Goal: Transaction & Acquisition: Obtain resource

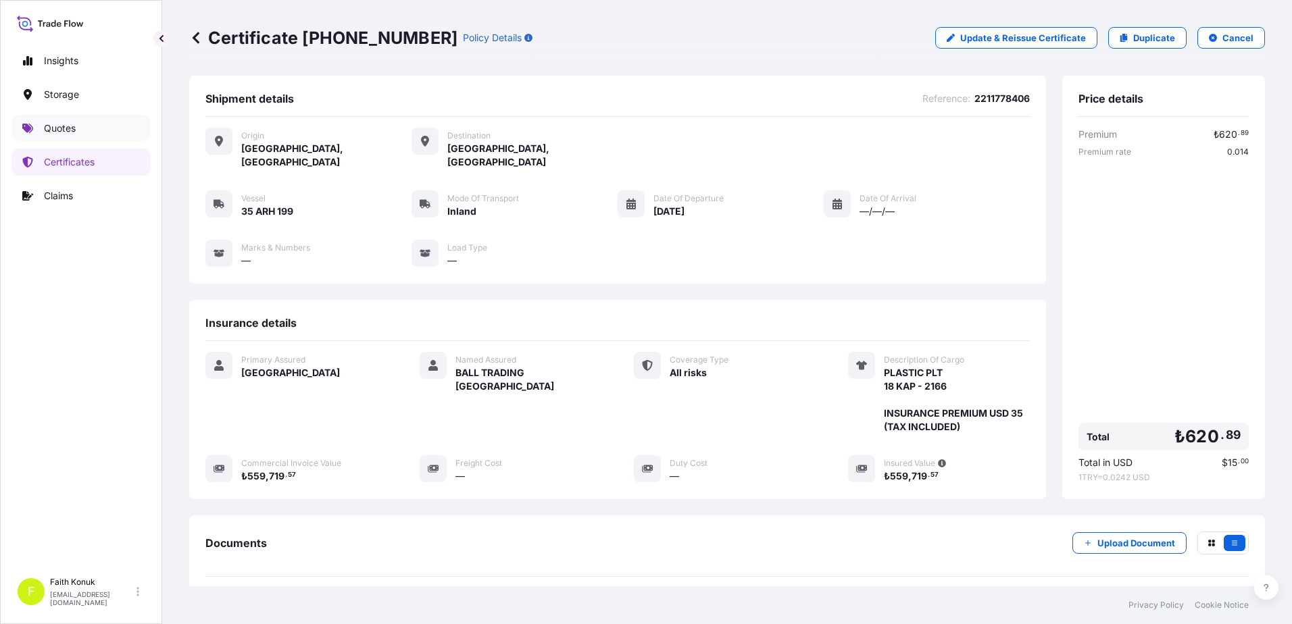
click at [89, 132] on link "Quotes" at bounding box center [80, 128] width 139 height 27
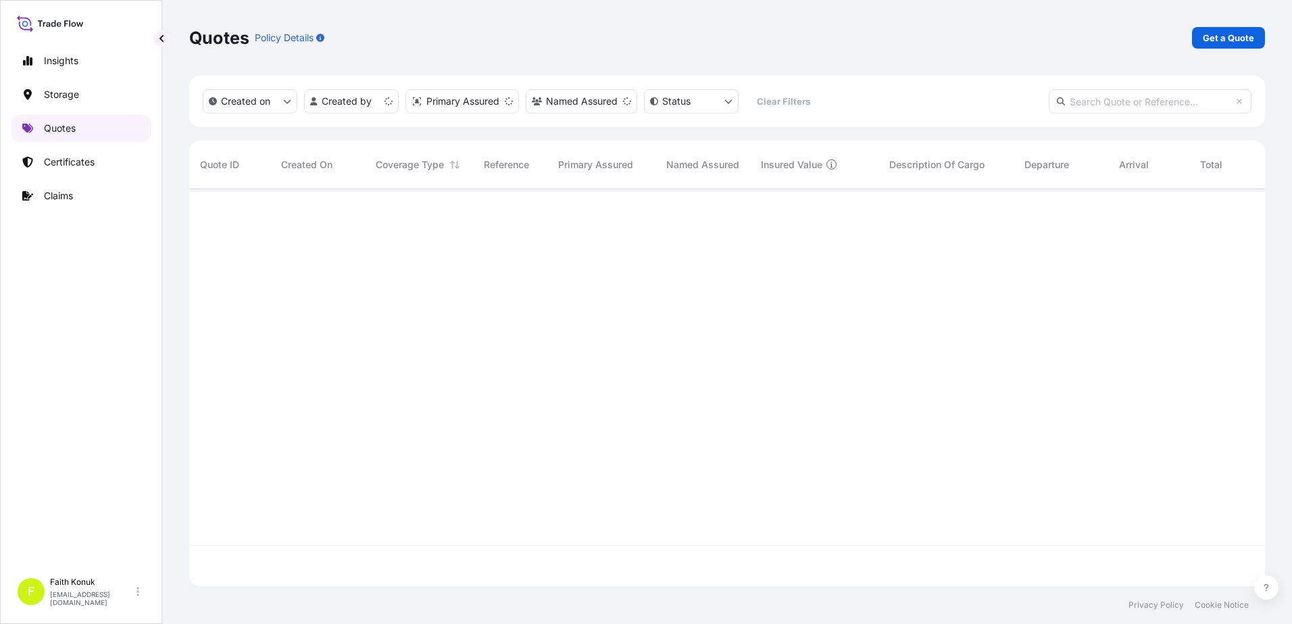
scroll to position [395, 1065]
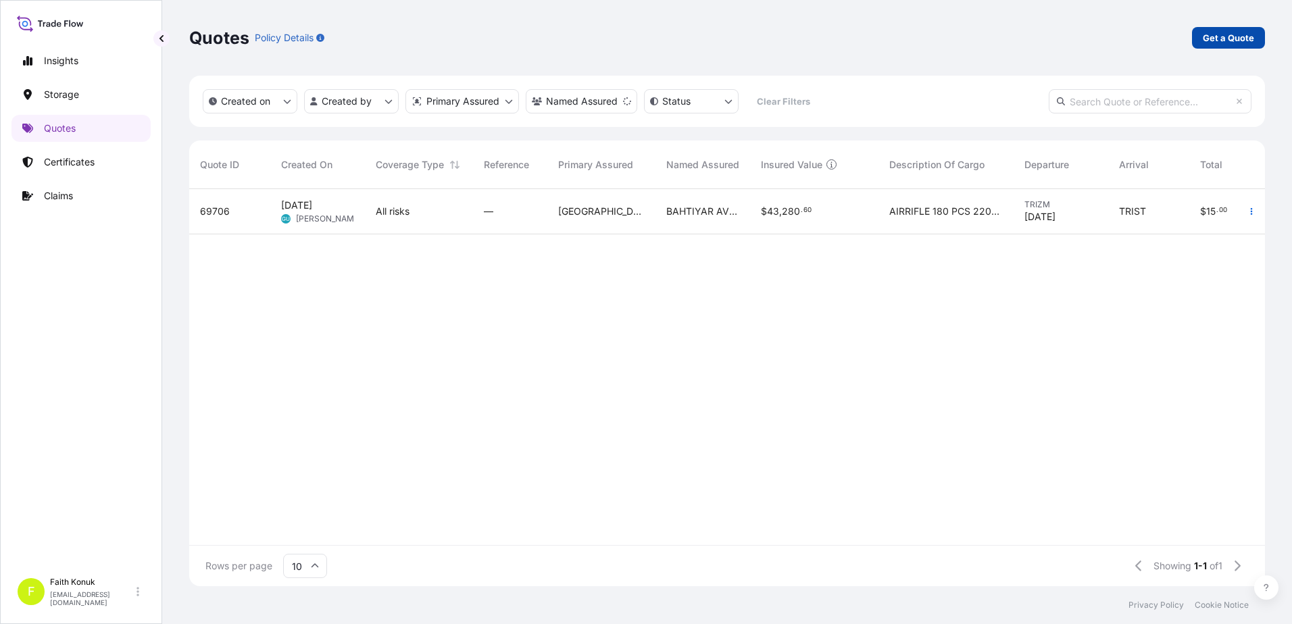
click at [1244, 41] on p "Get a Quote" at bounding box center [1228, 38] width 51 height 14
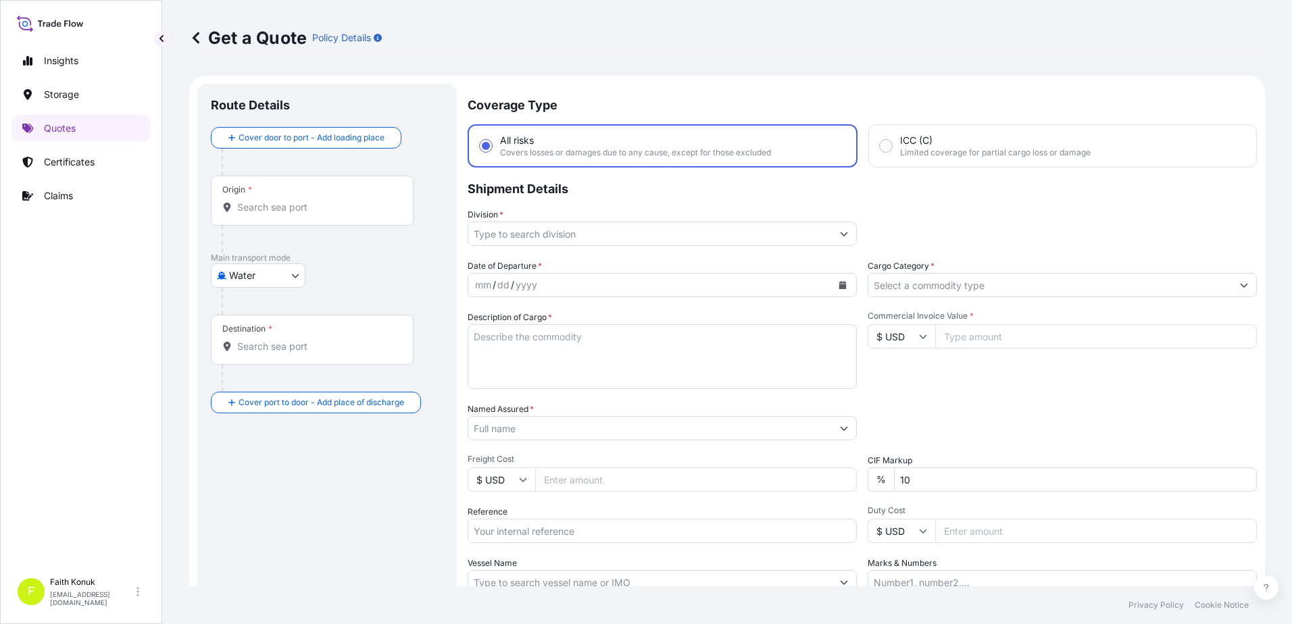
scroll to position [22, 0]
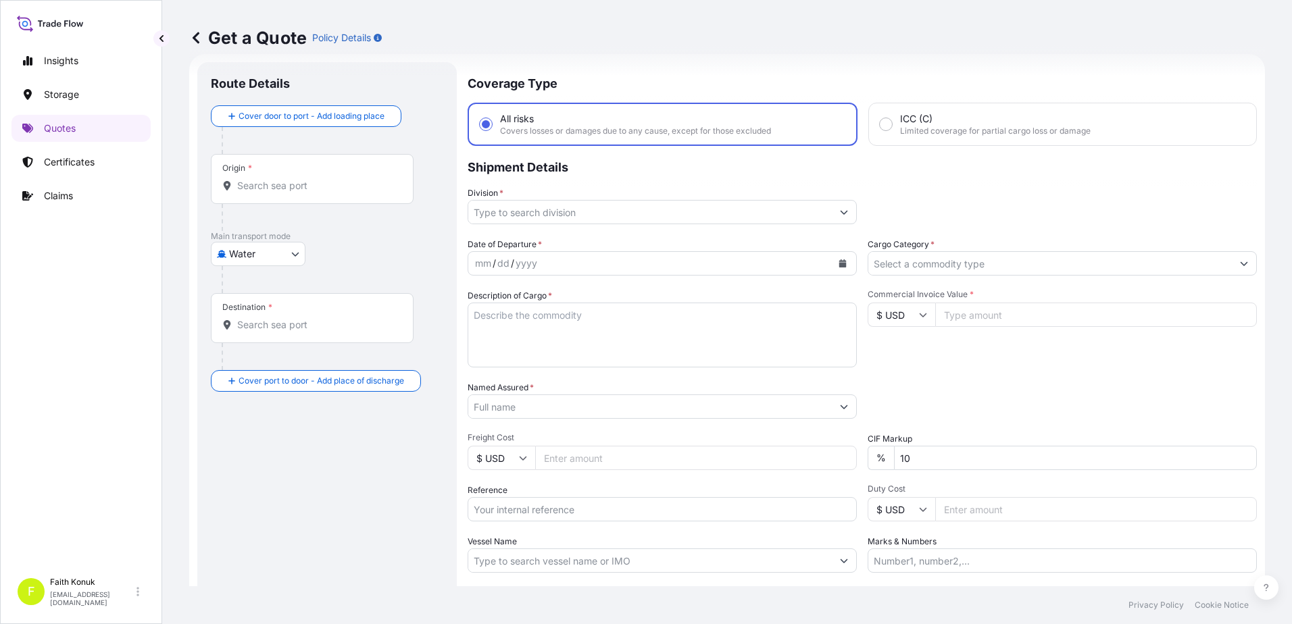
click at [265, 259] on body "Insights Storage Quotes Certificates Claims F [PERSON_NAME] [EMAIL_ADDRESS][DOM…" at bounding box center [646, 312] width 1292 height 624
click at [268, 342] on div "Inland" at bounding box center [258, 338] width 84 height 24
select select "Inland"
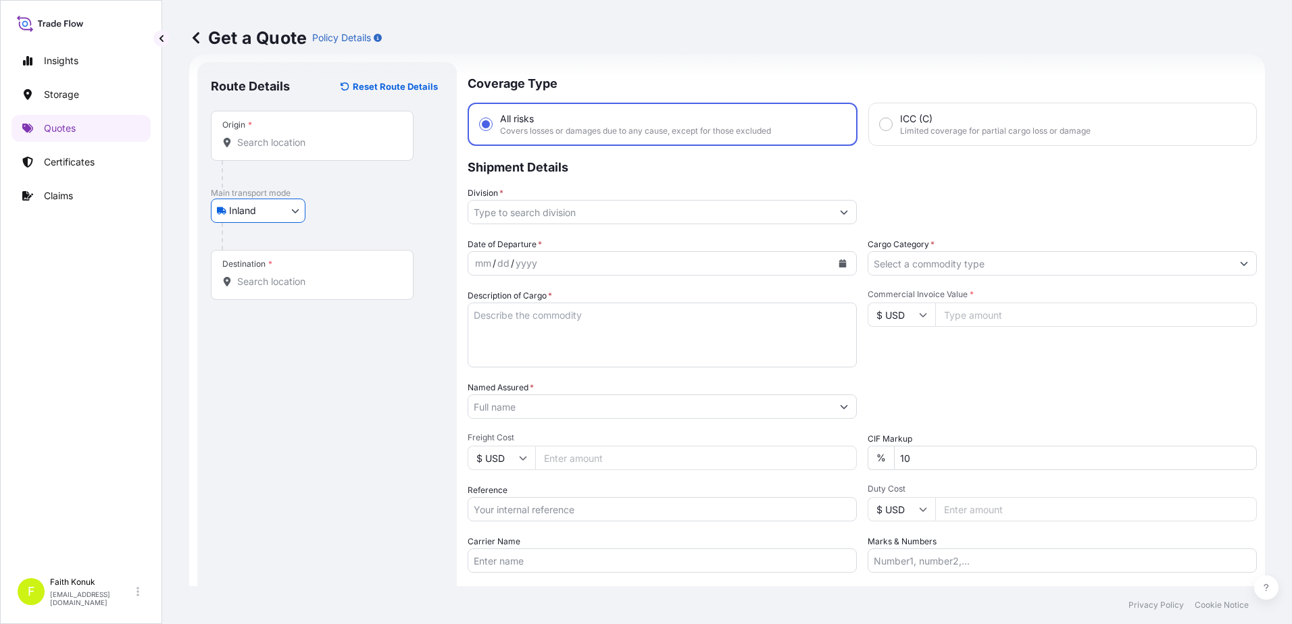
click at [351, 226] on div at bounding box center [333, 236] width 222 height 27
click at [243, 139] on input "Origin *" at bounding box center [316, 143] width 159 height 14
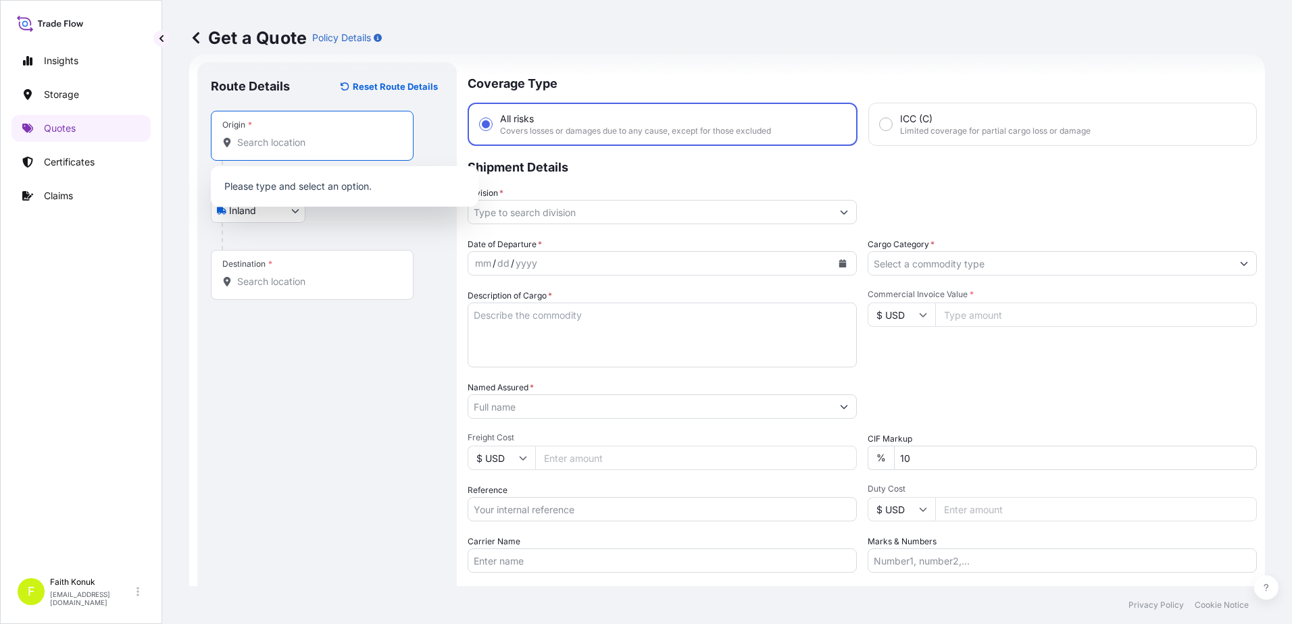
paste input "MANİSA"
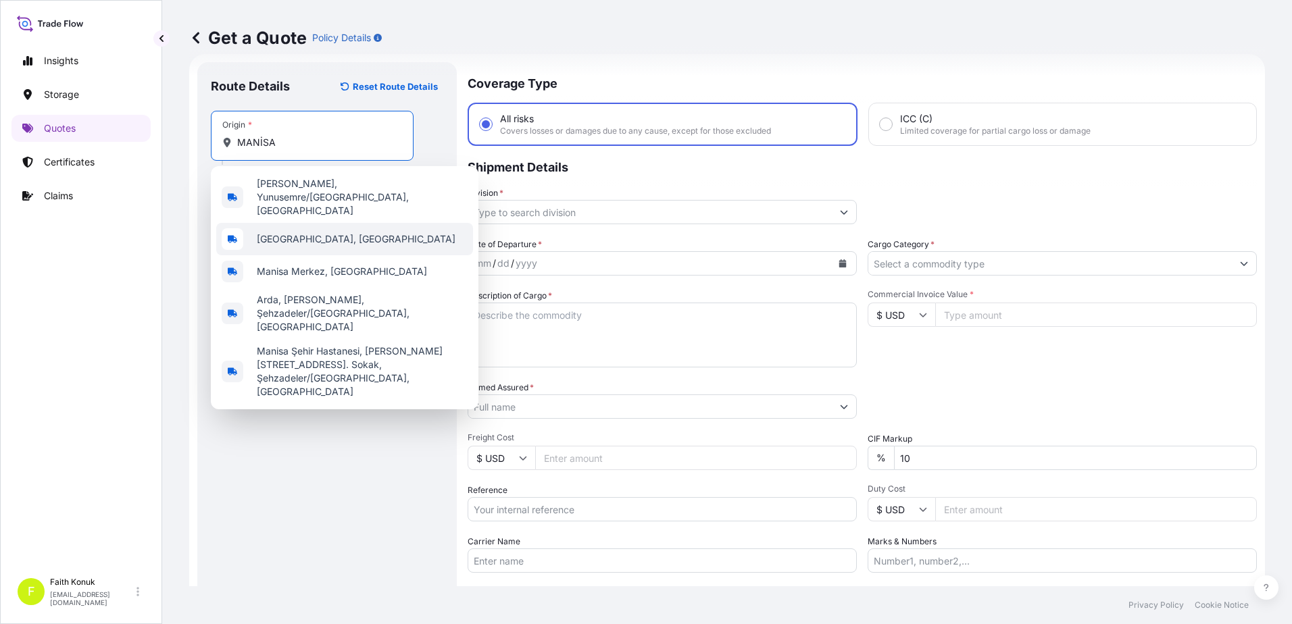
click at [316, 232] on span "[GEOGRAPHIC_DATA], [GEOGRAPHIC_DATA]" at bounding box center [356, 239] width 199 height 14
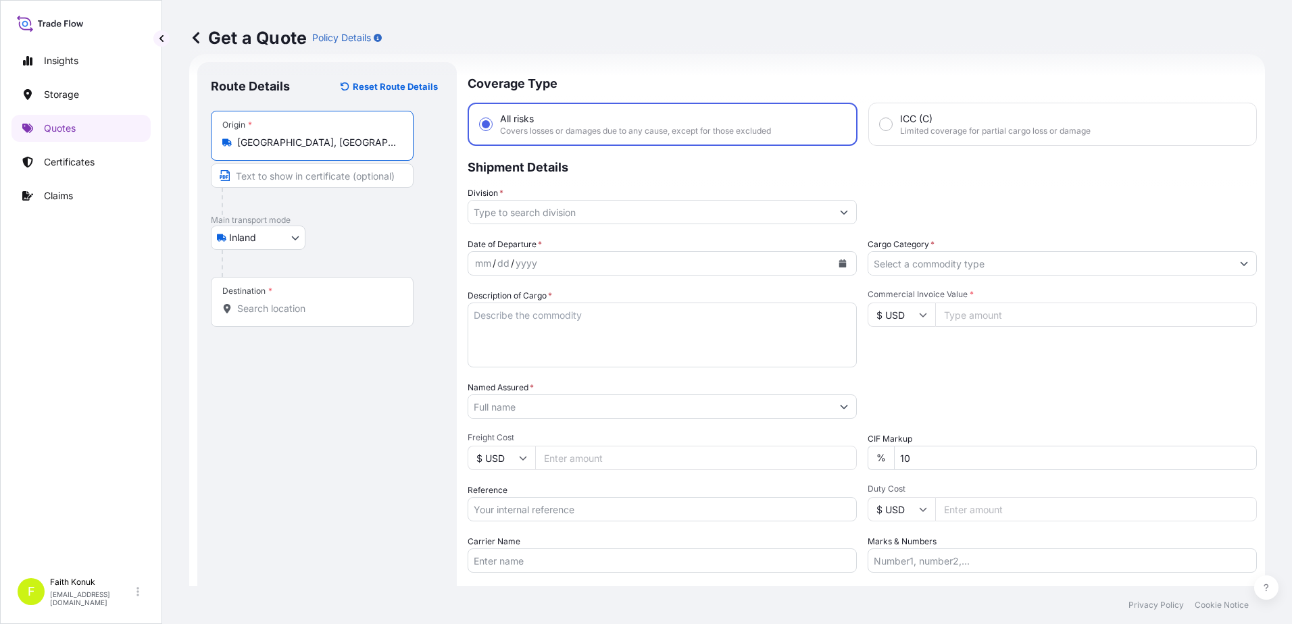
type input "[GEOGRAPHIC_DATA], [GEOGRAPHIC_DATA]"
click at [380, 231] on div "Inland Air Water Inland" at bounding box center [327, 238] width 232 height 24
click at [286, 309] on input "Destination *" at bounding box center [316, 309] width 159 height 14
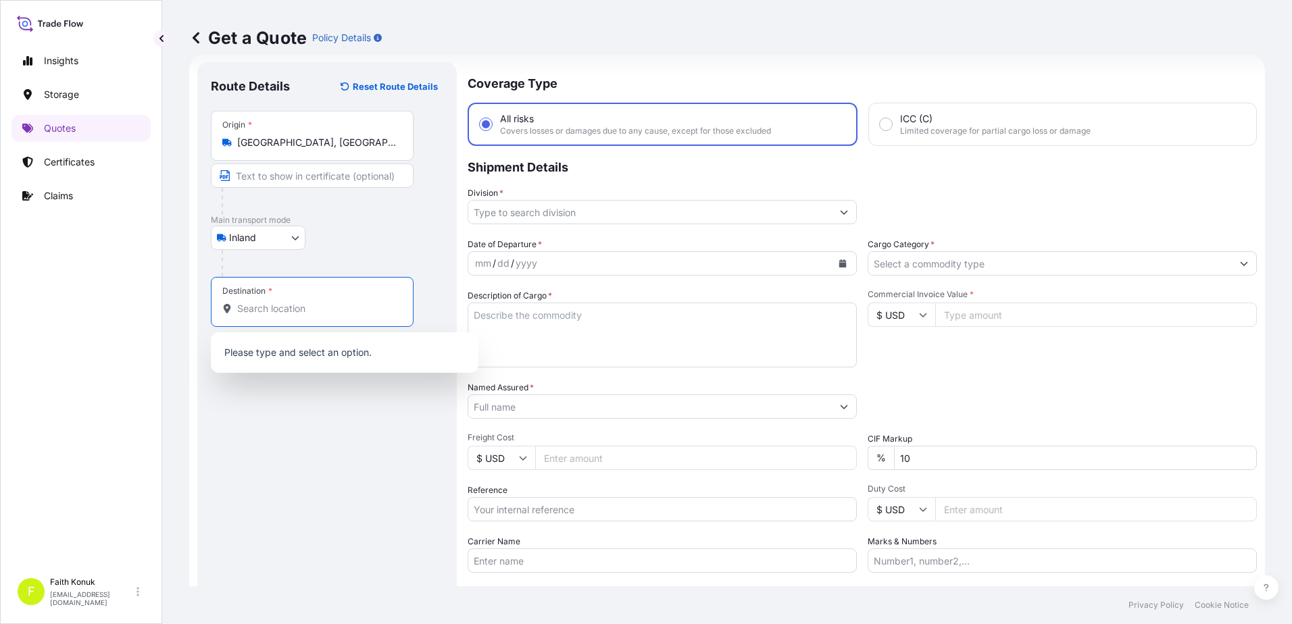
paste input "Nabeghlav"
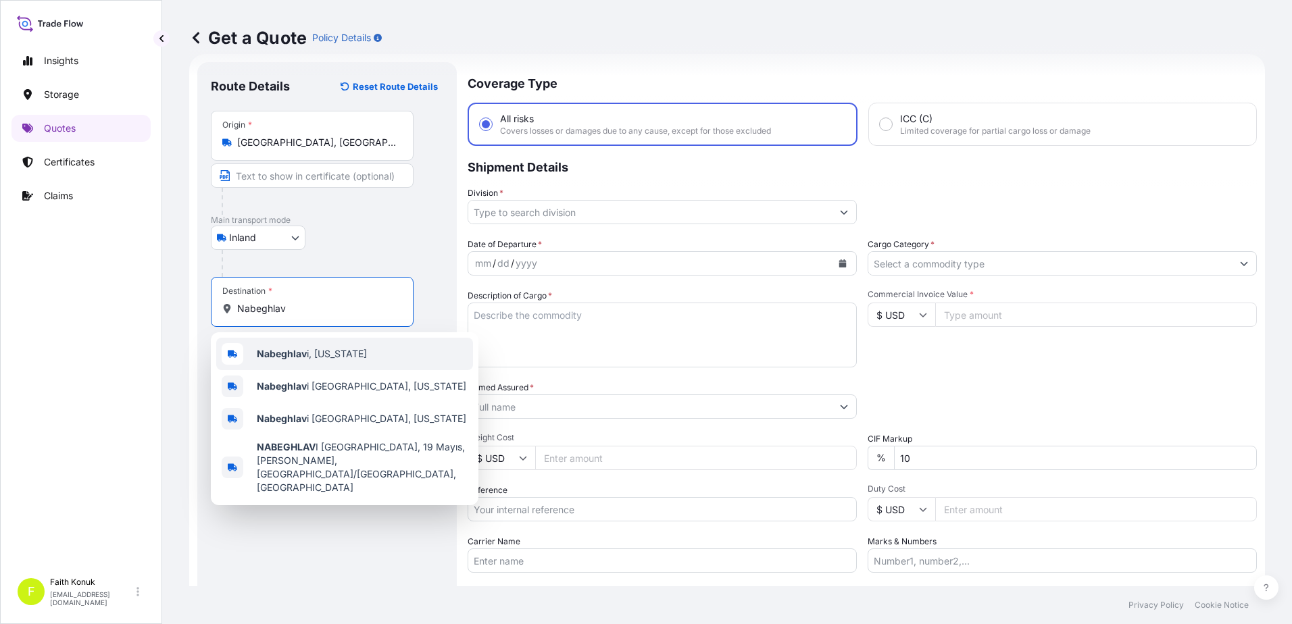
click at [314, 353] on span "Nabeghlav i, [US_STATE]" at bounding box center [312, 354] width 110 height 14
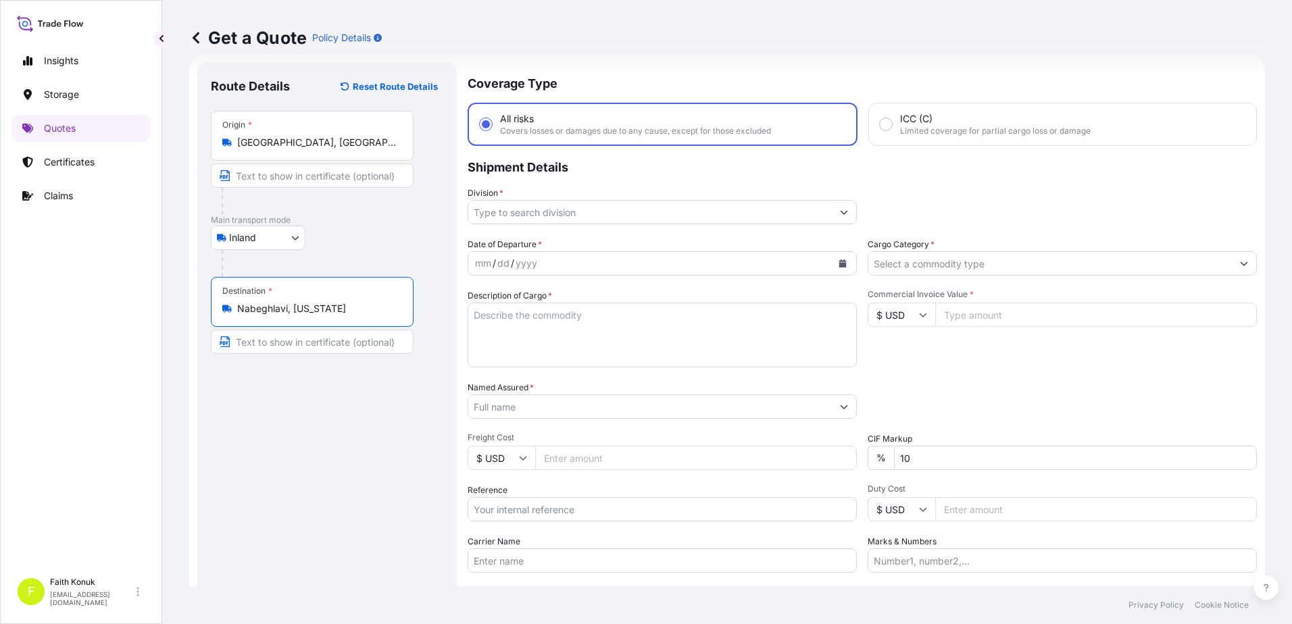
type input "Nabeghlavi, [US_STATE]"
click at [377, 407] on div "Route Details Reset Route Details Place of loading Road / Inland Road / Inland …" at bounding box center [327, 368] width 232 height 584
click at [557, 221] on input "Division *" at bounding box center [649, 212] width 363 height 24
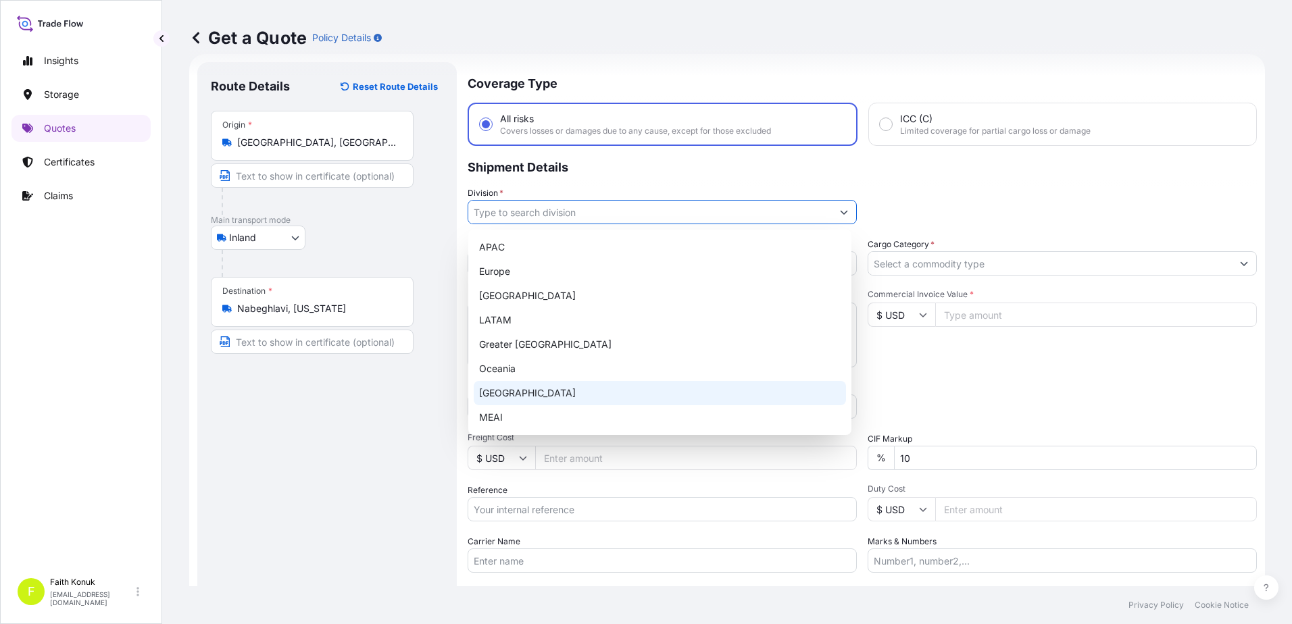
click at [516, 394] on div "[GEOGRAPHIC_DATA]" at bounding box center [660, 393] width 372 height 24
type input "[GEOGRAPHIC_DATA]"
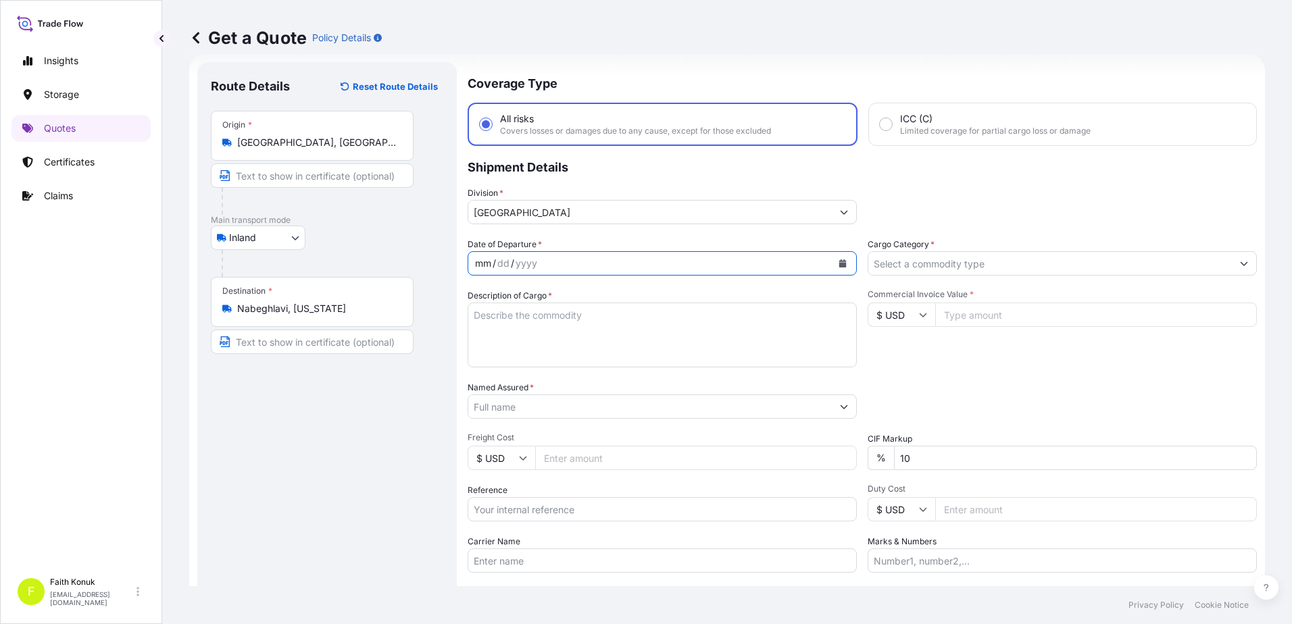
click at [540, 266] on div "mm / dd / yyyy" at bounding box center [649, 263] width 363 height 24
click at [839, 261] on icon "Calendar" at bounding box center [842, 263] width 7 height 8
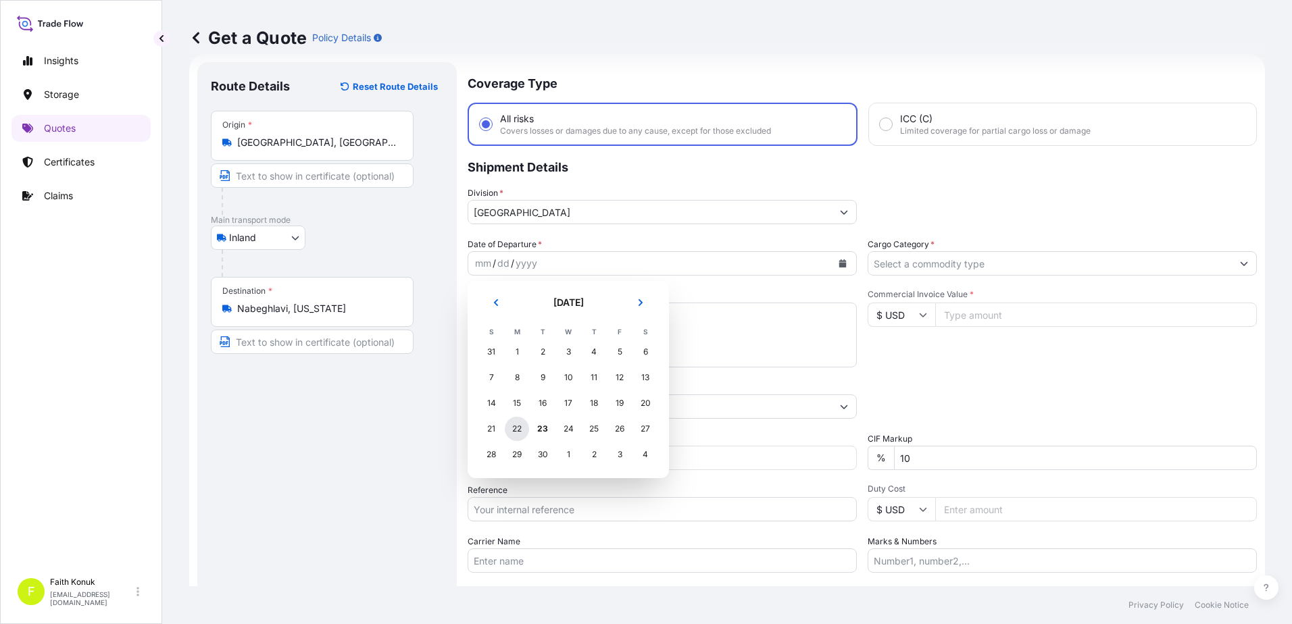
click at [513, 432] on div "22" at bounding box center [517, 429] width 24 height 24
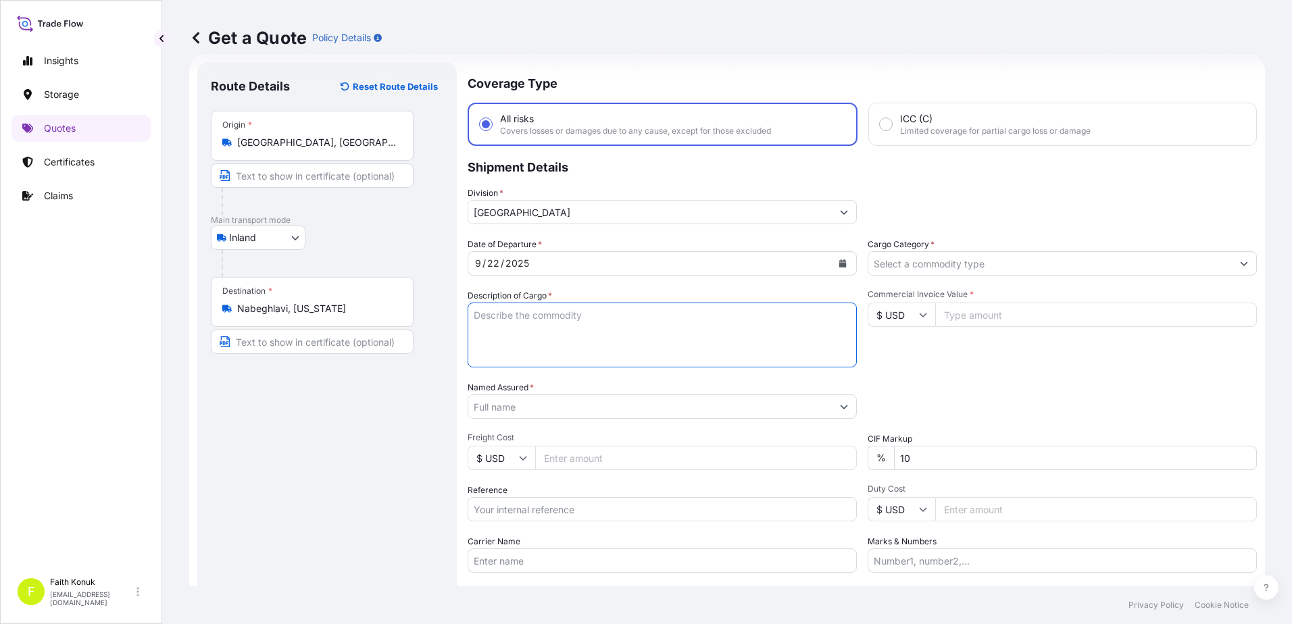
click at [517, 322] on textarea "Description of Cargo *" at bounding box center [662, 335] width 389 height 65
click at [528, 313] on textarea "Description of Cargo *" at bounding box center [662, 335] width 389 height 65
paste textarea "CAPS ALUMINIUM EMPTY BEVERAGE CANS 18 KAP - 2.396,93 KG"
type textarea "CAPS ALUMINIUM EMPTY BEVERAGE CANS 18 KAP - 2.396,93 KG INSURANCE PREMIUM USD 3…"
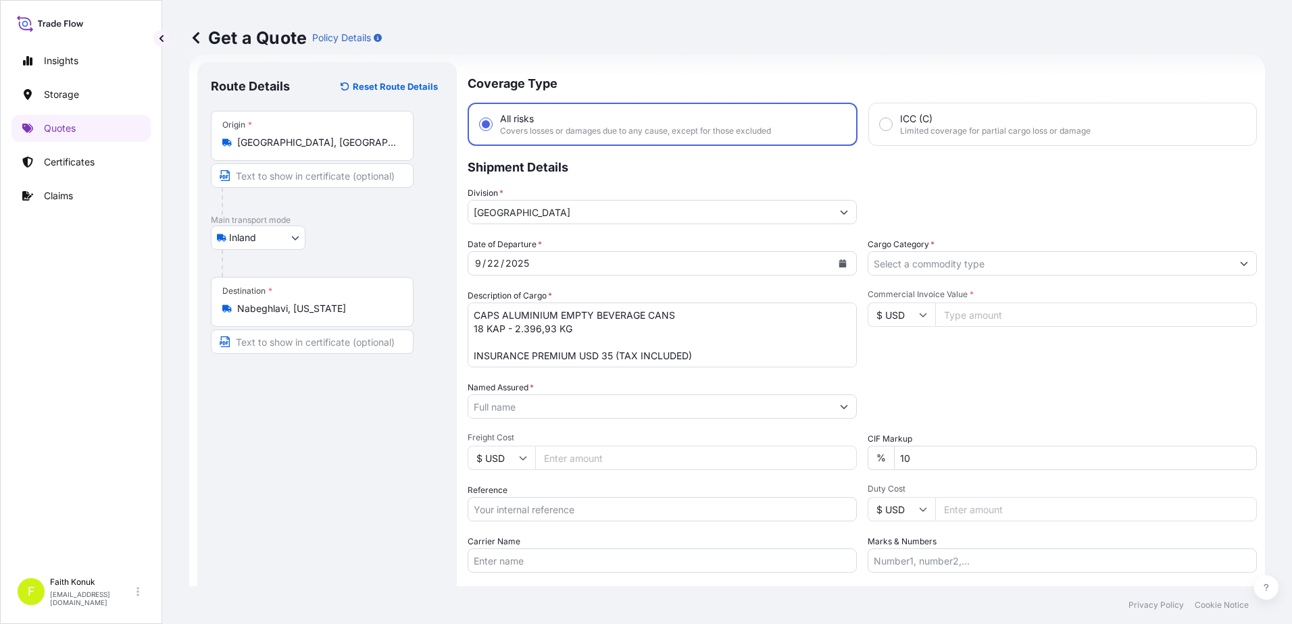
click at [550, 403] on input "Named Assured *" at bounding box center [649, 407] width 363 height 24
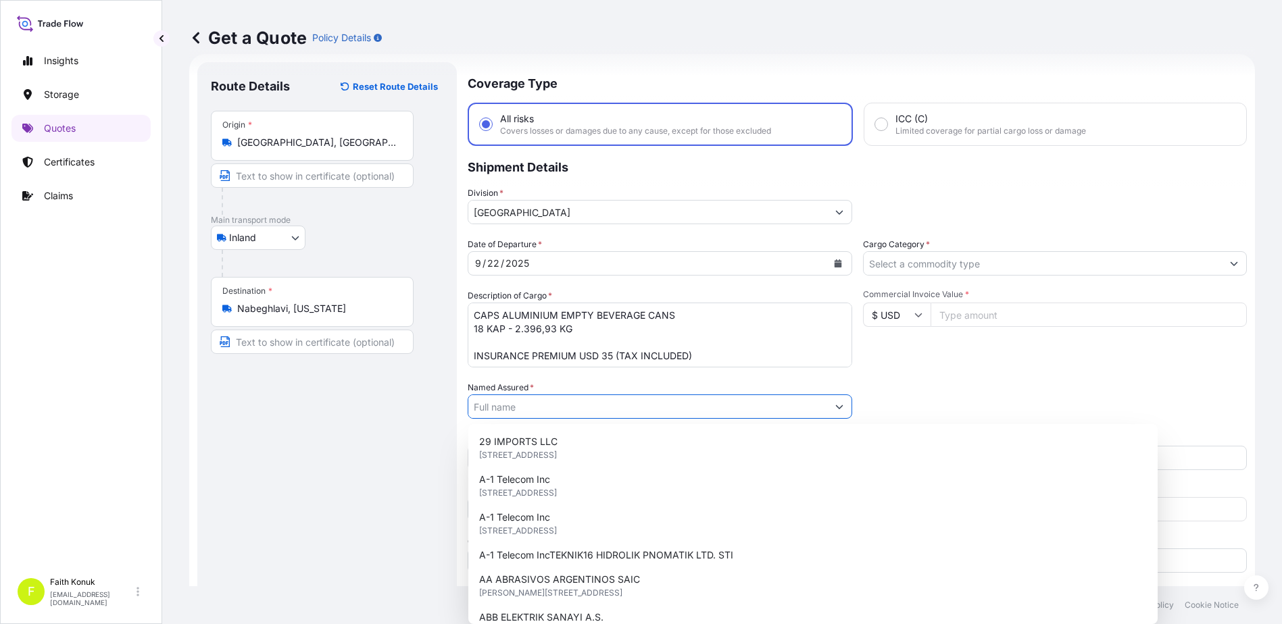
paste input "Ball Beverage Turkey Paketleme A.S."
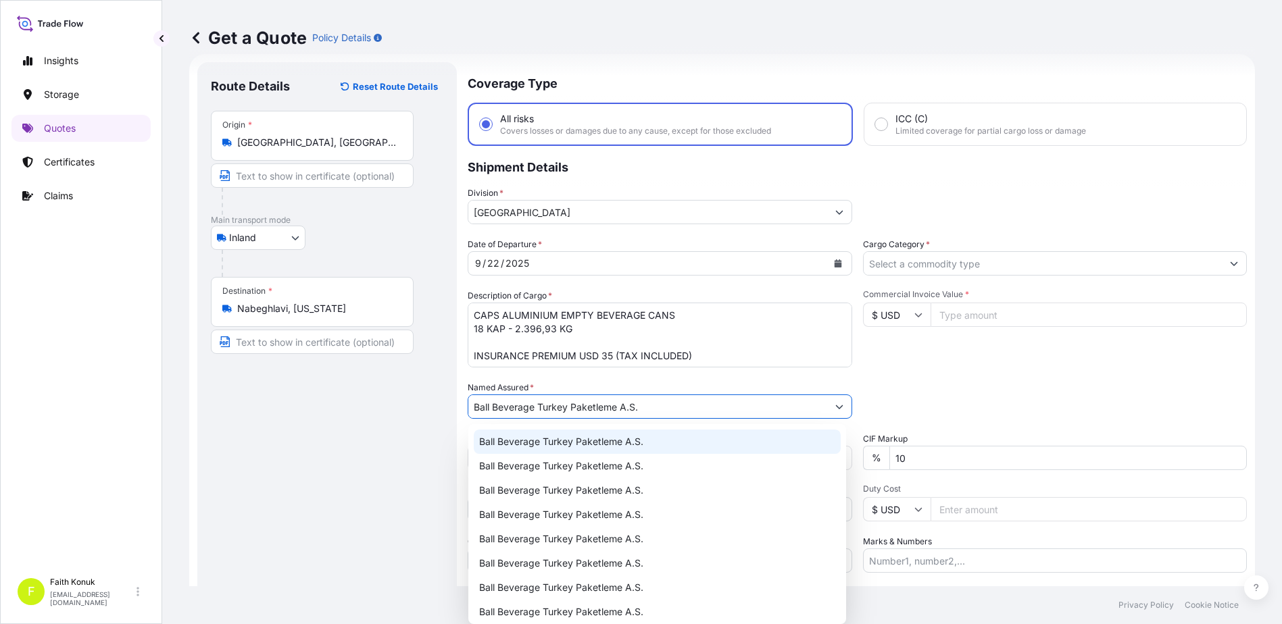
click at [561, 444] on span "Ball Beverage Turkey Paketleme A.S." at bounding box center [561, 442] width 164 height 14
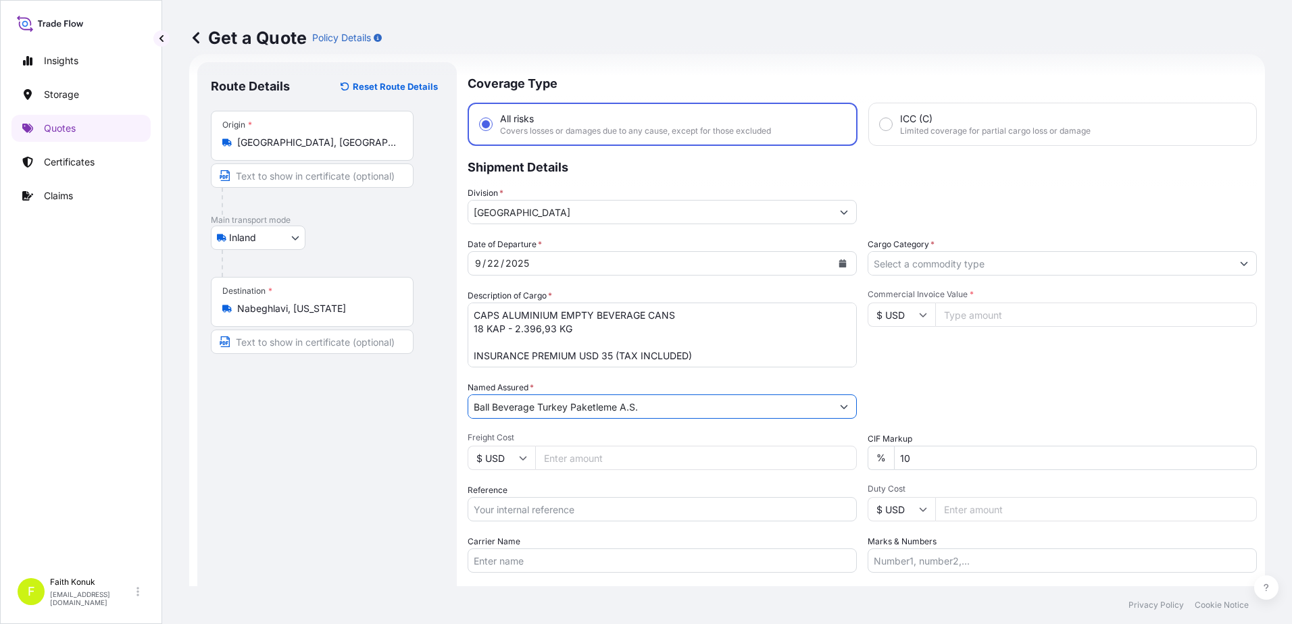
type input "Ball Beverage Turkey Paketleme A.S."
click at [574, 375] on div "Date of Departure * [DATE] Cargo Category * Description of Cargo * CAPS ALUMINI…" at bounding box center [862, 405] width 789 height 335
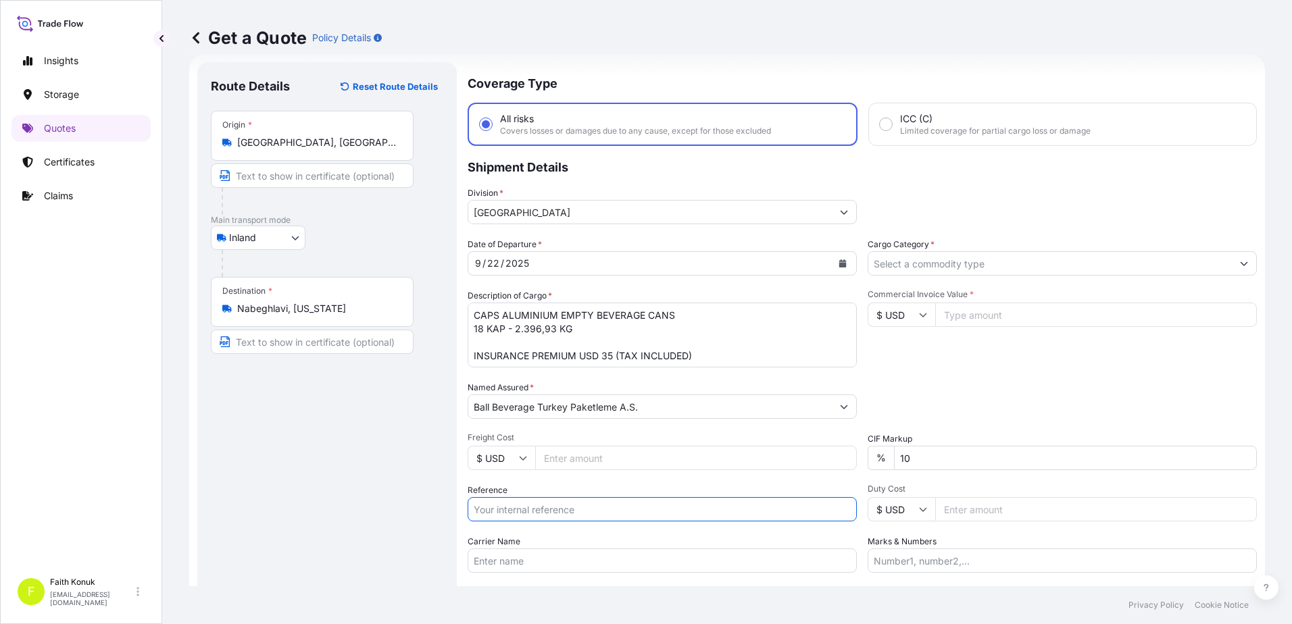
click at [522, 512] on input "Reference" at bounding box center [662, 509] width 389 height 24
paste input "2201781199"
type input "2201781199"
click at [544, 482] on div "Date of Departure * [DATE] Cargo Category * Description of Cargo * CAPS ALUMINI…" at bounding box center [862, 405] width 789 height 335
click at [511, 557] on input "Carrier Name" at bounding box center [662, 561] width 389 height 24
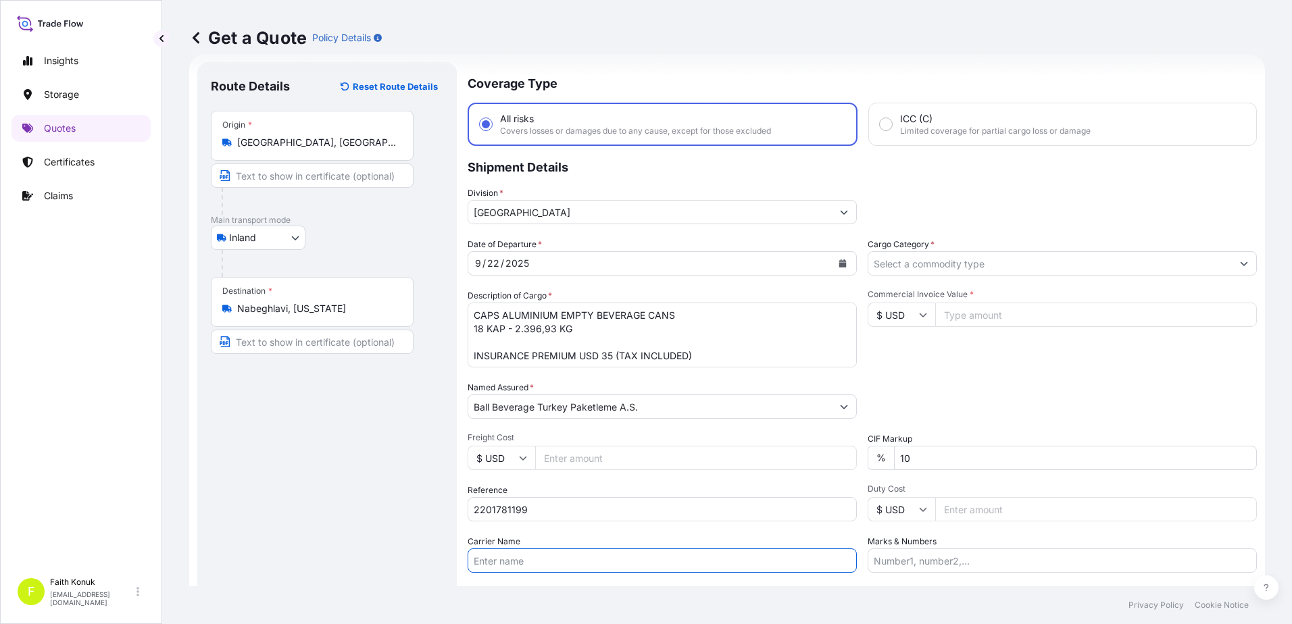
paste input "45 AEZ 654 / 35 BTD 429"
type input "45 AEZ 654 / 35 BTD 429"
click at [688, 534] on div "Date of Departure * [DATE] Cargo Category * Description of Cargo * CAPS ALUMINI…" at bounding box center [862, 405] width 789 height 335
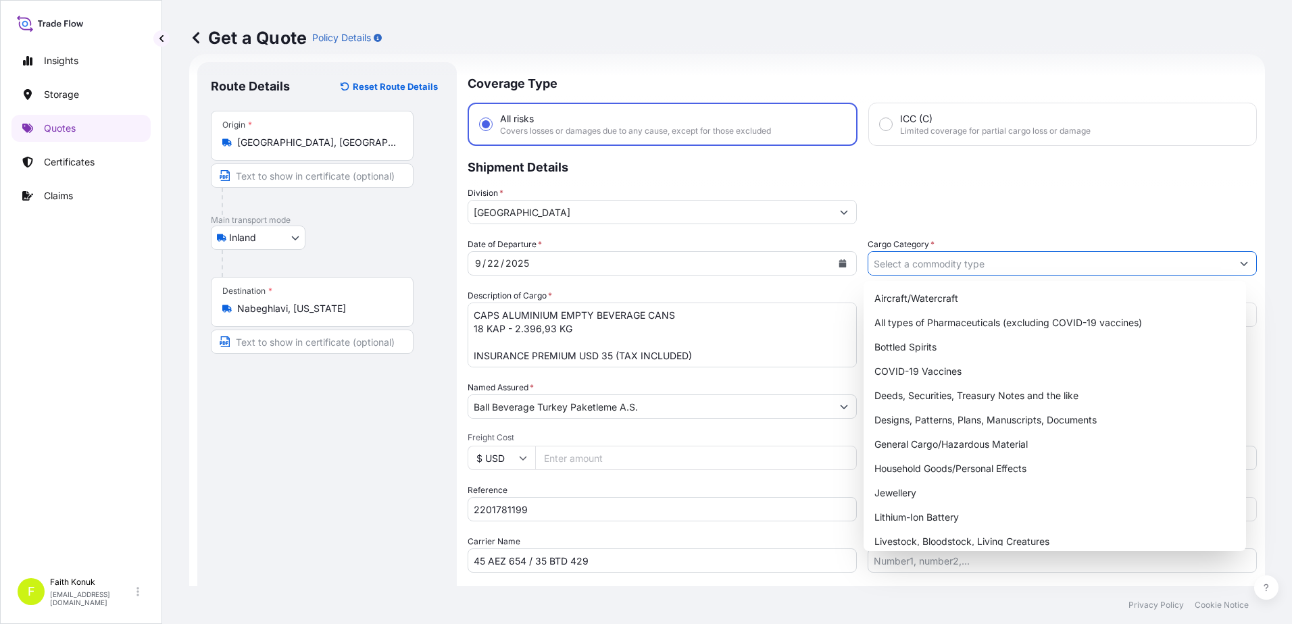
click at [924, 265] on input "Cargo Category *" at bounding box center [1049, 263] width 363 height 24
click at [909, 441] on div "General Cargo/Hazardous Material" at bounding box center [1055, 444] width 372 height 24
type input "General Cargo/Hazardous Material"
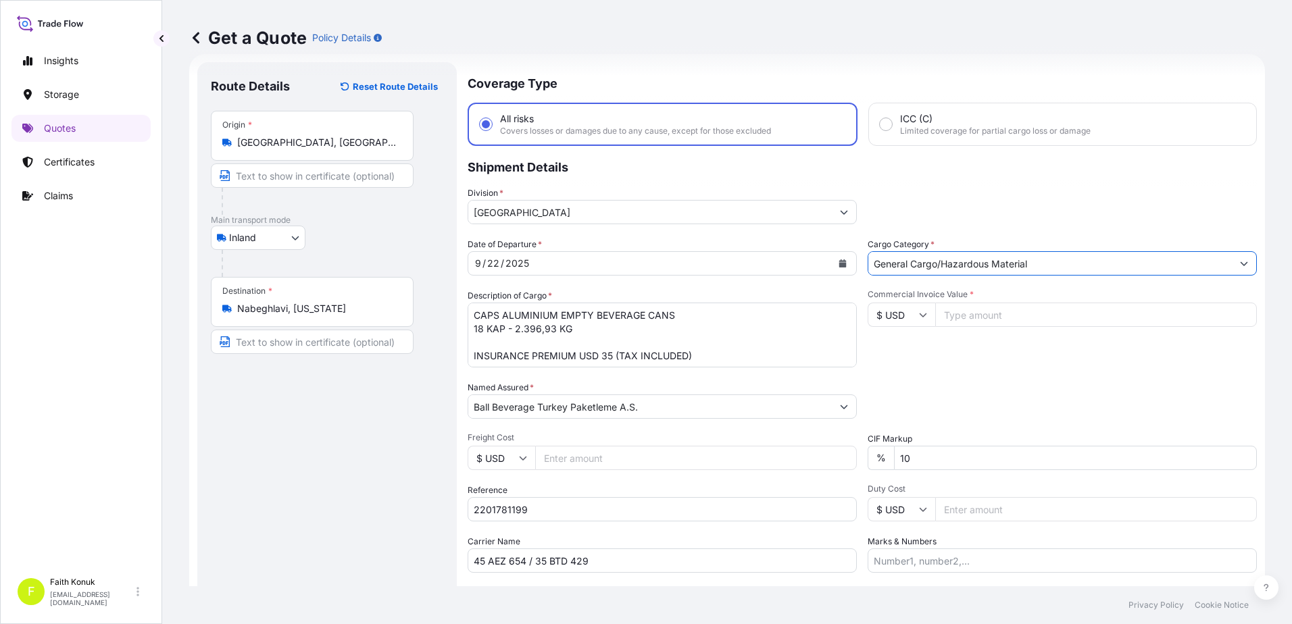
click at [954, 351] on div "Commercial Invoice Value * $ USD" at bounding box center [1062, 328] width 389 height 78
click at [918, 310] on input "$ USD" at bounding box center [902, 315] width 68 height 24
click at [907, 353] on div "€ EUR" at bounding box center [896, 352] width 57 height 26
type input "€ EUR"
click at [967, 314] on input "Commercial Invoice Value *" at bounding box center [1096, 315] width 322 height 24
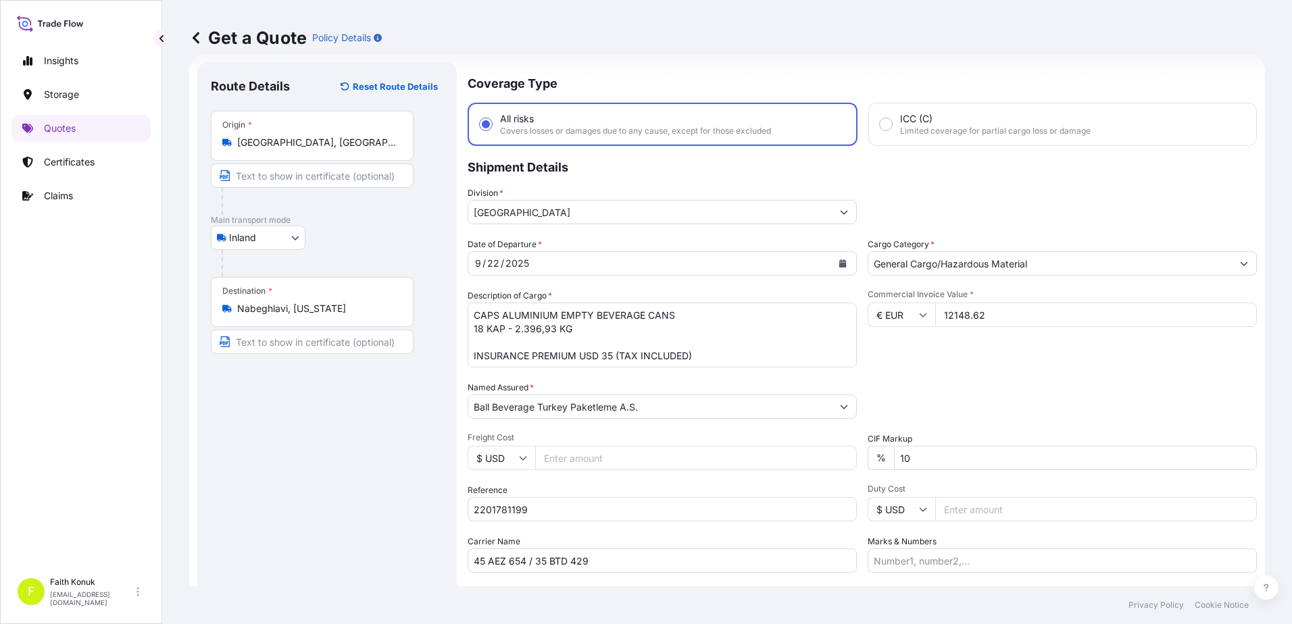
type input "12148.62"
click at [815, 455] on div "Date of Departure * [DATE] Cargo Category * General Cargo/Hazardous Material De…" at bounding box center [862, 405] width 789 height 335
type input "0"
click at [943, 398] on div "Packing Category Type to search a container mode Please select a primary mode o…" at bounding box center [1062, 400] width 389 height 38
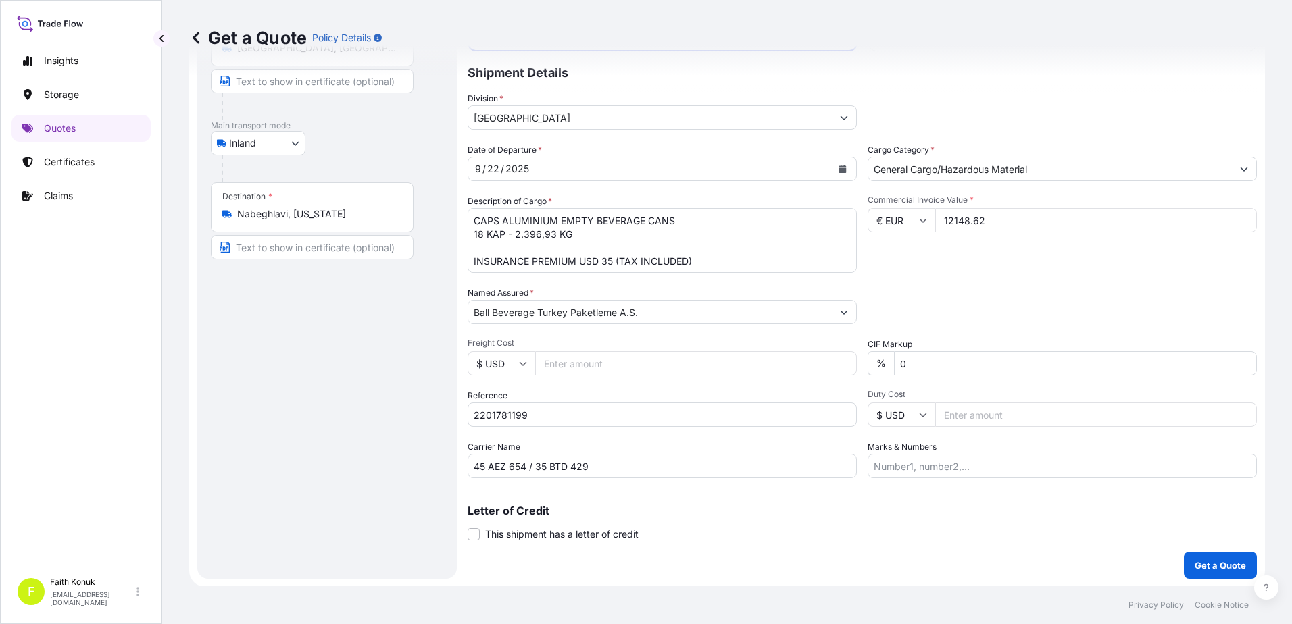
scroll to position [117, 0]
click at [1224, 568] on p "Get a Quote" at bounding box center [1220, 565] width 51 height 14
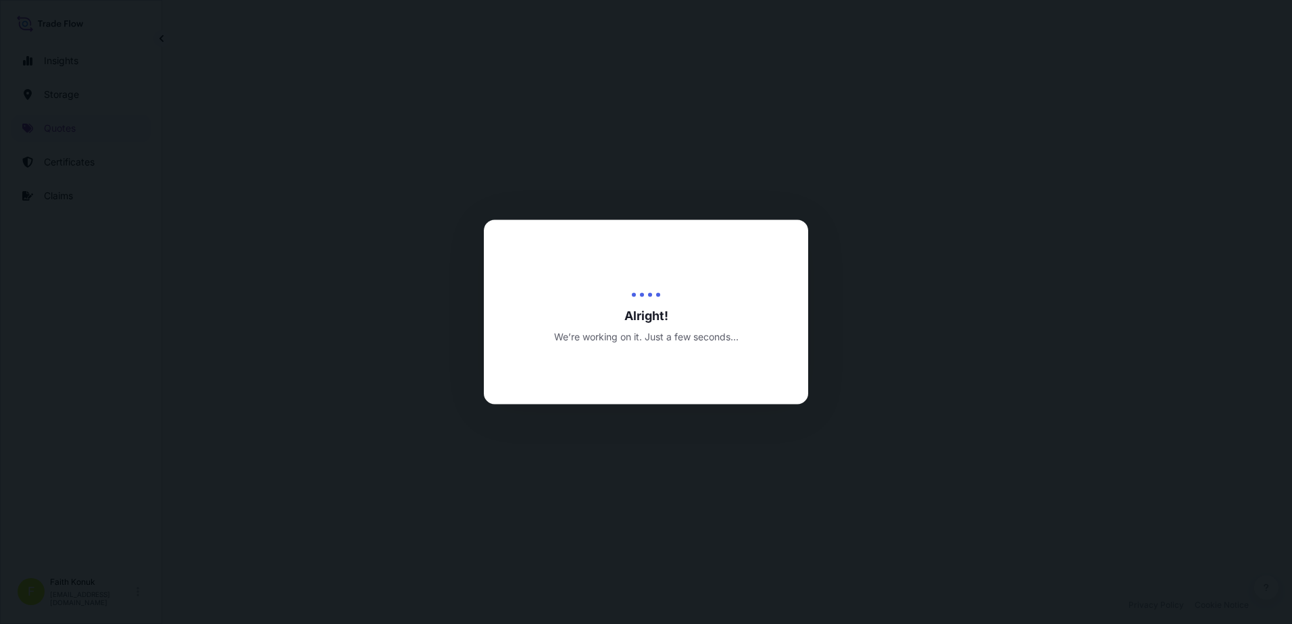
select select "Inland"
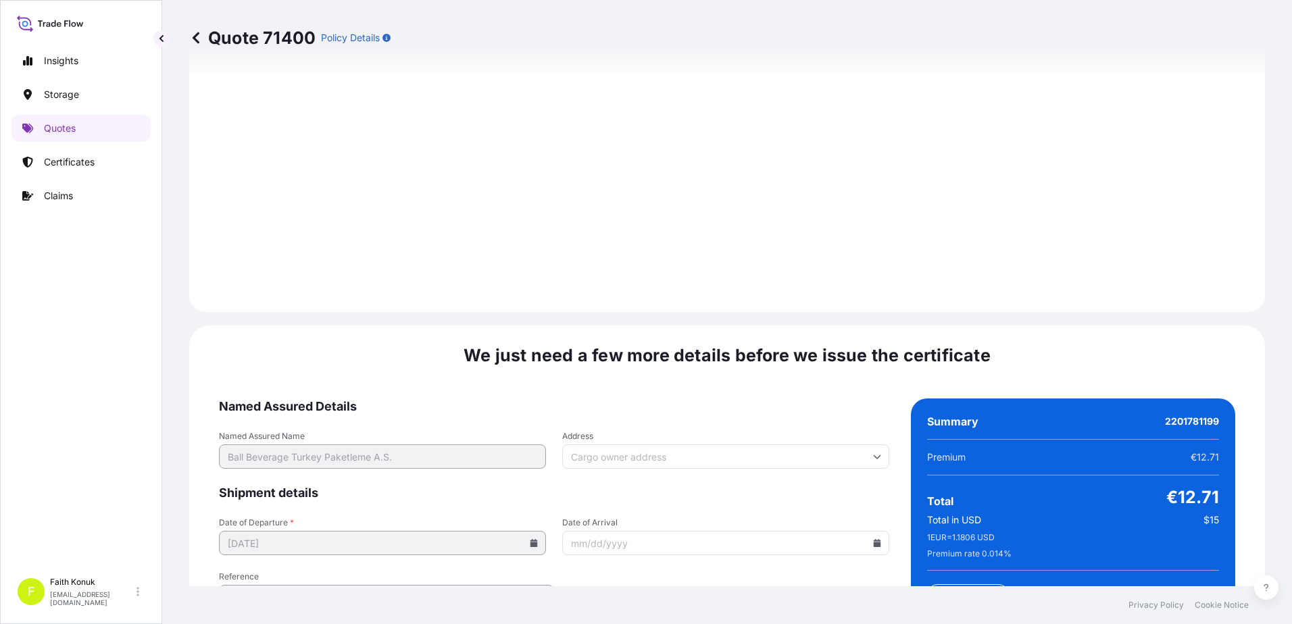
scroll to position [1993, 0]
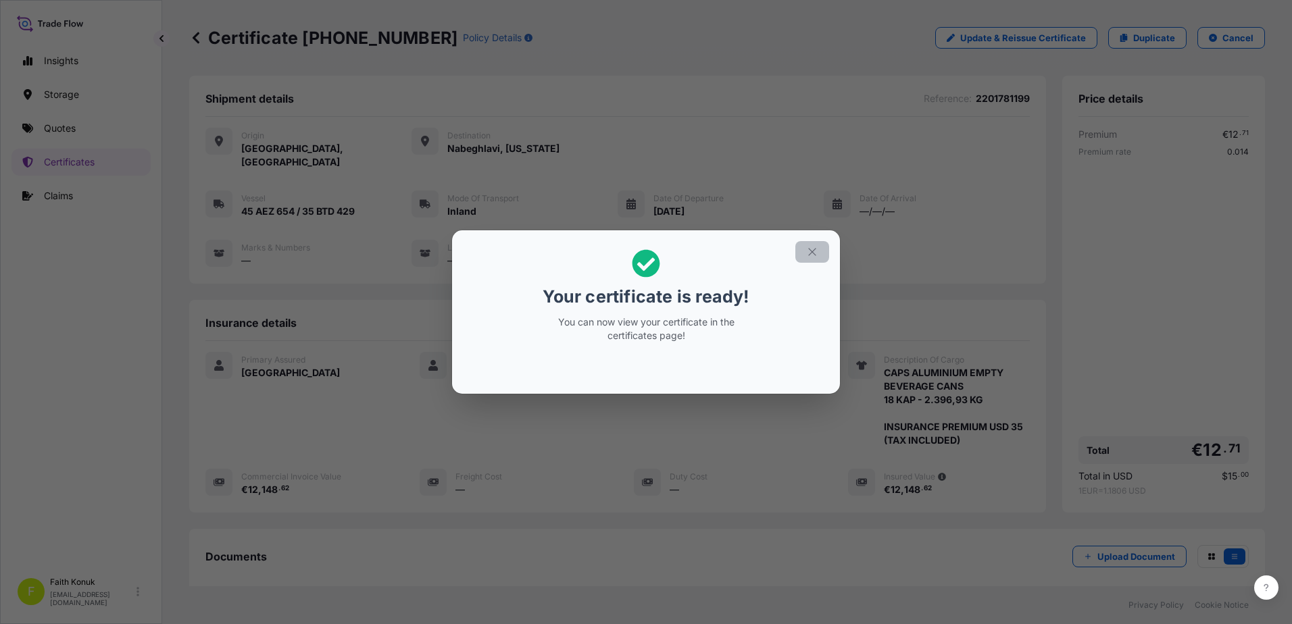
click at [810, 252] on icon "button" at bounding box center [812, 252] width 12 height 12
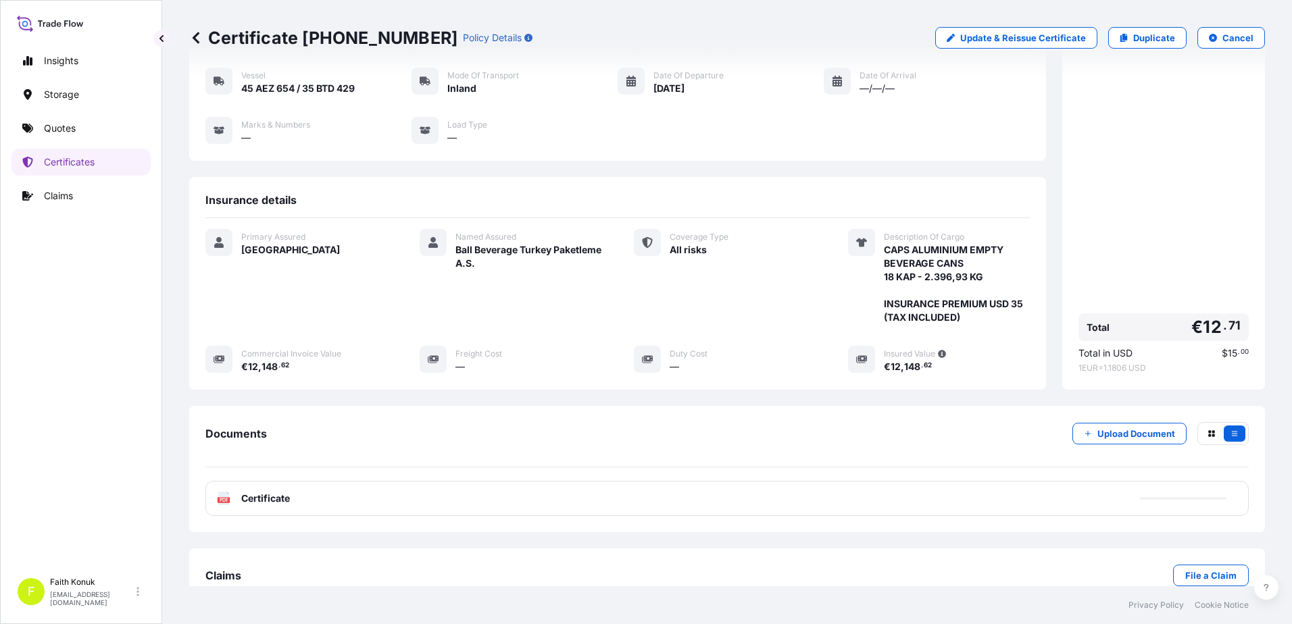
scroll to position [140, 0]
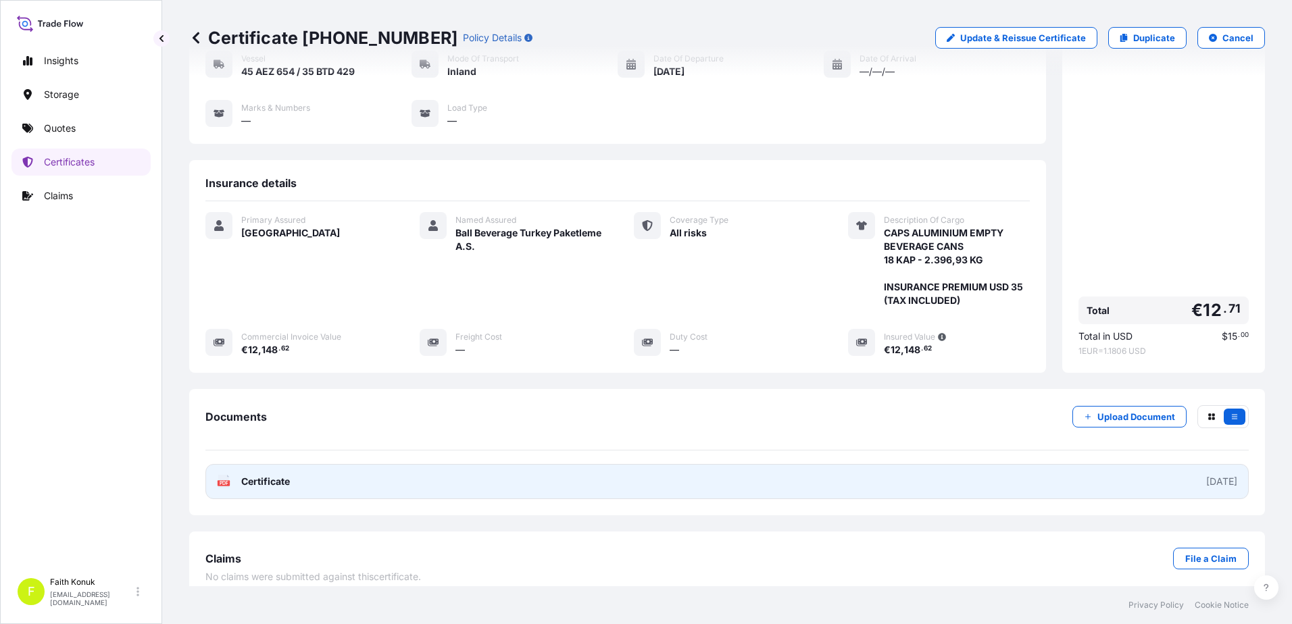
click at [230, 475] on div "PDF Certificate" at bounding box center [253, 482] width 73 height 14
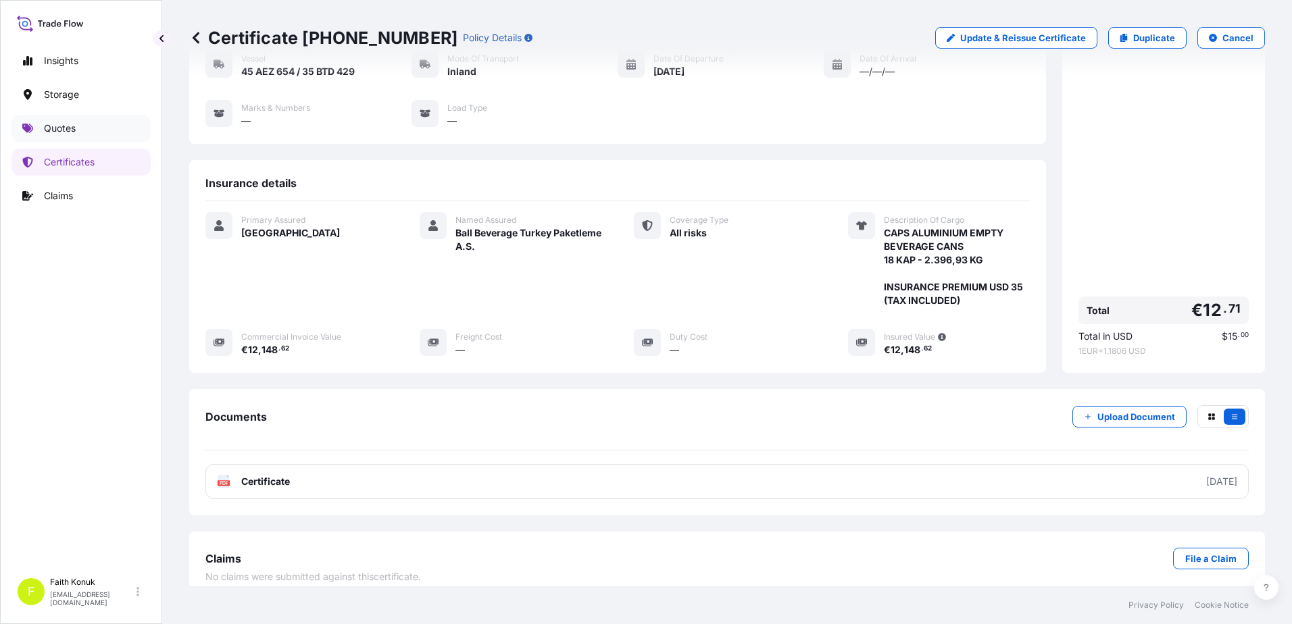
click at [72, 130] on p "Quotes" at bounding box center [60, 129] width 32 height 14
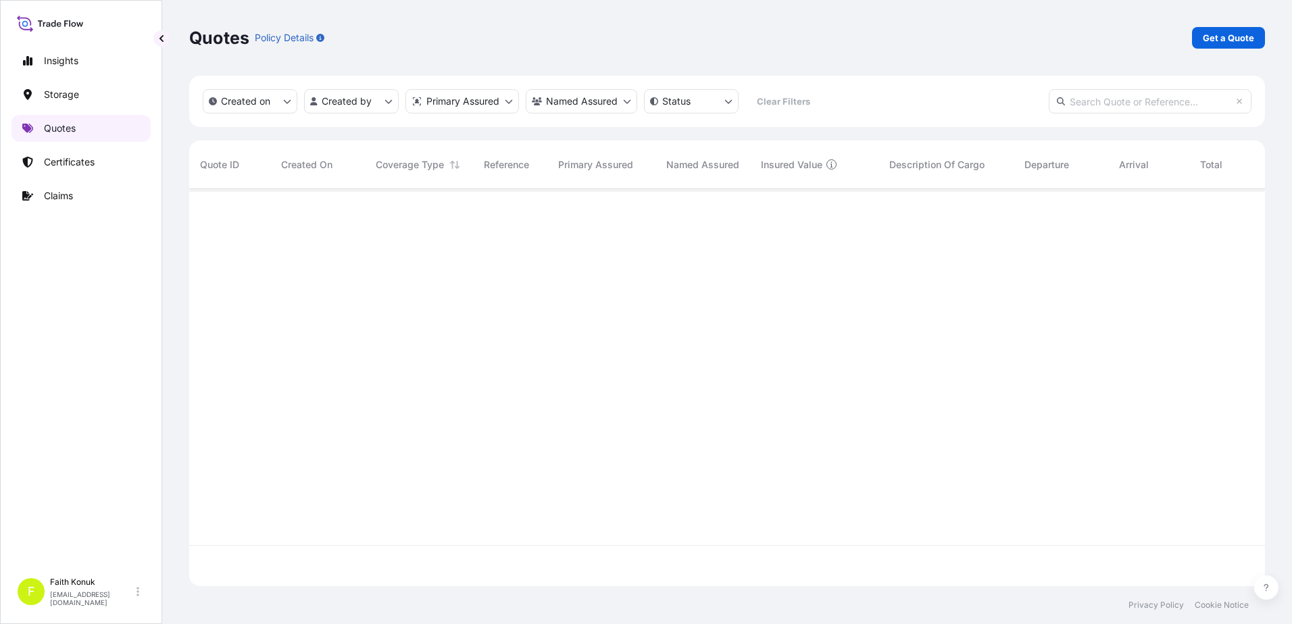
scroll to position [395, 1065]
click at [1213, 33] on p "Get a Quote" at bounding box center [1228, 38] width 51 height 14
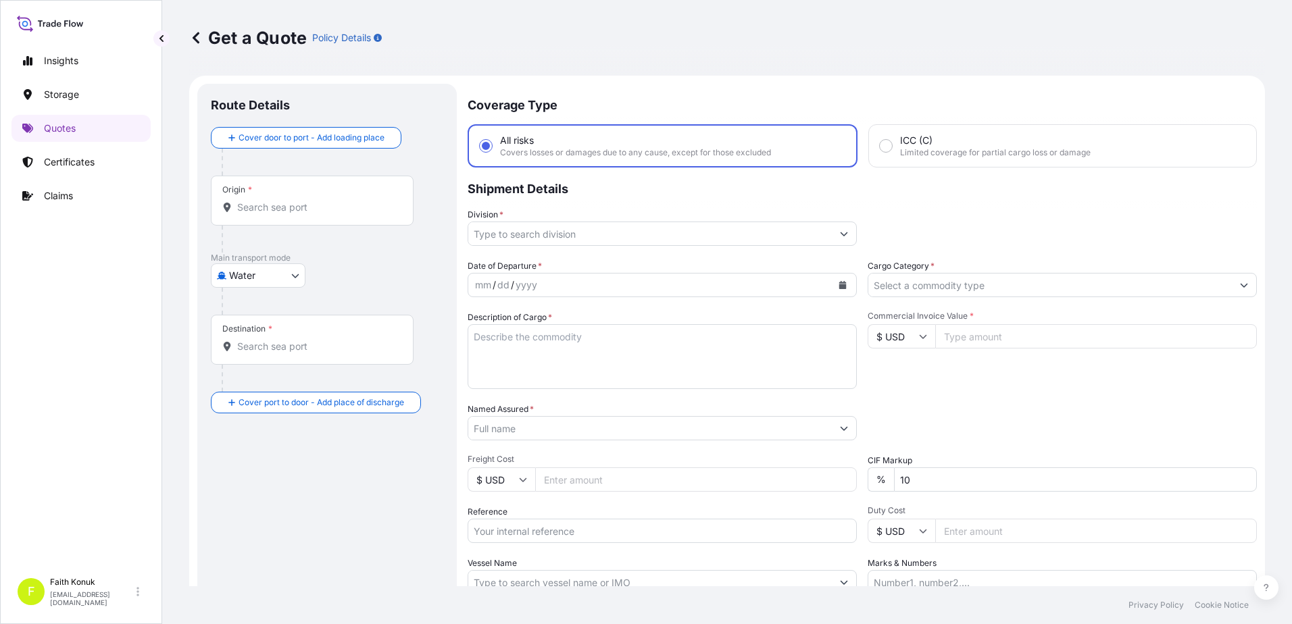
scroll to position [22, 0]
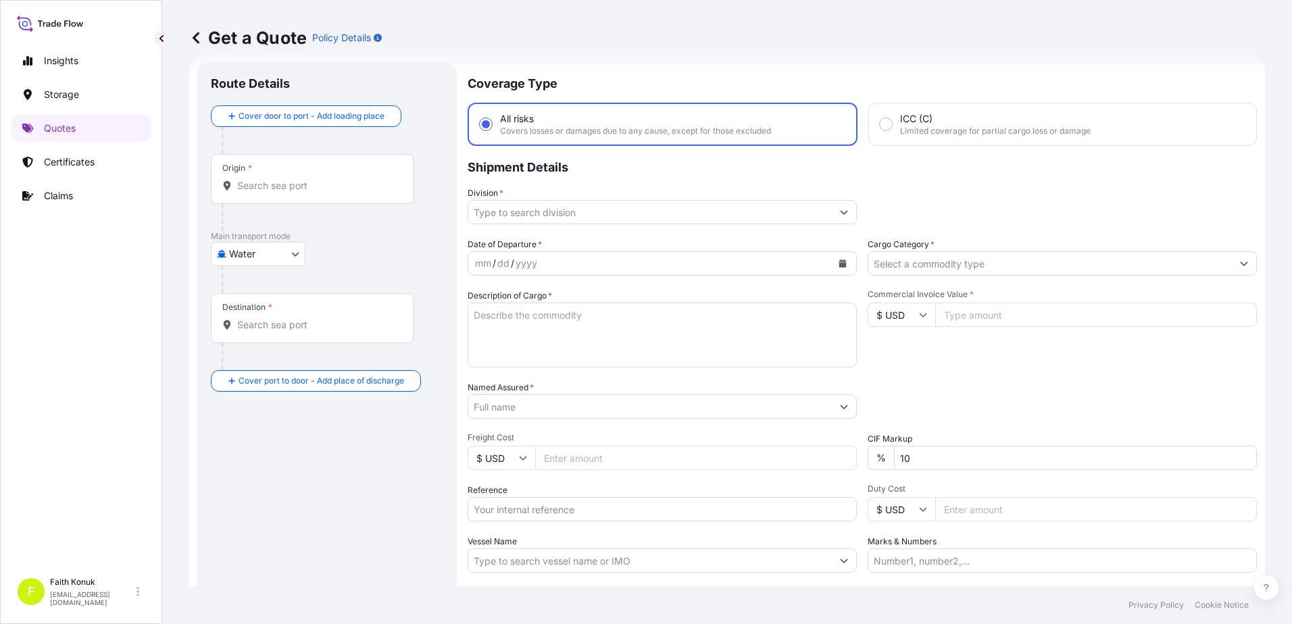
click at [280, 261] on body "Insights Storage Quotes Certificates Claims F [PERSON_NAME] [EMAIL_ADDRESS][DOM…" at bounding box center [646, 312] width 1292 height 624
click at [262, 341] on span "Inland" at bounding box center [249, 338] width 27 height 14
select select "Inland"
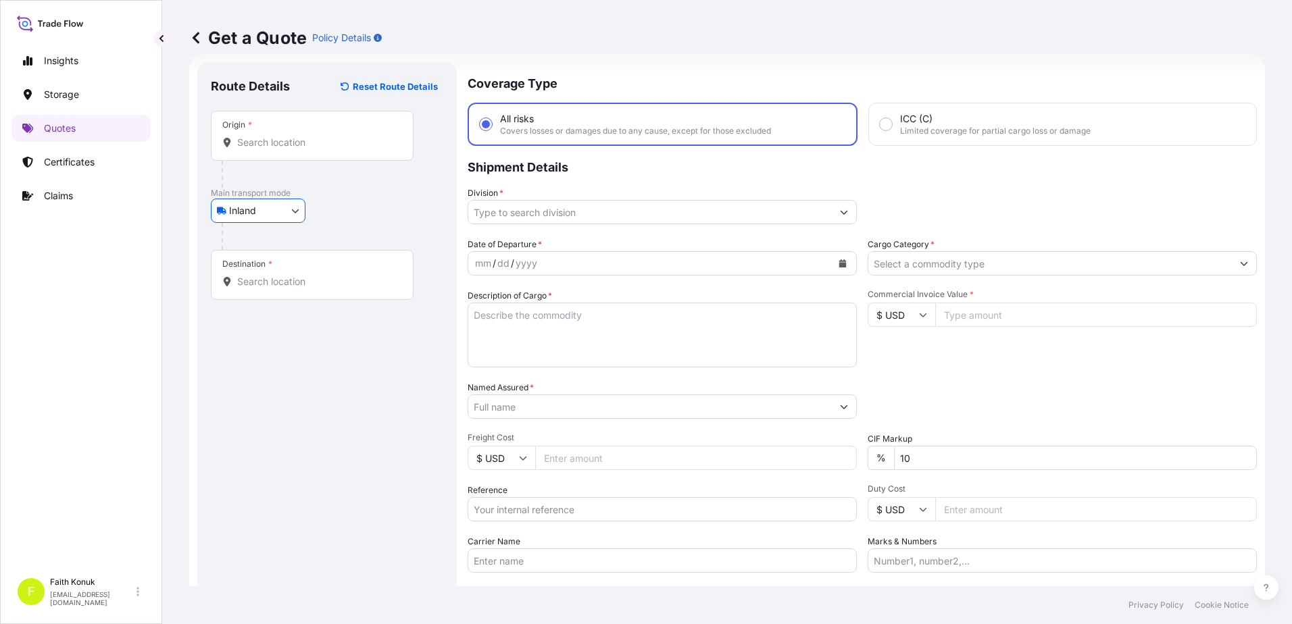
click at [391, 206] on div "Inland Air Water Inland" at bounding box center [327, 211] width 232 height 24
click at [290, 141] on input "Origin *" at bounding box center [316, 143] width 159 height 14
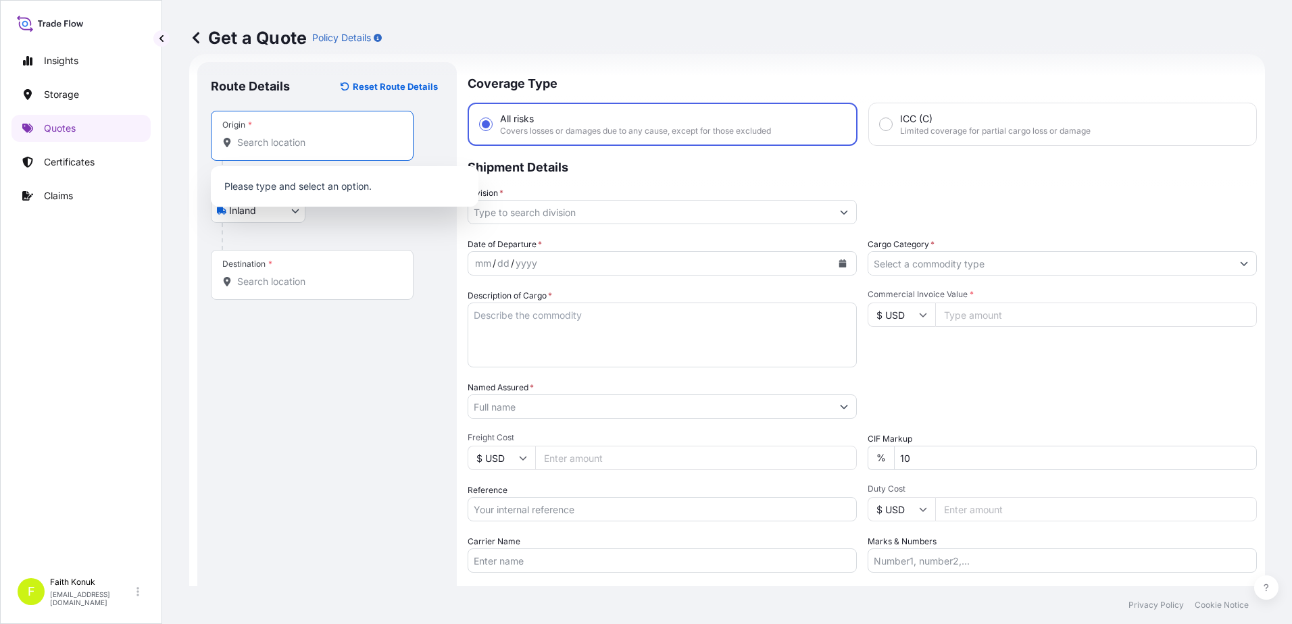
paste input "MANİSA"
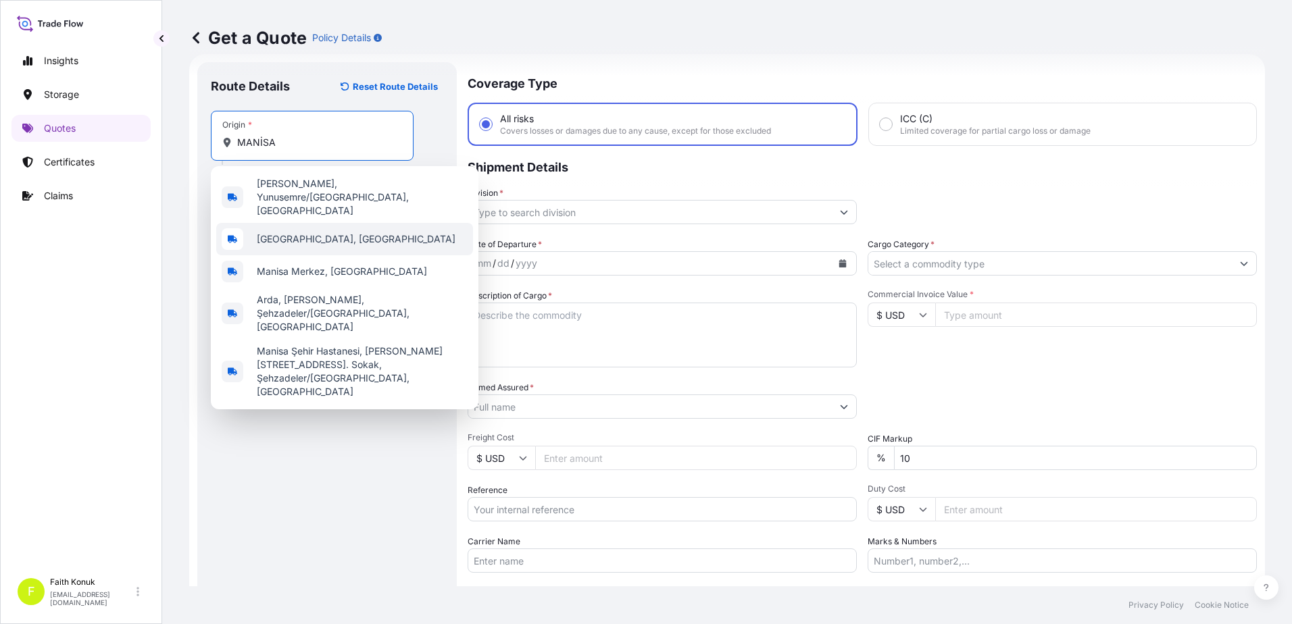
click at [314, 232] on span "[GEOGRAPHIC_DATA], [GEOGRAPHIC_DATA]" at bounding box center [356, 239] width 199 height 14
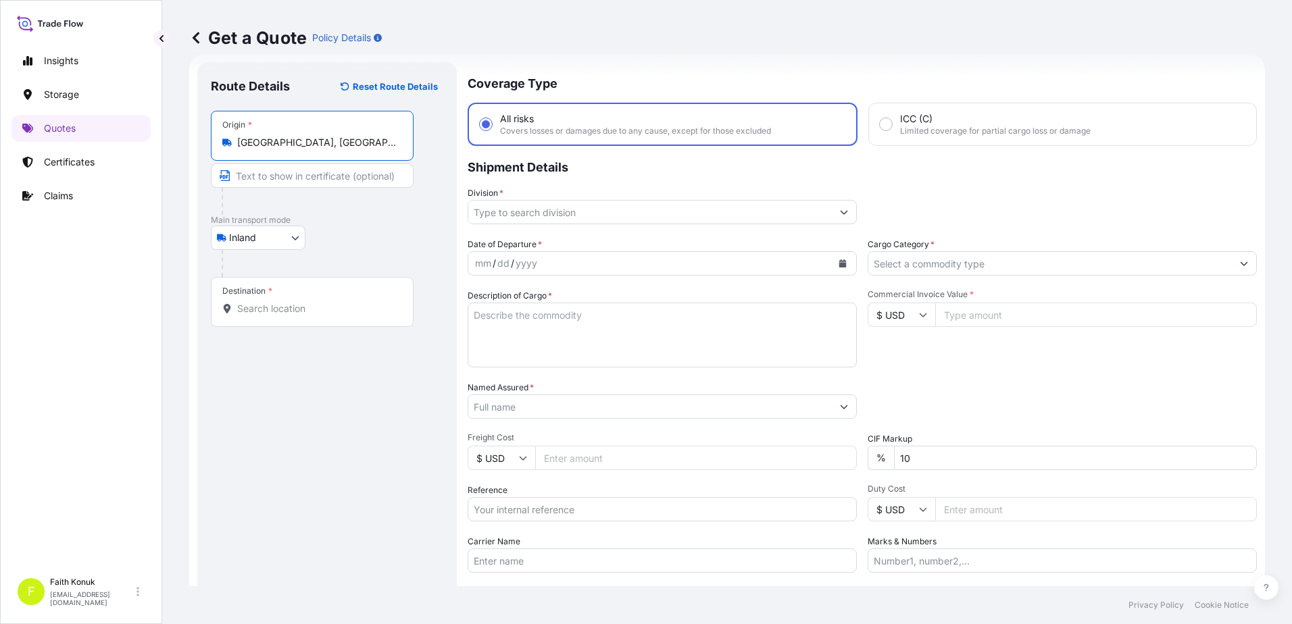
type input "[GEOGRAPHIC_DATA], [GEOGRAPHIC_DATA]"
click at [361, 216] on p "Main transport mode" at bounding box center [327, 220] width 232 height 11
click at [311, 312] on input "Destination *" at bounding box center [316, 309] width 159 height 14
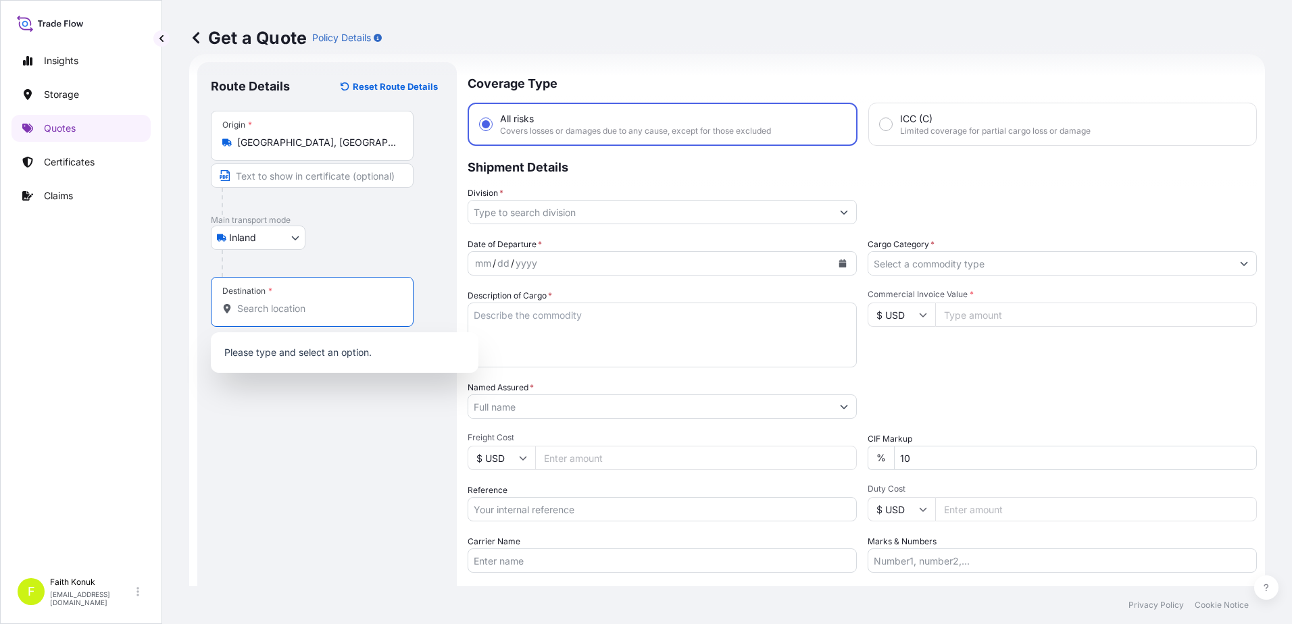
paste input "Nabeghlav"
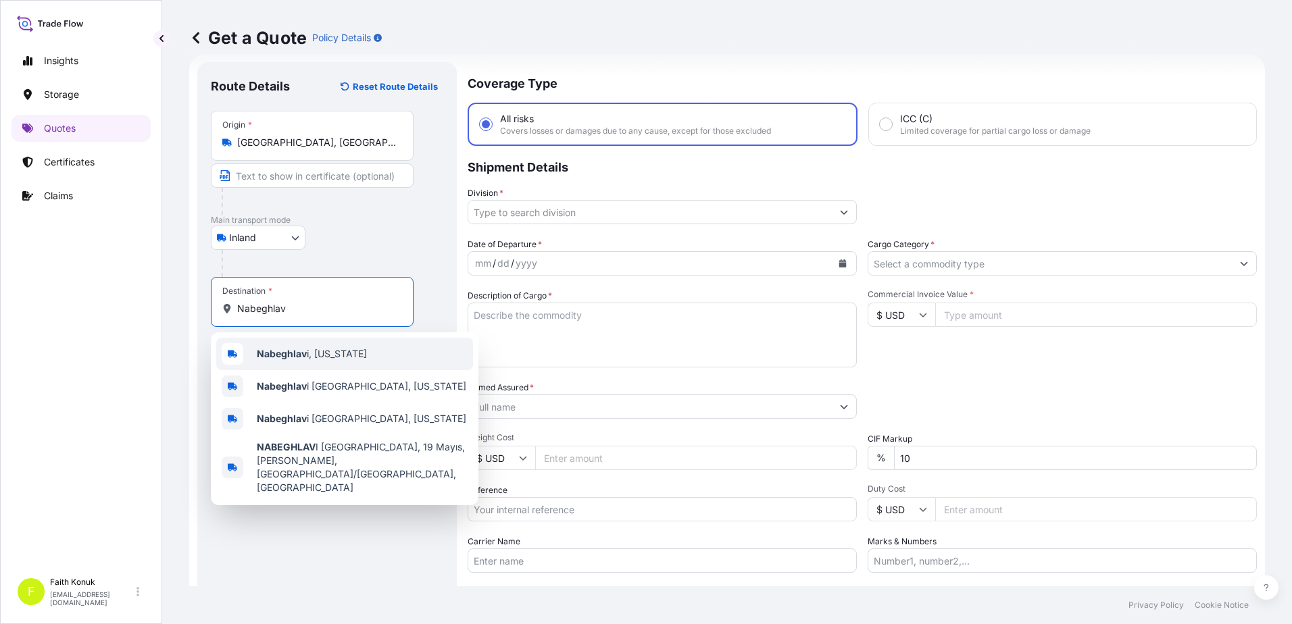
click at [325, 359] on span "Nabeghlav i, [US_STATE]" at bounding box center [312, 354] width 110 height 14
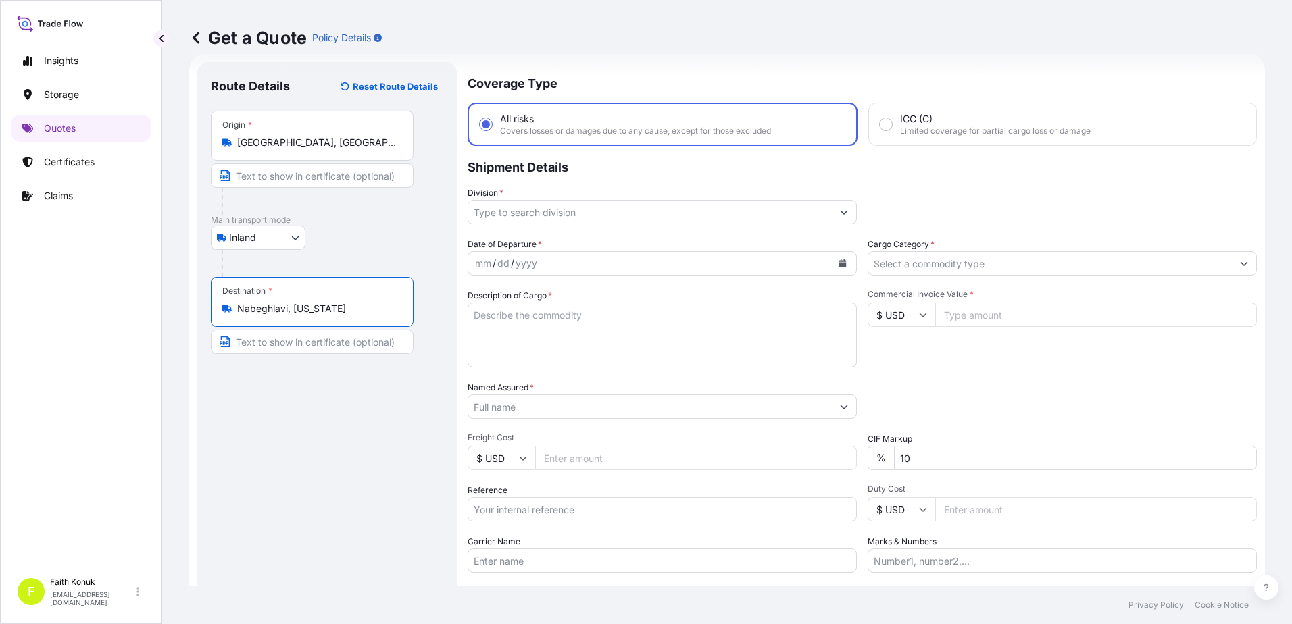
type input "Nabeghlavi, [US_STATE]"
click at [371, 235] on div "Inland Air Water Inland" at bounding box center [327, 238] width 232 height 24
click at [538, 214] on input "Division *" at bounding box center [649, 212] width 363 height 24
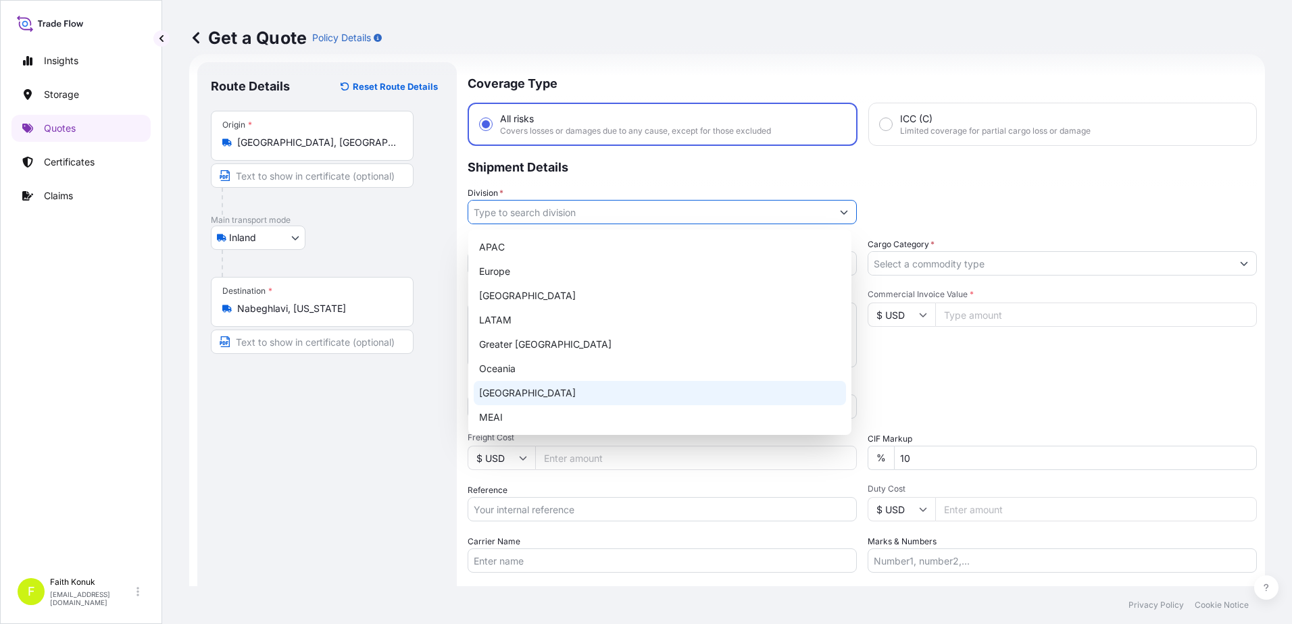
click at [518, 393] on div "[GEOGRAPHIC_DATA]" at bounding box center [660, 393] width 372 height 24
type input "[GEOGRAPHIC_DATA]"
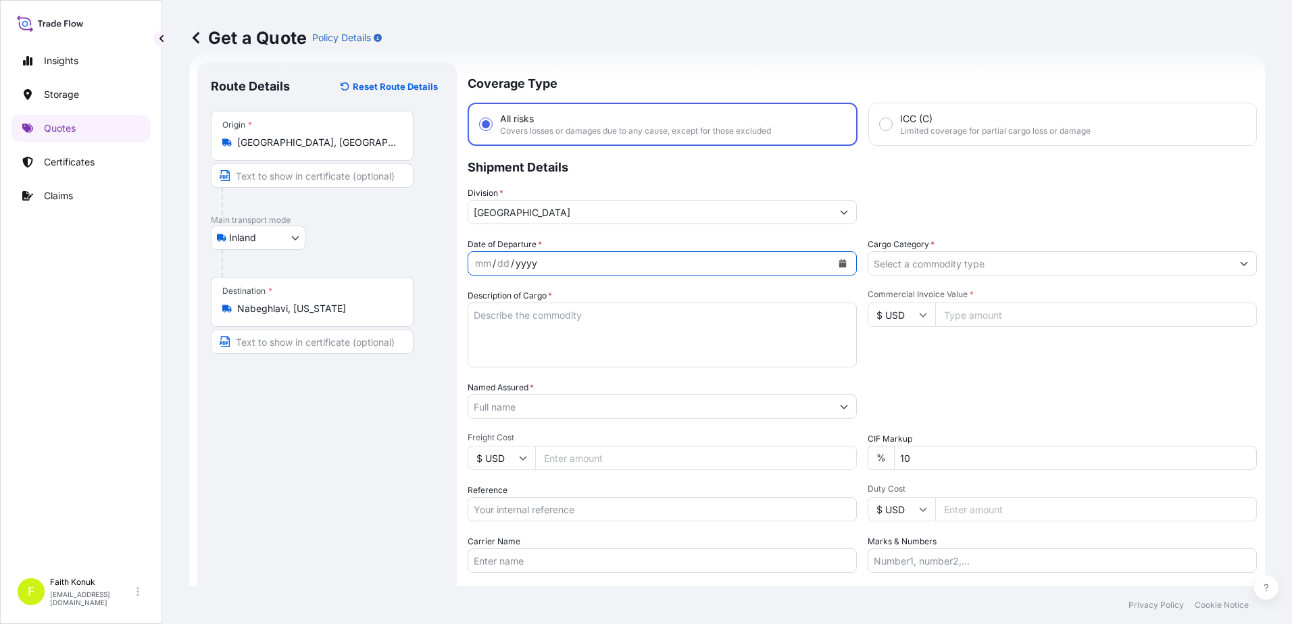
click at [579, 237] on div "Coverage Type All risks Covers losses or damages due to any cause, except for t…" at bounding box center [862, 367] width 789 height 611
click at [839, 264] on icon "Calendar" at bounding box center [842, 263] width 7 height 8
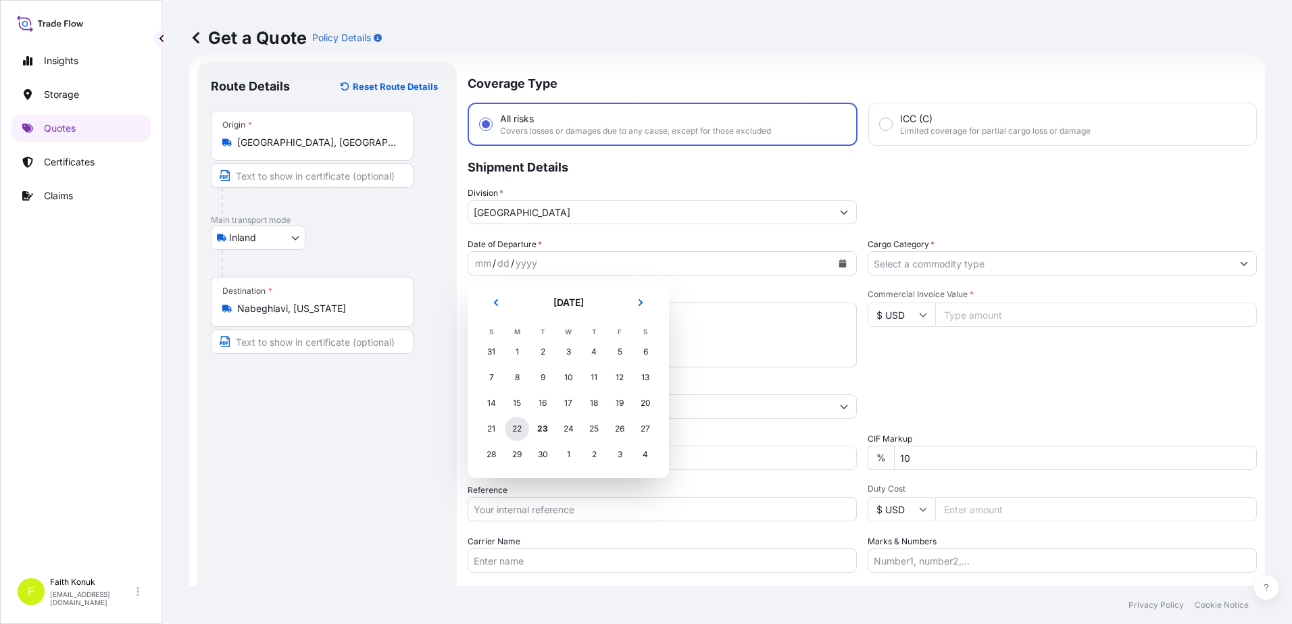
click at [516, 428] on div "22" at bounding box center [517, 429] width 24 height 24
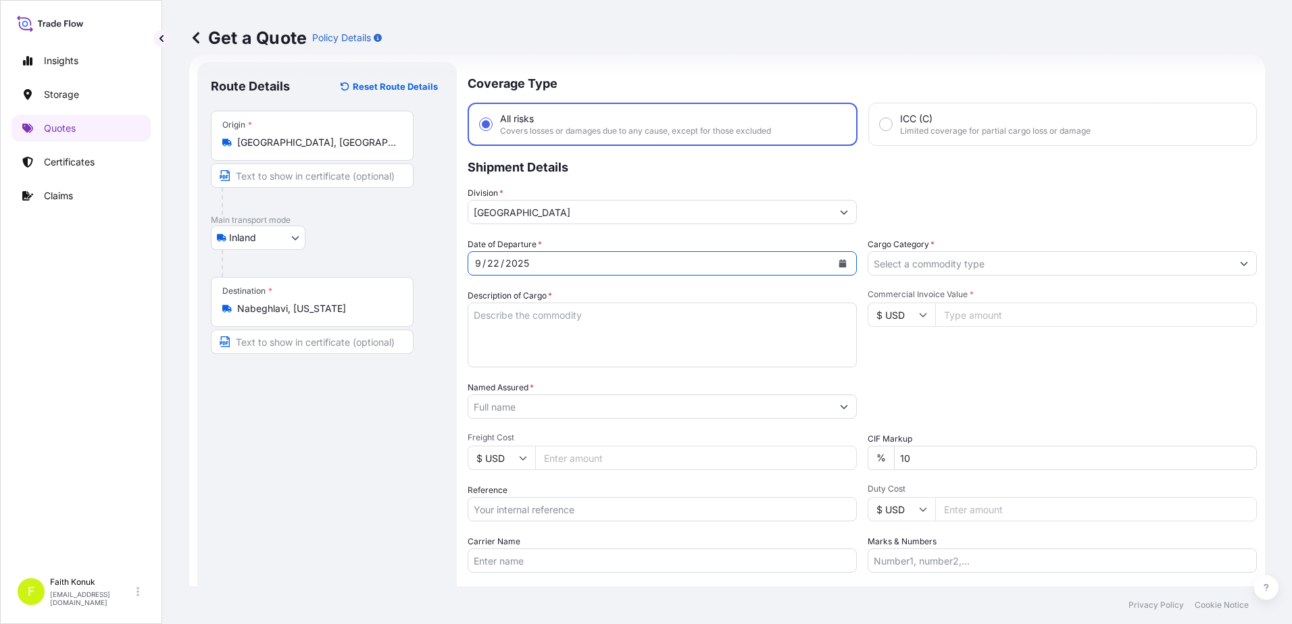
click at [533, 317] on textarea "Description of Cargo *" at bounding box center [662, 335] width 389 height 65
click at [517, 317] on textarea "Description of Cargo *" at bounding box center [662, 335] width 389 height 65
paste textarea "CAPS ALUMINIUM EMPTY BEVERAGE CANS 18 KAP - 2.396,93 KG"
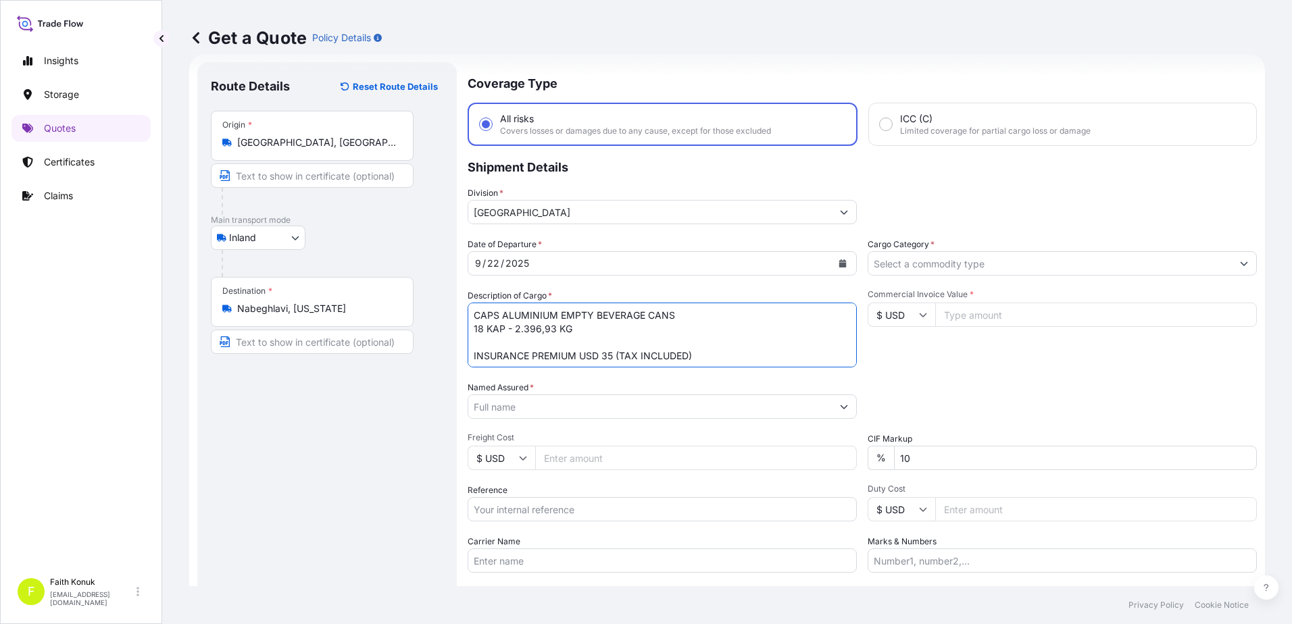
type textarea "CAPS ALUMINIUM EMPTY BEVERAGE CANS 18 KAP - 2.396,93 KG INSURANCE PREMIUM USD 3…"
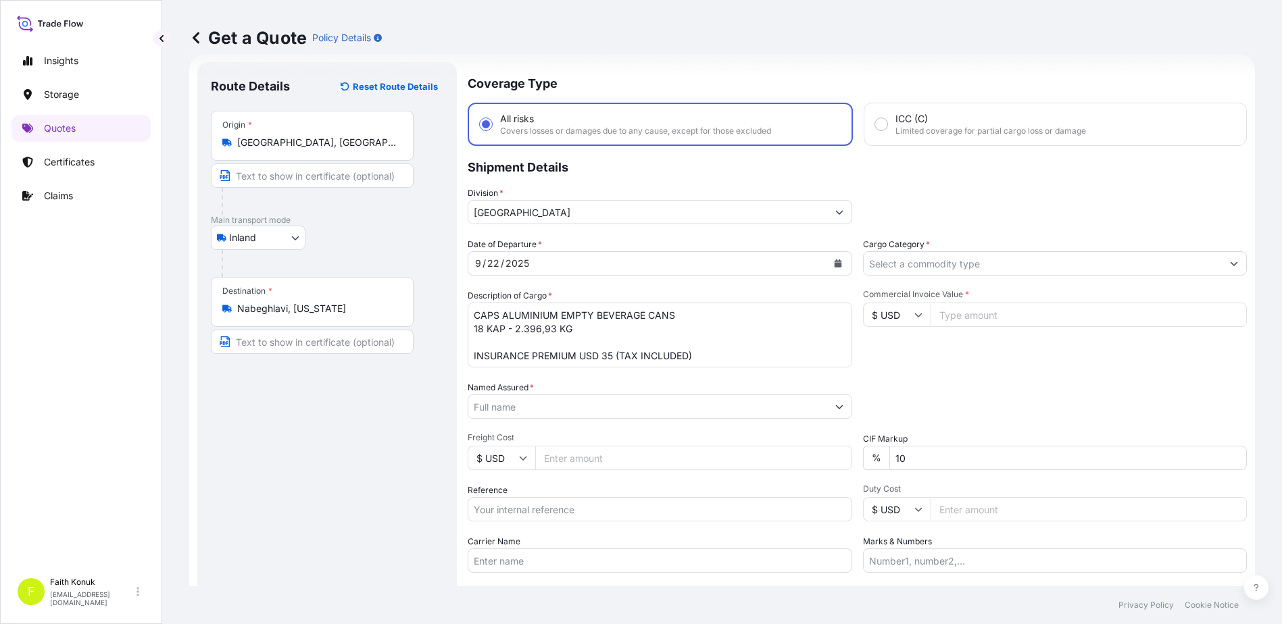
click at [502, 409] on input "Named Assured *" at bounding box center [647, 407] width 359 height 24
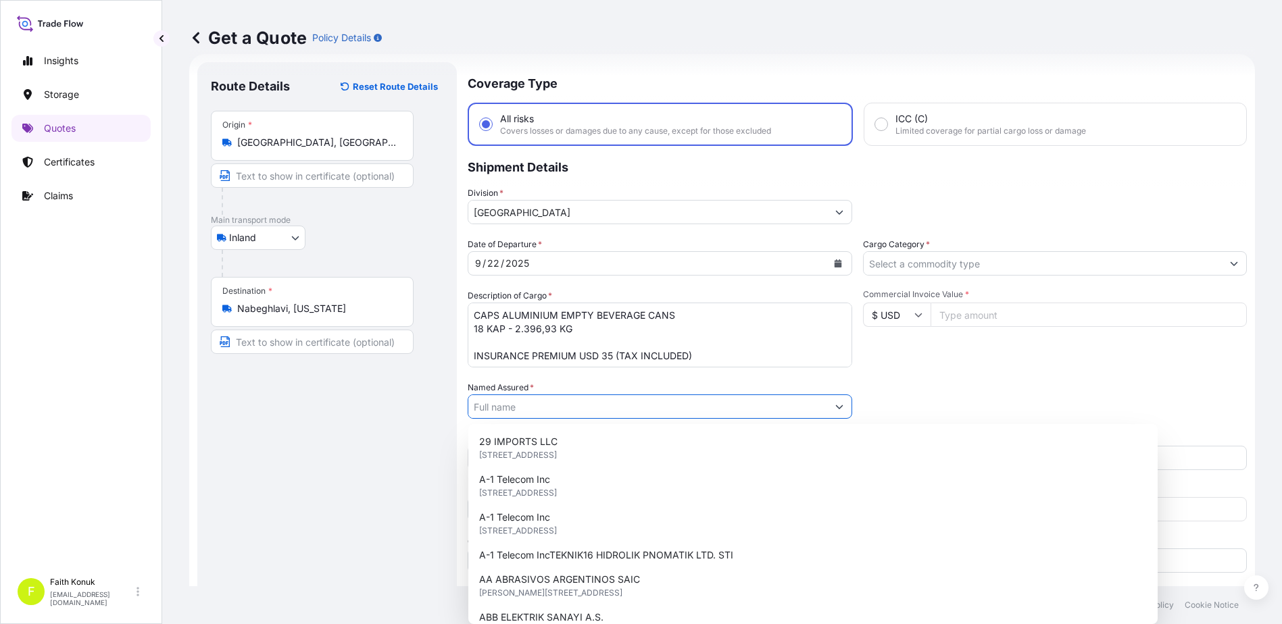
paste input "Ball Beverage Turkey Paketleme A.S."
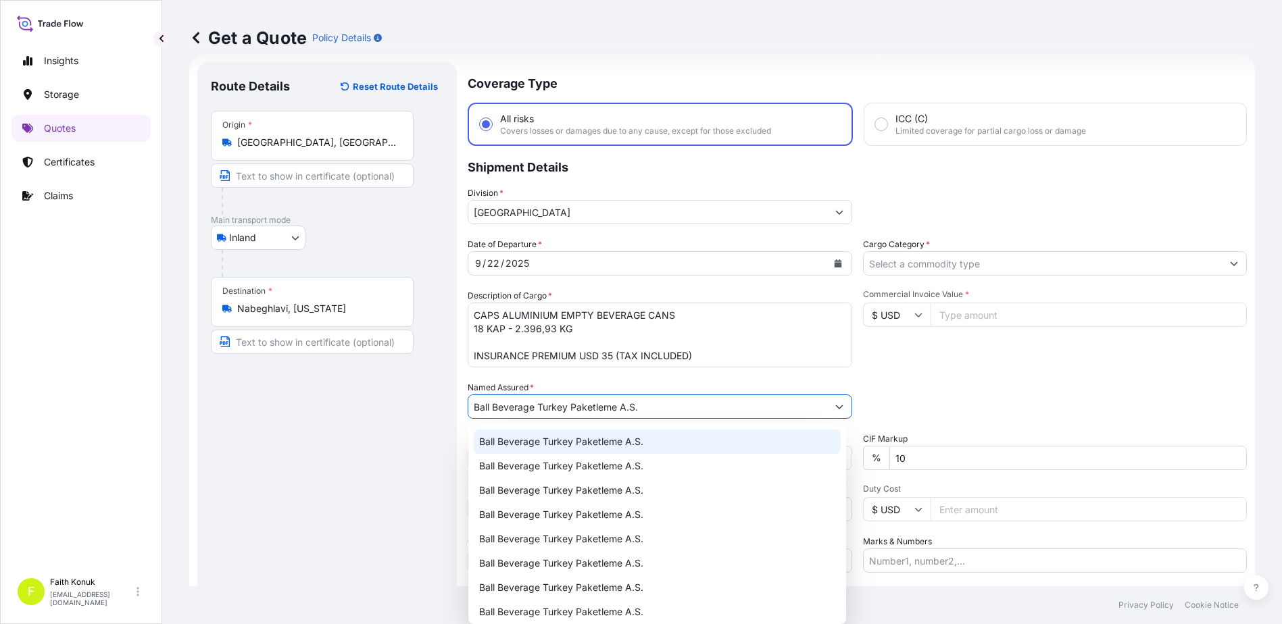
click at [546, 438] on span "Ball Beverage Turkey Paketleme A.S." at bounding box center [561, 442] width 164 height 14
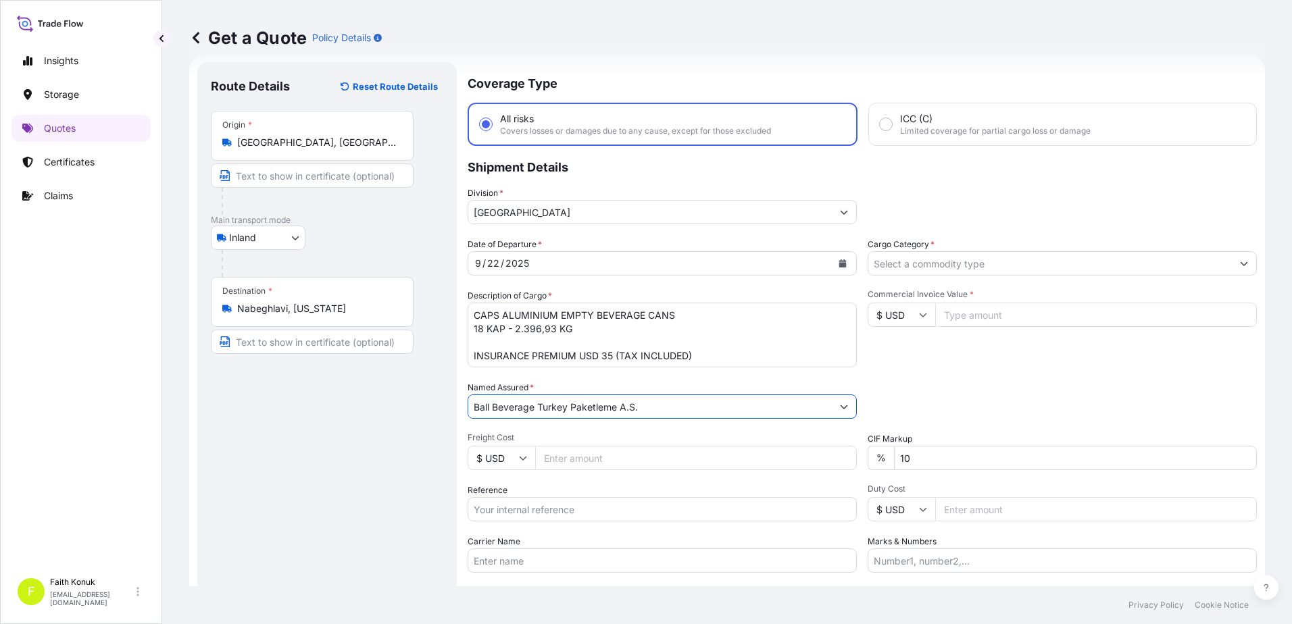
type input "Ball Beverage Turkey Paketleme A.S."
click at [561, 375] on div "Date of Departure * [DATE] Cargo Category * Description of Cargo * CAPS ALUMINI…" at bounding box center [862, 405] width 789 height 335
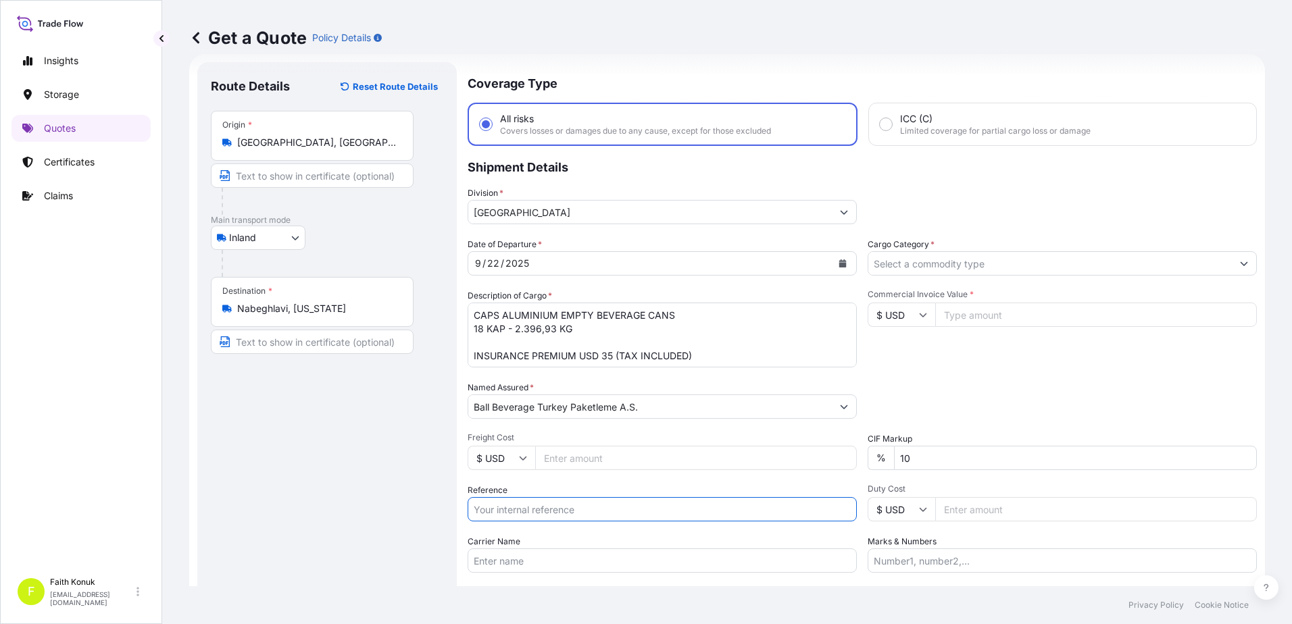
click at [538, 504] on input "Reference" at bounding box center [662, 509] width 389 height 24
paste input "2201781553"
type input "2201781553"
click at [545, 481] on div "Date of Departure * [DATE] Cargo Category * Description of Cargo * CAPS ALUMINI…" at bounding box center [862, 405] width 789 height 335
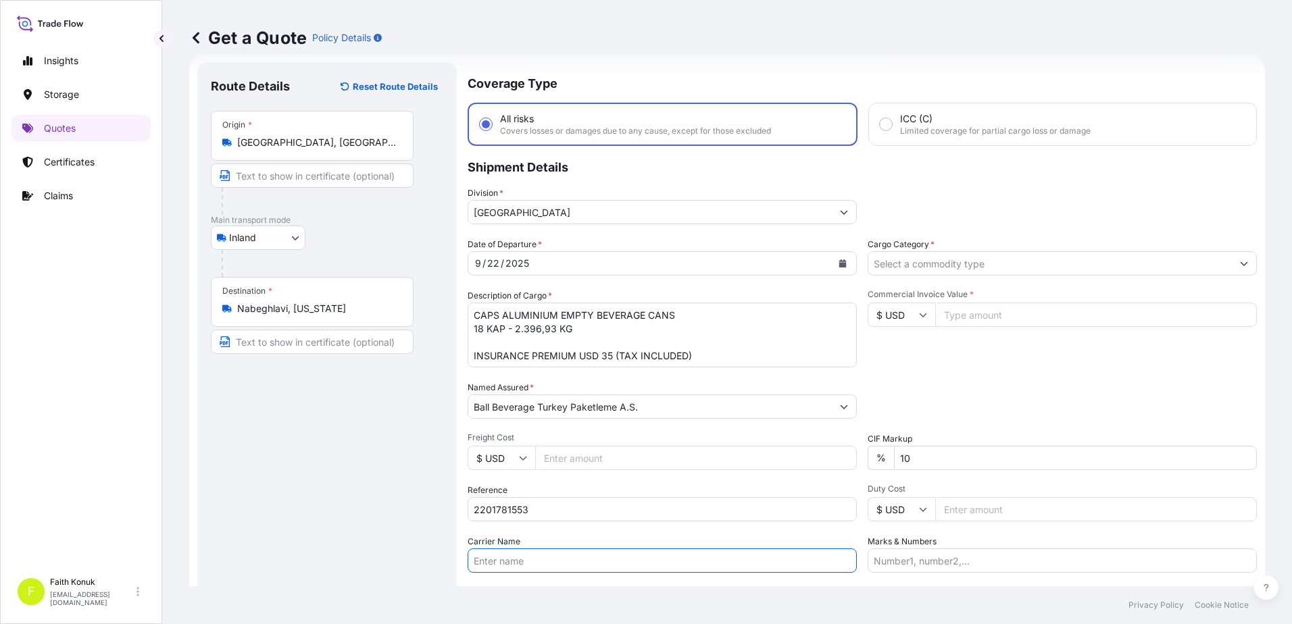
click at [524, 569] on input "Carrier Name" at bounding box center [662, 561] width 389 height 24
paste input "08 AAT 566 / 08 ABB 893"
type input "08 AAT 566 / 08 ABB 893"
click at [700, 538] on div "Carrier Name 08 AAT 566 / 08 ABB 893" at bounding box center [662, 554] width 389 height 38
click at [923, 259] on input "Cargo Category *" at bounding box center [1049, 263] width 363 height 24
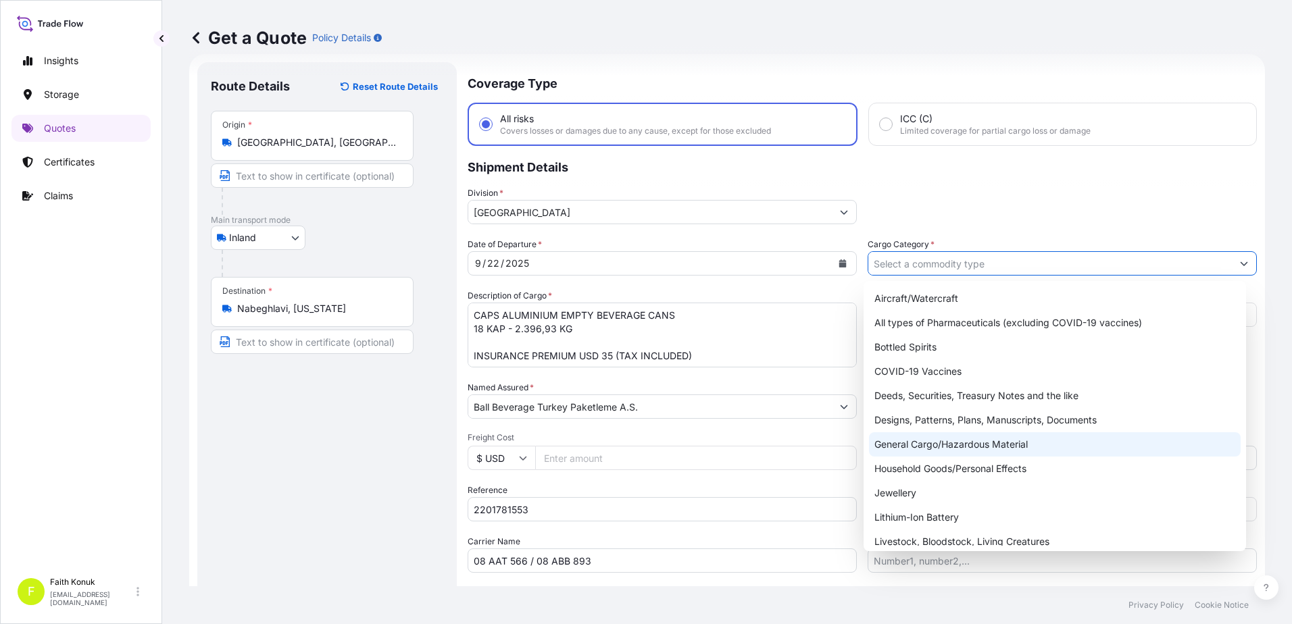
click at [918, 441] on div "Aircraft/Watercraft All types of Pharmaceuticals (excluding [MEDICAL_DATA] vacc…" at bounding box center [1055, 529] width 372 height 486
type input "General Cargo/Hazardous Material"
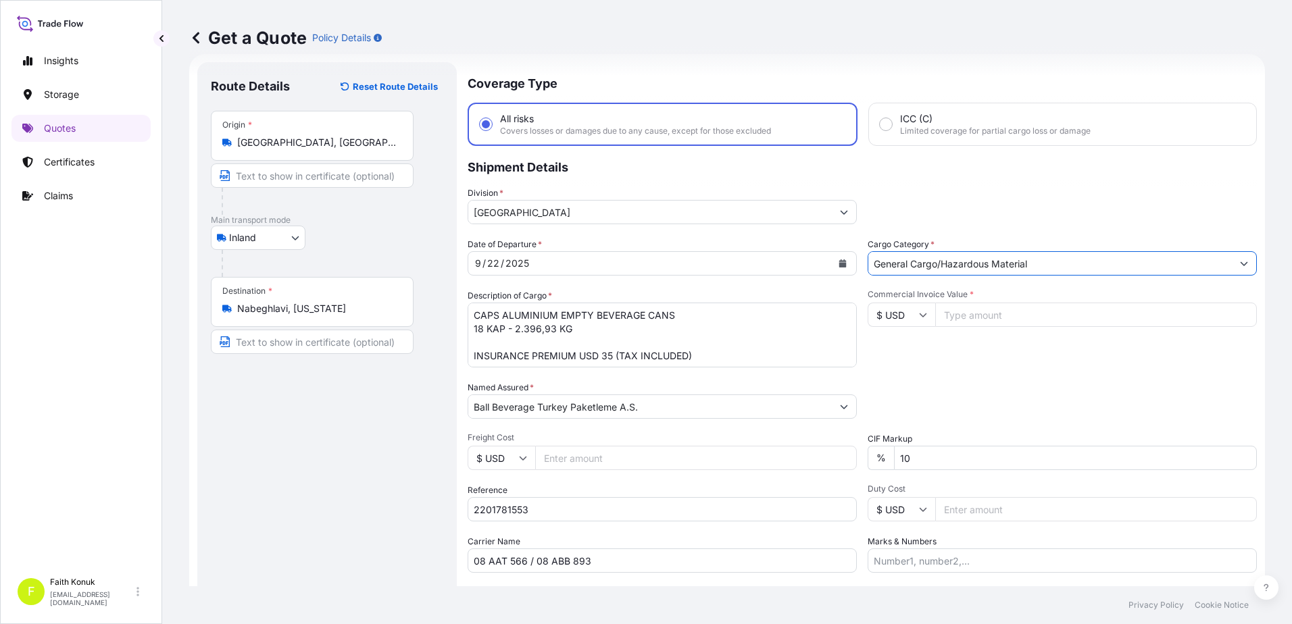
click at [937, 374] on div "Date of Departure * [DATE] Cargo Category * General Cargo/Hazardous Material De…" at bounding box center [862, 405] width 789 height 335
click at [920, 317] on icon at bounding box center [923, 316] width 7 height 4
click at [903, 355] on div "€ EUR" at bounding box center [896, 352] width 57 height 26
type input "€ EUR"
click at [958, 314] on input "Commercial Invoice Value *" at bounding box center [1096, 315] width 322 height 24
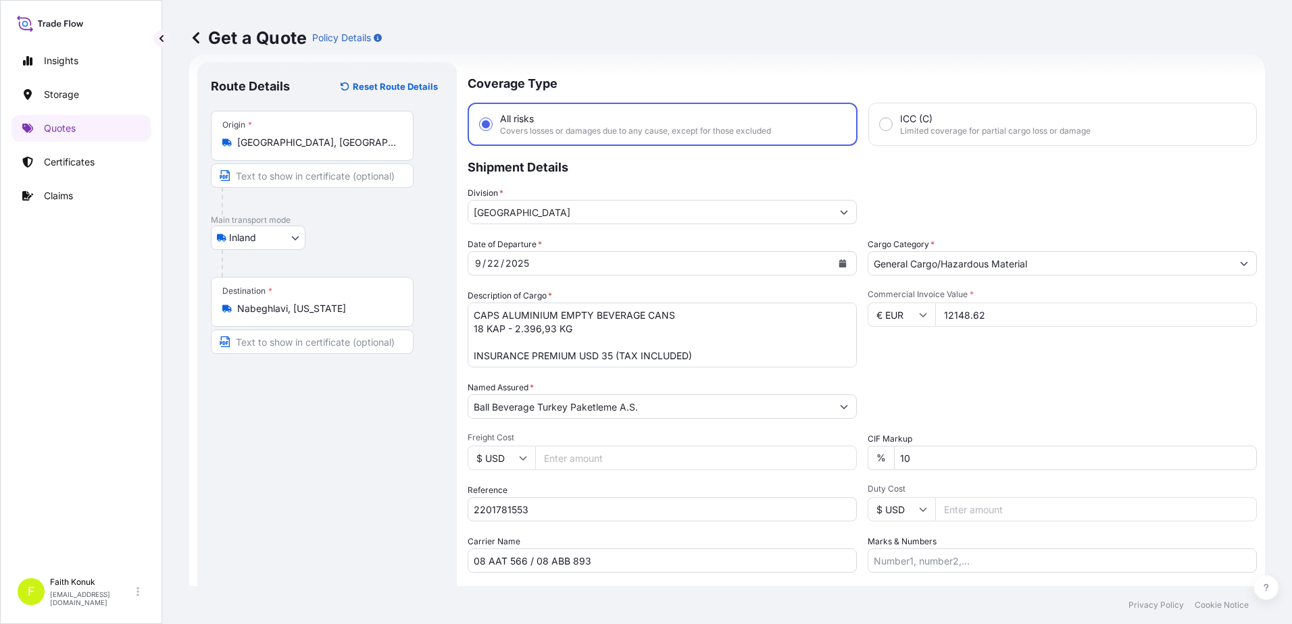
type input "12148.62"
drag, startPoint x: 912, startPoint y: 459, endPoint x: 839, endPoint y: 464, distance: 73.2
click at [841, 464] on div "Date of Departure * [DATE] Cargo Category * General Cargo/Hazardous Material De…" at bounding box center [862, 405] width 789 height 335
type input "0"
click at [933, 407] on div "Packing Category Type to search a container mode Please select a primary mode o…" at bounding box center [1062, 400] width 389 height 38
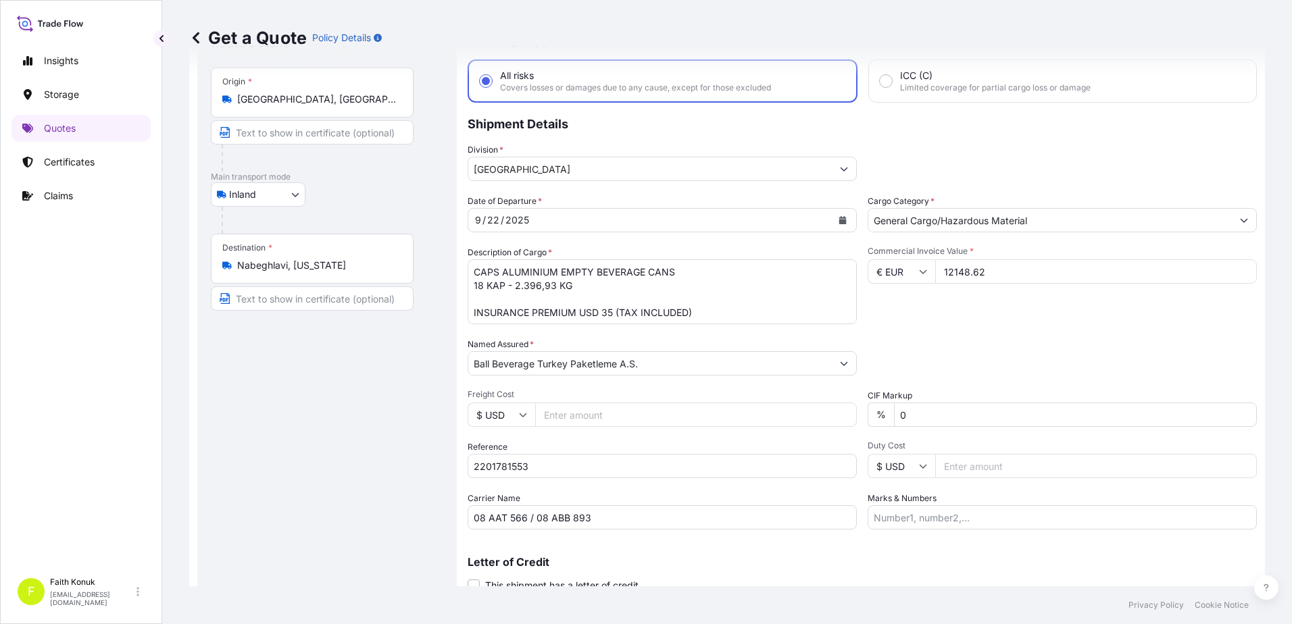
scroll to position [117, 0]
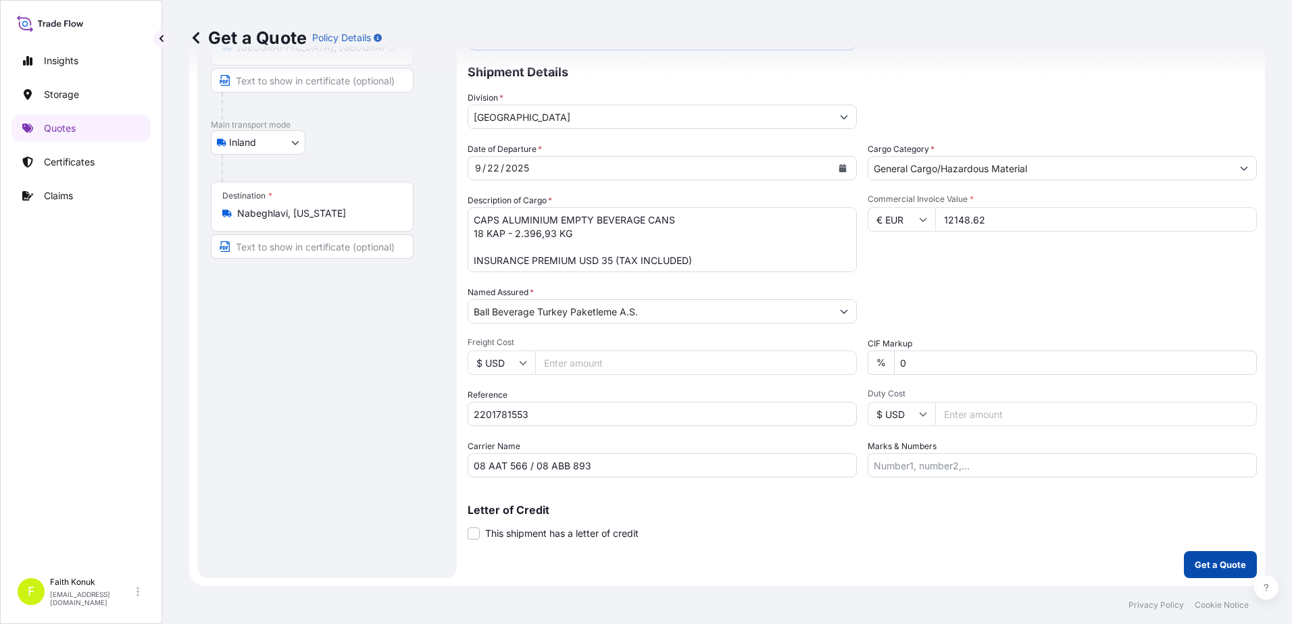
click at [1199, 552] on button "Get a Quote" at bounding box center [1220, 564] width 73 height 27
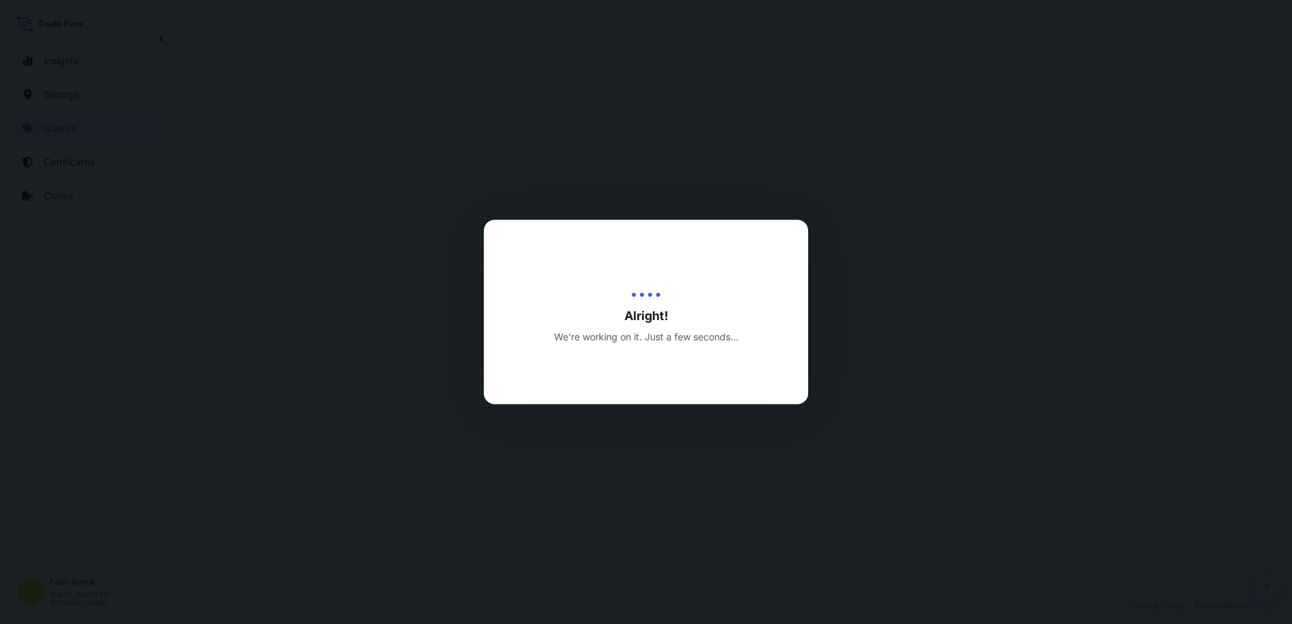
select select "Inland"
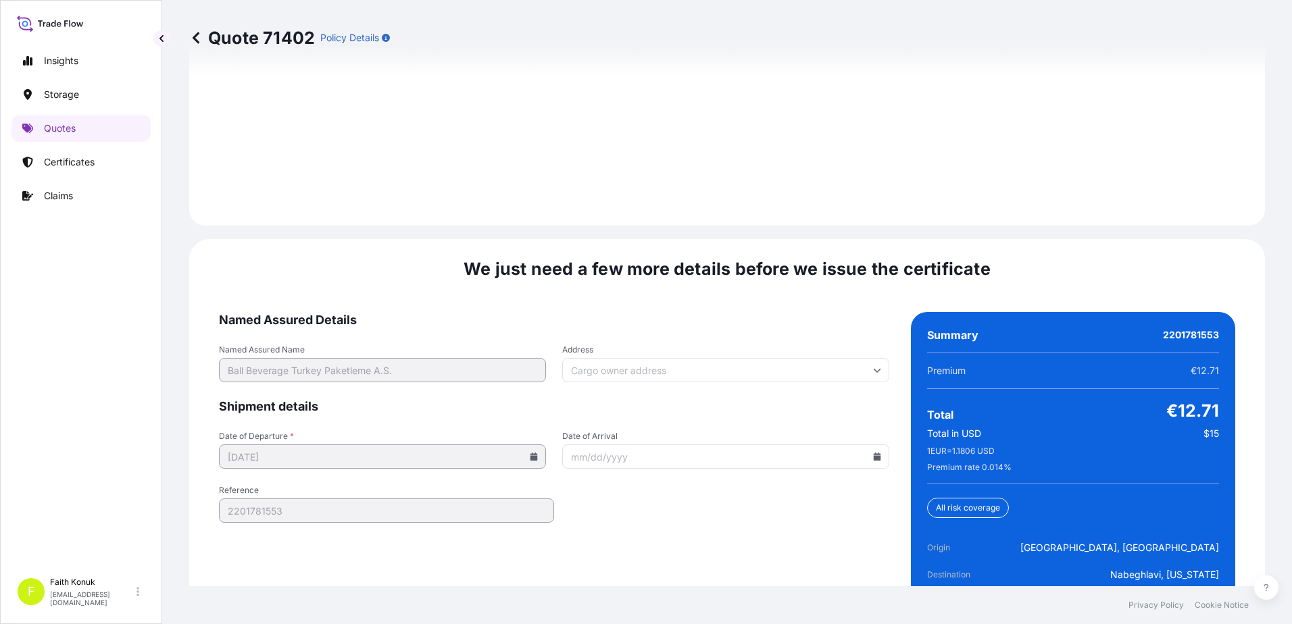
scroll to position [1993, 0]
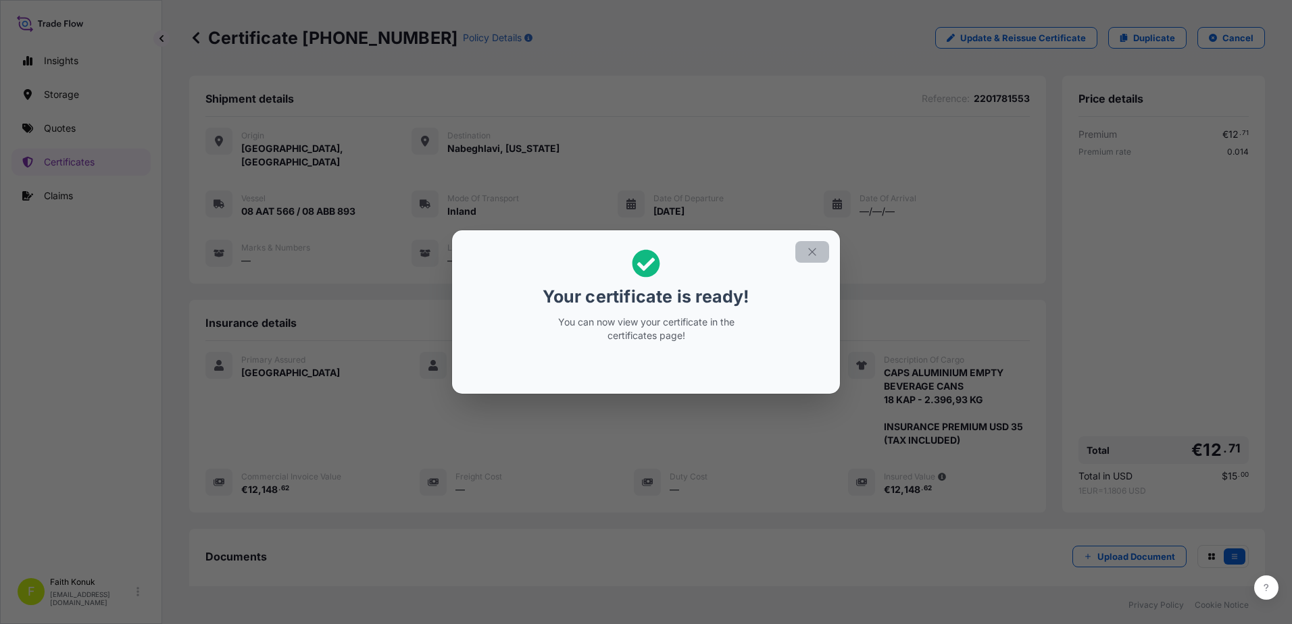
click at [815, 255] on icon "button" at bounding box center [812, 252] width 12 height 12
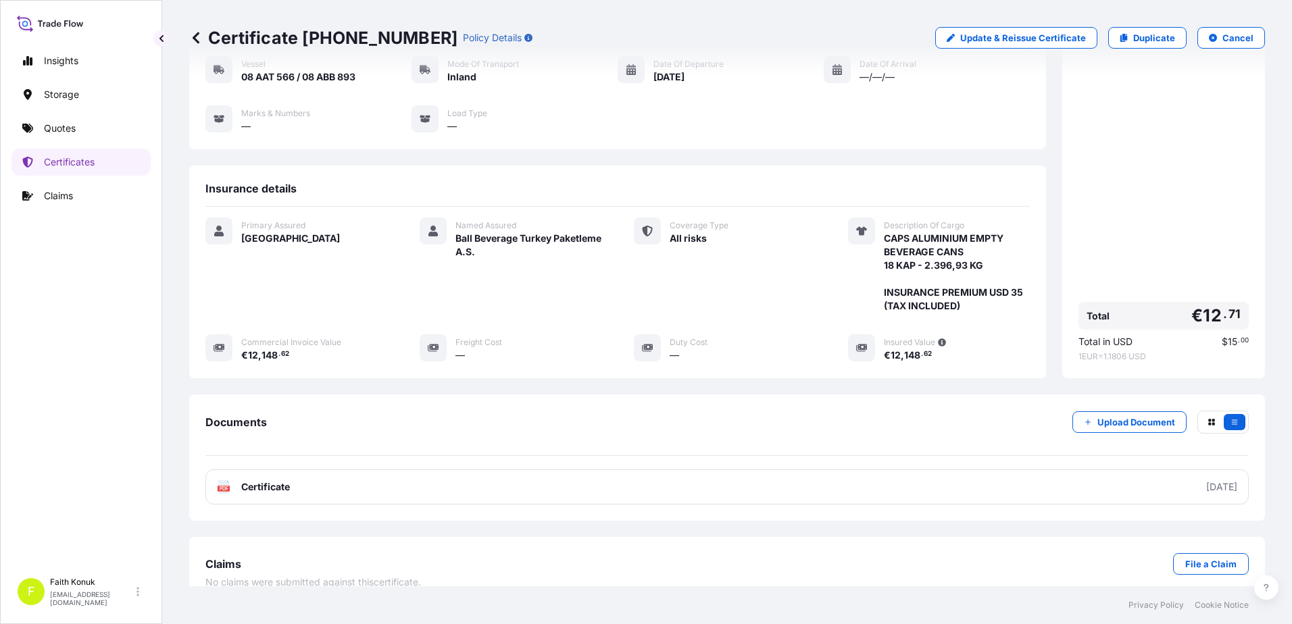
scroll to position [140, 0]
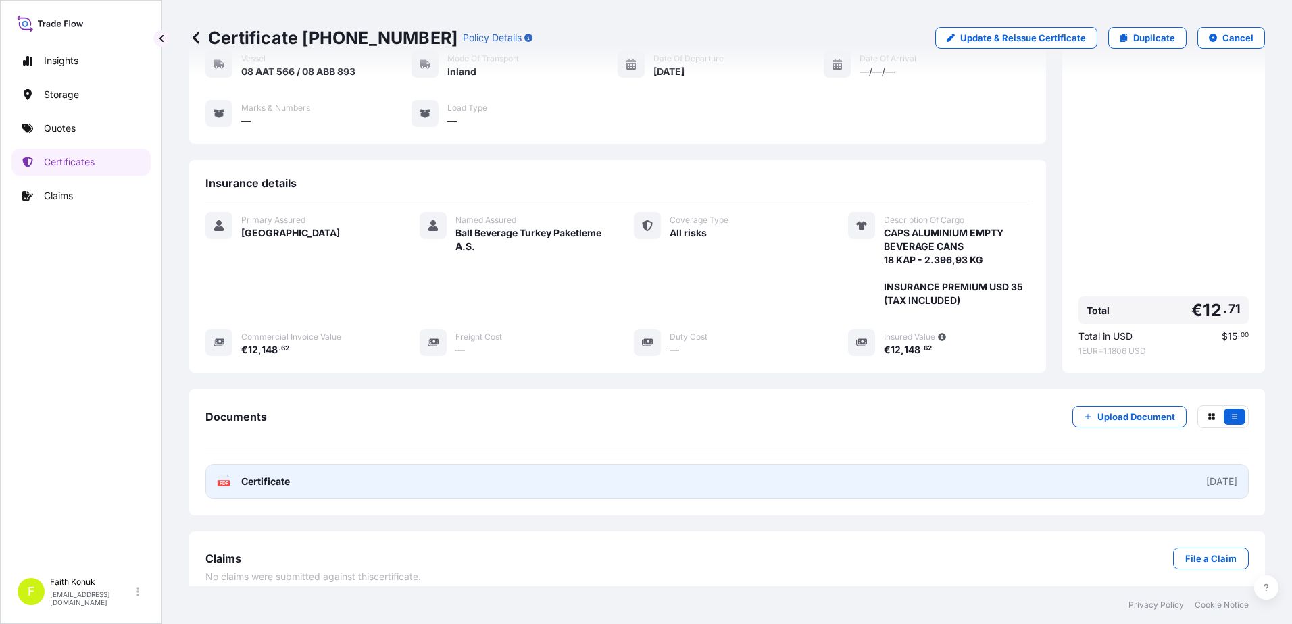
click at [246, 475] on span "Certificate" at bounding box center [265, 482] width 49 height 14
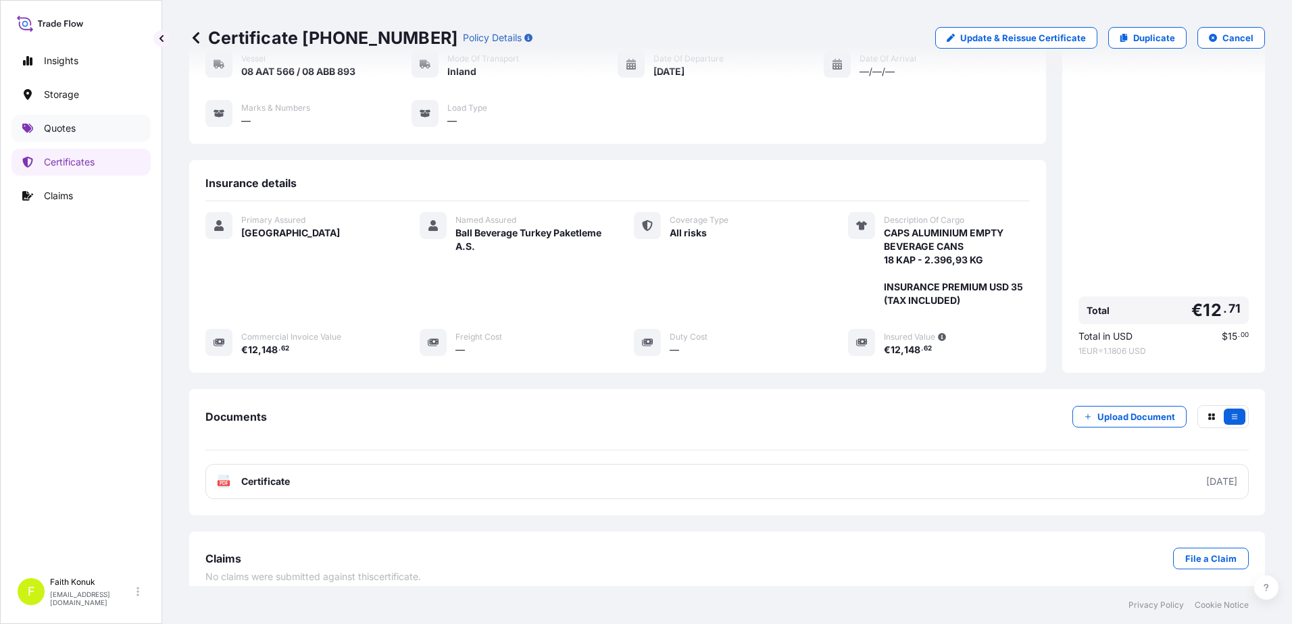
click at [81, 131] on link "Quotes" at bounding box center [80, 128] width 139 height 27
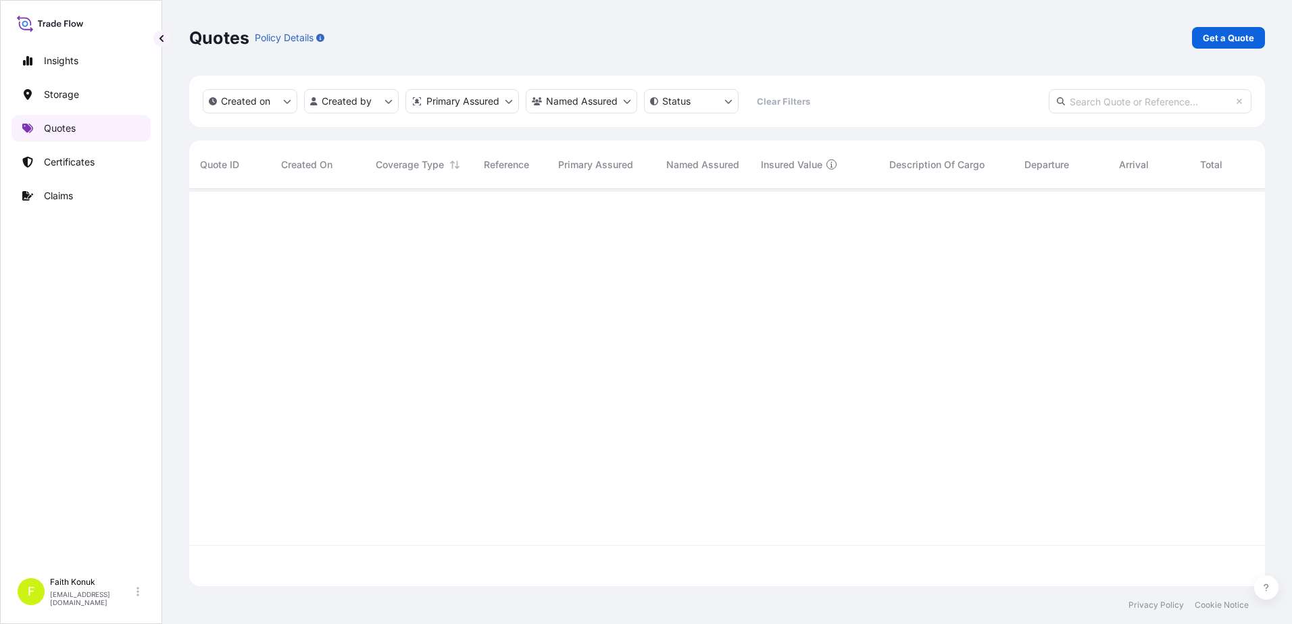
scroll to position [395, 1065]
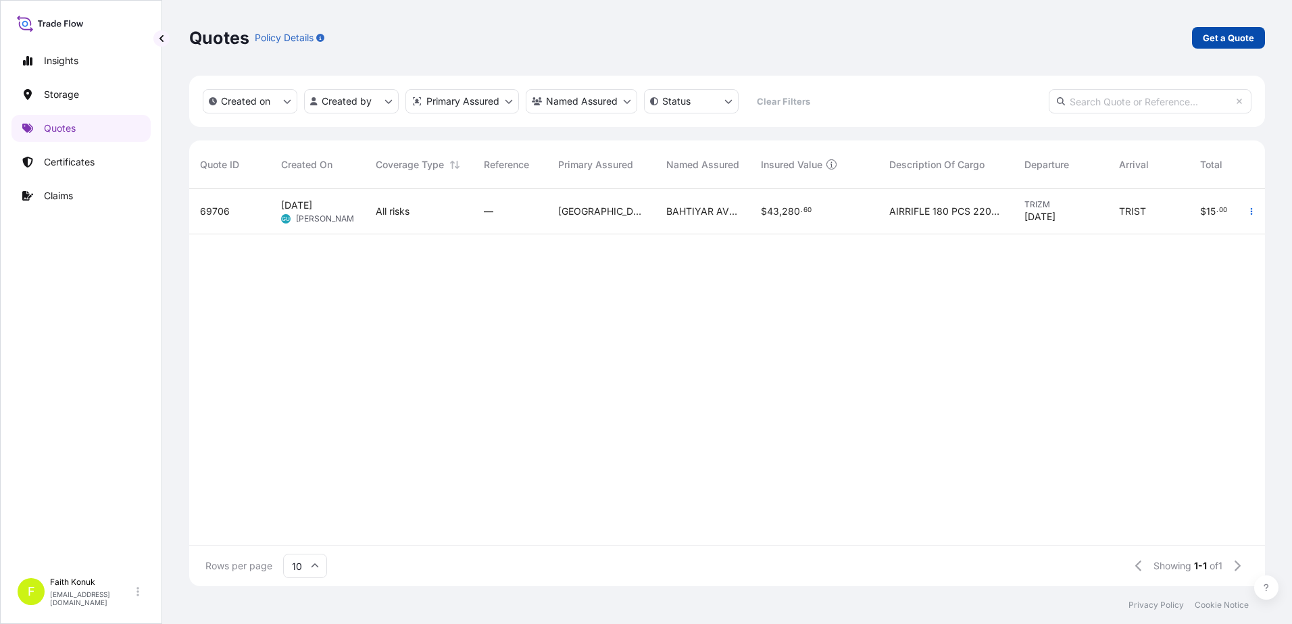
click at [1239, 42] on p "Get a Quote" at bounding box center [1228, 38] width 51 height 14
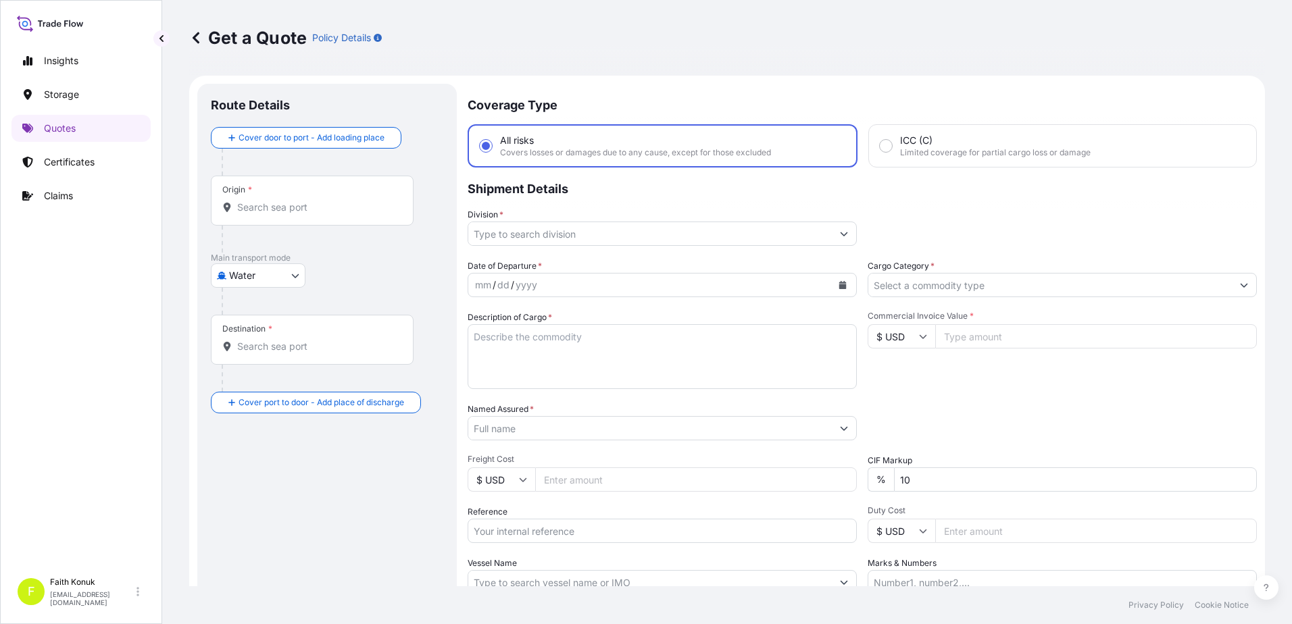
scroll to position [22, 0]
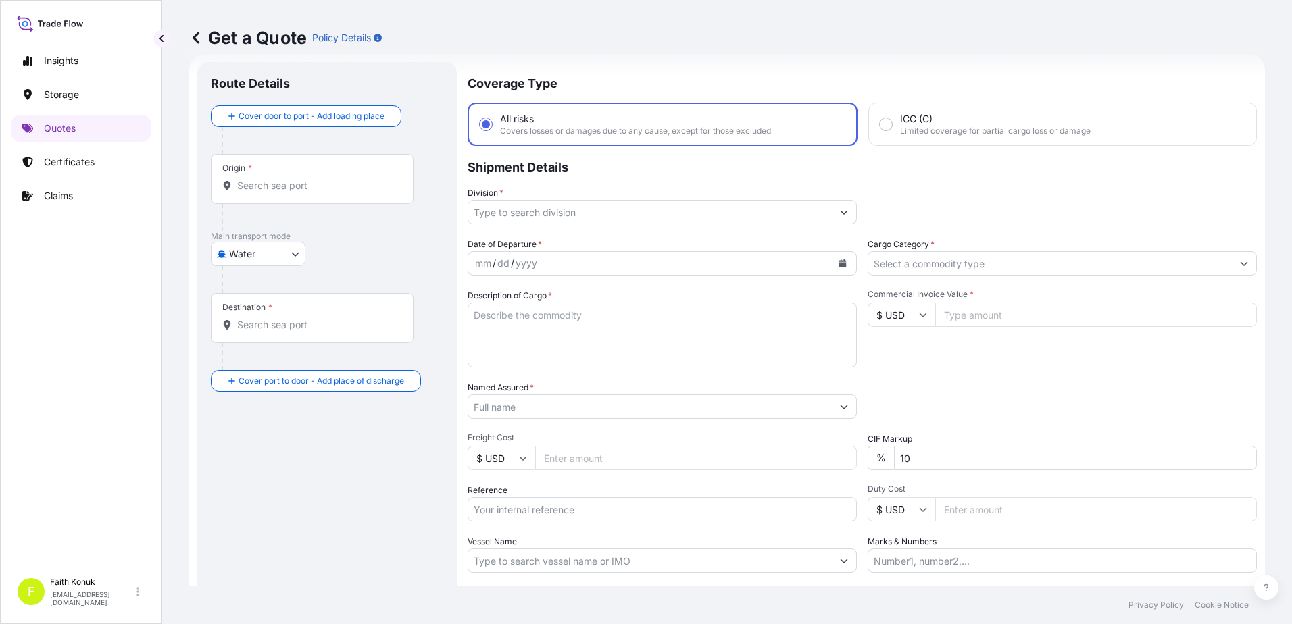
click at [261, 256] on body "Insights Storage Quotes Certificates Claims F [PERSON_NAME] [EMAIL_ADDRESS][DOM…" at bounding box center [646, 312] width 1292 height 624
click at [255, 332] on span "Inland" at bounding box center [249, 338] width 27 height 14
select select "Inland"
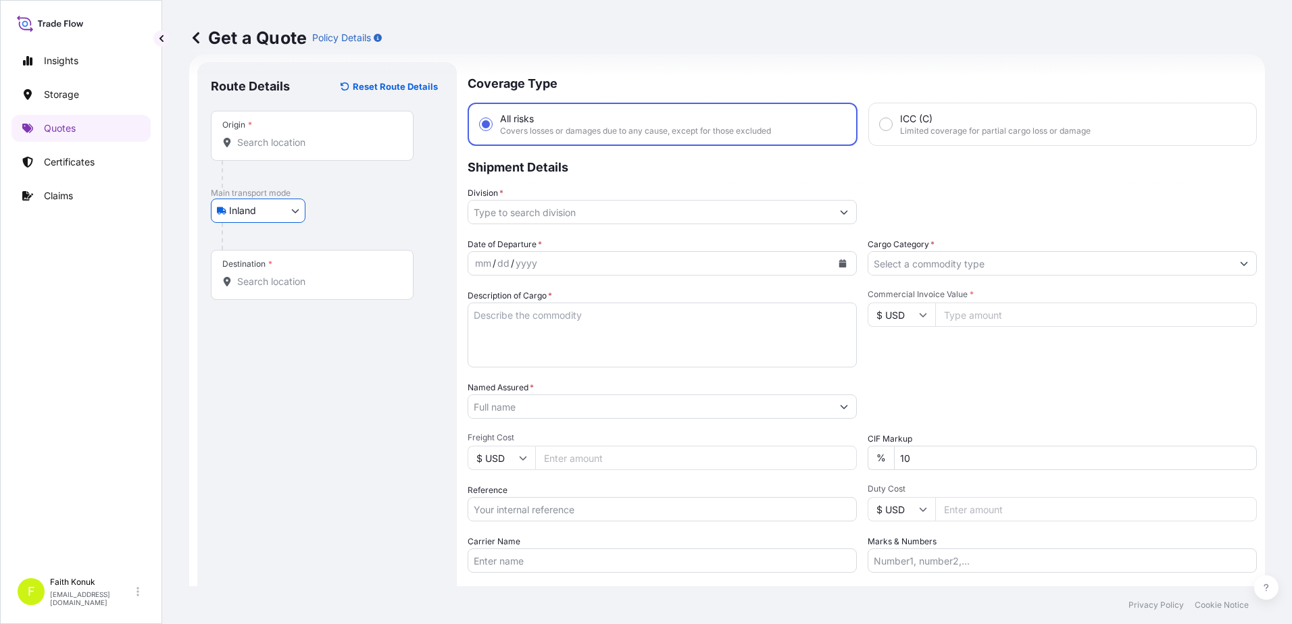
click at [341, 224] on div at bounding box center [333, 236] width 222 height 27
click at [298, 143] on input "Origin *" at bounding box center [316, 143] width 159 height 14
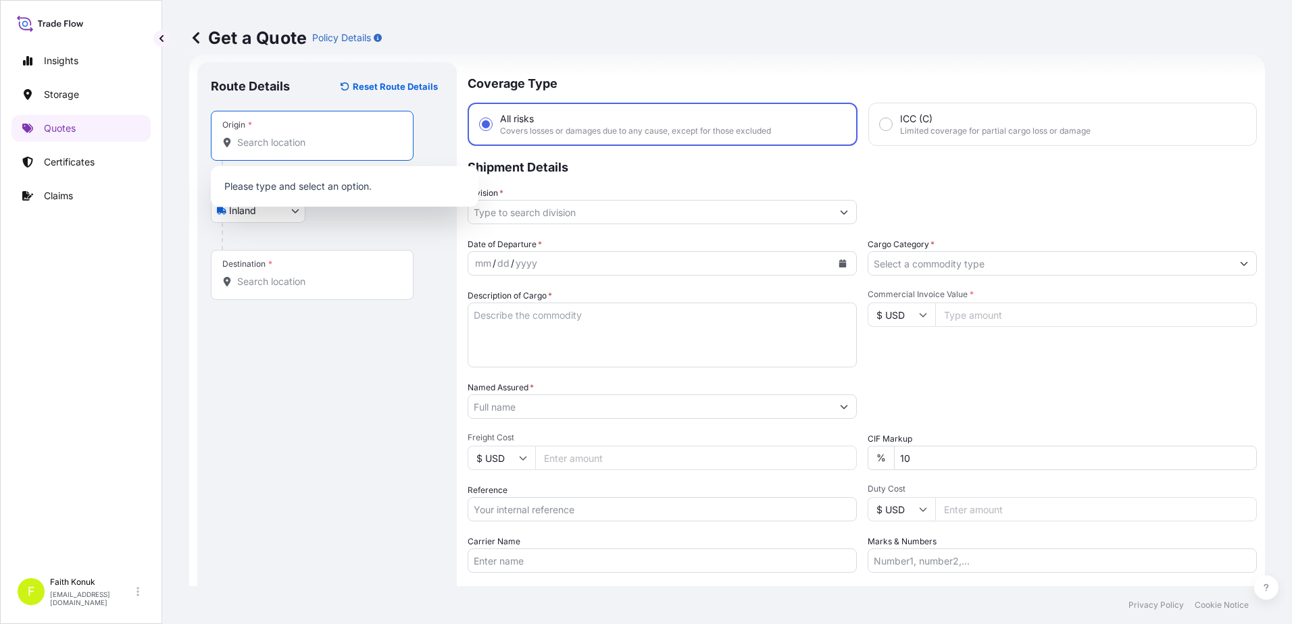
paste input "MANİSA"
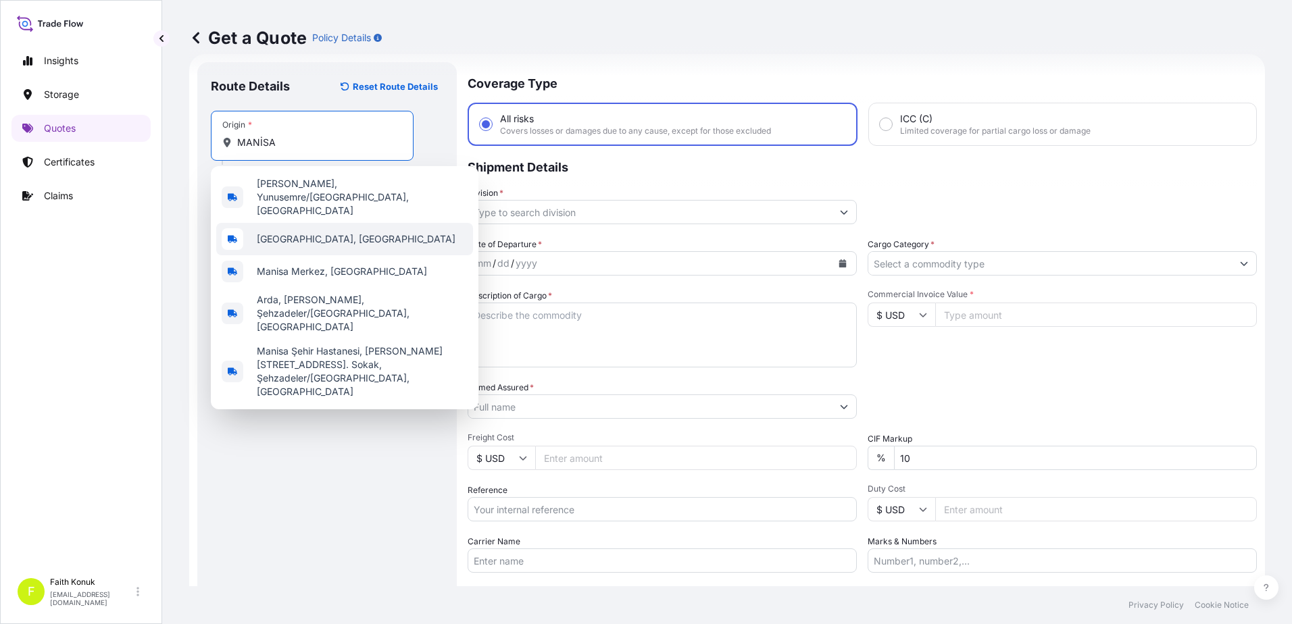
click at [309, 232] on span "[GEOGRAPHIC_DATA], [GEOGRAPHIC_DATA]" at bounding box center [356, 239] width 199 height 14
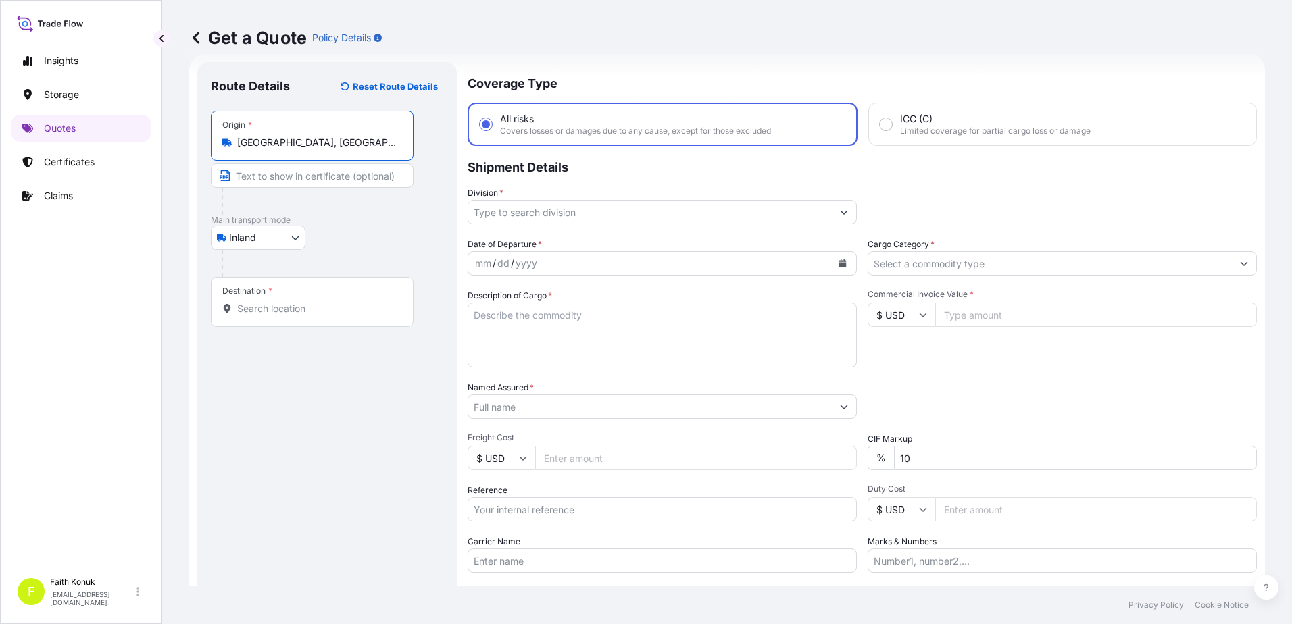
type input "[GEOGRAPHIC_DATA], [GEOGRAPHIC_DATA]"
click at [369, 243] on div "Inland Air Water Inland" at bounding box center [327, 238] width 232 height 24
click at [327, 316] on div "Destination *" at bounding box center [312, 302] width 203 height 50
click at [327, 316] on input "Destination *" at bounding box center [316, 309] width 159 height 14
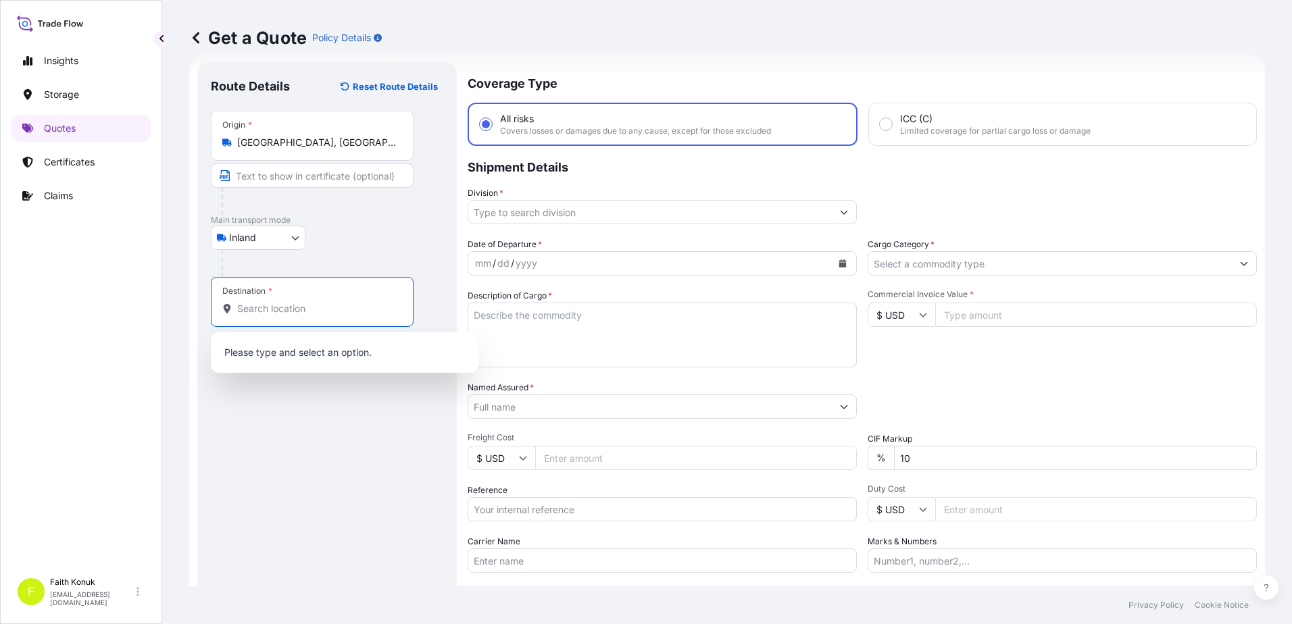
paste input "Nabeghlav"
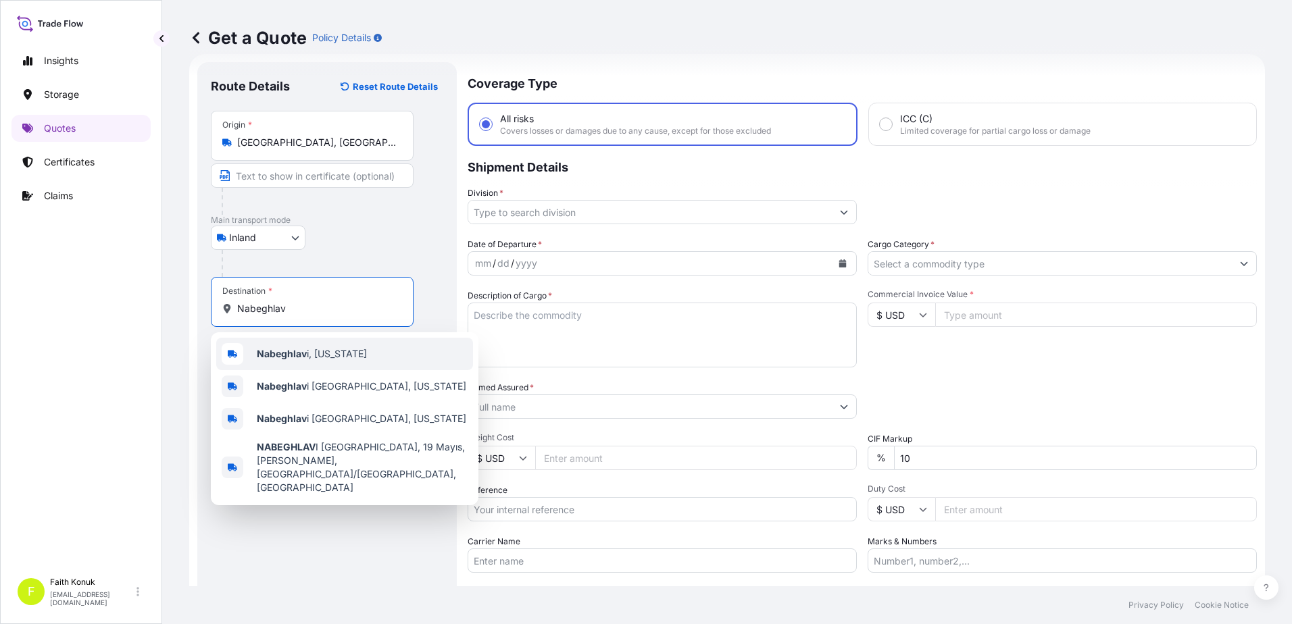
click at [318, 352] on span "Nabeghlav i, [US_STATE]" at bounding box center [312, 354] width 110 height 14
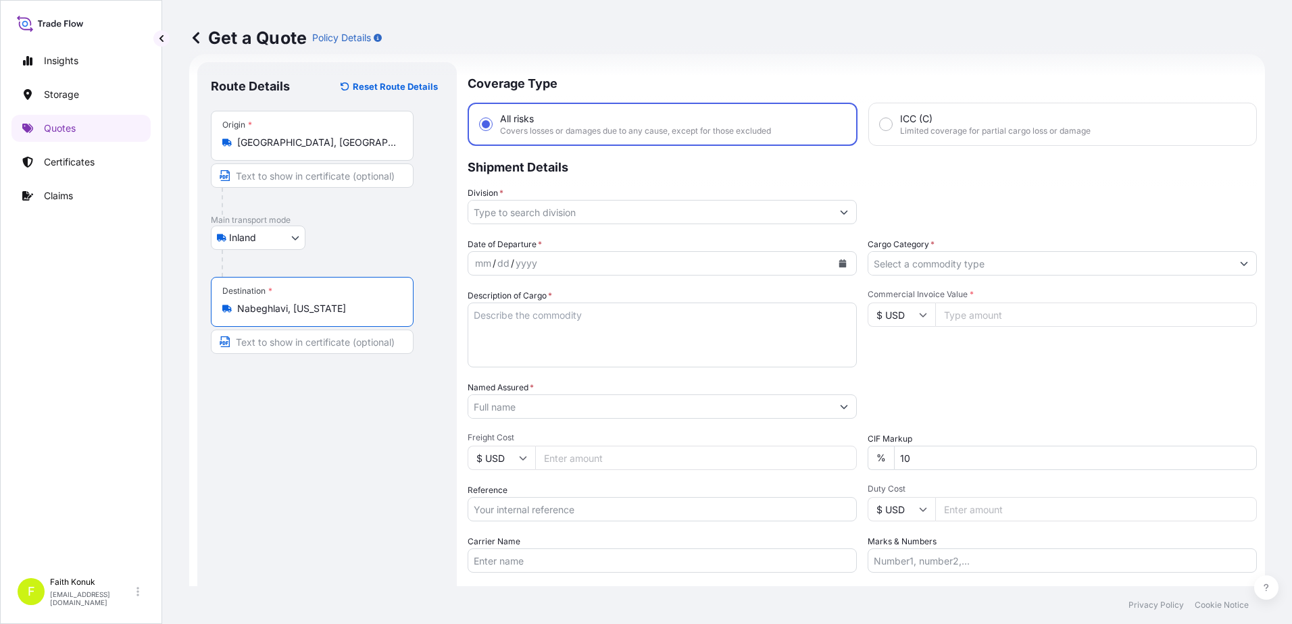
type input "Nabeghlavi, [US_STATE]"
click at [366, 234] on div "Inland Air Water Inland" at bounding box center [329, 238] width 237 height 24
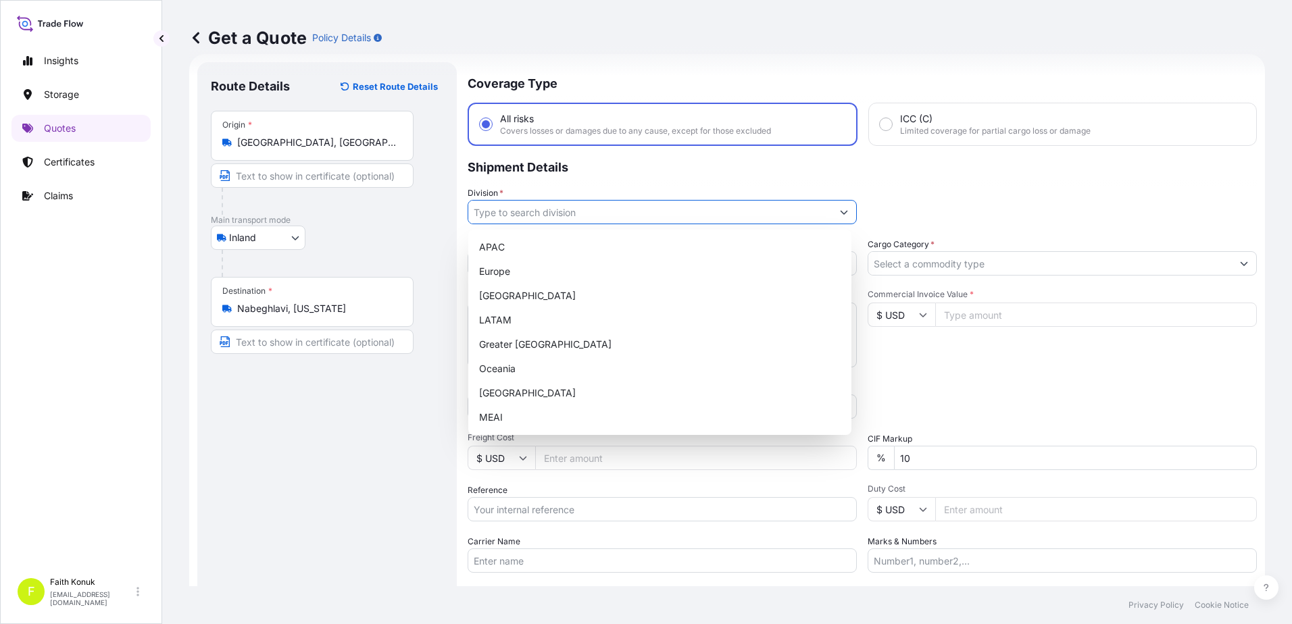
click at [518, 208] on input "Division *" at bounding box center [649, 212] width 363 height 24
click at [500, 387] on div "[GEOGRAPHIC_DATA]" at bounding box center [660, 393] width 372 height 24
type input "[GEOGRAPHIC_DATA]"
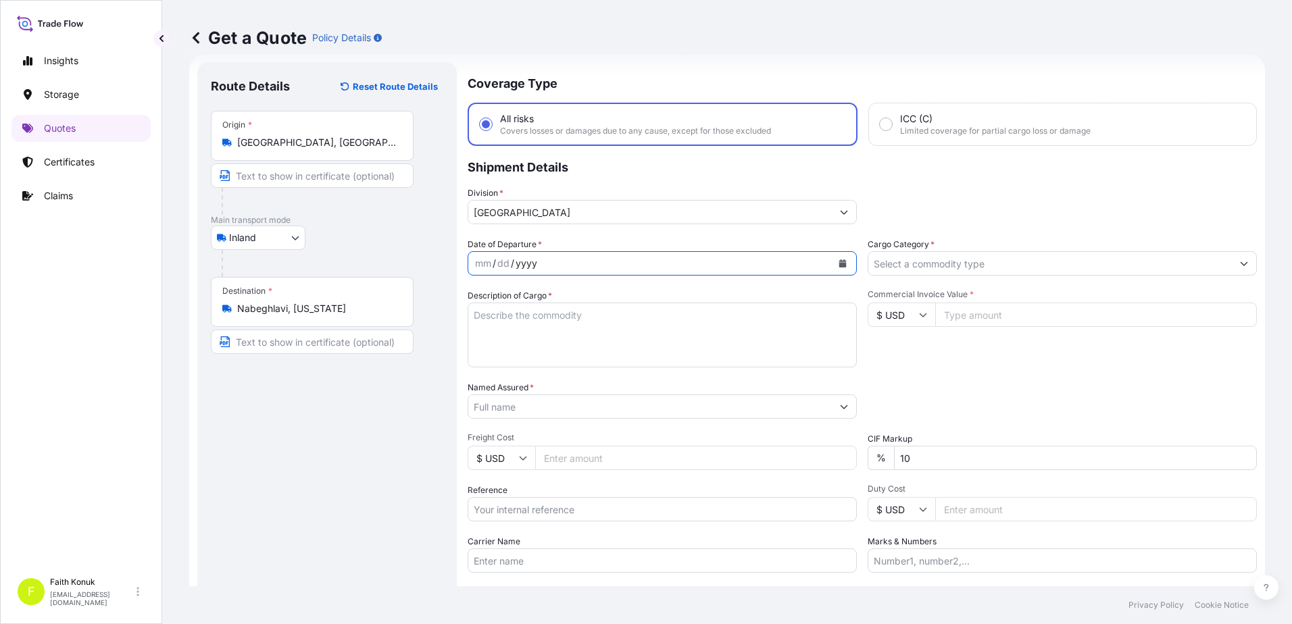
click at [554, 239] on div "Date of Departure * mm / dd / yyyy" at bounding box center [662, 257] width 389 height 38
click at [839, 266] on icon "Calendar" at bounding box center [842, 263] width 7 height 8
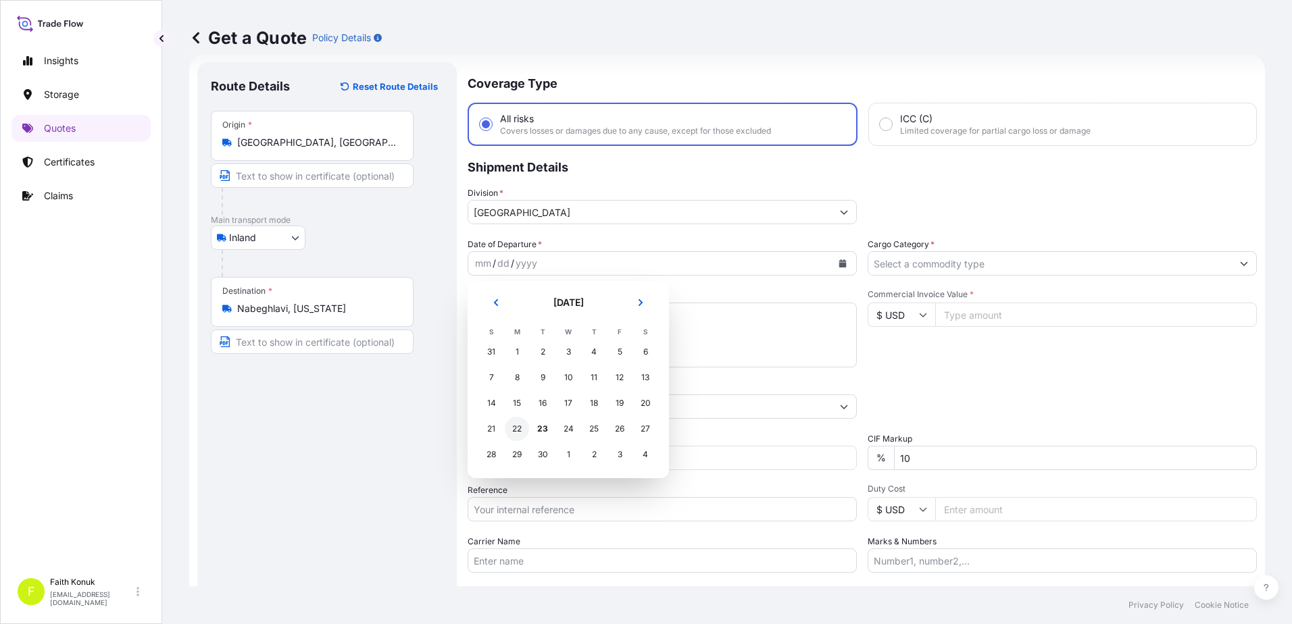
click at [508, 426] on div "22" at bounding box center [517, 429] width 24 height 24
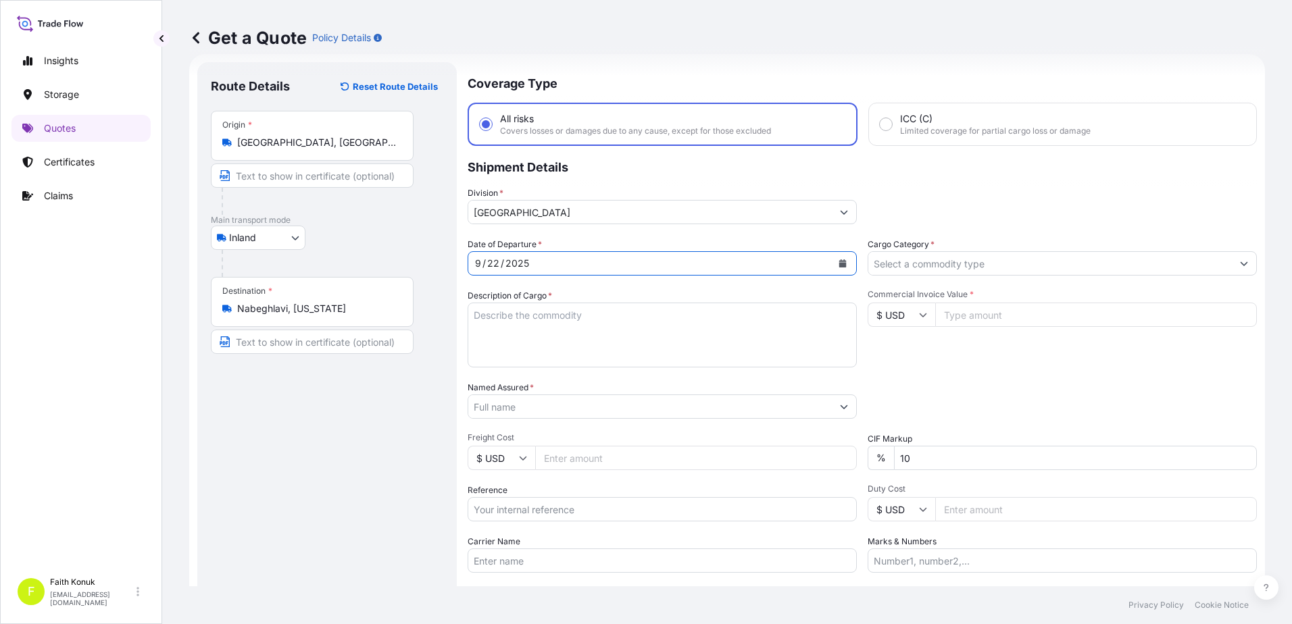
click at [507, 303] on textarea "Description of Cargo *" at bounding box center [662, 335] width 389 height 65
click at [519, 320] on textarea "Description of Cargo *" at bounding box center [662, 335] width 389 height 65
paste textarea "CAPS ALUMINIUM EMPTY BEVERAGE CANS 18 KAP - 2.396,93 KG"
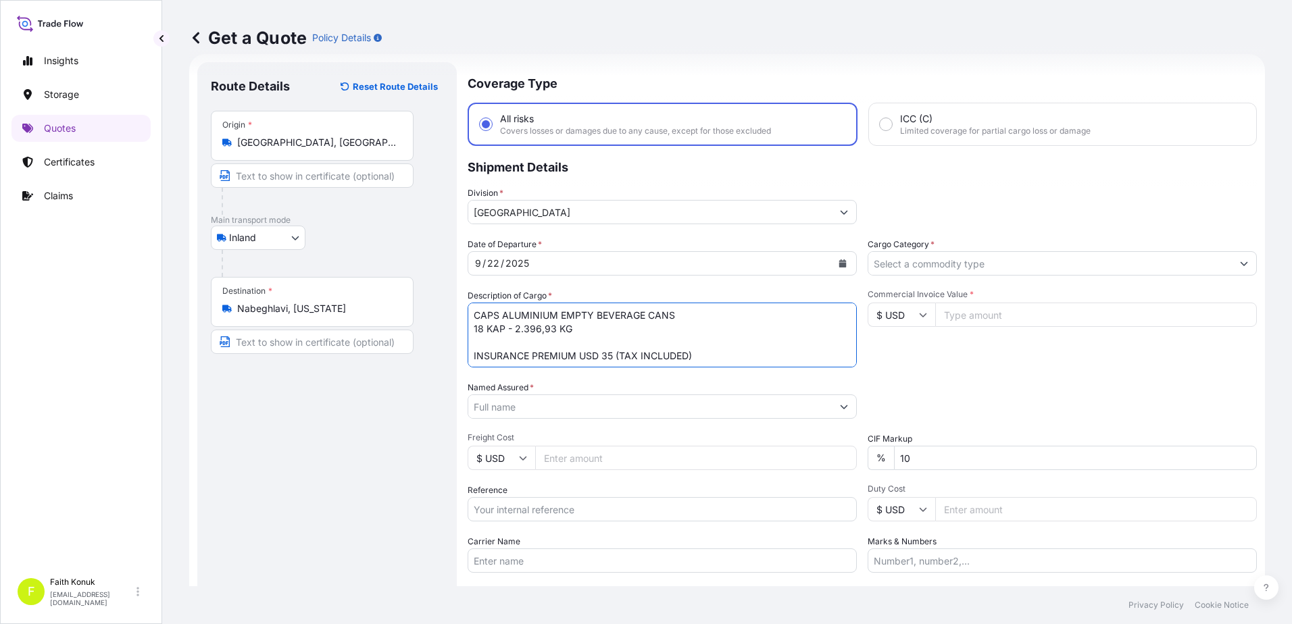
type textarea "CAPS ALUMINIUM EMPTY BEVERAGE CANS 18 KAP - 2.396,93 KG INSURANCE PREMIUM USD 3…"
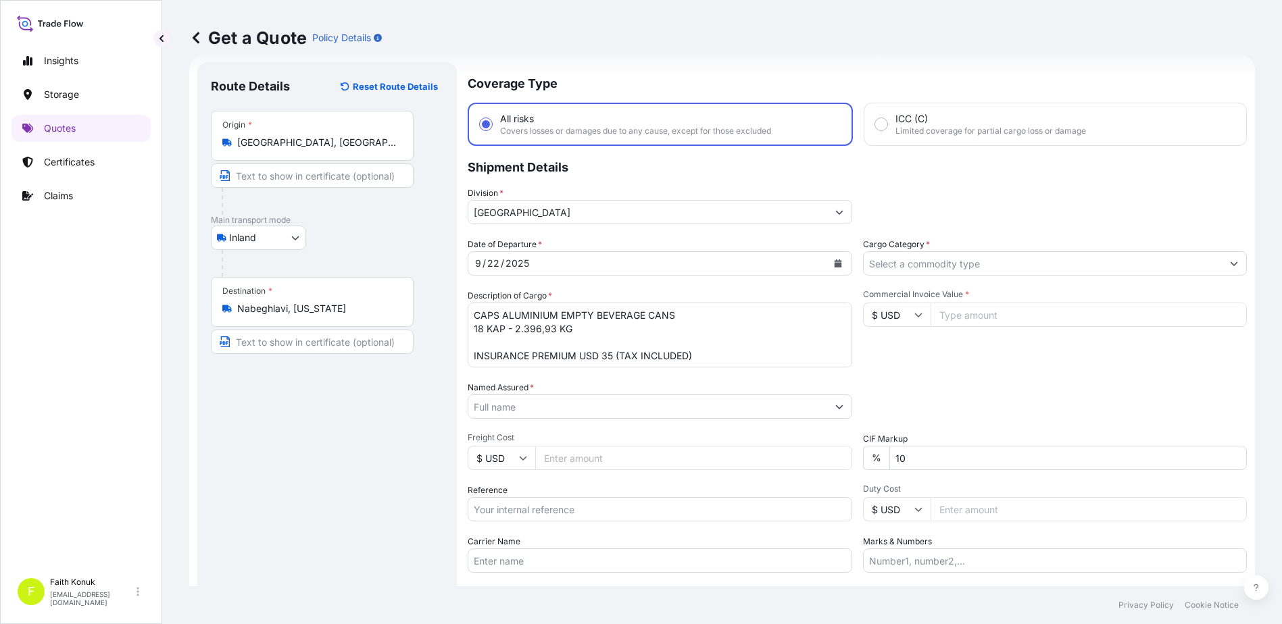
click at [541, 400] on input "Named Assured *" at bounding box center [647, 407] width 359 height 24
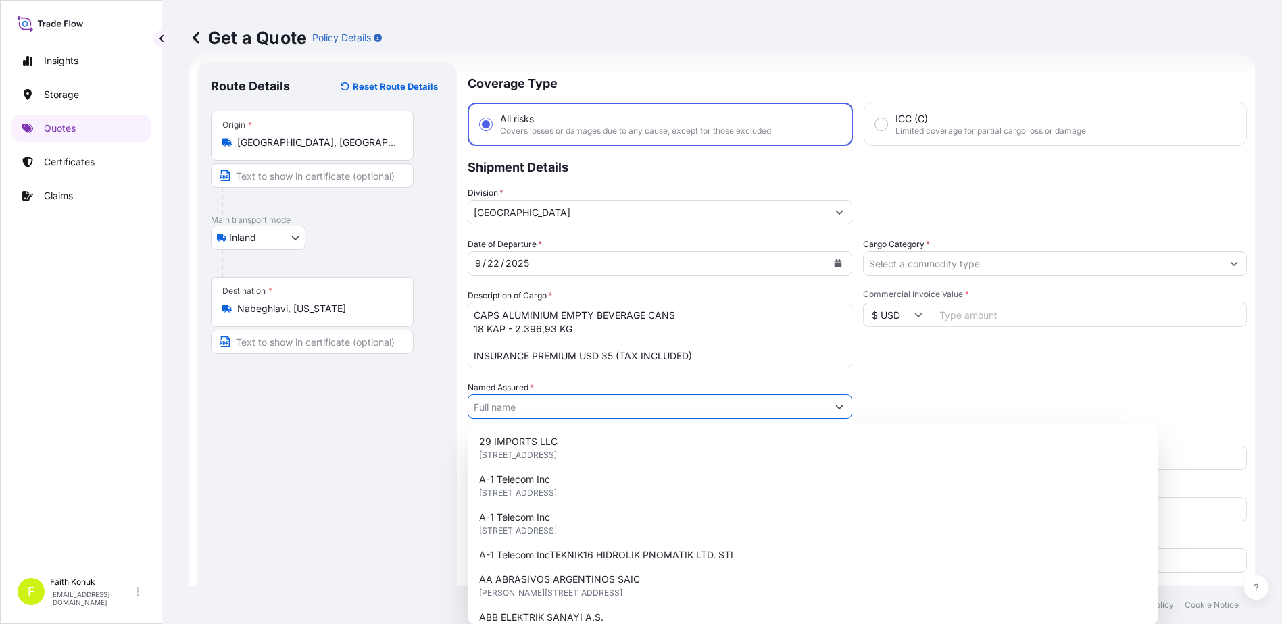
paste input "Ball Beverage Turkey Paketleme A.S."
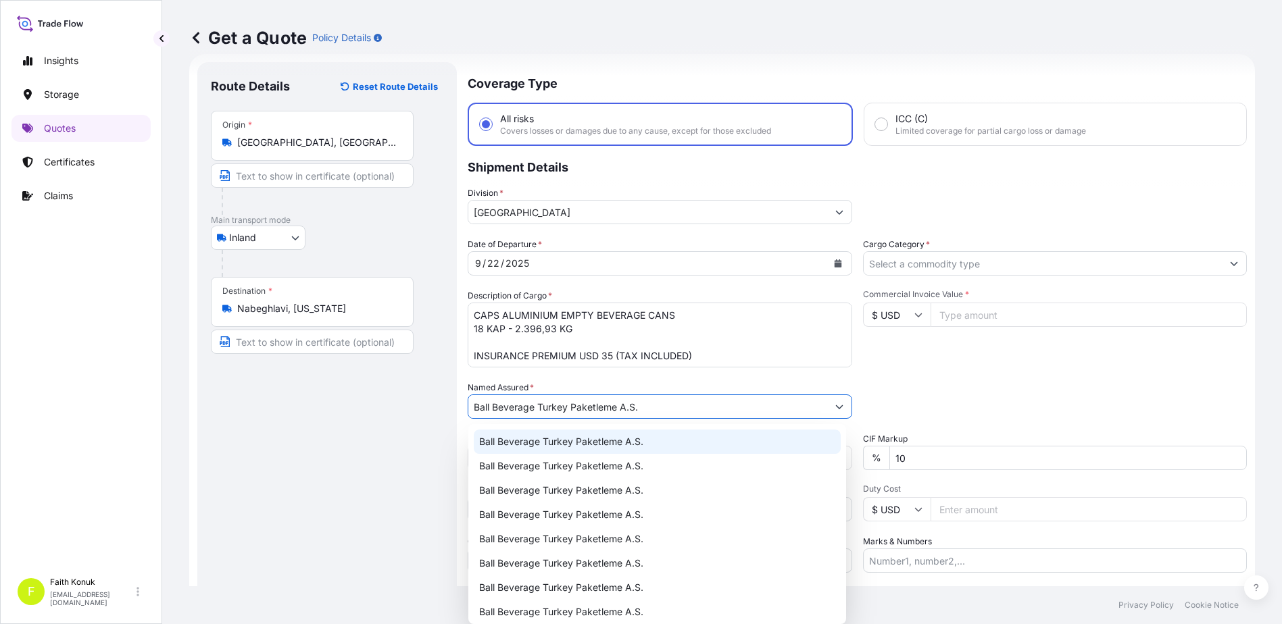
click at [543, 438] on span "Ball Beverage Turkey Paketleme A.S." at bounding box center [561, 442] width 164 height 14
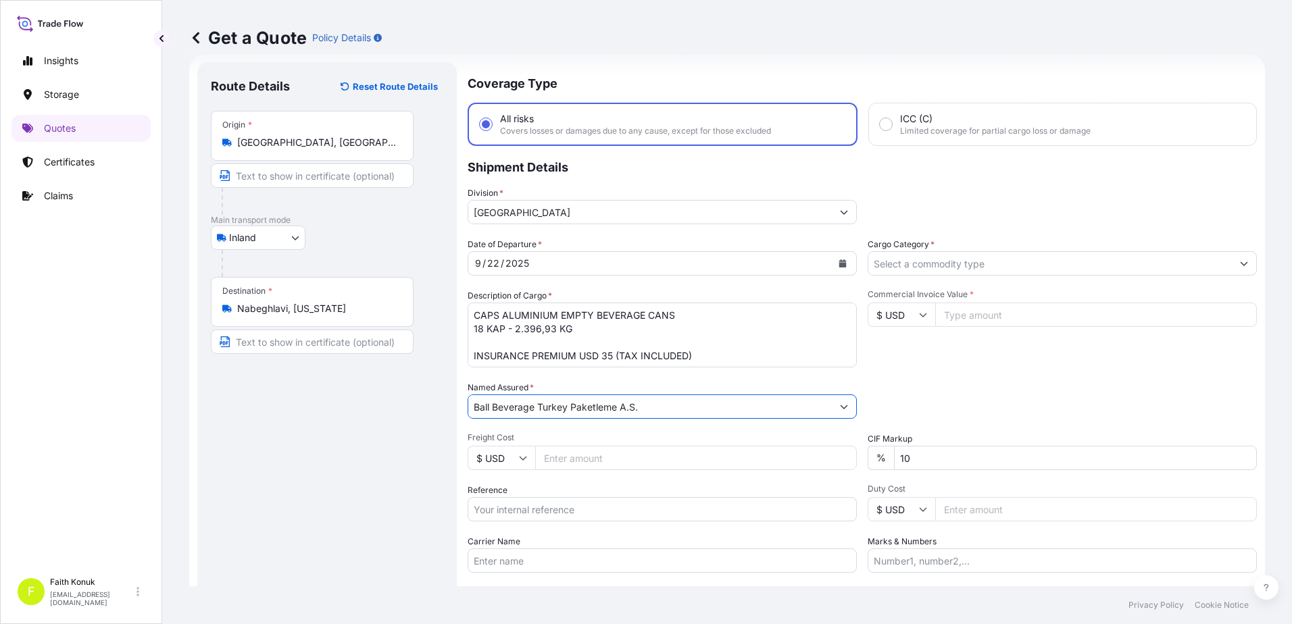
type input "Ball Beverage Turkey Paketleme A.S."
click at [570, 380] on div "Date of Departure * [DATE] Cargo Category * Description of Cargo * CAPS ALUMINI…" at bounding box center [862, 405] width 789 height 335
click at [538, 509] on input "Reference" at bounding box center [662, 509] width 389 height 24
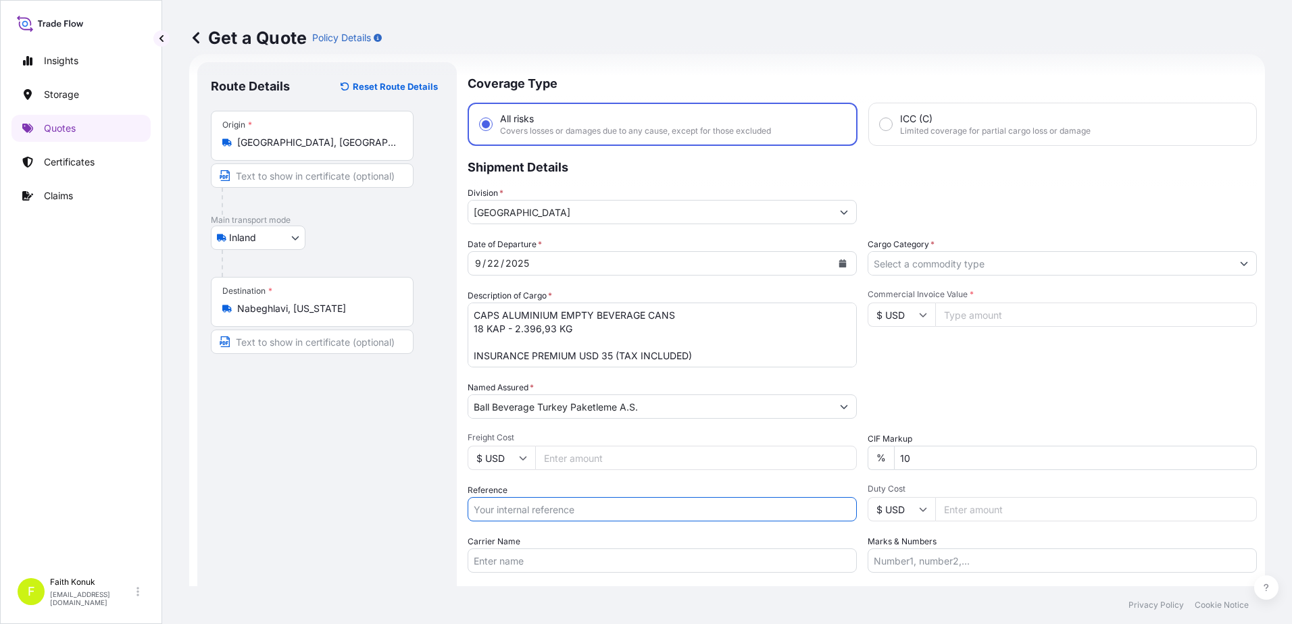
paste input "2201781554"
type input "2201781554"
click at [551, 477] on div "Date of Departure * [DATE] Cargo Category * Description of Cargo * CAPS ALUMINI…" at bounding box center [862, 405] width 789 height 335
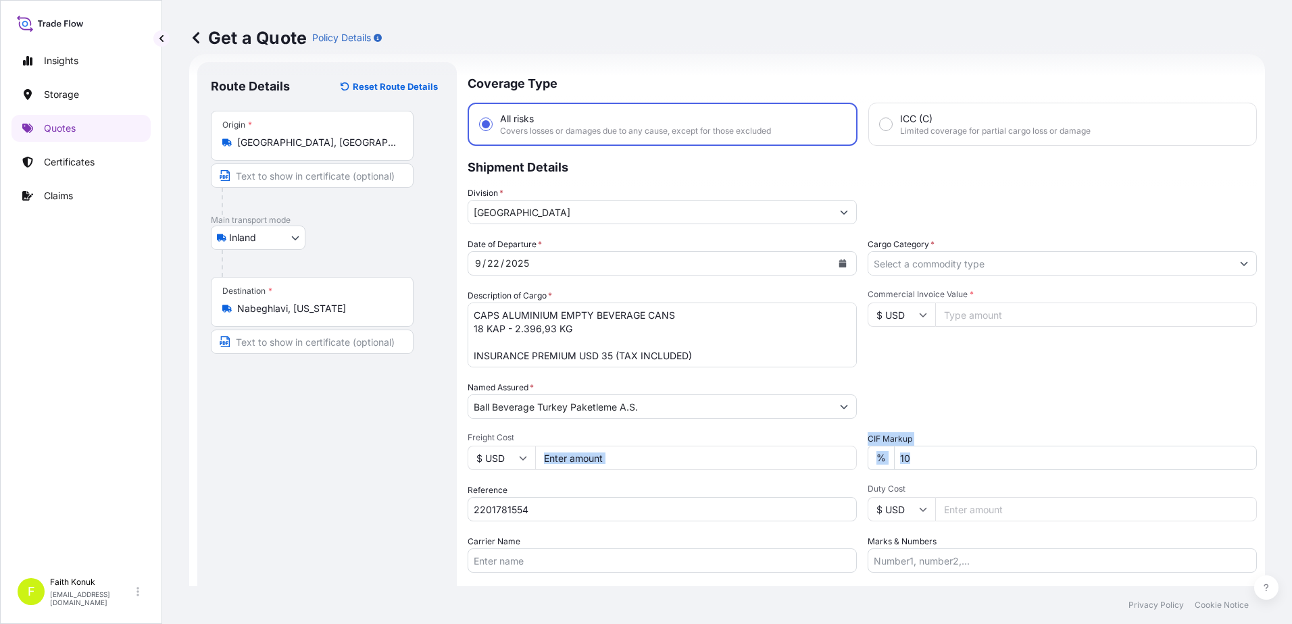
click at [544, 560] on input "Carrier Name" at bounding box center [662, 561] width 389 height 24
paste input "45 DS 259 / 45 AH 286"
type input "45 DS 259 / 45 AH 286"
click at [560, 535] on div "Date of Departure * [DATE] Cargo Category * Description of Cargo * CAPS ALUMINI…" at bounding box center [862, 405] width 789 height 335
click at [922, 261] on input "Cargo Category *" at bounding box center [1049, 263] width 363 height 24
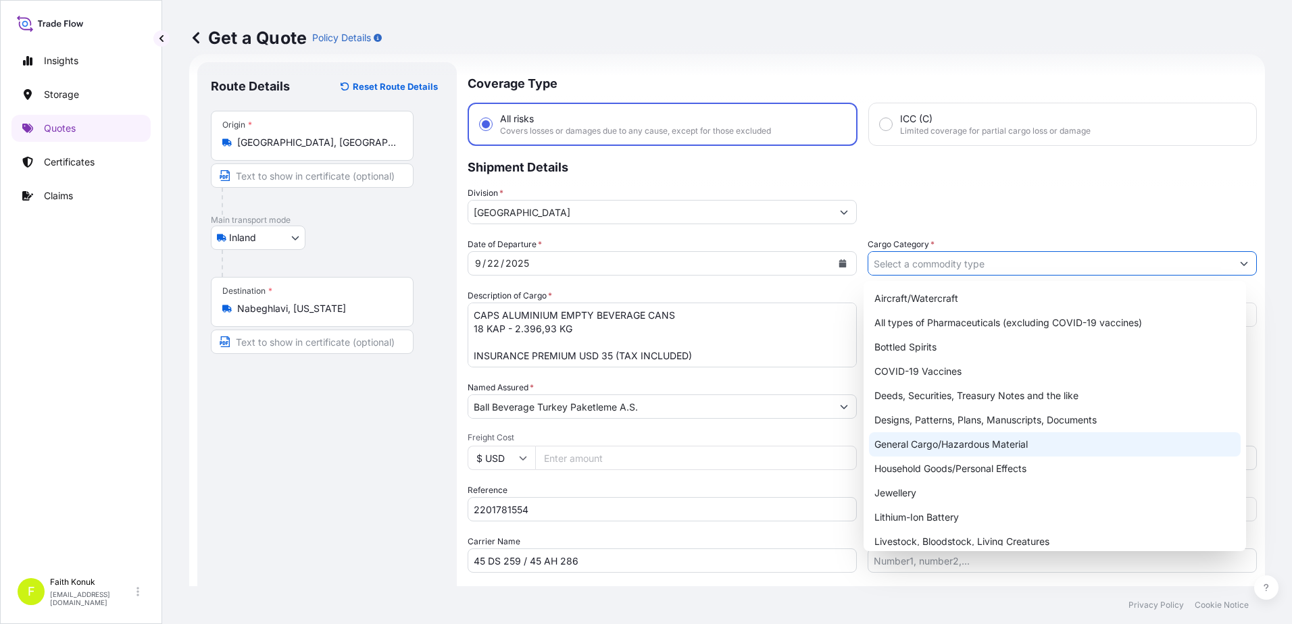
click at [926, 445] on div "General Cargo/Hazardous Material" at bounding box center [1055, 444] width 372 height 24
type input "General Cargo/Hazardous Material"
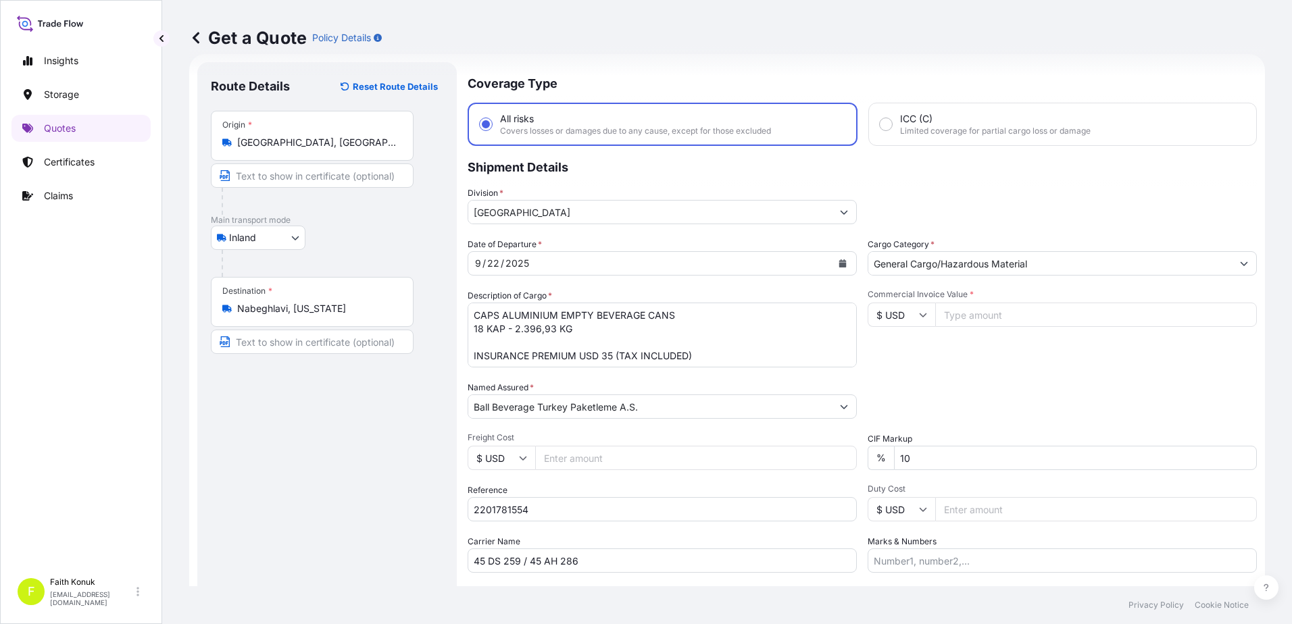
click at [949, 343] on div "Commercial Invoice Value * $ USD" at bounding box center [1062, 328] width 389 height 78
click at [912, 318] on input "$ USD" at bounding box center [902, 315] width 68 height 24
click at [906, 349] on div "€ EUR" at bounding box center [896, 352] width 57 height 26
type input "€ EUR"
click at [972, 365] on div "Commercial Invoice Value * € EUR" at bounding box center [1062, 328] width 389 height 78
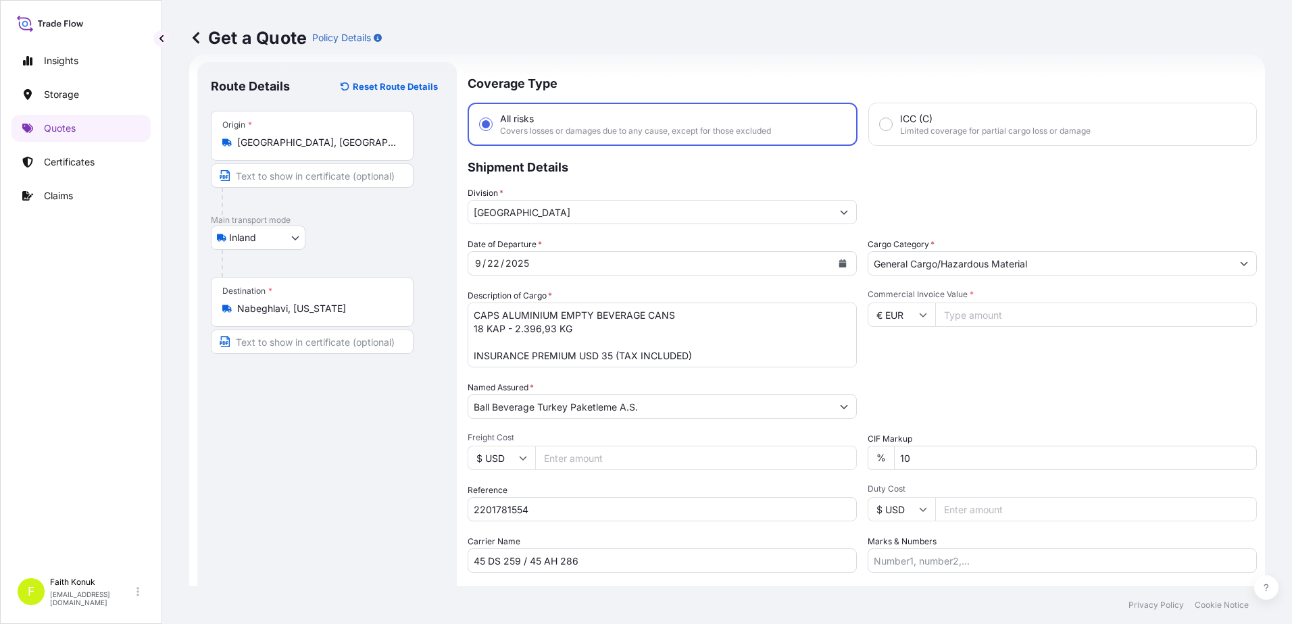
click at [967, 318] on input "Commercial Invoice Value *" at bounding box center [1096, 315] width 322 height 24
type input "12148.62"
click at [965, 355] on div "Commercial Invoice Value * € EUR 12148.62" at bounding box center [1062, 328] width 389 height 78
drag, startPoint x: 922, startPoint y: 454, endPoint x: 811, endPoint y: 449, distance: 111.6
click at [811, 453] on div "Date of Departure * [DATE] Cargo Category * General Cargo/Hazardous Material De…" at bounding box center [862, 405] width 789 height 335
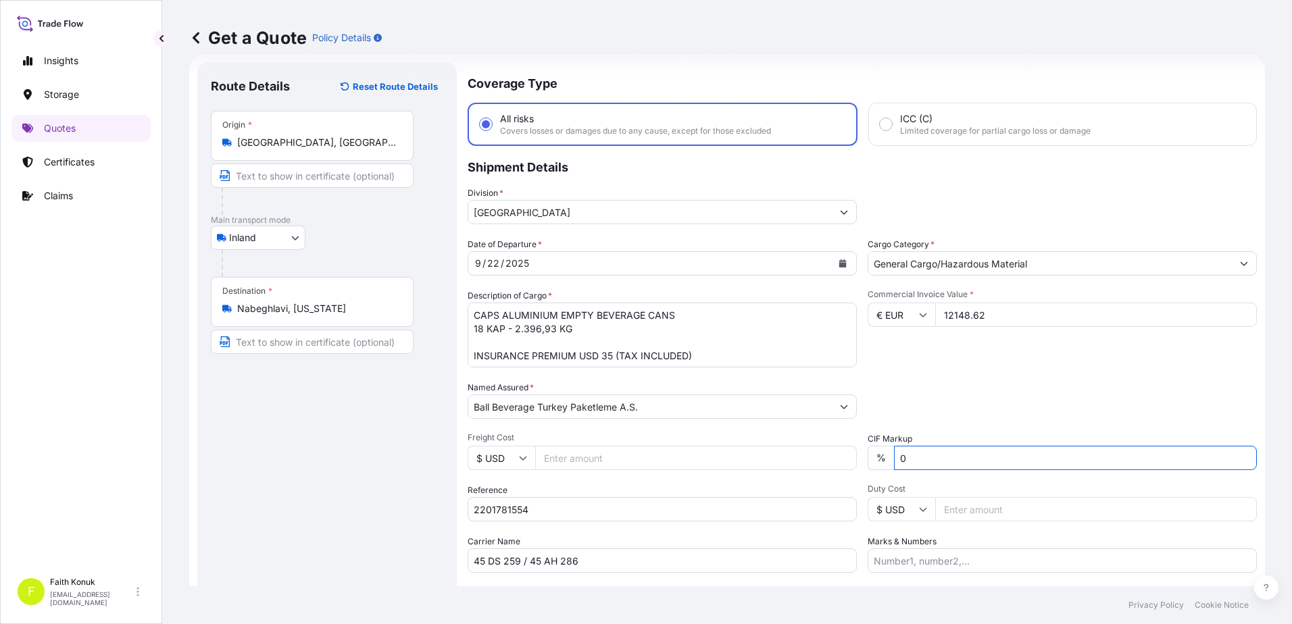
type input "0"
click at [1001, 391] on div "Packing Category Type to search a container mode Please select a primary mode o…" at bounding box center [1062, 400] width 389 height 38
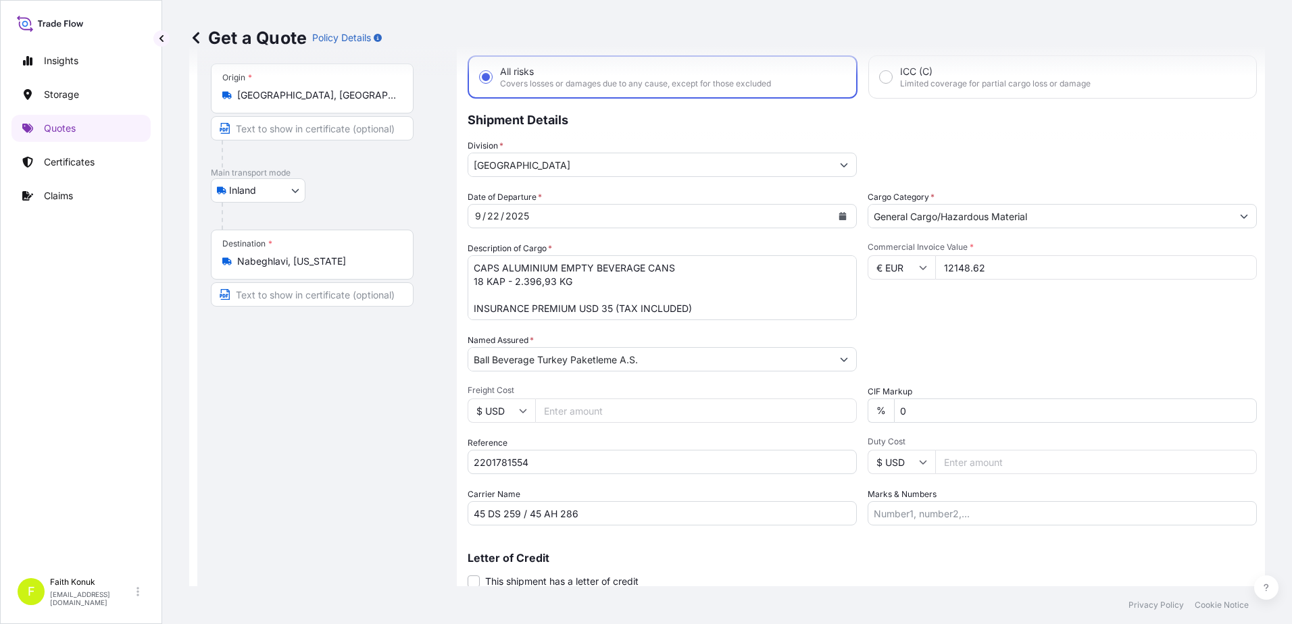
scroll to position [117, 0]
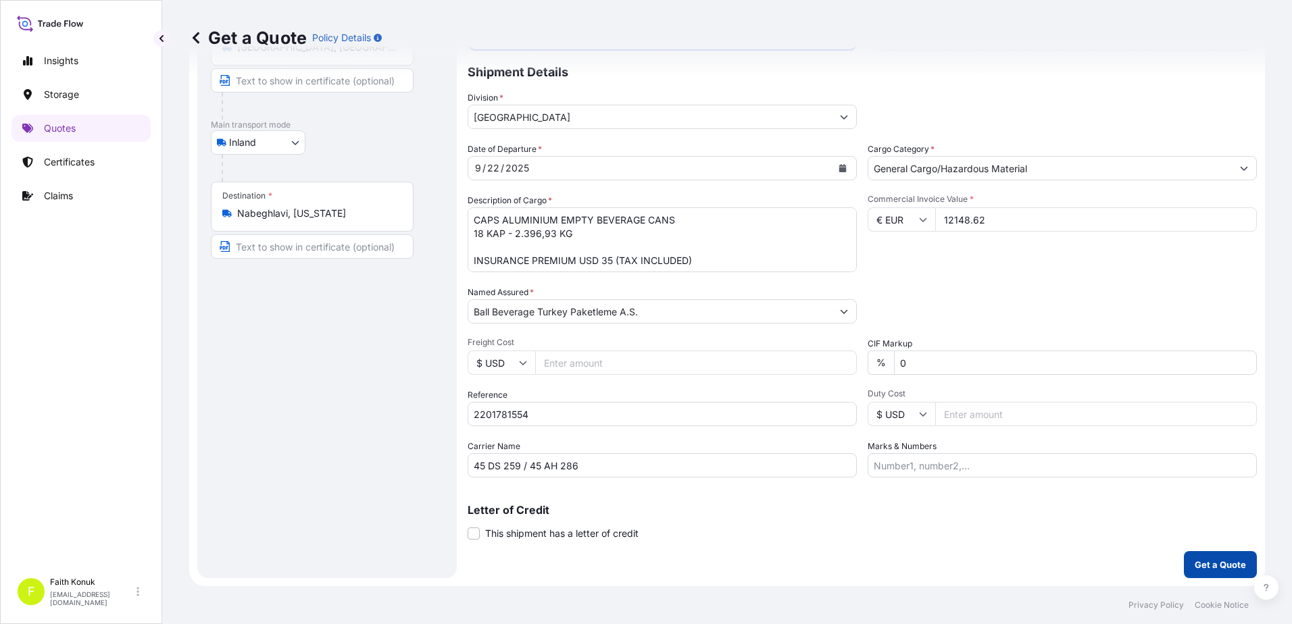
click at [1196, 564] on p "Get a Quote" at bounding box center [1220, 565] width 51 height 14
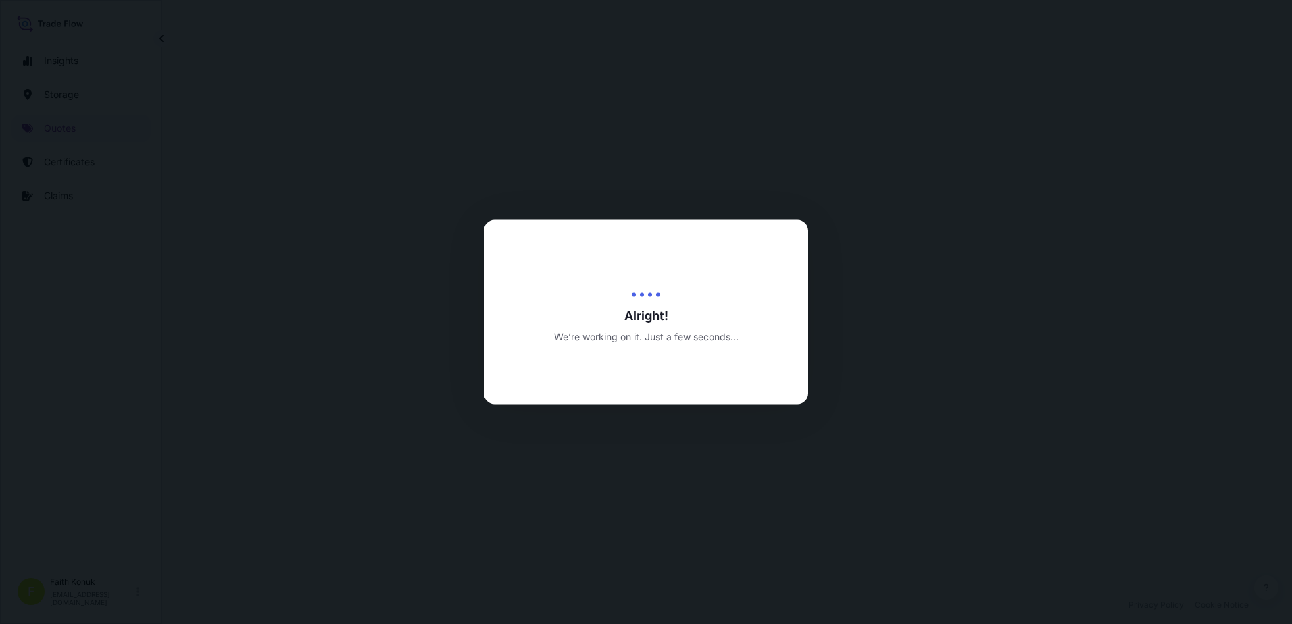
select select "Inland"
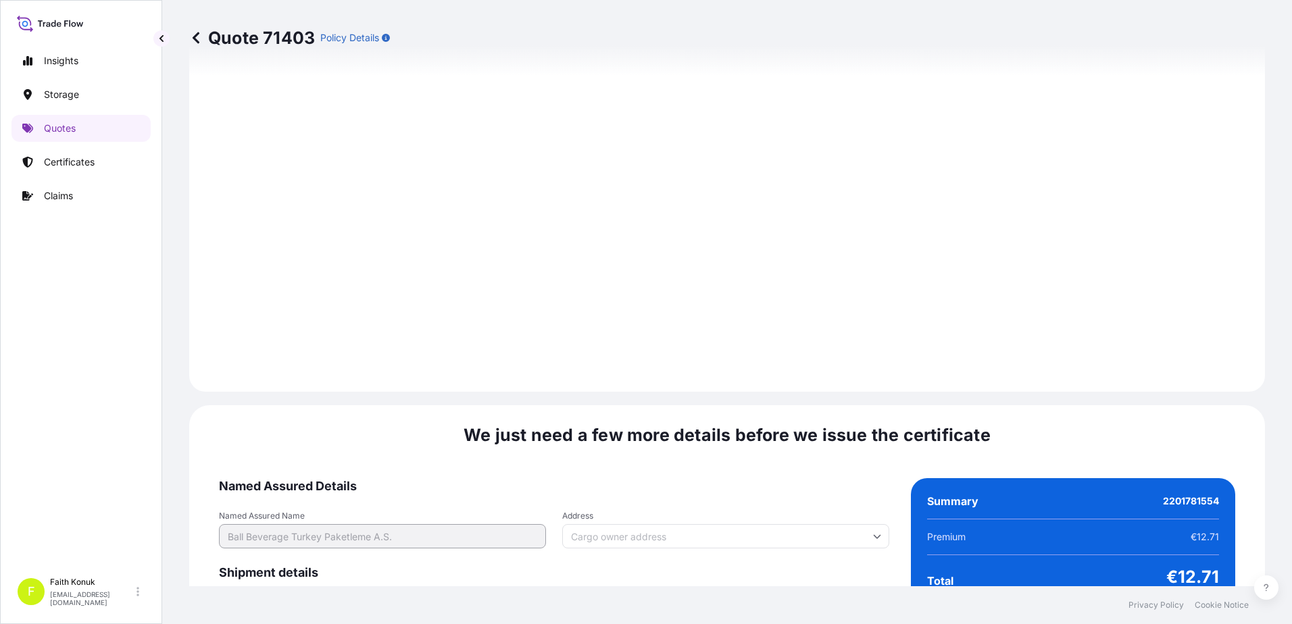
scroll to position [1993, 0]
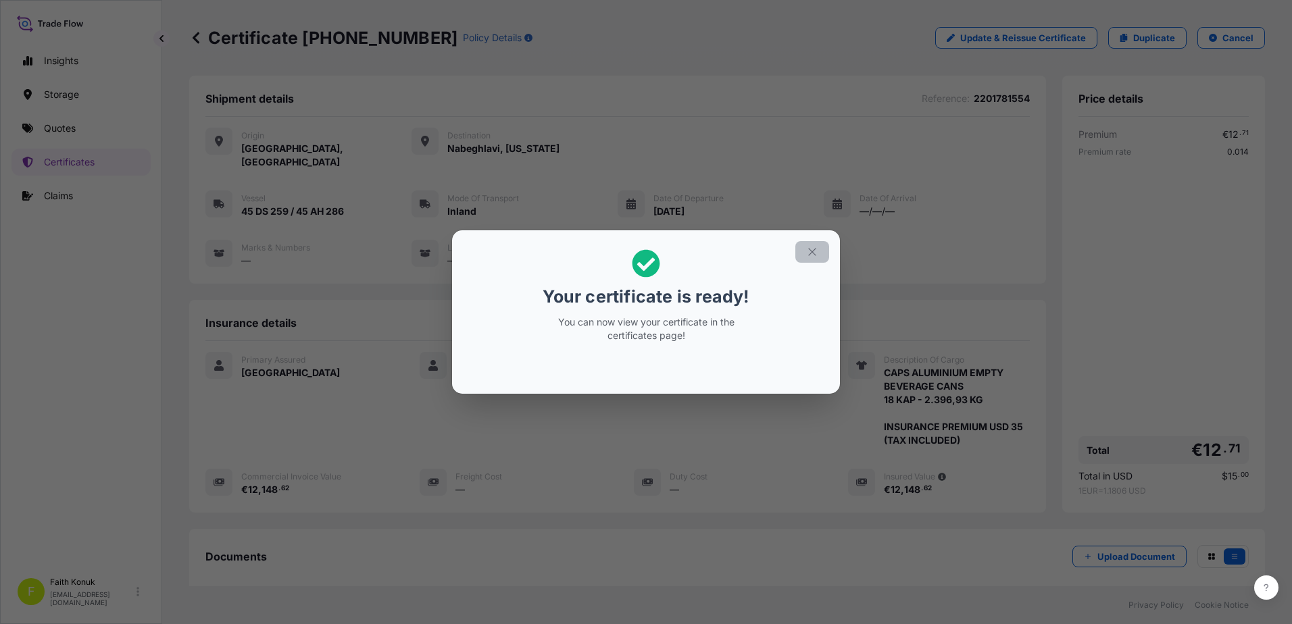
click at [811, 254] on icon "button" at bounding box center [812, 252] width 12 height 12
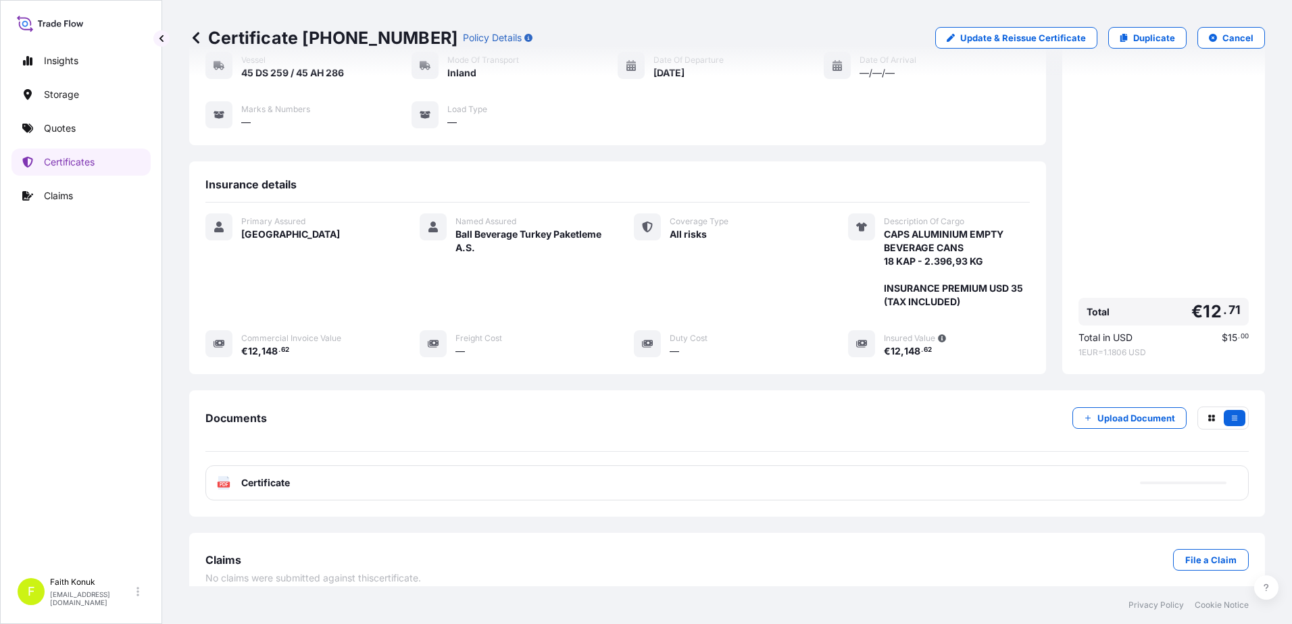
scroll to position [140, 0]
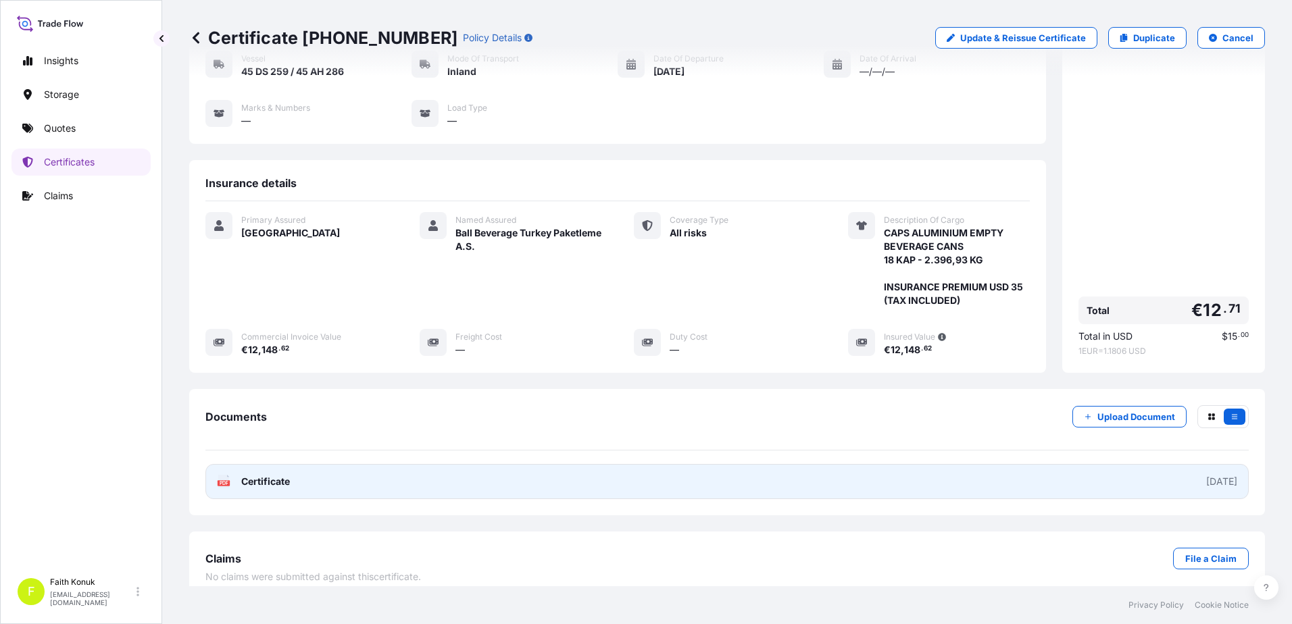
click at [225, 481] on text "PDF" at bounding box center [224, 483] width 9 height 5
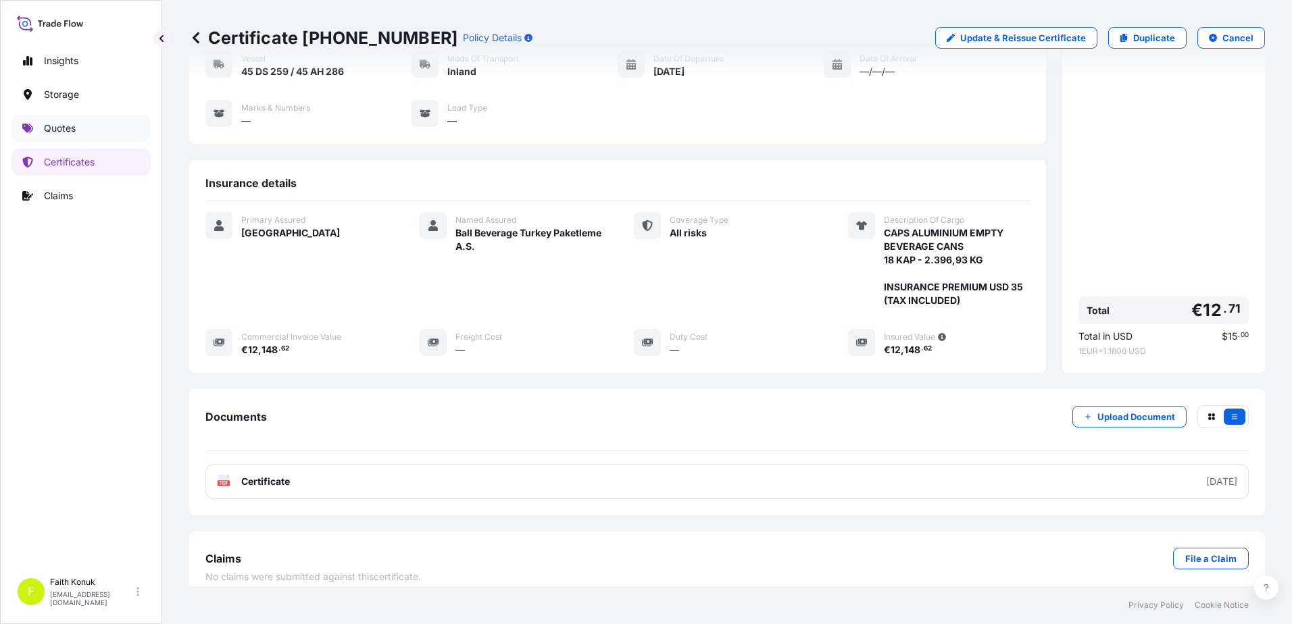
click at [76, 127] on link "Quotes" at bounding box center [80, 128] width 139 height 27
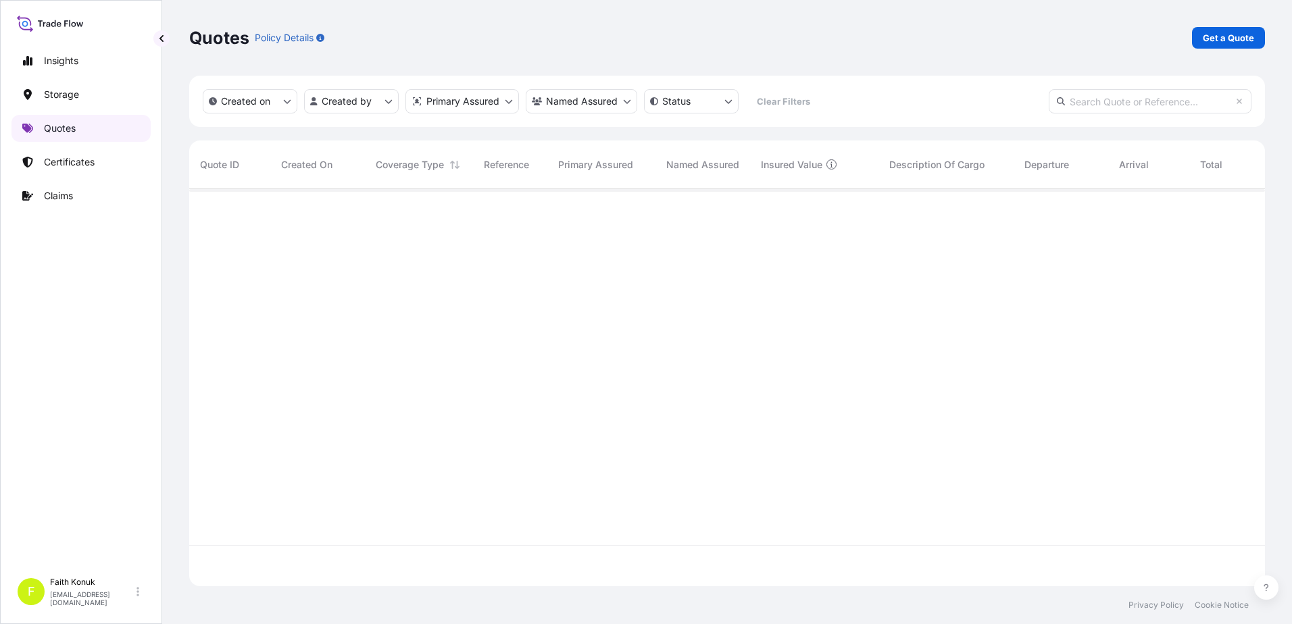
scroll to position [395, 1065]
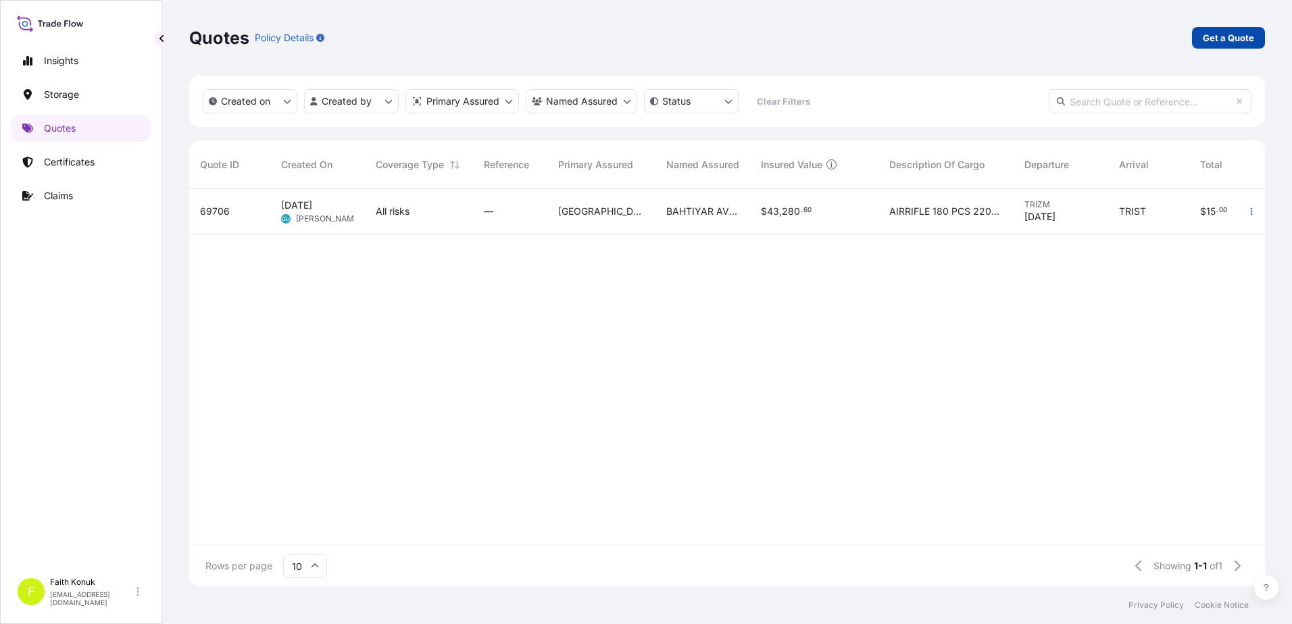
click at [1224, 29] on link "Get a Quote" at bounding box center [1228, 38] width 73 height 22
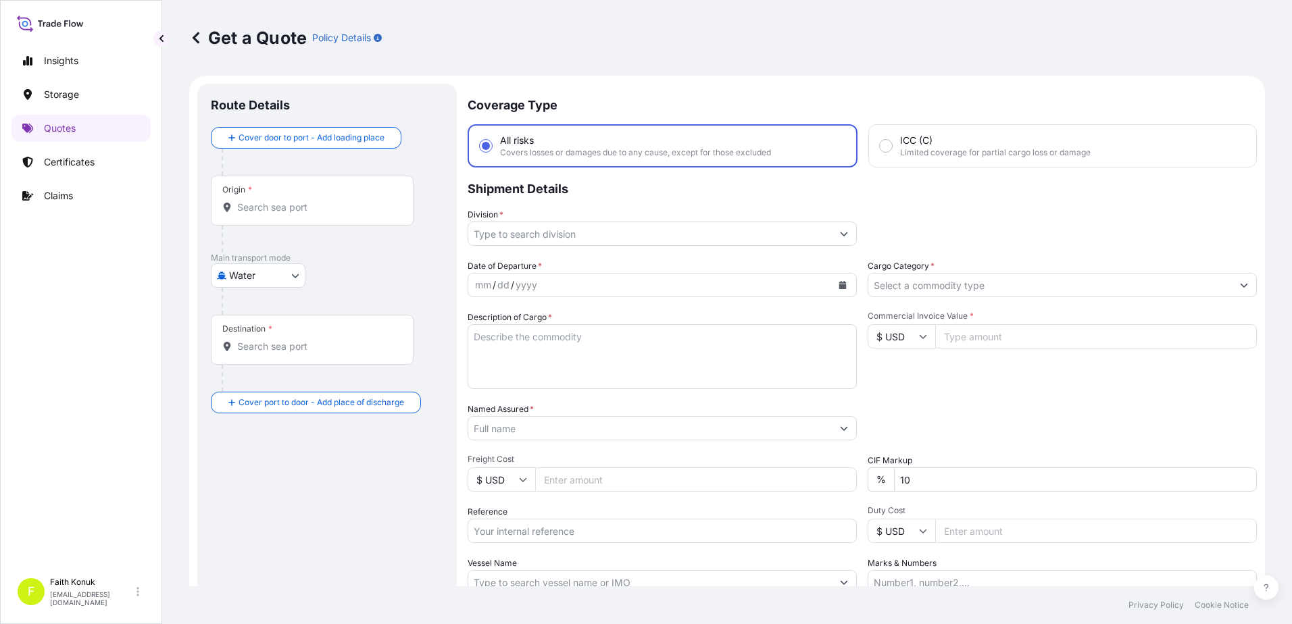
scroll to position [22, 0]
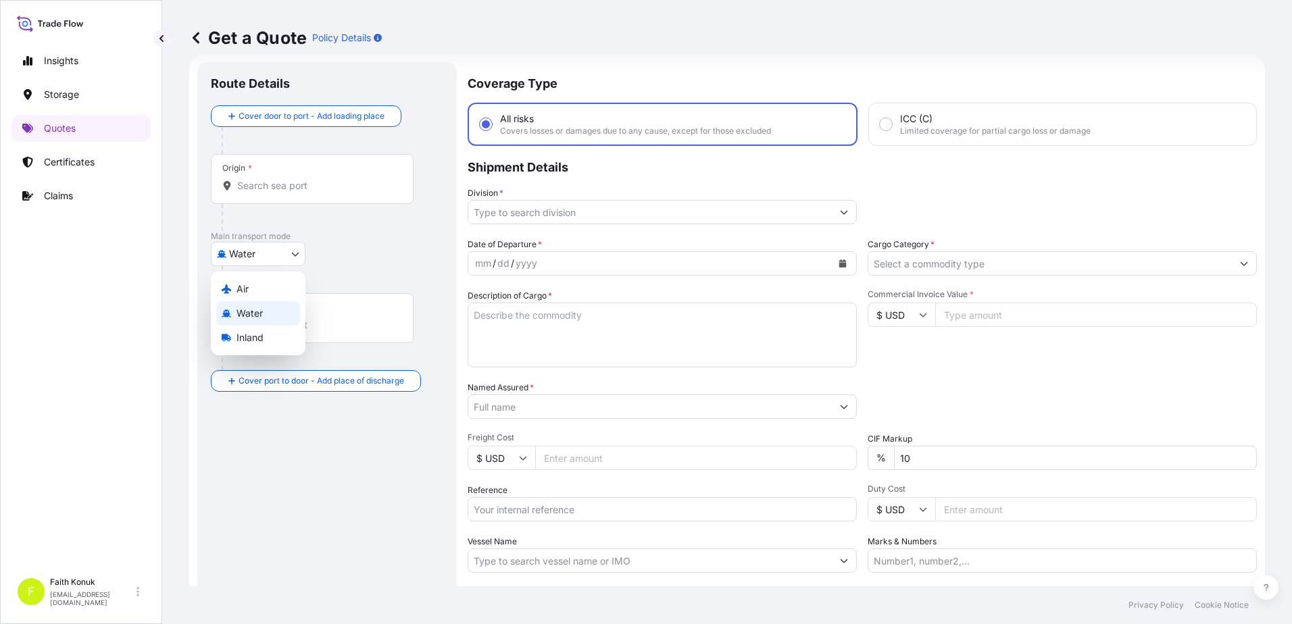
click at [270, 253] on body "Insights Storage Quotes Certificates Claims F [PERSON_NAME] [EMAIL_ADDRESS][DOM…" at bounding box center [646, 312] width 1292 height 624
click at [268, 336] on div "Inland" at bounding box center [258, 338] width 84 height 24
select select "Inland"
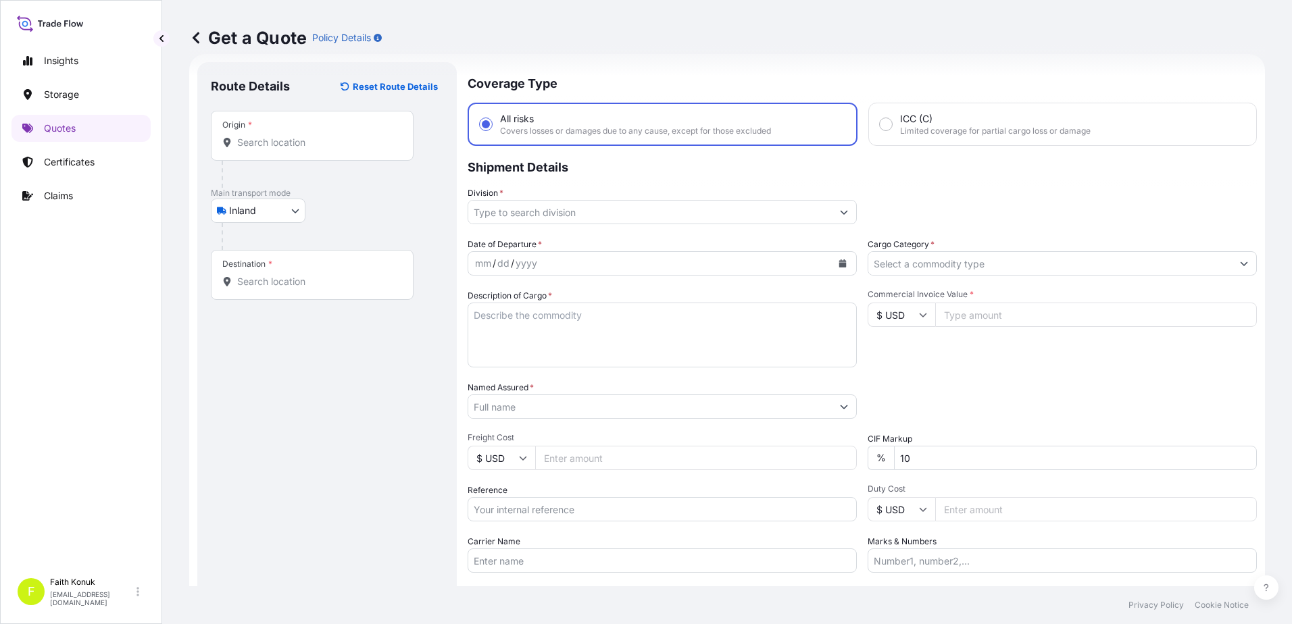
click at [329, 220] on div "Inland Air Water Inland" at bounding box center [327, 211] width 232 height 24
click at [268, 147] on input "Origin *" at bounding box center [316, 143] width 159 height 14
paste input "MANİSA"
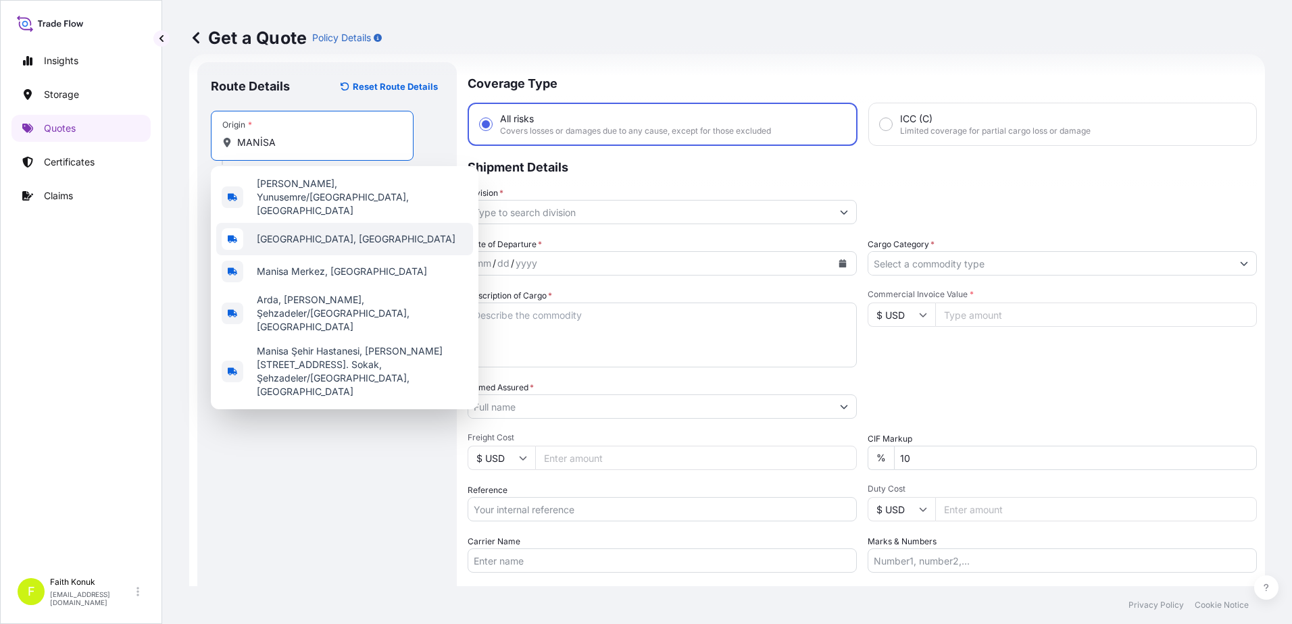
click at [296, 232] on span "[GEOGRAPHIC_DATA], [GEOGRAPHIC_DATA]" at bounding box center [356, 239] width 199 height 14
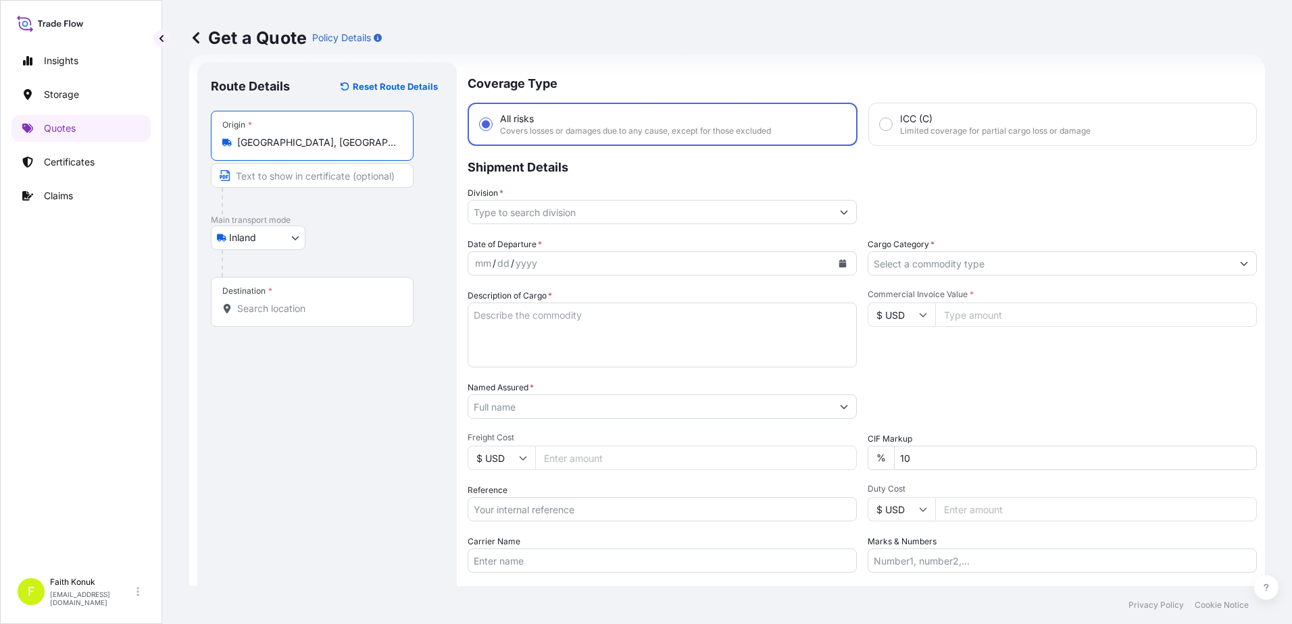
type input "[GEOGRAPHIC_DATA], [GEOGRAPHIC_DATA]"
click at [372, 230] on div "Inland Air Water Inland" at bounding box center [327, 238] width 232 height 24
click at [280, 316] on div "Destination *" at bounding box center [312, 302] width 203 height 50
click at [280, 316] on input "Destination *" at bounding box center [316, 309] width 159 height 14
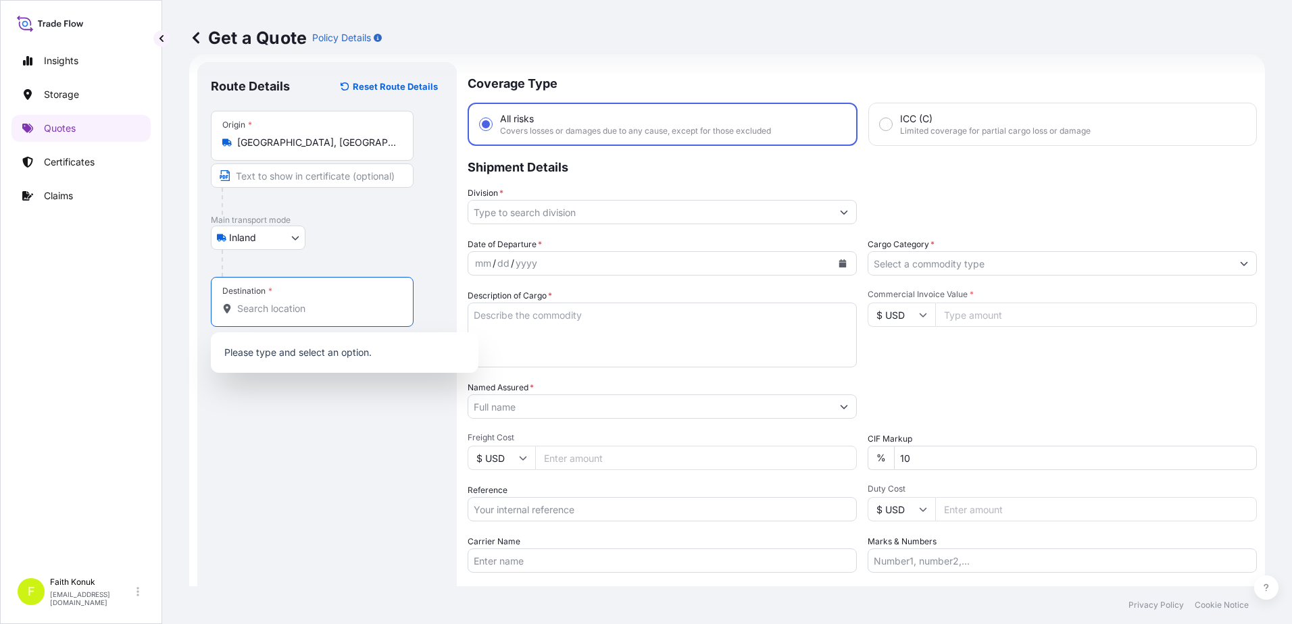
paste input "Nabeghlav"
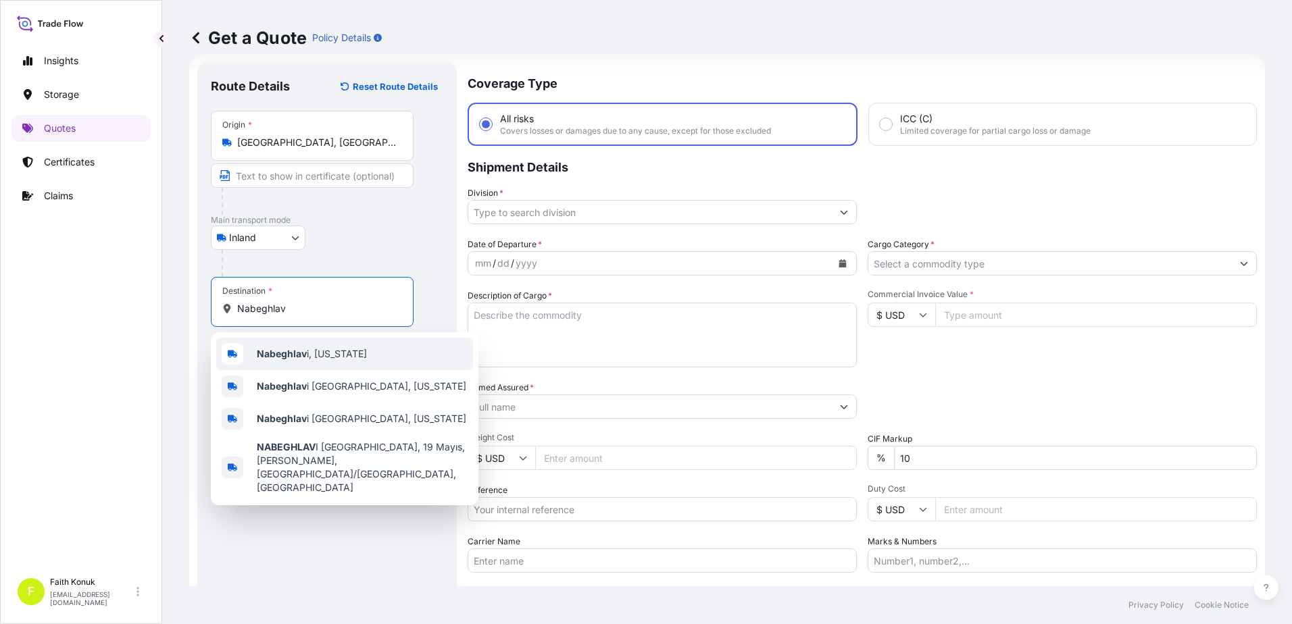
click at [293, 349] on b "Nabeghlav" at bounding box center [282, 353] width 50 height 11
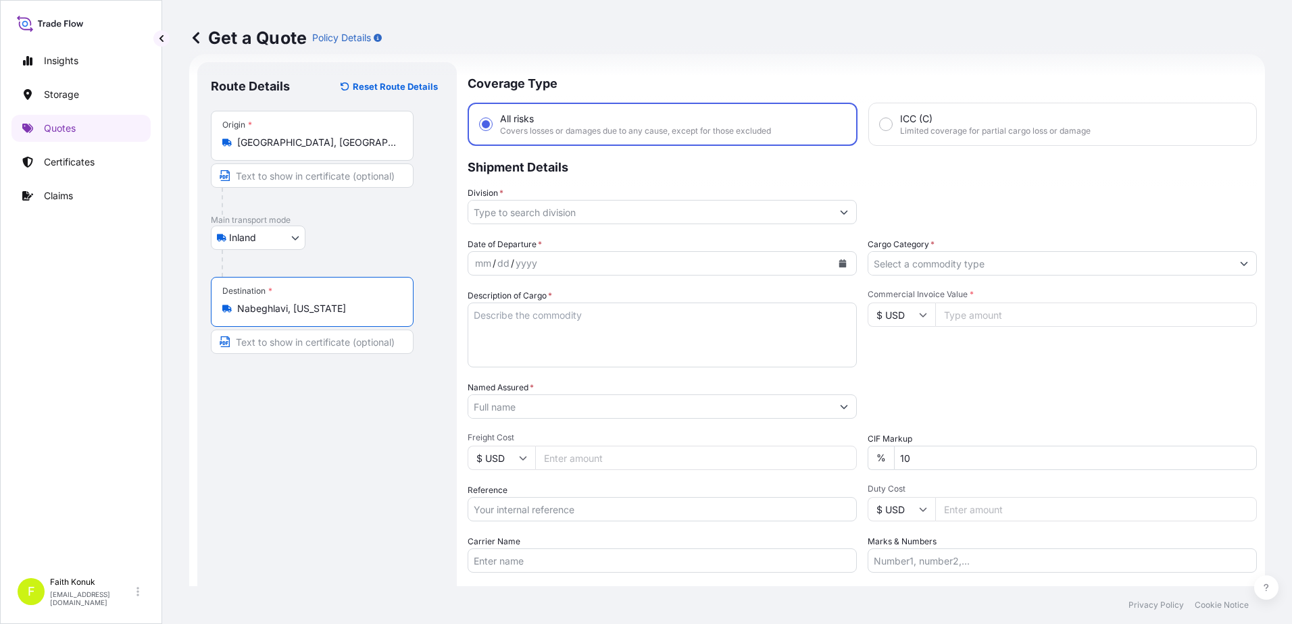
type input "Nabeghlavi, [US_STATE]"
click at [364, 243] on div "Inland Air Water Inland" at bounding box center [327, 238] width 232 height 24
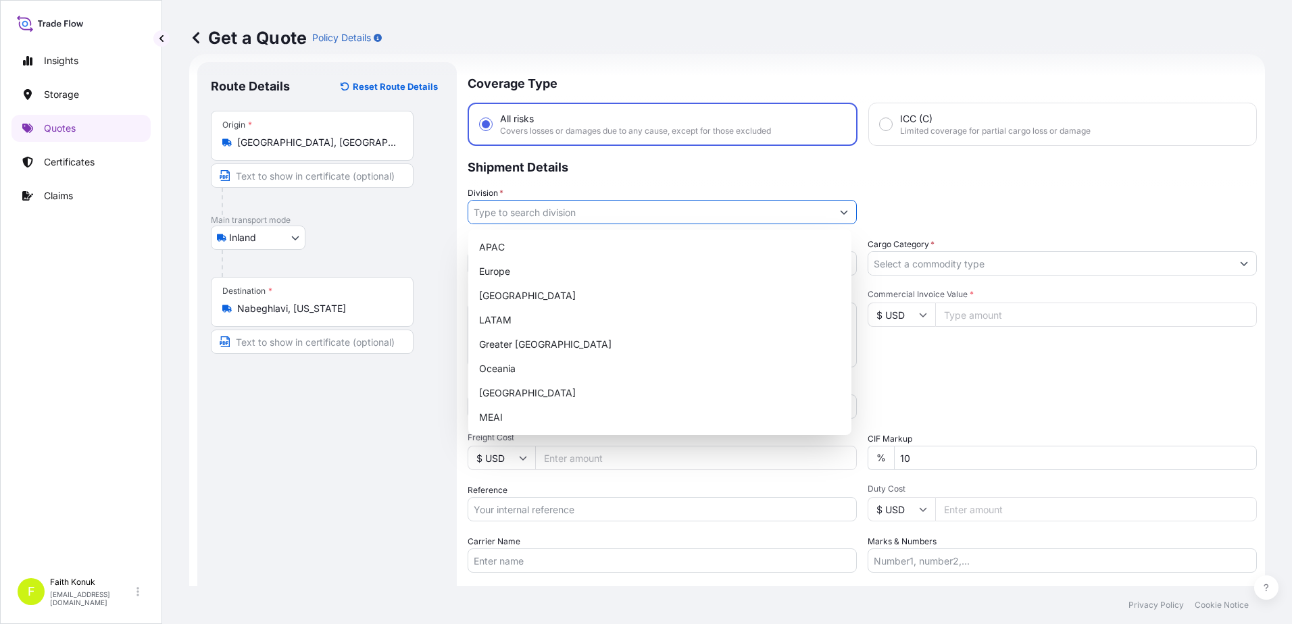
click at [525, 214] on input "Division *" at bounding box center [649, 212] width 363 height 24
click at [511, 391] on div "[GEOGRAPHIC_DATA]" at bounding box center [660, 393] width 372 height 24
type input "[GEOGRAPHIC_DATA]"
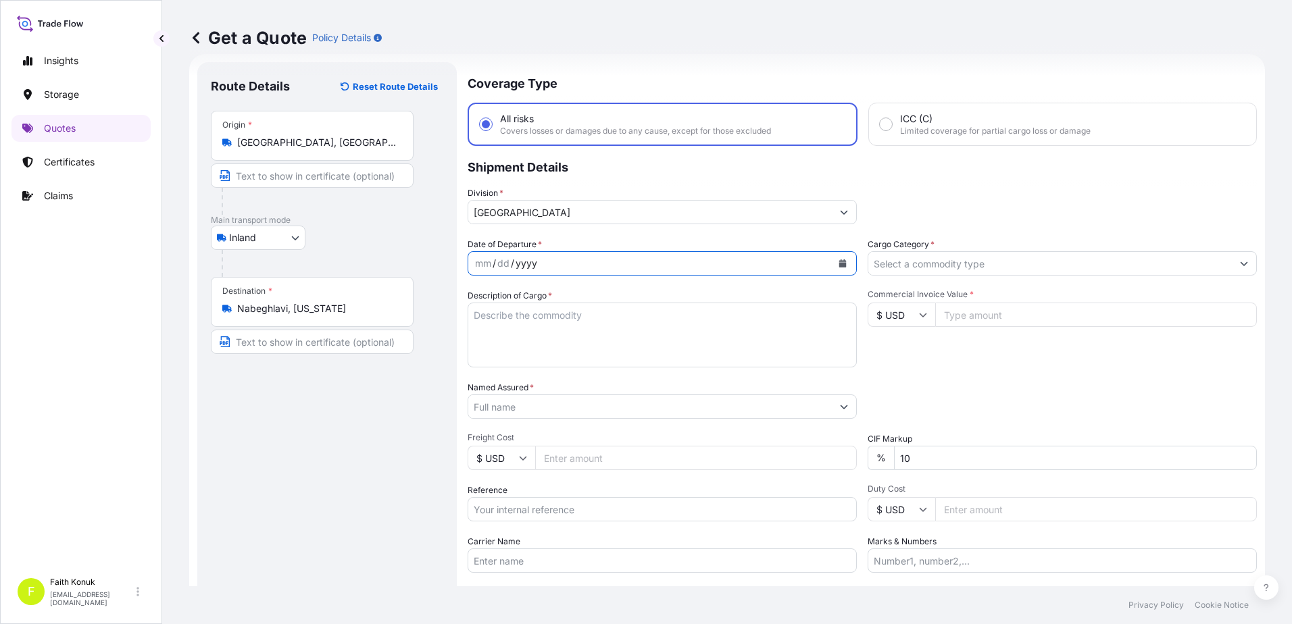
click at [566, 239] on div "Date of Departure * mm / dd / yyyy" at bounding box center [662, 257] width 389 height 38
click at [838, 262] on icon "Calendar" at bounding box center [842, 263] width 8 height 8
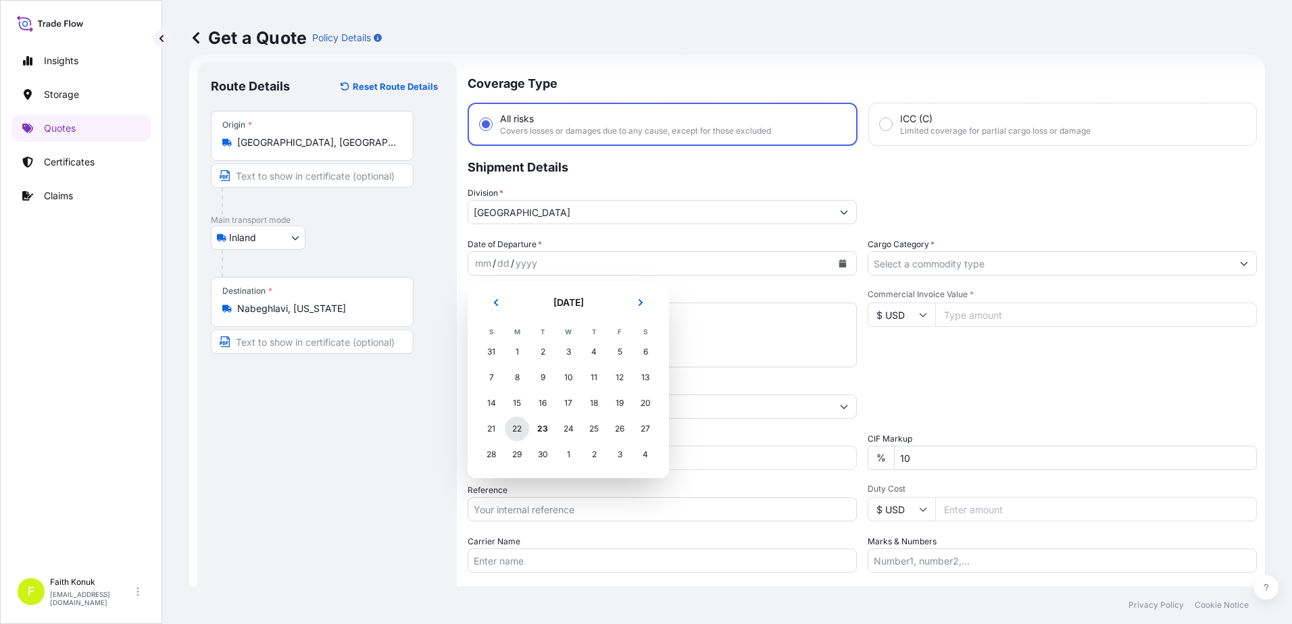
click at [512, 426] on div "22" at bounding box center [517, 429] width 24 height 24
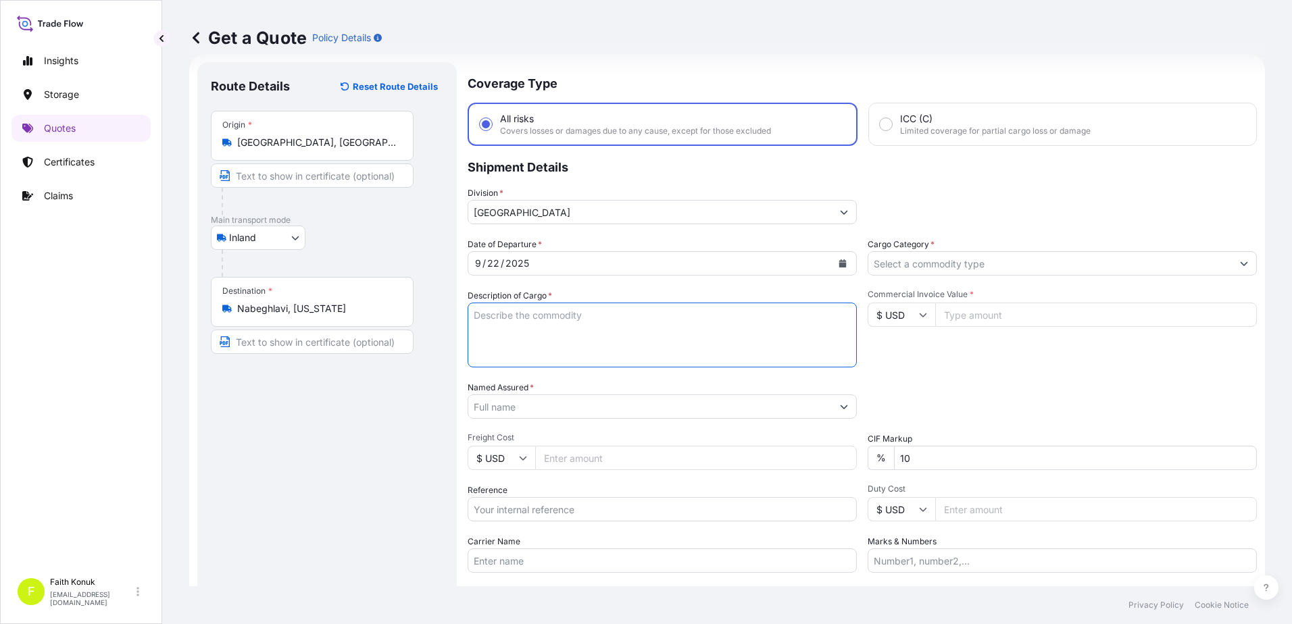
click at [511, 314] on textarea "Description of Cargo *" at bounding box center [662, 335] width 389 height 65
click at [537, 325] on textarea "Description of Cargo *" at bounding box center [662, 335] width 389 height 65
paste textarea "CAPS ALUMINIUM EMPTY BEVERAGE CANS 18 KAP - 2.396,93 KG"
type textarea "CAPS ALUMINIUM EMPTY BEVERAGE CANS 18 KAP - 2.396,93 KG INSURANCE PREMIUM USD 3…"
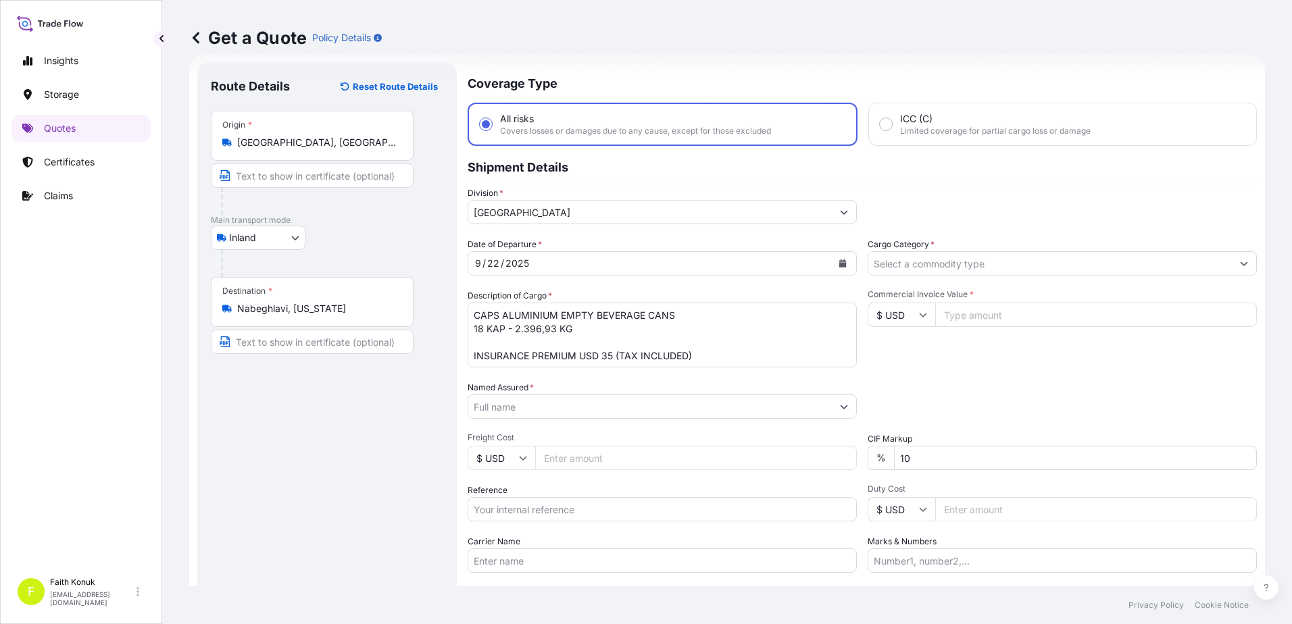
click at [492, 402] on input "Named Assured *" at bounding box center [649, 407] width 363 height 24
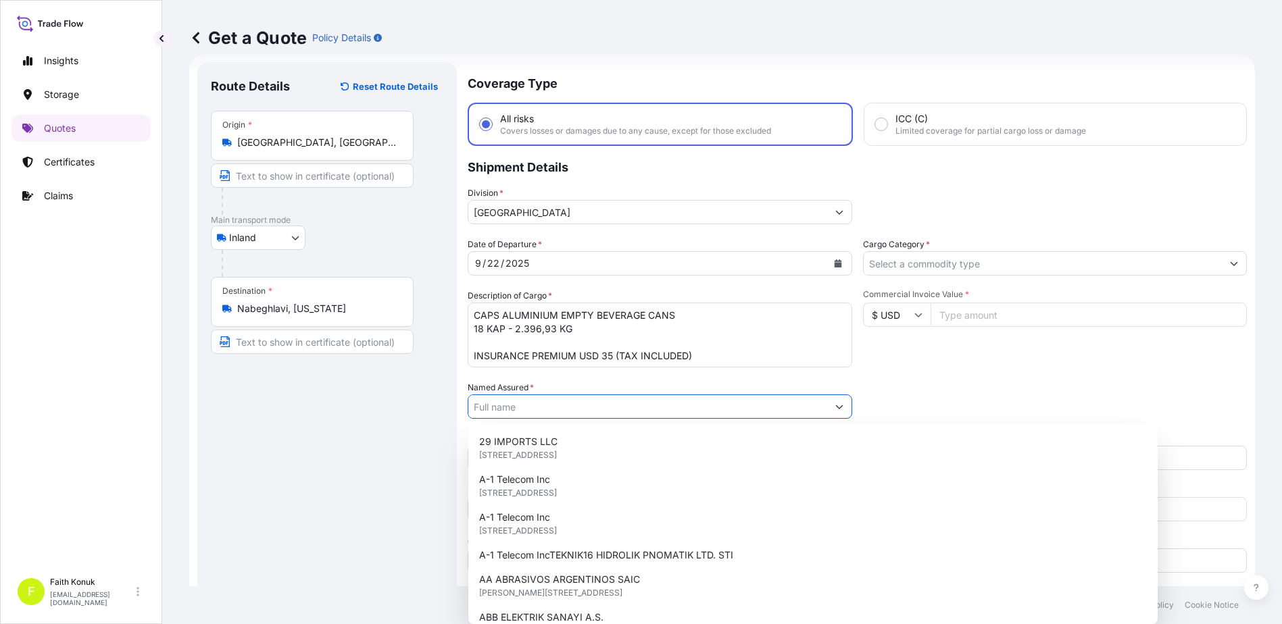
paste input "Ball Beverage Turkey Paketleme A.S."
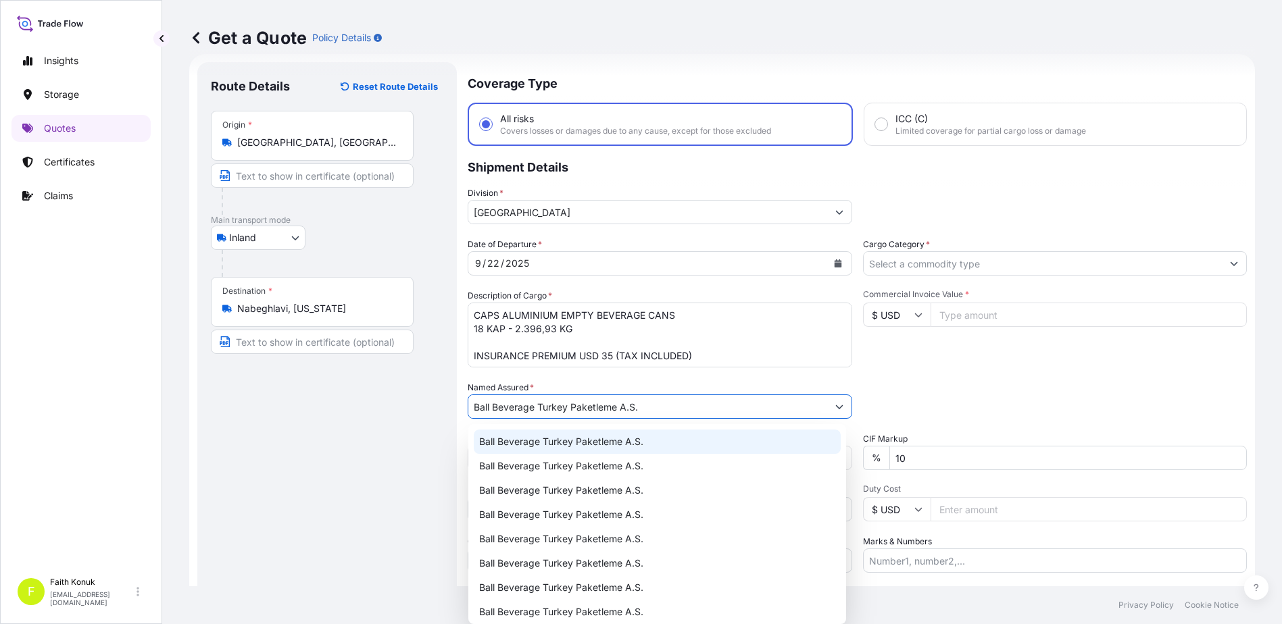
click at [542, 436] on span "Ball Beverage Turkey Paketleme A.S." at bounding box center [561, 442] width 164 height 14
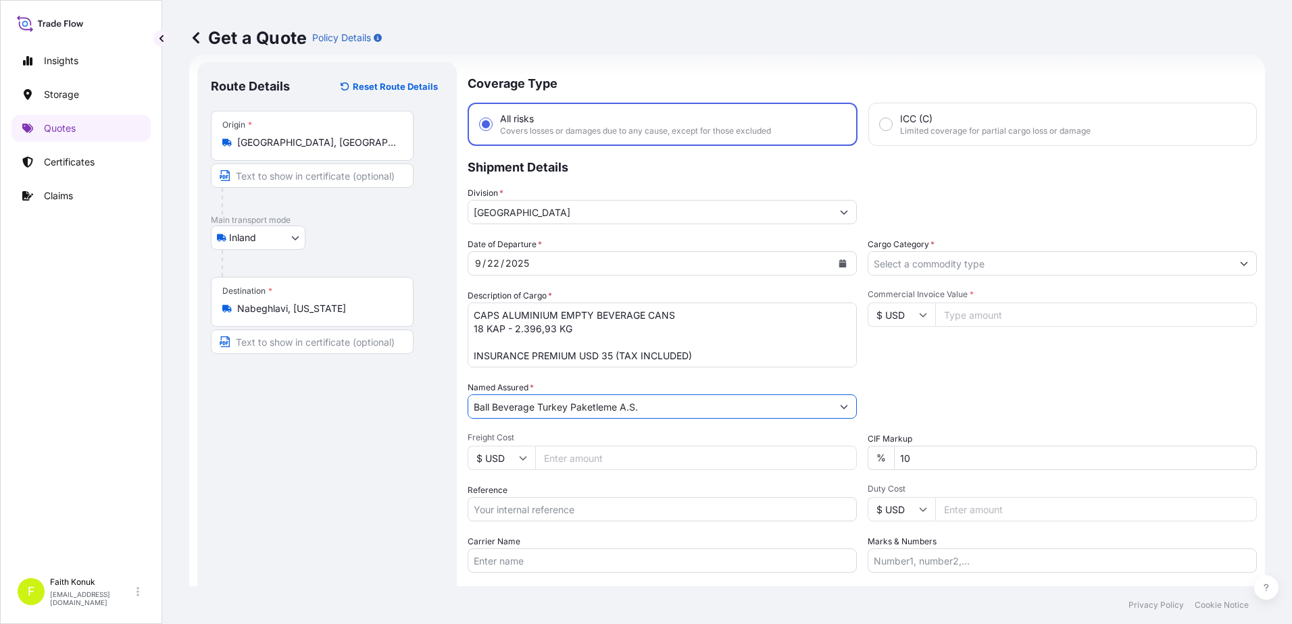
type input "Ball Beverage Turkey Paketleme A.S."
click at [555, 377] on div "Date of Departure * [DATE] Cargo Category * Description of Cargo * CAPS ALUMINI…" at bounding box center [862, 405] width 789 height 335
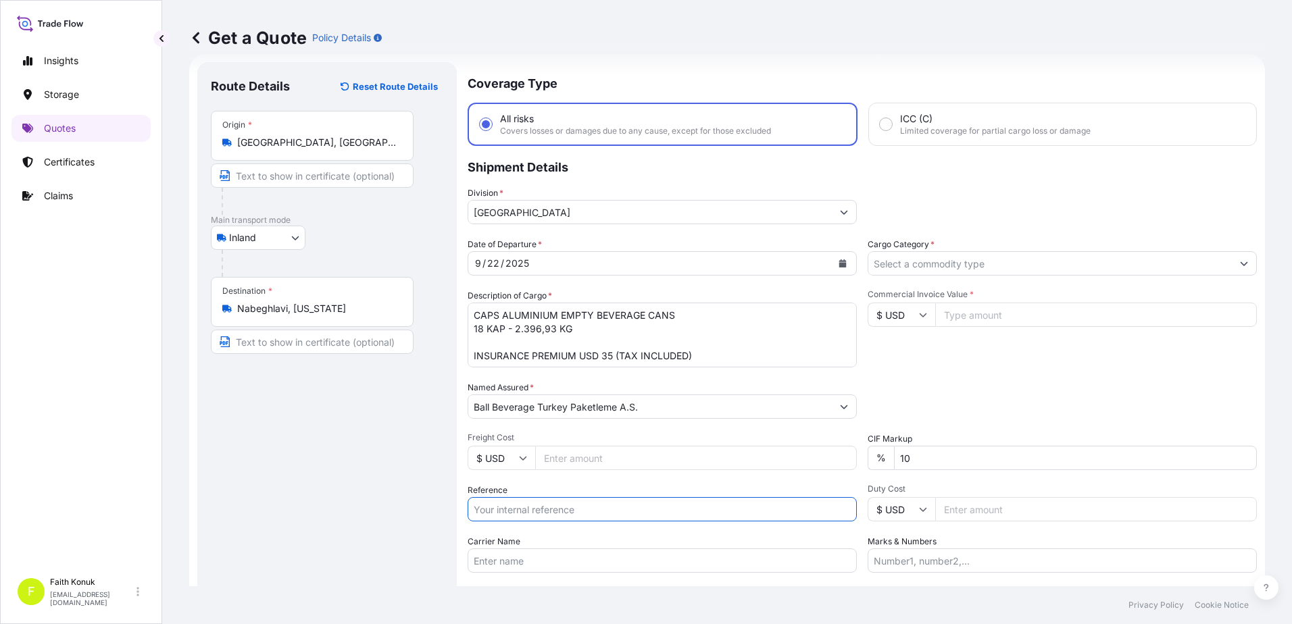
click at [550, 509] on input "Reference" at bounding box center [662, 509] width 389 height 24
paste input "2201781494"
type input "2201781494"
click at [552, 488] on div "Reference 2201781494" at bounding box center [662, 503] width 389 height 38
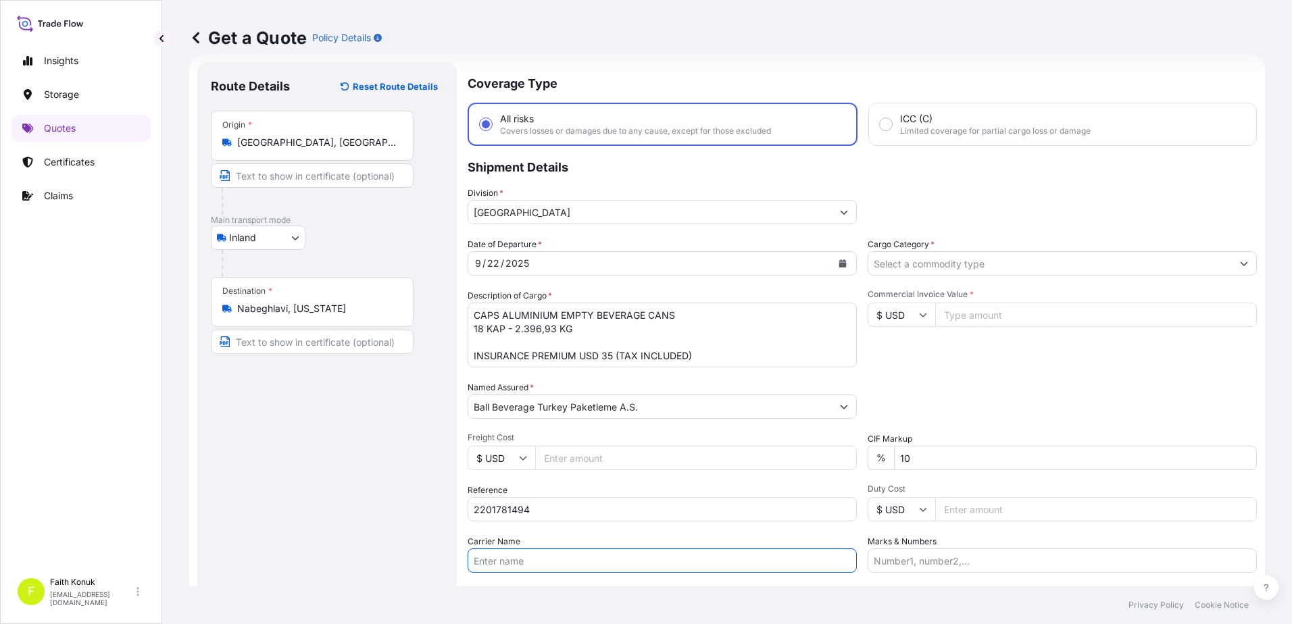
click at [530, 564] on input "Carrier Name" at bounding box center [662, 561] width 389 height 24
paste input "53 ABH 480 / 53 K 3401"
type input "53 ABH 480 / 53 K 3401"
click at [569, 534] on div "Date of Departure * [DATE] Cargo Category * Description of Cargo * CAPS ALUMINI…" at bounding box center [862, 405] width 789 height 335
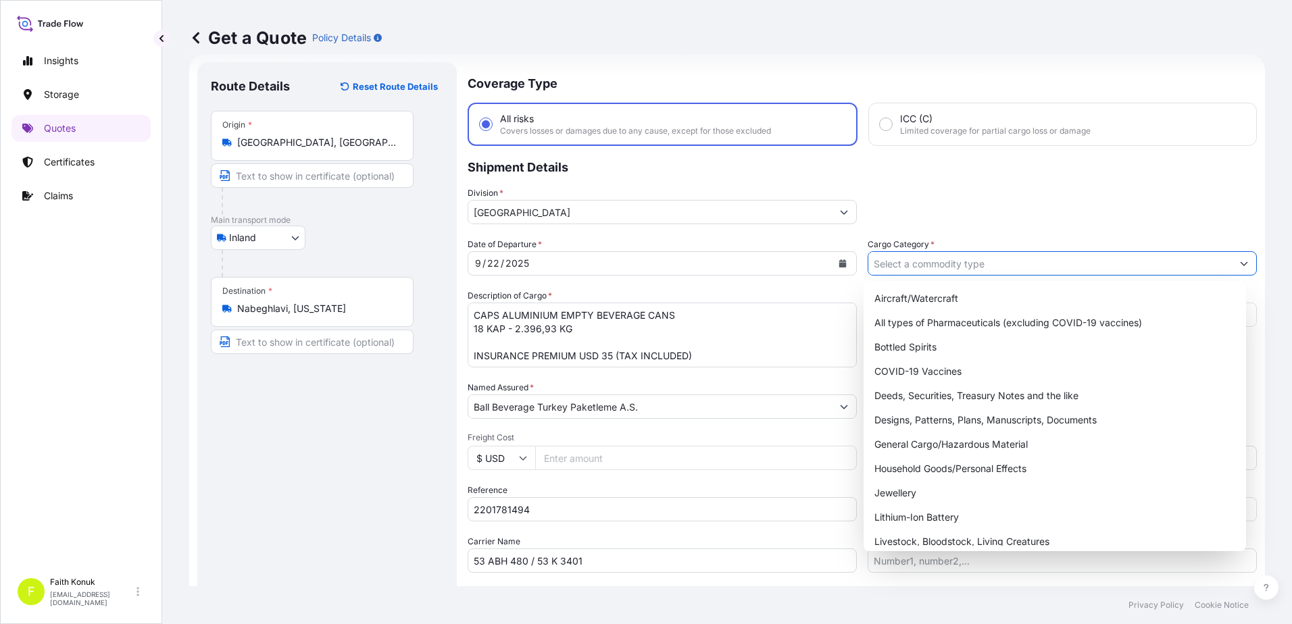
click at [889, 273] on input "Cargo Category *" at bounding box center [1049, 263] width 363 height 24
click at [928, 443] on div "General Cargo/Hazardous Material" at bounding box center [1055, 444] width 372 height 24
type input "General Cargo/Hazardous Material"
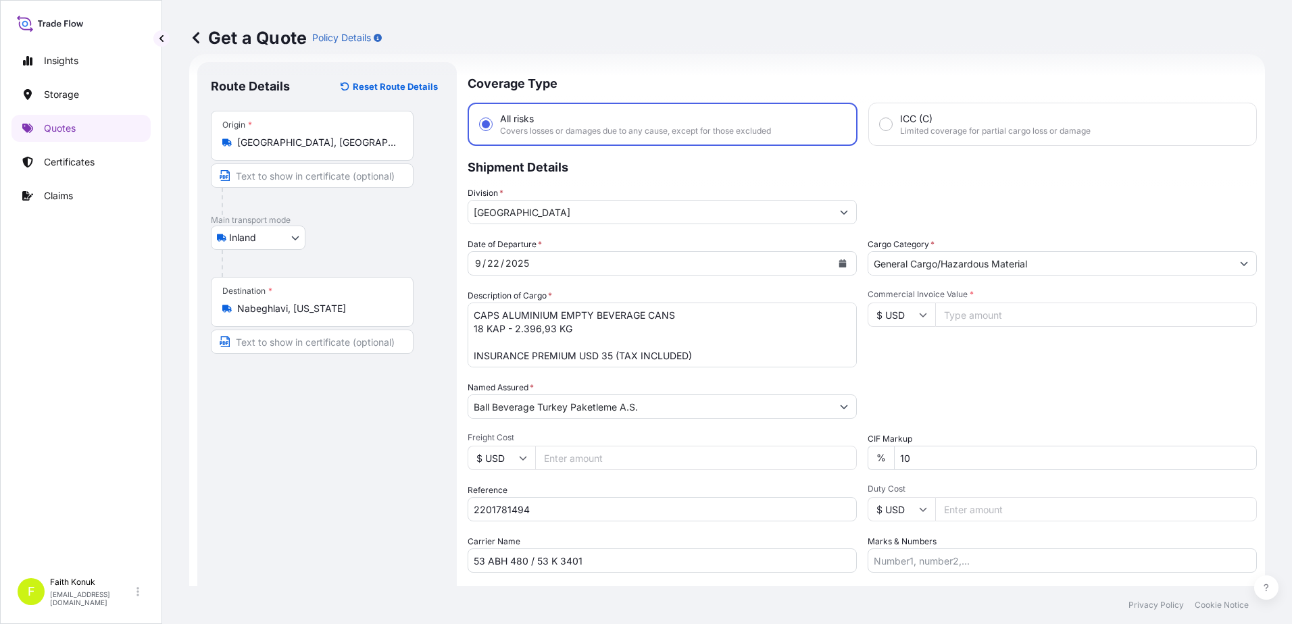
click at [925, 358] on div "Commercial Invoice Value * $ USD" at bounding box center [1062, 328] width 389 height 78
click at [915, 310] on input "$ USD" at bounding box center [902, 315] width 68 height 24
click at [901, 347] on div "€ EUR" at bounding box center [896, 352] width 57 height 26
type input "€ EUR"
click at [961, 316] on input "Commercial Invoice Value *" at bounding box center [1096, 315] width 322 height 24
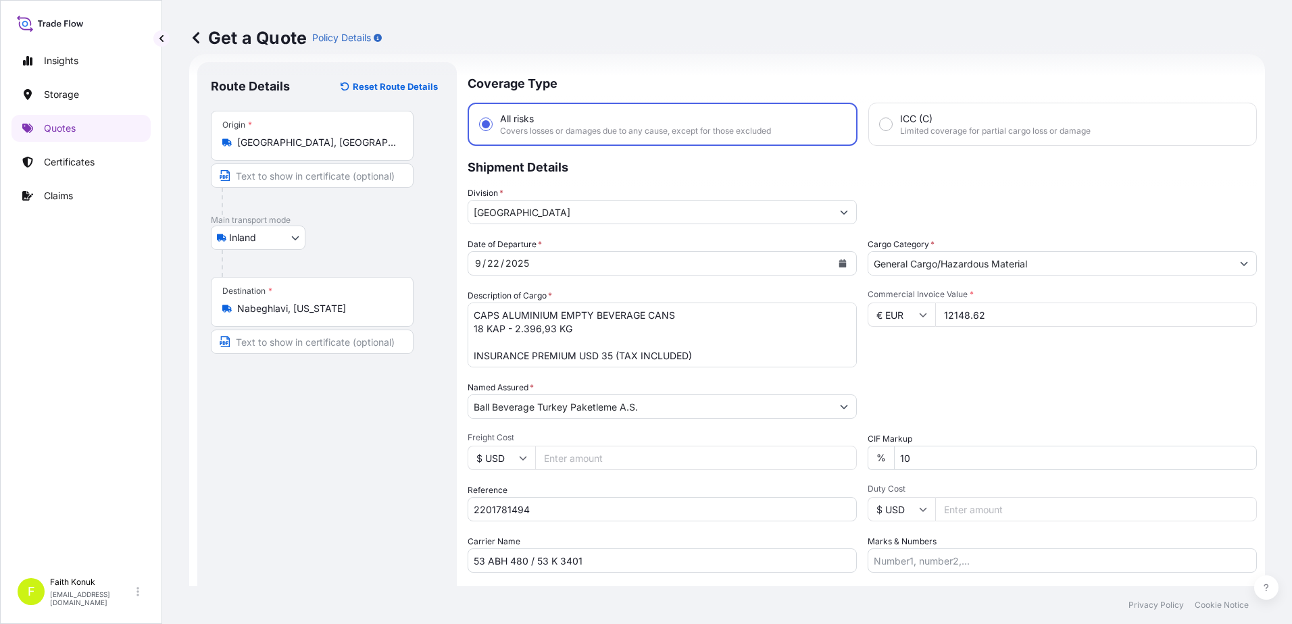
type input "12148.62"
click at [949, 409] on div "Packing Category Type to search a container mode Please select a primary mode o…" at bounding box center [1062, 400] width 389 height 38
drag, startPoint x: 934, startPoint y: 461, endPoint x: 768, endPoint y: 445, distance: 167.7
click at [777, 457] on div "Date of Departure * [DATE] Cargo Category * General Cargo/Hazardous Material De…" at bounding box center [862, 405] width 789 height 335
type input "0"
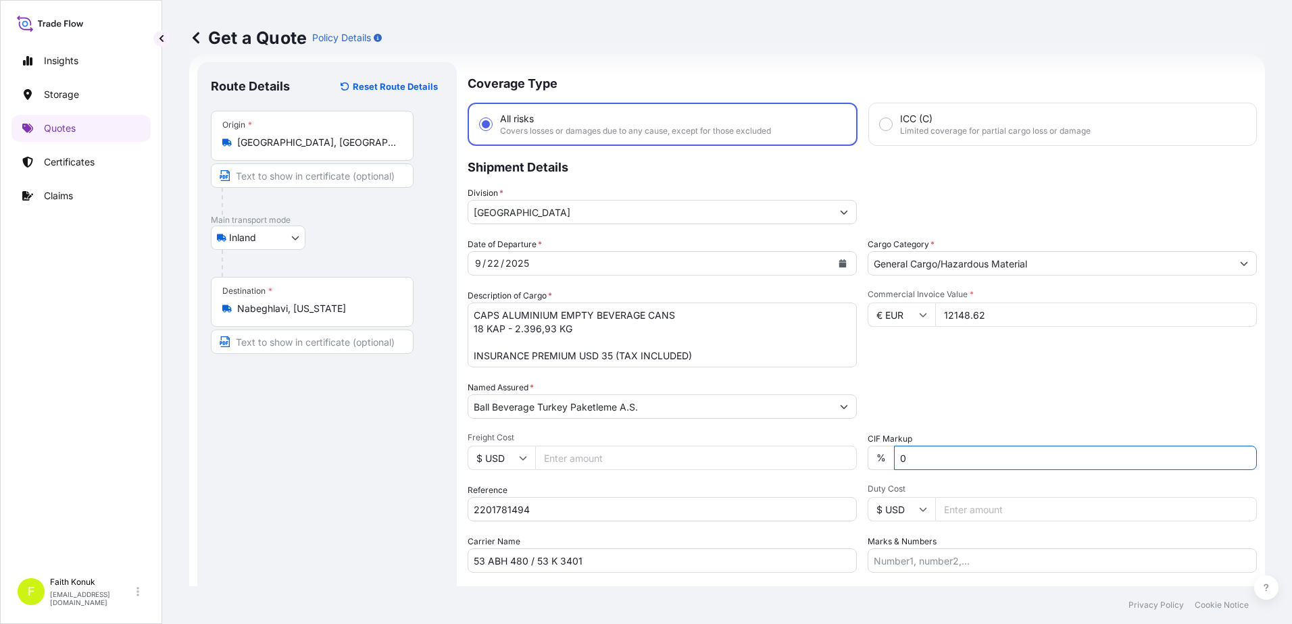
click at [939, 372] on div "Date of Departure * [DATE] Cargo Category * General Cargo/Hazardous Material De…" at bounding box center [862, 405] width 789 height 335
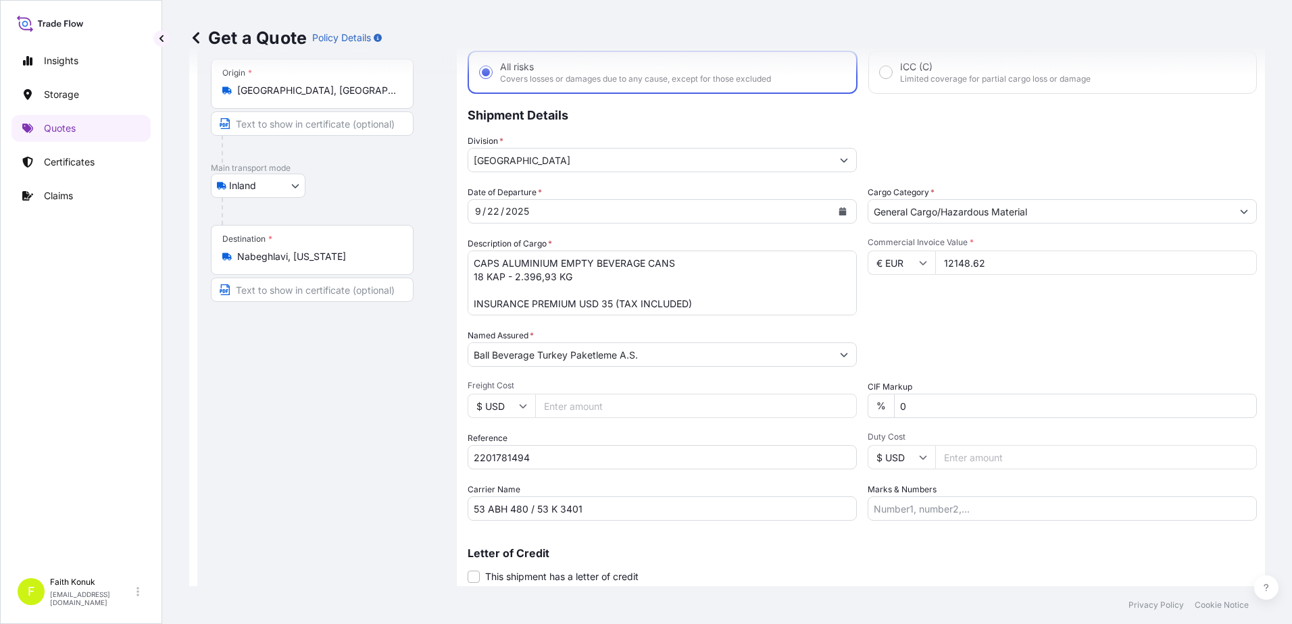
scroll to position [117, 0]
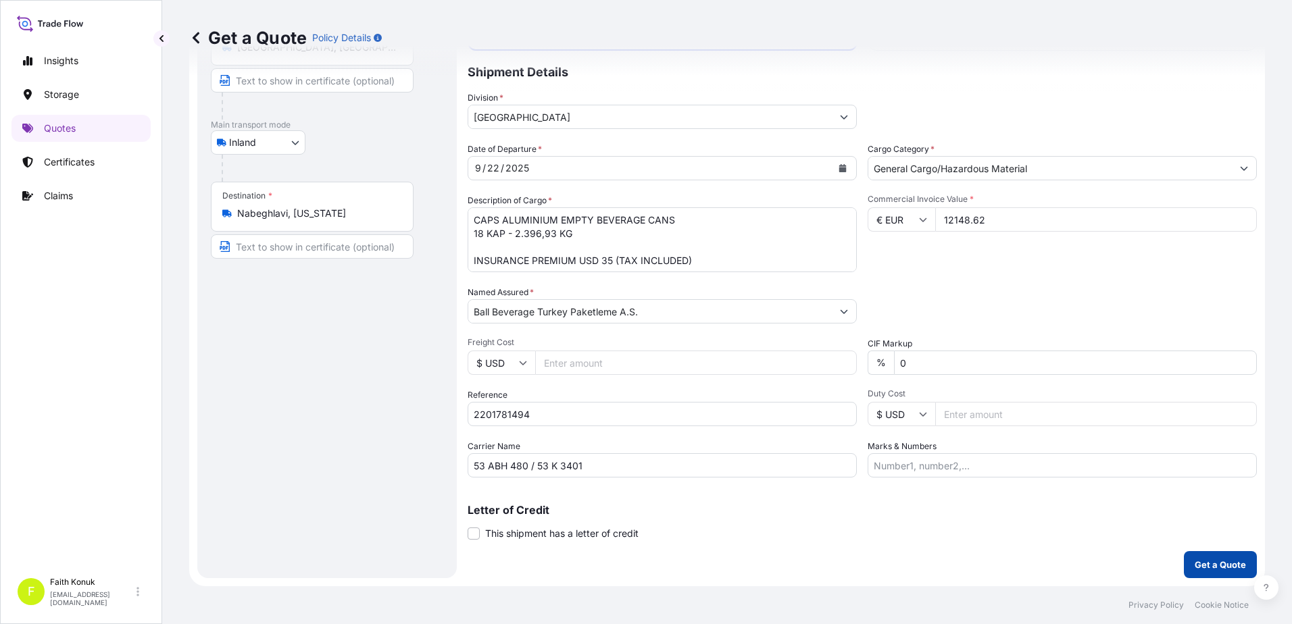
click at [1202, 571] on p "Get a Quote" at bounding box center [1220, 565] width 51 height 14
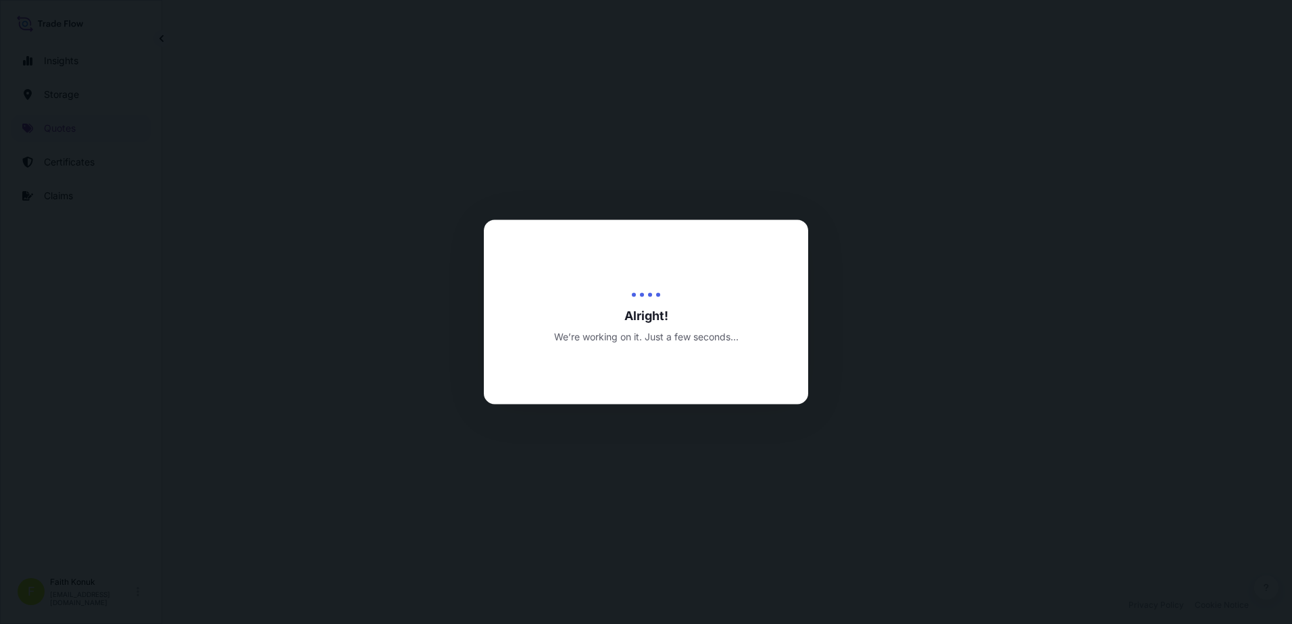
select select "Inland"
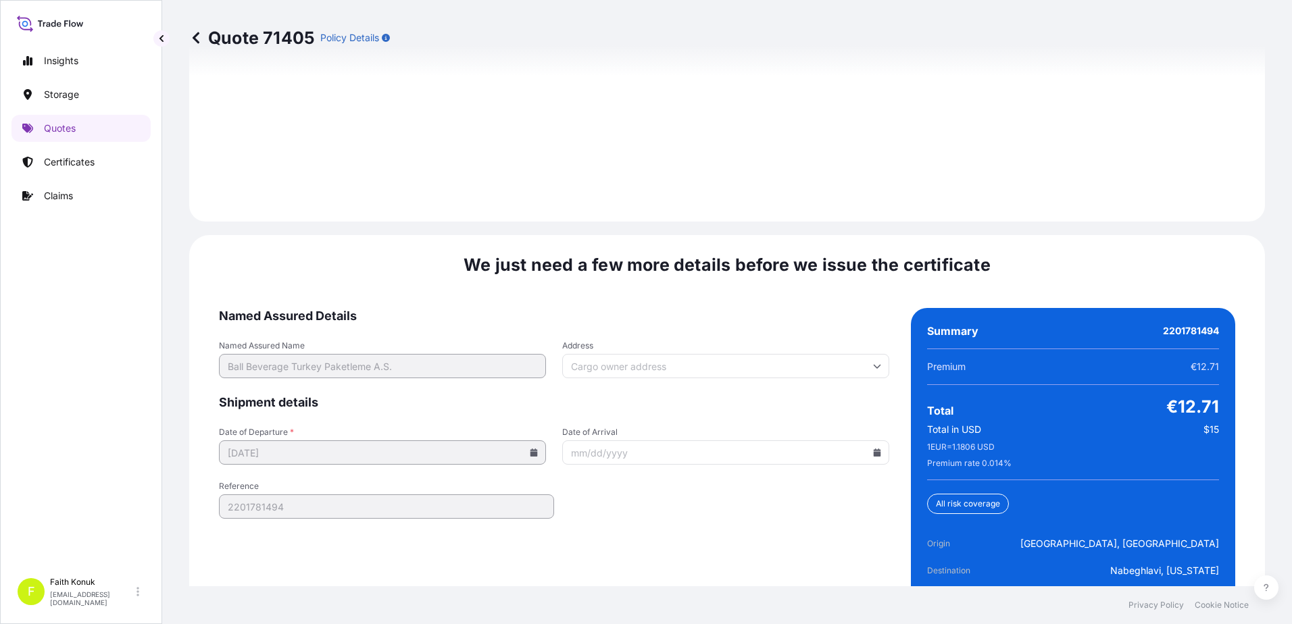
scroll to position [1993, 0]
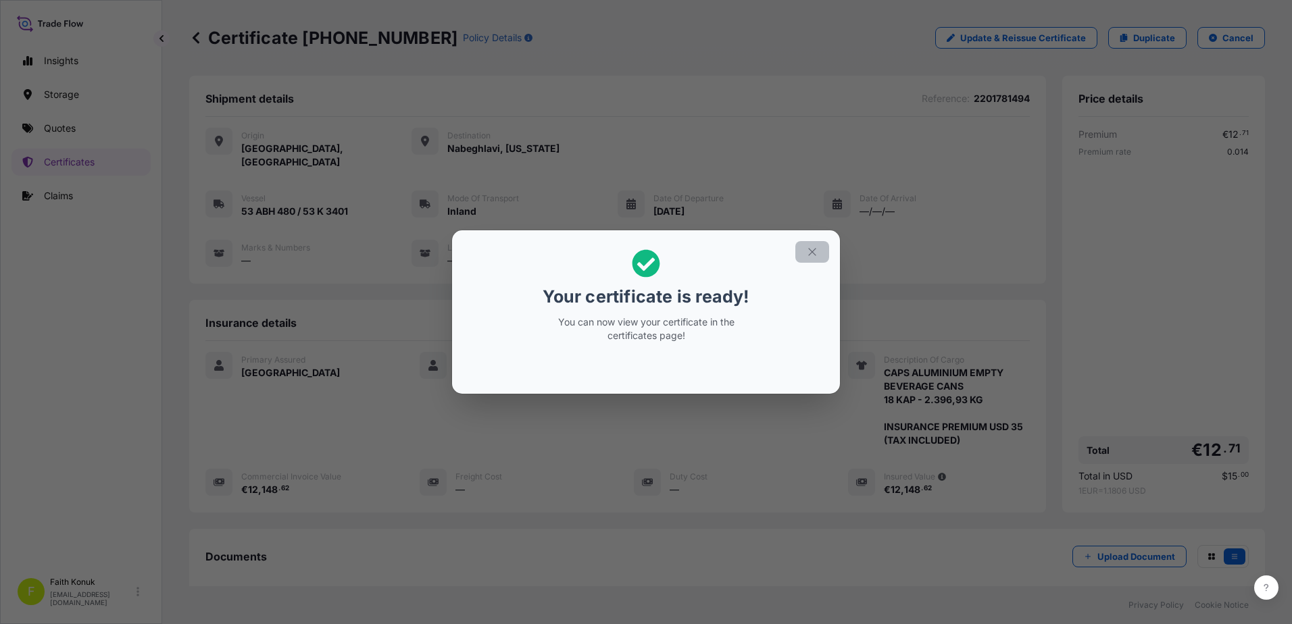
click at [814, 251] on icon "button" at bounding box center [812, 252] width 12 height 12
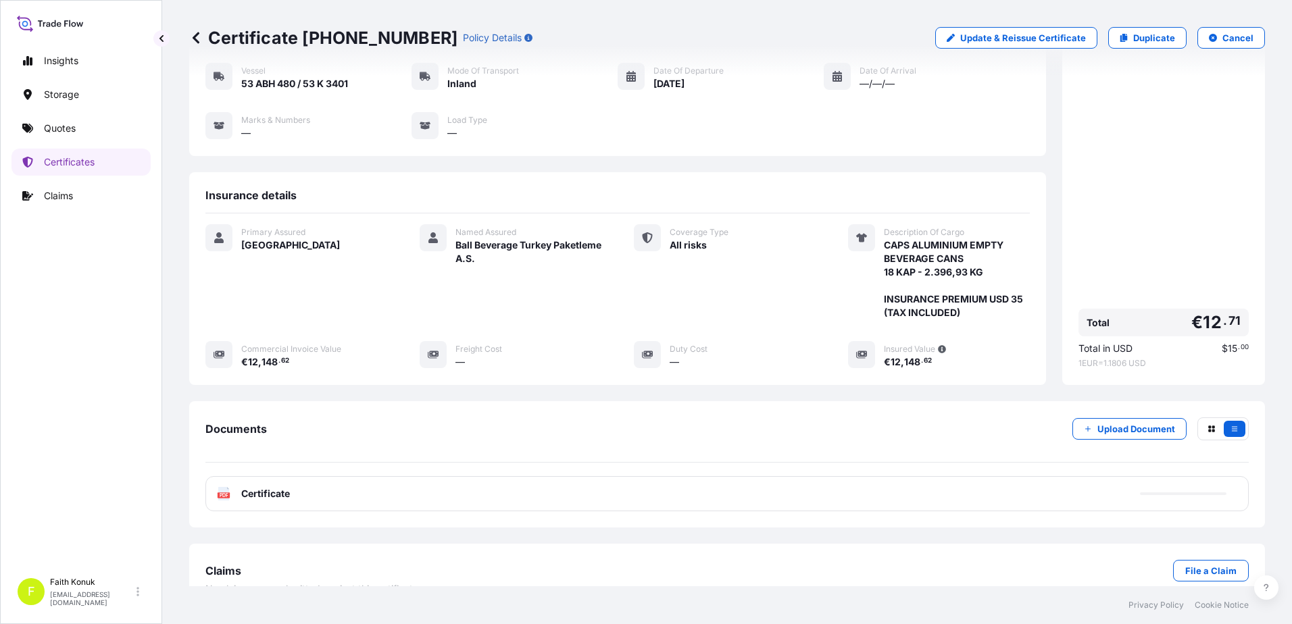
scroll to position [140, 0]
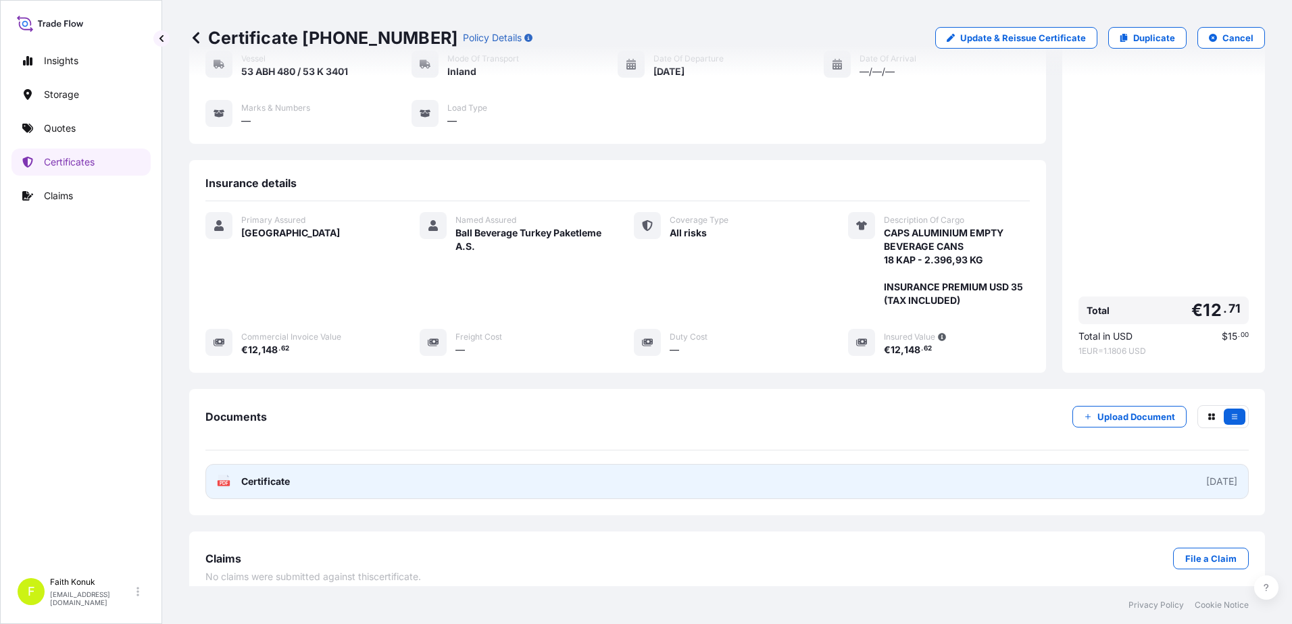
click at [226, 481] on text "PDF" at bounding box center [224, 483] width 9 height 5
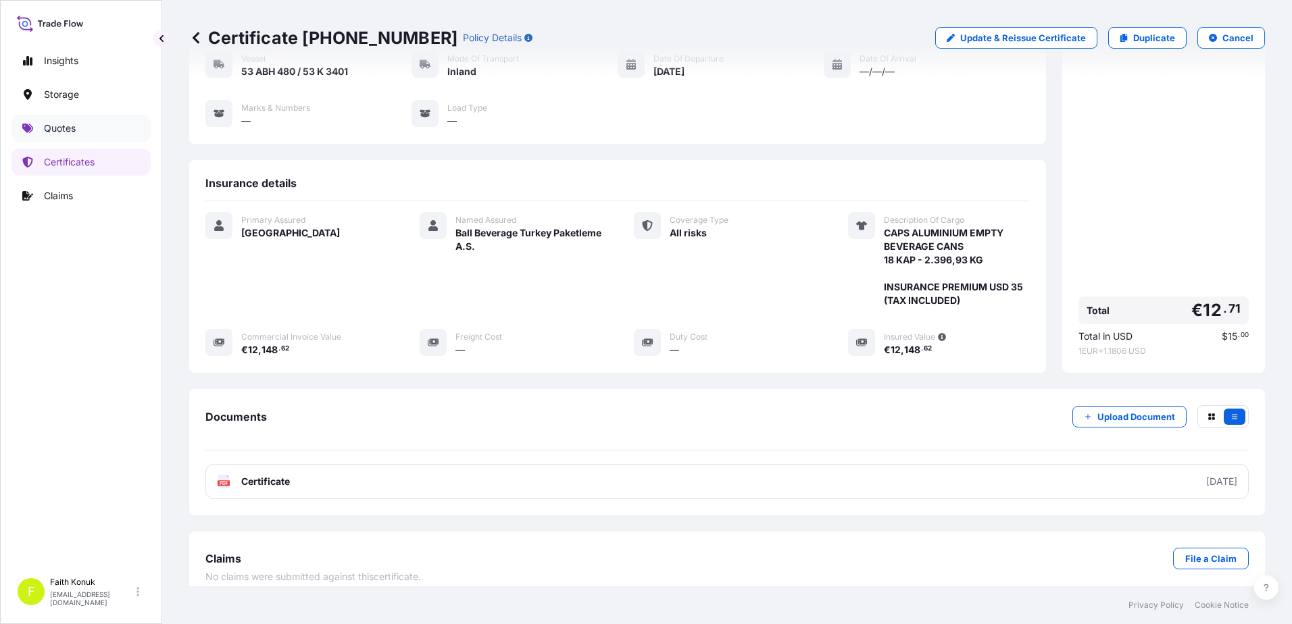
click at [97, 128] on link "Quotes" at bounding box center [80, 128] width 139 height 27
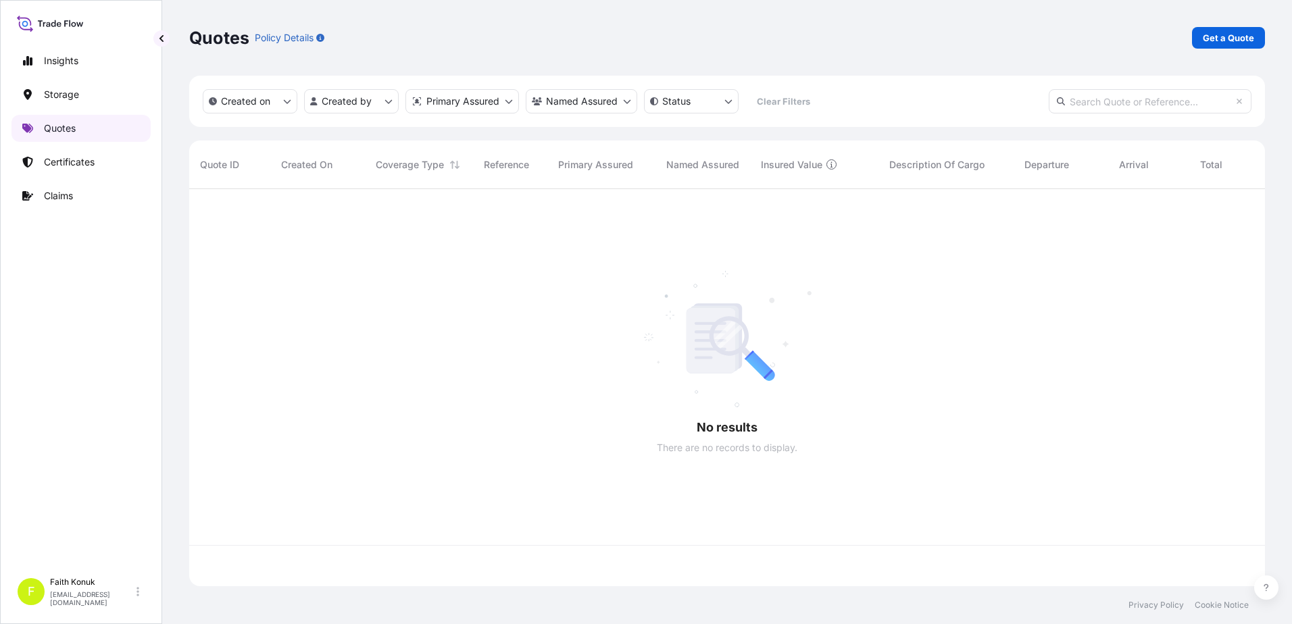
scroll to position [395, 1065]
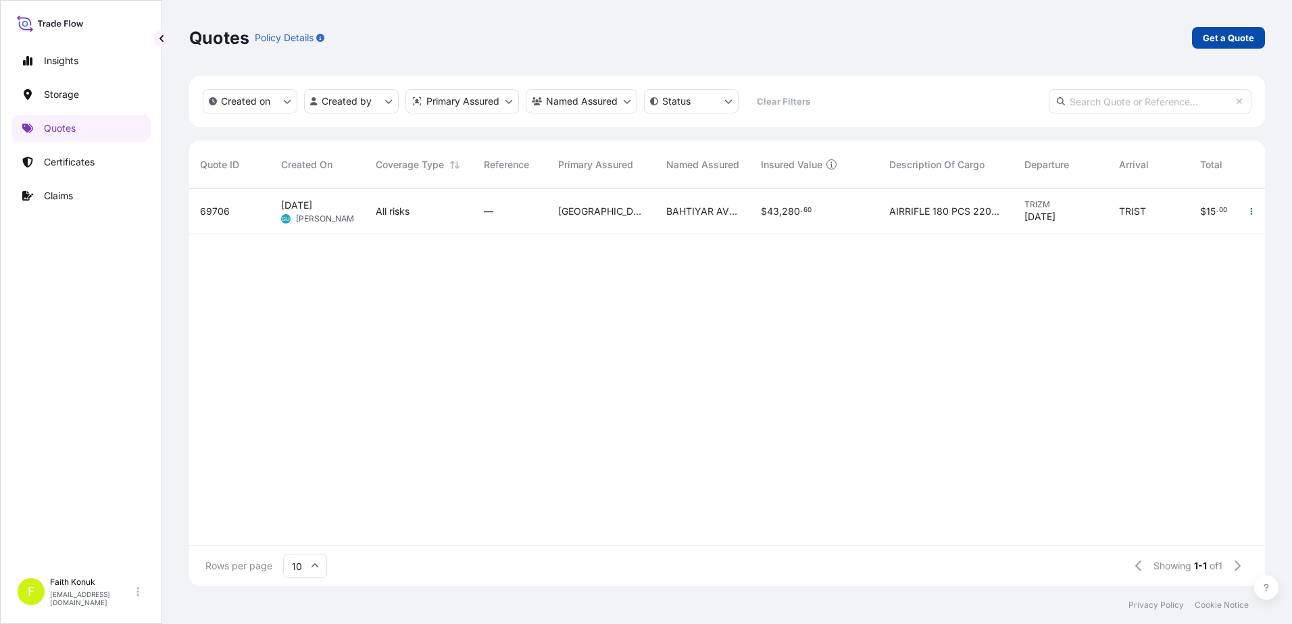
click at [1211, 30] on link "Get a Quote" at bounding box center [1228, 38] width 73 height 22
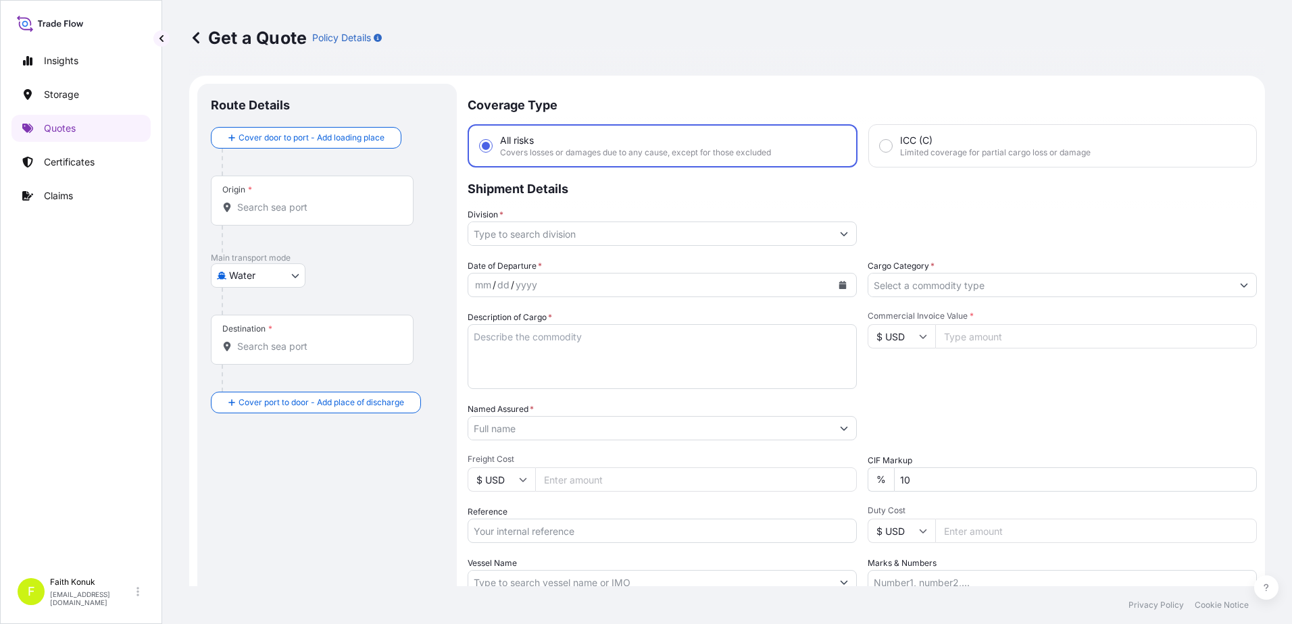
scroll to position [22, 0]
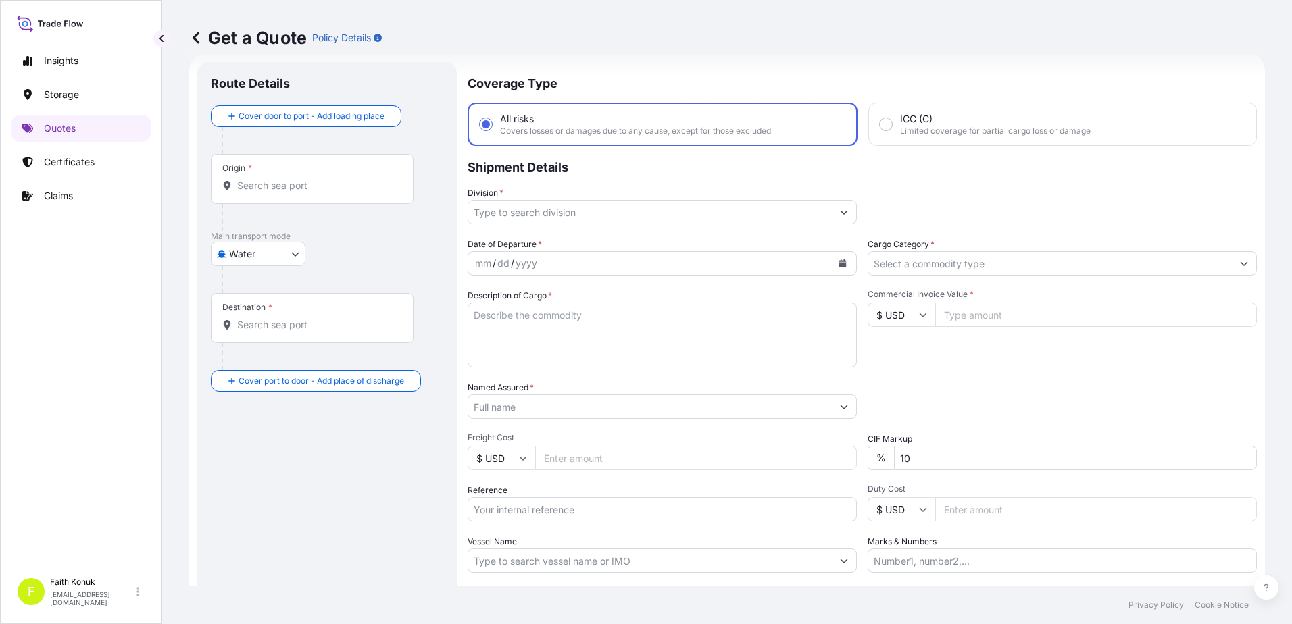
click at [289, 253] on body "Insights Storage Quotes Certificates Claims F [PERSON_NAME] [EMAIL_ADDRESS][DOM…" at bounding box center [646, 312] width 1292 height 624
click at [261, 340] on span "Inland" at bounding box center [249, 338] width 27 height 14
select select "Inland"
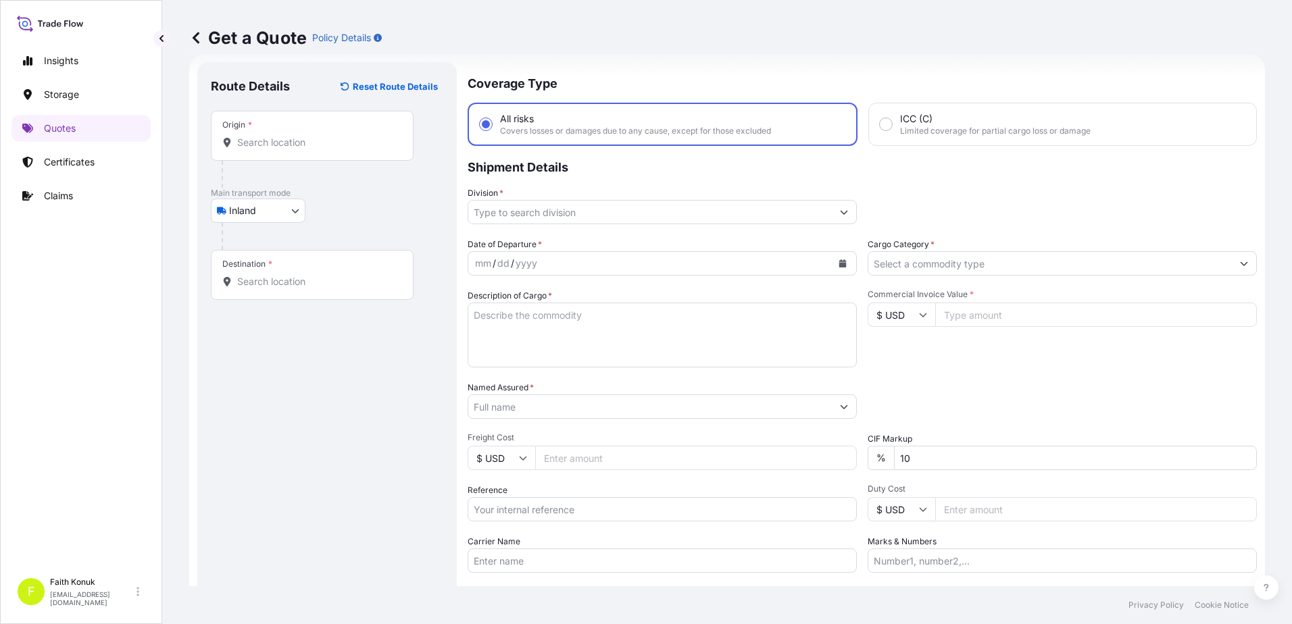
click at [318, 145] on input "Origin *" at bounding box center [316, 143] width 159 height 14
paste input "MANİSA"
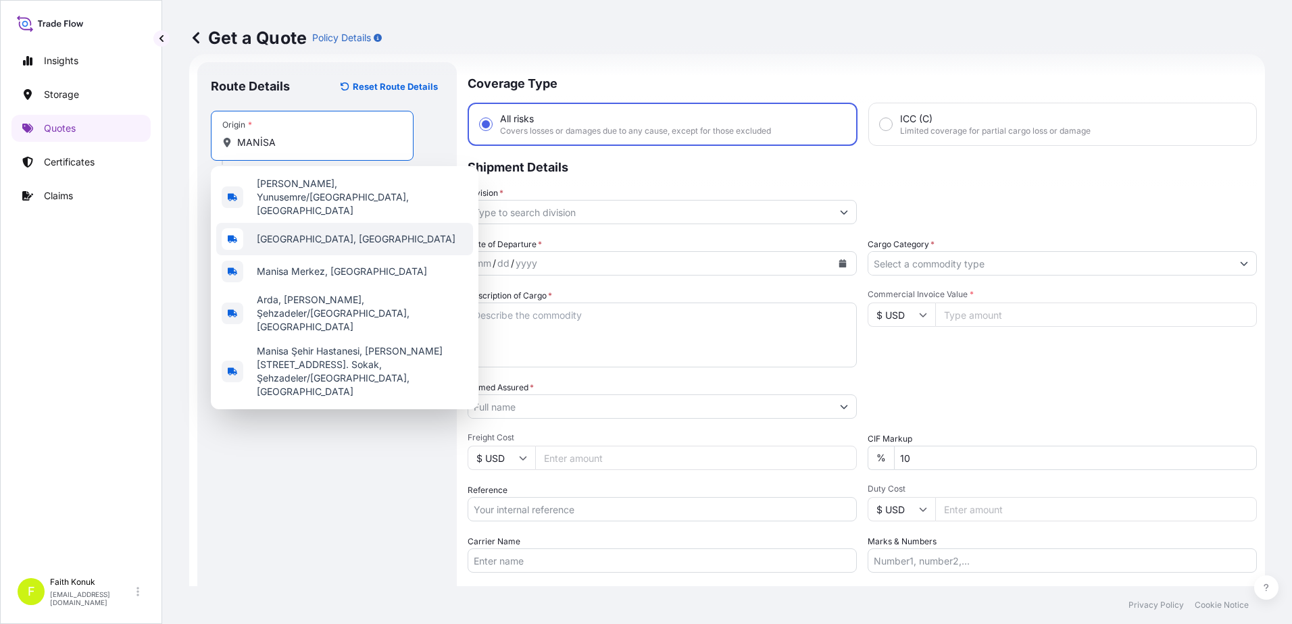
click at [326, 232] on span "[GEOGRAPHIC_DATA], [GEOGRAPHIC_DATA]" at bounding box center [356, 239] width 199 height 14
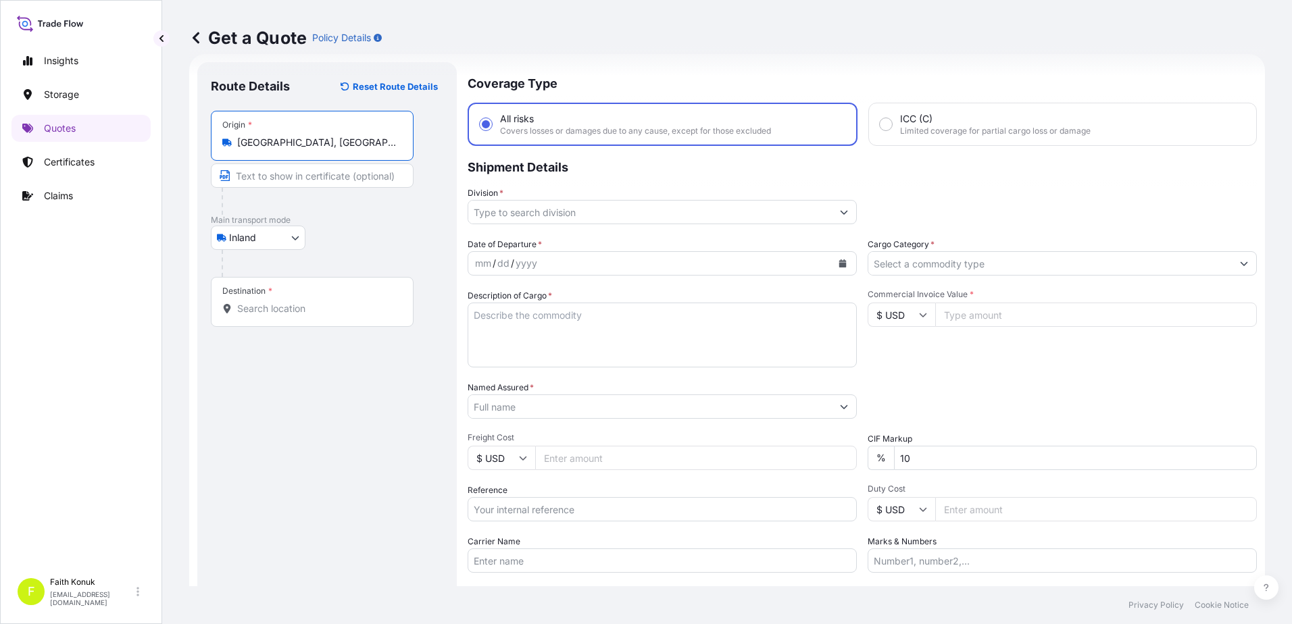
type input "[GEOGRAPHIC_DATA], [GEOGRAPHIC_DATA]"
click at [361, 227] on div "Inland Air Water Inland" at bounding box center [327, 238] width 232 height 24
click at [317, 316] on div "Destination *" at bounding box center [312, 302] width 203 height 50
click at [317, 316] on input "Destination *" at bounding box center [316, 309] width 159 height 14
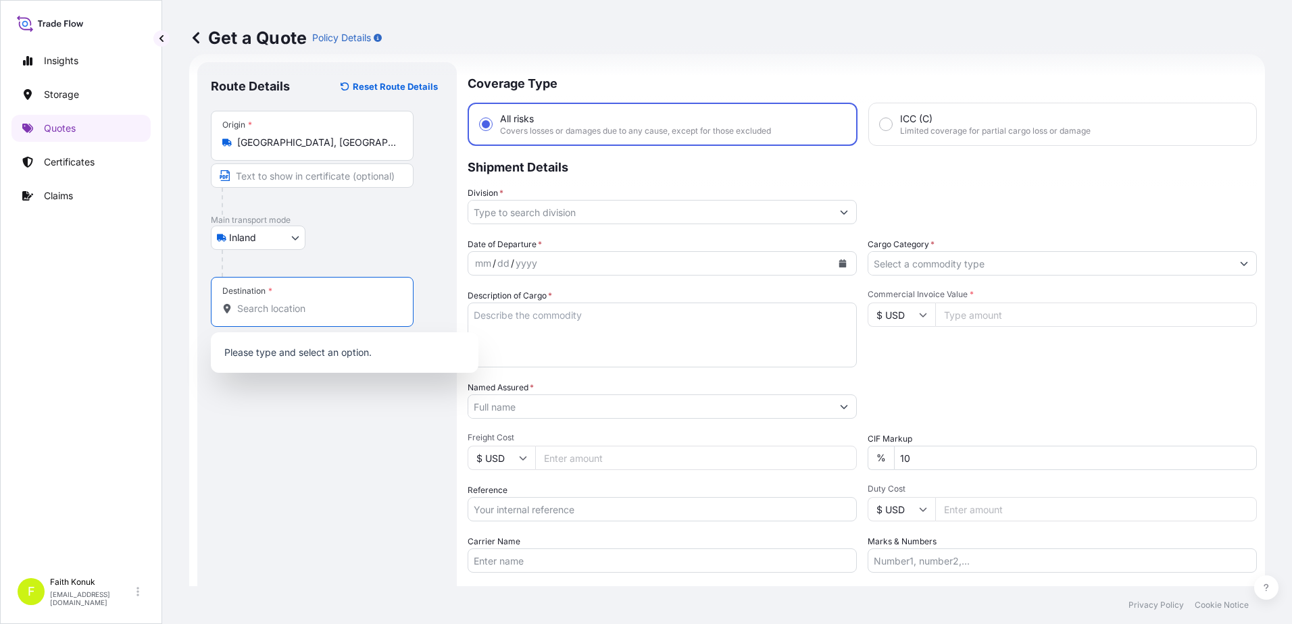
paste input "Nabeghlav"
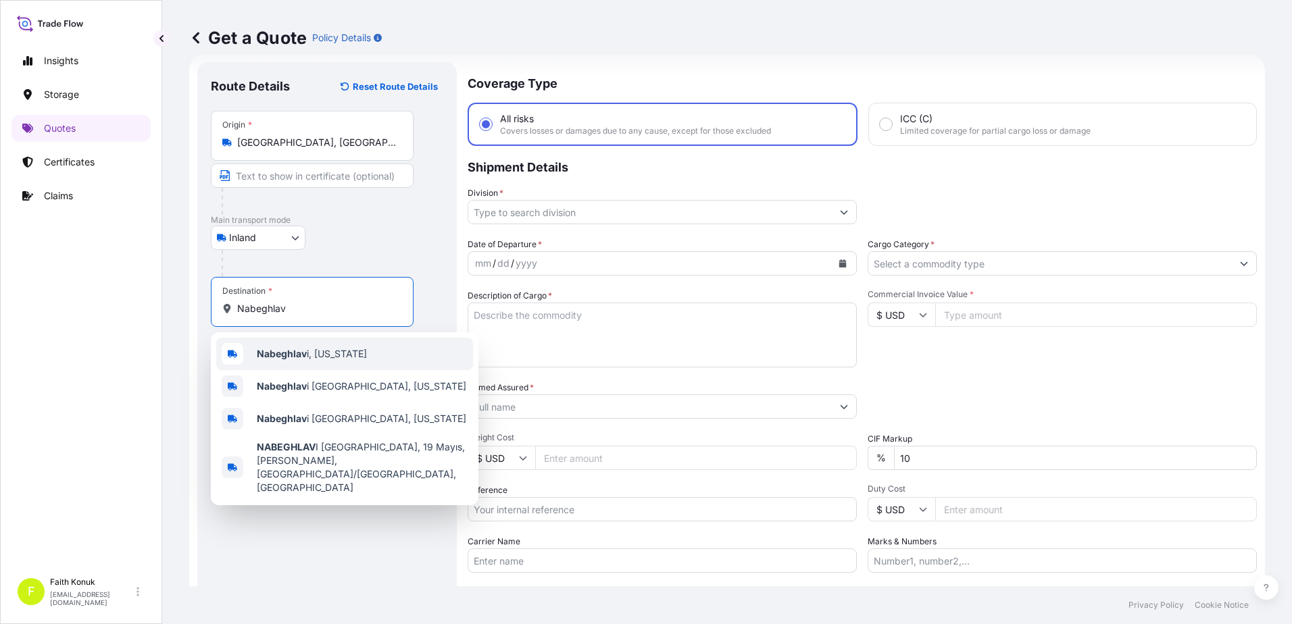
click at [315, 351] on span "Nabeghlav i, [US_STATE]" at bounding box center [312, 354] width 110 height 14
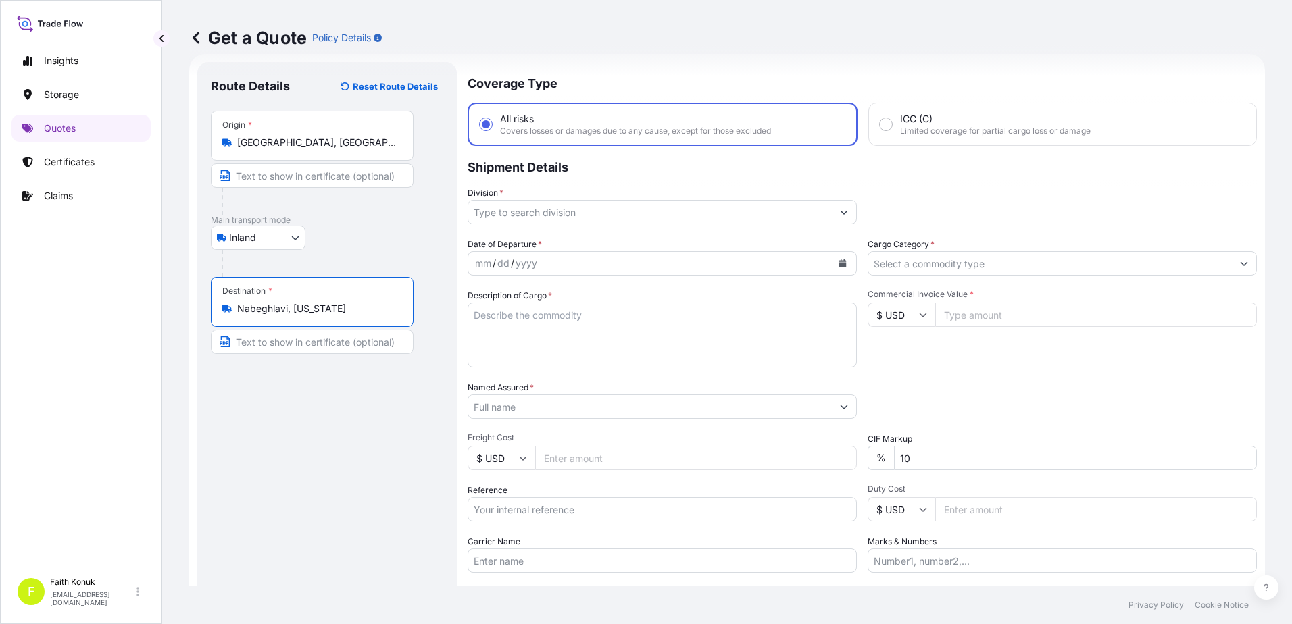
type input "Nabeghlavi, [US_STATE]"
drag, startPoint x: 349, startPoint y: 251, endPoint x: 368, endPoint y: 261, distance: 21.8
click at [349, 252] on div at bounding box center [333, 263] width 222 height 27
click at [606, 218] on input "Division *" at bounding box center [649, 212] width 363 height 24
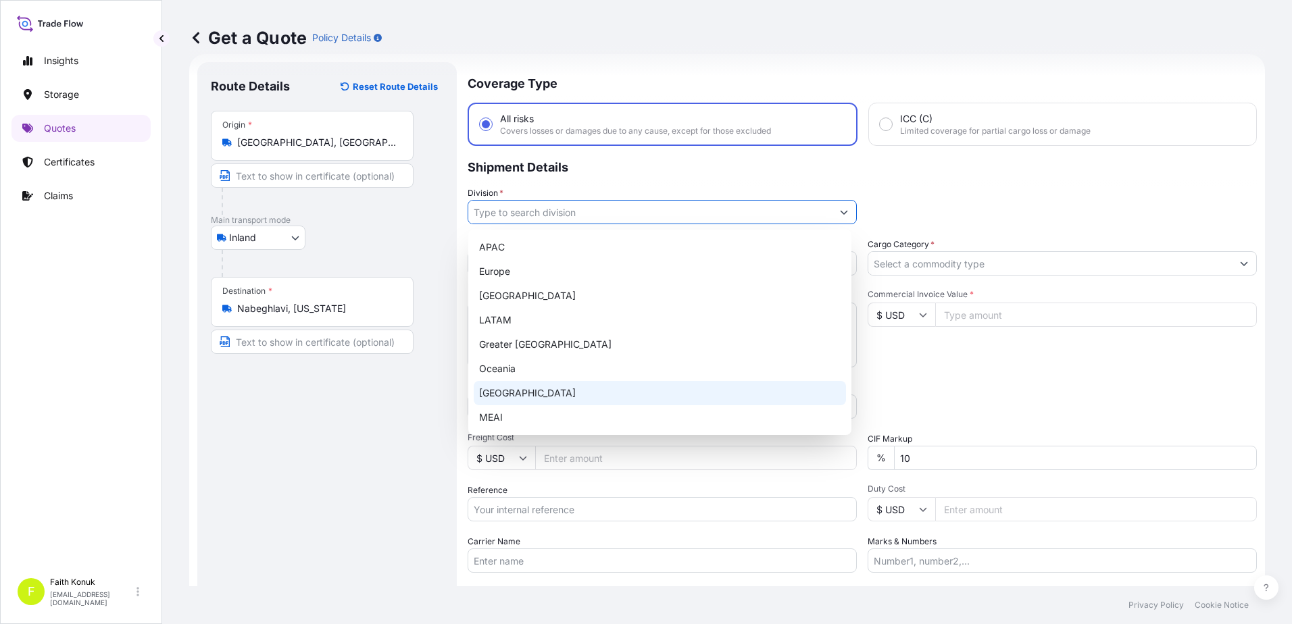
click at [537, 389] on div "[GEOGRAPHIC_DATA]" at bounding box center [660, 393] width 372 height 24
type input "[GEOGRAPHIC_DATA]"
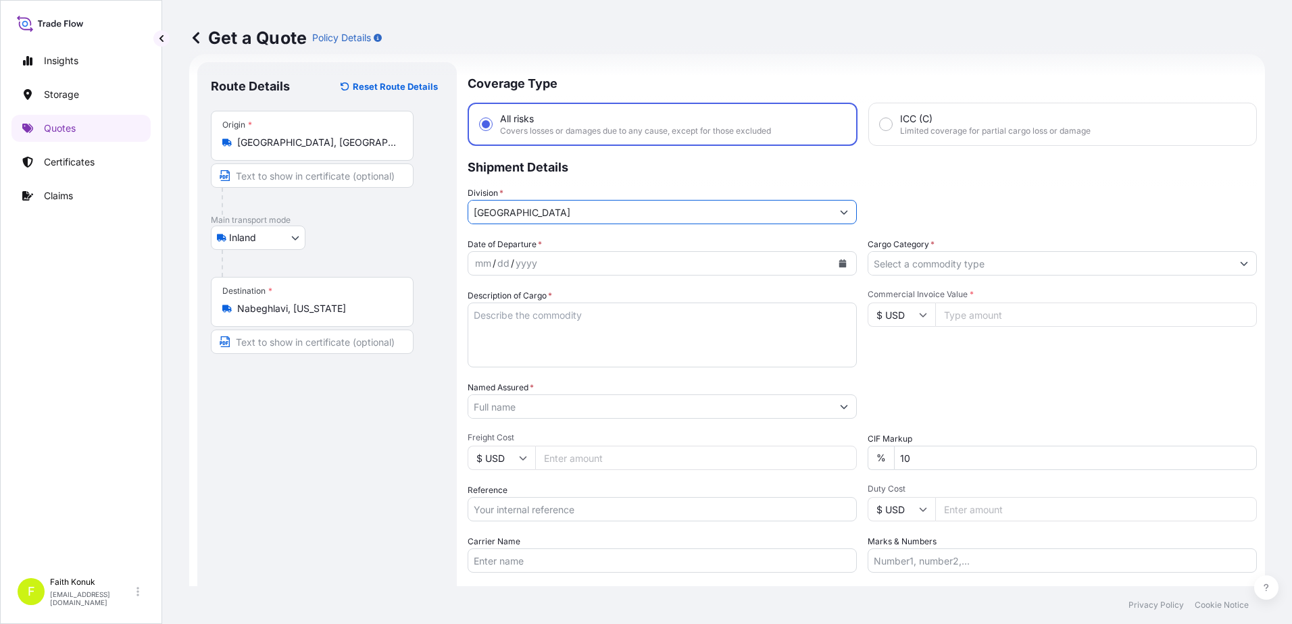
click at [839, 261] on icon "Calendar" at bounding box center [842, 263] width 7 height 8
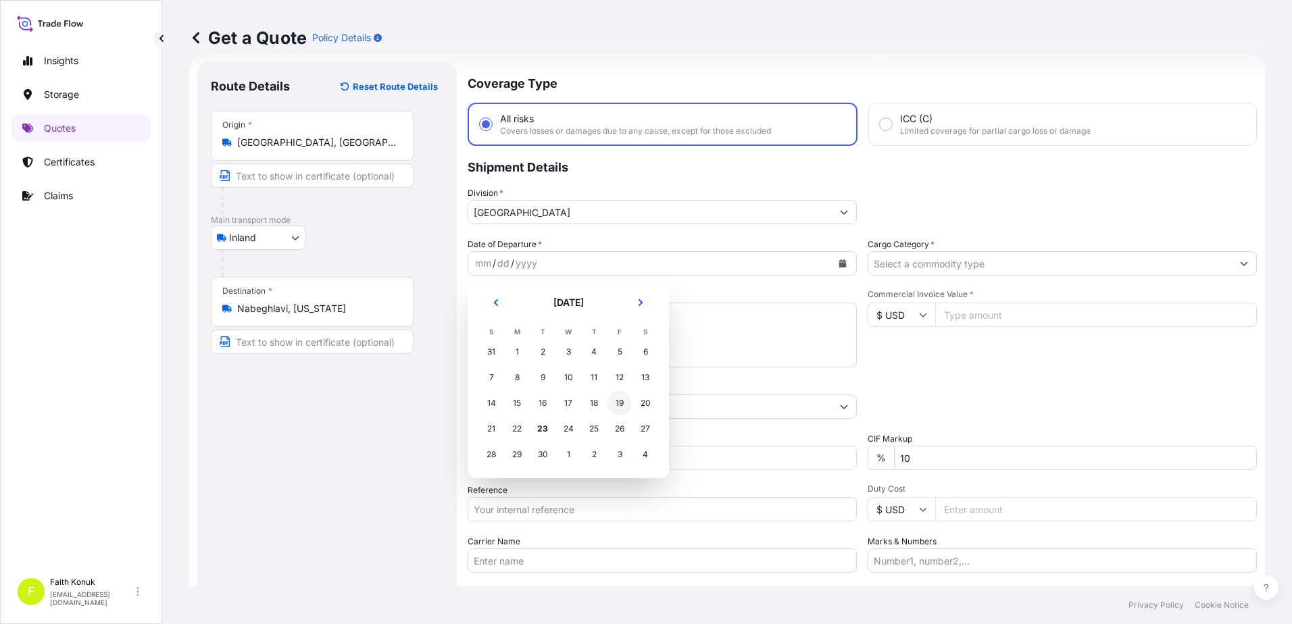
click at [621, 406] on div "19" at bounding box center [619, 403] width 24 height 24
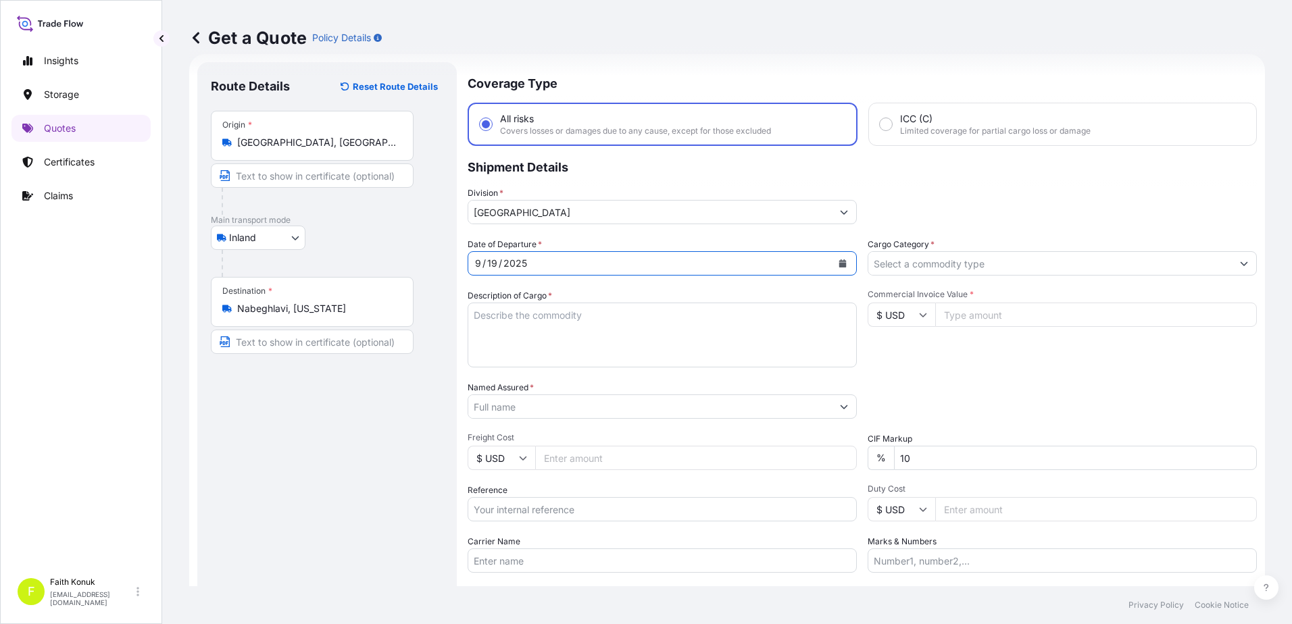
click at [513, 325] on textarea "Description of Cargo *" at bounding box center [662, 335] width 389 height 65
click at [478, 321] on textarea "Description of Cargo *" at bounding box center [662, 335] width 389 height 65
paste textarea "CAPS ALUMINIUM EMPTY BEVERAGE CANS 18 KAP - 2.396,93 KG"
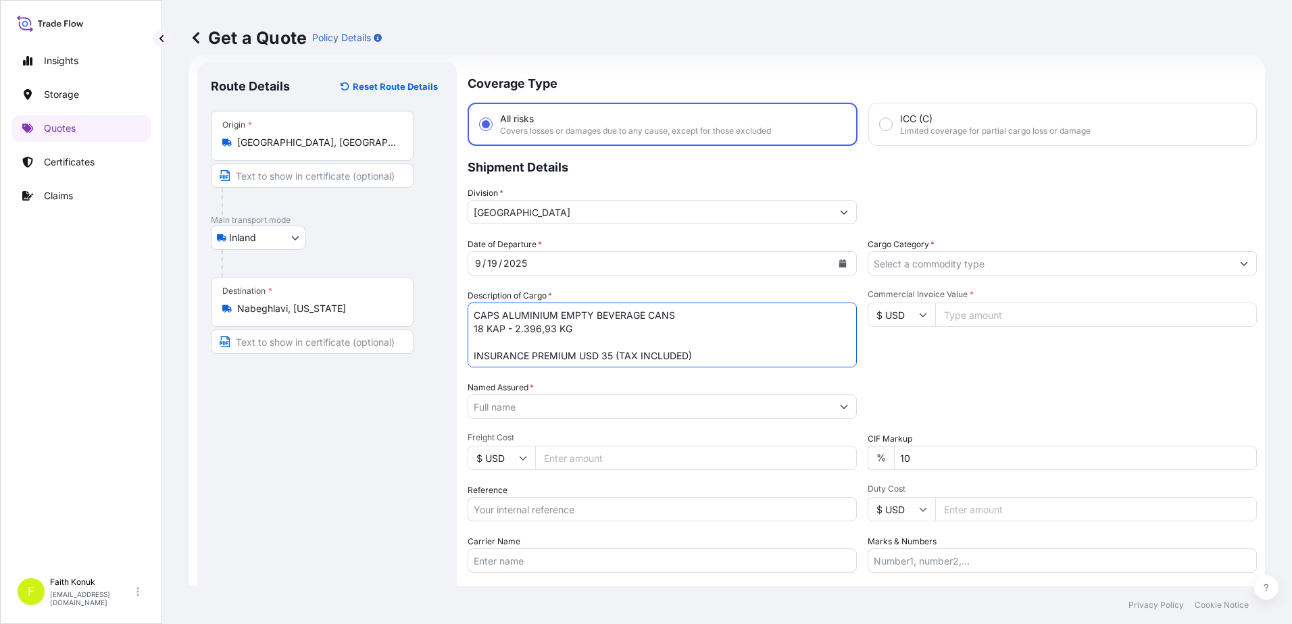
type textarea "CAPS ALUMINIUM EMPTY BEVERAGE CANS 18 KAP - 2.396,93 KG INSURANCE PREMIUM USD 3…"
click at [493, 408] on input "Named Assured *" at bounding box center [649, 407] width 363 height 24
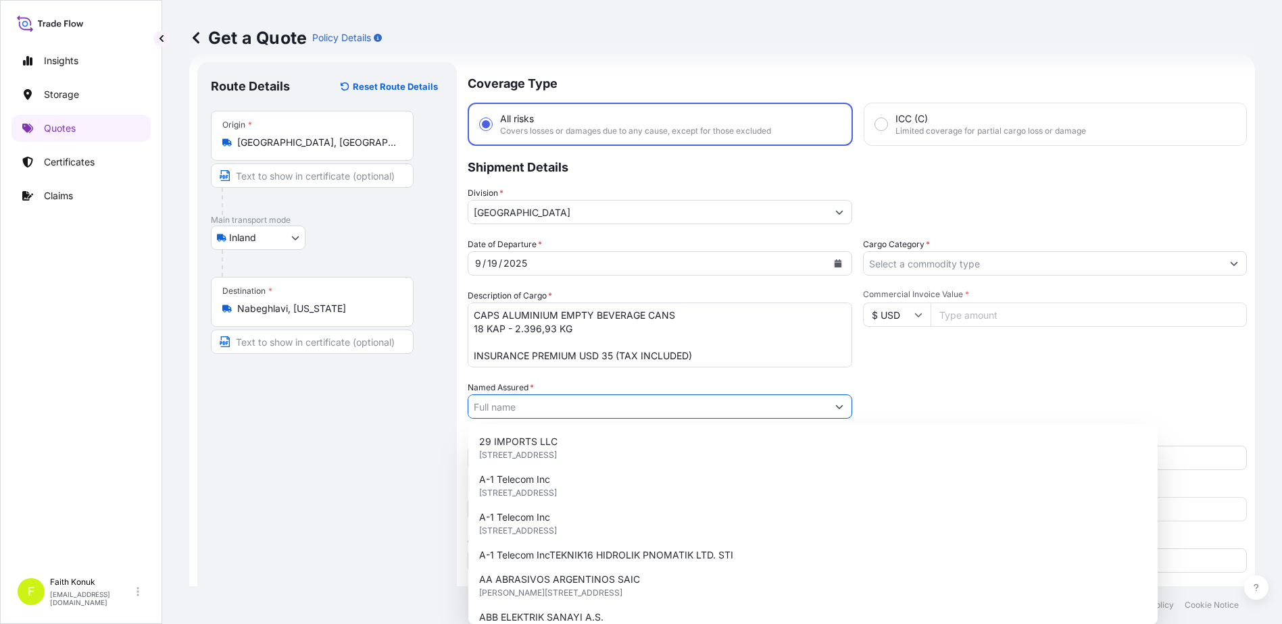
paste input "Ball Beverage Turkey Paketleme A.S."
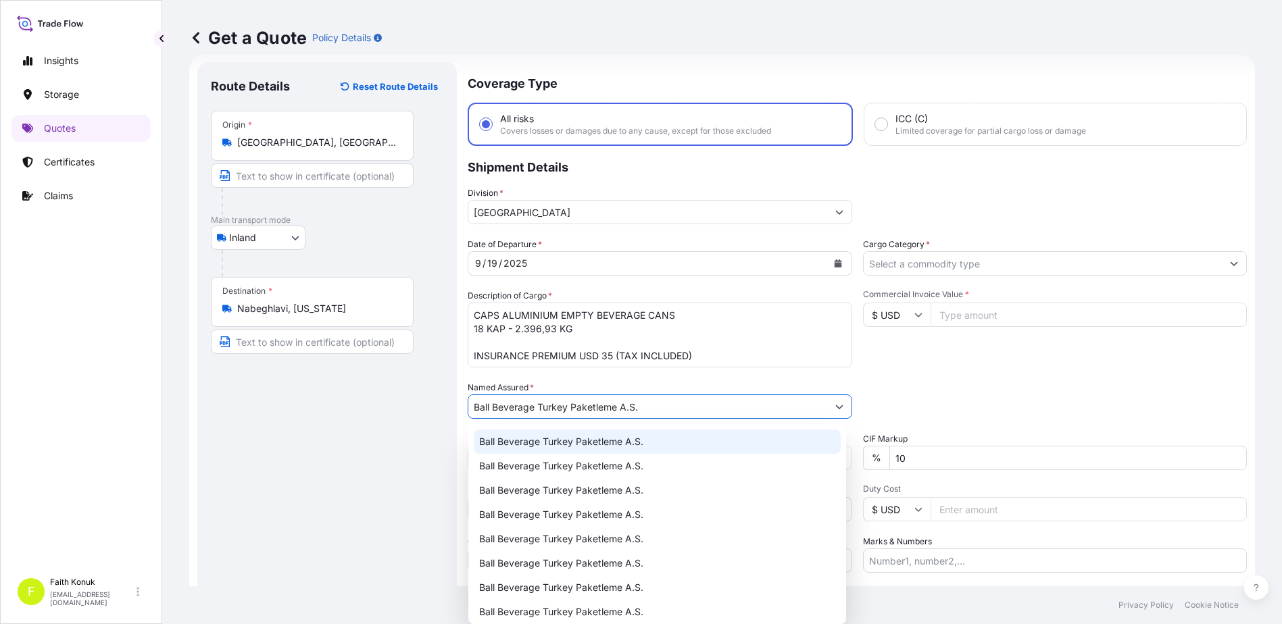
click at [539, 434] on div "Ball Beverage Turkey Paketleme A.S." at bounding box center [657, 442] width 367 height 24
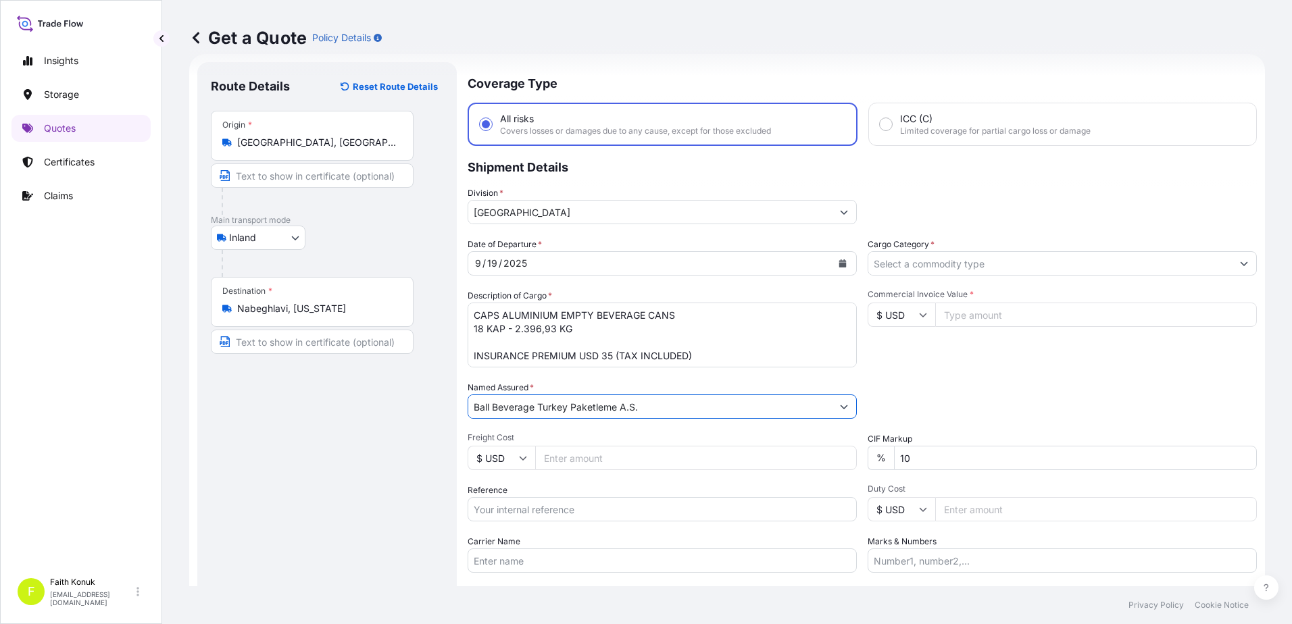
type input "Ball Beverage Turkey Paketleme A.S."
click at [564, 380] on div "Date of Departure * [DATE] Cargo Category * Description of Cargo * CAPS ALUMINI…" at bounding box center [862, 405] width 789 height 335
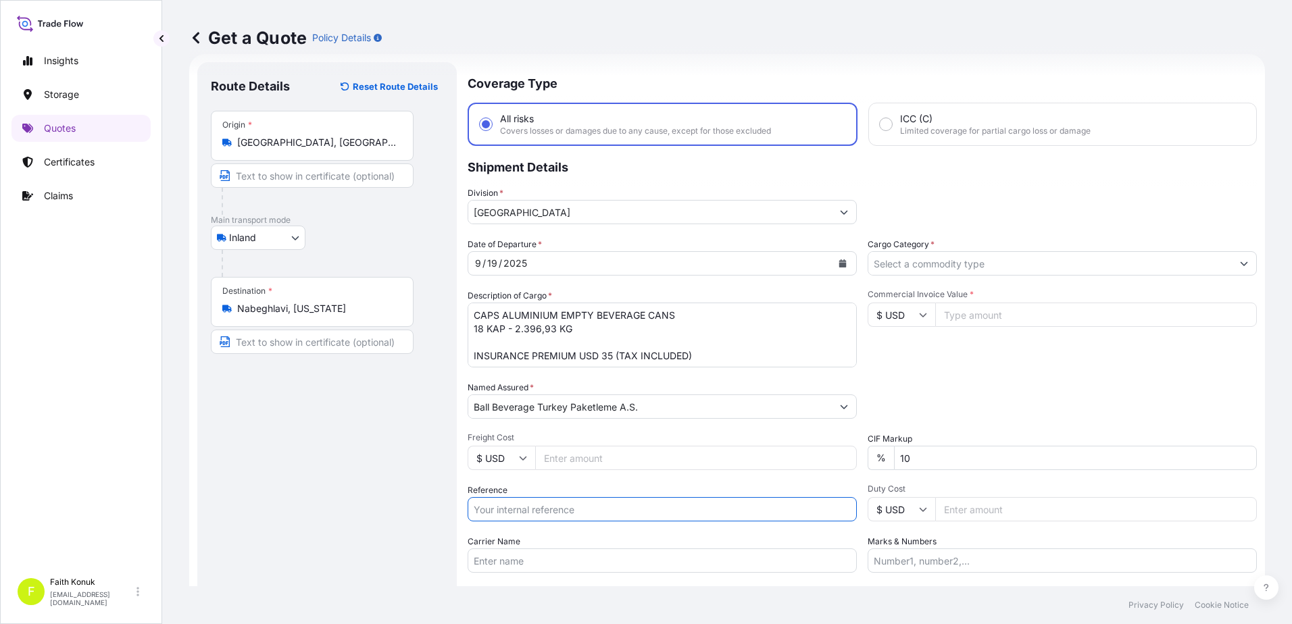
click at [553, 505] on input "Reference" at bounding box center [662, 509] width 389 height 24
paste input "2201781465"
type input "2201781465"
click at [577, 473] on div "Date of Departure * [DATE] Cargo Category * Description of Cargo * CAPS ALUMINI…" at bounding box center [862, 405] width 789 height 335
click at [557, 561] on input "Carrier Name" at bounding box center [662, 561] width 389 height 24
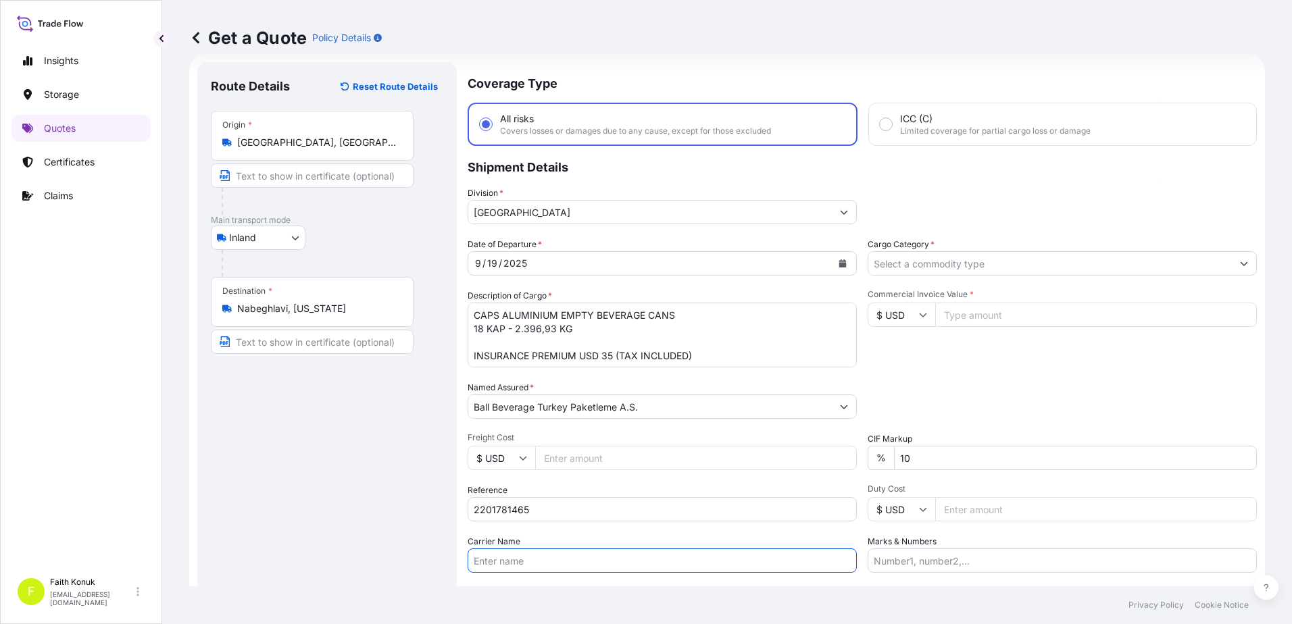
paste input "53 AAY 384 / 53 AAY 599"
type input "53 AAY 384 / 53 AAY 599"
click at [596, 530] on div "Date of Departure * [DATE] Cargo Category * Description of Cargo * CAPS ALUMINI…" at bounding box center [862, 405] width 789 height 335
click at [915, 273] on input "Cargo Category *" at bounding box center [1049, 263] width 363 height 24
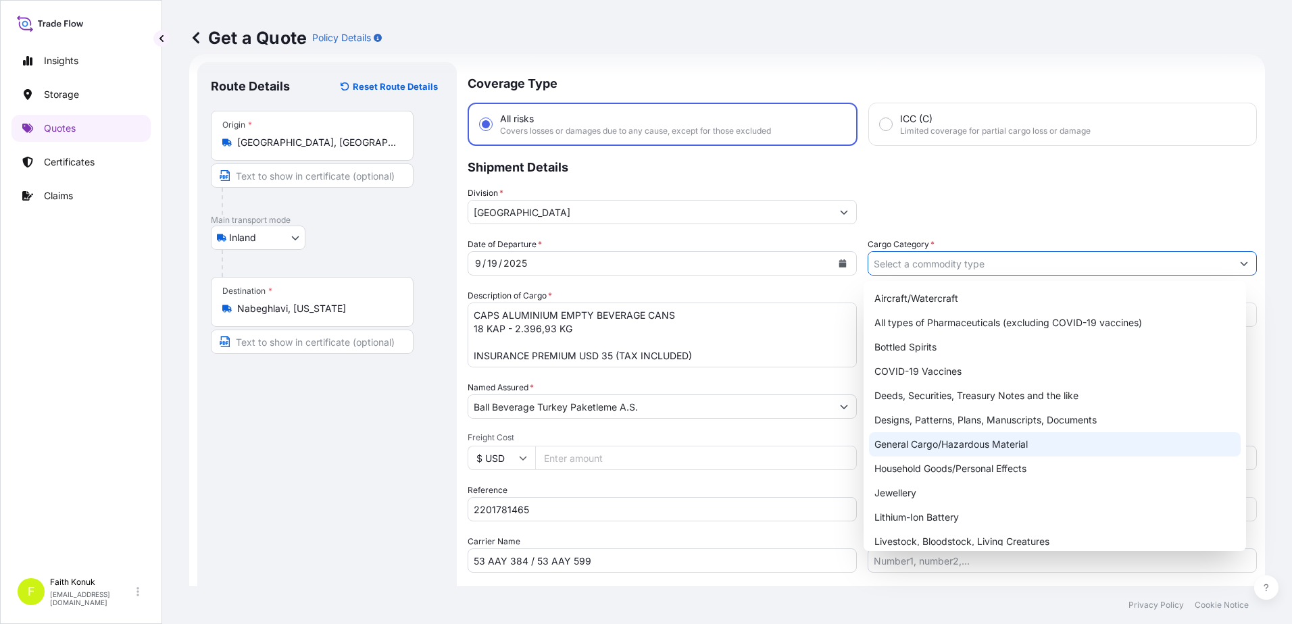
click at [928, 432] on div "General Cargo/Hazardous Material" at bounding box center [1055, 444] width 372 height 24
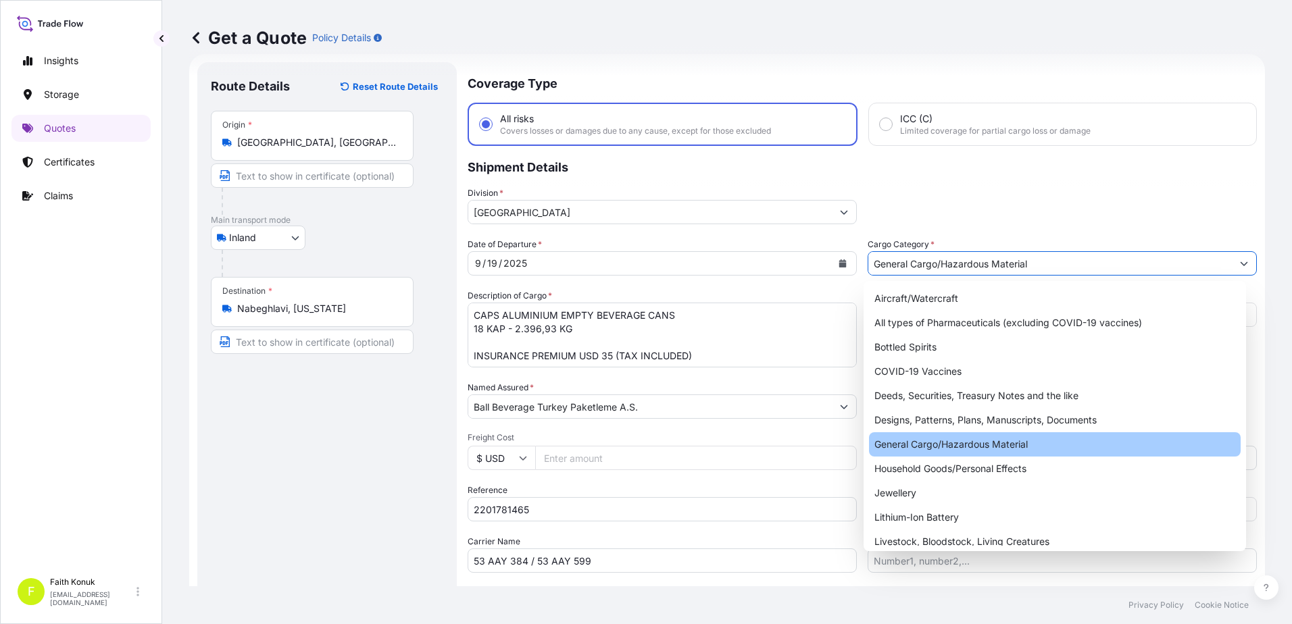
type input "General Cargo/Hazardous Material"
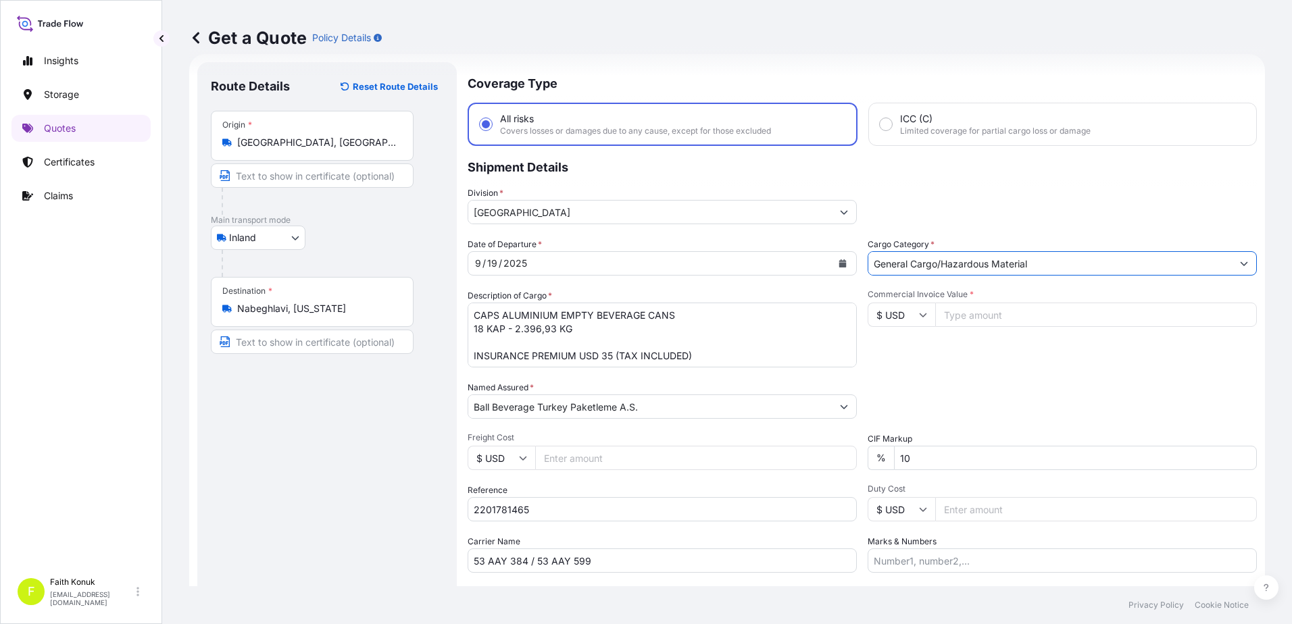
click at [978, 287] on div "Date of Departure * [DATE] Cargo Category * General Cargo/Hazardous Material De…" at bounding box center [862, 405] width 789 height 335
click at [919, 318] on icon at bounding box center [923, 315] width 8 height 8
click at [907, 344] on div "€ EUR" at bounding box center [896, 352] width 57 height 26
type input "€ EUR"
click at [964, 313] on input "Commercial Invoice Value *" at bounding box center [1096, 315] width 322 height 24
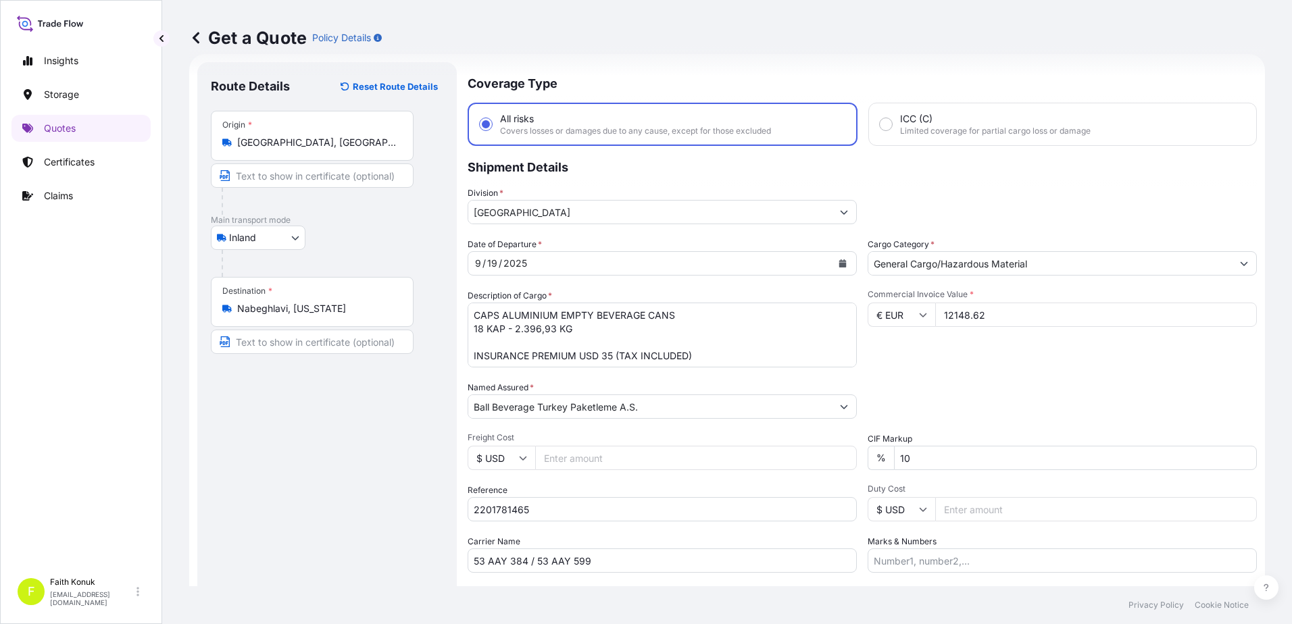
type input "12148.62"
click at [948, 388] on div "Packing Category Type to search a container mode Please select a primary mode o…" at bounding box center [1062, 400] width 389 height 38
drag, startPoint x: 925, startPoint y: 462, endPoint x: 791, endPoint y: 457, distance: 134.6
click at [788, 457] on div "Date of Departure * [DATE] Cargo Category * General Cargo/Hazardous Material De…" at bounding box center [862, 405] width 789 height 335
type input "0"
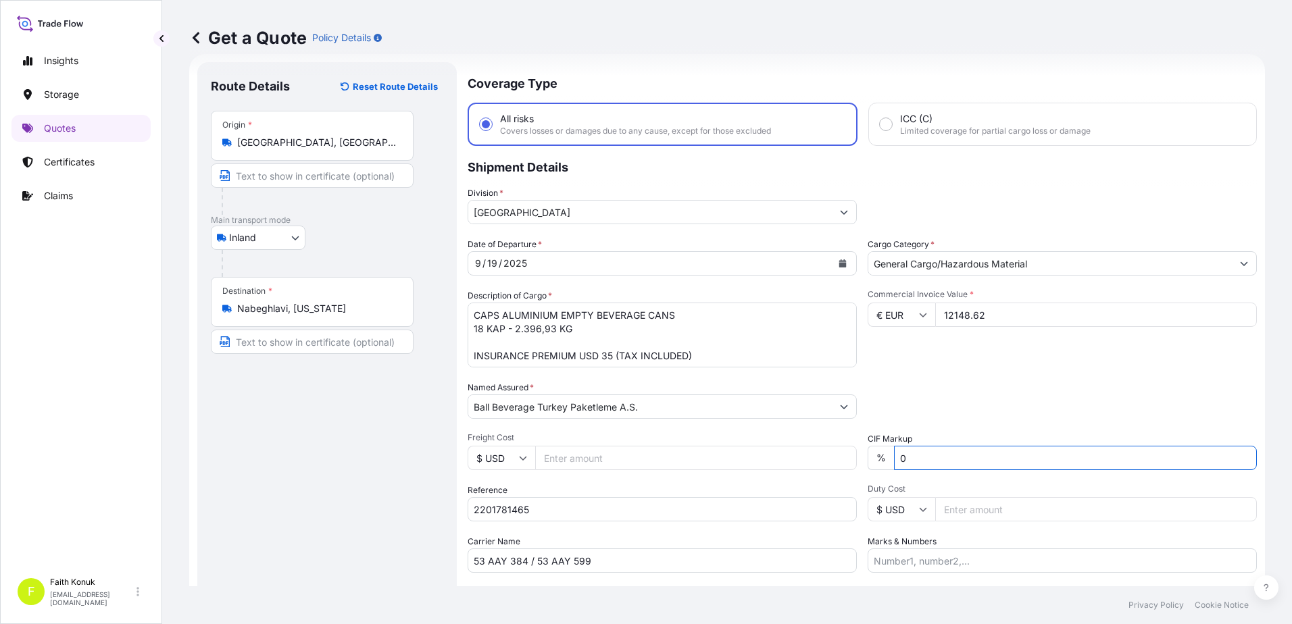
click at [975, 380] on div "Date of Departure * [DATE] Cargo Category * General Cargo/Hazardous Material De…" at bounding box center [862, 405] width 789 height 335
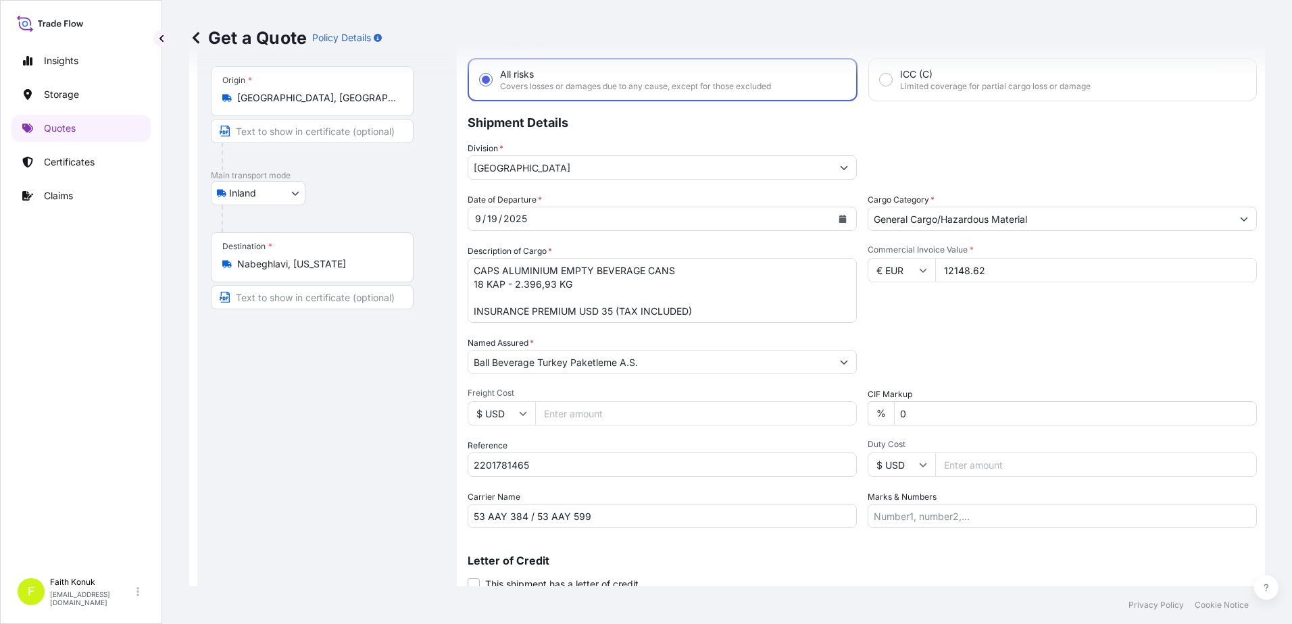
scroll to position [117, 0]
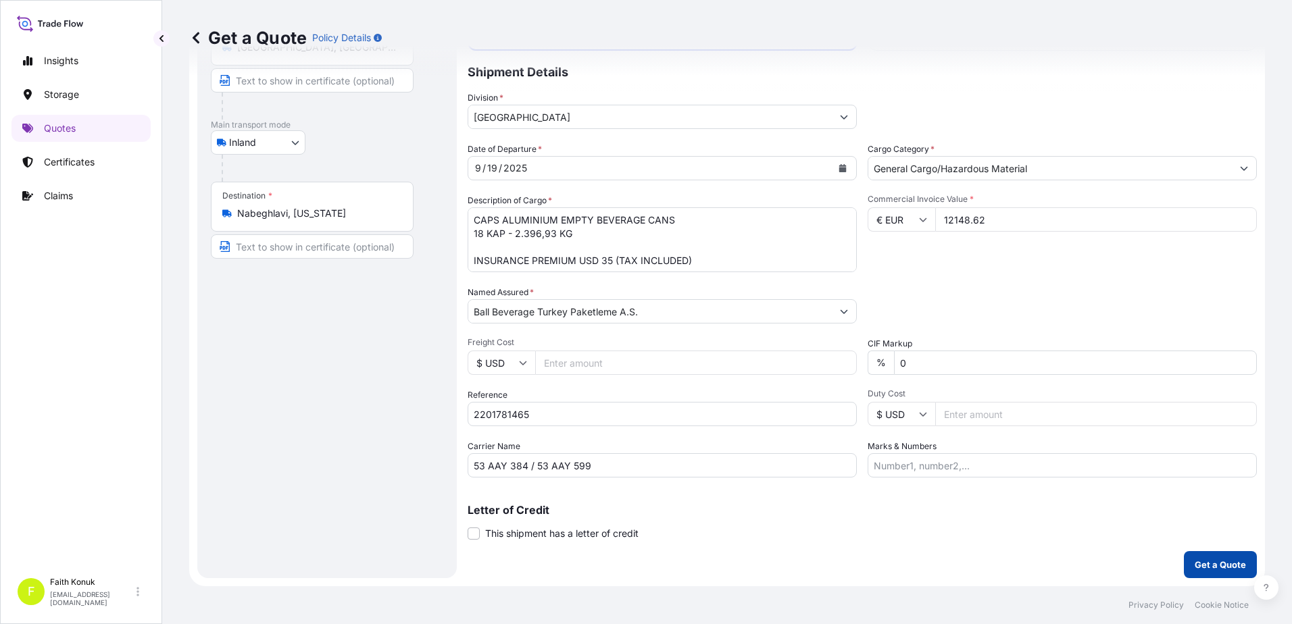
click at [1195, 567] on p "Get a Quote" at bounding box center [1220, 565] width 51 height 14
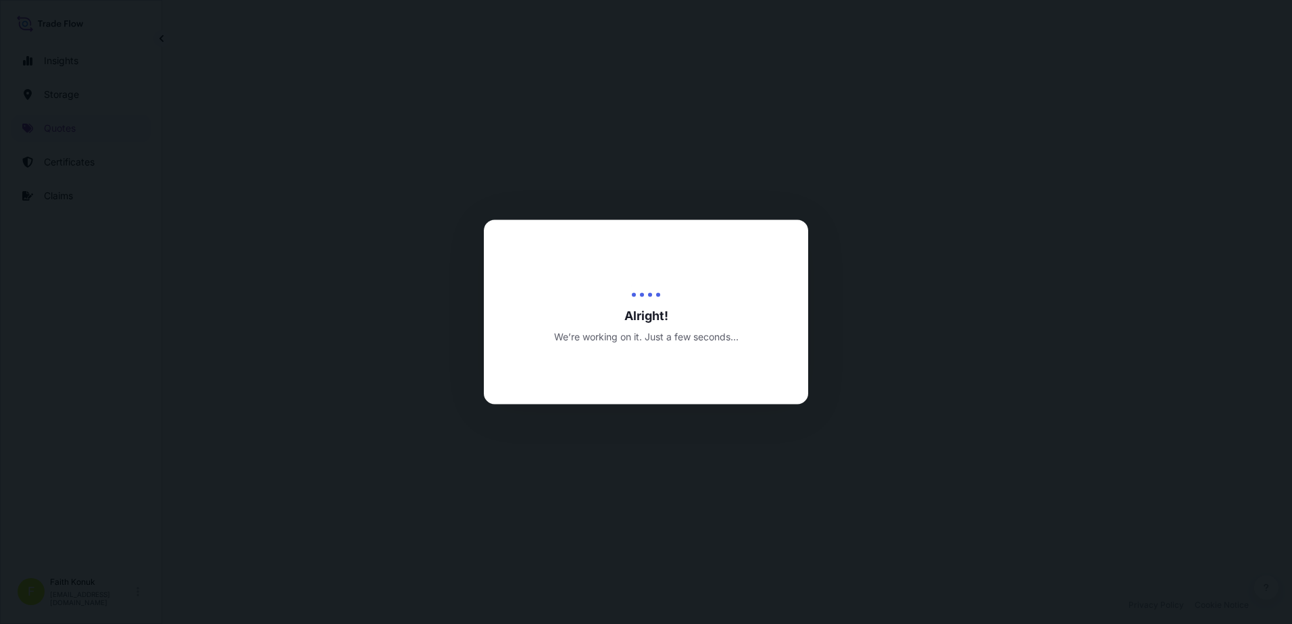
select select "Inland"
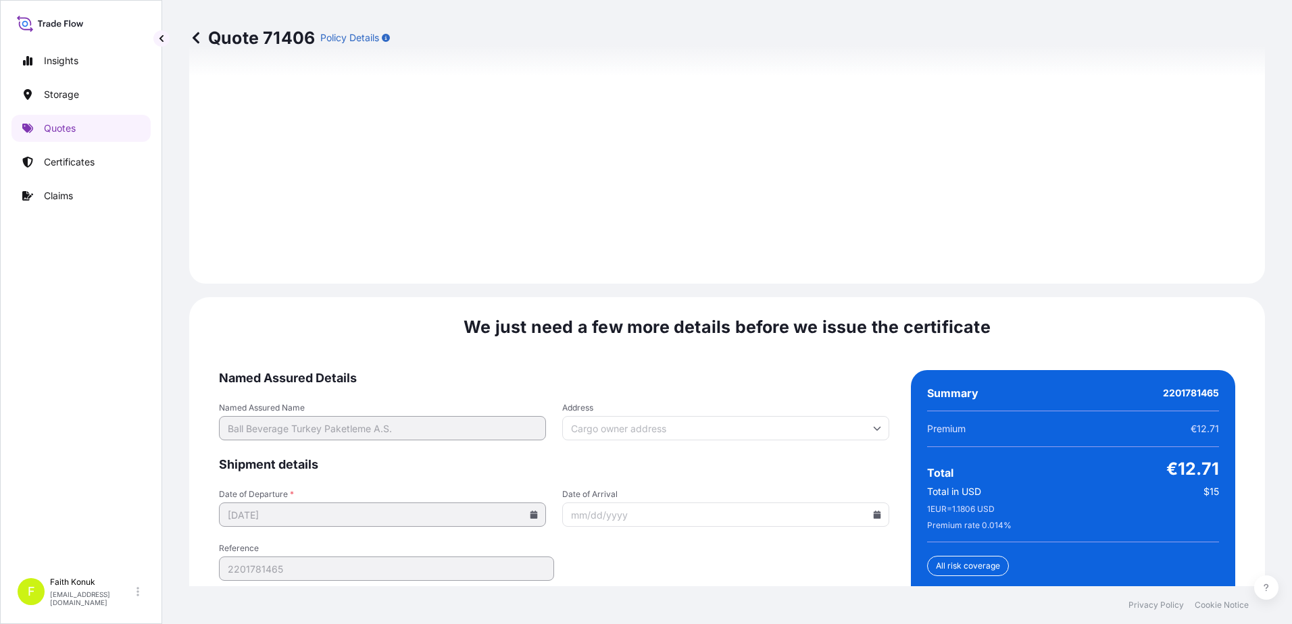
scroll to position [1993, 0]
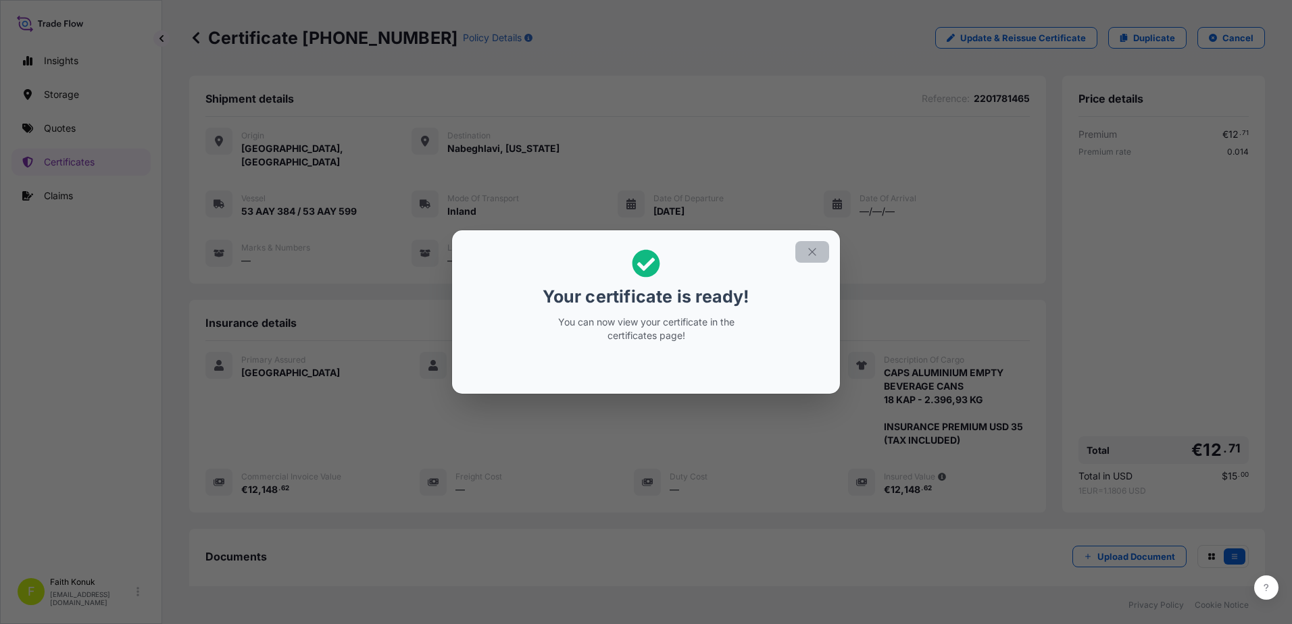
click at [812, 249] on icon "button" at bounding box center [812, 252] width 12 height 12
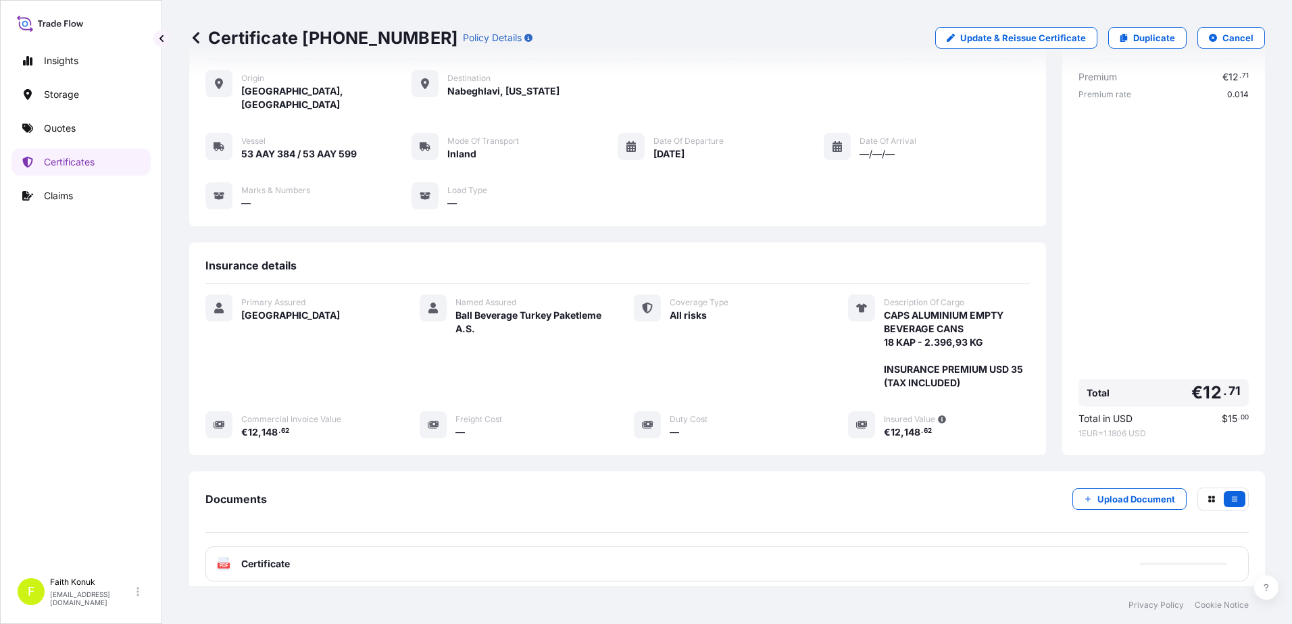
scroll to position [140, 0]
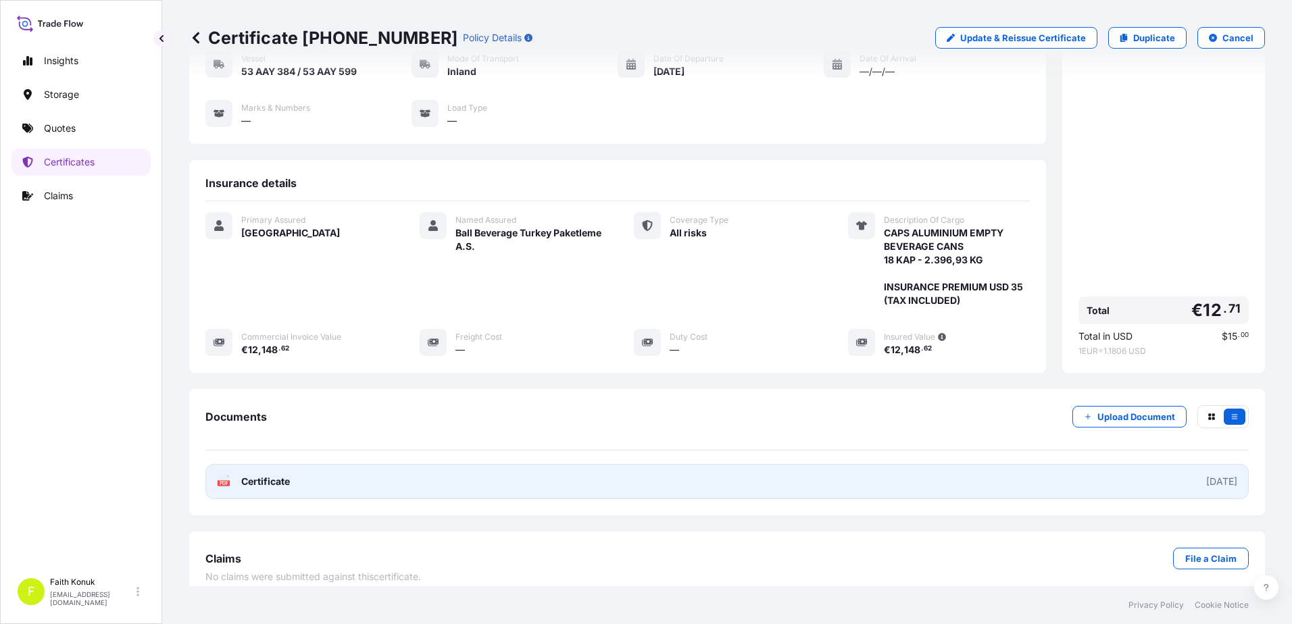
click at [228, 481] on text "PDF" at bounding box center [224, 483] width 9 height 5
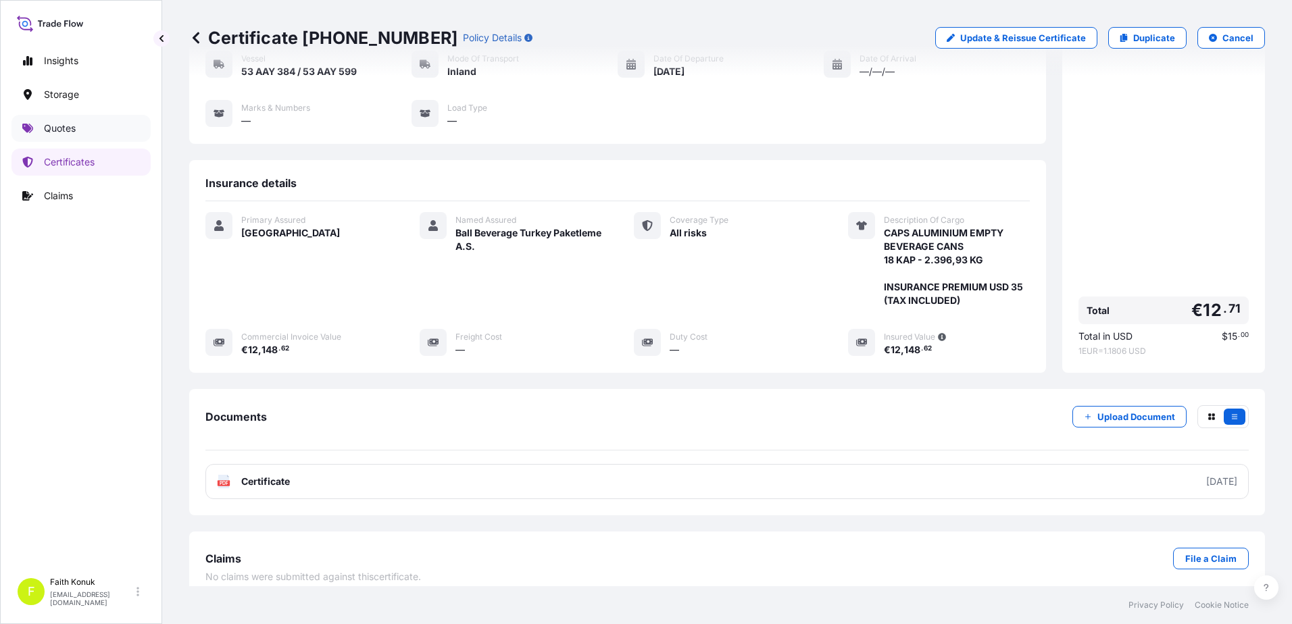
click at [99, 126] on link "Quotes" at bounding box center [80, 128] width 139 height 27
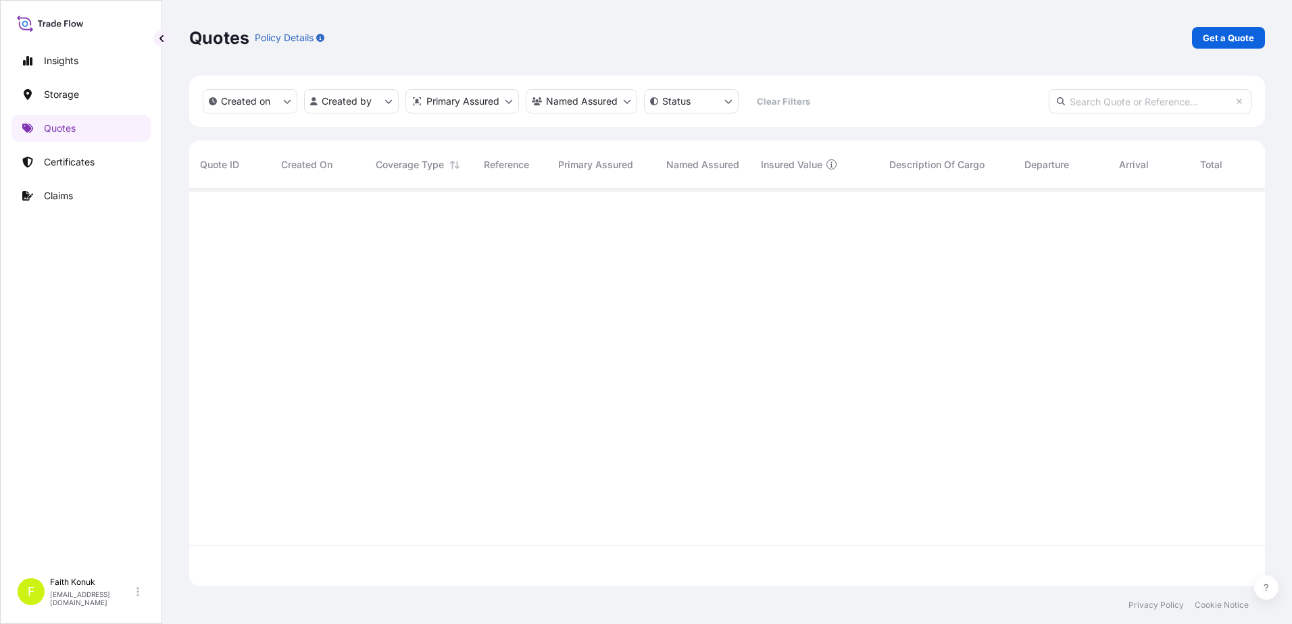
scroll to position [395, 1065]
click at [1233, 43] on p "Get a Quote" at bounding box center [1228, 38] width 51 height 14
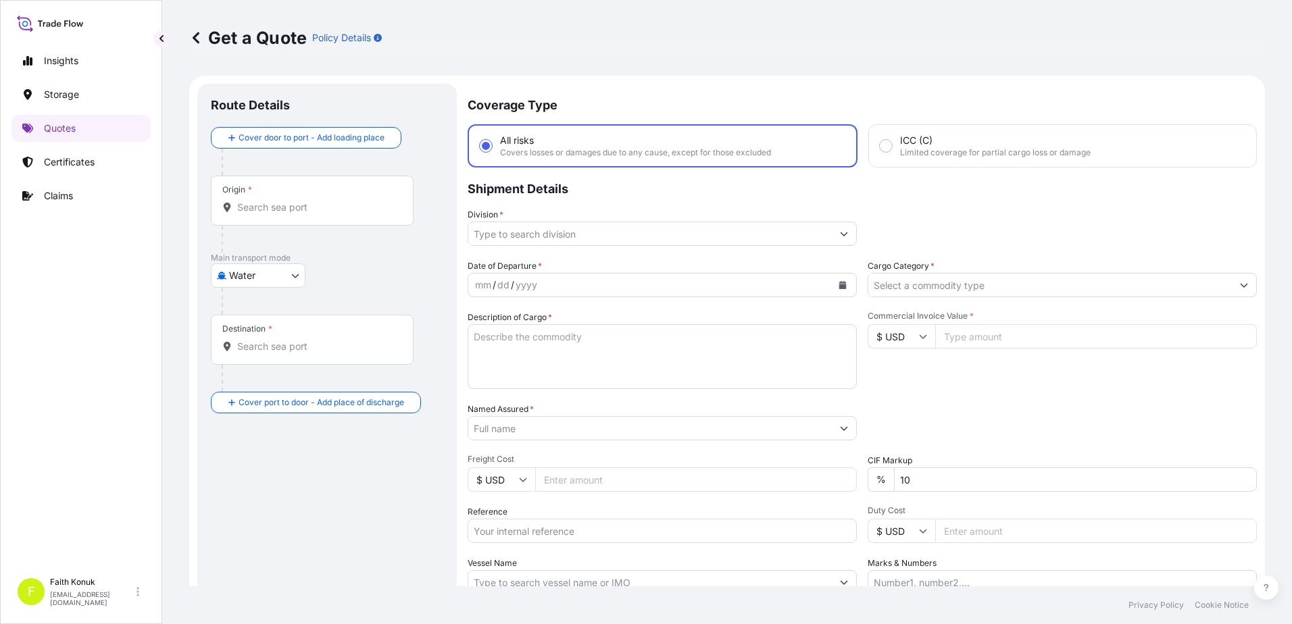
scroll to position [22, 0]
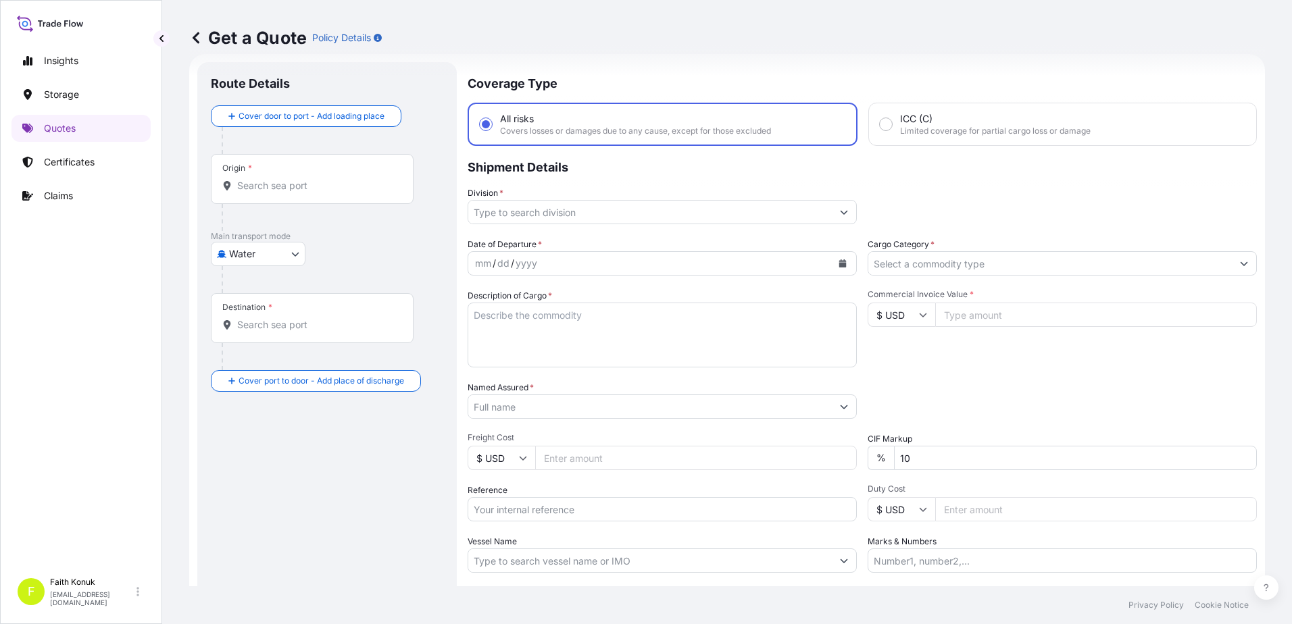
click at [270, 260] on body "Insights Storage Quotes Certificates Claims F [PERSON_NAME] [EMAIL_ADDRESS][DOM…" at bounding box center [646, 312] width 1292 height 624
click at [260, 336] on span "Inland" at bounding box center [249, 338] width 27 height 14
select select "Inland"
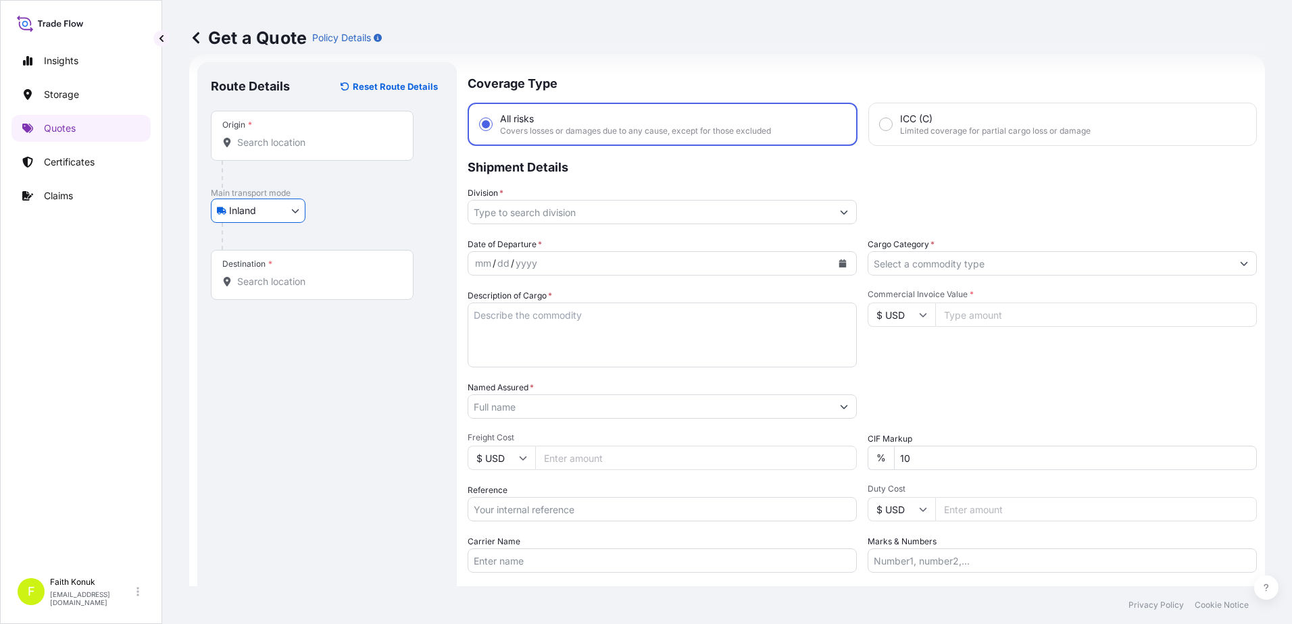
click at [354, 216] on div "Inland Air Water Inland" at bounding box center [327, 211] width 232 height 24
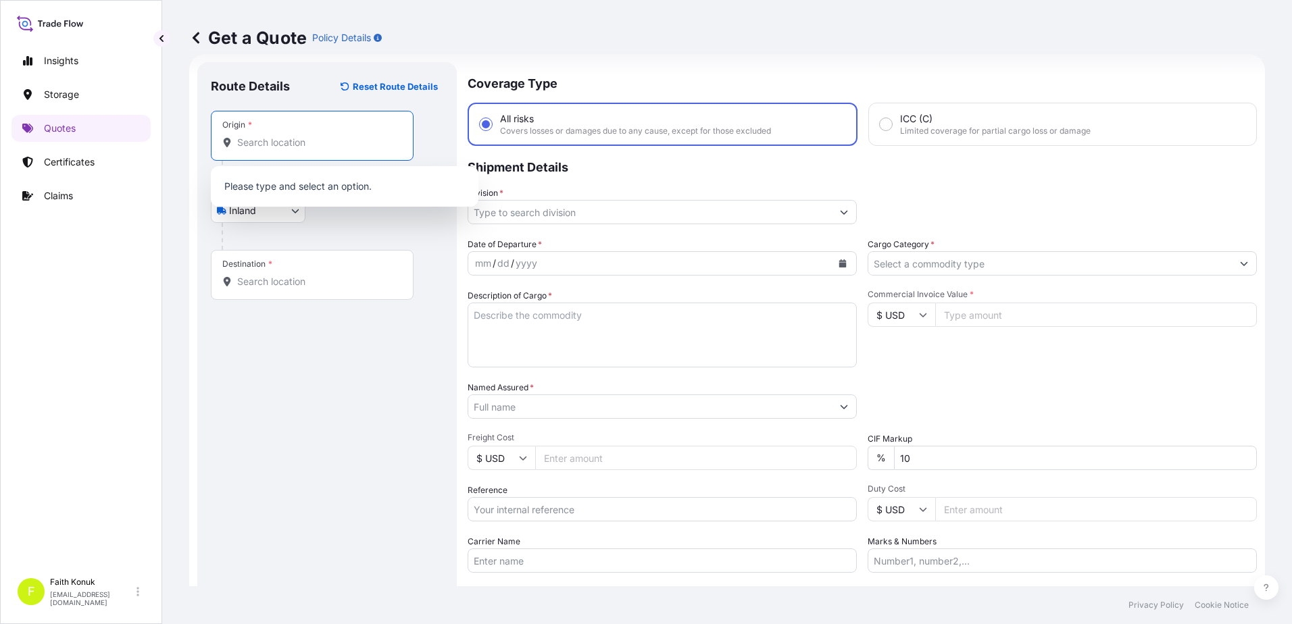
click at [315, 147] on input "Origin *" at bounding box center [316, 143] width 159 height 14
paste input "MANİSA"
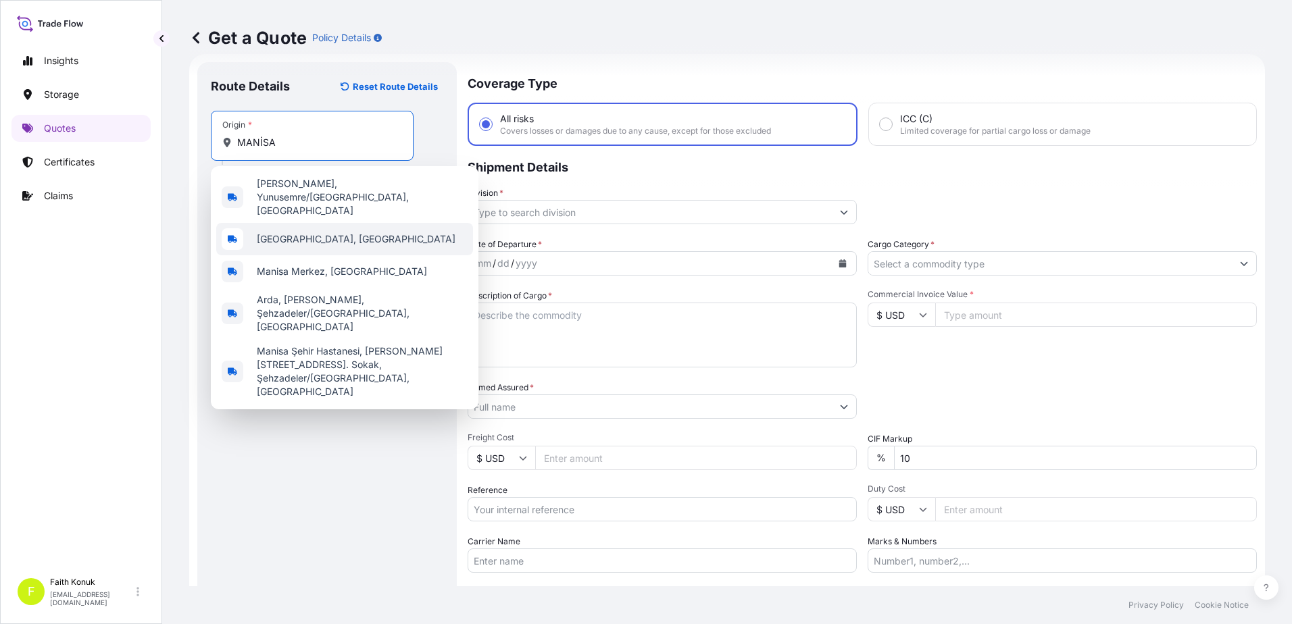
click at [303, 232] on span "[GEOGRAPHIC_DATA], [GEOGRAPHIC_DATA]" at bounding box center [356, 239] width 199 height 14
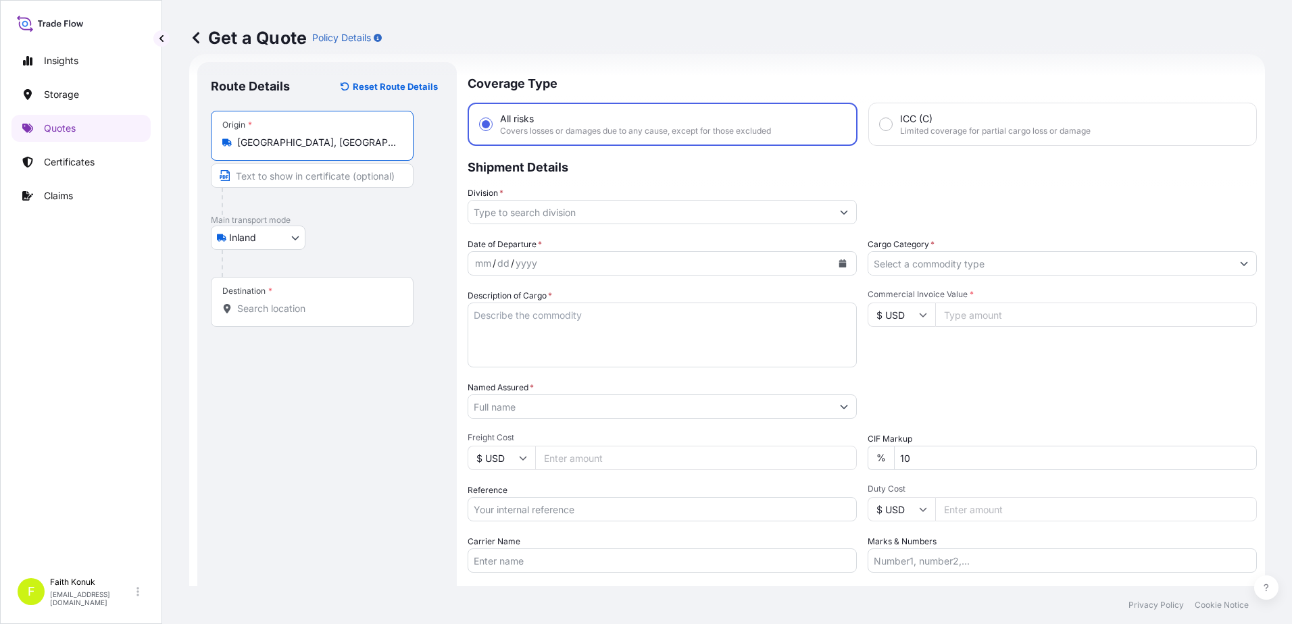
type input "[GEOGRAPHIC_DATA], [GEOGRAPHIC_DATA]"
click at [351, 214] on div at bounding box center [318, 201] width 192 height 27
click at [259, 313] on input "Destination *" at bounding box center [316, 309] width 159 height 14
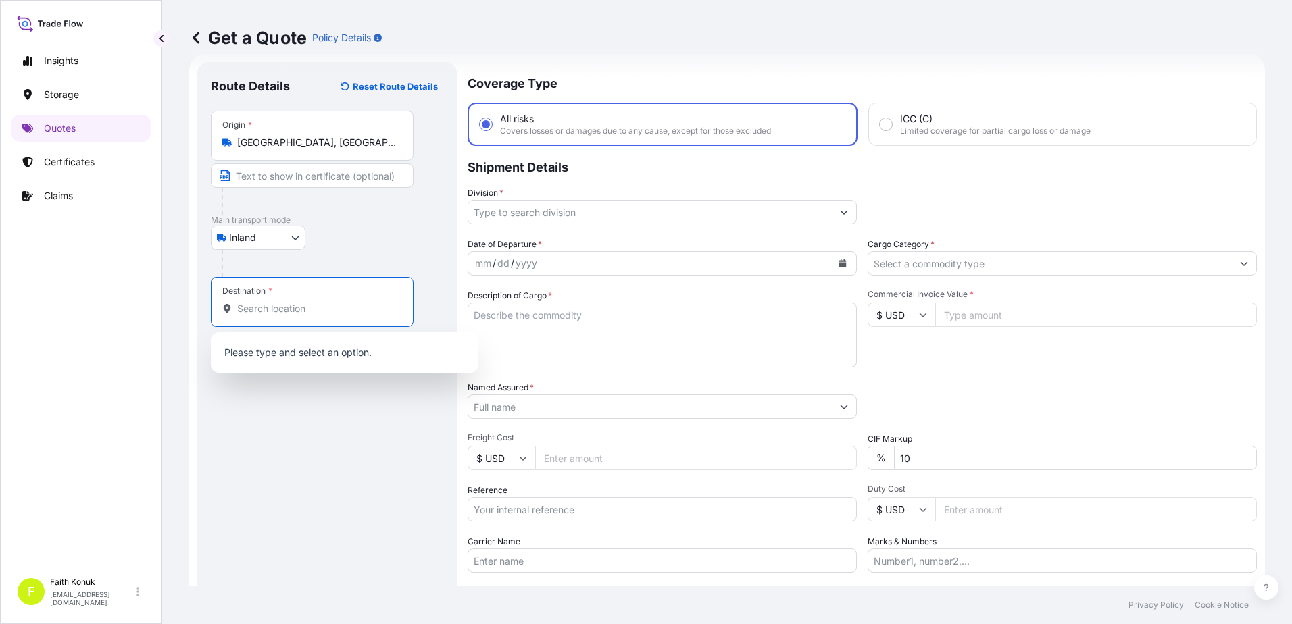
paste input "Nabeghlav"
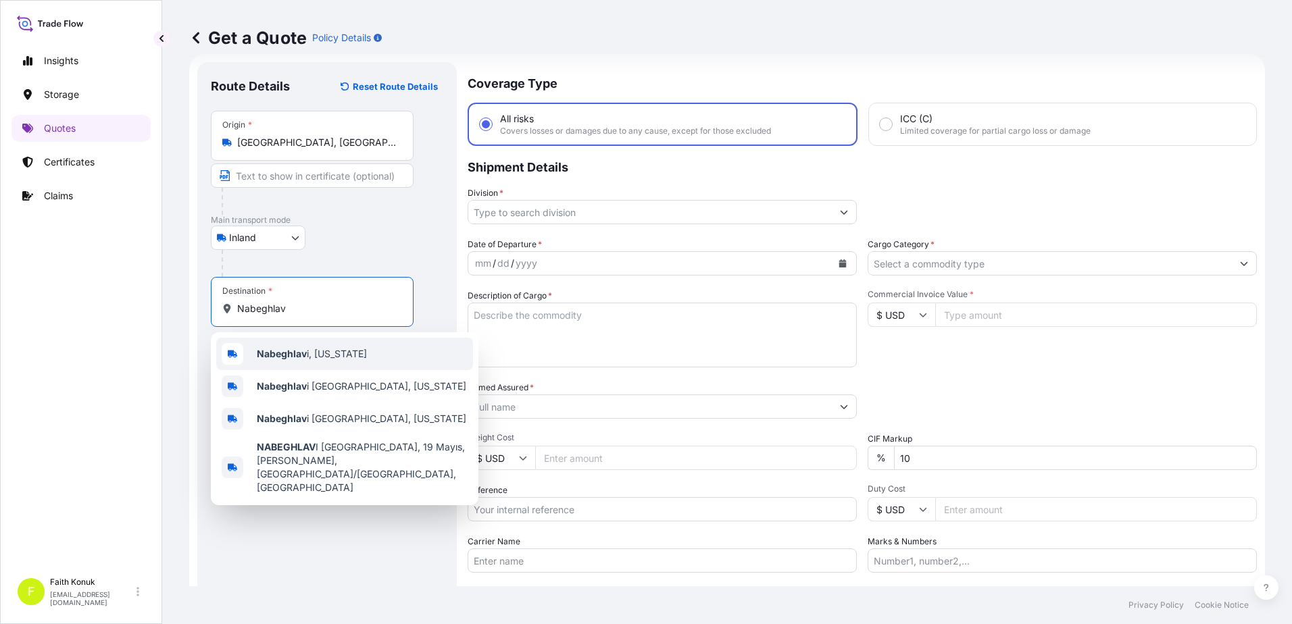
click at [282, 350] on b "Nabeghlav" at bounding box center [282, 353] width 50 height 11
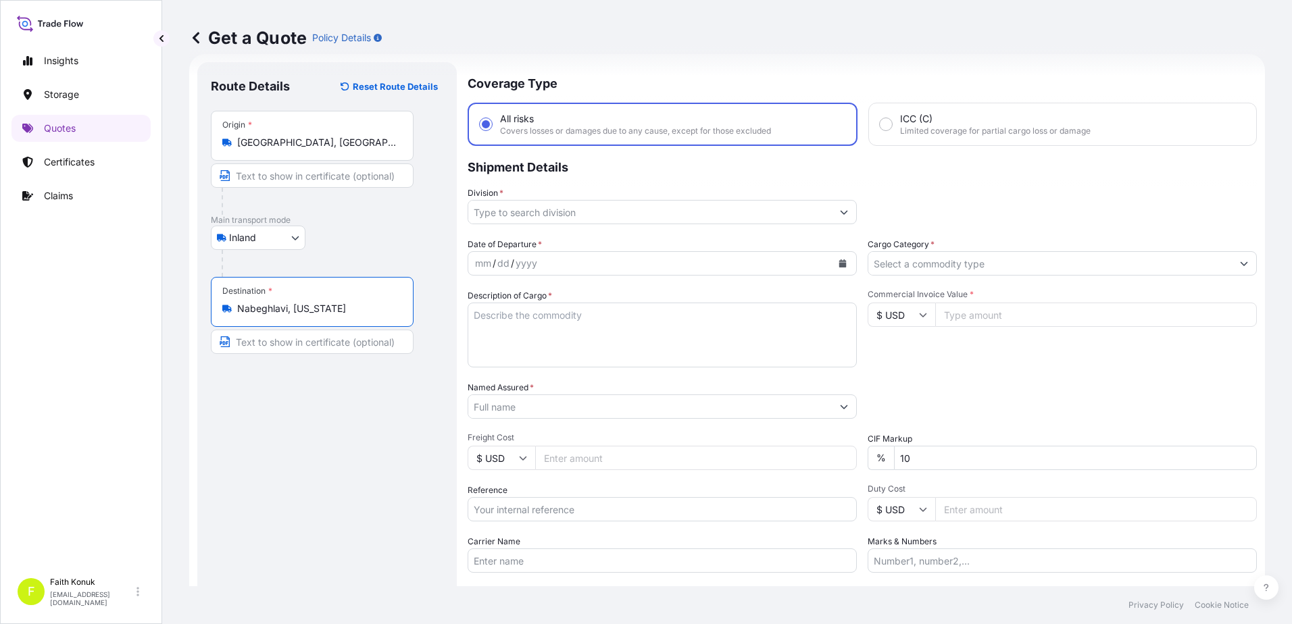
type input "Nabeghlavi, [US_STATE]"
click at [349, 253] on div at bounding box center [333, 263] width 222 height 27
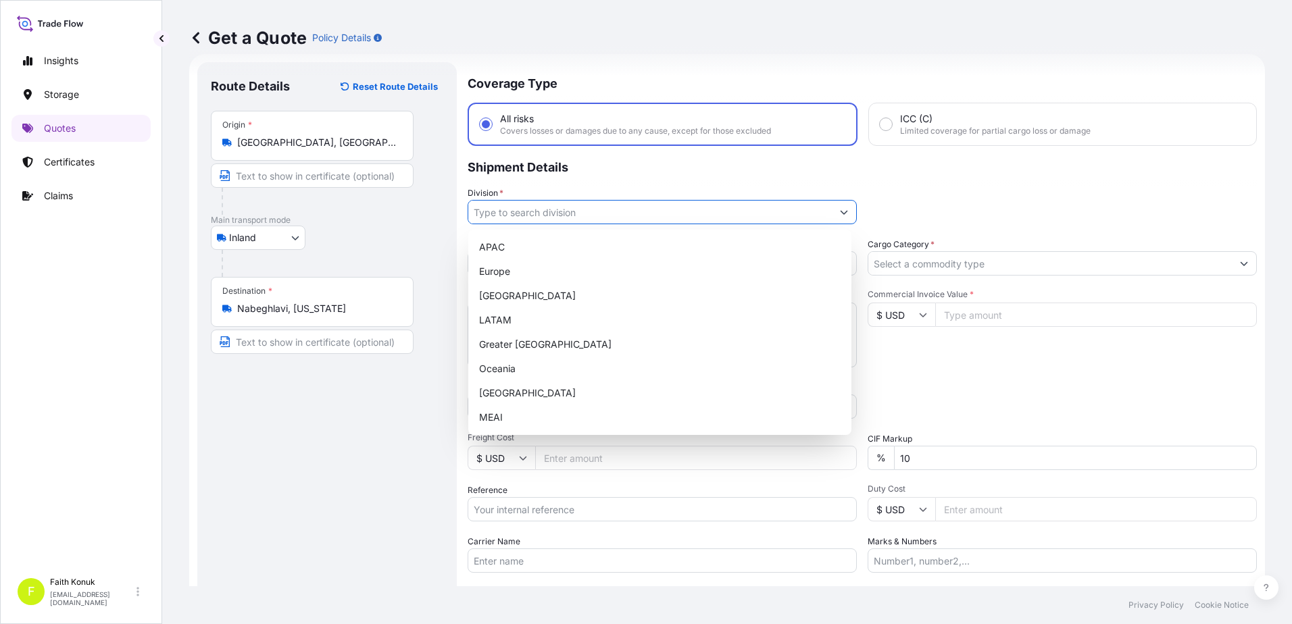
click at [549, 215] on input "Division *" at bounding box center [649, 212] width 363 height 24
click at [511, 395] on div "[GEOGRAPHIC_DATA]" at bounding box center [660, 393] width 372 height 24
type input "[GEOGRAPHIC_DATA]"
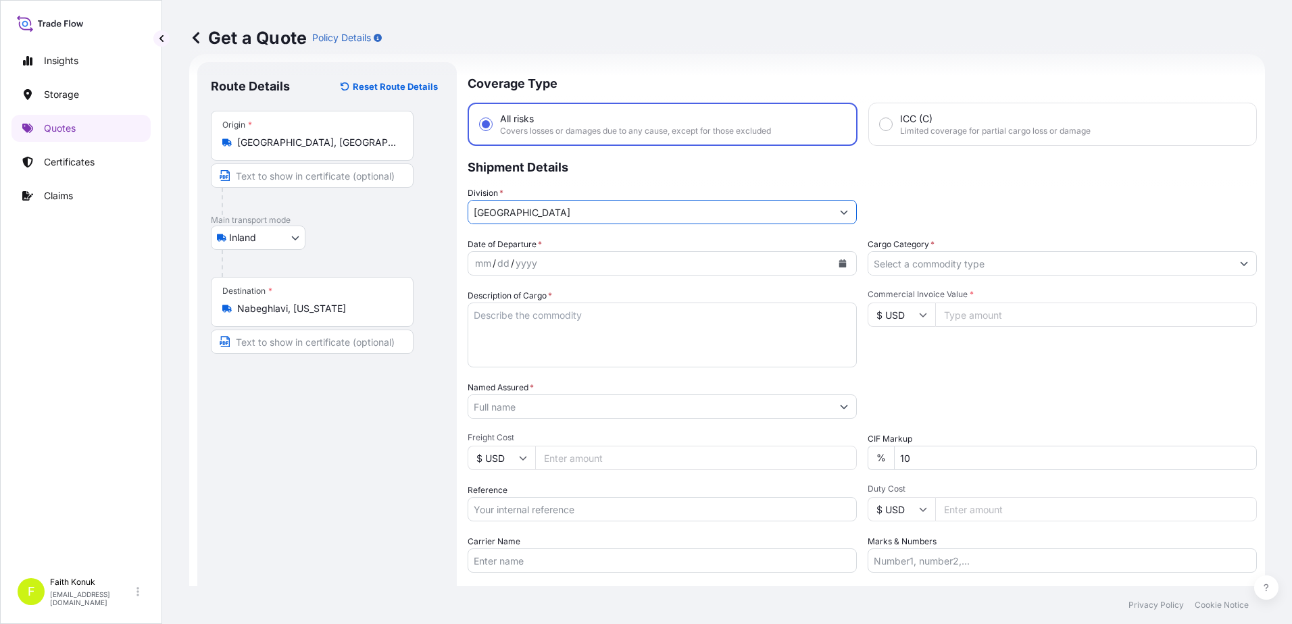
click at [589, 185] on p "Shipment Details" at bounding box center [862, 166] width 789 height 41
click at [839, 266] on icon "Calendar" at bounding box center [842, 263] width 7 height 8
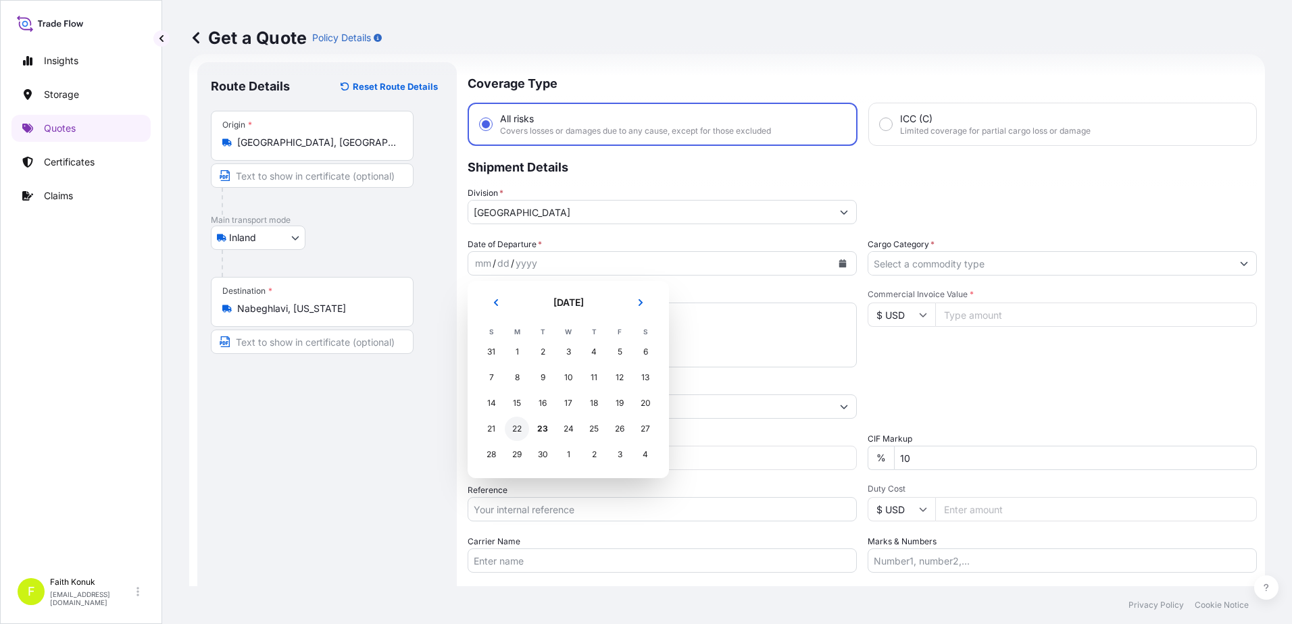
click at [515, 430] on div "22" at bounding box center [517, 429] width 24 height 24
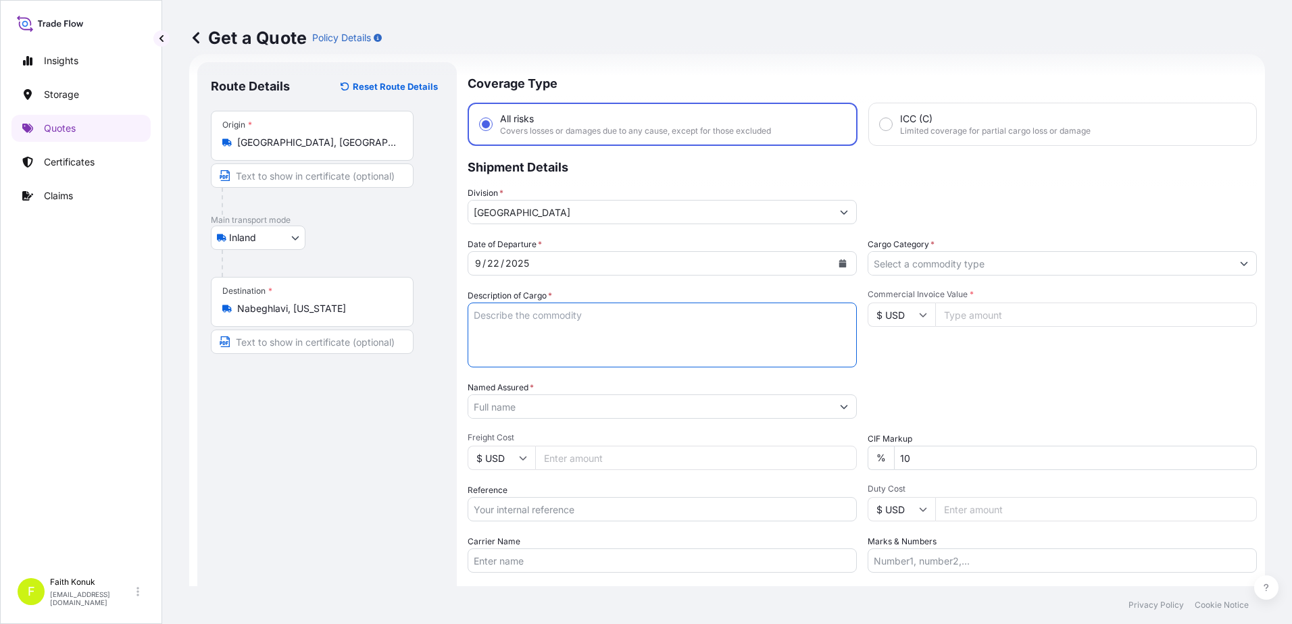
click at [533, 320] on textarea "Description of Cargo *" at bounding box center [662, 335] width 389 height 65
click at [535, 319] on textarea "Description of Cargo *" at bounding box center [662, 335] width 389 height 65
paste textarea "CAPS ALUMINIUM EMPTY BEVERAGE CANS 18 KAP - 2.396,93 KG"
click at [511, 353] on textarea "CAPS ALUMINIUM EMPTY BEVERAGE CANS 18 KAP - 2.396,93 KG INSURNXCE PREMIUM USD 3…" at bounding box center [662, 335] width 389 height 65
type textarea "CAPS ALUMINIUM EMPTY BEVERAGE CANS 18 KAP - 2.396,93 KG INSURANCE PREMIUM USD 3…"
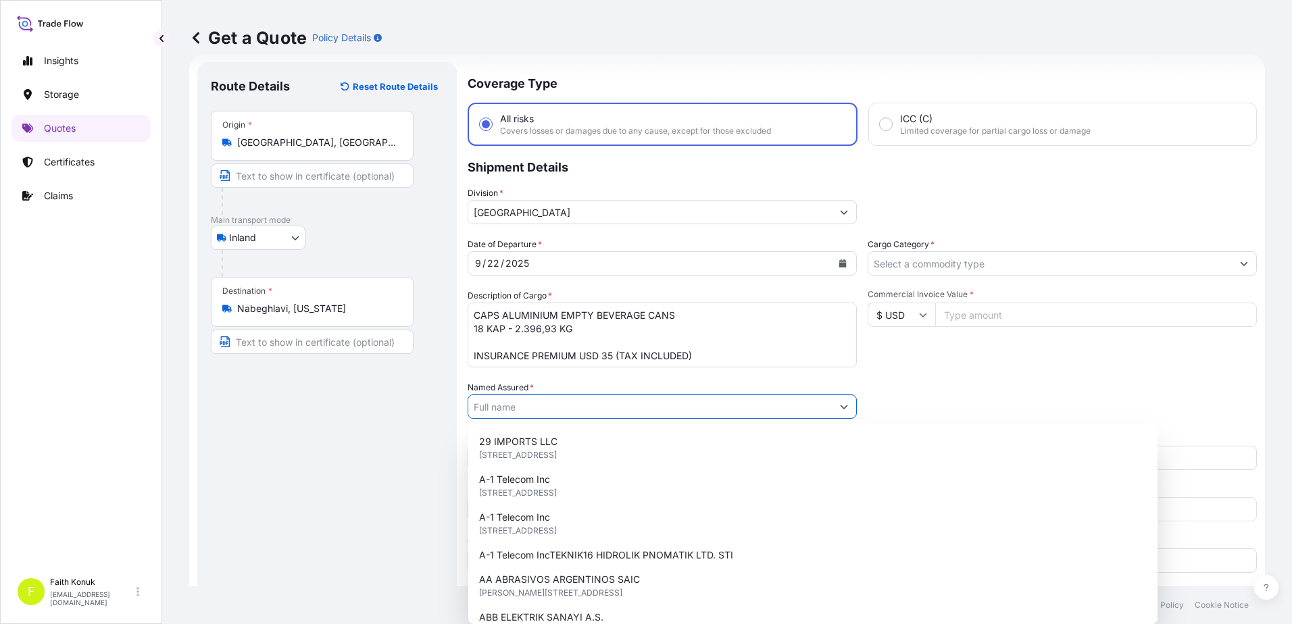
click at [522, 407] on input "Named Assured *" at bounding box center [649, 407] width 363 height 24
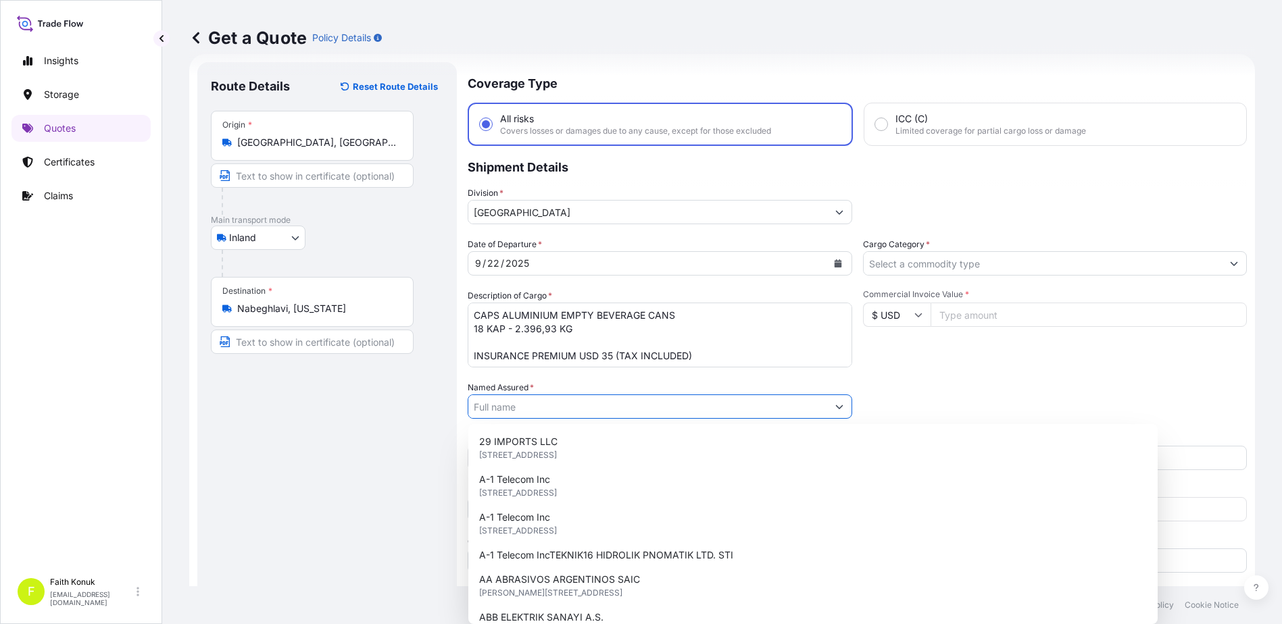
paste input "Ball Beverage Turkey Paketleme A.S."
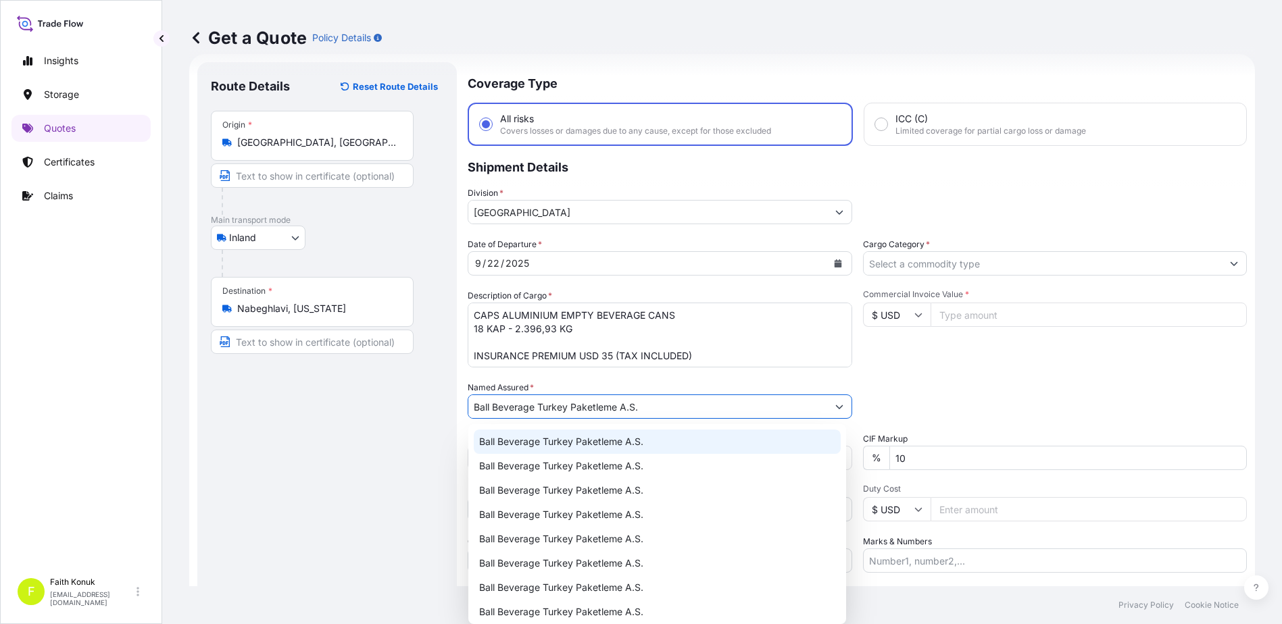
click at [555, 439] on span "Ball Beverage Turkey Paketleme A.S." at bounding box center [561, 442] width 164 height 14
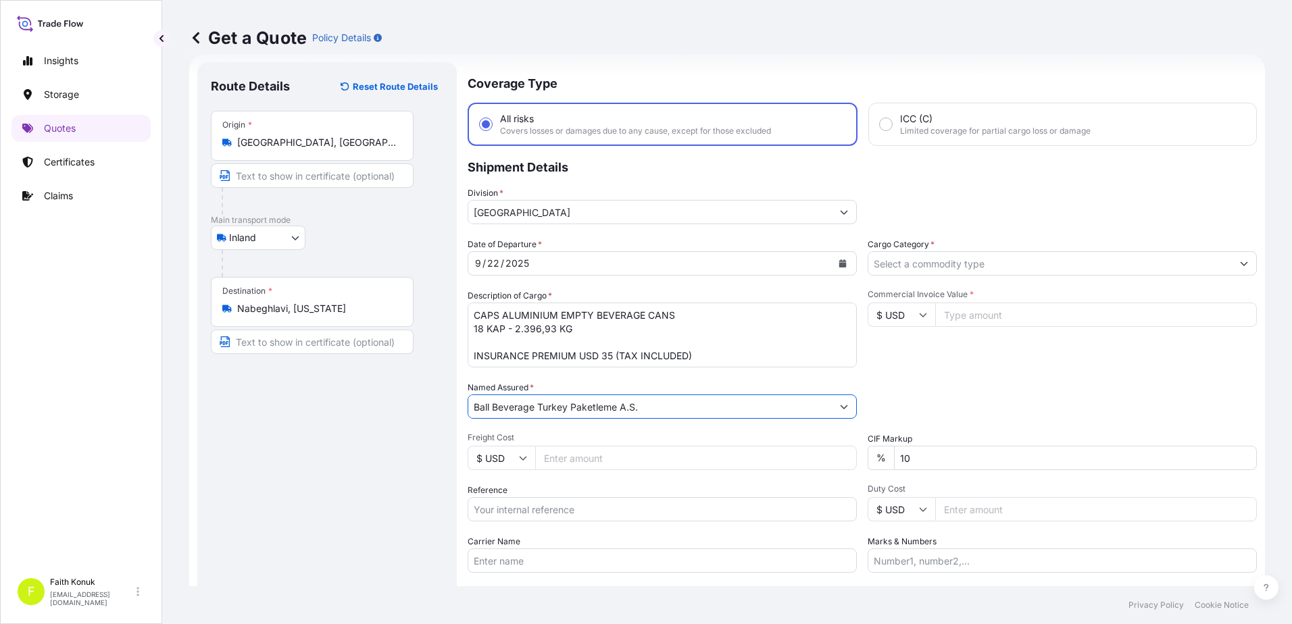
type input "Ball Beverage Turkey Paketleme A.S."
drag, startPoint x: 571, startPoint y: 376, endPoint x: 561, endPoint y: 377, distance: 9.6
click at [572, 376] on div "Date of Departure * [DATE] Cargo Category * Description of Cargo * CAPS ALUMINI…" at bounding box center [862, 405] width 789 height 335
click at [532, 507] on input "Reference" at bounding box center [662, 509] width 389 height 24
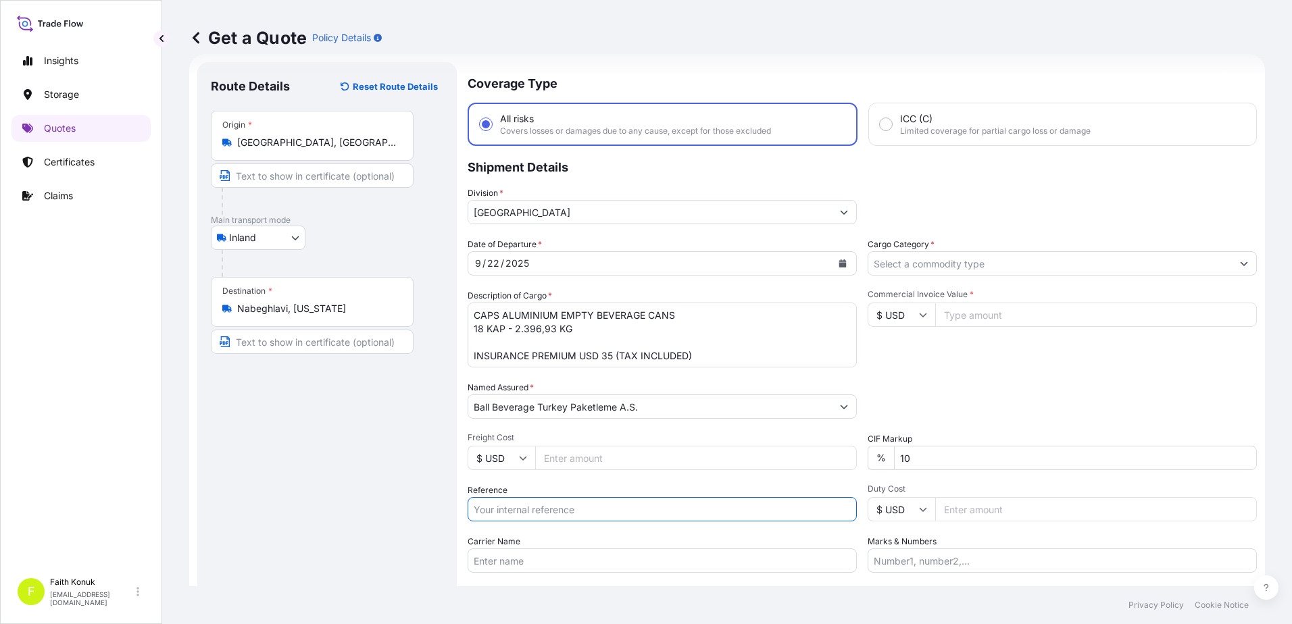
paste input "2201781558"
type input "2201781558"
click at [559, 480] on div "Date of Departure * [DATE] Cargo Category * Description of Cargo * CAPS ALUMINI…" at bounding box center [862, 405] width 789 height 335
drag, startPoint x: 497, startPoint y: 574, endPoint x: 497, endPoint y: 564, distance: 9.5
click at [497, 574] on div "Coverage Type All risks Covers losses or damages due to any cause, except for t…" at bounding box center [862, 367] width 789 height 611
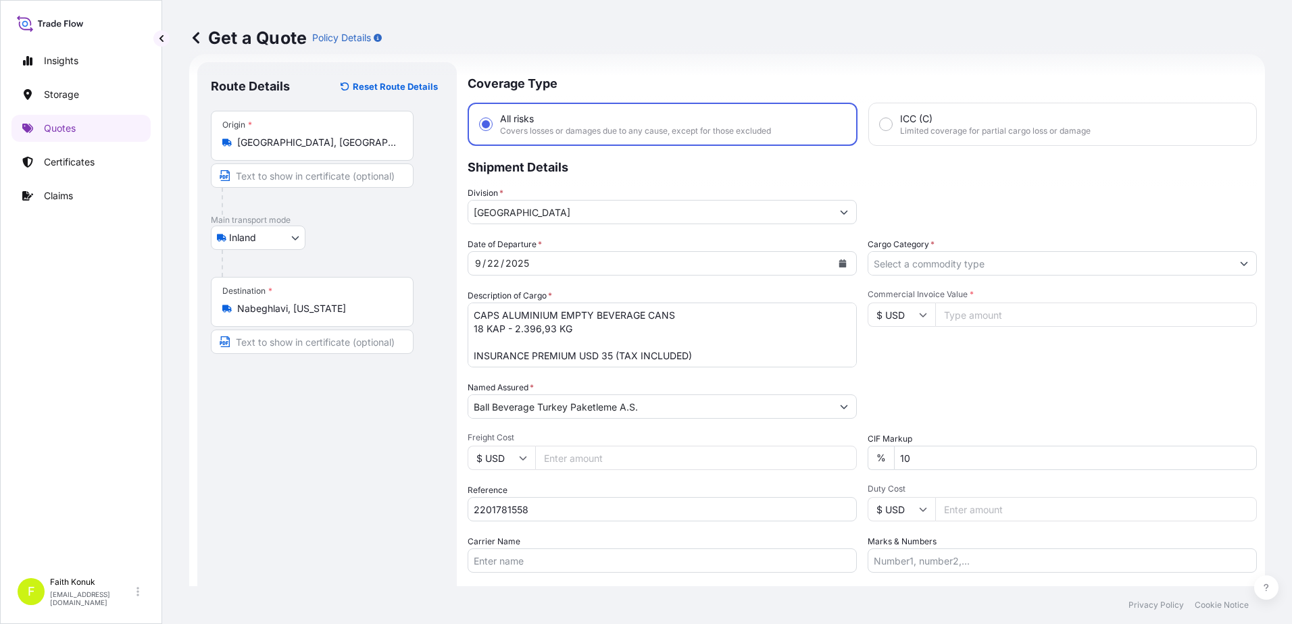
click at [498, 563] on input "Carrier Name" at bounding box center [662, 561] width 389 height 24
paste input "08 AN 907 / 08 [GEOGRAPHIC_DATA] 907"
type input "08 AN 907 / 08 [GEOGRAPHIC_DATA] 907"
drag, startPoint x: 588, startPoint y: 530, endPoint x: 894, endPoint y: 388, distance: 337.6
click at [588, 530] on div "Date of Departure * [DATE] Cargo Category * Description of Cargo * CAPS ALUMINI…" at bounding box center [862, 405] width 789 height 335
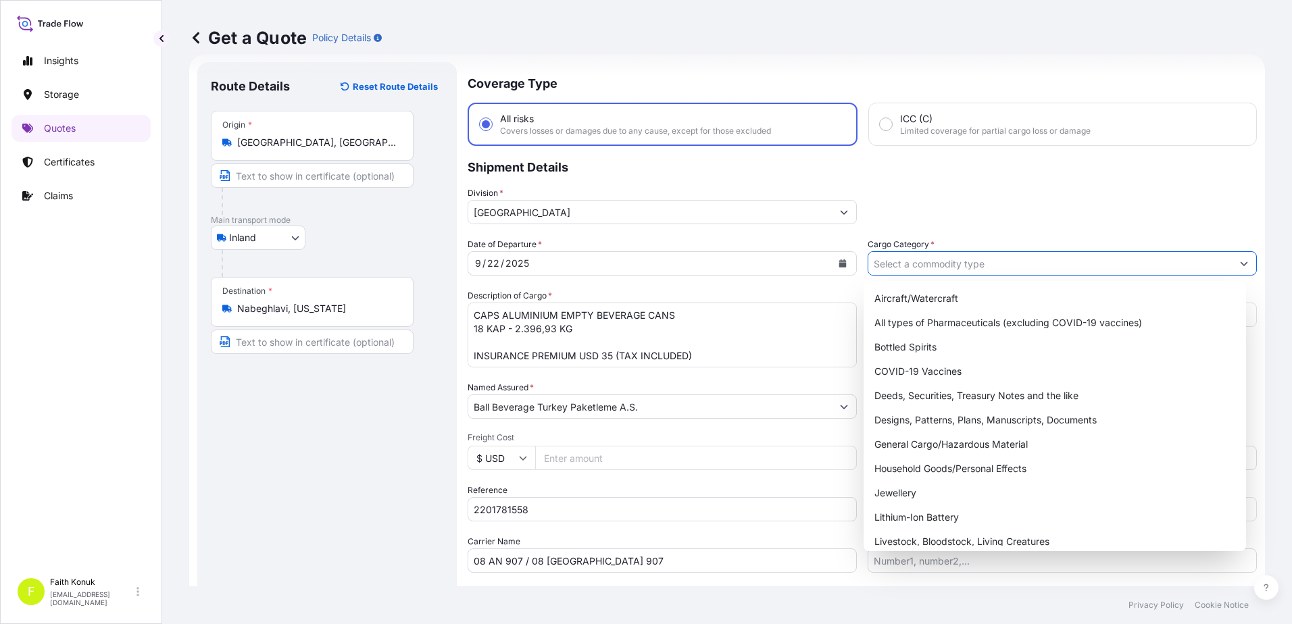
click at [936, 253] on input "Cargo Category *" at bounding box center [1049, 263] width 363 height 24
click at [928, 439] on div "General Cargo/Hazardous Material" at bounding box center [1055, 444] width 372 height 24
type input "General Cargo/Hazardous Material"
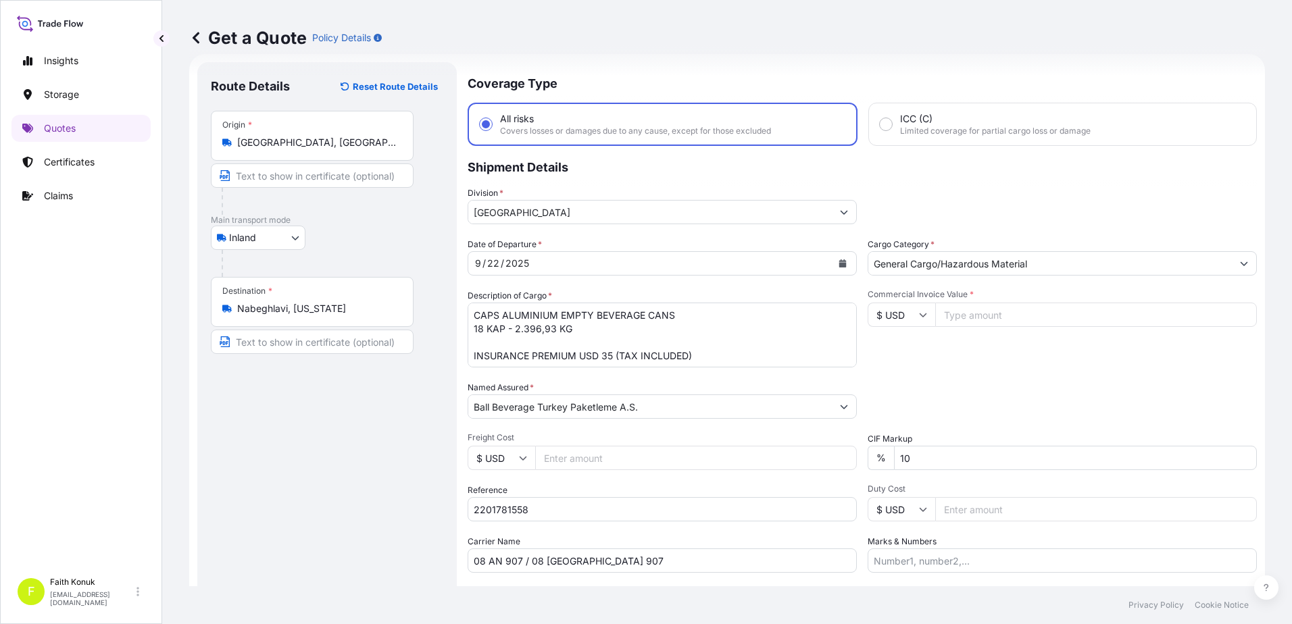
click at [922, 316] on icon at bounding box center [923, 315] width 8 height 8
click at [907, 350] on div "€ EUR" at bounding box center [896, 352] width 57 height 26
type input "€ EUR"
click at [960, 318] on input "Commercial Invoice Value *" at bounding box center [1096, 315] width 322 height 24
type input "12148.62"
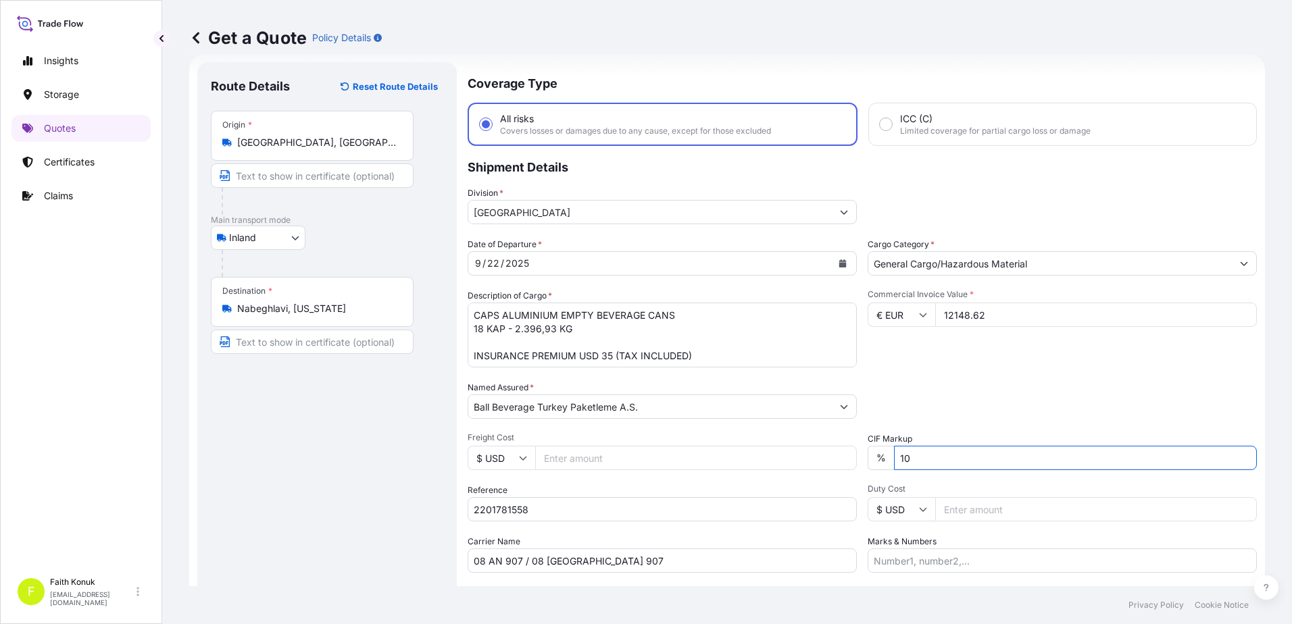
drag, startPoint x: 867, startPoint y: 453, endPoint x: 836, endPoint y: 451, distance: 30.5
click at [836, 451] on div "Date of Departure * [DATE] Cargo Category * General Cargo/Hazardous Material De…" at bounding box center [862, 405] width 789 height 335
type input "0"
click at [1032, 376] on div "Date of Departure * [DATE] Cargo Category * General Cargo/Hazardous Material De…" at bounding box center [862, 405] width 789 height 335
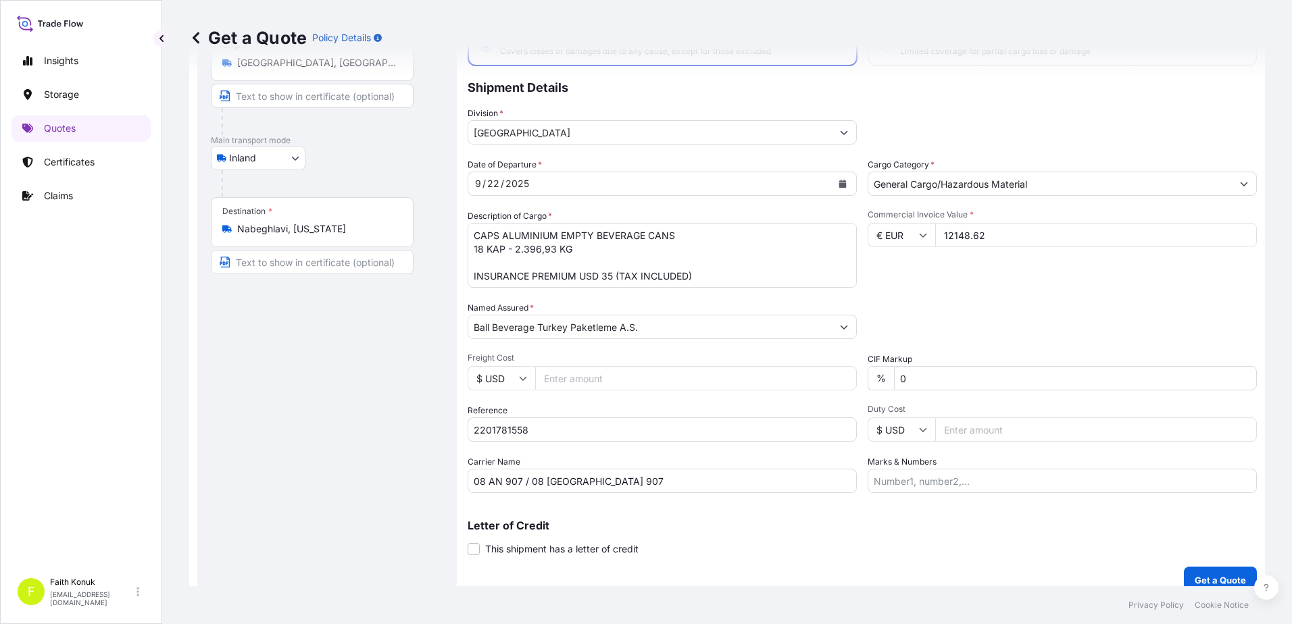
scroll to position [117, 0]
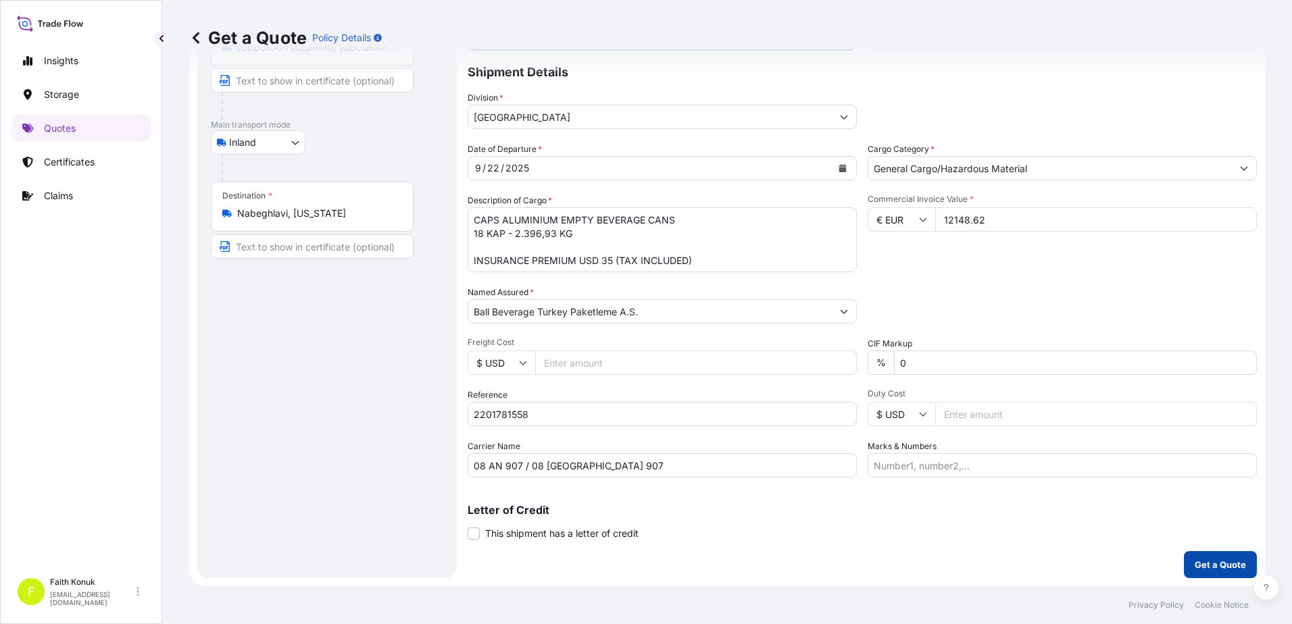
click at [1197, 556] on button "Get a Quote" at bounding box center [1220, 564] width 73 height 27
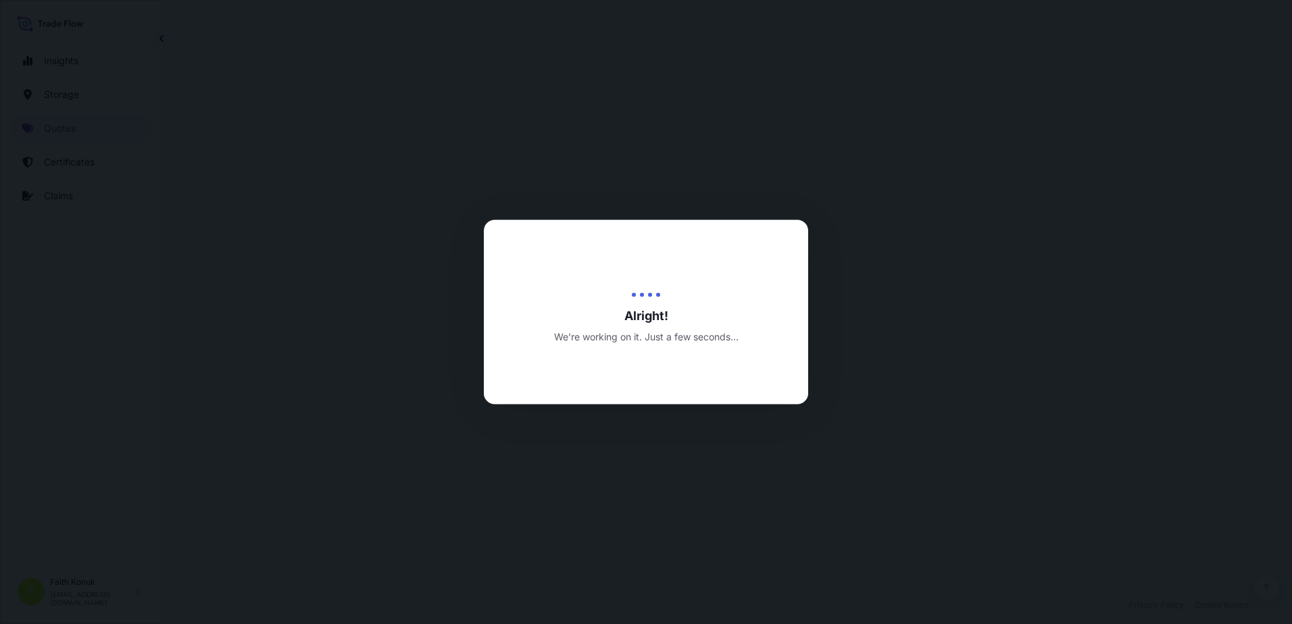
select select "Inland"
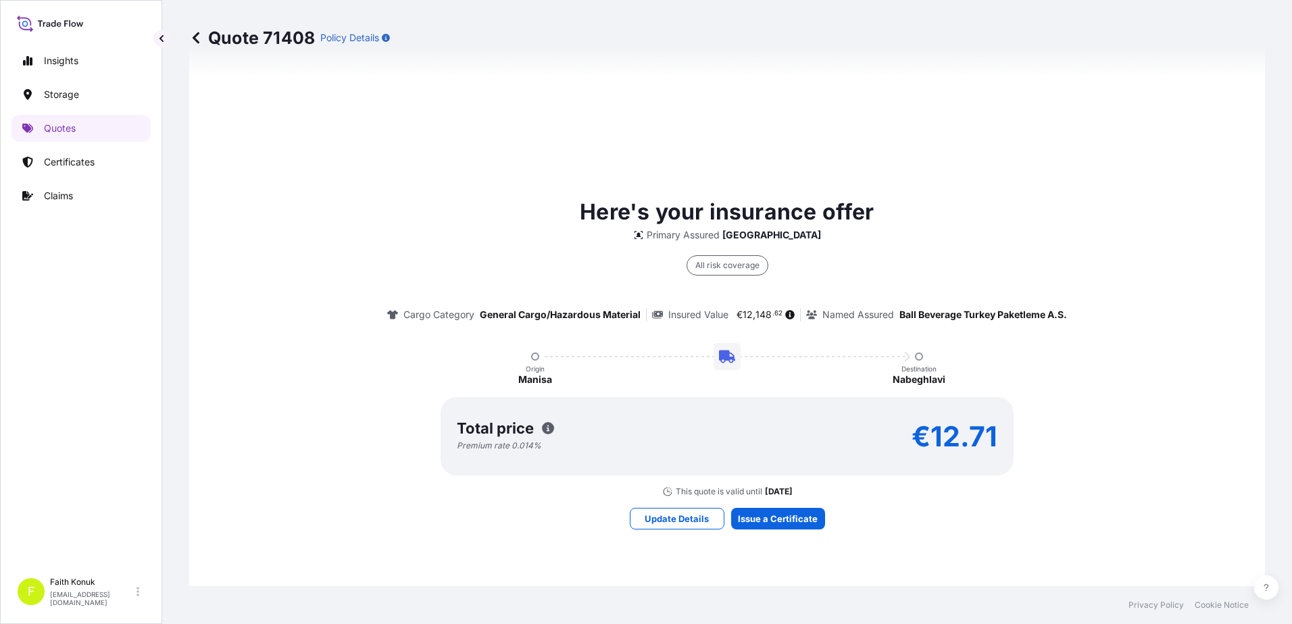
scroll to position [920, 0]
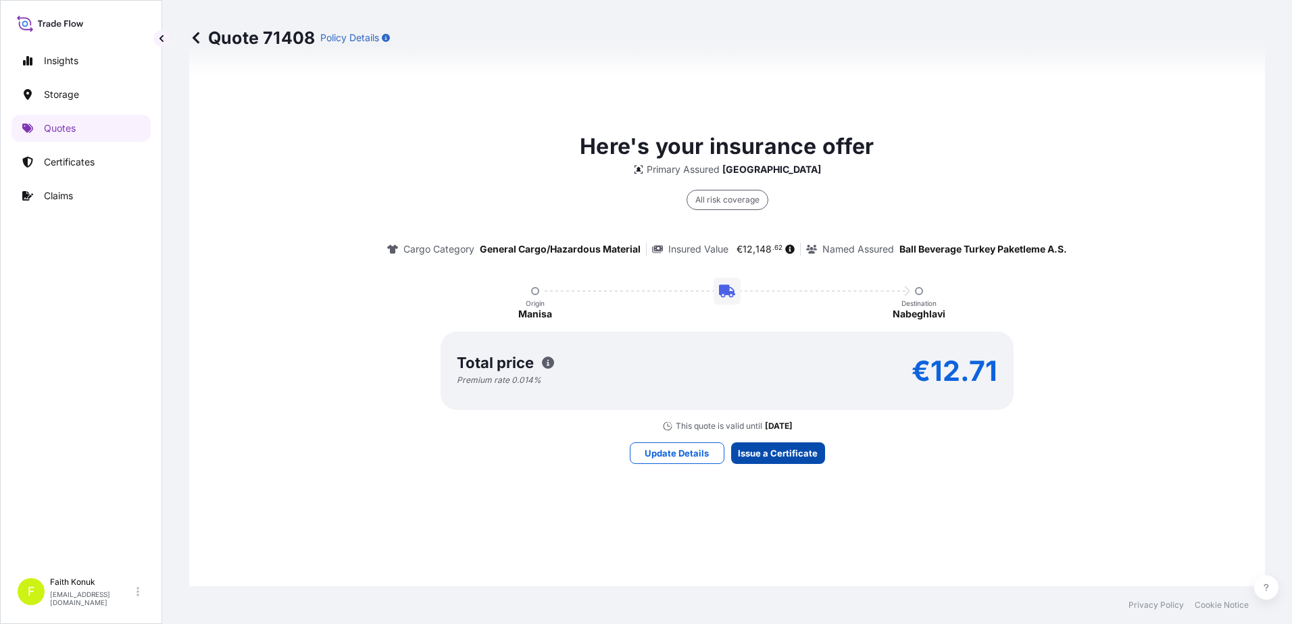
click at [785, 436] on div "Here's your insurance offer Primary Assured Turkey All risk coverage Cargo Cate…" at bounding box center [727, 296] width 1038 height 961
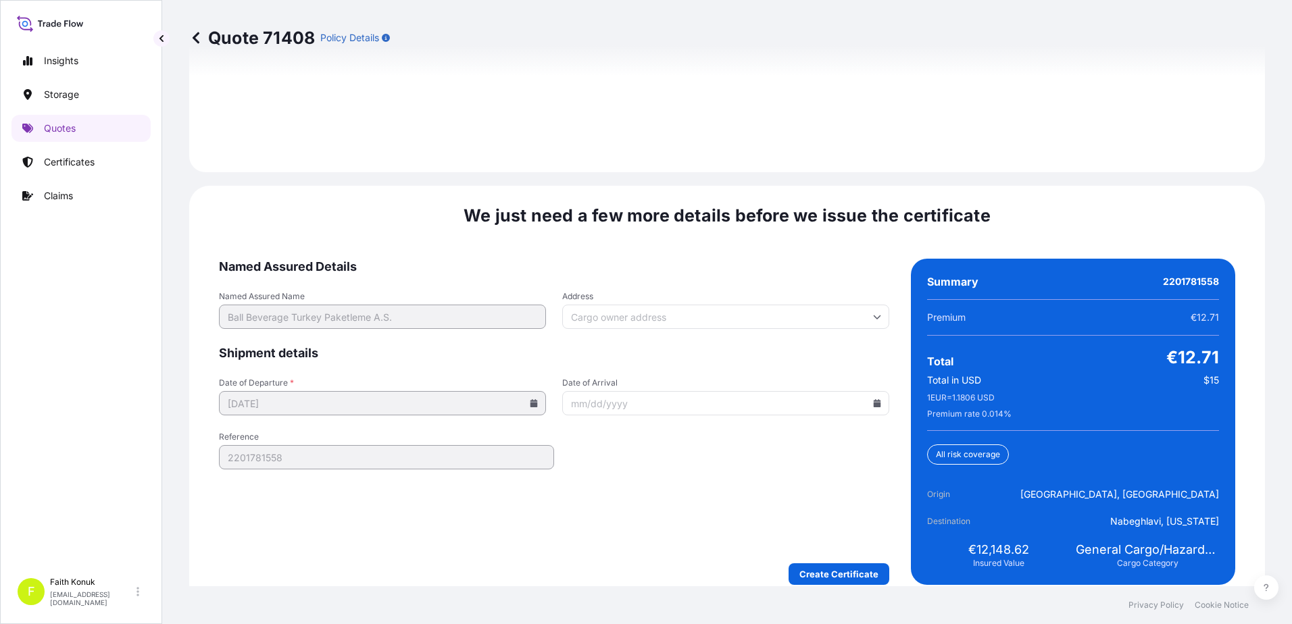
scroll to position [1993, 0]
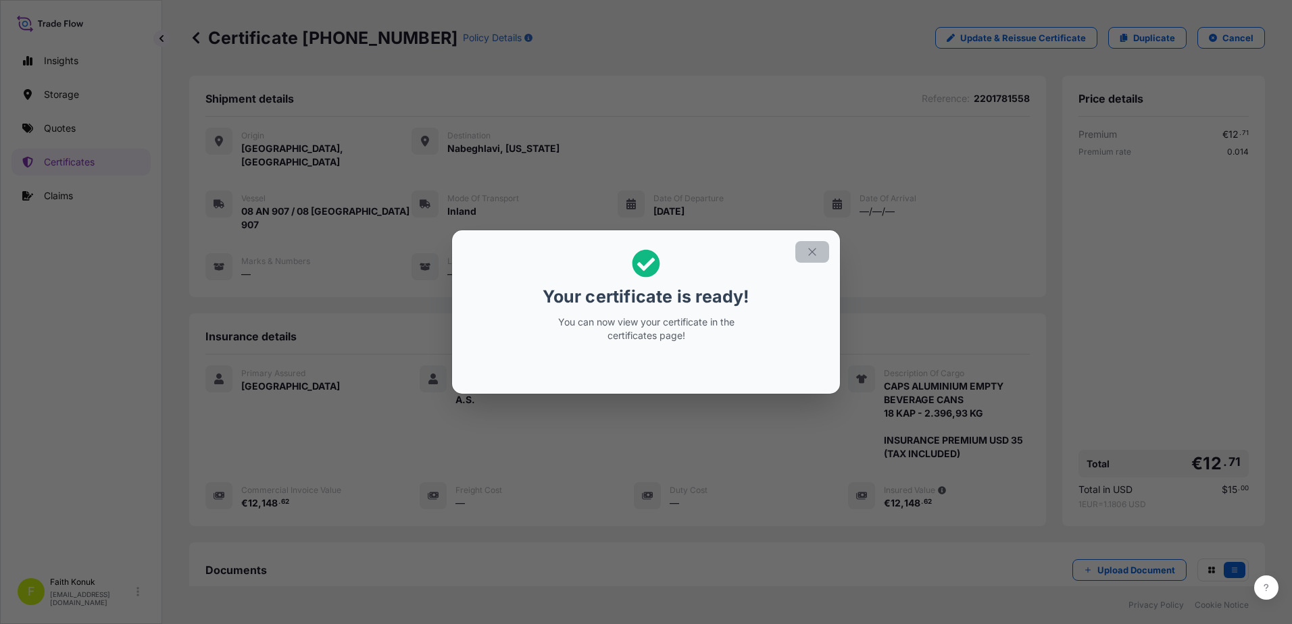
click at [813, 255] on icon "button" at bounding box center [812, 252] width 12 height 12
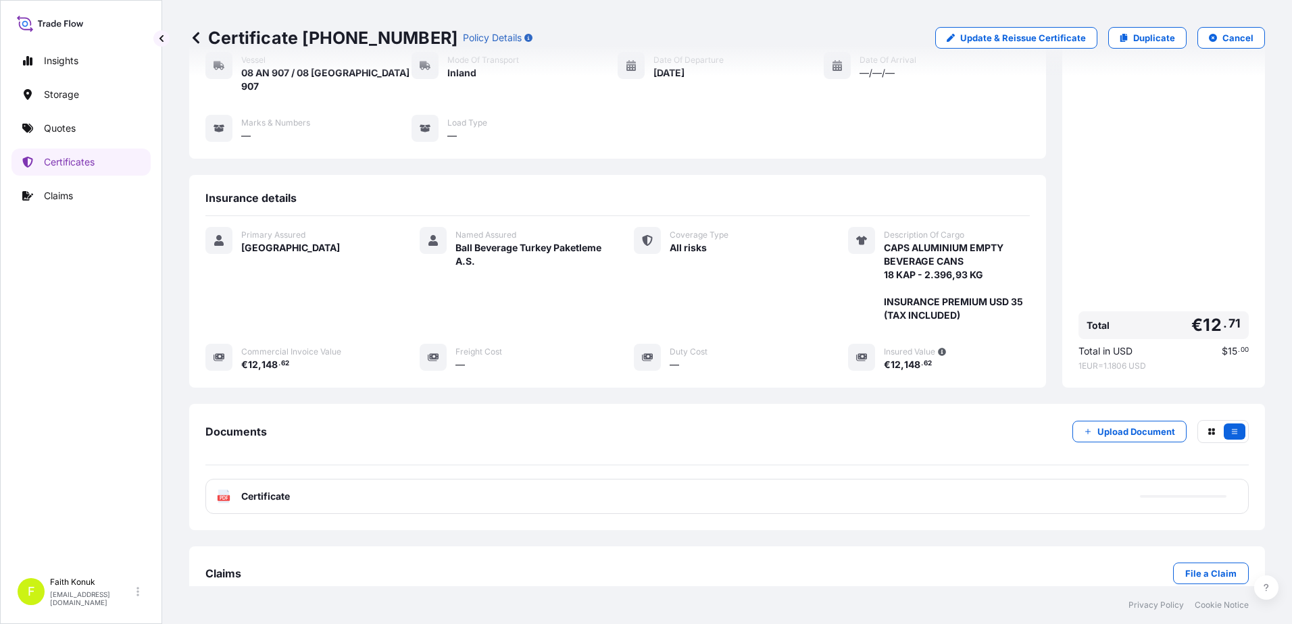
scroll to position [140, 0]
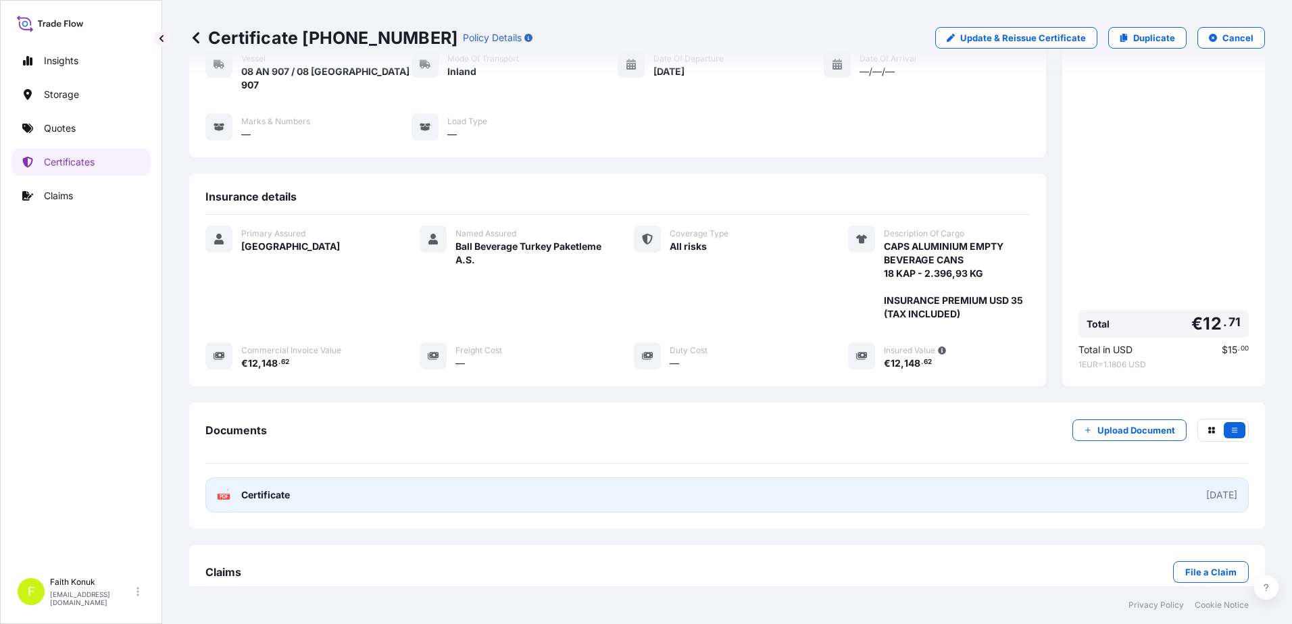
click at [305, 478] on link "PDF Certificate [DATE]" at bounding box center [726, 495] width 1043 height 35
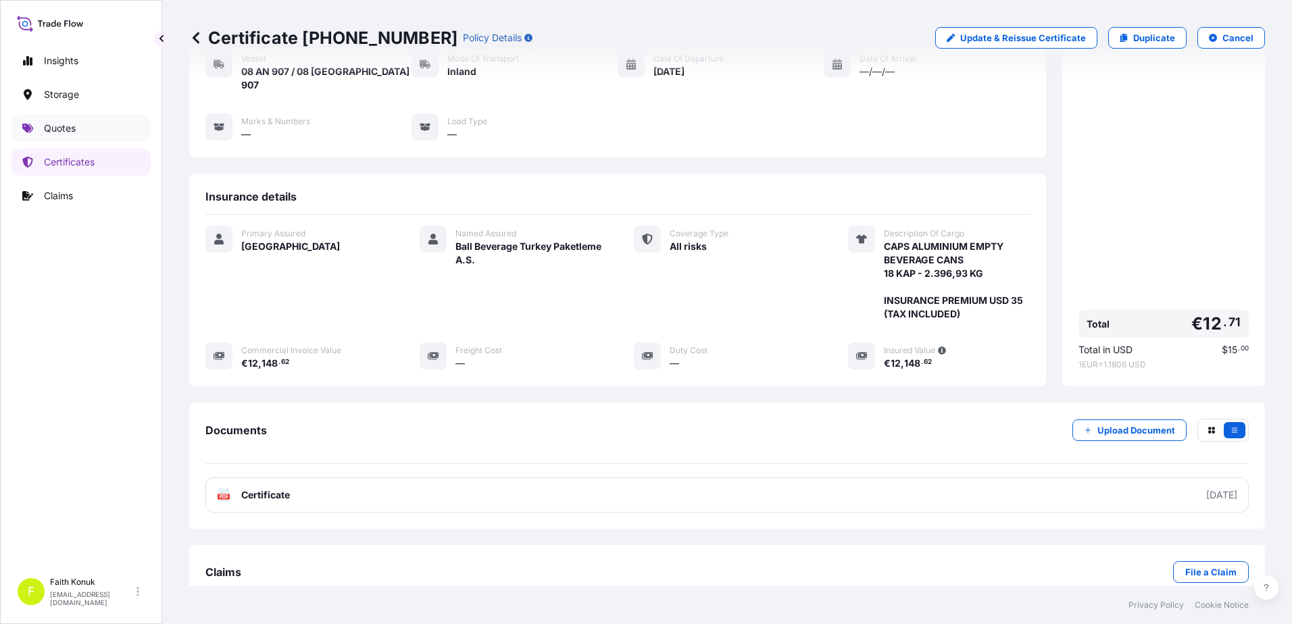
click at [82, 126] on link "Quotes" at bounding box center [80, 128] width 139 height 27
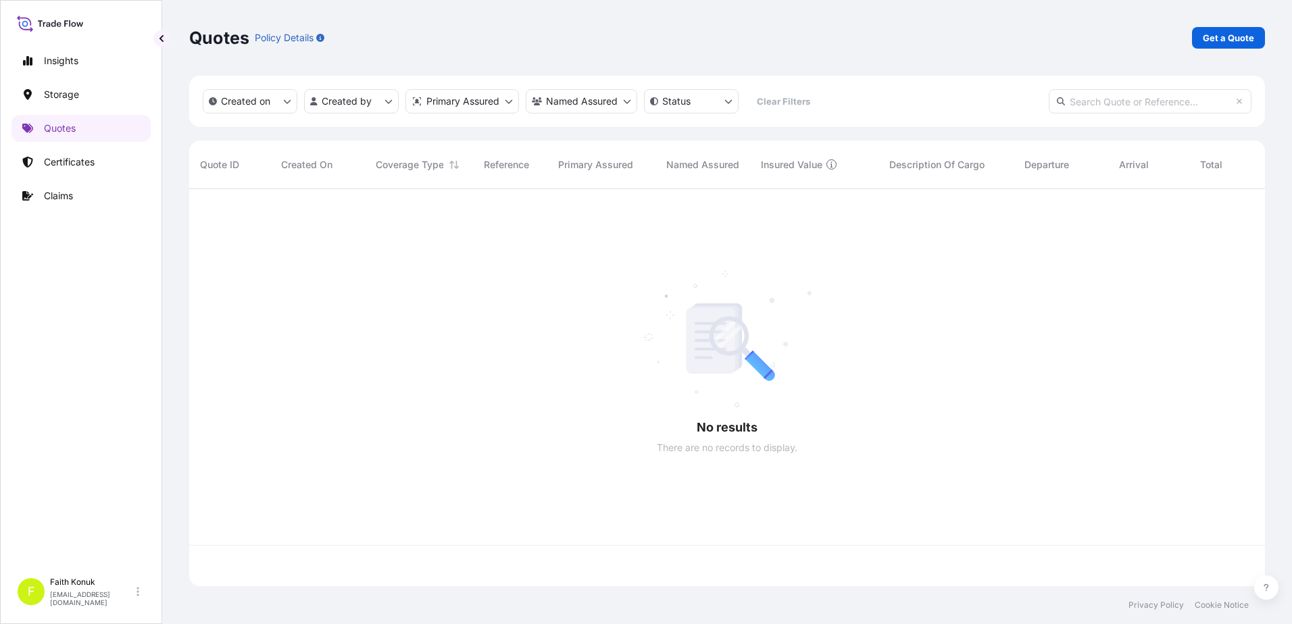
scroll to position [395, 1065]
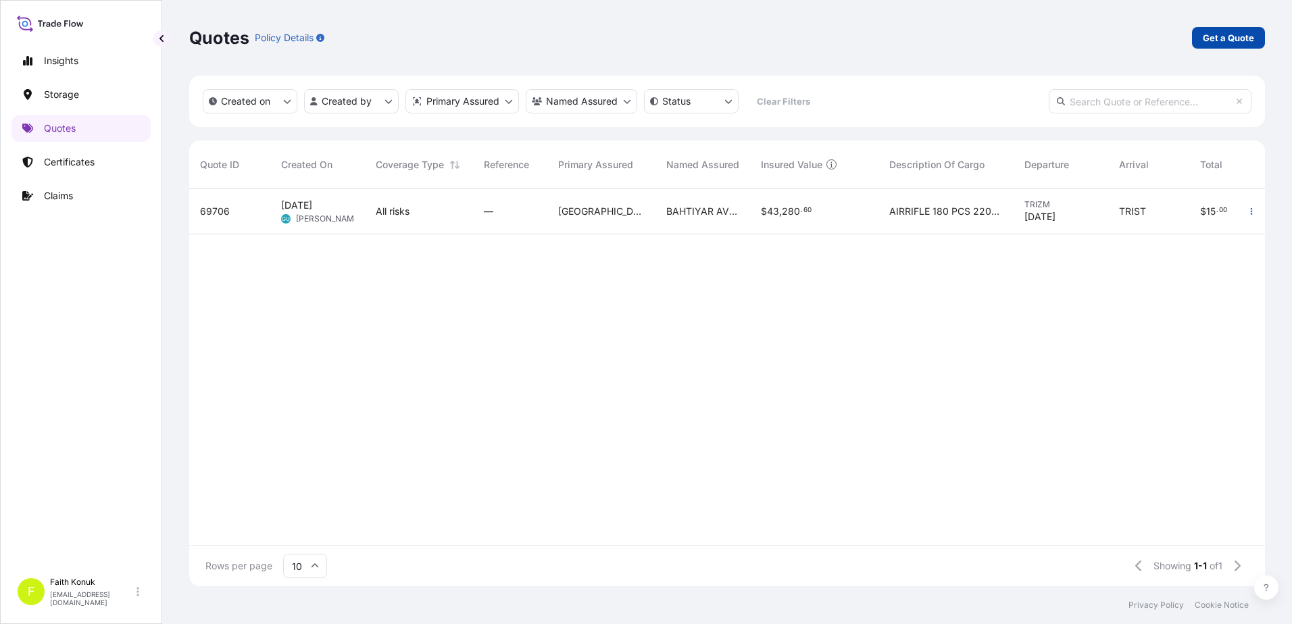
click at [1231, 39] on p "Get a Quote" at bounding box center [1228, 38] width 51 height 14
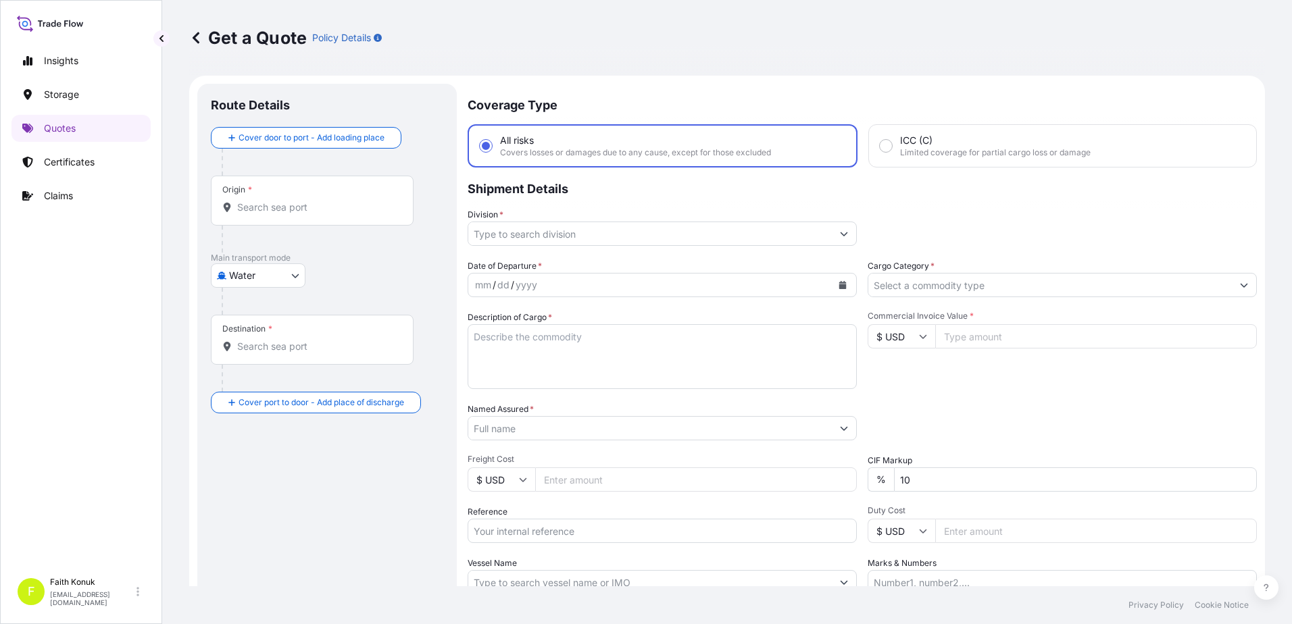
scroll to position [22, 0]
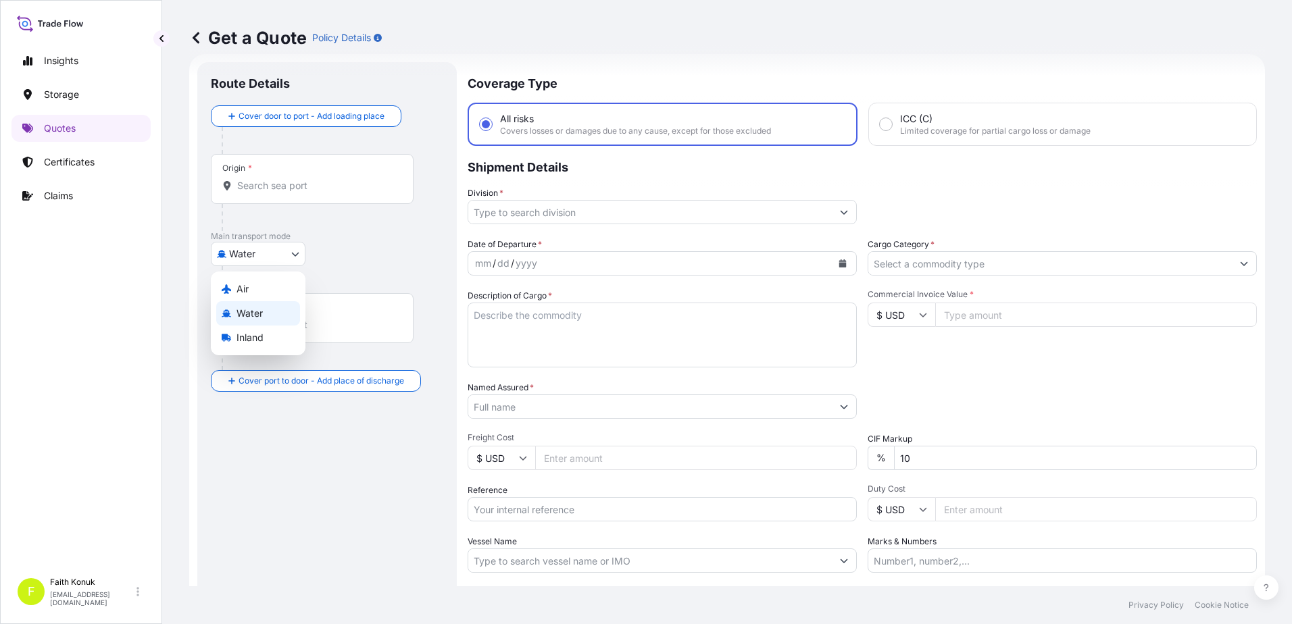
click at [279, 251] on body "Insights Storage Quotes Certificates Claims F [PERSON_NAME] [EMAIL_ADDRESS][DOM…" at bounding box center [646, 312] width 1292 height 624
click at [257, 337] on span "Inland" at bounding box center [249, 338] width 27 height 14
select select "Inland"
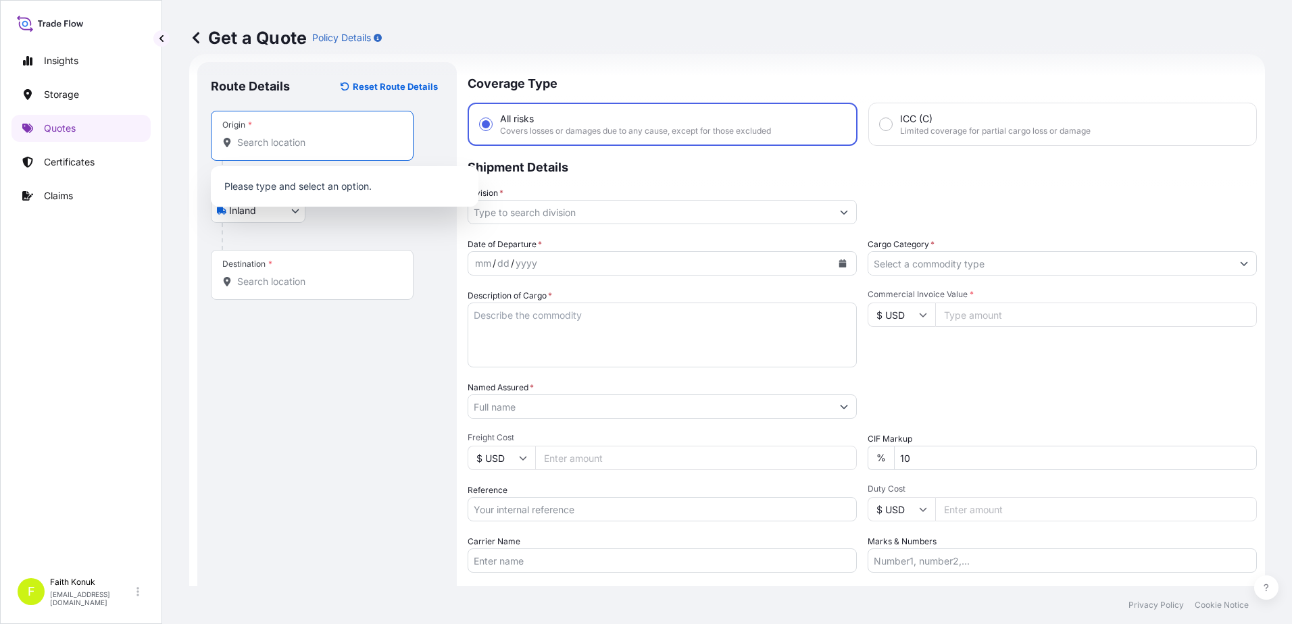
click at [292, 149] on div "Origin *" at bounding box center [312, 136] width 203 height 50
click at [292, 149] on input "Origin *" at bounding box center [316, 143] width 159 height 14
paste input "MANİSA"
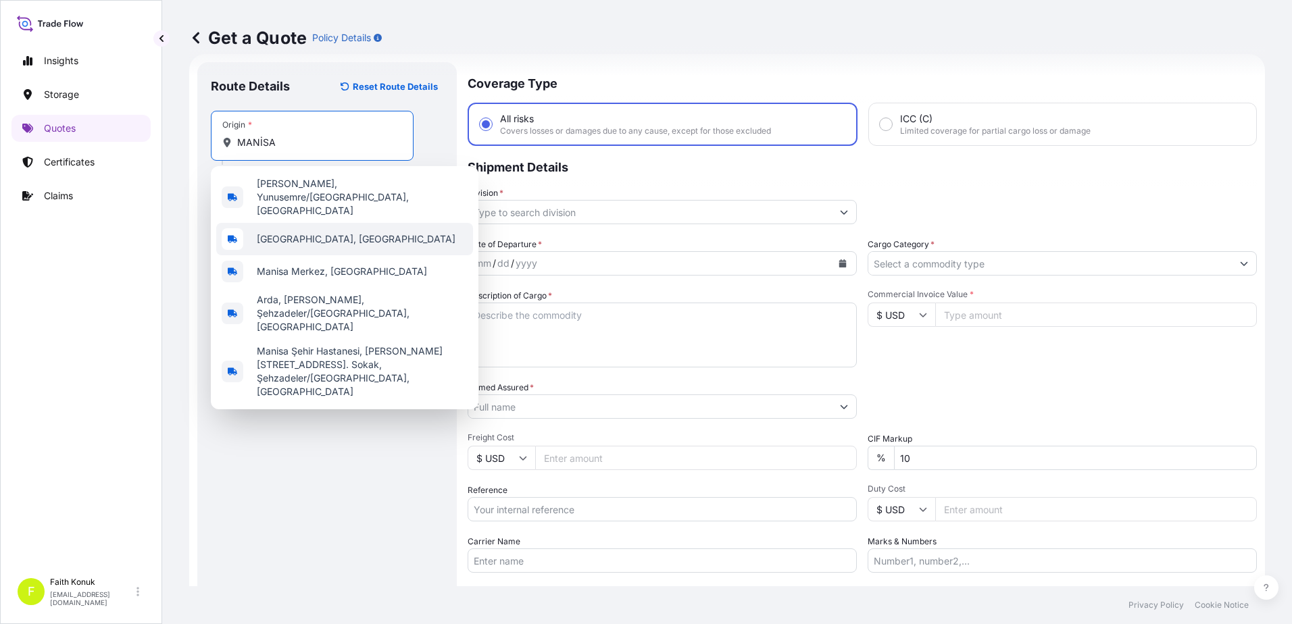
click at [311, 232] on span "[GEOGRAPHIC_DATA], [GEOGRAPHIC_DATA]" at bounding box center [356, 239] width 199 height 14
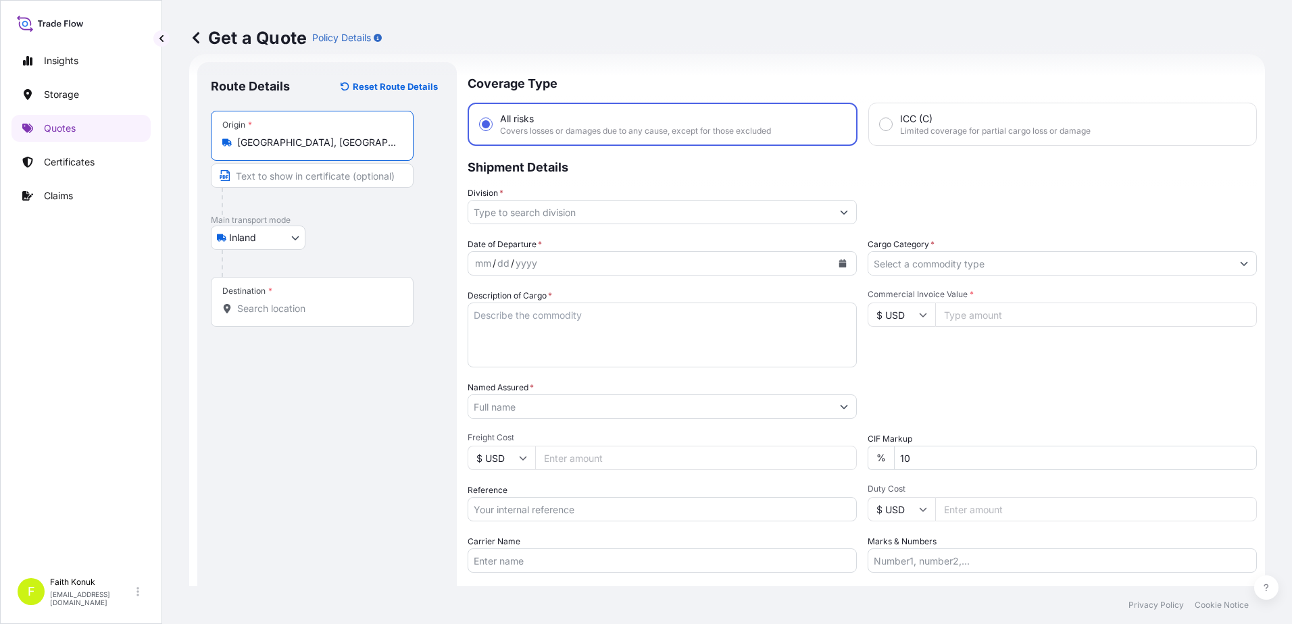
type input "[GEOGRAPHIC_DATA], [GEOGRAPHIC_DATA]"
click at [378, 229] on div "Inland Air Water Inland" at bounding box center [327, 238] width 232 height 24
click at [258, 317] on div "Destination *" at bounding box center [312, 302] width 203 height 50
click at [258, 316] on input "Destination *" at bounding box center [316, 309] width 159 height 14
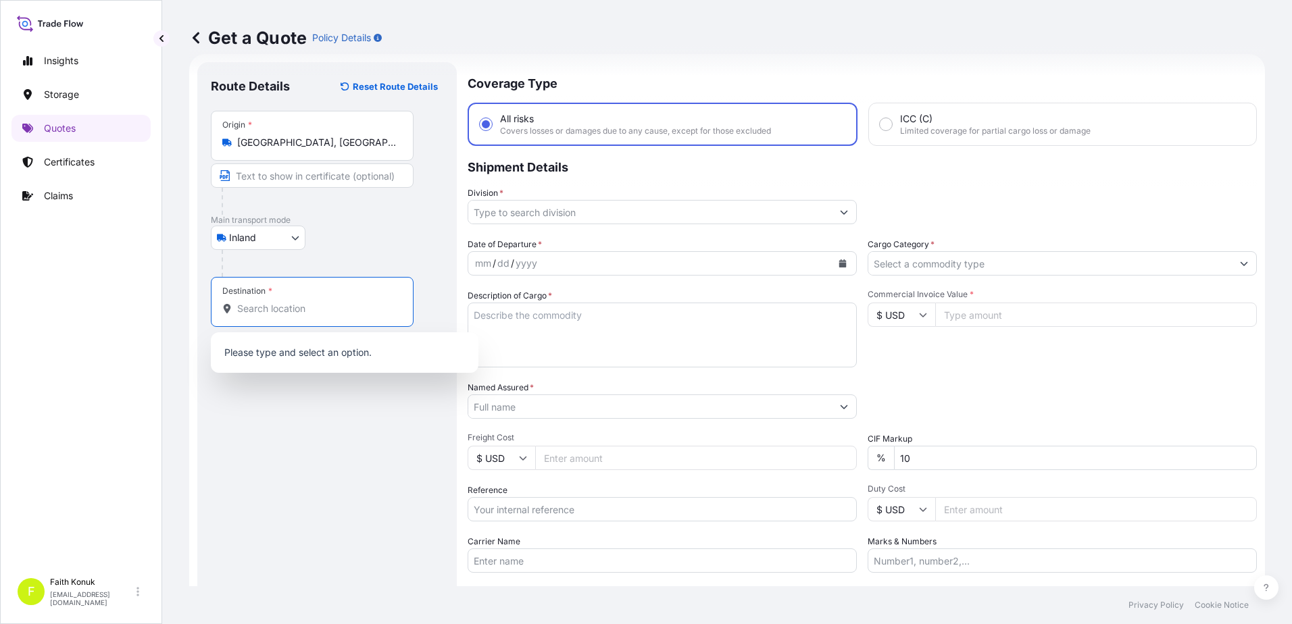
paste input "Nabeghlav"
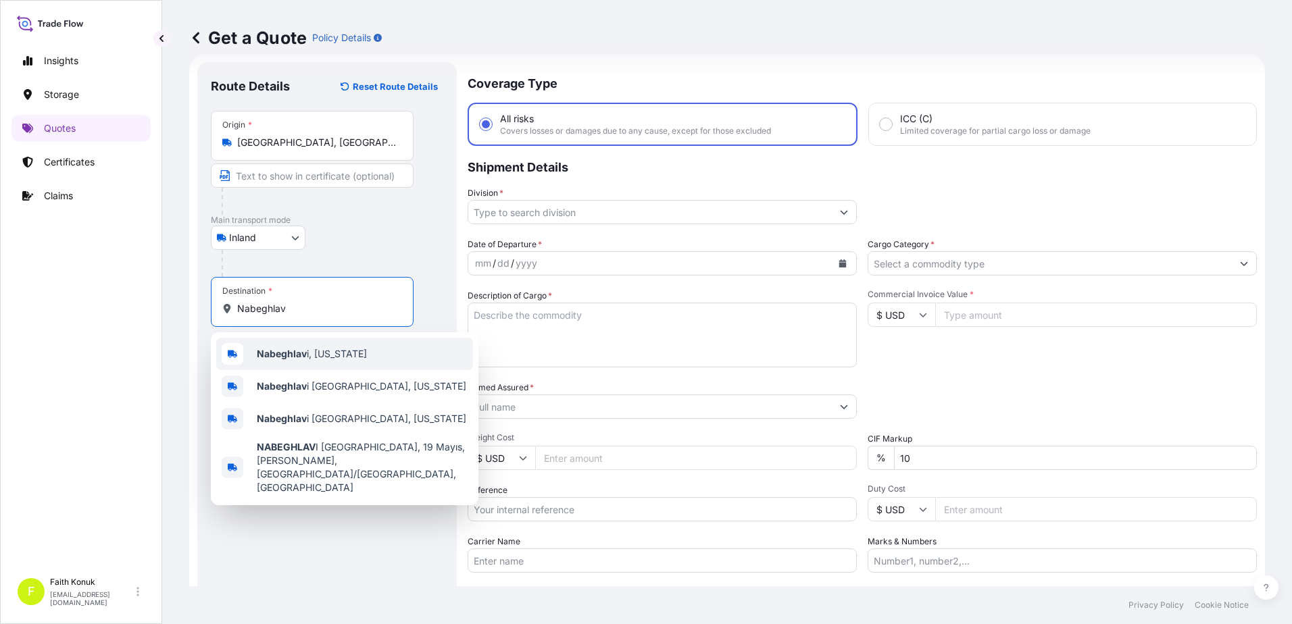
click at [308, 361] on div "Nabeghlav i, [US_STATE]" at bounding box center [344, 354] width 257 height 32
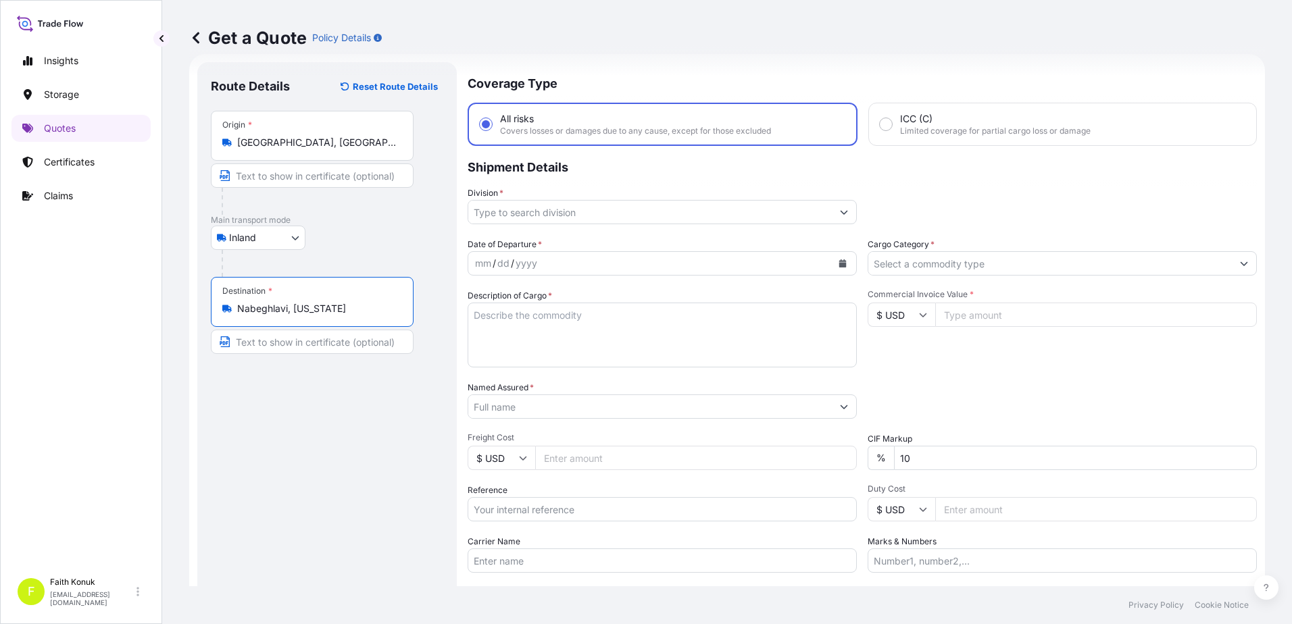
type input "Nabeghlavi, [US_STATE]"
click at [386, 245] on div "Inland Air Water Inland" at bounding box center [327, 238] width 232 height 24
click at [534, 214] on input "Division *" at bounding box center [649, 212] width 363 height 24
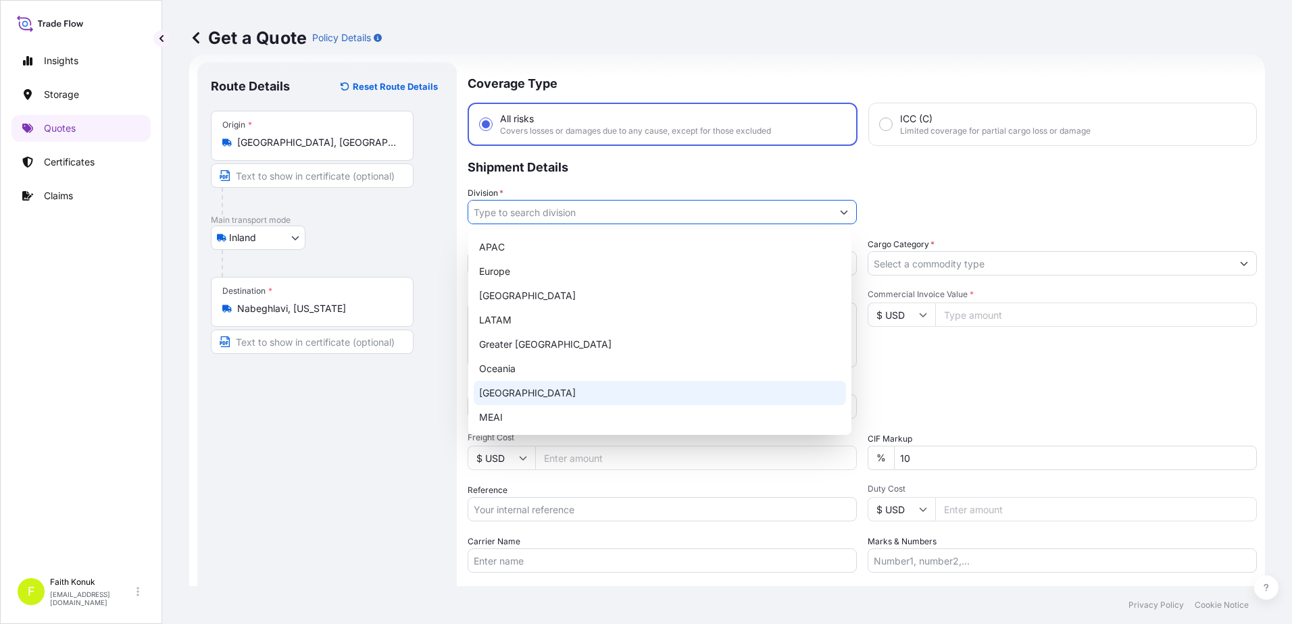
click at [511, 390] on div "[GEOGRAPHIC_DATA]" at bounding box center [660, 393] width 372 height 24
type input "[GEOGRAPHIC_DATA]"
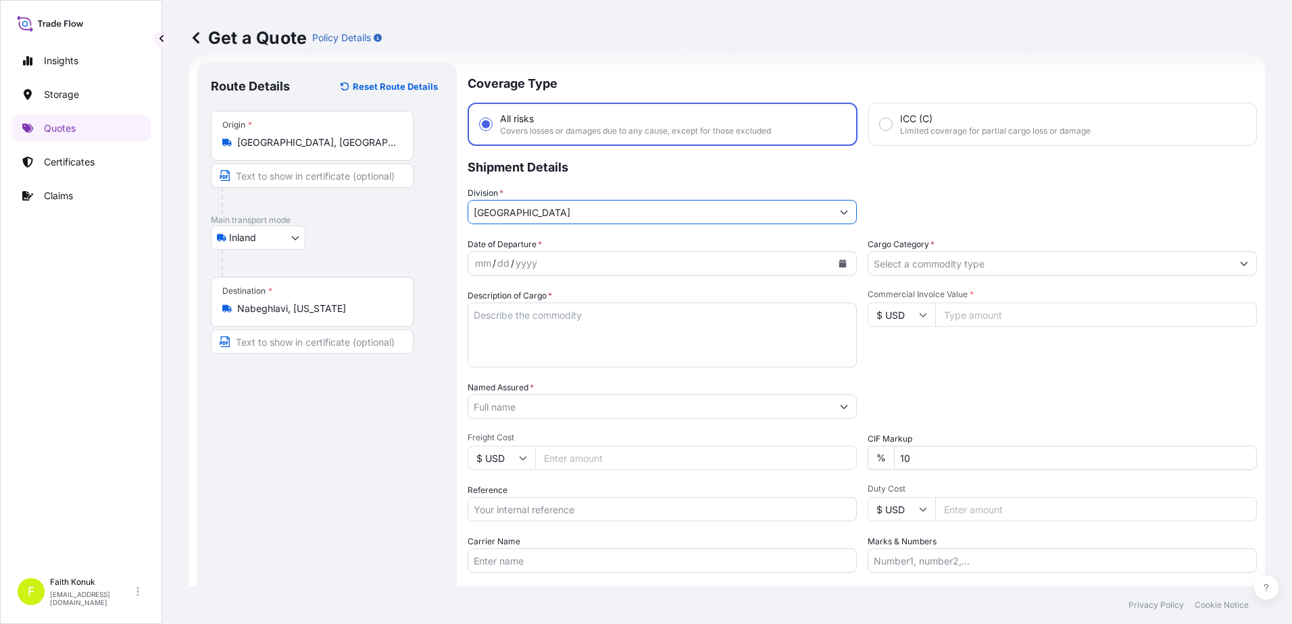
click at [571, 242] on div "Date of Departure * mm / dd / yyyy" at bounding box center [662, 257] width 389 height 38
click at [570, 271] on div "mm / dd / yyyy" at bounding box center [649, 263] width 363 height 24
click at [638, 265] on div "mm / dd / yyyy" at bounding box center [649, 263] width 363 height 24
click at [838, 262] on icon "Calendar" at bounding box center [842, 263] width 8 height 8
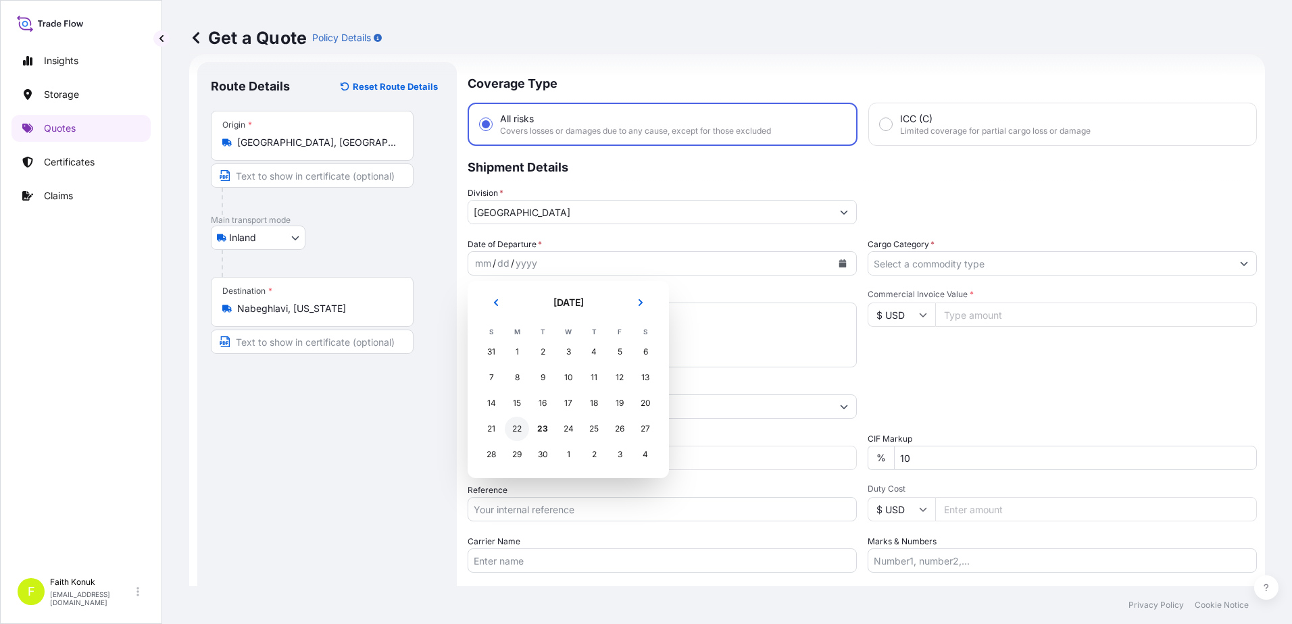
click at [518, 432] on div "22" at bounding box center [517, 429] width 24 height 24
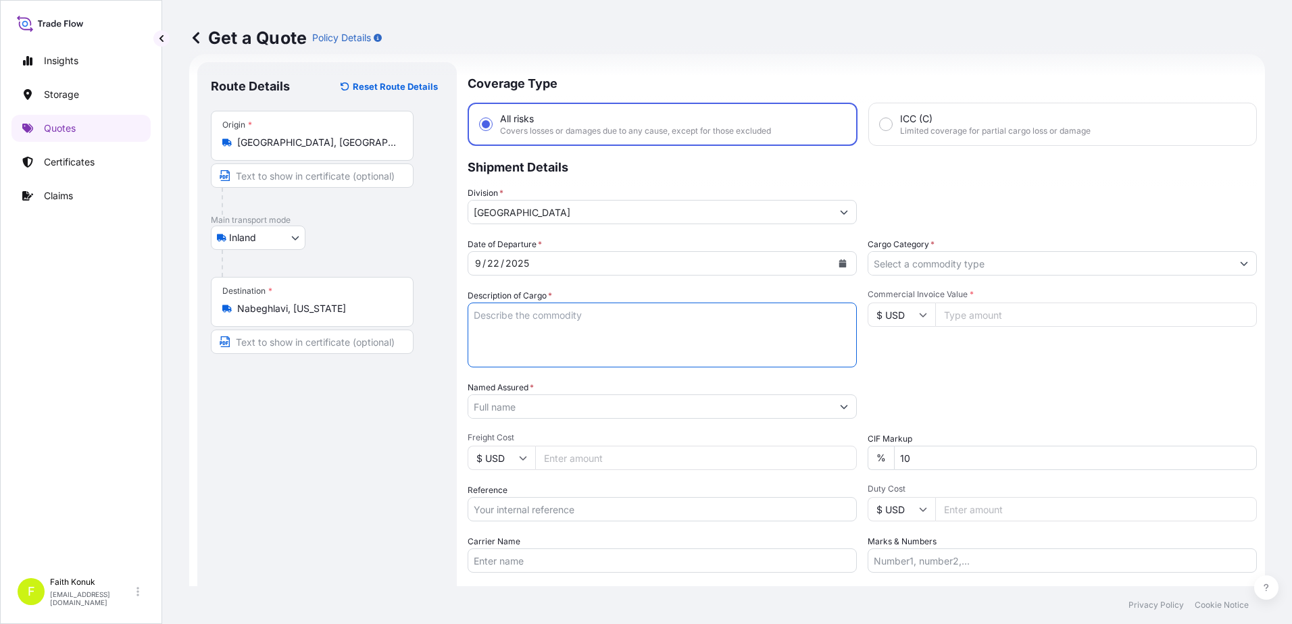
click at [526, 318] on textarea "Description of Cargo *" at bounding box center [662, 335] width 389 height 65
click at [518, 318] on textarea "Description of Cargo *" at bounding box center [662, 335] width 389 height 65
paste textarea "CAPS ALUMINIUM EMPTY BEVERAGE CANS 18 KAP - 2.396,93 KG"
type textarea "CAPS ALUMINIUM EMPTY BEVERAGE CANS 18 KAP - 2.396,93 KG INSURANCE PREMIUM USD 3…"
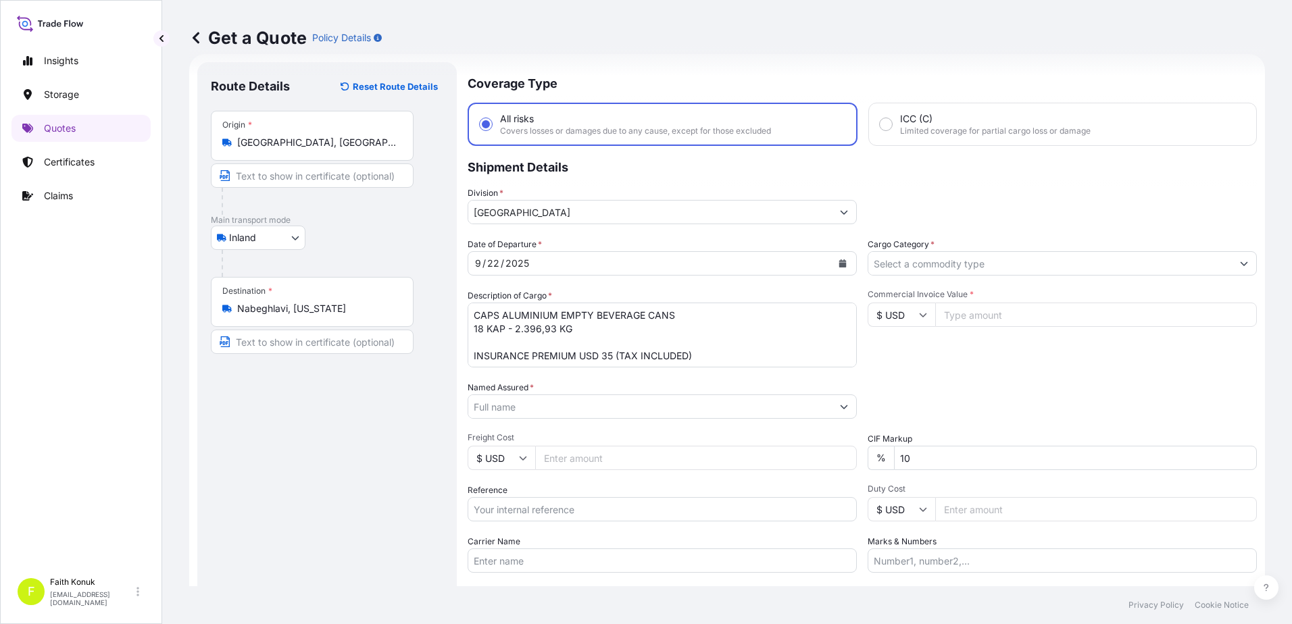
click at [500, 408] on input "Named Assured *" at bounding box center [649, 407] width 363 height 24
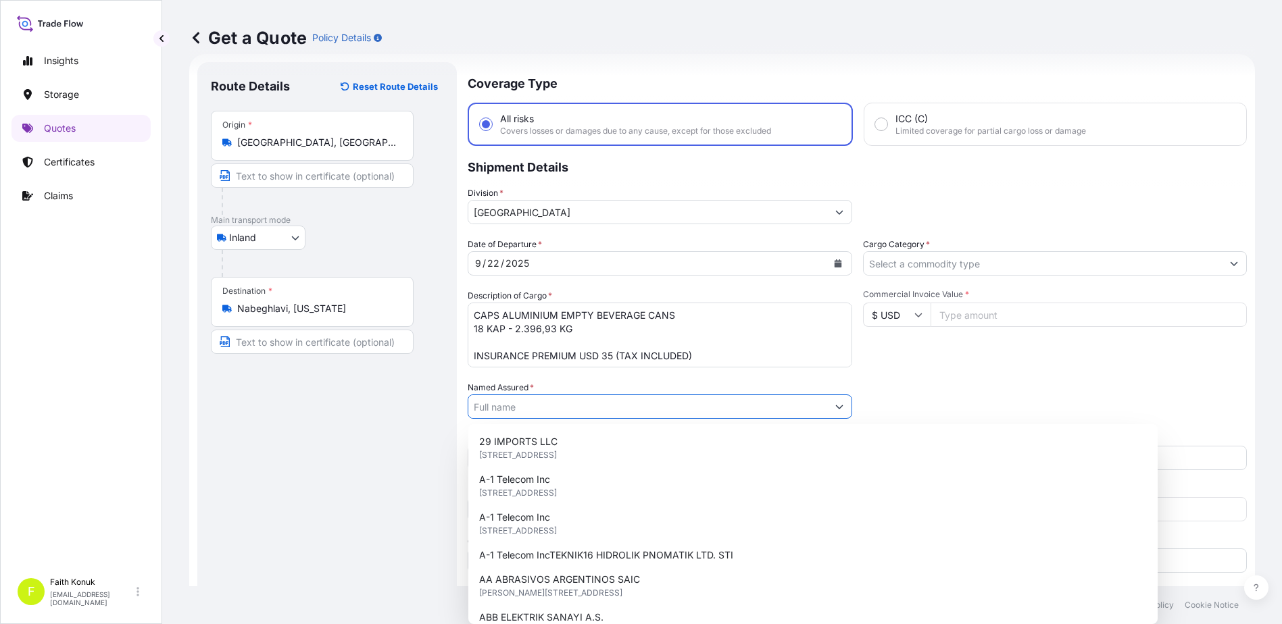
paste input "Ball Beverage Turkey Paketleme A.S."
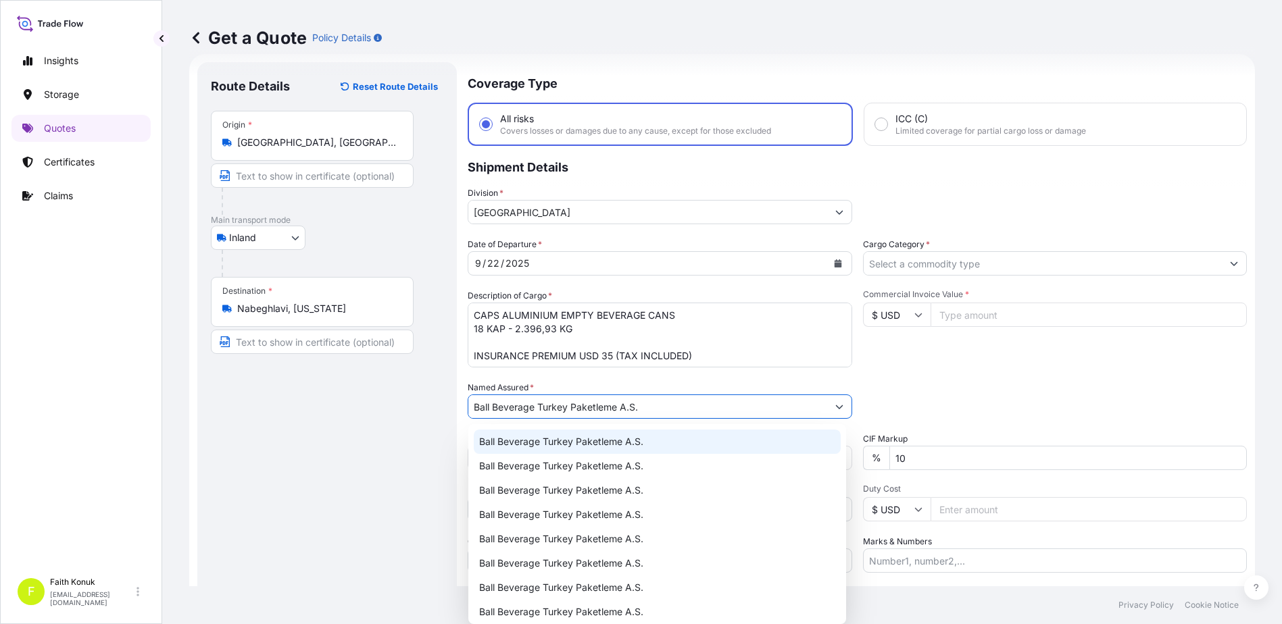
click at [534, 440] on span "Ball Beverage Turkey Paketleme A.S." at bounding box center [561, 442] width 164 height 14
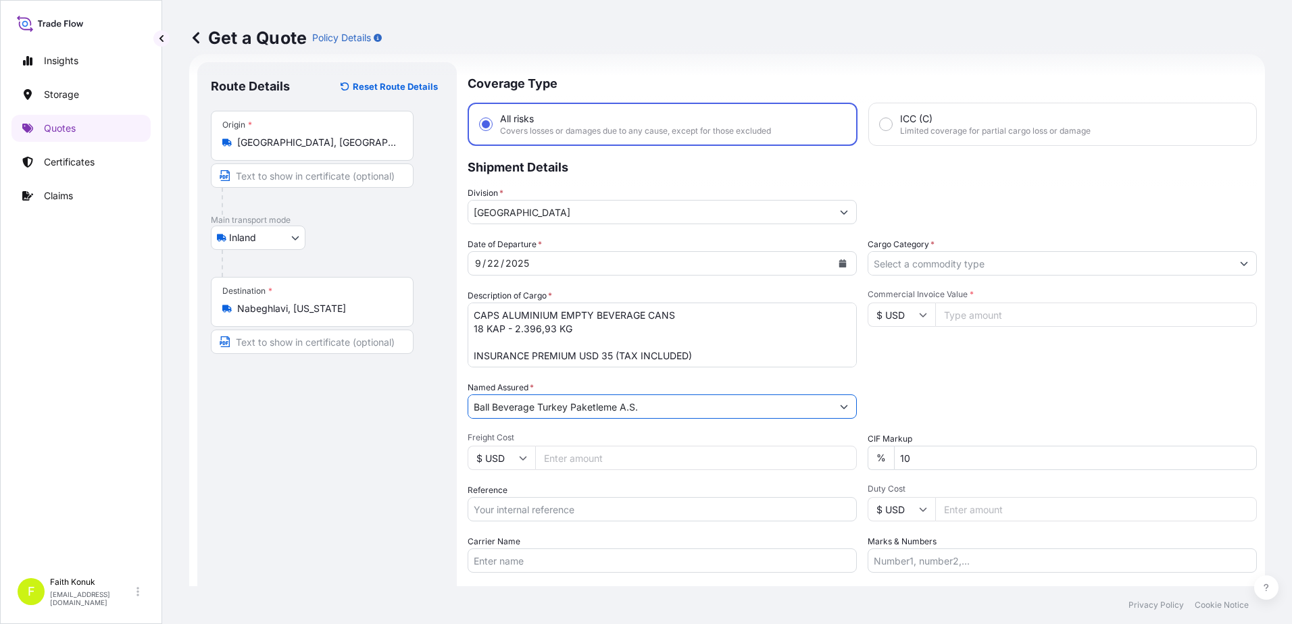
type input "Ball Beverage Turkey Paketleme A.S."
click at [553, 381] on div "Named Assured * Ball Beverage Turkey Paketleme A.S." at bounding box center [662, 400] width 389 height 38
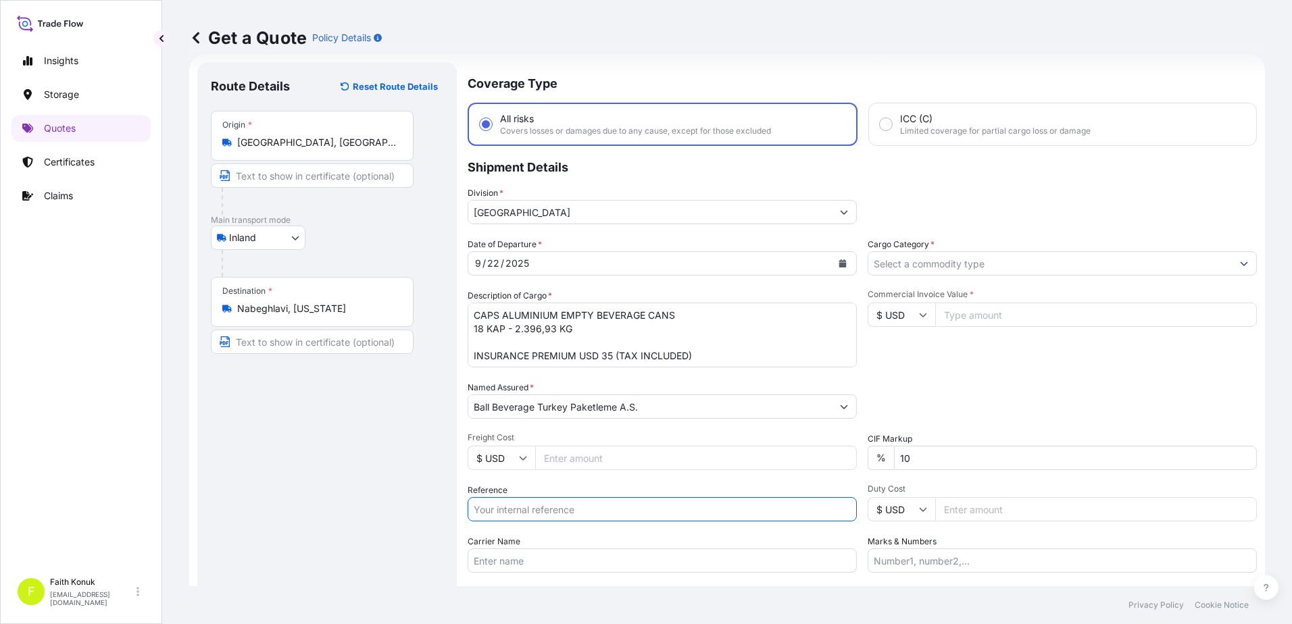
click at [540, 507] on input "Reference" at bounding box center [662, 509] width 389 height 24
paste input "2201781555"
type input "2201781555"
drag, startPoint x: 559, startPoint y: 478, endPoint x: 551, endPoint y: 480, distance: 7.7
click at [559, 478] on div "Date of Departure * [DATE] Cargo Category * Description of Cargo * CAPS ALUMINI…" at bounding box center [862, 405] width 789 height 335
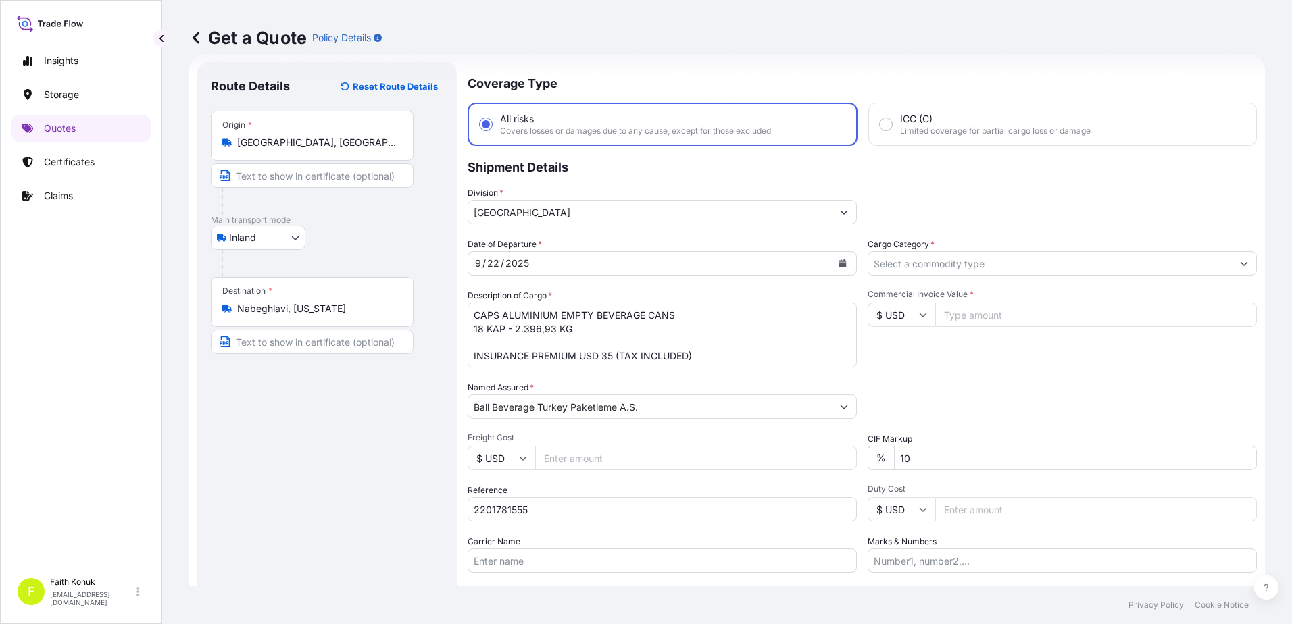
click at [521, 558] on input "Carrier Name" at bounding box center [662, 561] width 389 height 24
paste input "32 HL 440 / 32 ADA 689"
type input "32 HL 440 / 32 ADA 689"
click at [571, 532] on div "Date of Departure * [DATE] Cargo Category * Description of Cargo * CAPS ALUMINI…" at bounding box center [862, 405] width 789 height 335
click at [914, 262] on input "Cargo Category *" at bounding box center [1049, 263] width 363 height 24
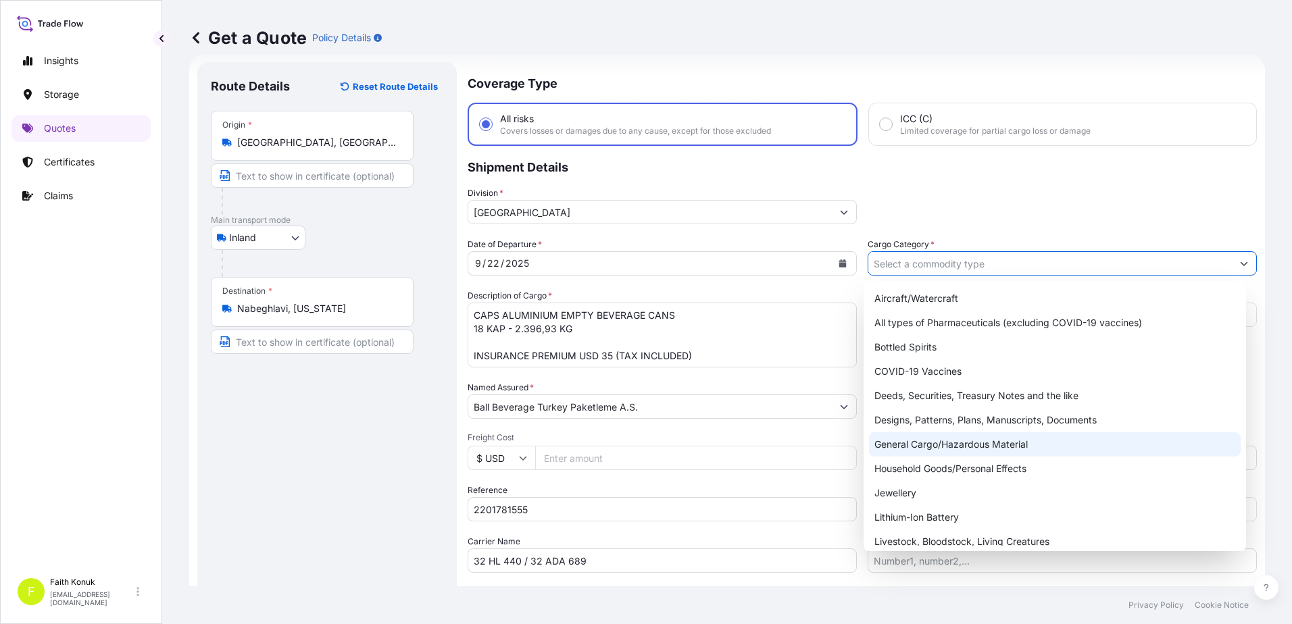
click at [909, 443] on div "General Cargo/Hazardous Material" at bounding box center [1055, 444] width 372 height 24
type input "General Cargo/Hazardous Material"
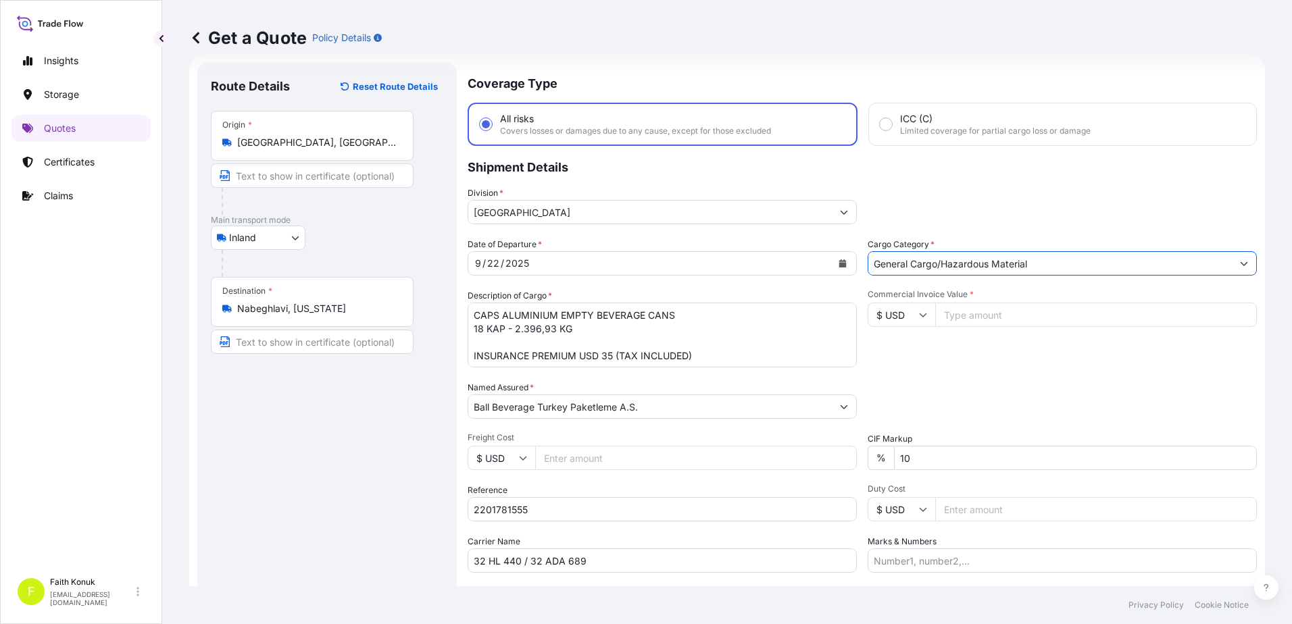
click at [943, 338] on div "Commercial Invoice Value * $ USD" at bounding box center [1062, 328] width 389 height 78
click at [920, 314] on icon at bounding box center [923, 315] width 8 height 8
click at [910, 357] on div "€ EUR" at bounding box center [896, 352] width 57 height 26
type input "€ EUR"
click at [957, 321] on input "Commercial Invoice Value *" at bounding box center [1096, 315] width 322 height 24
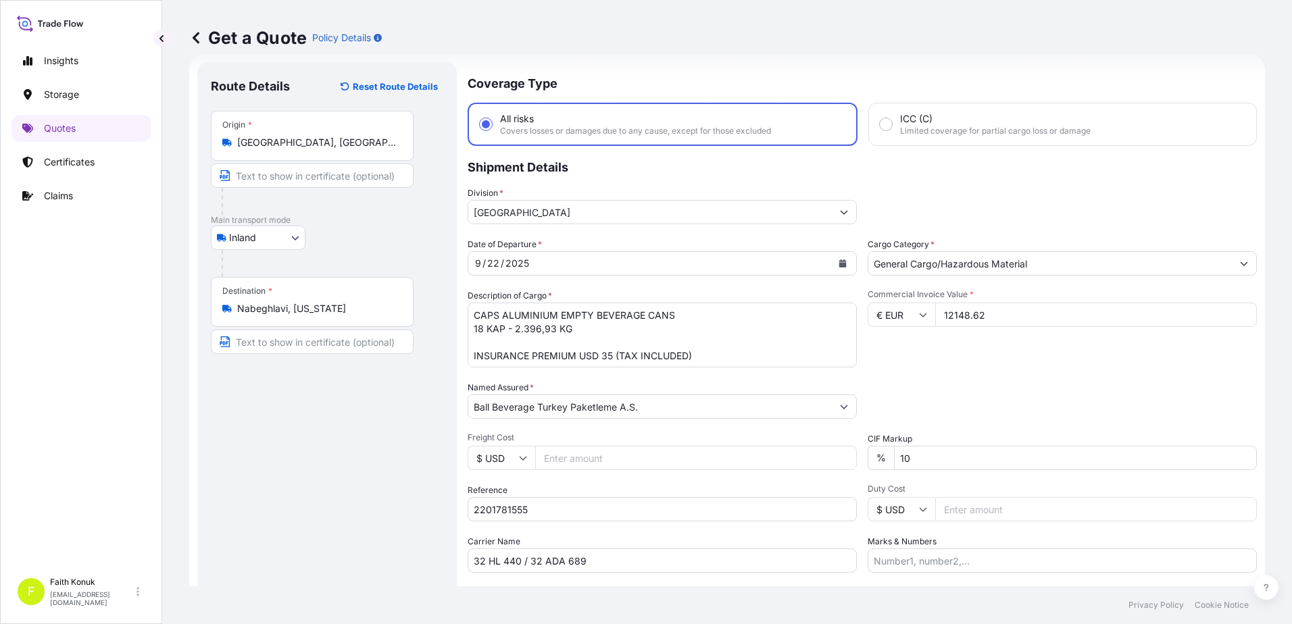
type input "12148.62"
click at [973, 378] on div "Date of Departure * [DATE] Cargo Category * General Cargo/Hazardous Material De…" at bounding box center [862, 405] width 789 height 335
drag, startPoint x: 818, startPoint y: 462, endPoint x: 801, endPoint y: 461, distance: 16.3
click at [799, 461] on div "Date of Departure * [DATE] Cargo Category * General Cargo/Hazardous Material De…" at bounding box center [862, 405] width 789 height 335
type input "0"
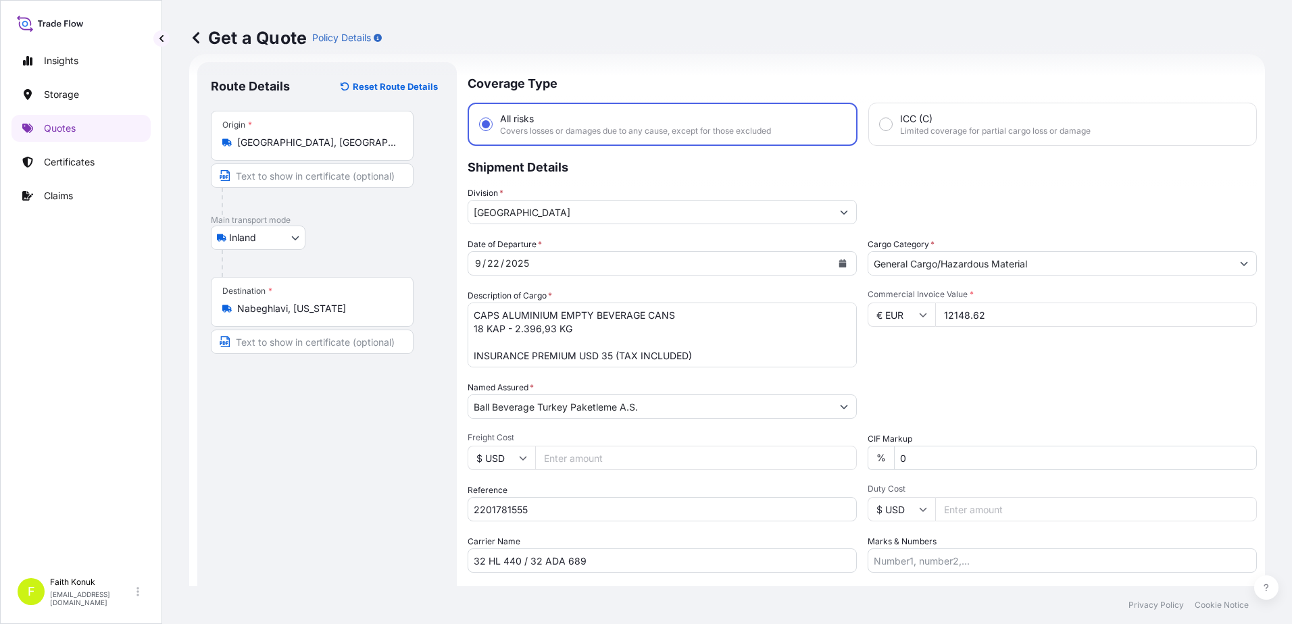
click at [958, 380] on div "Date of Departure * [DATE] Cargo Category * General Cargo/Hazardous Material De…" at bounding box center [862, 405] width 789 height 335
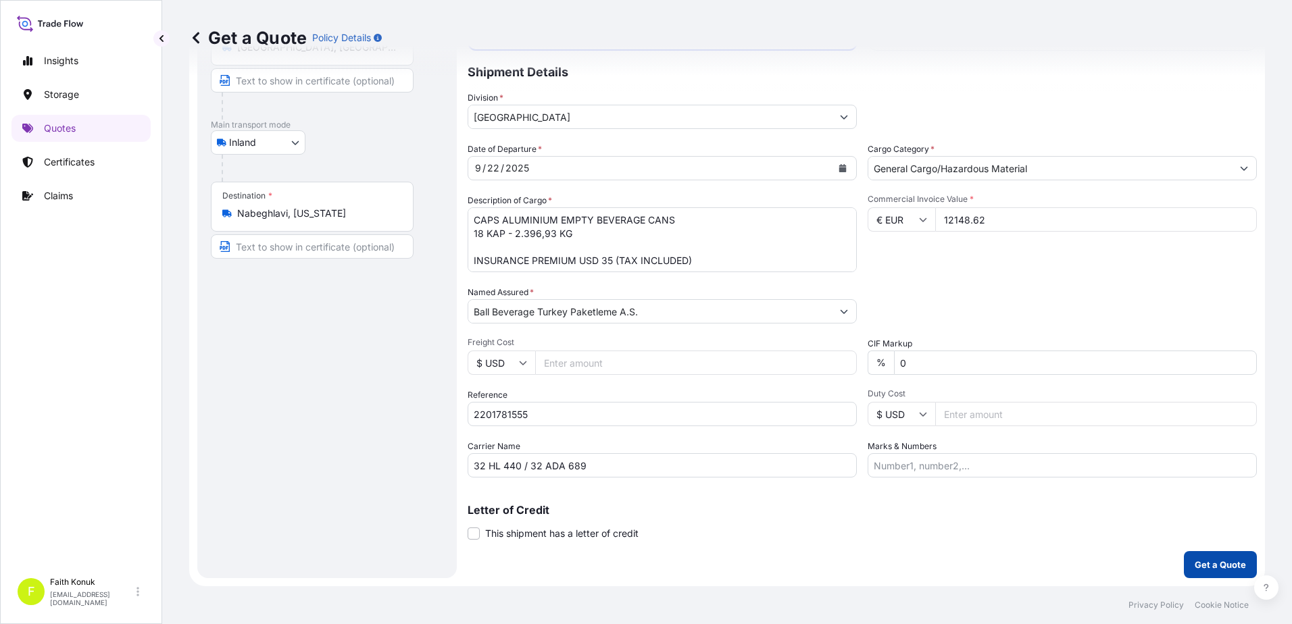
click at [1217, 566] on p "Get a Quote" at bounding box center [1220, 565] width 51 height 14
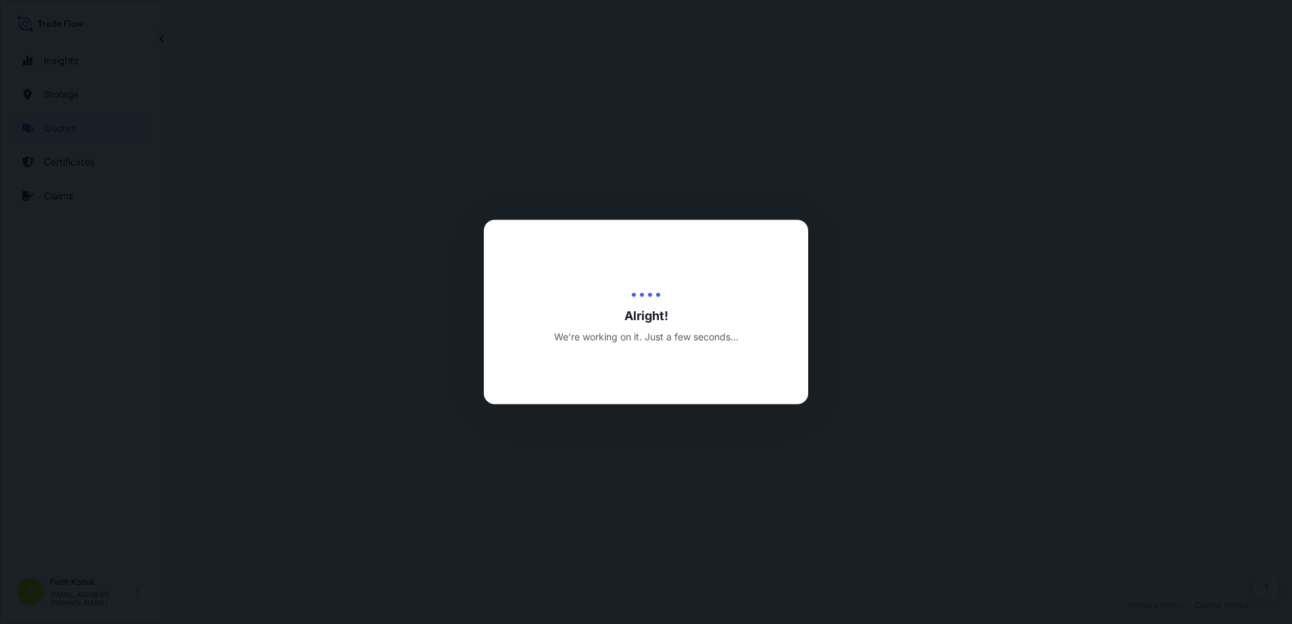
select select "Inland"
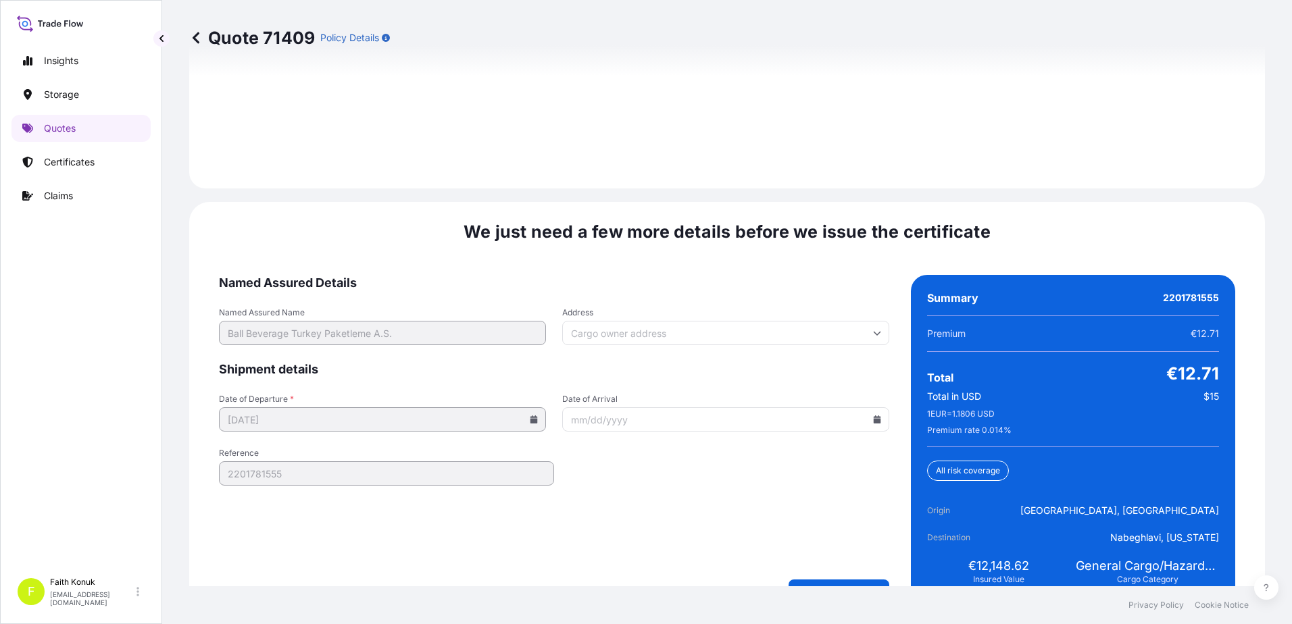
scroll to position [1993, 0]
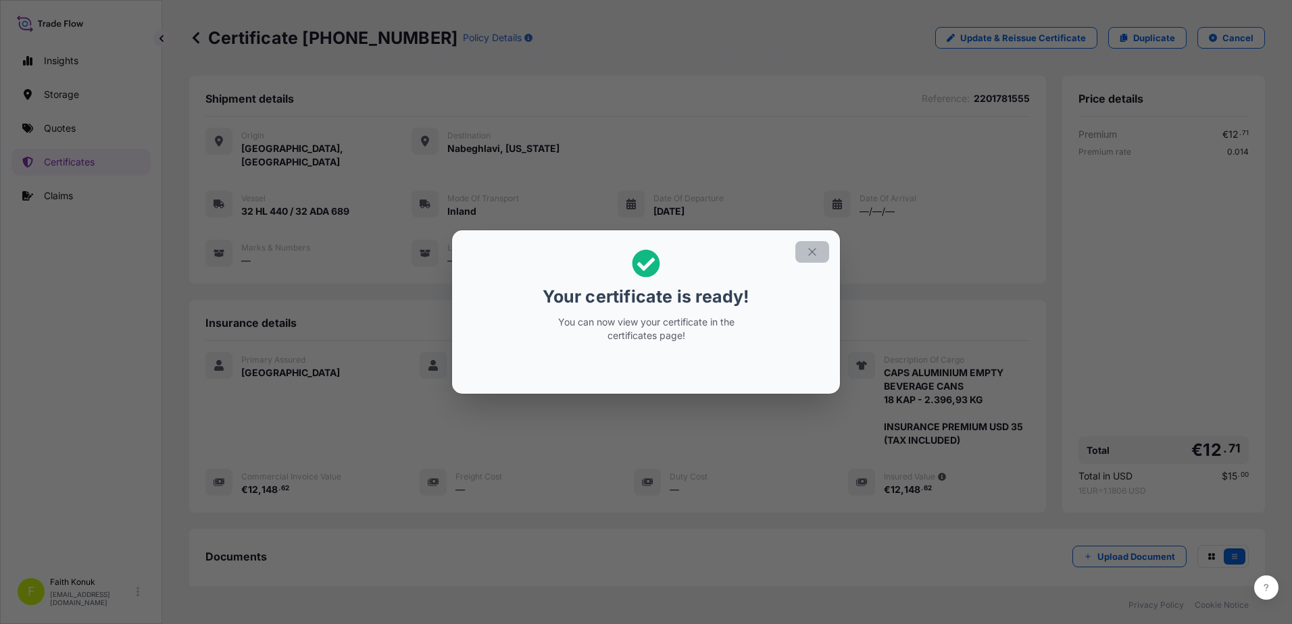
click at [809, 251] on icon "button" at bounding box center [812, 252] width 12 height 12
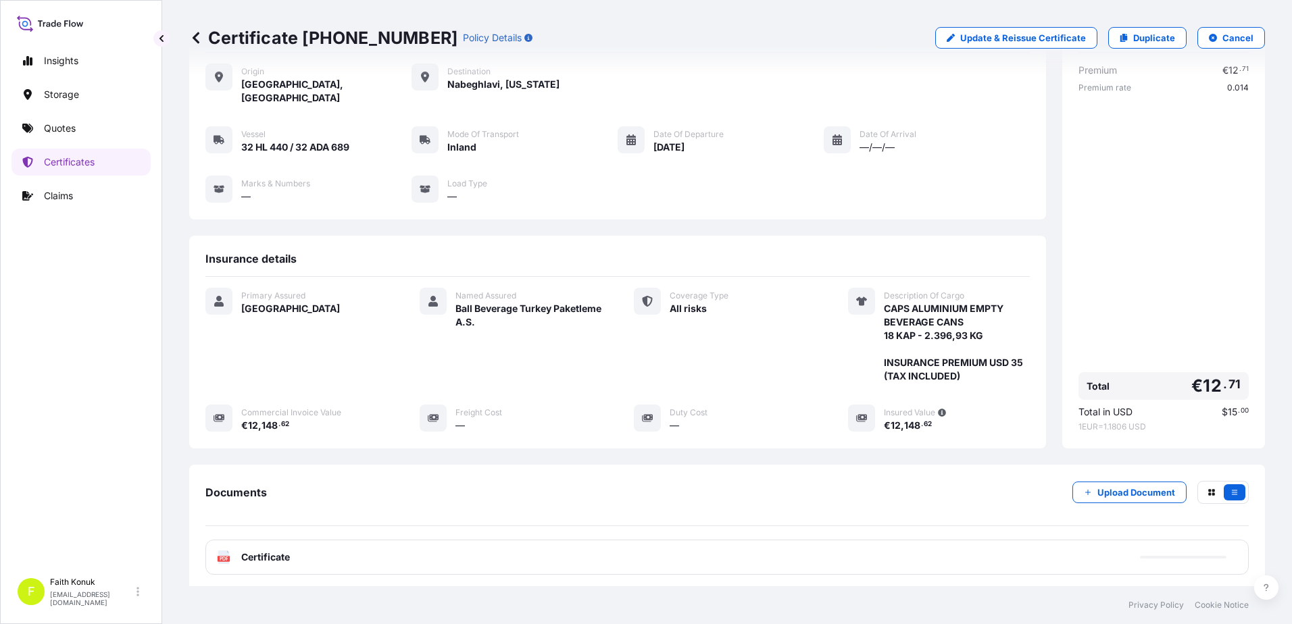
scroll to position [140, 0]
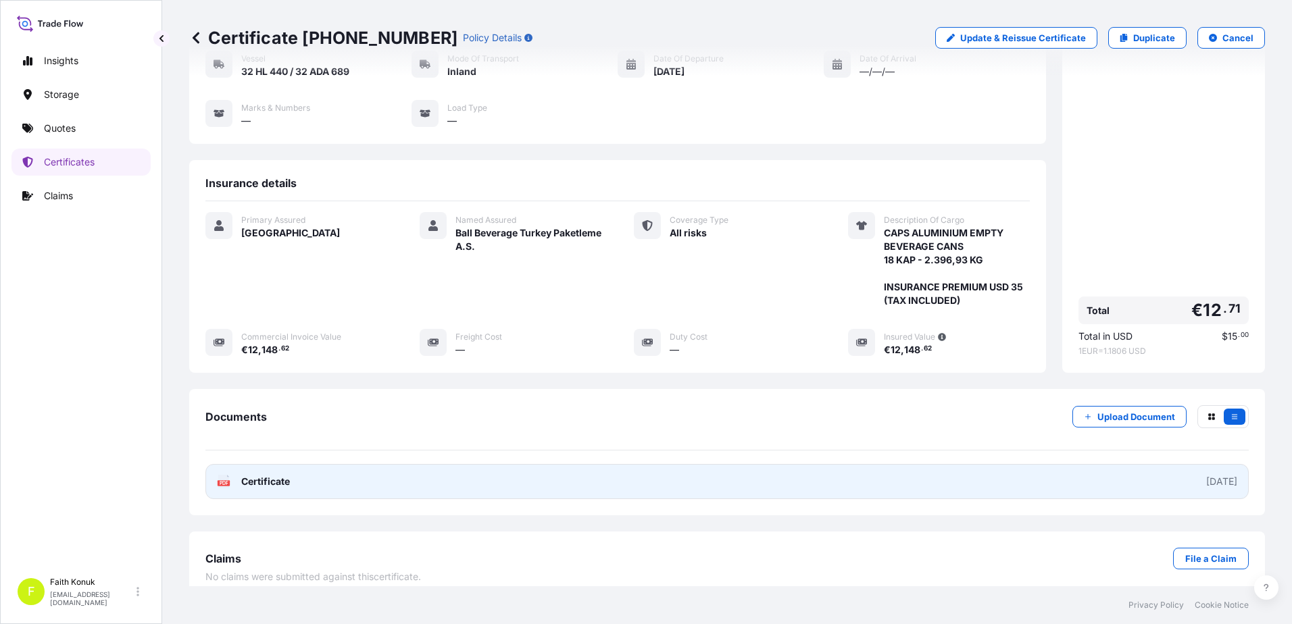
click at [263, 475] on span "Certificate" at bounding box center [265, 482] width 49 height 14
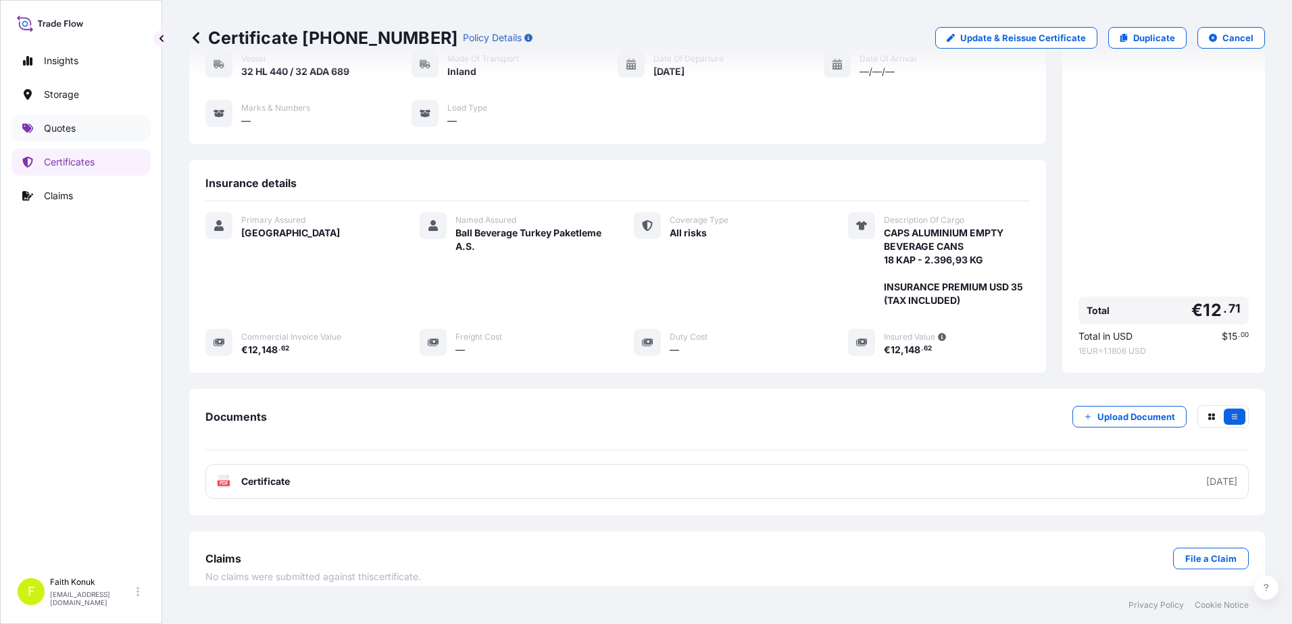
click at [76, 126] on link "Quotes" at bounding box center [80, 128] width 139 height 27
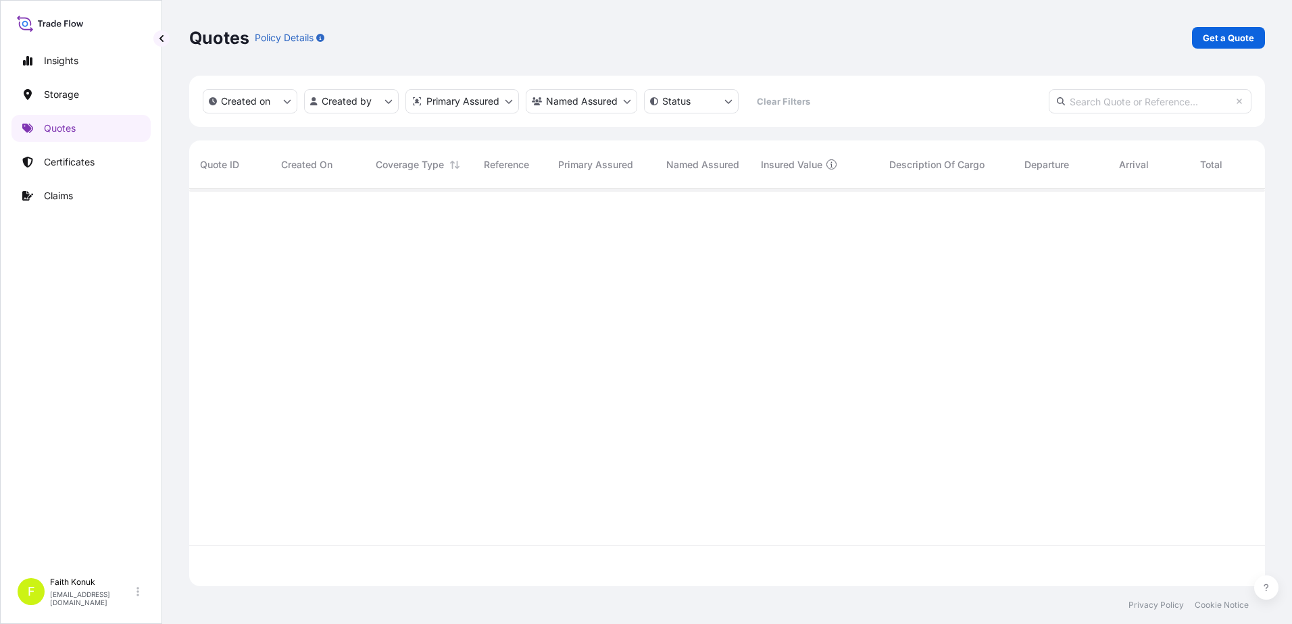
scroll to position [395, 1065]
click at [1252, 42] on p "Get a Quote" at bounding box center [1228, 38] width 51 height 14
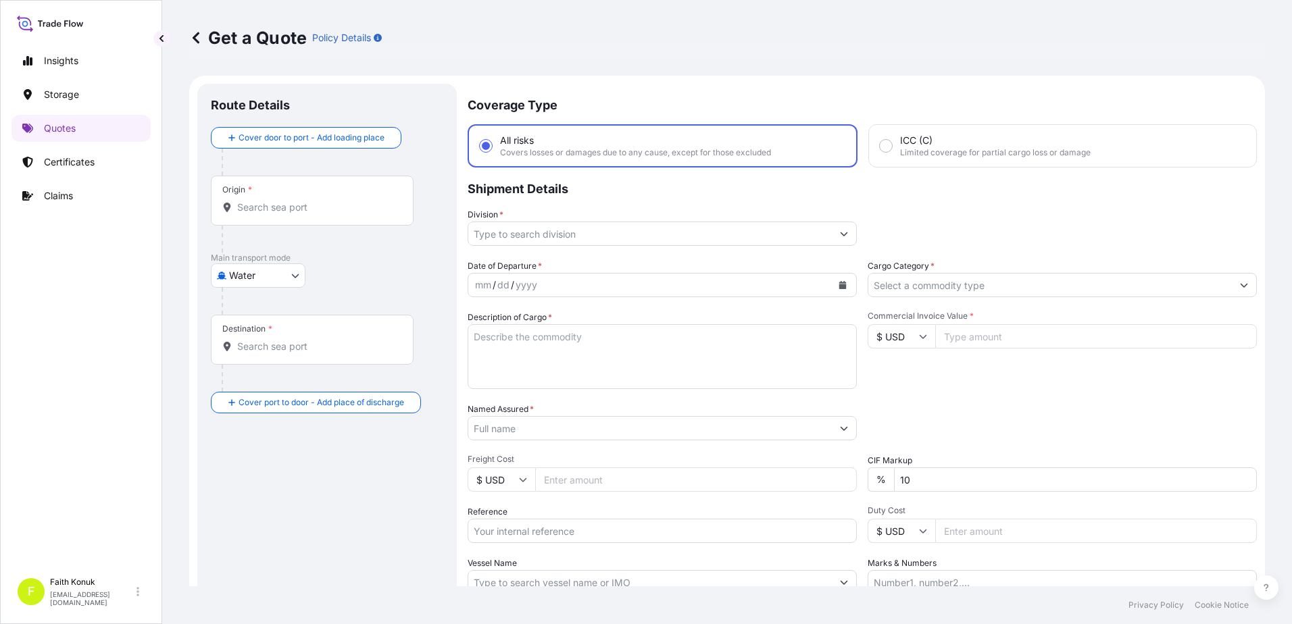
scroll to position [22, 0]
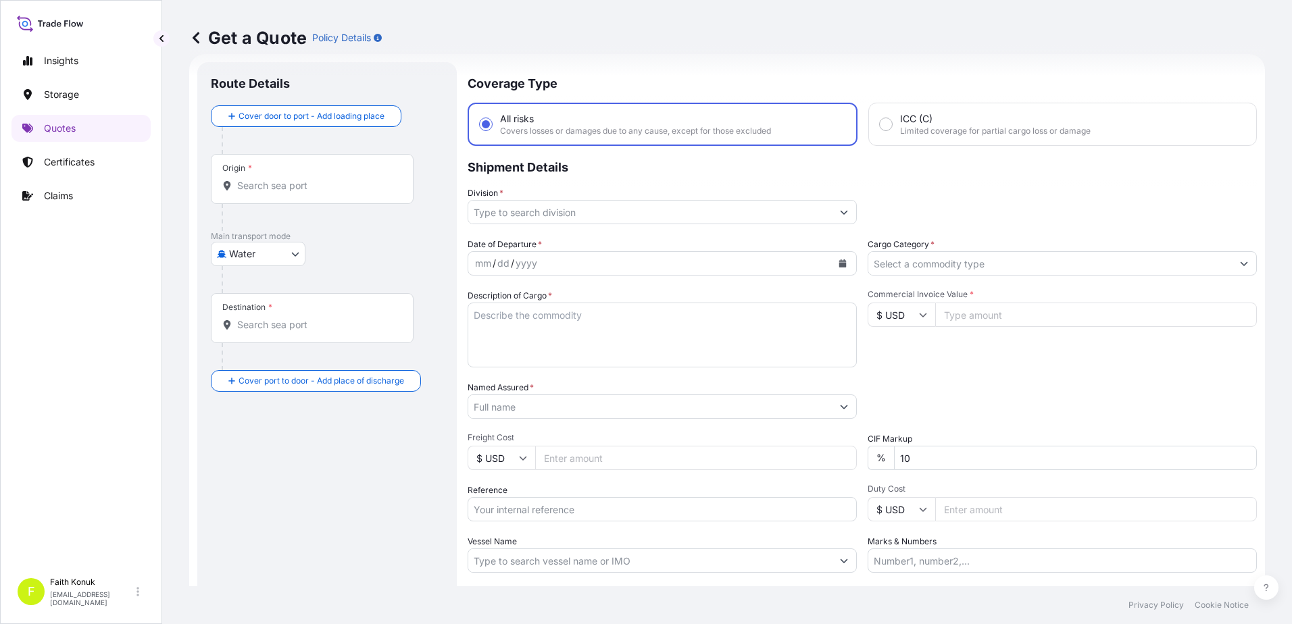
click at [264, 254] on body "Insights Storage Quotes Certificates Claims F [PERSON_NAME] [EMAIL_ADDRESS][DOM…" at bounding box center [646, 312] width 1292 height 624
click at [259, 338] on span "Inland" at bounding box center [249, 338] width 27 height 14
select select "Inland"
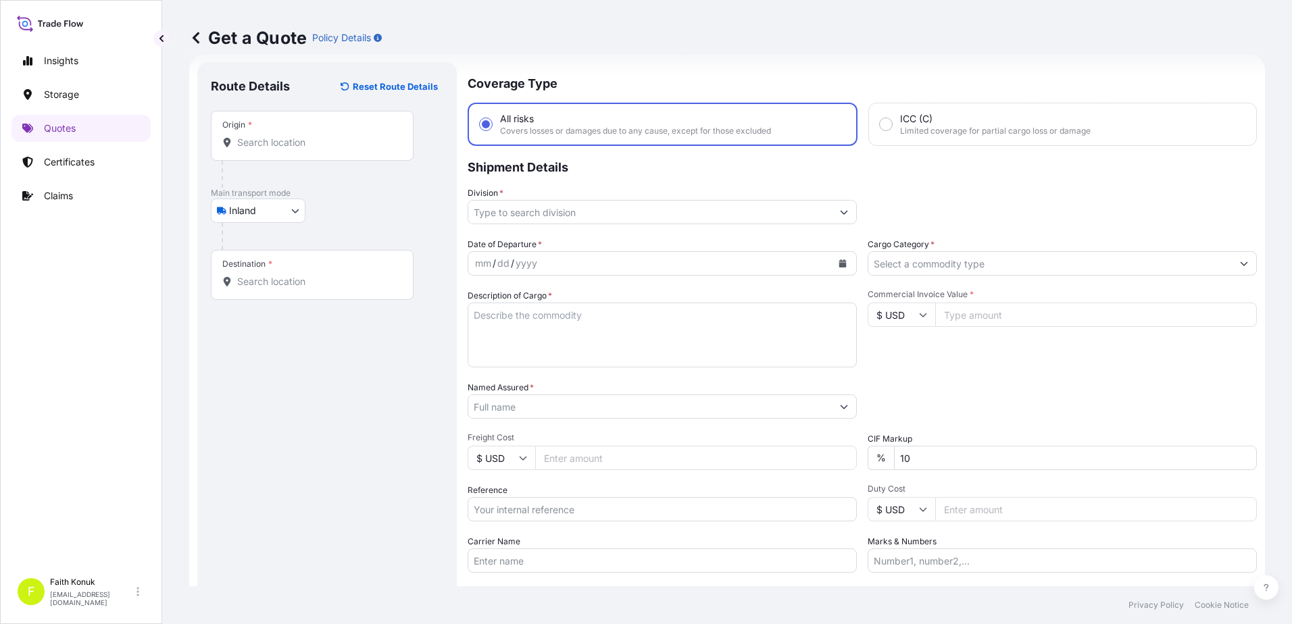
click at [347, 220] on div "Inland Air Water Inland" at bounding box center [327, 211] width 232 height 24
click at [264, 147] on input "Origin *" at bounding box center [316, 143] width 159 height 14
paste input "MANİSA"
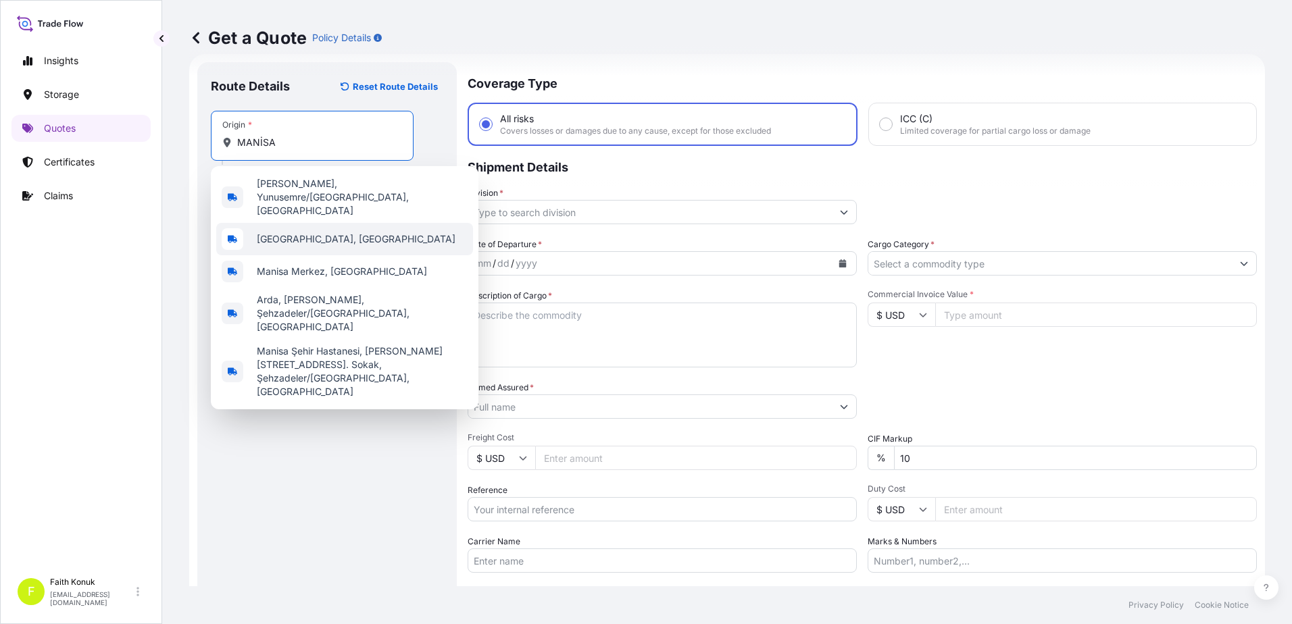
click at [302, 232] on span "[GEOGRAPHIC_DATA], [GEOGRAPHIC_DATA]" at bounding box center [356, 239] width 199 height 14
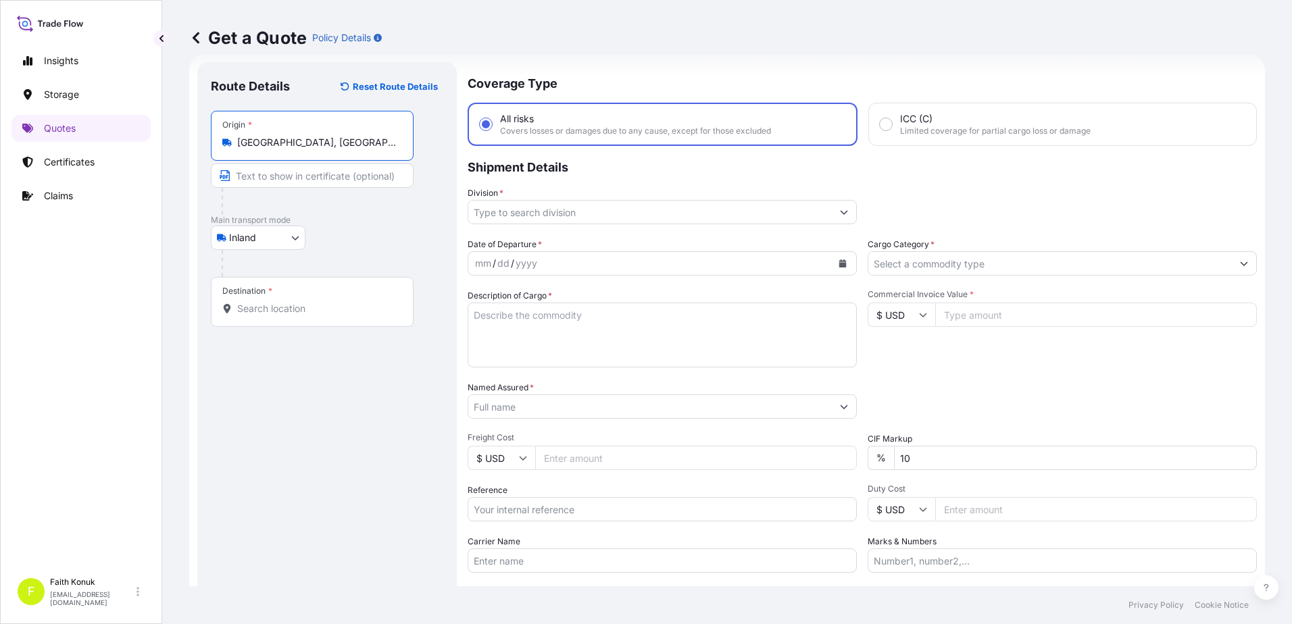
type input "[GEOGRAPHIC_DATA], [GEOGRAPHIC_DATA]"
click at [365, 232] on div "Inland Air Water Inland" at bounding box center [327, 238] width 232 height 24
click at [282, 304] on input "Destination *" at bounding box center [316, 309] width 159 height 14
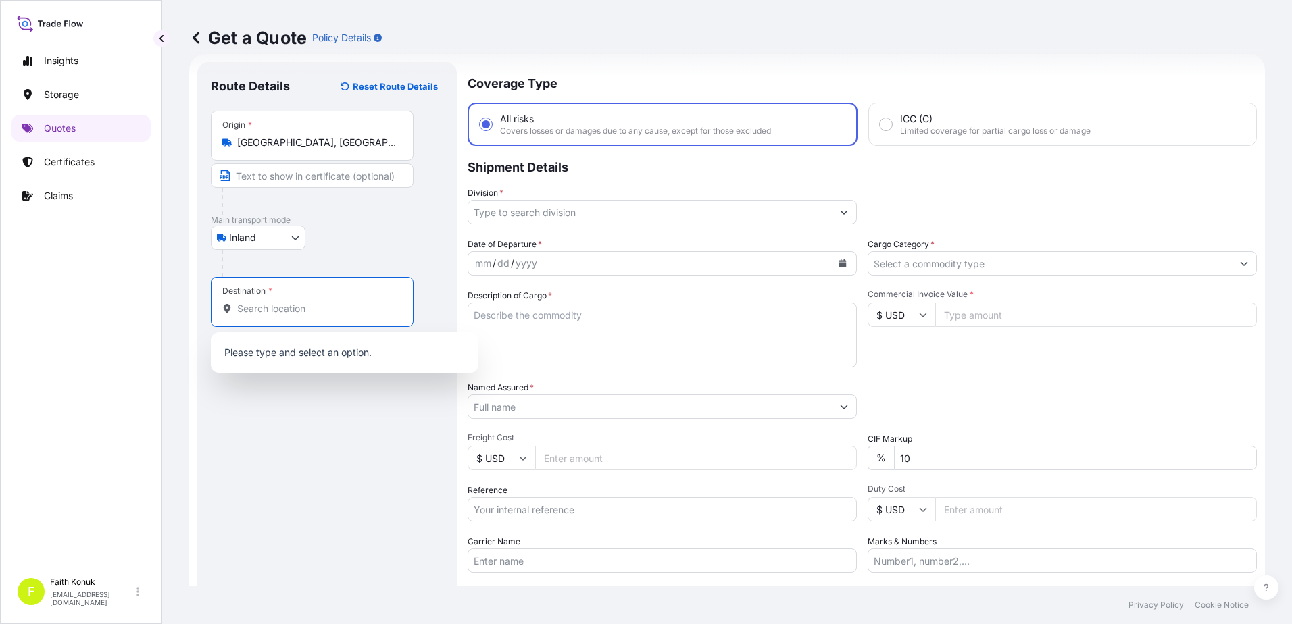
paste input "Nabeghlav"
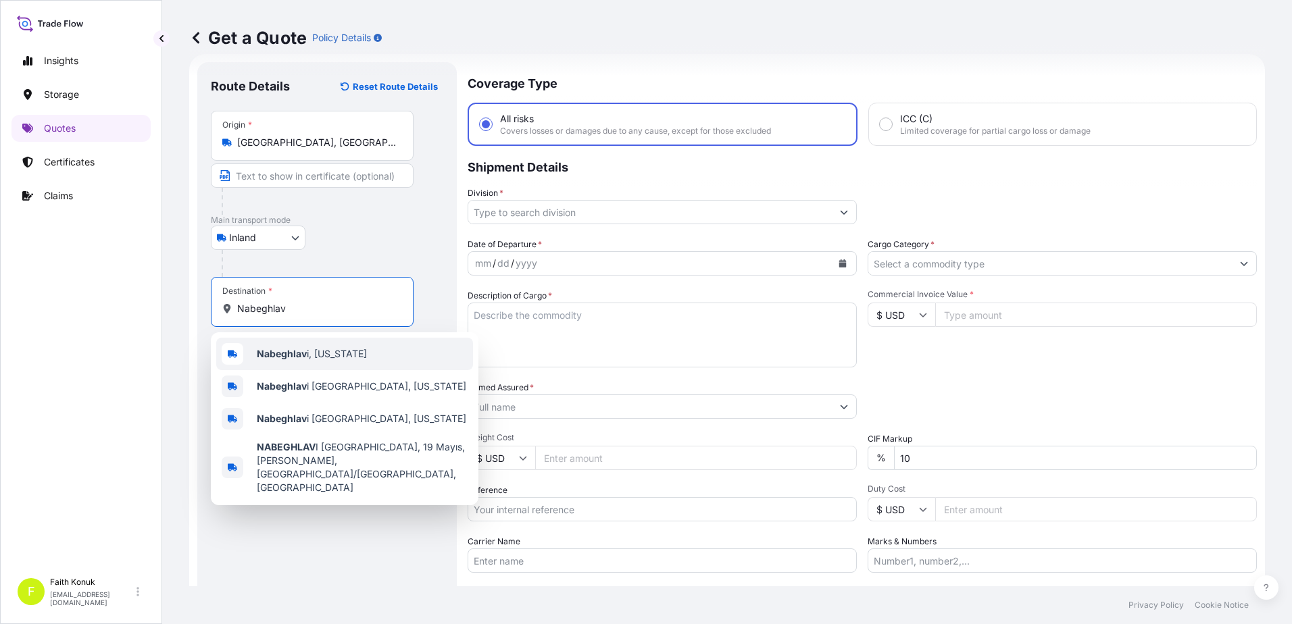
click at [293, 351] on b "Nabeghlav" at bounding box center [282, 353] width 50 height 11
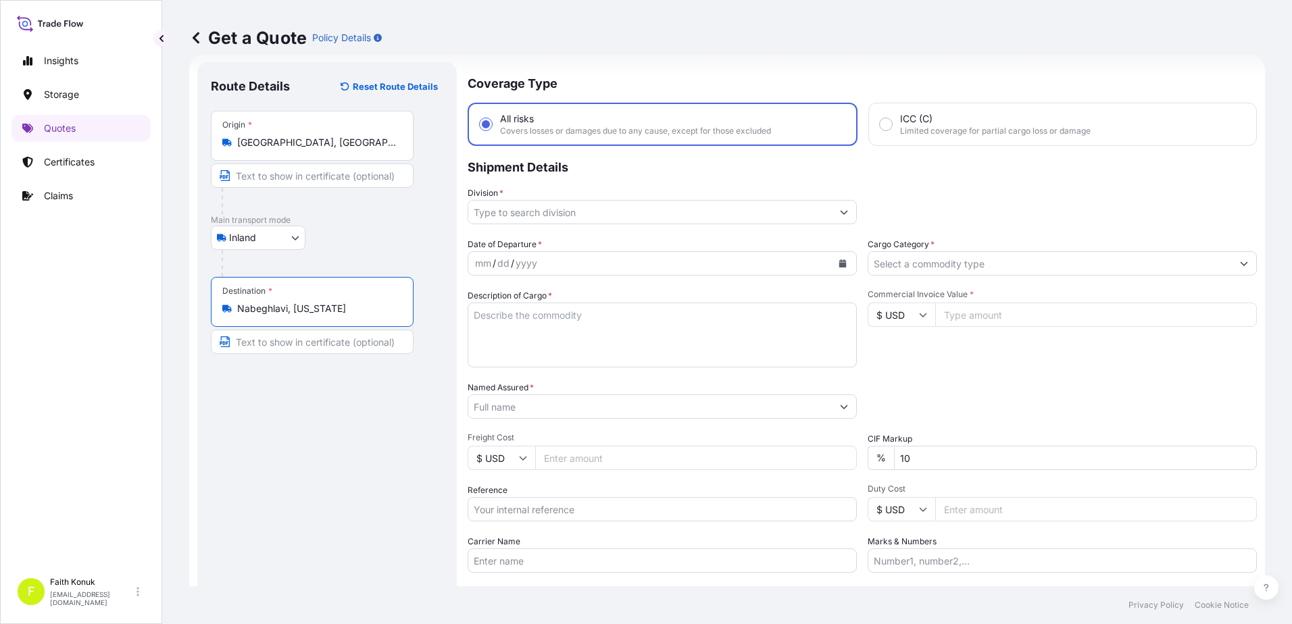
type input "Nabeghlavi, [US_STATE]"
click at [368, 420] on div "Route Details Reset Route Details Place of loading Road / Inland Road / Inland …" at bounding box center [327, 368] width 232 height 584
click at [517, 212] on input "Division *" at bounding box center [649, 212] width 363 height 24
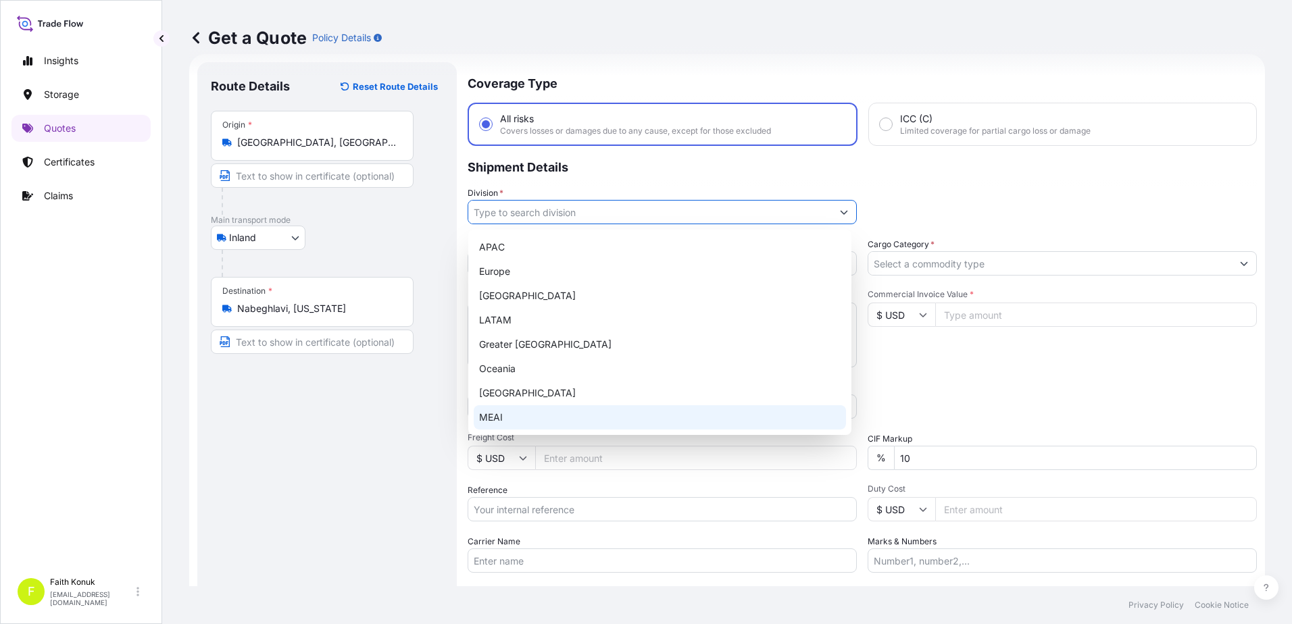
click at [502, 415] on div "MEAI" at bounding box center [660, 417] width 372 height 24
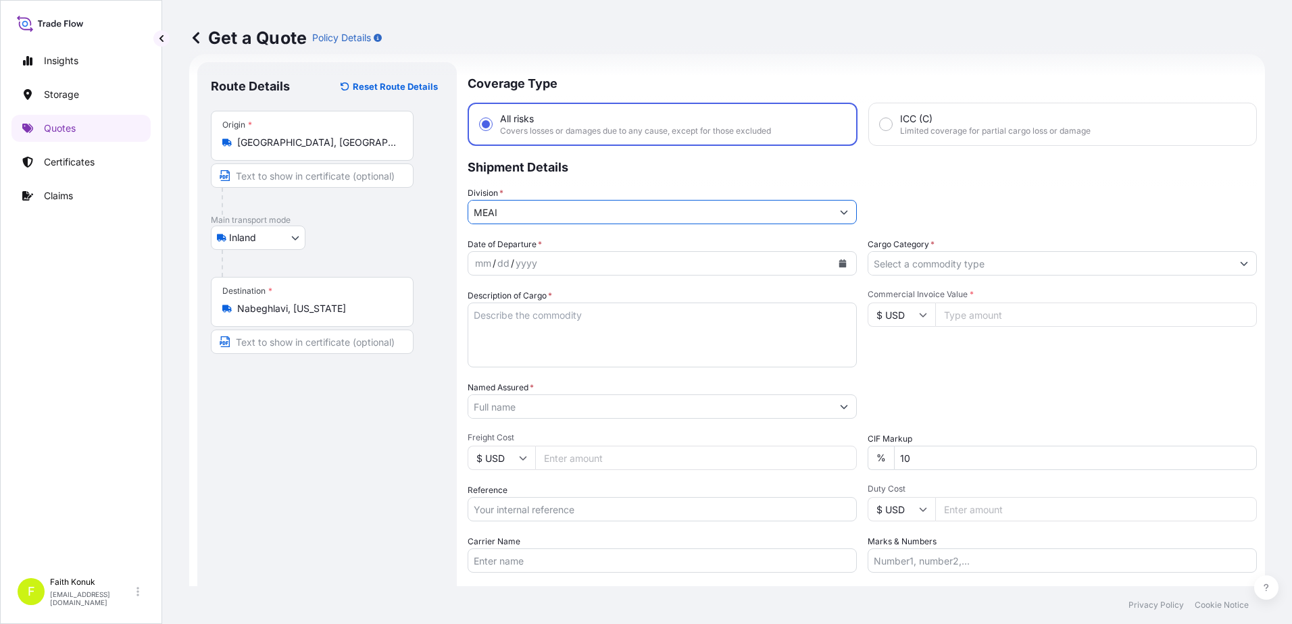
click at [519, 215] on input "MEAI" at bounding box center [649, 212] width 363 height 24
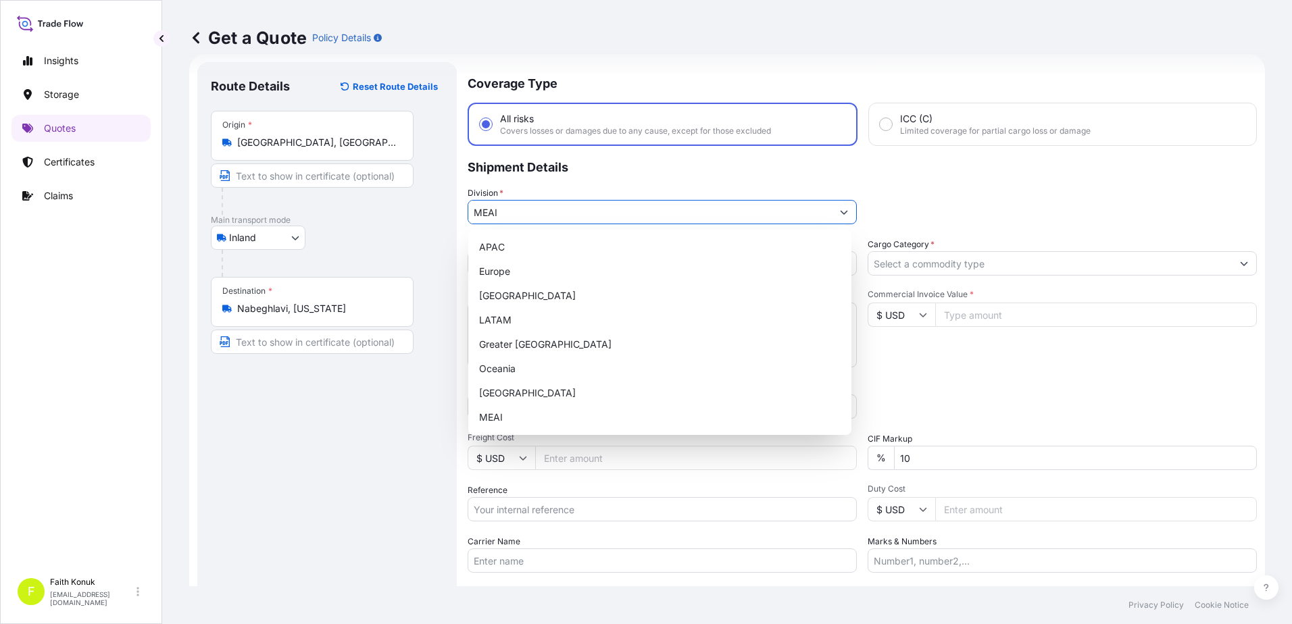
click at [846, 213] on button "Show suggestions" at bounding box center [844, 212] width 24 height 24
click at [556, 405] on div "MEAI" at bounding box center [660, 417] width 372 height 24
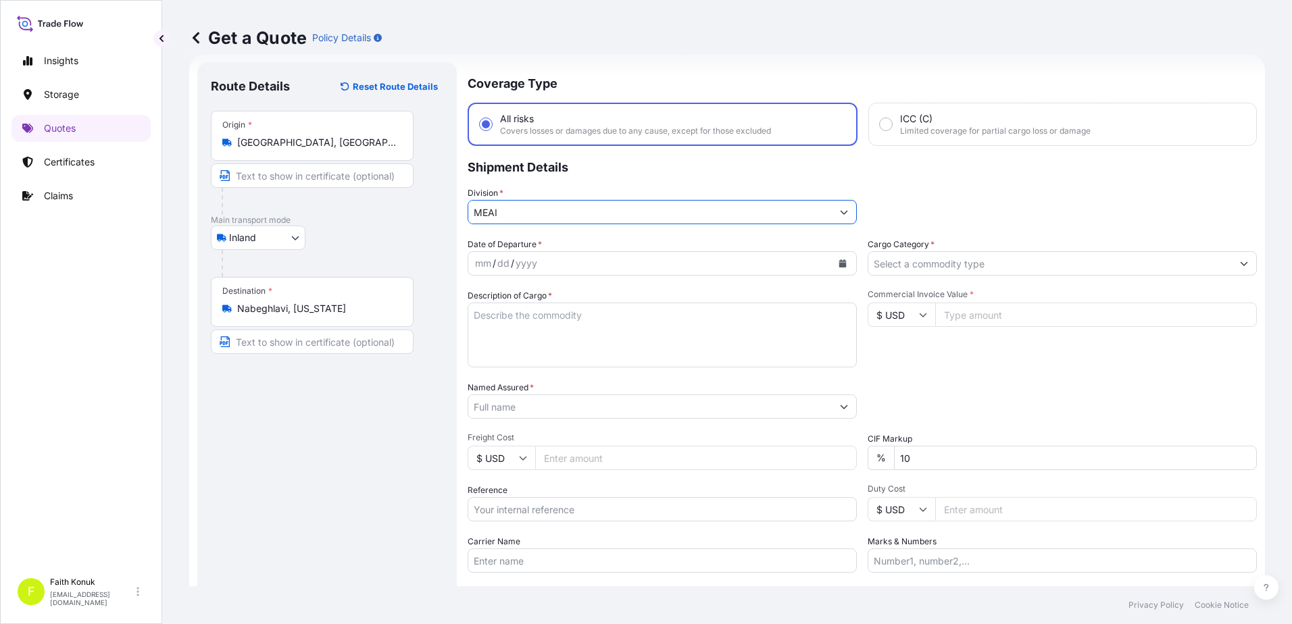
click at [845, 220] on button "Show suggestions" at bounding box center [844, 212] width 24 height 24
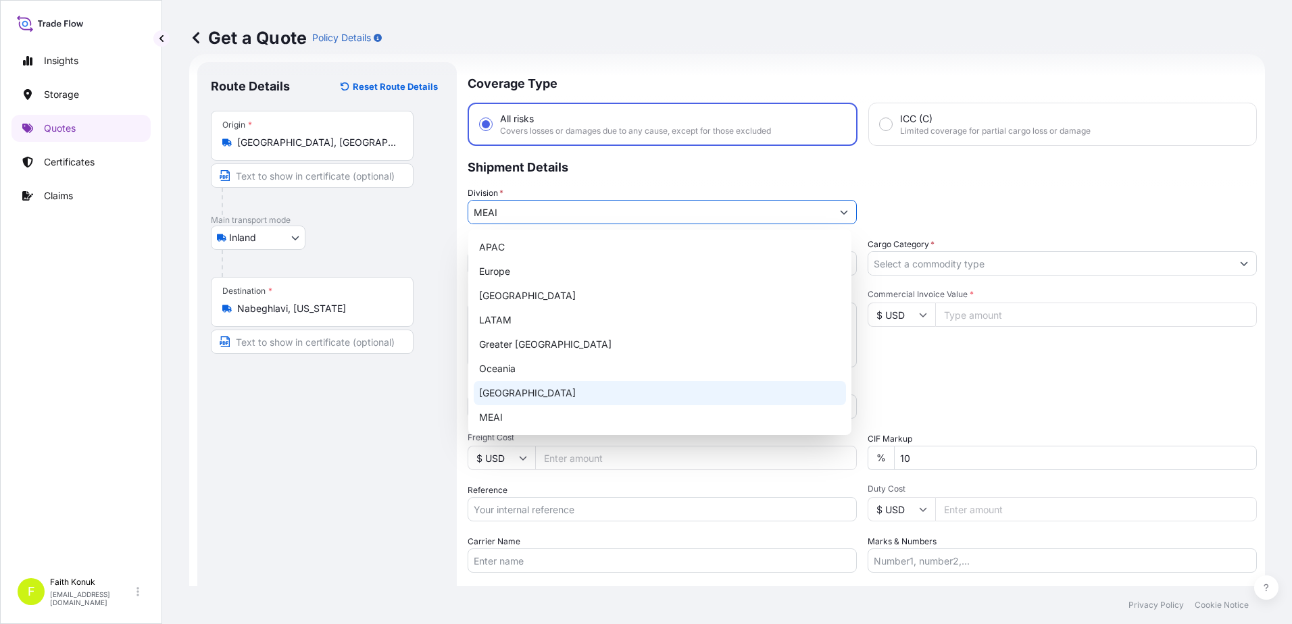
click at [516, 392] on div "[GEOGRAPHIC_DATA]" at bounding box center [660, 393] width 372 height 24
type input "[GEOGRAPHIC_DATA]"
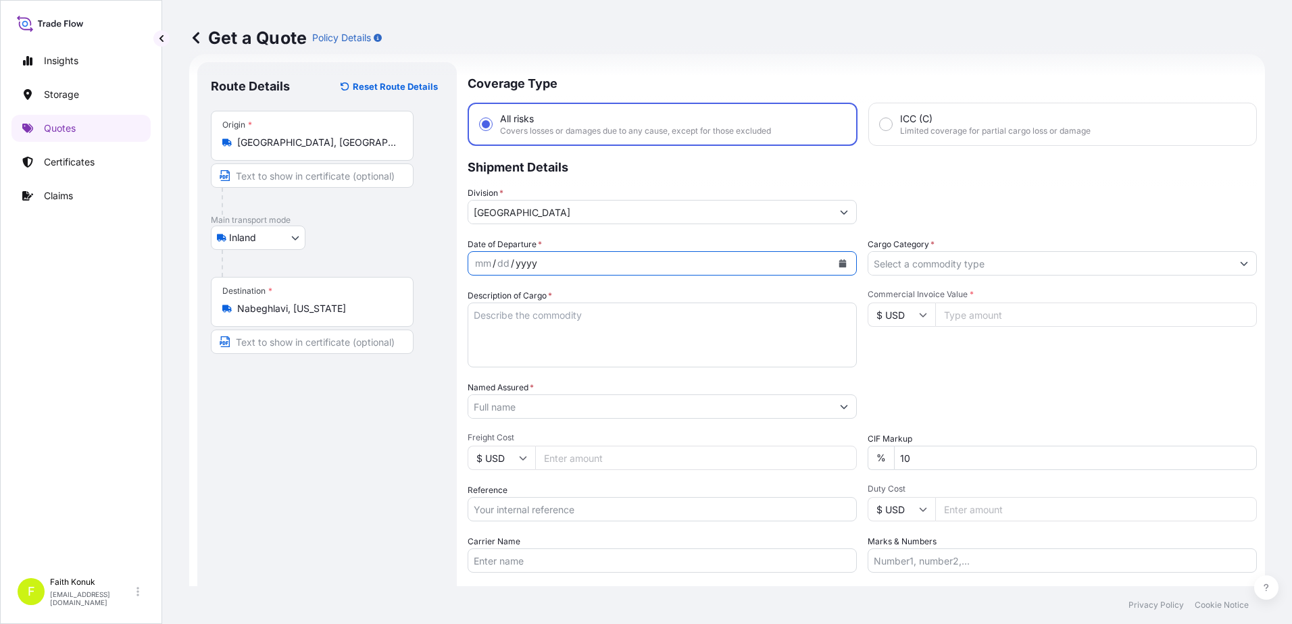
click at [561, 241] on div "Date of Departure * mm / dd / yyyy" at bounding box center [662, 257] width 389 height 38
click at [839, 263] on icon "Calendar" at bounding box center [842, 263] width 7 height 8
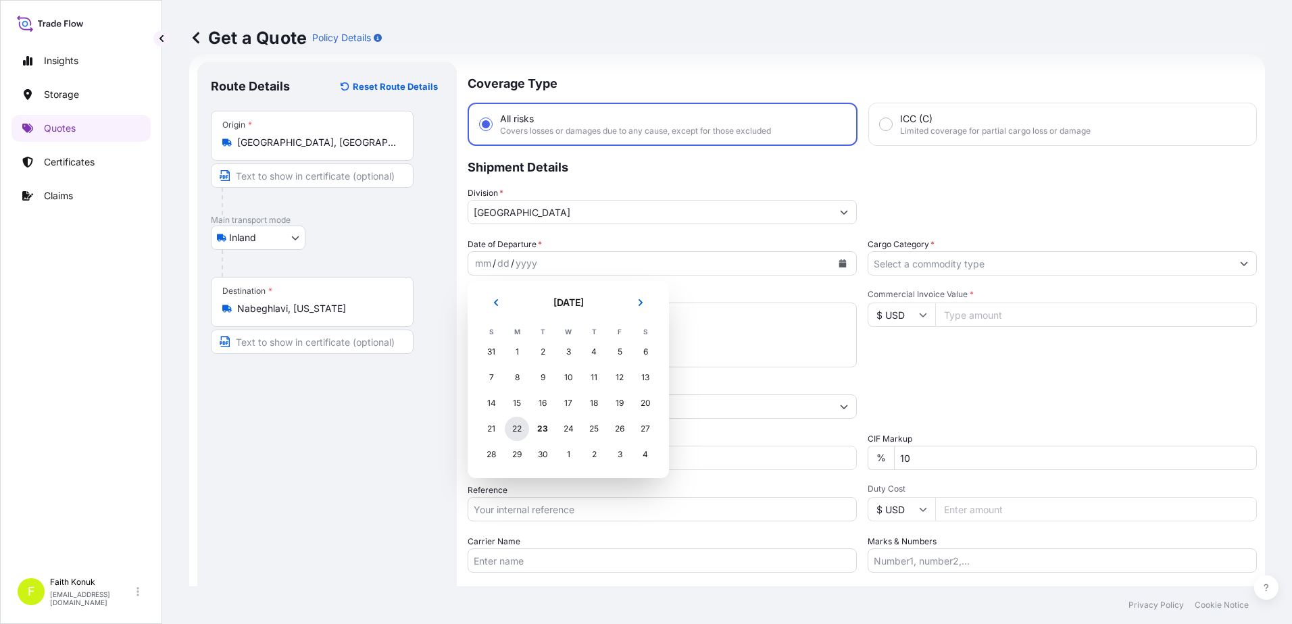
click at [520, 430] on div "22" at bounding box center [517, 429] width 24 height 24
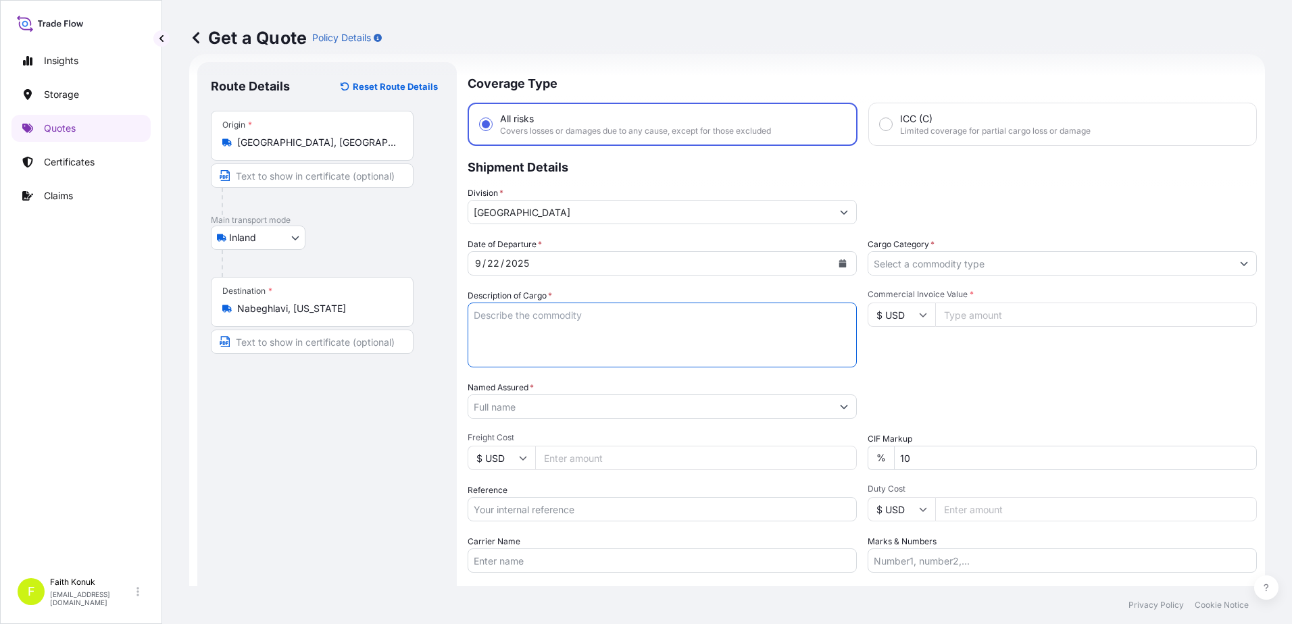
click at [505, 310] on textarea "Description of Cargo *" at bounding box center [662, 335] width 389 height 65
click at [558, 329] on textarea "Description of Cargo *" at bounding box center [662, 335] width 389 height 65
paste textarea "CAPS ALUMINIUM EMPTY BEVERAGE CANS 18 KAP - 2.396,93 KG"
type textarea "CAPS ALUMINIUM EMPTY BEVERAGE CANS 18 KAP - 2.396,93 KG INSURANCE PREMIUM USD 3…"
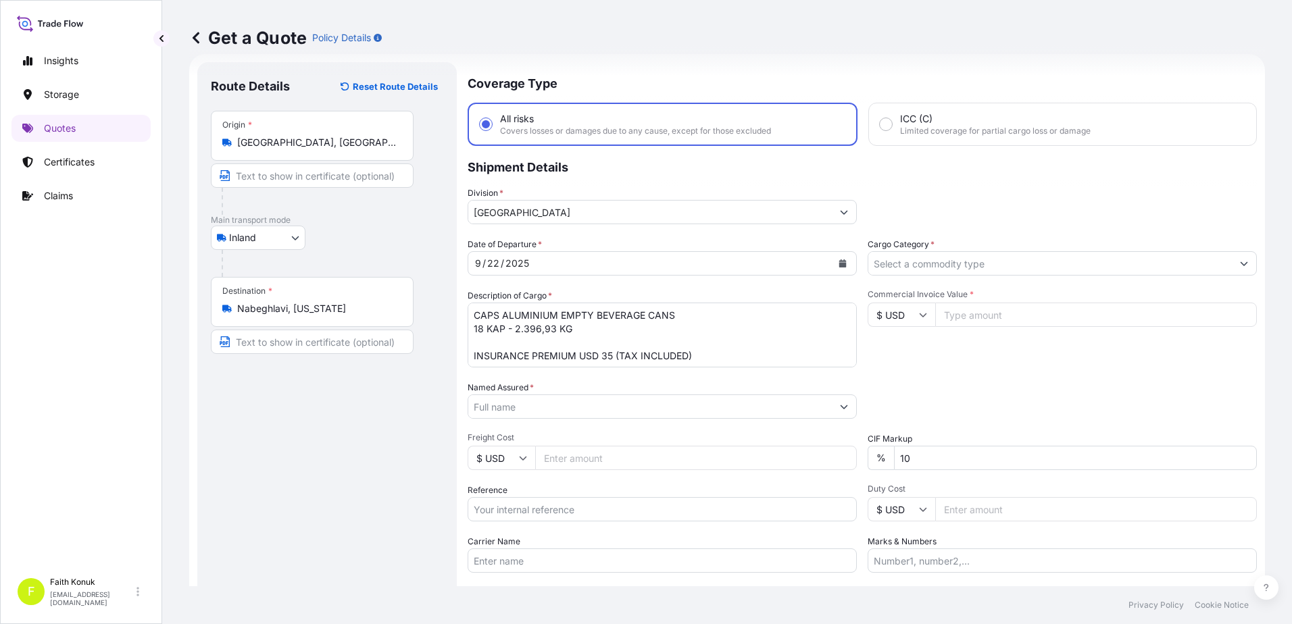
click at [518, 407] on input "Named Assured *" at bounding box center [649, 407] width 363 height 24
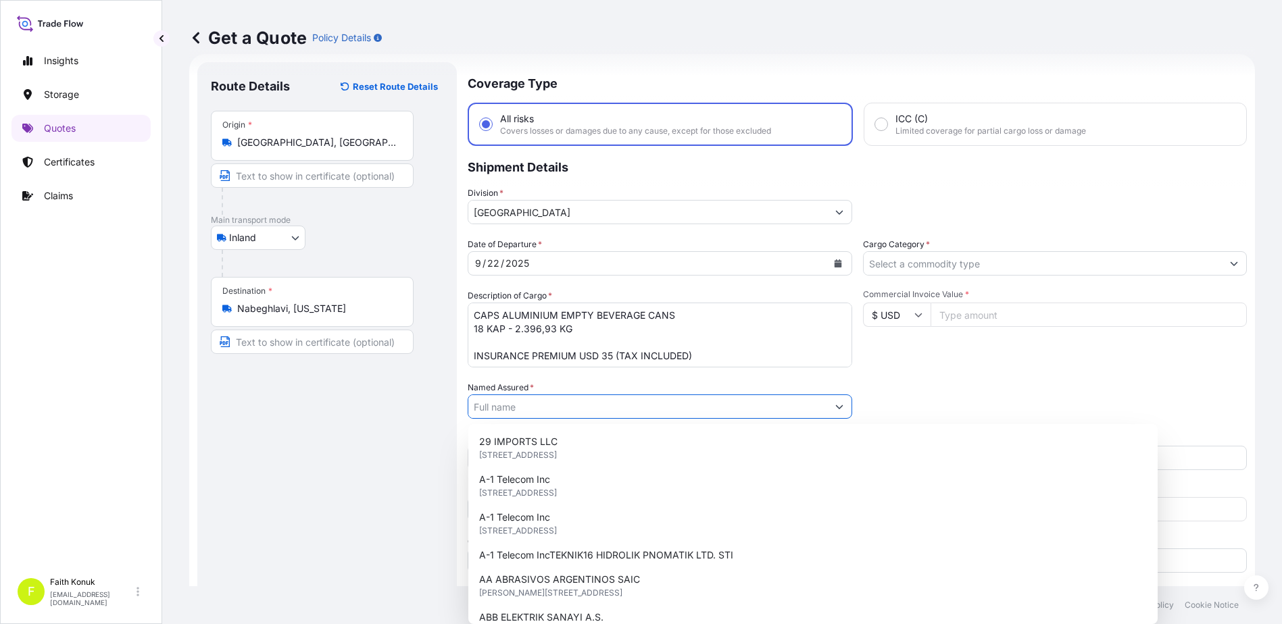
paste input "Ball Beverage Turkey Paketleme A.S."
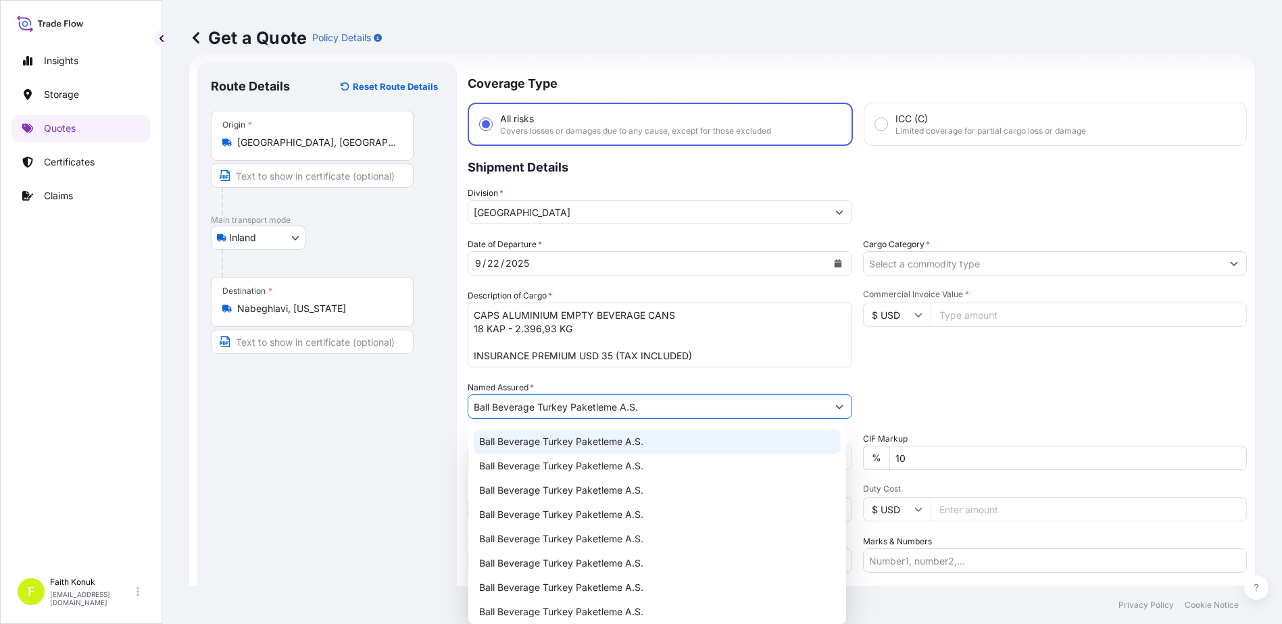
click at [529, 438] on span "Ball Beverage Turkey Paketleme A.S." at bounding box center [561, 442] width 164 height 14
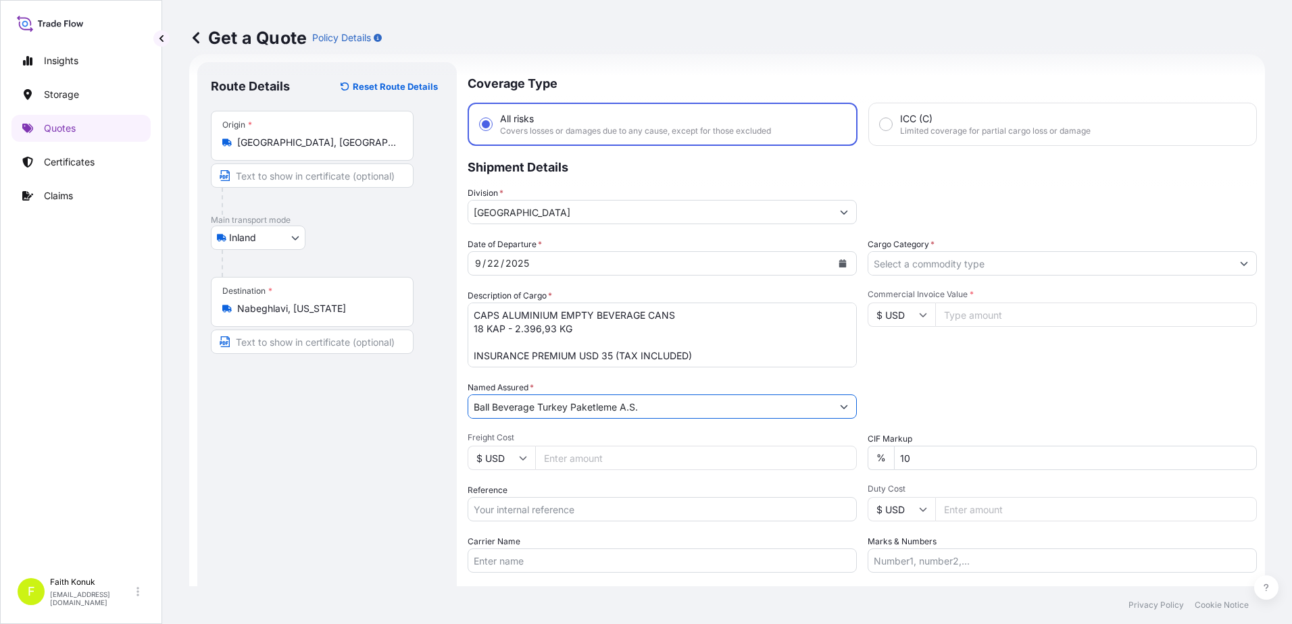
type input "Ball Beverage Turkey Paketleme A.S."
click at [559, 379] on div "Date of Departure * [DATE] Cargo Category * Description of Cargo * CAPS ALUMINI…" at bounding box center [862, 405] width 789 height 335
click at [561, 505] on input "Reference" at bounding box center [662, 509] width 389 height 24
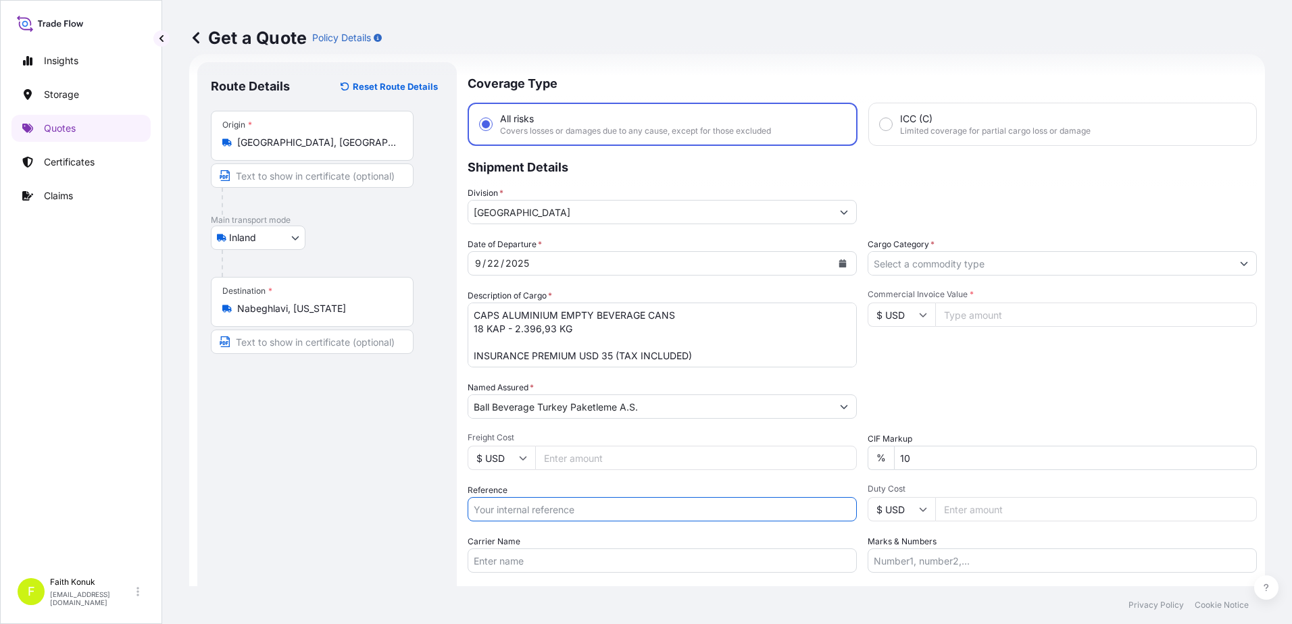
paste input "2201781556"
type input "2201781556"
click at [564, 482] on div "Date of Departure * [DATE] Cargo Category * Description of Cargo * CAPS ALUMINI…" at bounding box center [862, 405] width 789 height 335
click at [566, 563] on input "Carrier Name" at bounding box center [662, 561] width 389 height 24
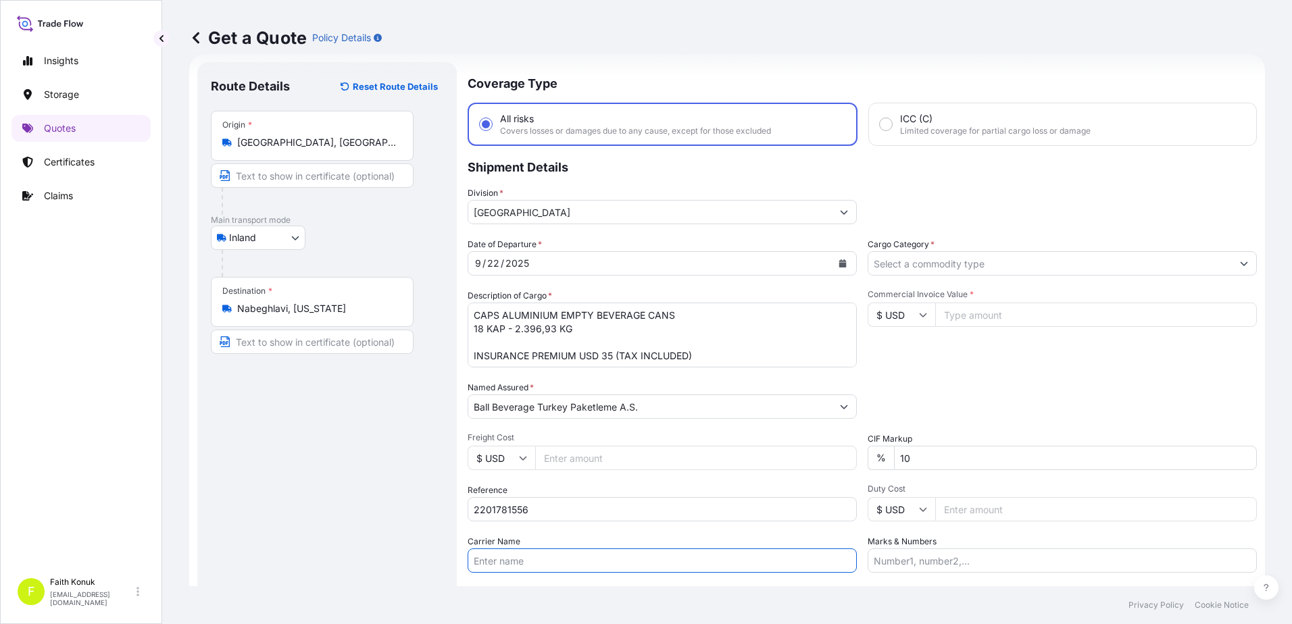
paste input "32 ADY 860 / 32 ADZ 504"
type input "32 ADY 860 / 32 ADZ 504"
click at [555, 532] on div "Date of Departure * [DATE] Cargo Category * Description of Cargo * CAPS ALUMINI…" at bounding box center [862, 405] width 789 height 335
click at [923, 272] on input "Cargo Category *" at bounding box center [1049, 263] width 363 height 24
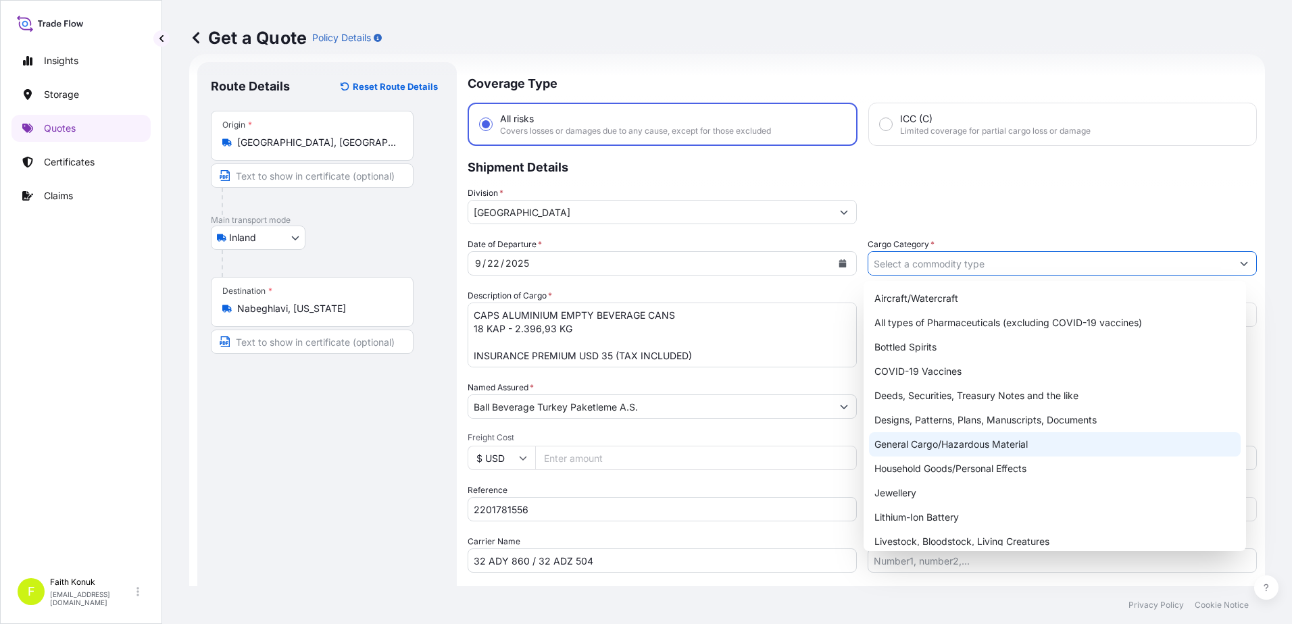
click at [905, 442] on div "General Cargo/Hazardous Material" at bounding box center [1055, 444] width 372 height 24
type input "General Cargo/Hazardous Material"
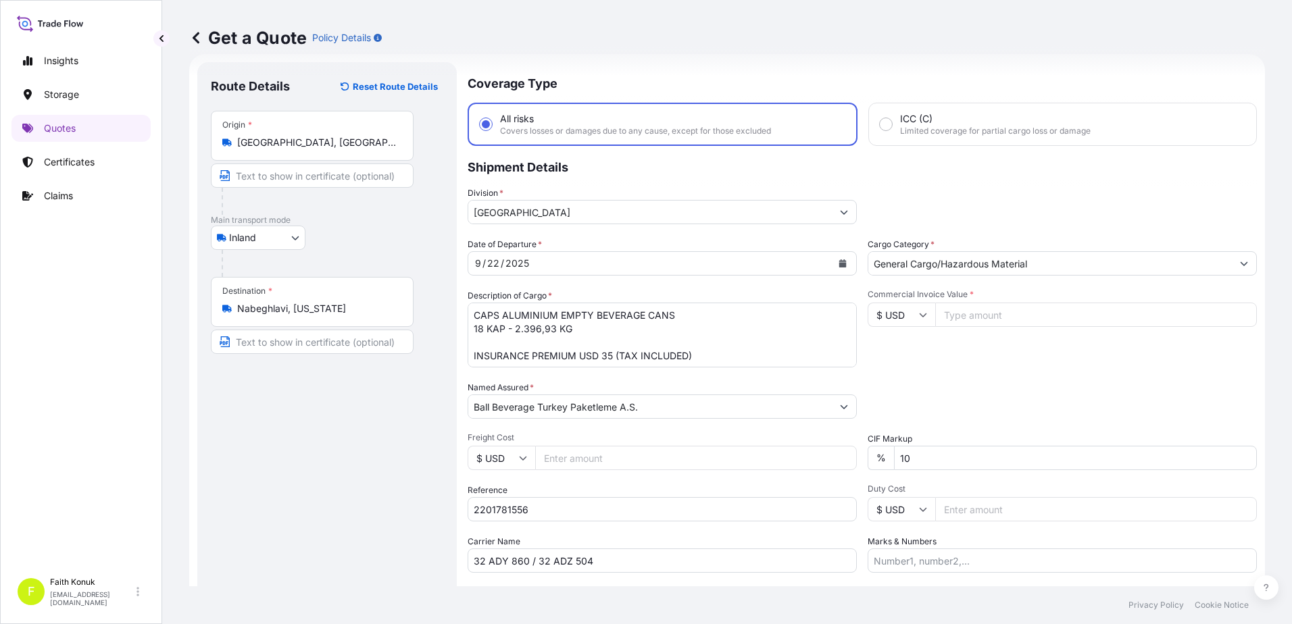
click at [927, 369] on div "Date of Departure * [DATE] Cargo Category * General Cargo/Hazardous Material De…" at bounding box center [862, 405] width 789 height 335
click at [919, 311] on icon at bounding box center [923, 315] width 8 height 8
click at [906, 349] on div "€ EUR" at bounding box center [896, 352] width 57 height 26
type input "€ EUR"
click at [965, 311] on input "Commercial Invoice Value *" at bounding box center [1096, 315] width 322 height 24
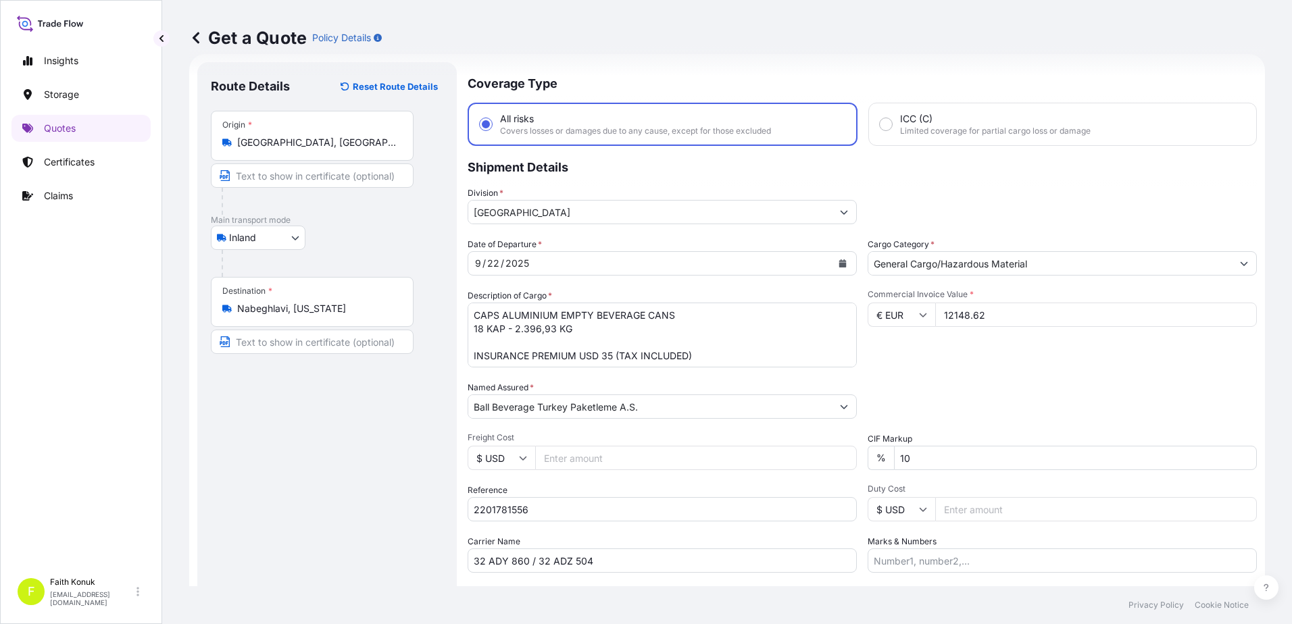
type input "12148.62"
drag, startPoint x: 941, startPoint y: 452, endPoint x: 830, endPoint y: 450, distance: 110.8
click at [834, 450] on div "Date of Departure * [DATE] Cargo Category * General Cargo/Hazardous Material De…" at bounding box center [862, 405] width 789 height 335
type input "0"
click at [968, 396] on div "Packing Category Type to search a container mode Please select a primary mode o…" at bounding box center [1062, 400] width 389 height 38
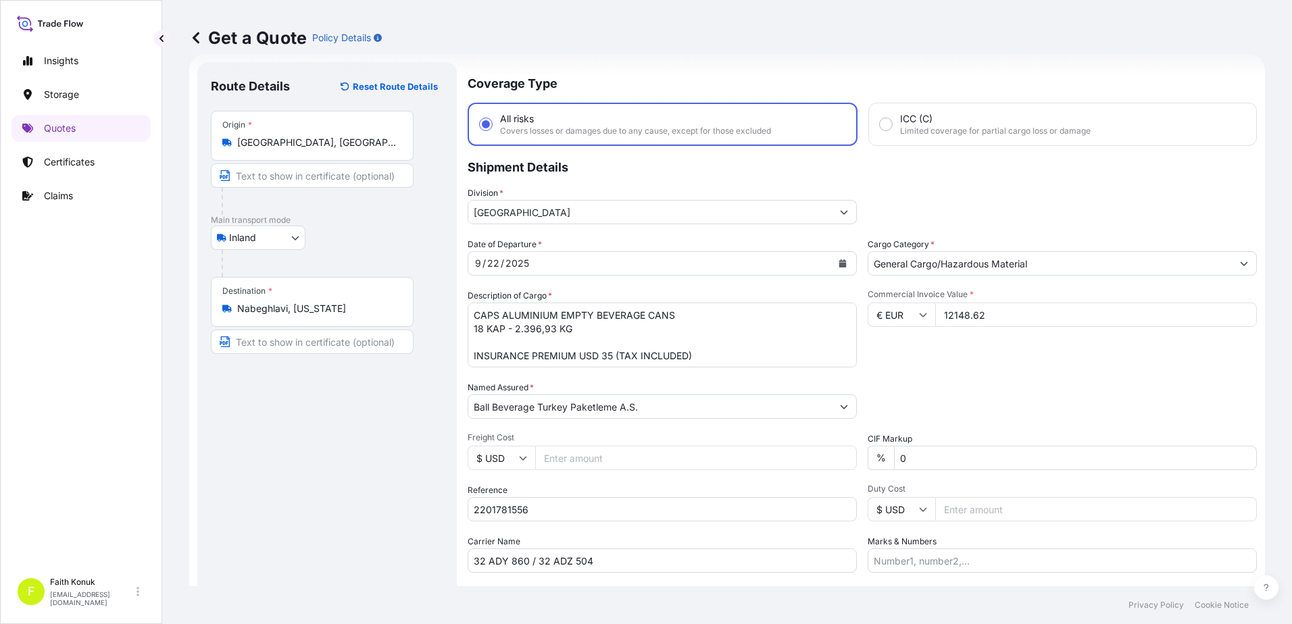
scroll to position [117, 0]
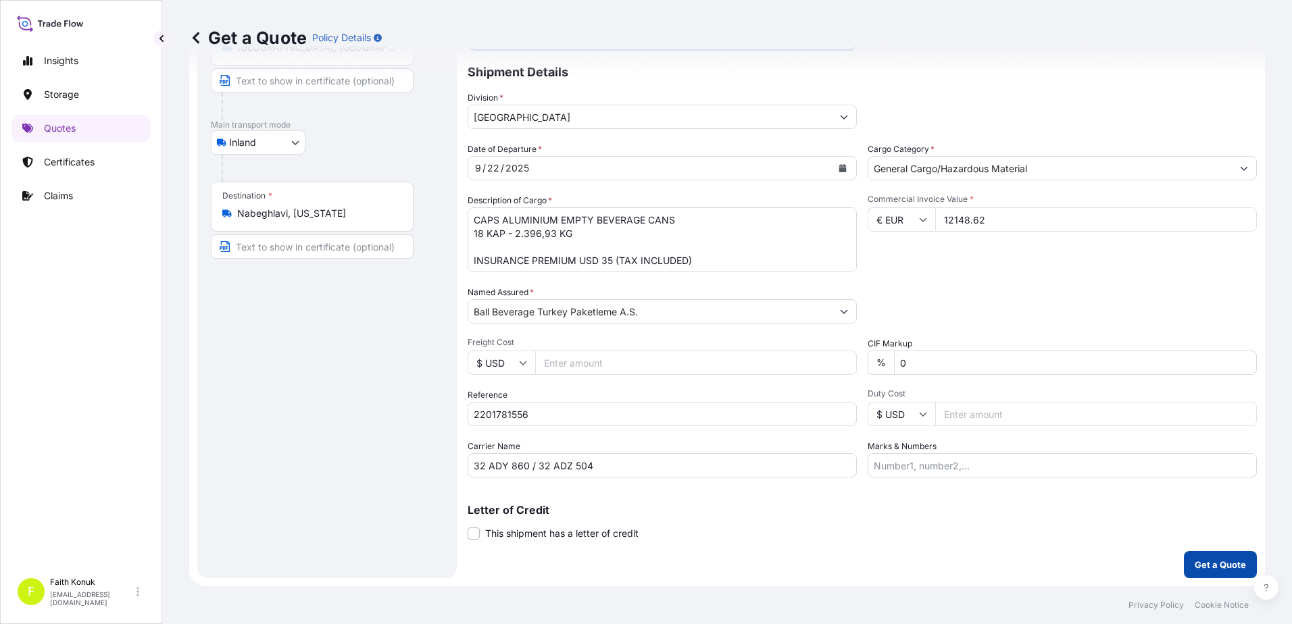
click at [1207, 563] on p "Get a Quote" at bounding box center [1220, 565] width 51 height 14
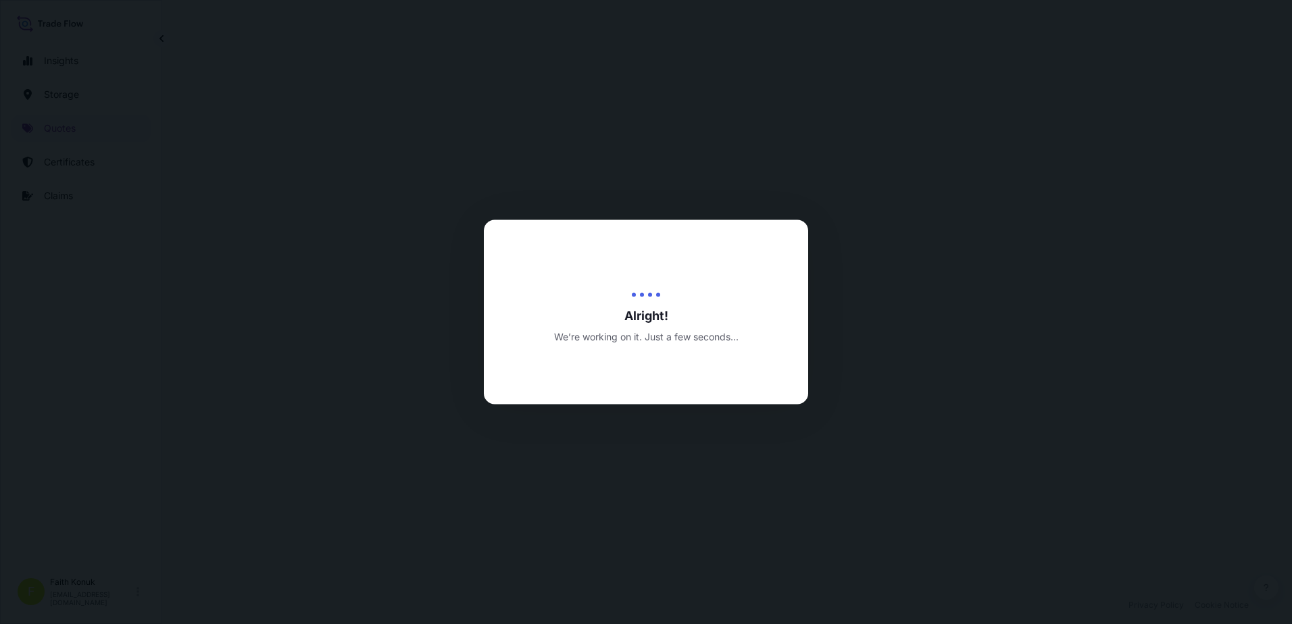
select select "Inland"
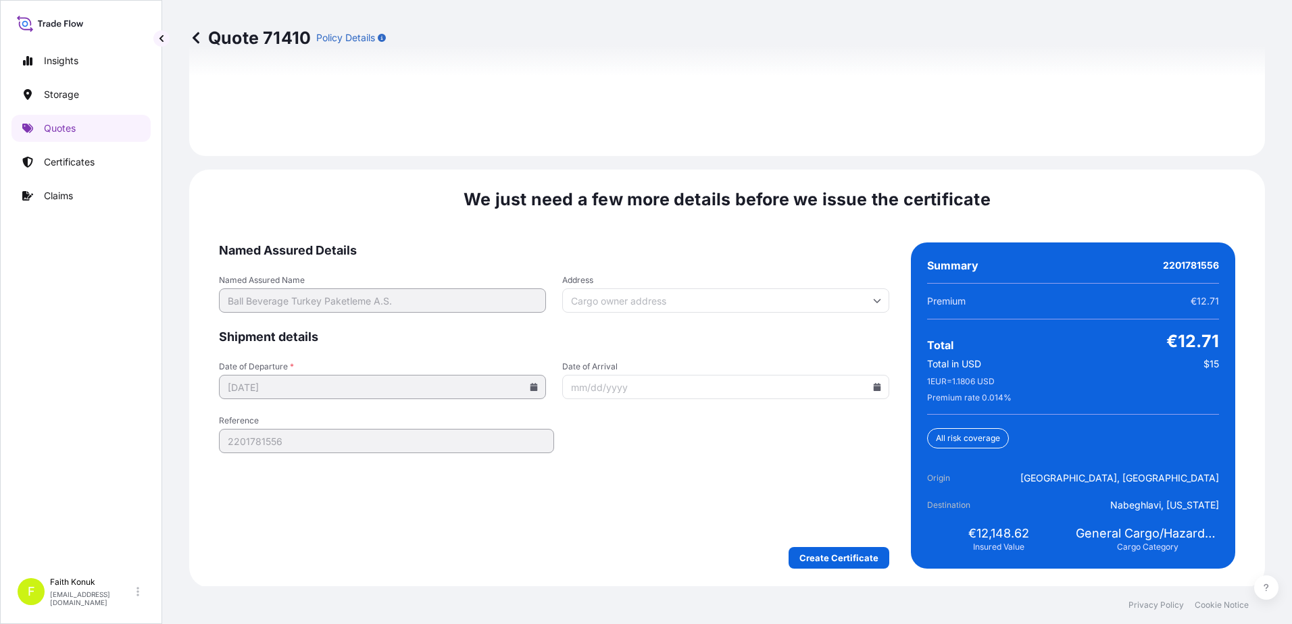
scroll to position [1993, 0]
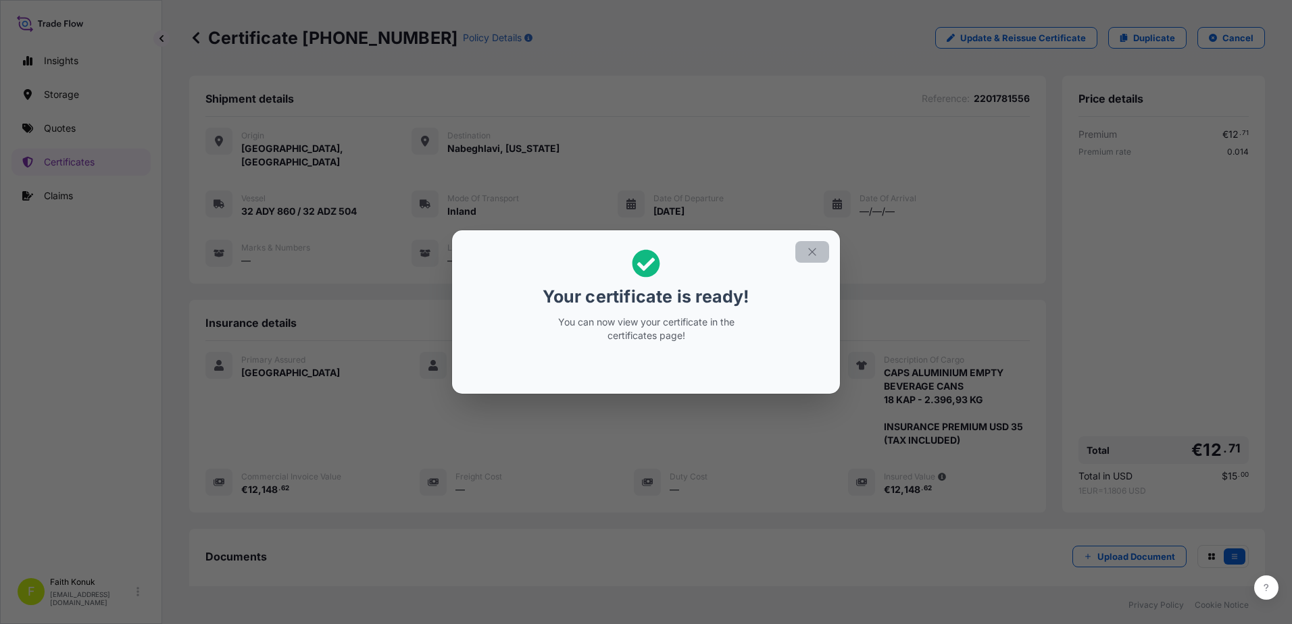
click at [813, 250] on icon "button" at bounding box center [812, 252] width 12 height 12
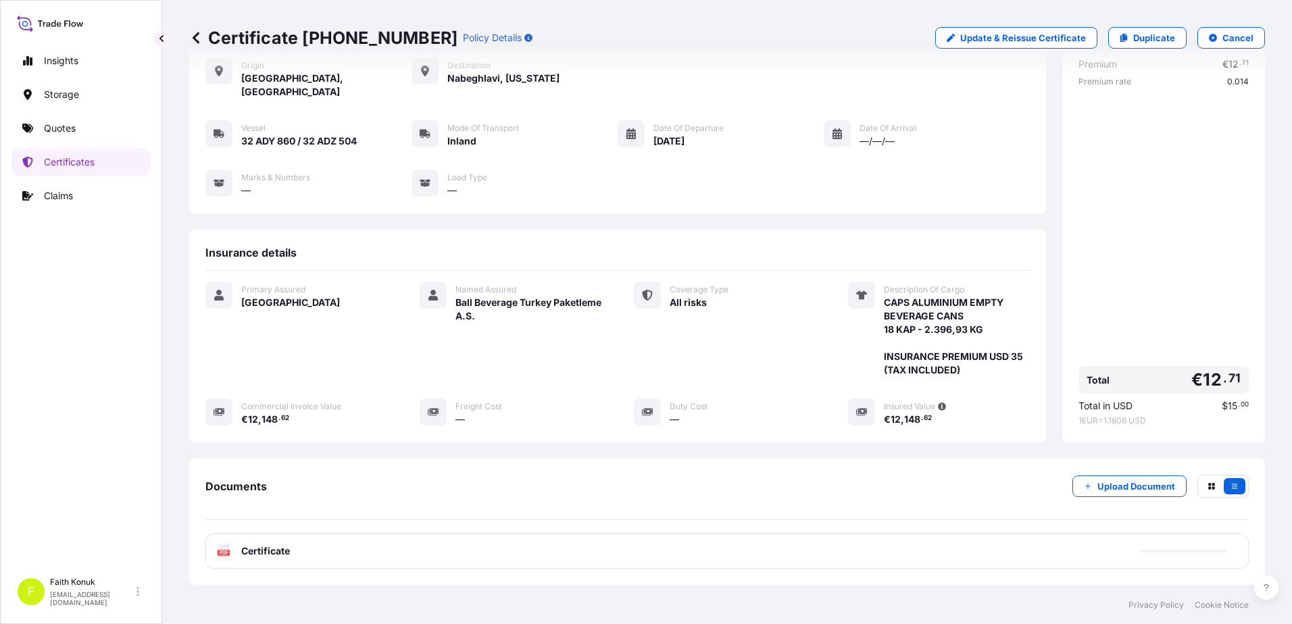
scroll to position [140, 0]
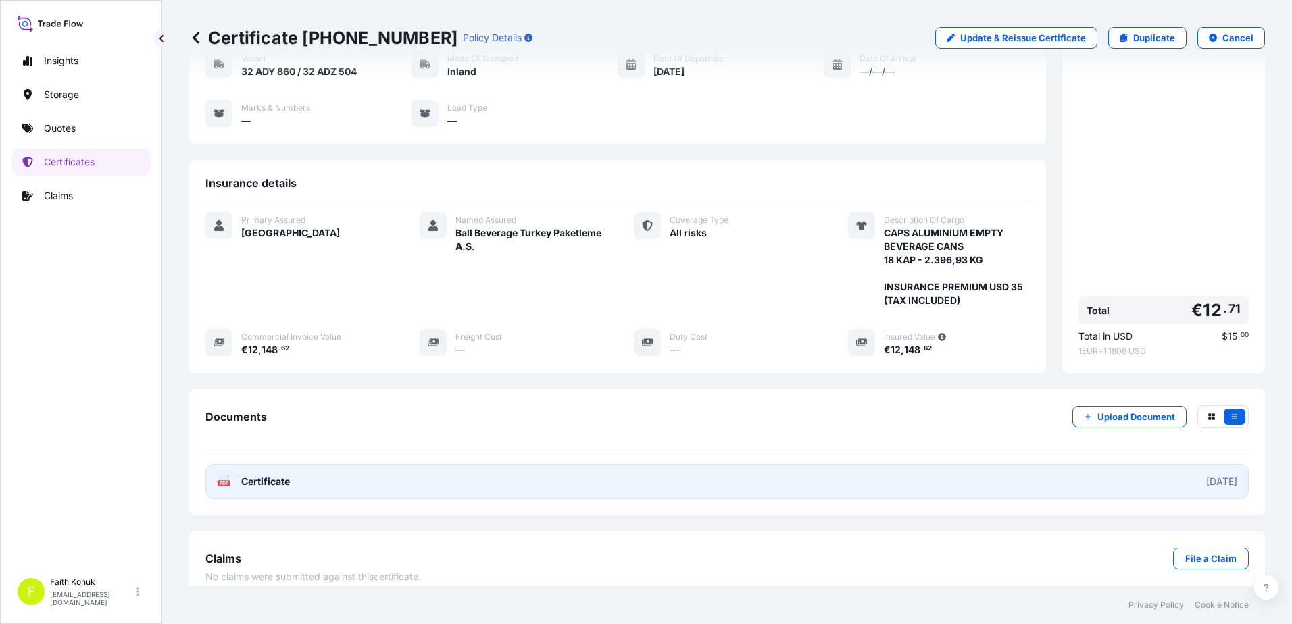
click at [261, 475] on span "Certificate" at bounding box center [265, 482] width 49 height 14
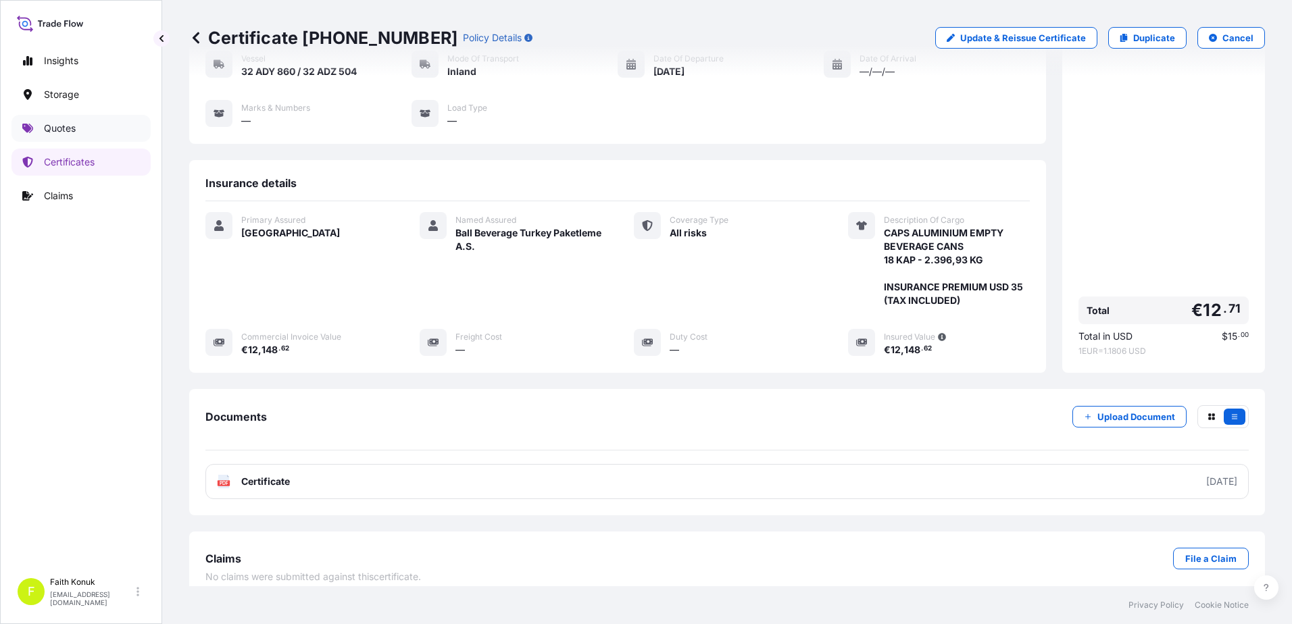
click at [86, 122] on link "Quotes" at bounding box center [80, 128] width 139 height 27
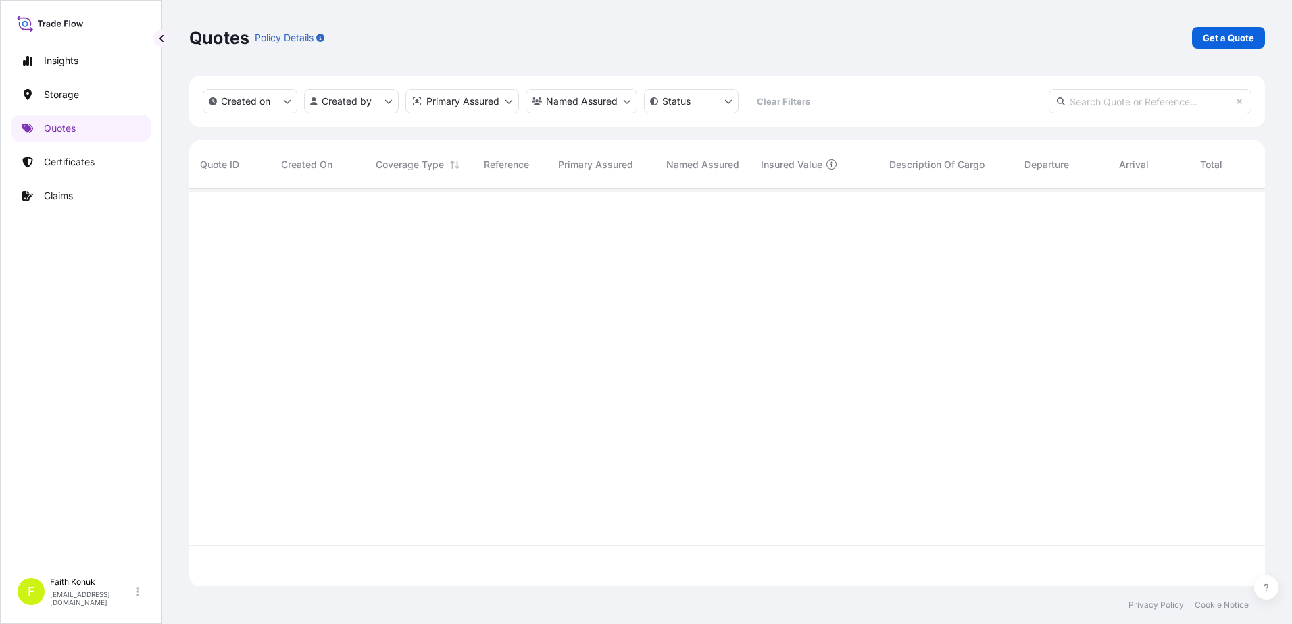
scroll to position [395, 1065]
click at [1213, 40] on p "Get a Quote" at bounding box center [1228, 38] width 51 height 14
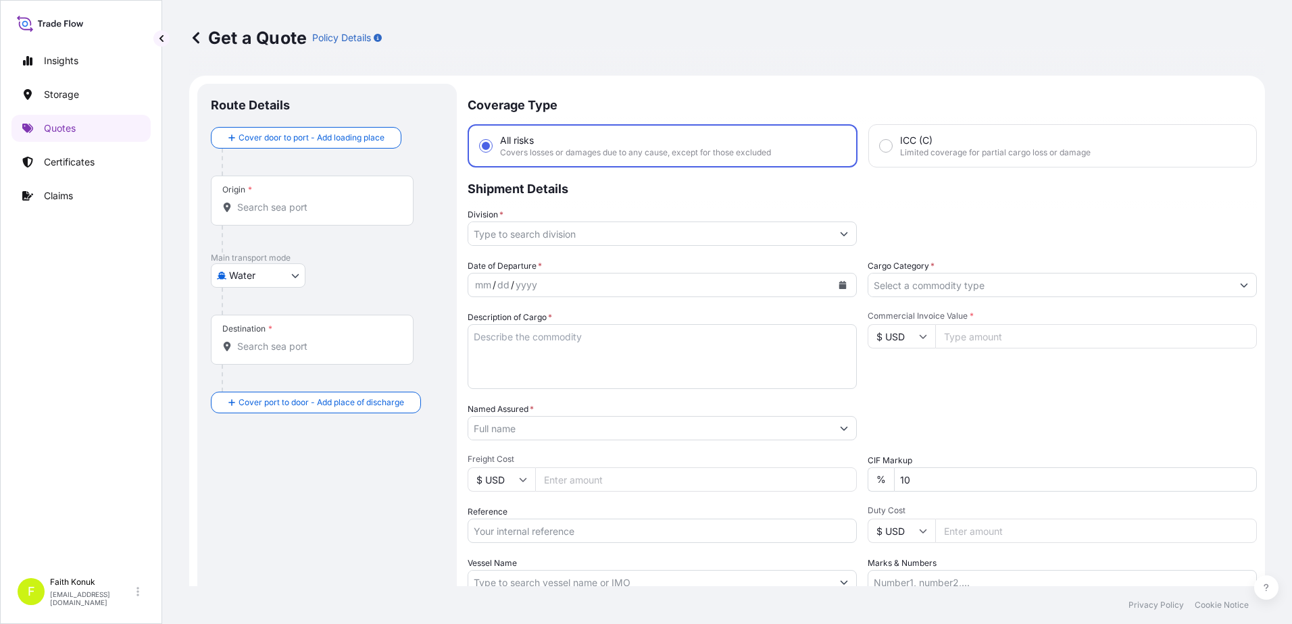
scroll to position [22, 0]
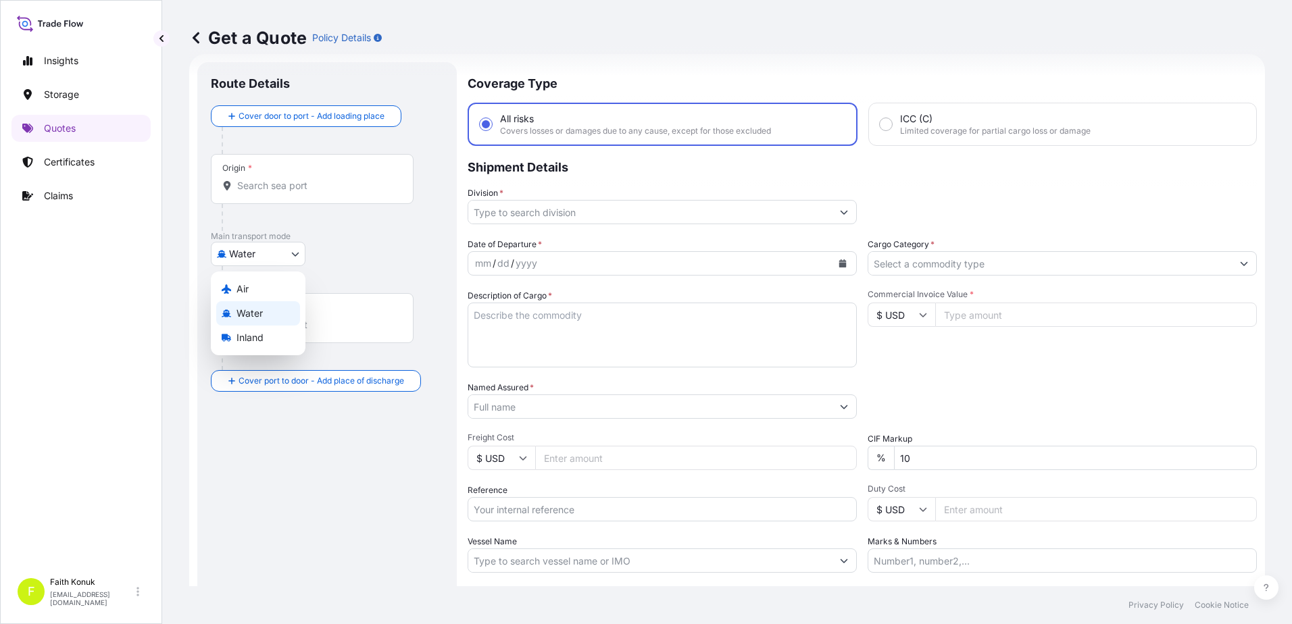
click at [284, 259] on body "Insights Storage Quotes Certificates Claims F [PERSON_NAME] [EMAIL_ADDRESS][DOM…" at bounding box center [646, 312] width 1292 height 624
click at [253, 346] on div "Inland" at bounding box center [258, 338] width 84 height 24
select select "Inland"
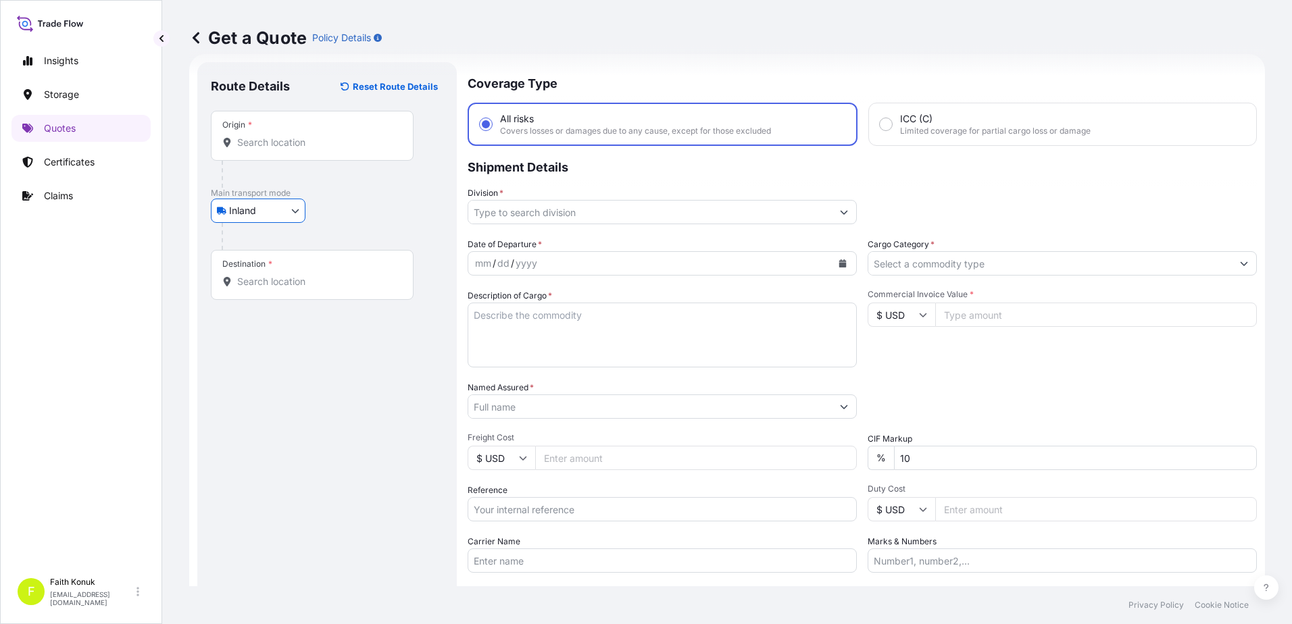
click at [336, 218] on div "Inland Air Water Inland" at bounding box center [327, 211] width 232 height 24
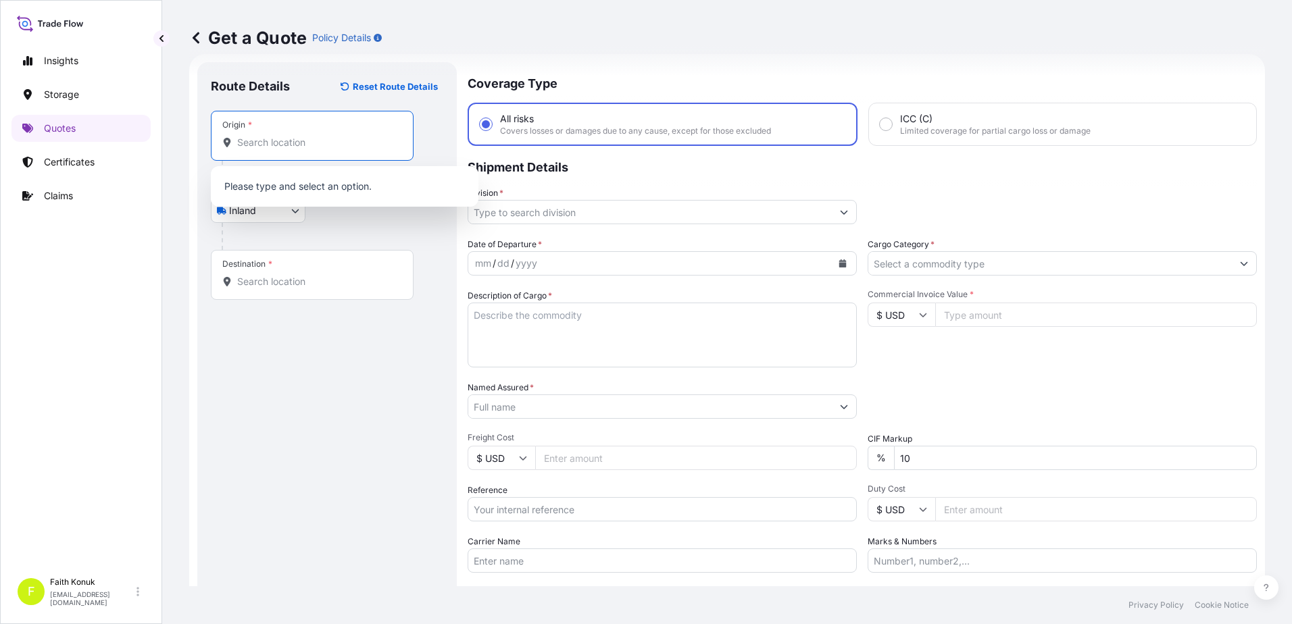
drag, startPoint x: 267, startPoint y: 138, endPoint x: 297, endPoint y: 158, distance: 36.5
click at [267, 139] on input "Origin *" at bounding box center [316, 143] width 159 height 14
paste input "MANİSA"
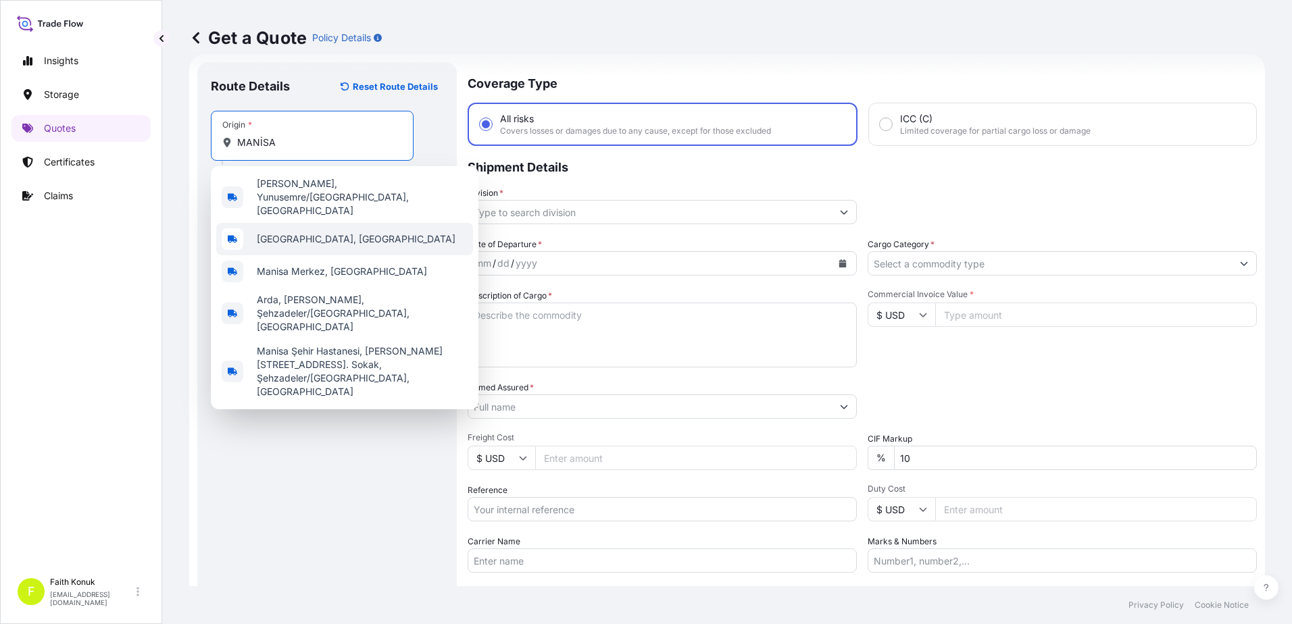
click at [307, 223] on div "[GEOGRAPHIC_DATA], [GEOGRAPHIC_DATA]" at bounding box center [344, 239] width 257 height 32
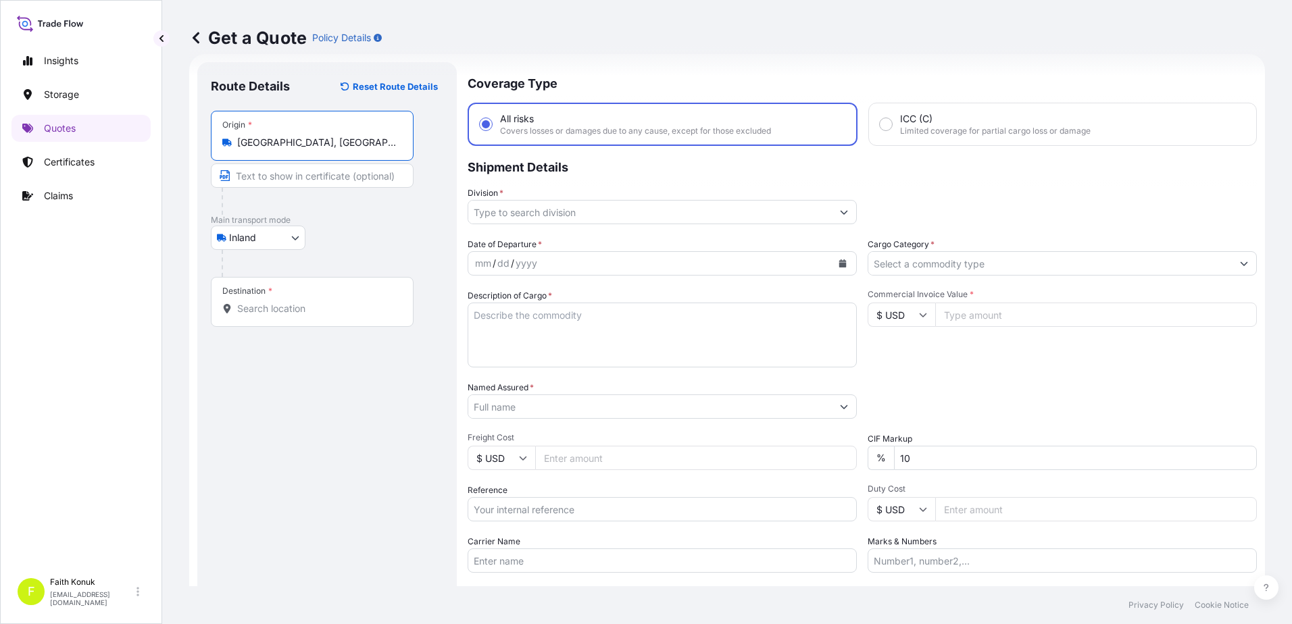
type input "[GEOGRAPHIC_DATA], [GEOGRAPHIC_DATA]"
click at [376, 218] on p "Main transport mode" at bounding box center [327, 220] width 232 height 11
click at [295, 307] on input "Destination *" at bounding box center [316, 309] width 159 height 14
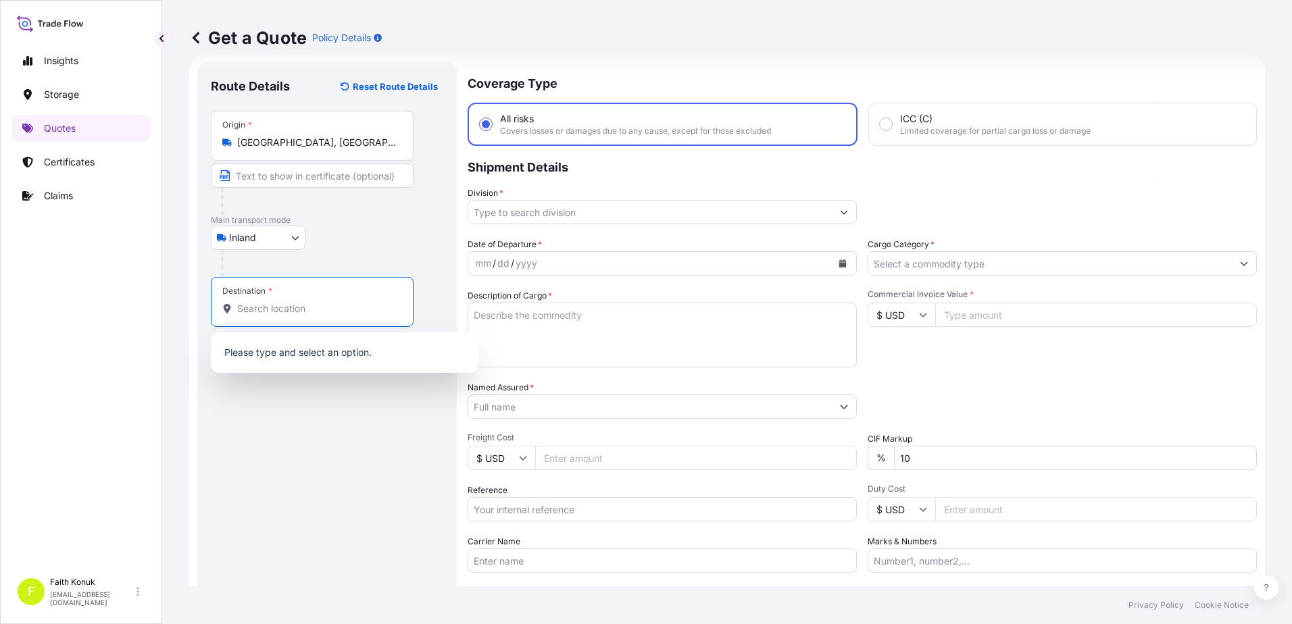
paste input "Nabeghlav"
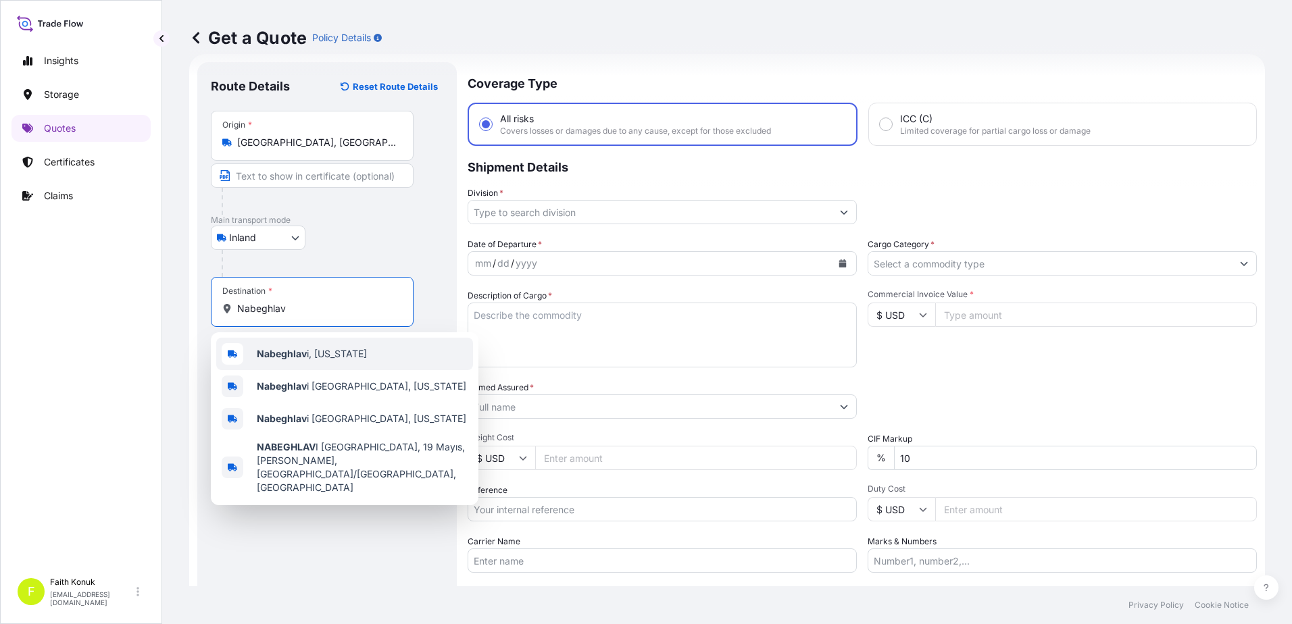
click at [306, 358] on b "Nabeghlav" at bounding box center [282, 353] width 50 height 11
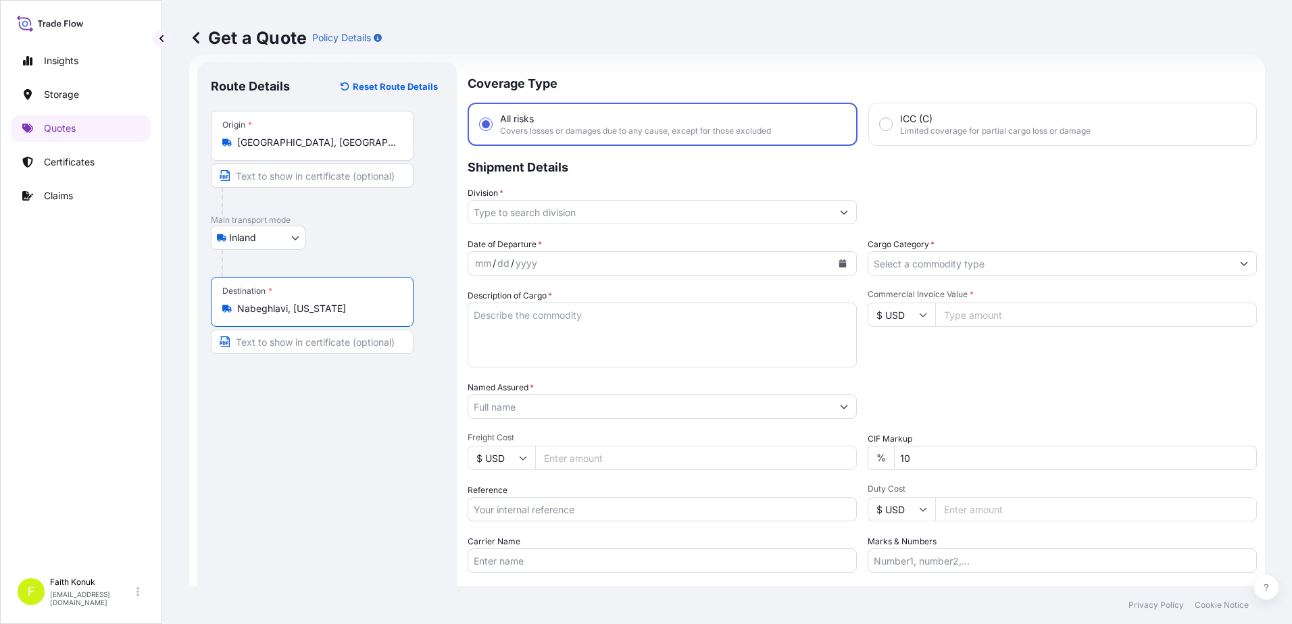
type input "Nabeghlavi, [US_STATE]"
click at [368, 245] on div "Inland Air Water Inland" at bounding box center [327, 238] width 232 height 24
click at [507, 215] on input "Division *" at bounding box center [649, 212] width 363 height 24
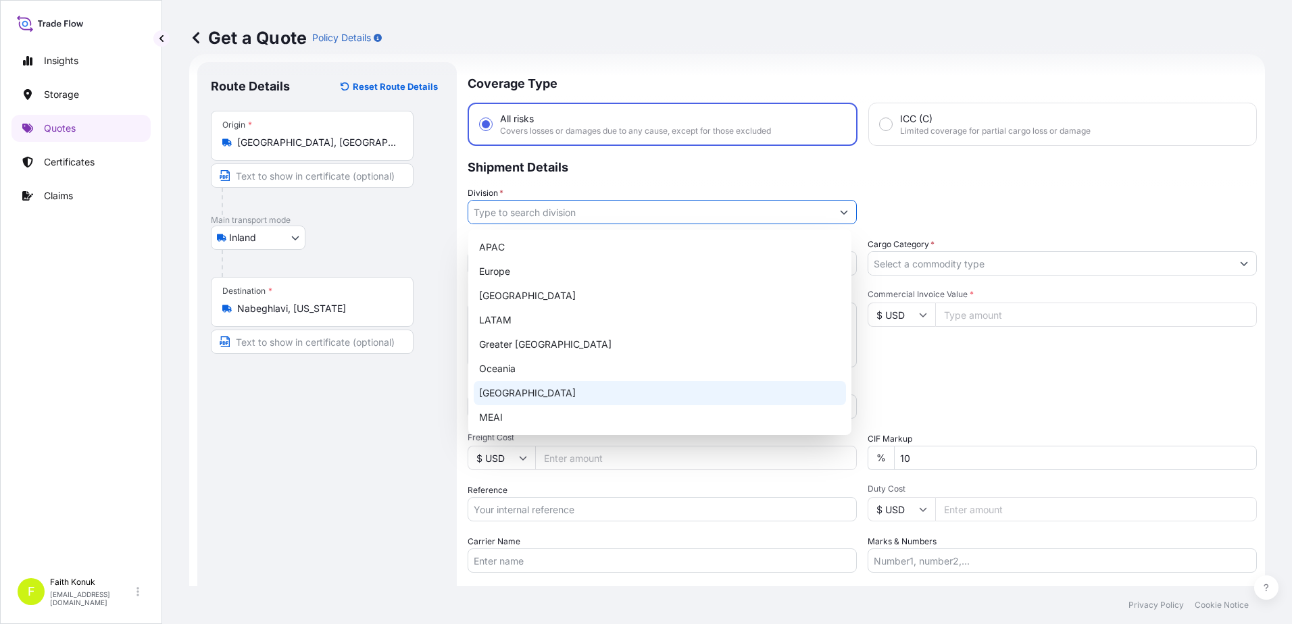
click at [504, 391] on div "[GEOGRAPHIC_DATA]" at bounding box center [660, 393] width 372 height 24
type input "[GEOGRAPHIC_DATA]"
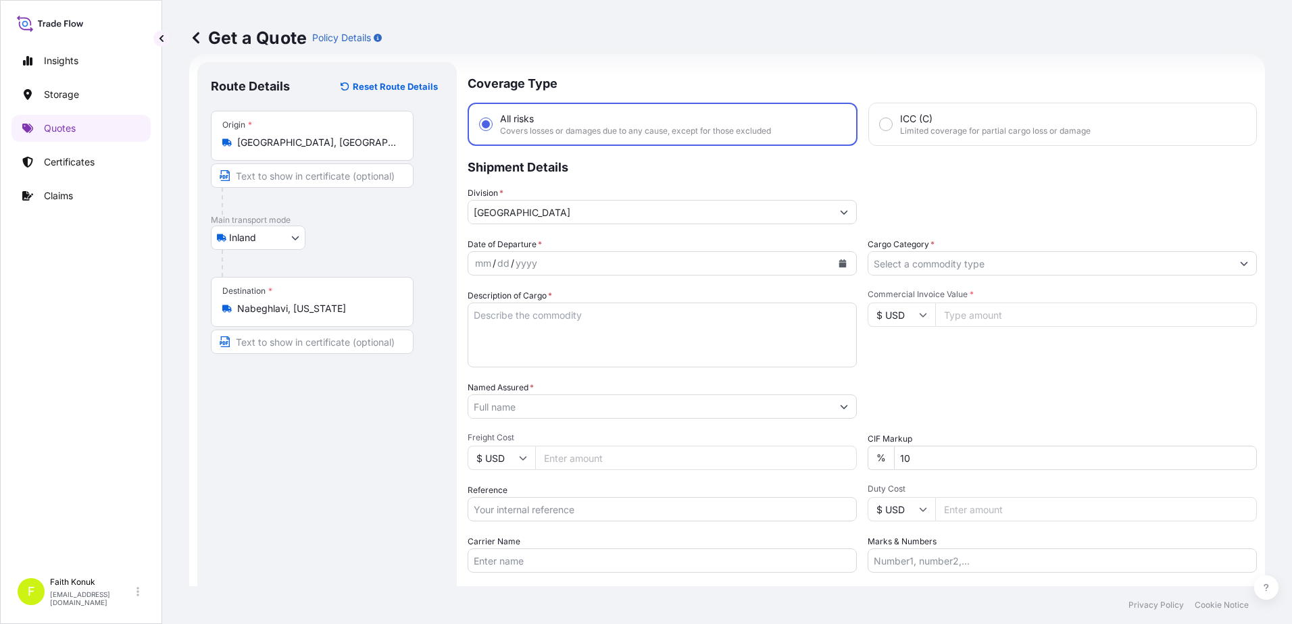
click at [567, 183] on p "Shipment Details" at bounding box center [862, 166] width 789 height 41
click at [838, 264] on icon "Calendar" at bounding box center [842, 263] width 8 height 8
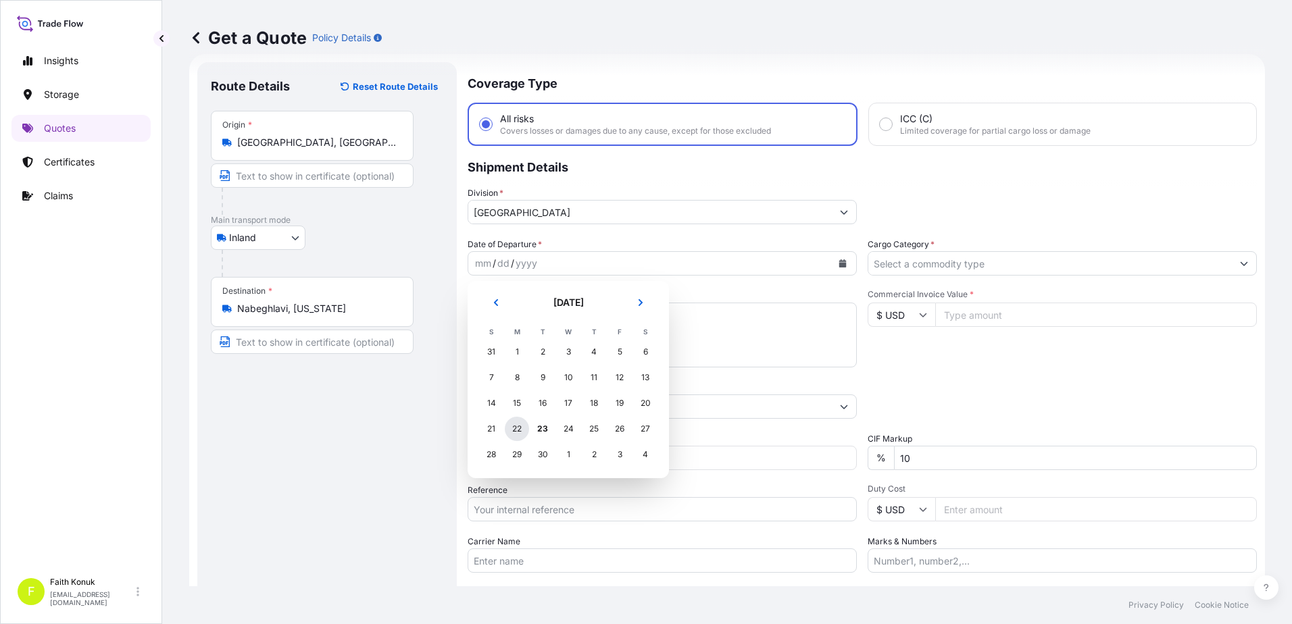
click at [519, 428] on div "22" at bounding box center [517, 429] width 24 height 24
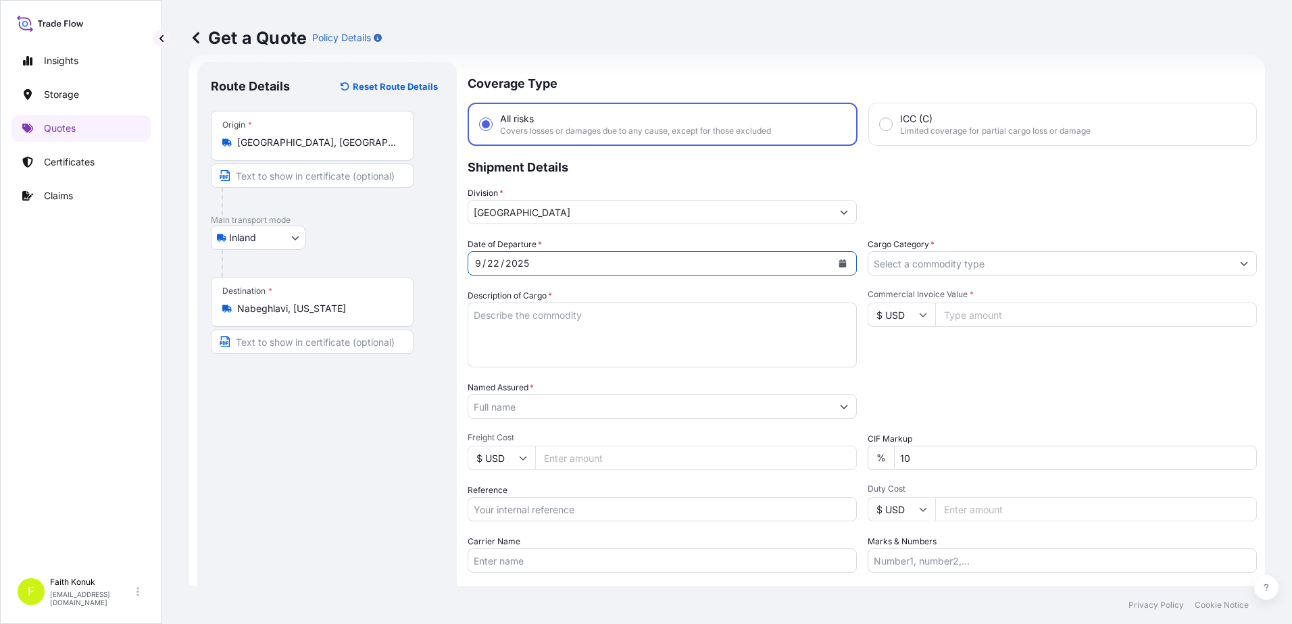
click at [578, 235] on div "Coverage Type All risks Covers losses or damages due to any cause, except for t…" at bounding box center [862, 367] width 789 height 611
click at [493, 322] on textarea "Description of Cargo *" at bounding box center [662, 335] width 389 height 65
paste textarea "CAPS ALUMINIUM EMPTY BEVERAGE CANS 18 KAP - 2.396,93 KG"
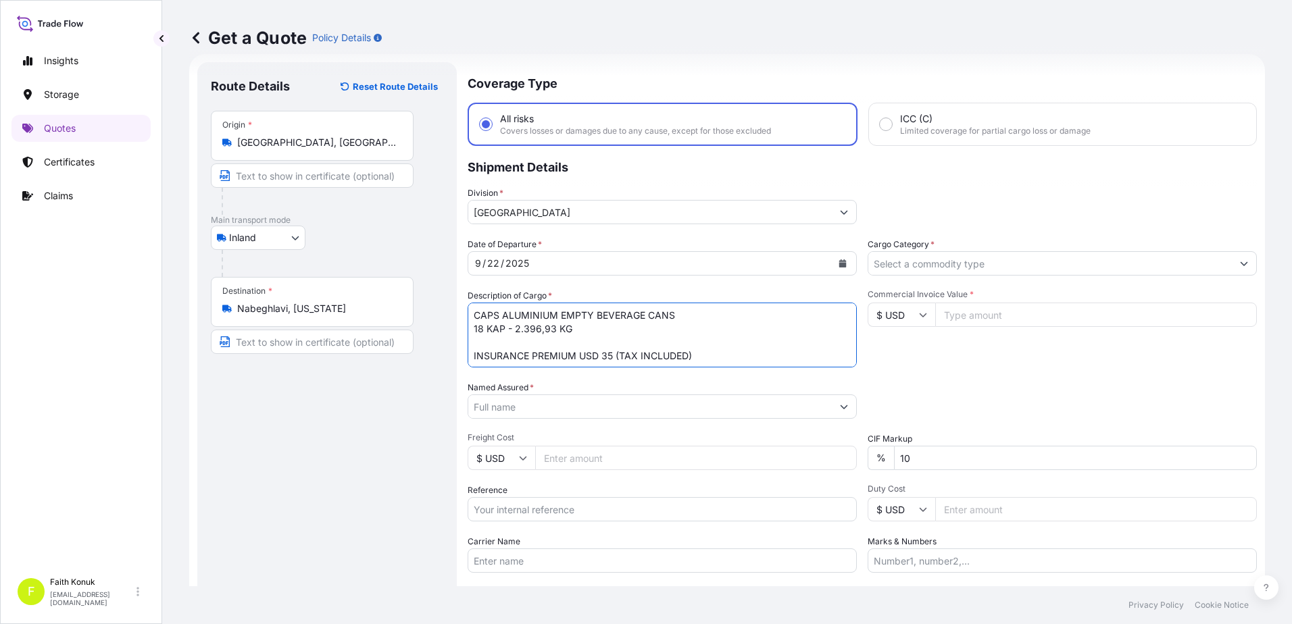
type textarea "CAPS ALUMINIUM EMPTY BEVERAGE CANS 18 KAP - 2.396,93 KG INSURANCE PREMIUM USD 3…"
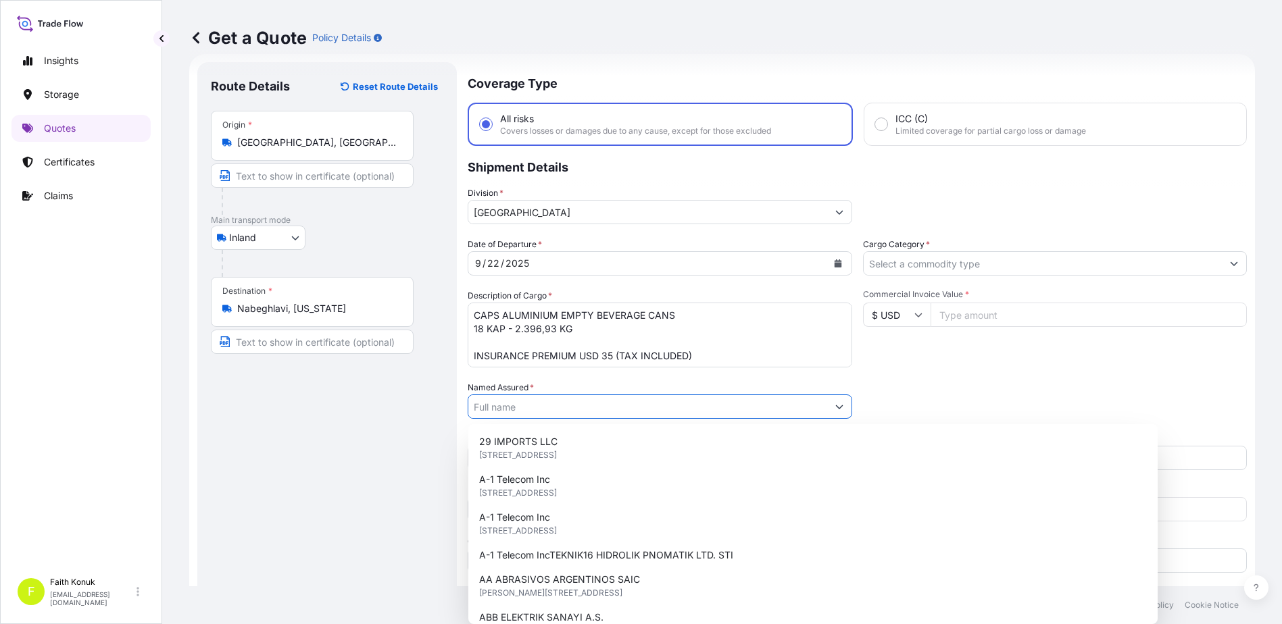
click at [545, 408] on input "Named Assured *" at bounding box center [647, 407] width 359 height 24
paste input "Ball Beverage Turkey Paketleme A.S."
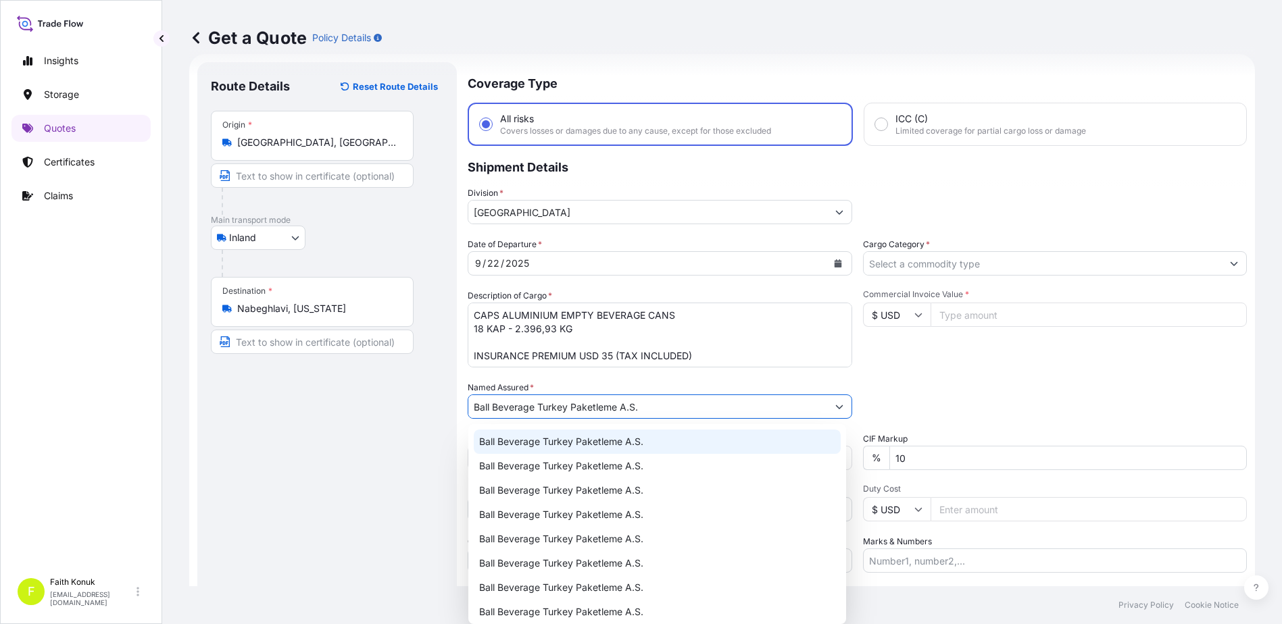
click at [555, 438] on span "Ball Beverage Turkey Paketleme A.S." at bounding box center [561, 442] width 164 height 14
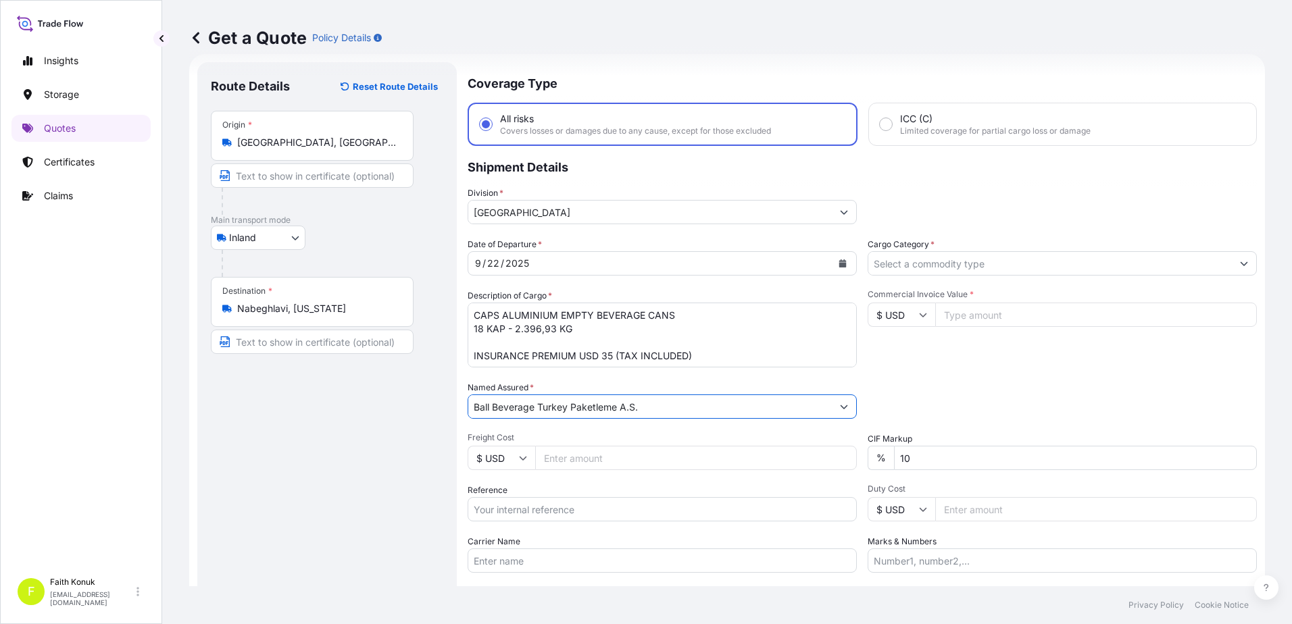
type input "Ball Beverage Turkey Paketleme A.S."
click at [572, 376] on div "Date of Departure * [DATE] Cargo Category * Description of Cargo * CAPS ALUMINI…" at bounding box center [862, 405] width 789 height 335
click at [527, 506] on input "Reference" at bounding box center [662, 509] width 389 height 24
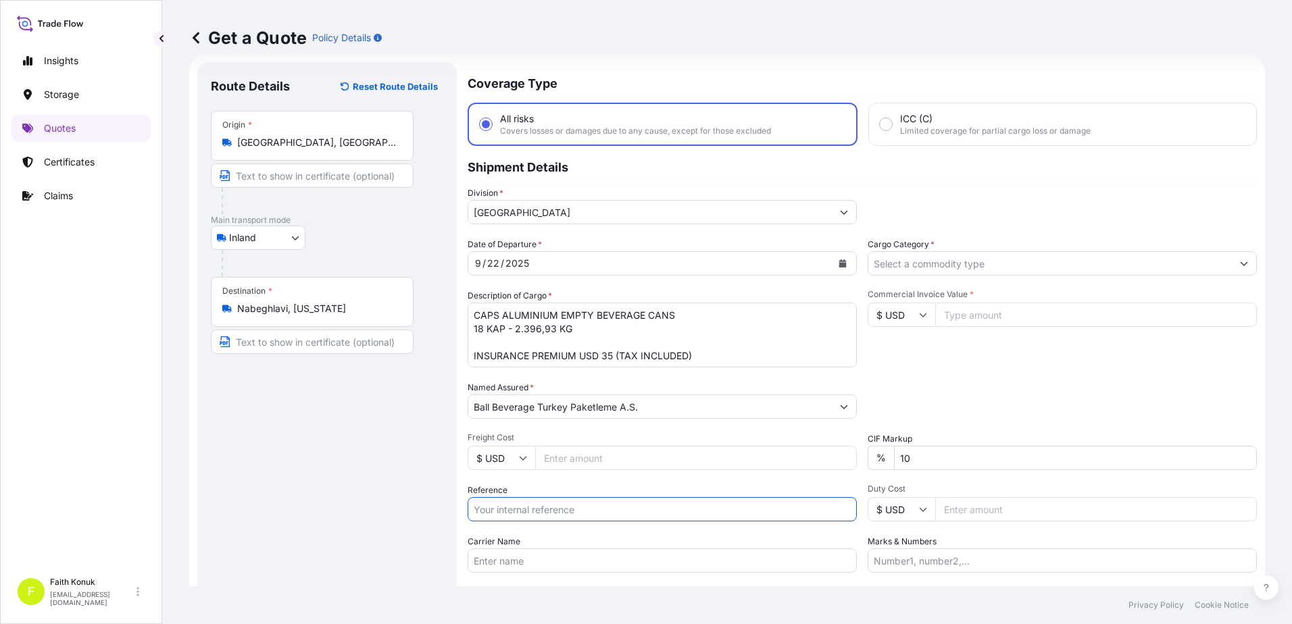
paste input "2201781493"
type input "2201781493"
click at [544, 482] on div "Date of Departure * [DATE] Cargo Category * Description of Cargo * CAPS ALUMINI…" at bounding box center [862, 405] width 789 height 335
click at [498, 559] on input "Carrier Name" at bounding box center [662, 561] width 389 height 24
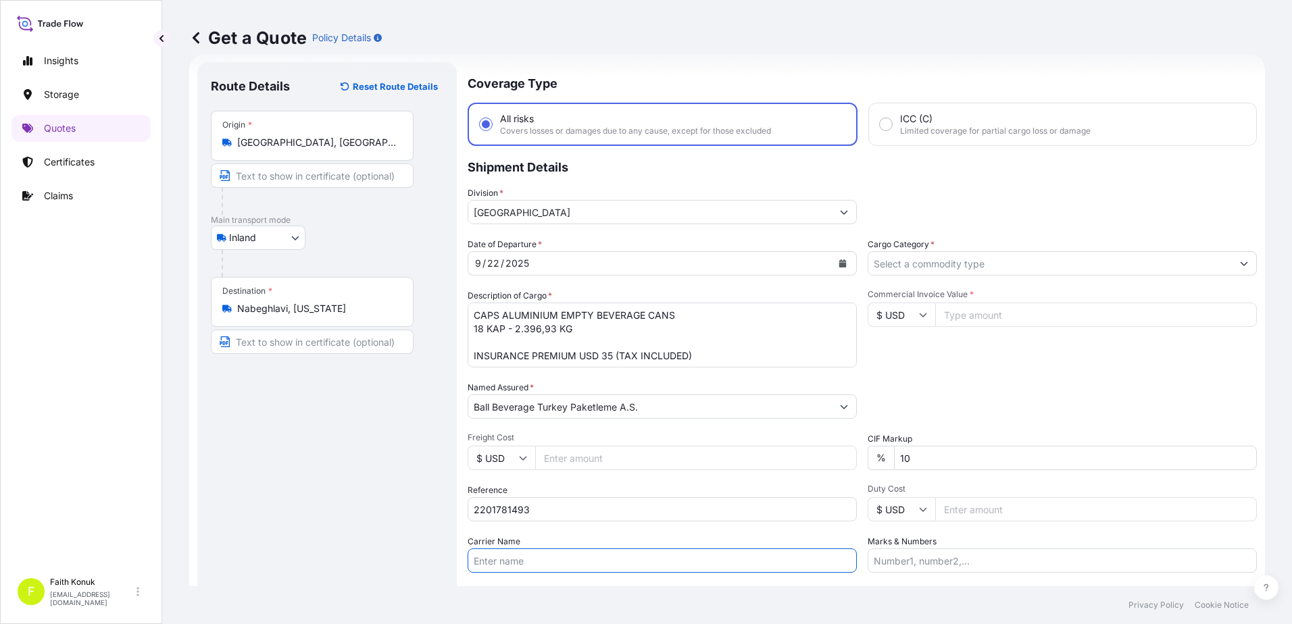
paste input "53 K 2245 / 53 AG 262"
type input "53 K 2245 / 53 AG 262"
click at [635, 527] on div "Date of Departure * [DATE] Cargo Category * Description of Cargo * CAPS ALUMINI…" at bounding box center [862, 405] width 789 height 335
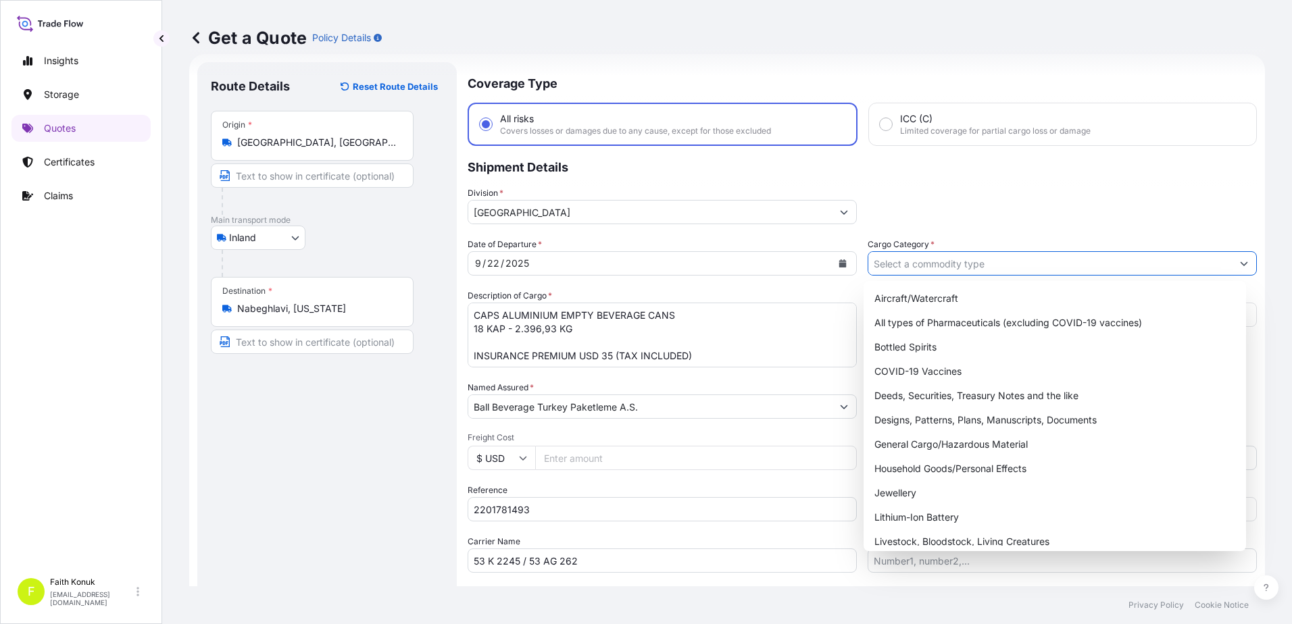
click at [920, 264] on input "Cargo Category *" at bounding box center [1049, 263] width 363 height 24
click at [912, 440] on div "General Cargo/Hazardous Material" at bounding box center [1055, 444] width 372 height 24
type input "General Cargo/Hazardous Material"
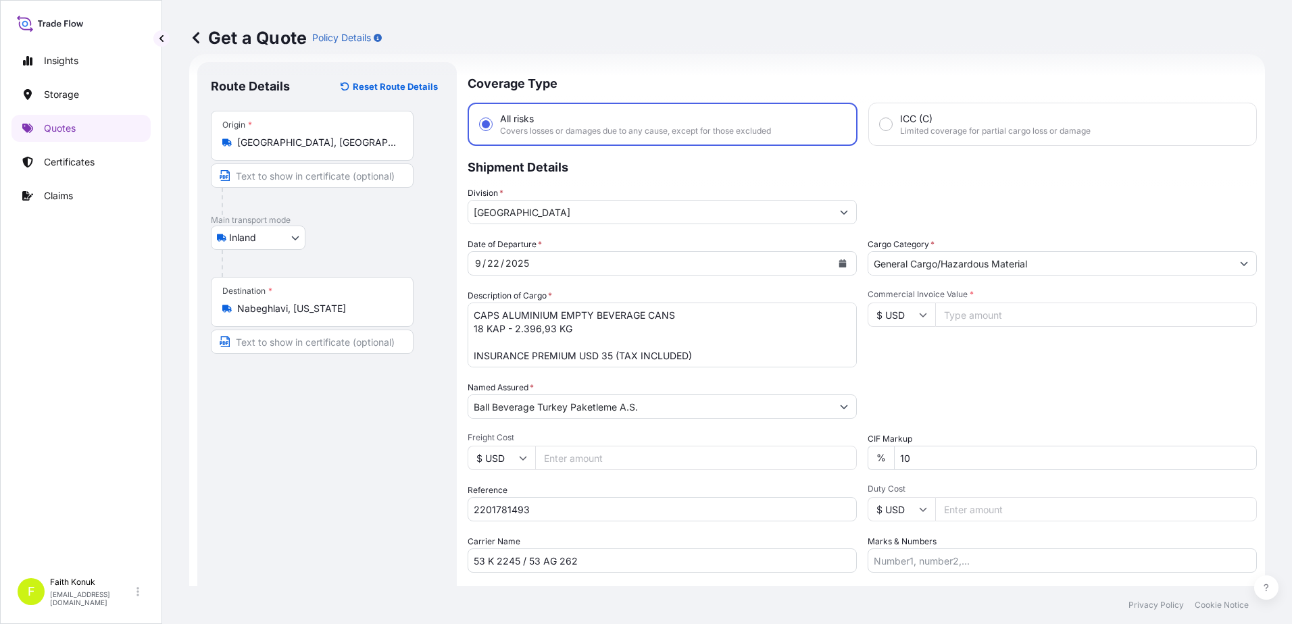
click at [913, 314] on input "$ USD" at bounding box center [902, 315] width 68 height 24
click at [907, 349] on div "€ EUR" at bounding box center [896, 352] width 57 height 26
type input "€ EUR"
click at [961, 309] on input "Commercial Invoice Value *" at bounding box center [1096, 315] width 322 height 24
type input "12148.62"
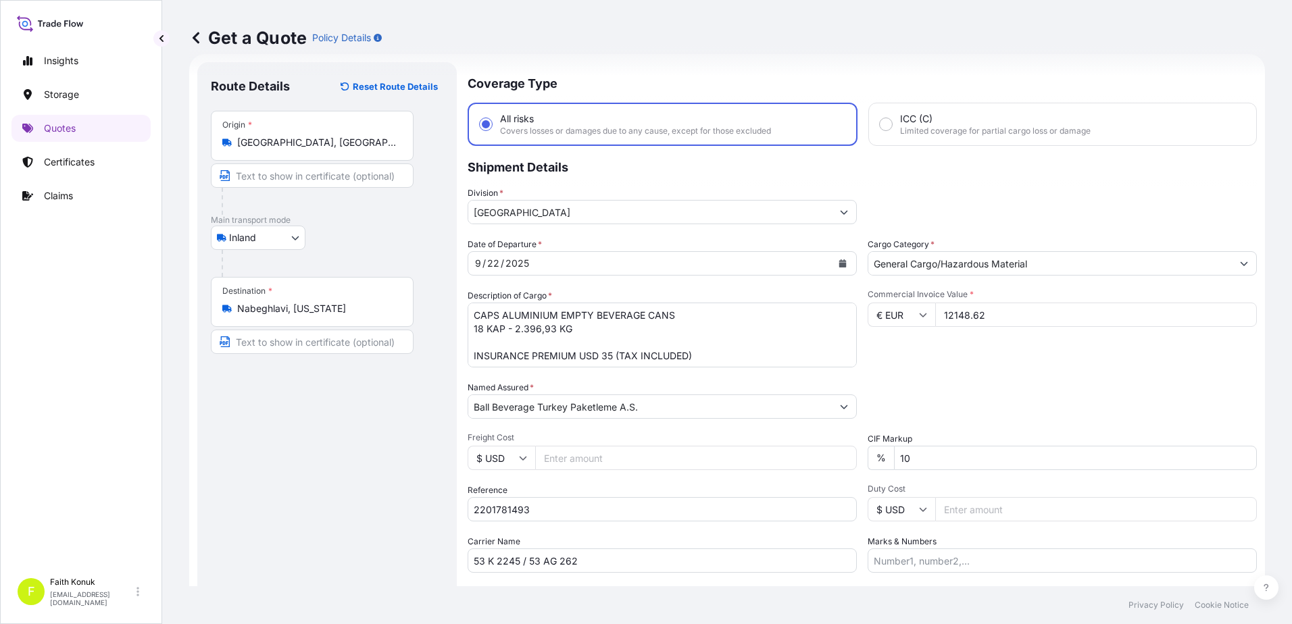
click at [963, 413] on div "Packing Category Type to search a container mode Please select a primary mode o…" at bounding box center [1062, 400] width 389 height 38
drag, startPoint x: 928, startPoint y: 466, endPoint x: 854, endPoint y: 463, distance: 74.4
click at [854, 463] on div "Date of Departure * [DATE] Cargo Category * General Cargo/Hazardous Material De…" at bounding box center [862, 405] width 789 height 335
type input "0"
click at [947, 391] on div "Packing Category Type to search a container mode Please select a primary mode o…" at bounding box center [1062, 400] width 389 height 38
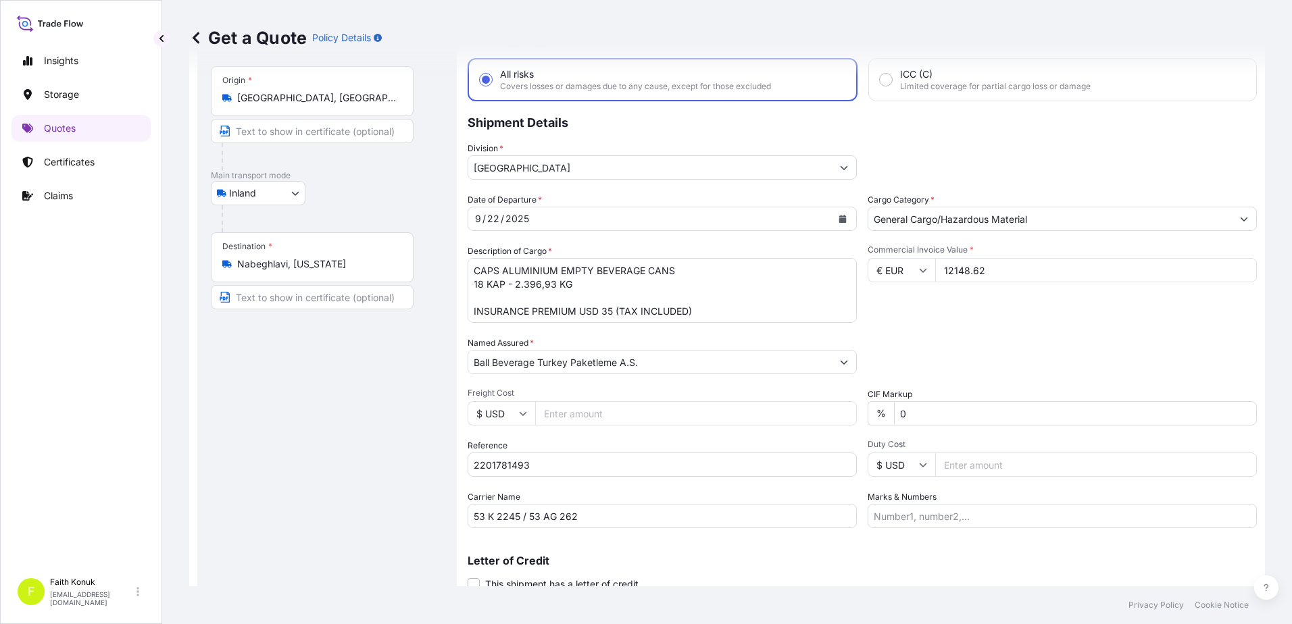
scroll to position [117, 0]
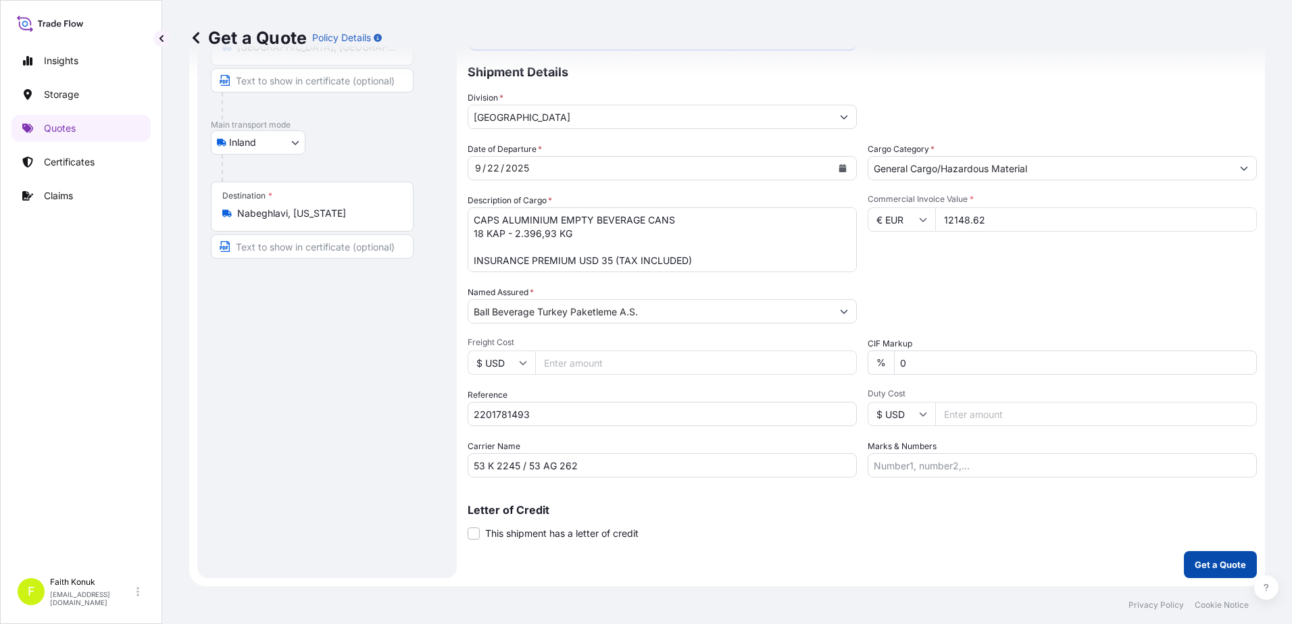
click at [1205, 567] on p "Get a Quote" at bounding box center [1220, 565] width 51 height 14
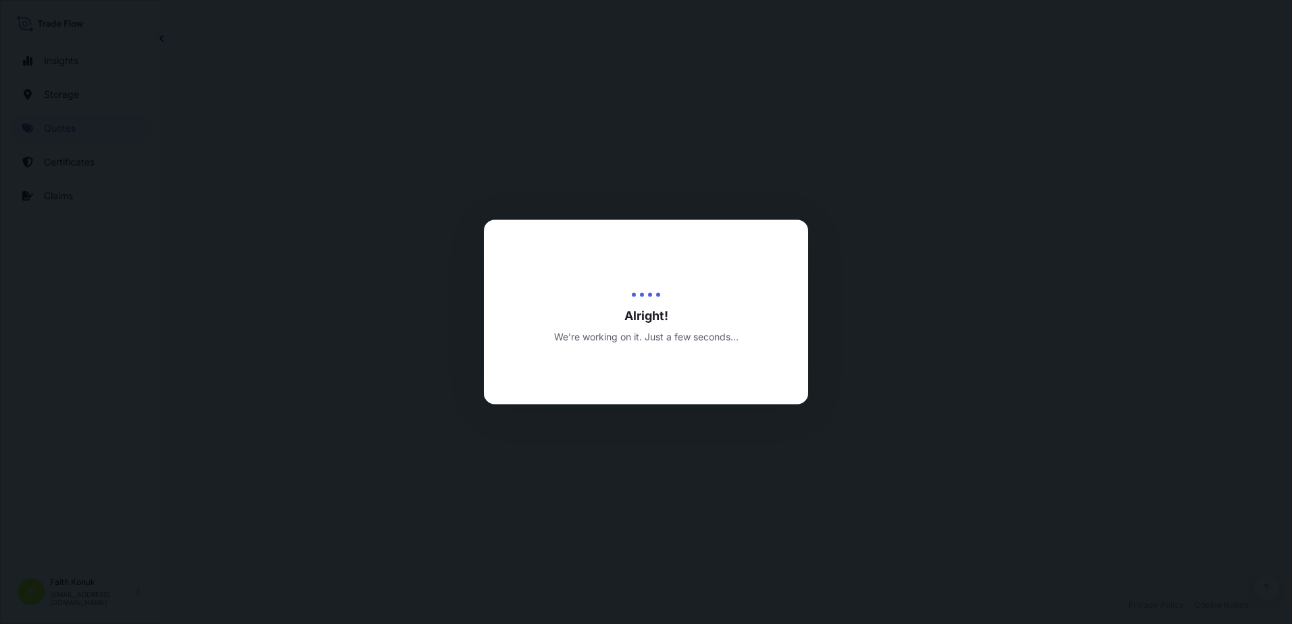
select select "Inland"
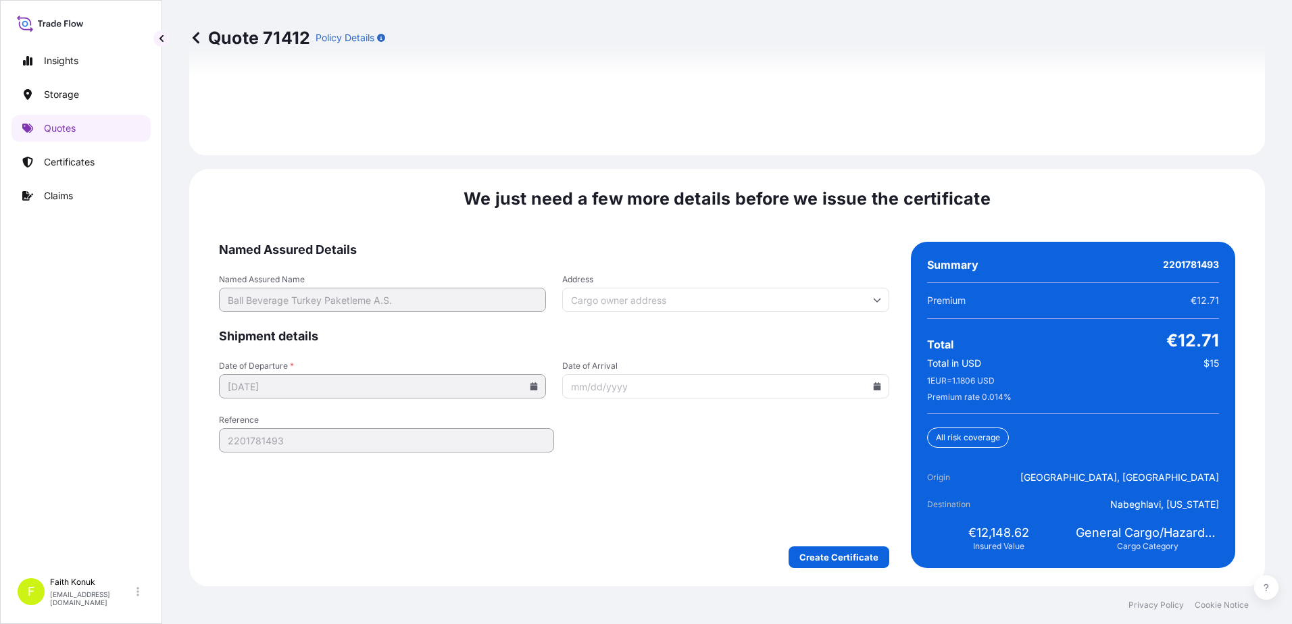
scroll to position [1993, 0]
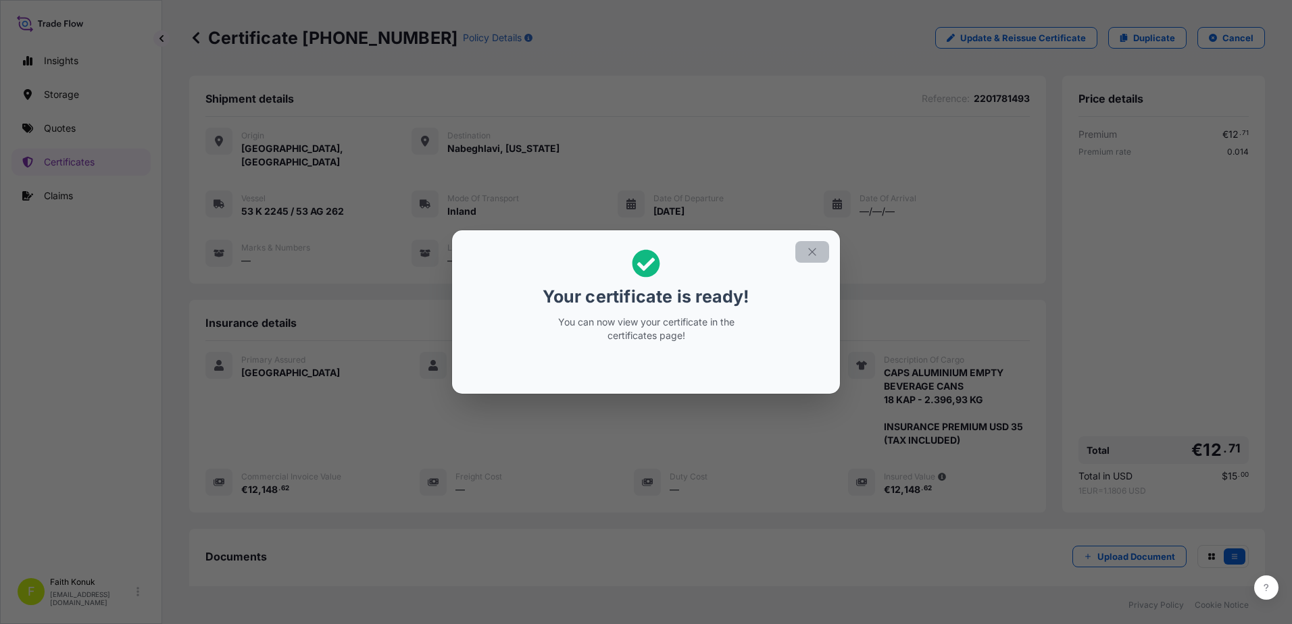
click at [813, 246] on icon "button" at bounding box center [812, 252] width 12 height 12
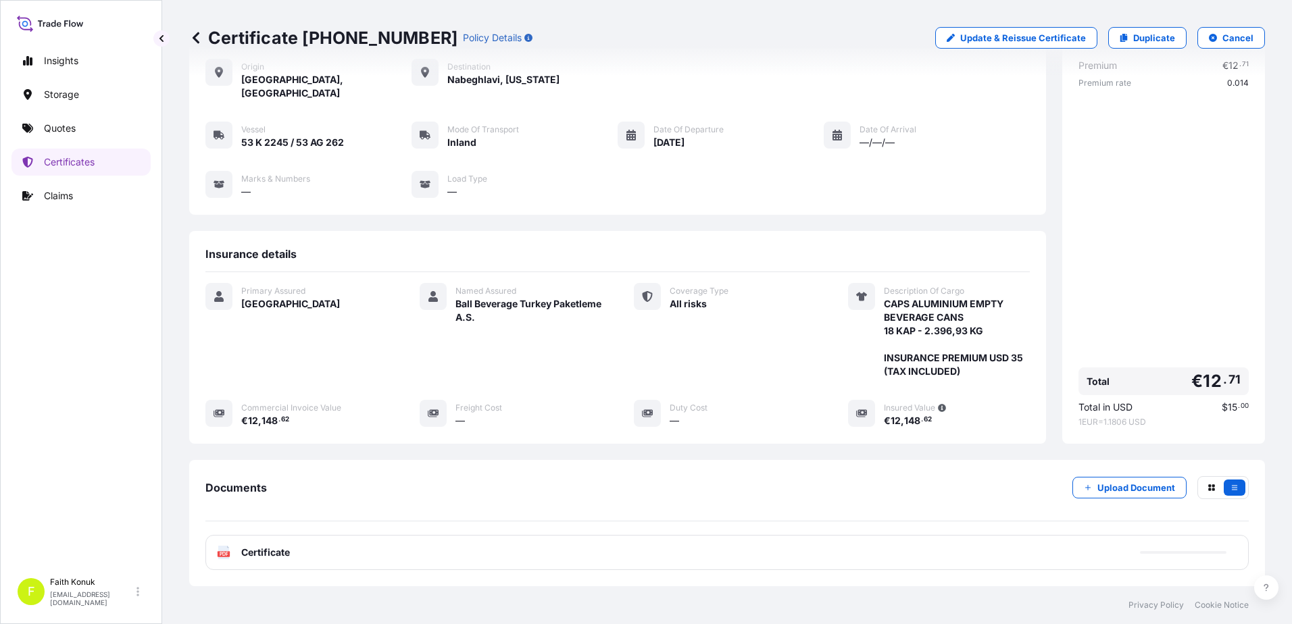
scroll to position [140, 0]
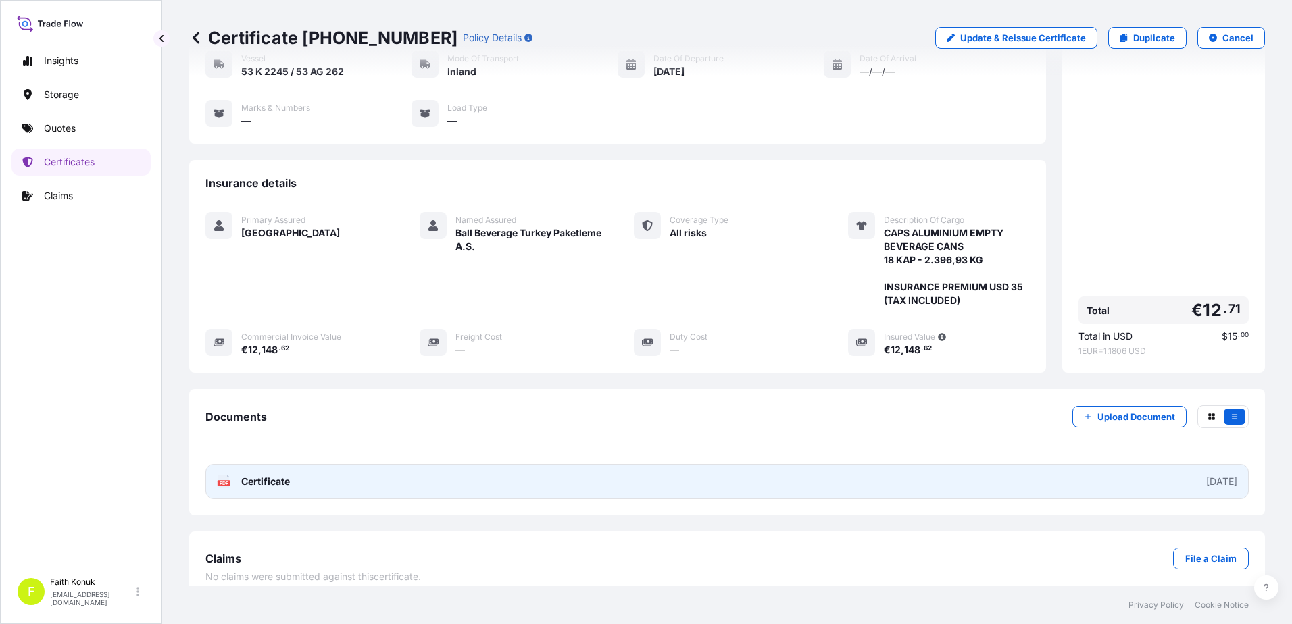
click at [253, 475] on span "Certificate" at bounding box center [265, 482] width 49 height 14
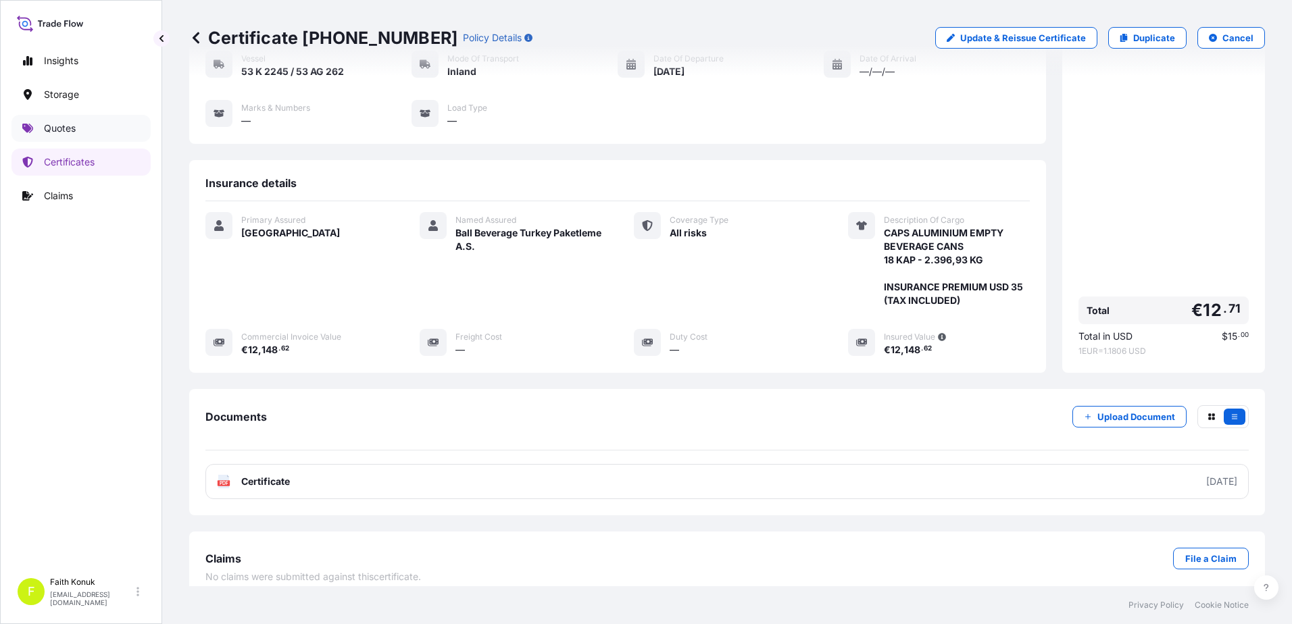
click at [62, 121] on link "Quotes" at bounding box center [80, 128] width 139 height 27
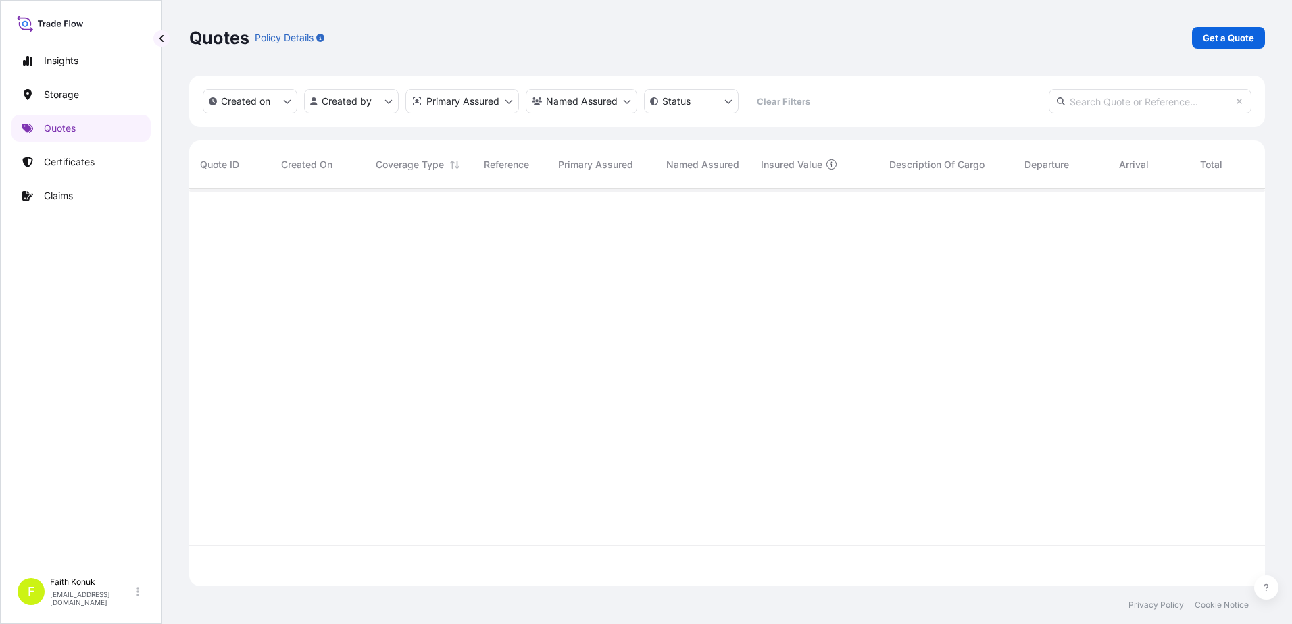
scroll to position [395, 1065]
click at [1235, 38] on p "Get a Quote" at bounding box center [1228, 38] width 51 height 14
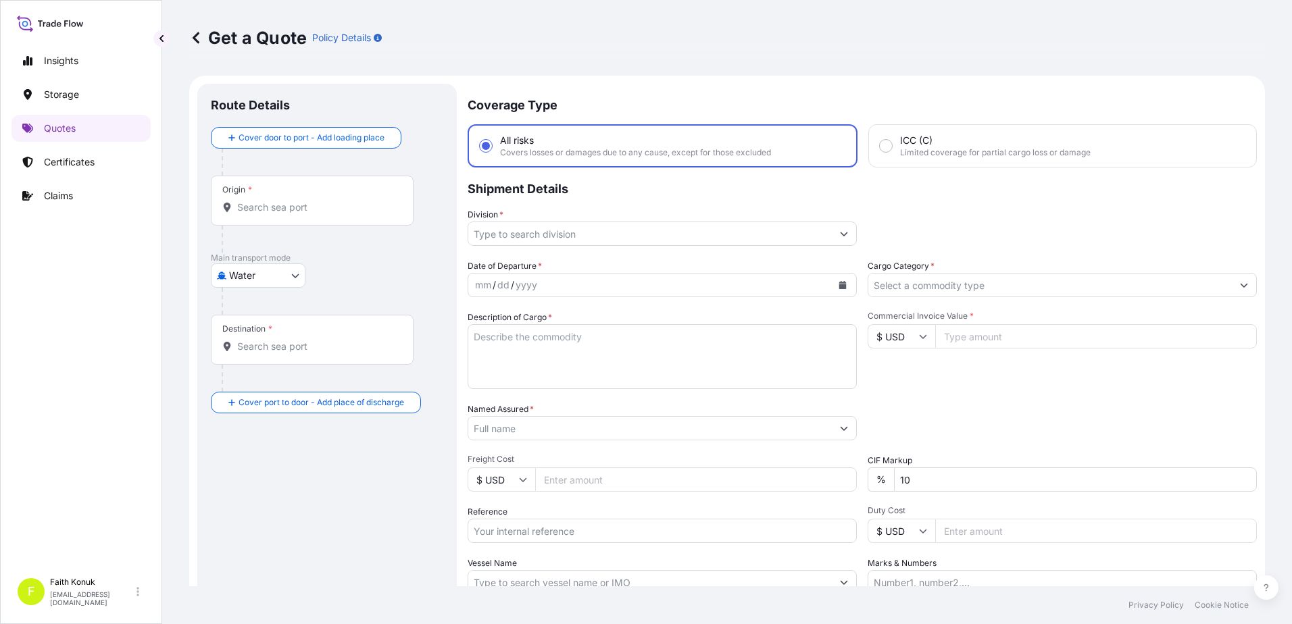
scroll to position [22, 0]
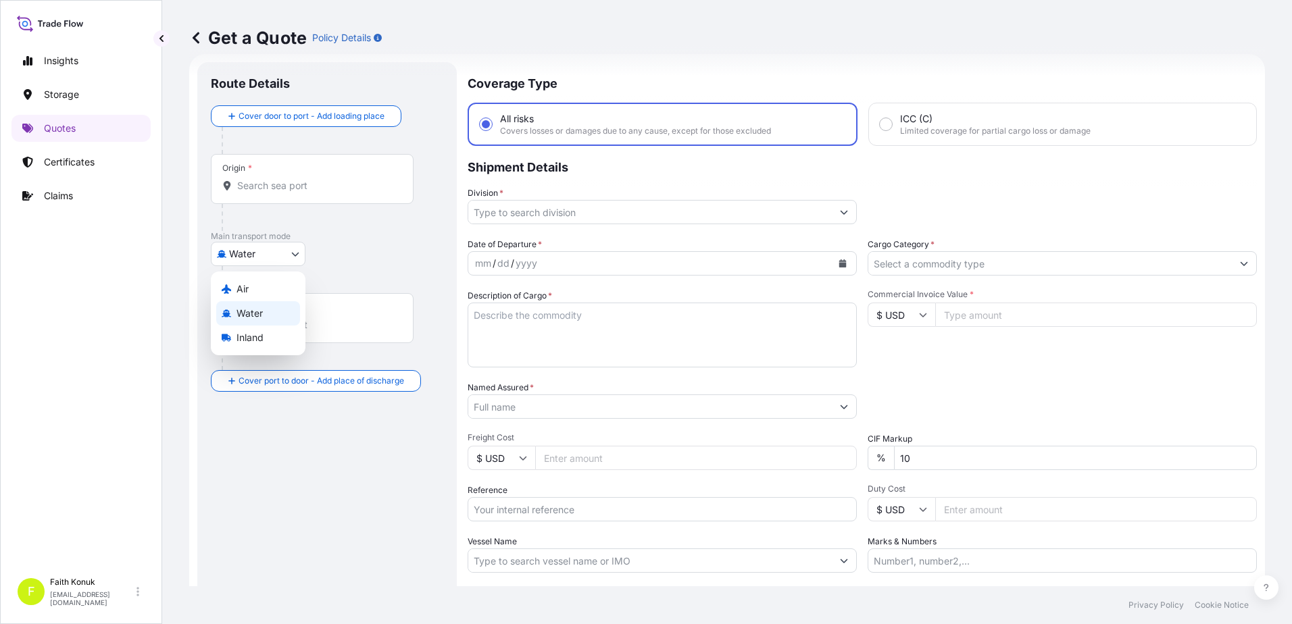
click at [270, 252] on body "Insights Storage Quotes Certificates Claims F [PERSON_NAME] [EMAIL_ADDRESS][DOM…" at bounding box center [646, 312] width 1292 height 624
click at [249, 338] on span "Inland" at bounding box center [249, 338] width 27 height 14
select select "Inland"
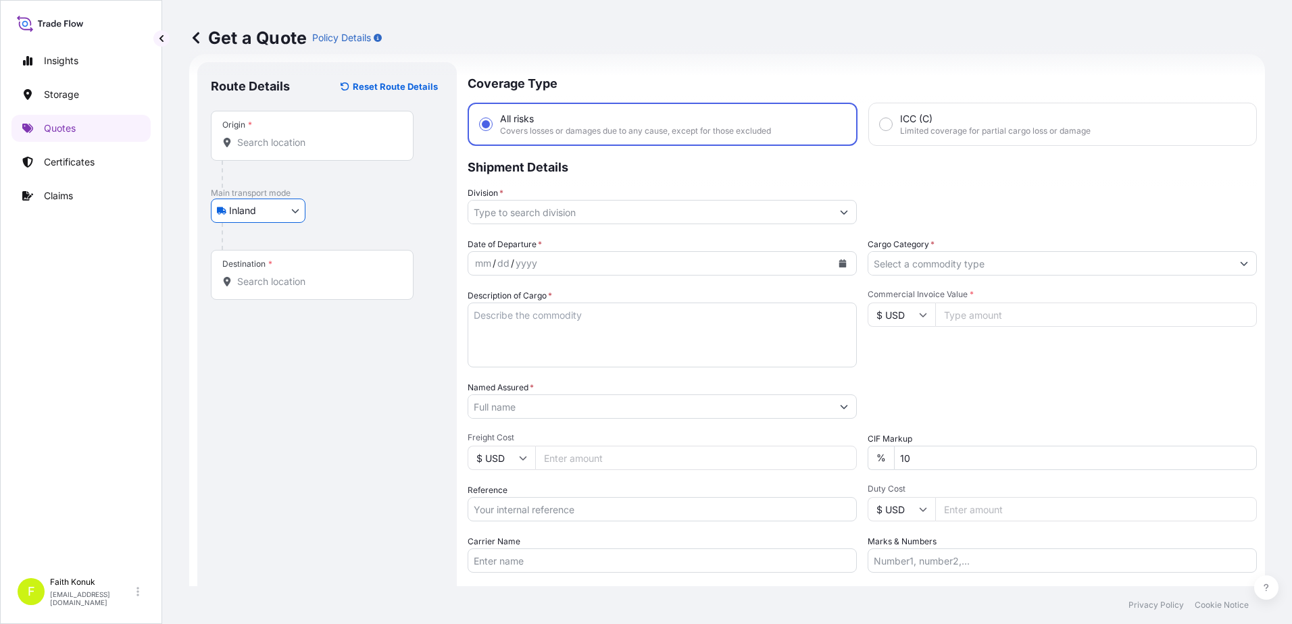
click at [285, 146] on input "Origin *" at bounding box center [316, 143] width 159 height 14
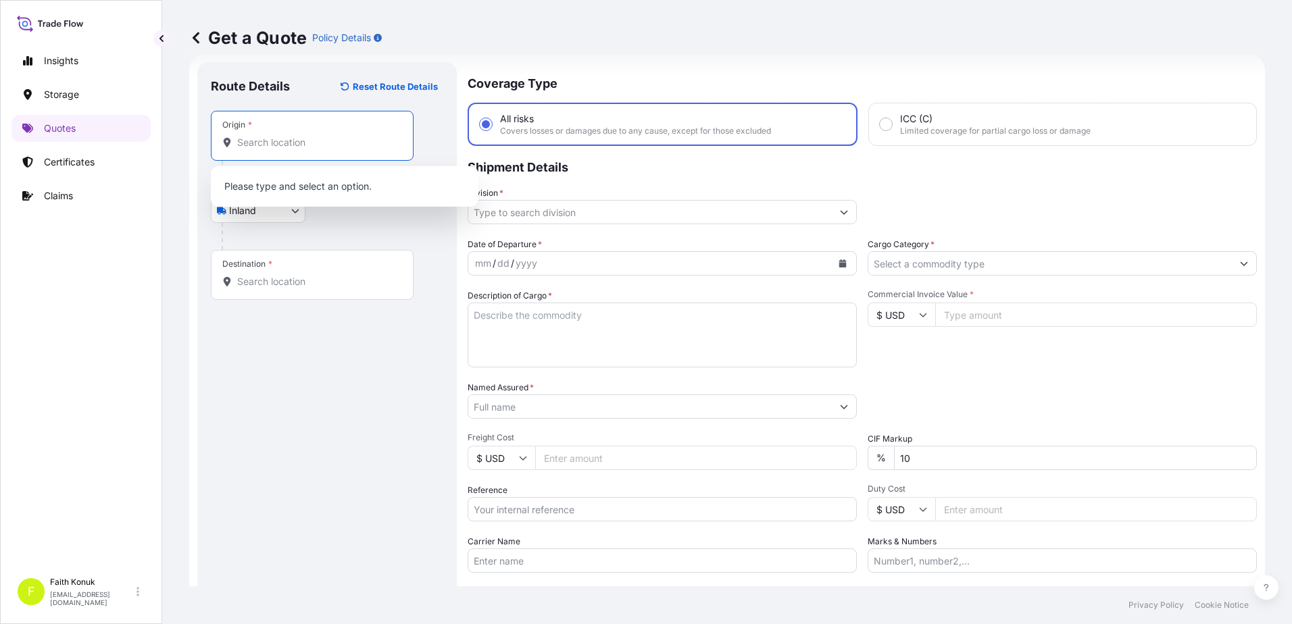
paste input "MANİSA"
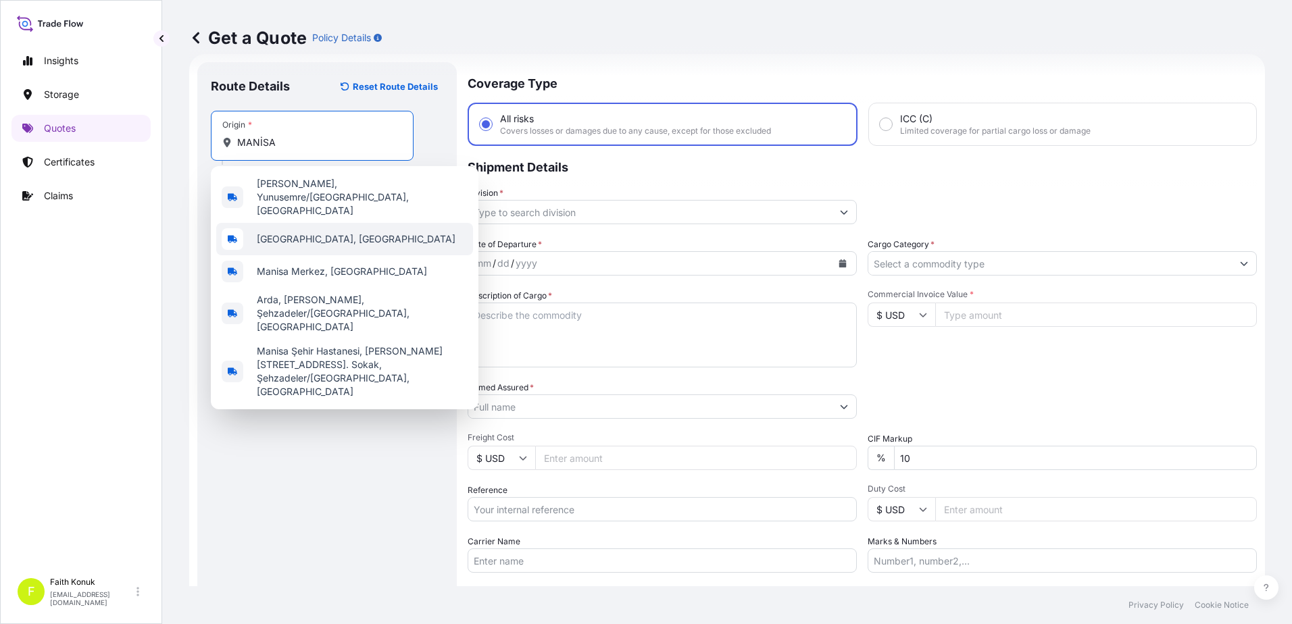
click at [305, 232] on span "[GEOGRAPHIC_DATA], [GEOGRAPHIC_DATA]" at bounding box center [356, 239] width 199 height 14
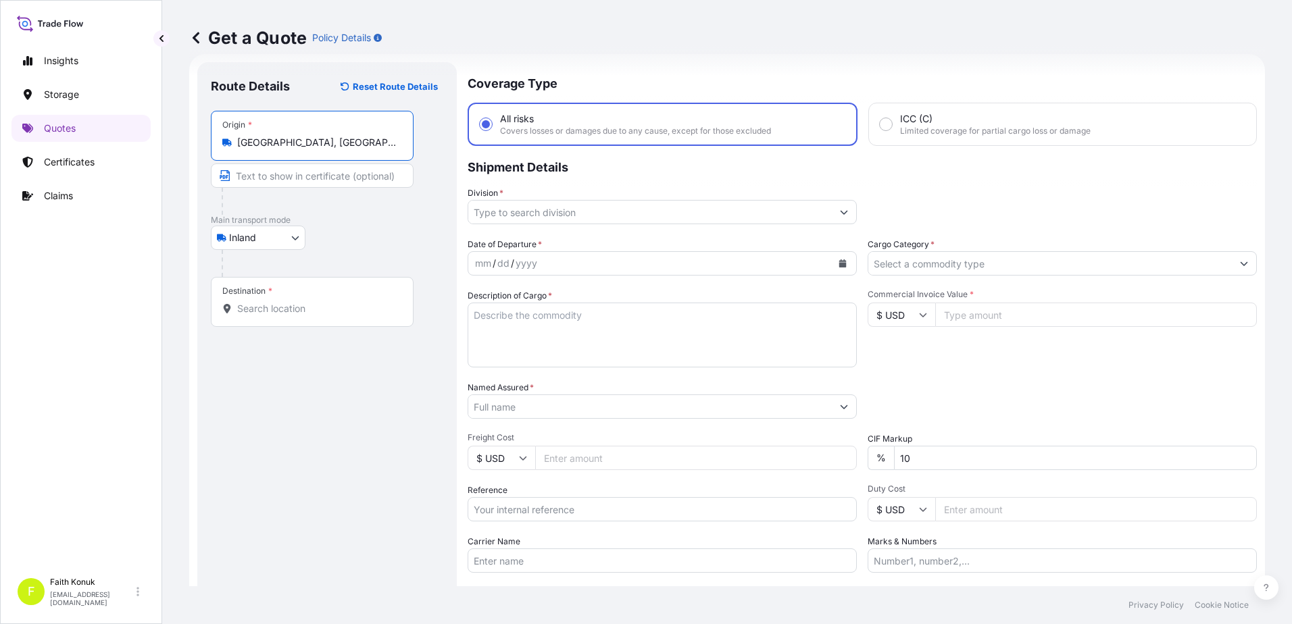
type input "[GEOGRAPHIC_DATA], [GEOGRAPHIC_DATA]"
click at [358, 222] on p "Main transport mode" at bounding box center [327, 220] width 232 height 11
click at [324, 314] on input "Destination *" at bounding box center [316, 309] width 159 height 14
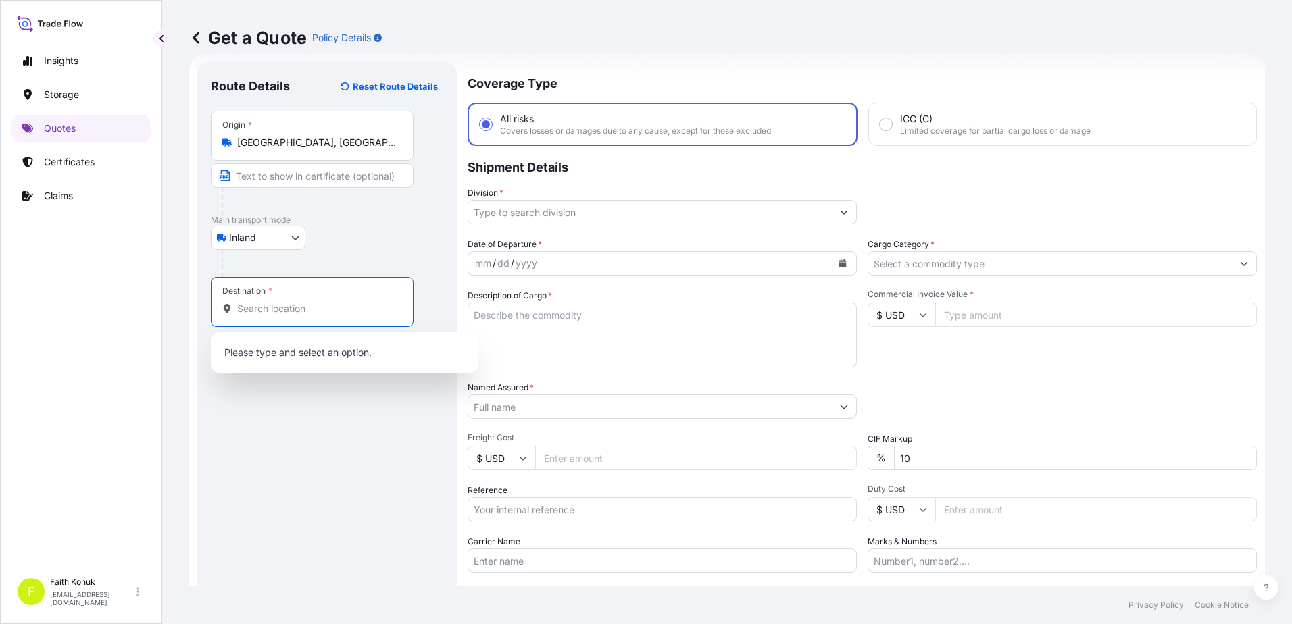
paste input "Nabeghlav"
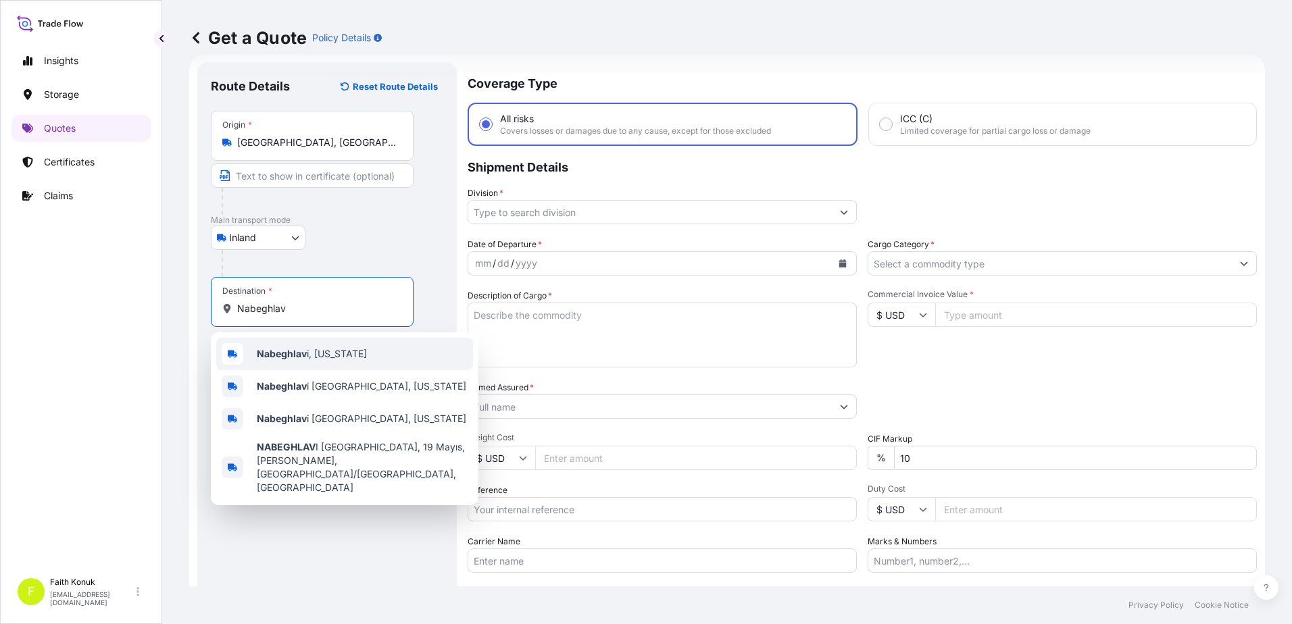
click at [323, 357] on span "Nabeghlav i, [US_STATE]" at bounding box center [312, 354] width 110 height 14
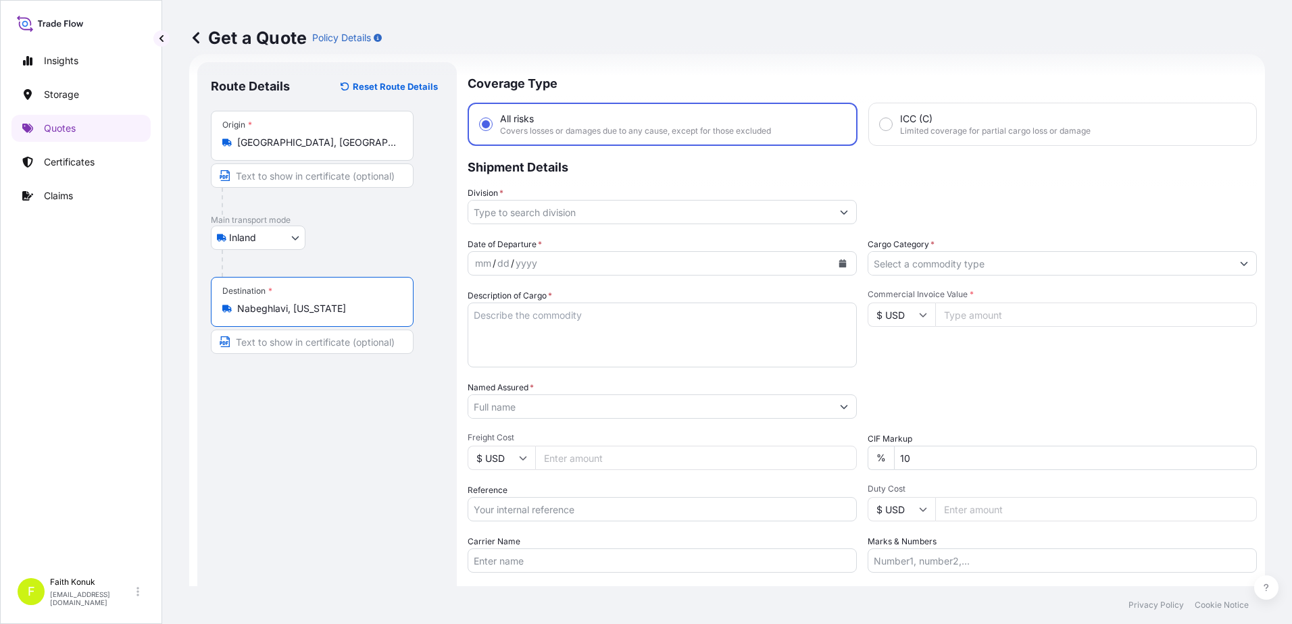
type input "Nabeghlavi, [US_STATE]"
click at [379, 232] on div "Inland Air Water Inland" at bounding box center [327, 238] width 232 height 24
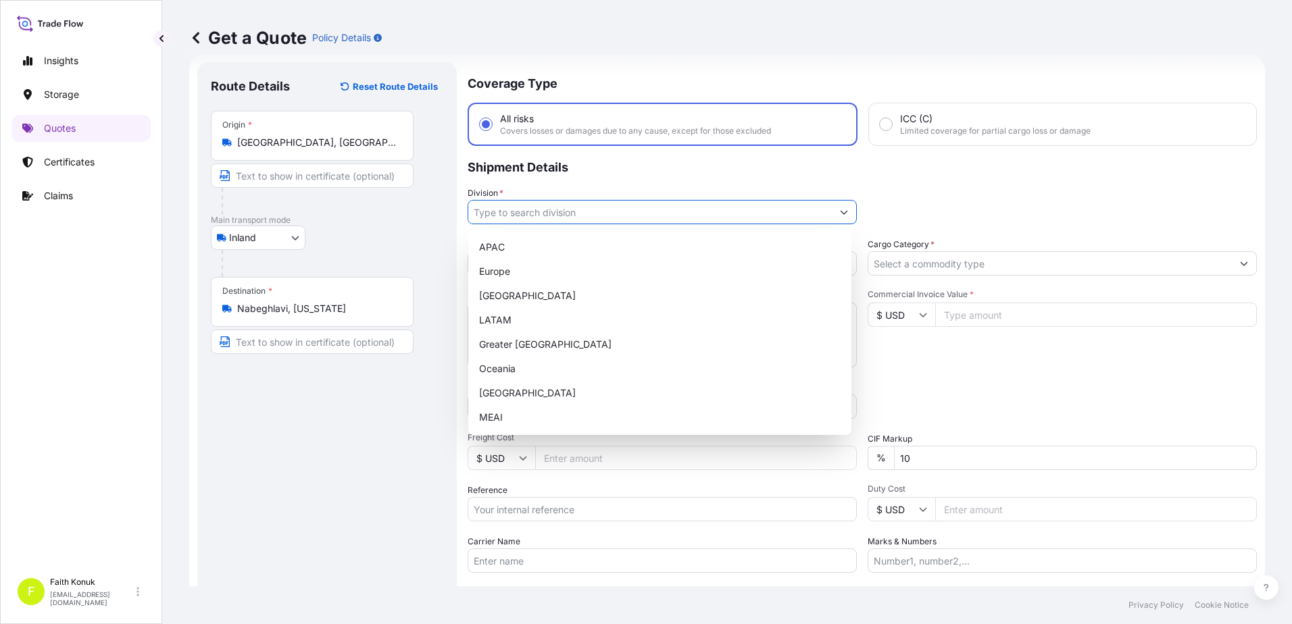
click at [539, 201] on input "Division *" at bounding box center [649, 212] width 363 height 24
click at [509, 397] on div "[GEOGRAPHIC_DATA]" at bounding box center [660, 393] width 372 height 24
type input "[GEOGRAPHIC_DATA]"
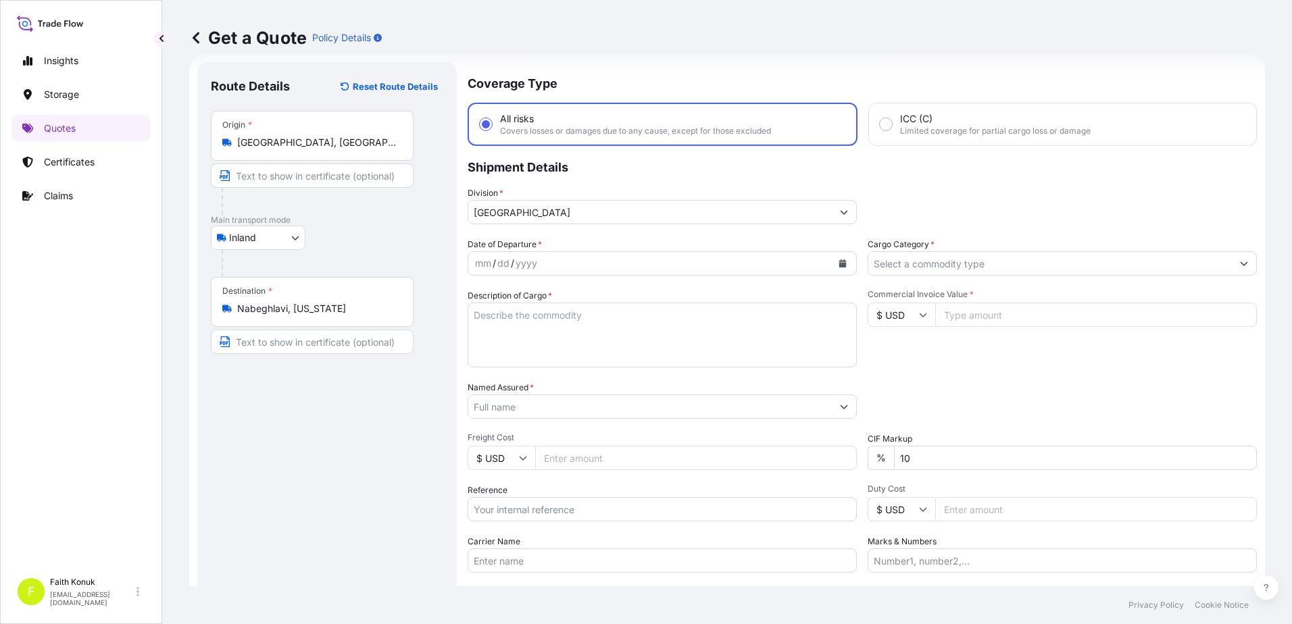
click at [570, 178] on p "Shipment Details" at bounding box center [862, 166] width 789 height 41
click at [838, 261] on icon "Calendar" at bounding box center [842, 263] width 8 height 8
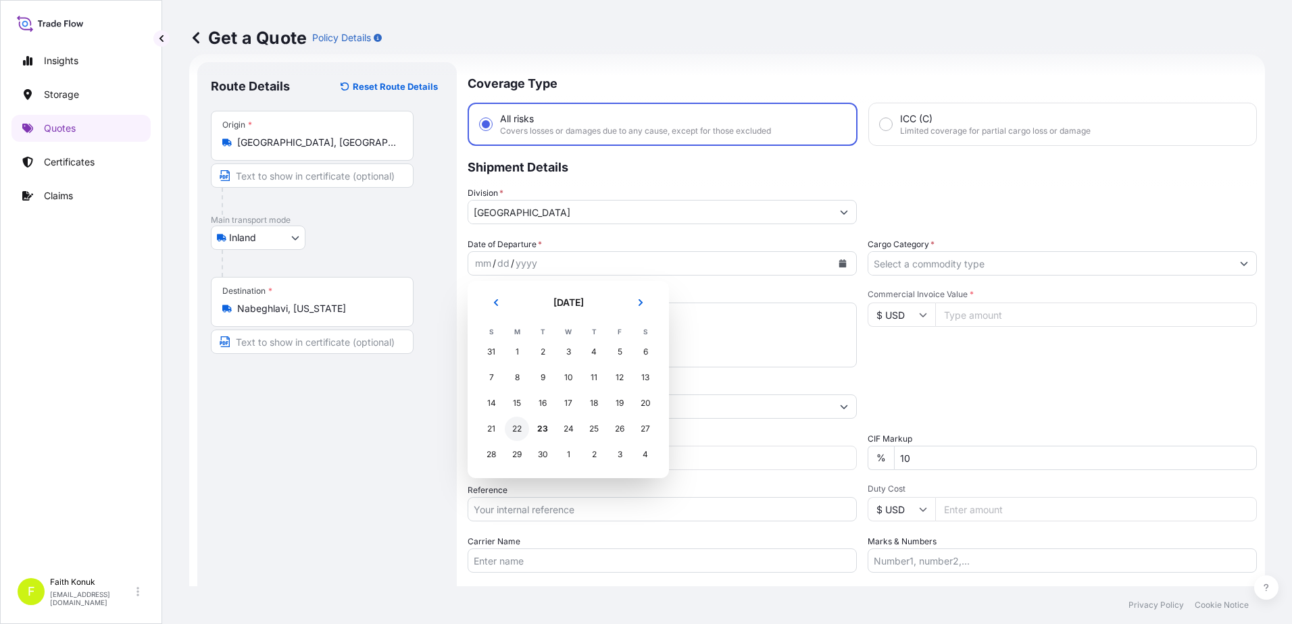
click at [517, 430] on div "22" at bounding box center [517, 429] width 24 height 24
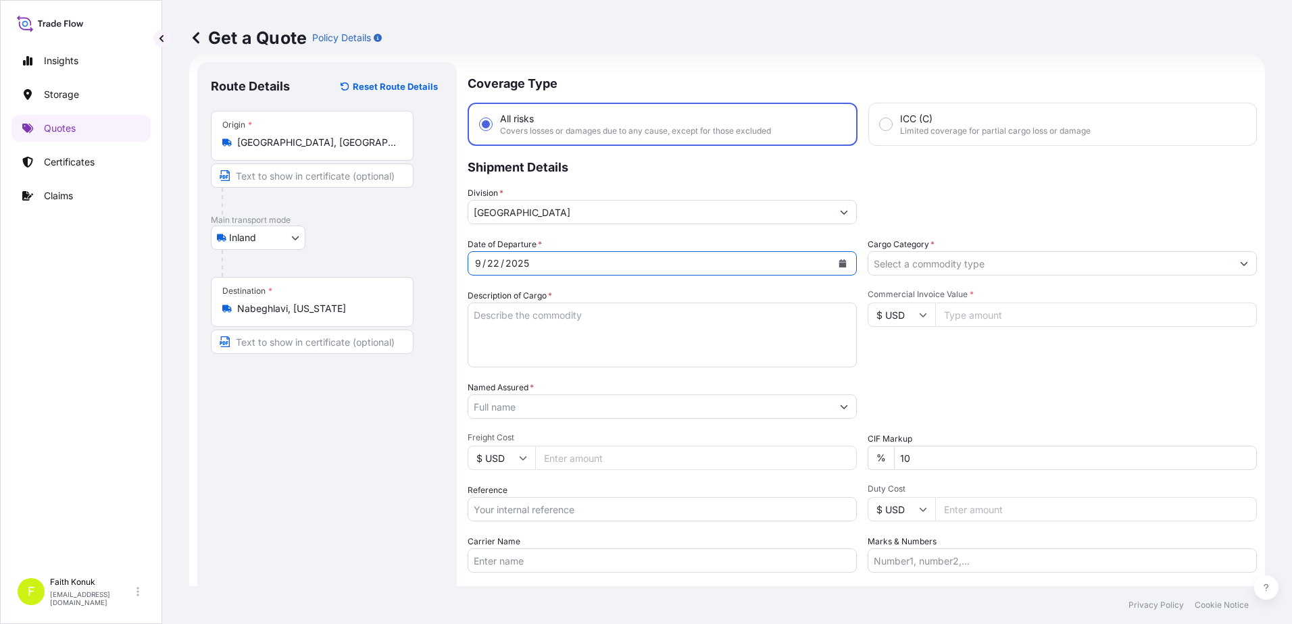
click at [586, 288] on div "Date of Departure * [DATE] Cargo Category * Description of Cargo * Commercial I…" at bounding box center [862, 405] width 789 height 335
click at [505, 314] on textarea "Description of Cargo *" at bounding box center [662, 335] width 389 height 65
paste textarea "CAPS ALUMINIUM EMPTY BEVERAGE CANS 18 KAP - 2.396,93 KG"
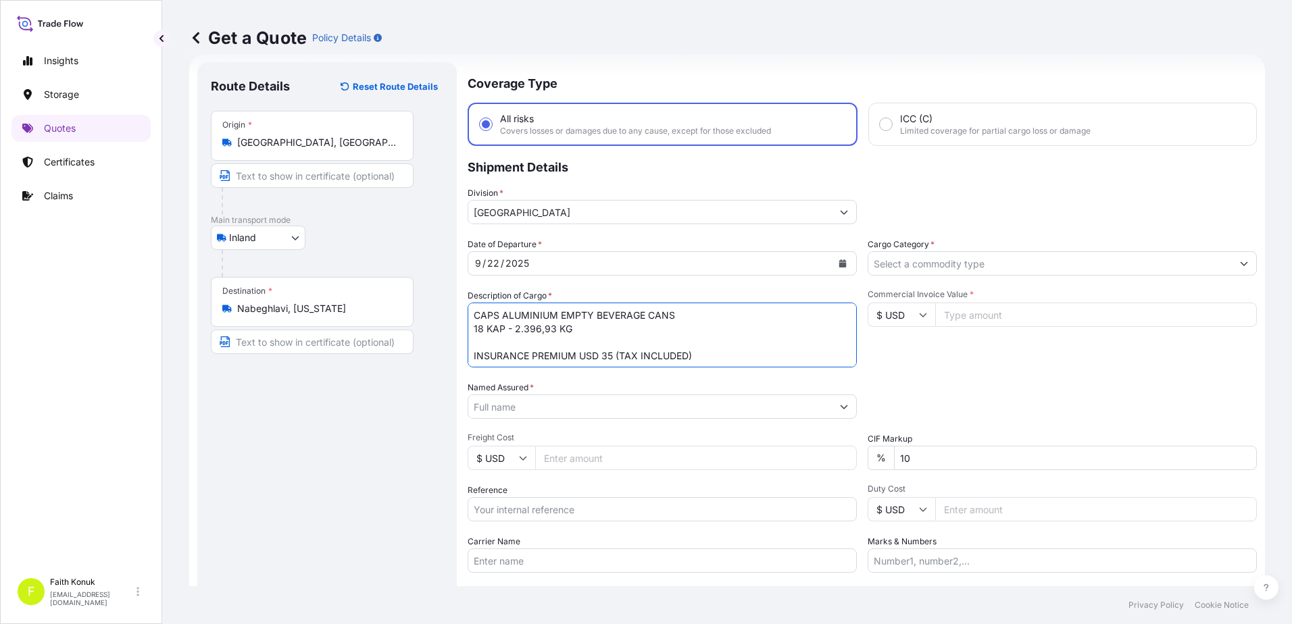
type textarea "CAPS ALUMINIUM EMPTY BEVERAGE CANS 18 KAP - 2.396,93 KG INSURANCE PREMIUM USD 3…"
click at [512, 409] on input "Named Assured *" at bounding box center [649, 407] width 363 height 24
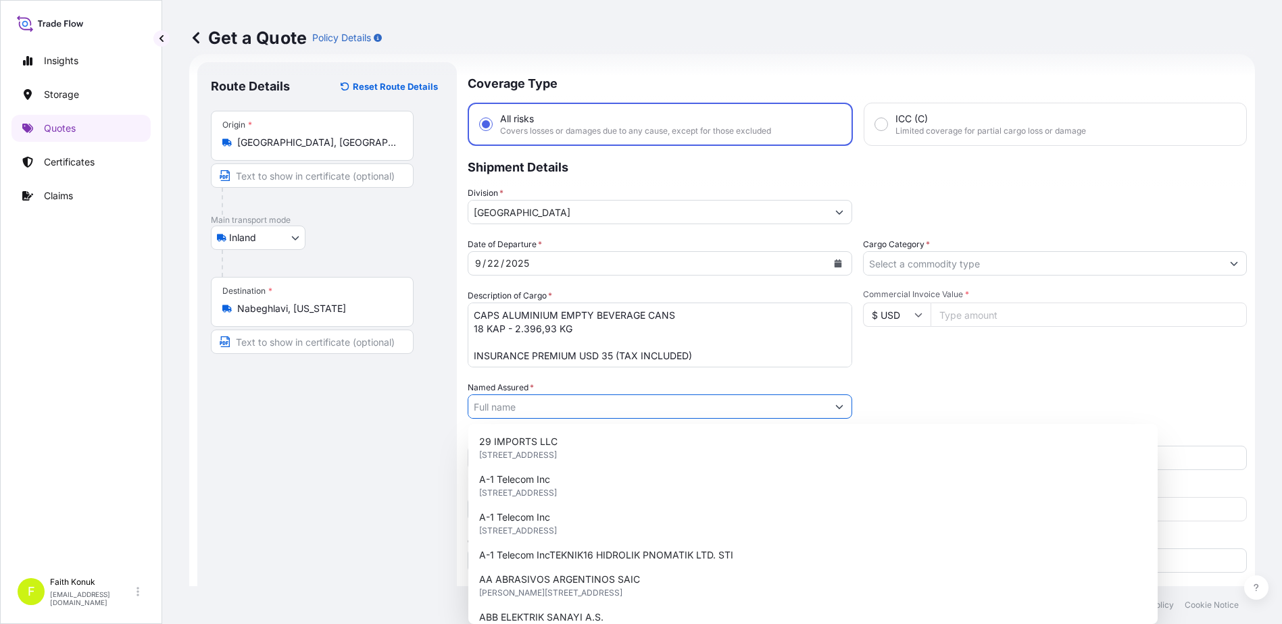
paste input "Ball Beverage Turkey Paketleme A.S."
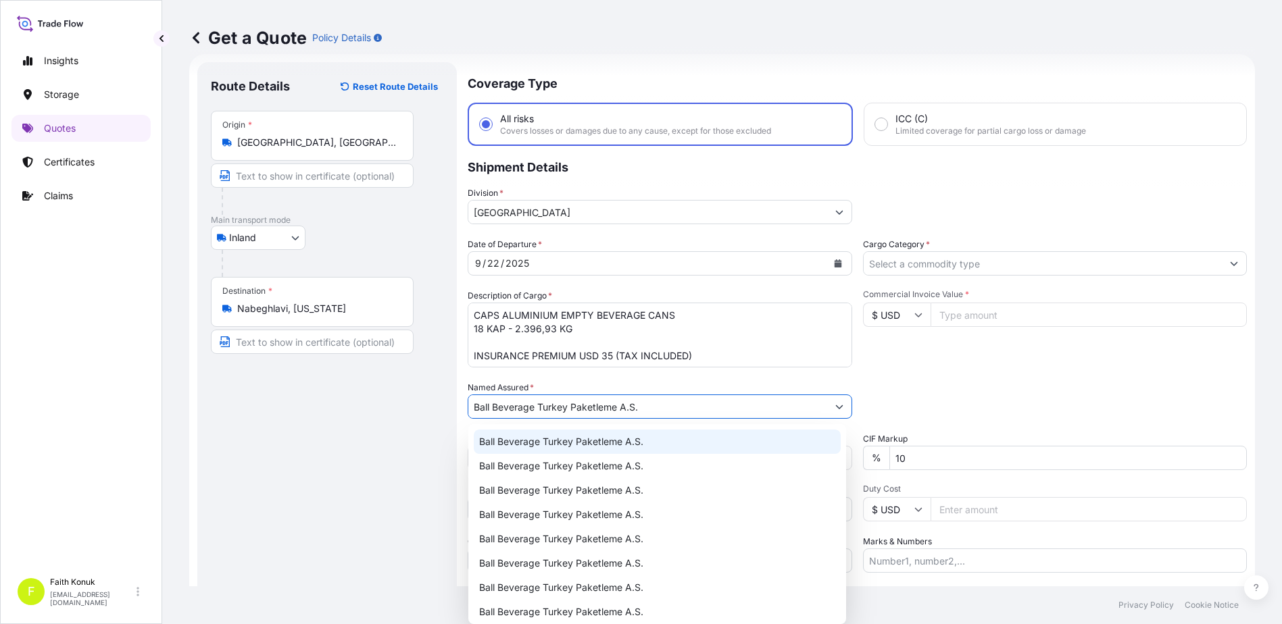
click at [540, 441] on span "Ball Beverage Turkey Paketleme A.S." at bounding box center [561, 442] width 164 height 14
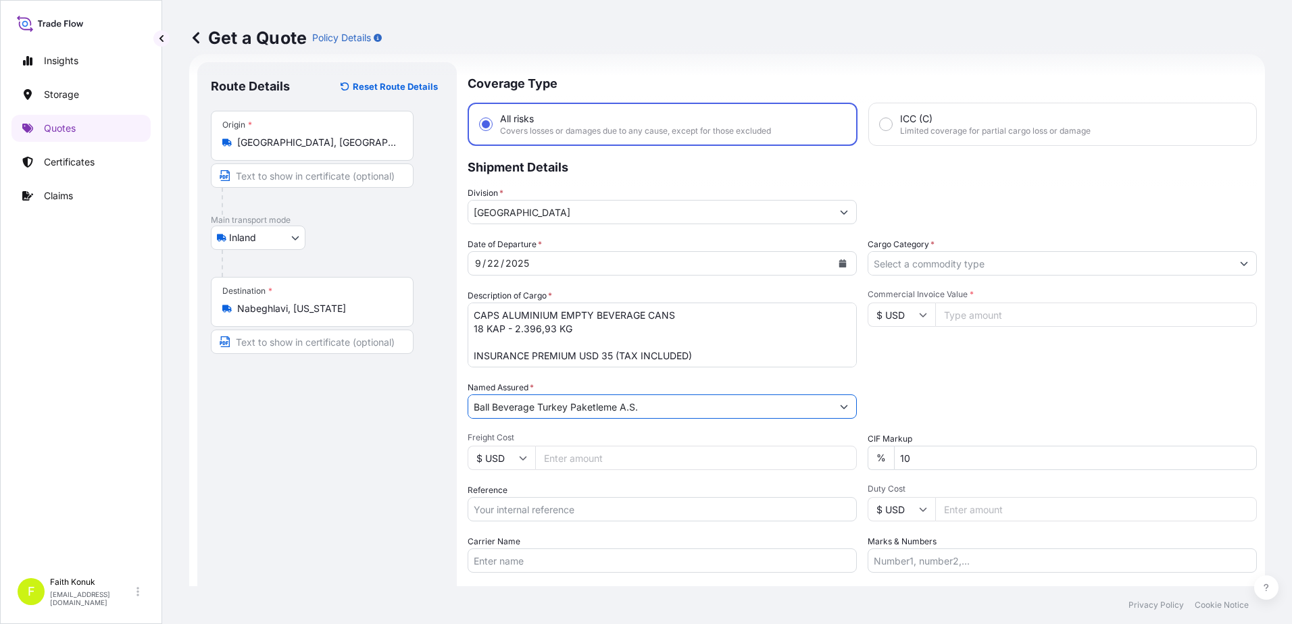
type input "Ball Beverage Turkey Paketleme A.S."
drag, startPoint x: 565, startPoint y: 374, endPoint x: 558, endPoint y: 375, distance: 6.8
click at [566, 374] on div "Date of Departure * [DATE] Cargo Category * Description of Cargo * CAPS ALUMINI…" at bounding box center [862, 405] width 789 height 335
click at [541, 513] on input "Reference" at bounding box center [662, 509] width 389 height 24
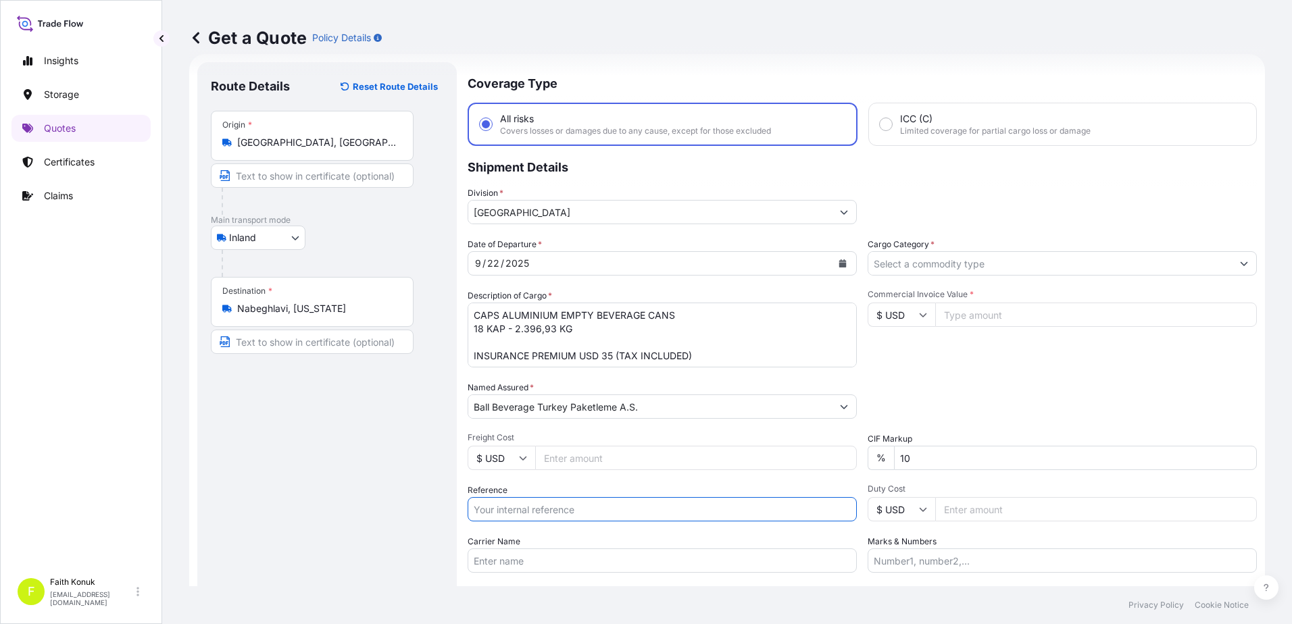
paste input "2201781488"
type input "2201781488"
click at [573, 485] on div "Reference 2201781488" at bounding box center [662, 503] width 389 height 38
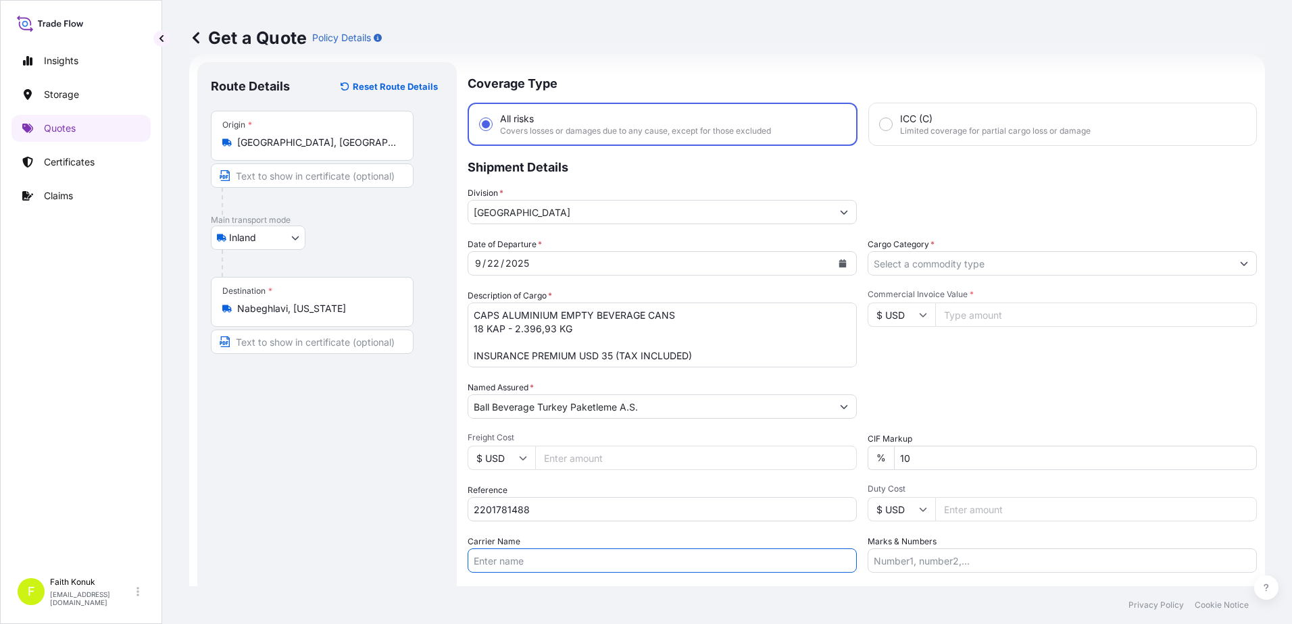
click at [541, 554] on input "Carrier Name" at bounding box center [662, 561] width 389 height 24
paste input "08 ABU 004 / 08 ABJ 407"
type input "08 ABU 004 / 08 ABJ 407"
click at [569, 530] on div "Date of Departure * [DATE] Cargo Category * Description of Cargo * CAPS ALUMINI…" at bounding box center [862, 405] width 789 height 335
click at [914, 263] on input "Cargo Category *" at bounding box center [1049, 263] width 363 height 24
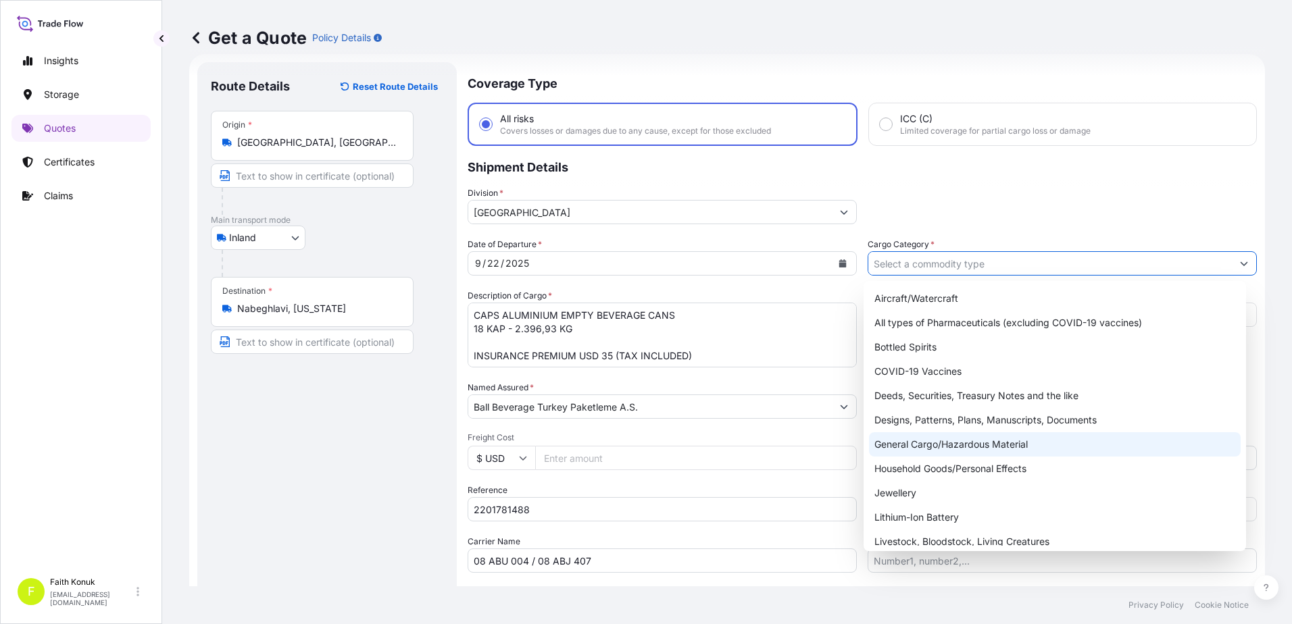
click at [918, 445] on div "General Cargo/Hazardous Material" at bounding box center [1055, 444] width 372 height 24
type input "General Cargo/Hazardous Material"
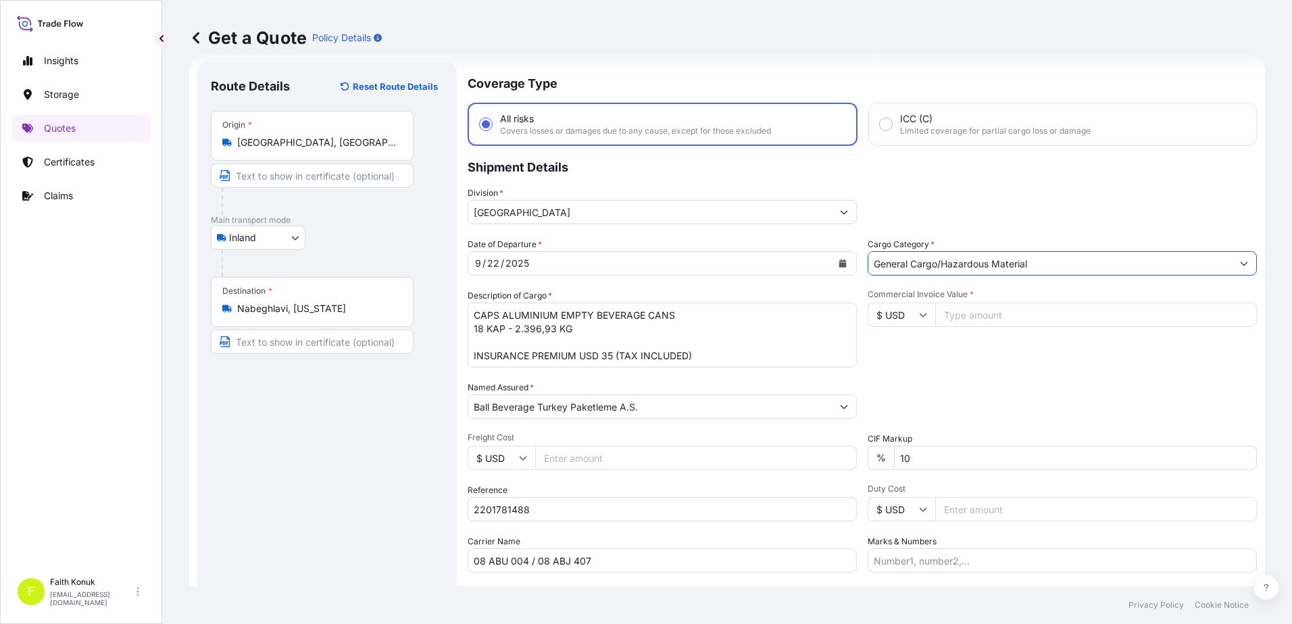
drag, startPoint x: 932, startPoint y: 342, endPoint x: 928, endPoint y: 332, distance: 10.9
click at [932, 341] on div "Commercial Invoice Value * $ USD" at bounding box center [1062, 328] width 389 height 78
click at [920, 308] on input "$ USD" at bounding box center [902, 315] width 68 height 24
click at [911, 349] on div "€ EUR" at bounding box center [896, 352] width 57 height 26
type input "€ EUR"
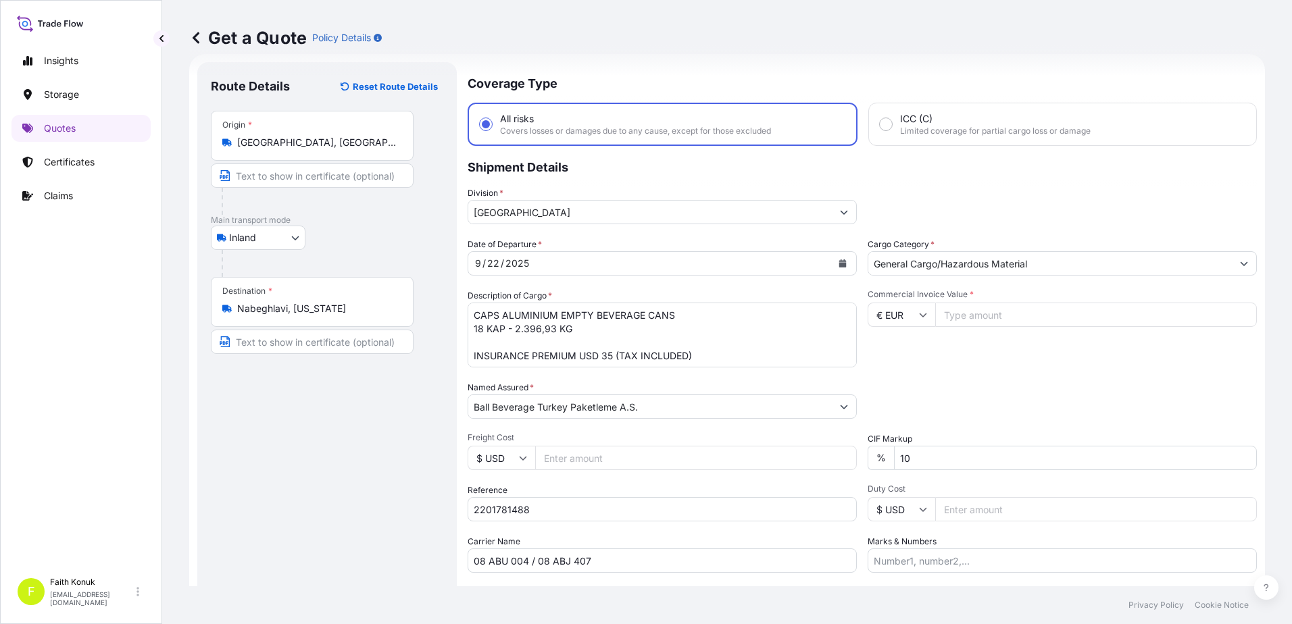
click at [955, 314] on input "Commercial Invoice Value *" at bounding box center [1096, 315] width 322 height 24
type input "12148.62"
click at [980, 395] on div "Packing Category Type to search a container mode Please select a primary mode o…" at bounding box center [1062, 400] width 389 height 38
drag, startPoint x: 940, startPoint y: 457, endPoint x: 849, endPoint y: 459, distance: 91.2
click at [849, 459] on div "Date of Departure * [DATE] Cargo Category * General Cargo/Hazardous Material De…" at bounding box center [862, 405] width 789 height 335
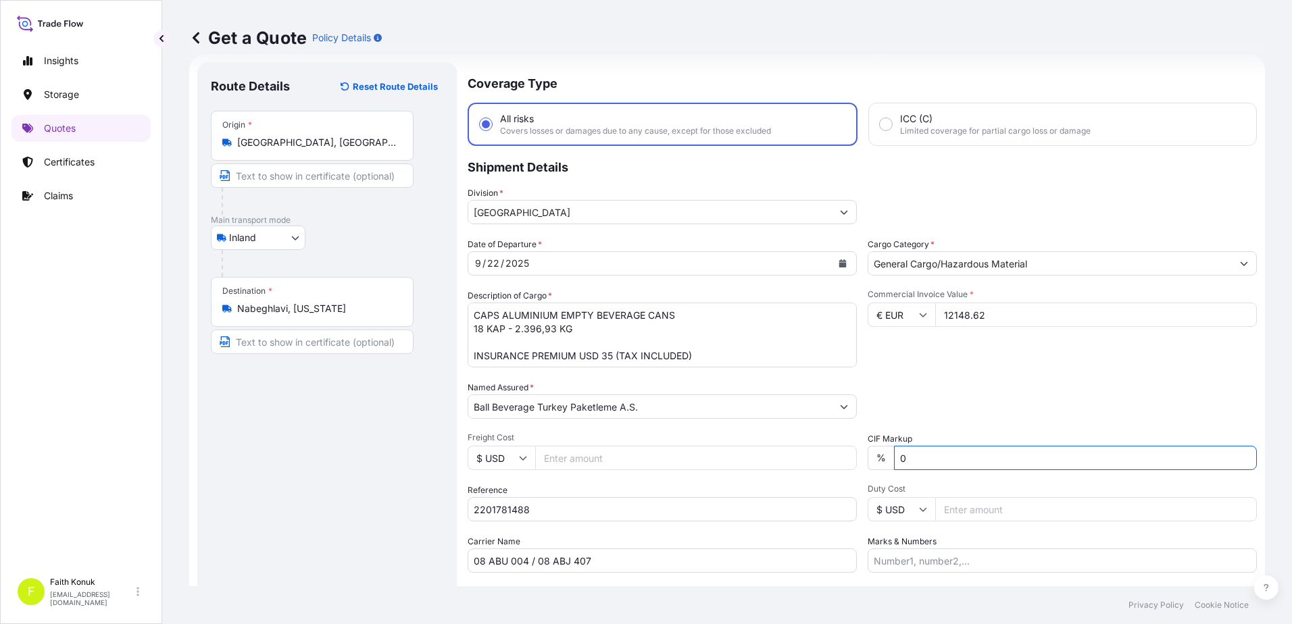
type input "0"
click at [929, 395] on div "Packing Category Type to search a container mode Please select a primary mode o…" at bounding box center [1062, 400] width 389 height 38
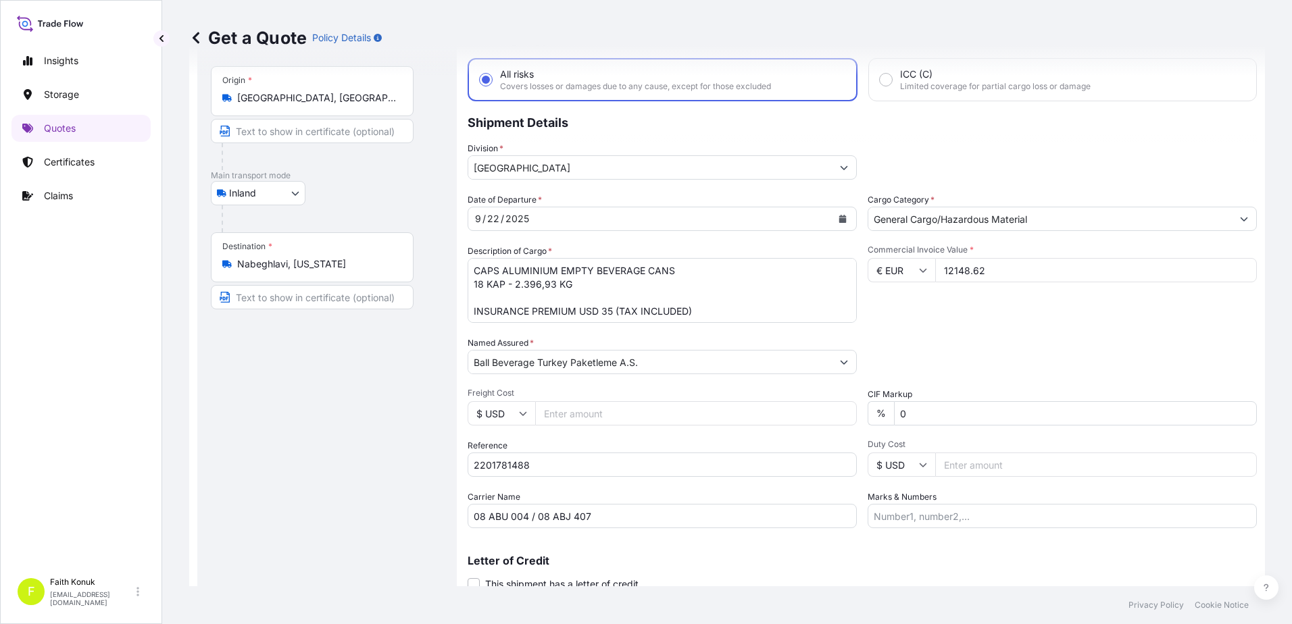
scroll to position [117, 0]
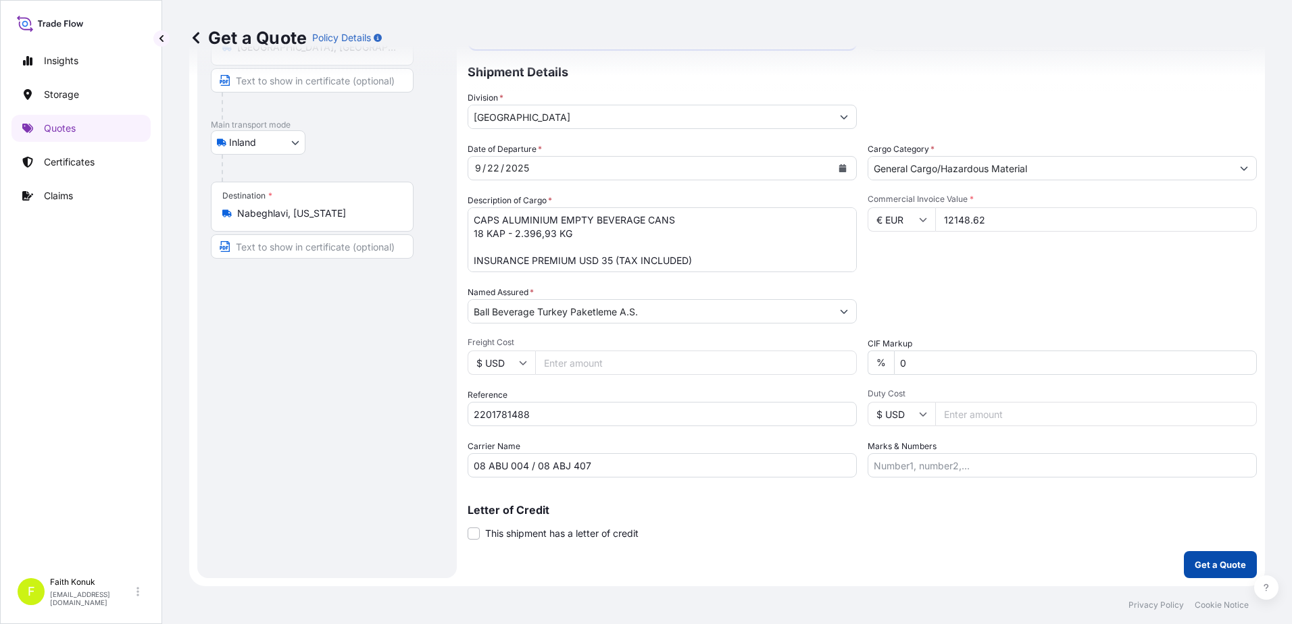
click at [1208, 565] on p "Get a Quote" at bounding box center [1220, 565] width 51 height 14
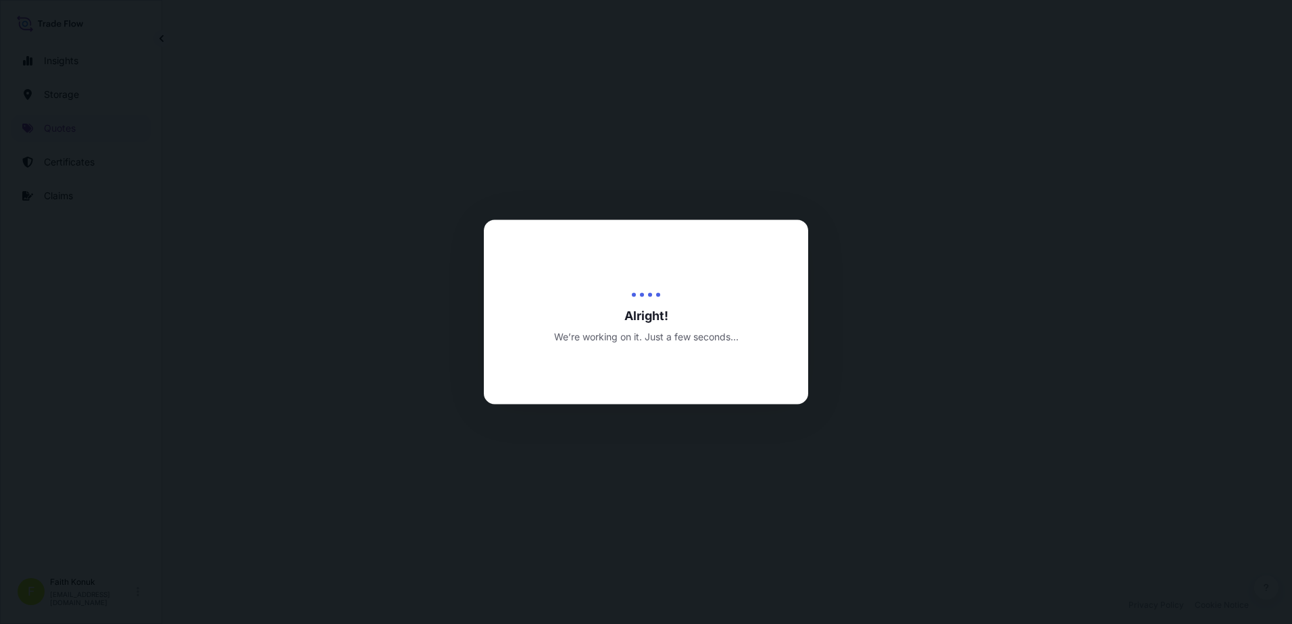
select select "Inland"
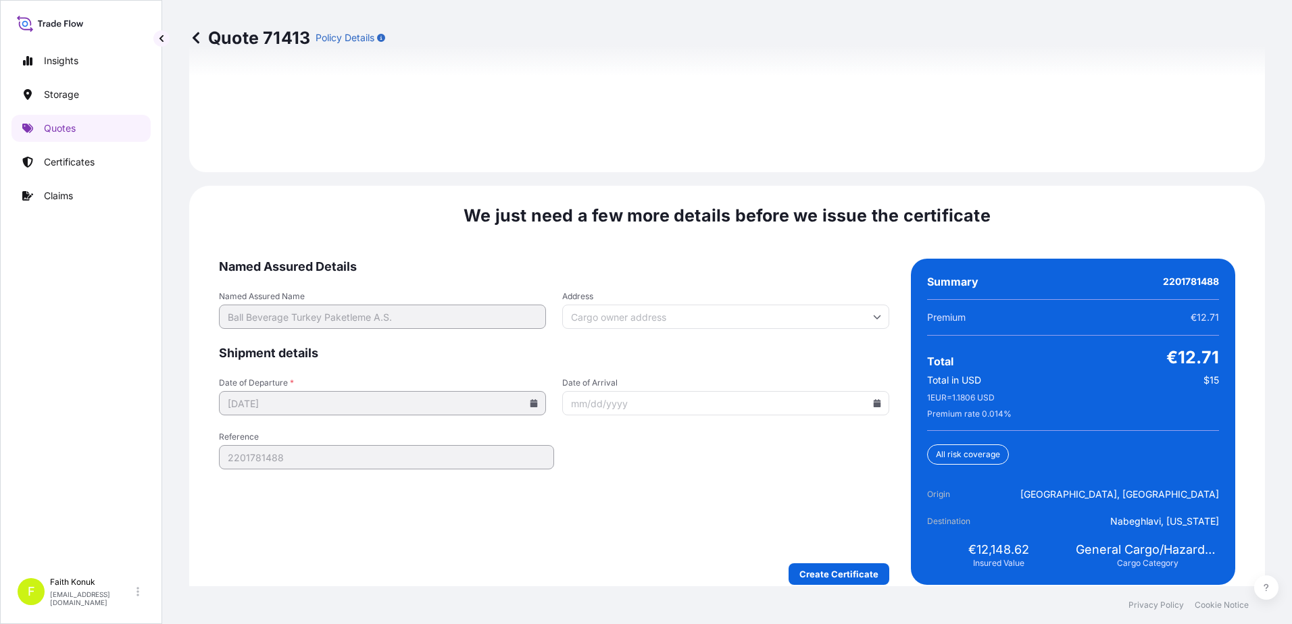
scroll to position [1993, 0]
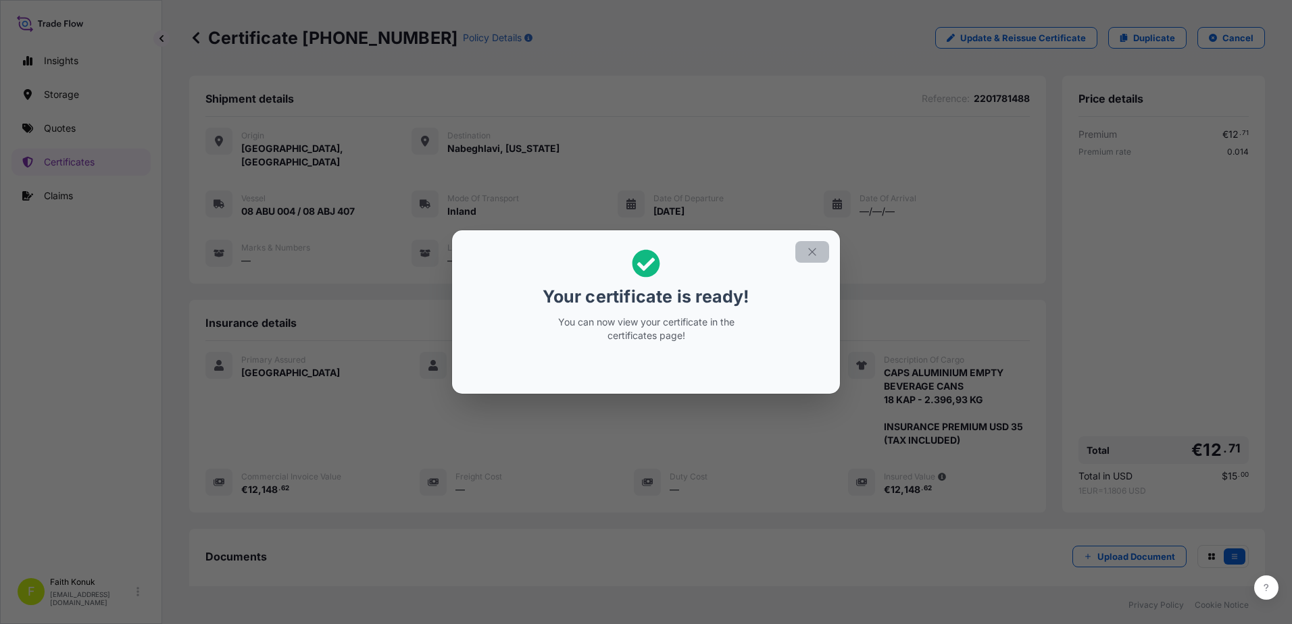
click at [818, 251] on button "button" at bounding box center [812, 252] width 34 height 22
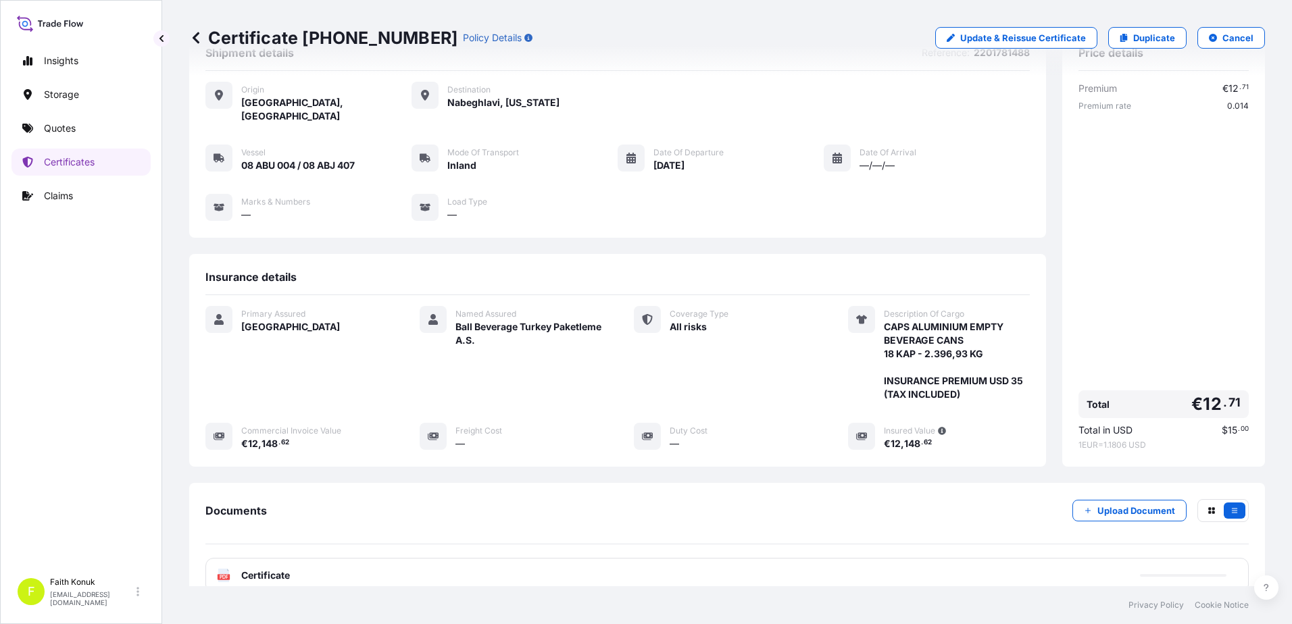
scroll to position [140, 0]
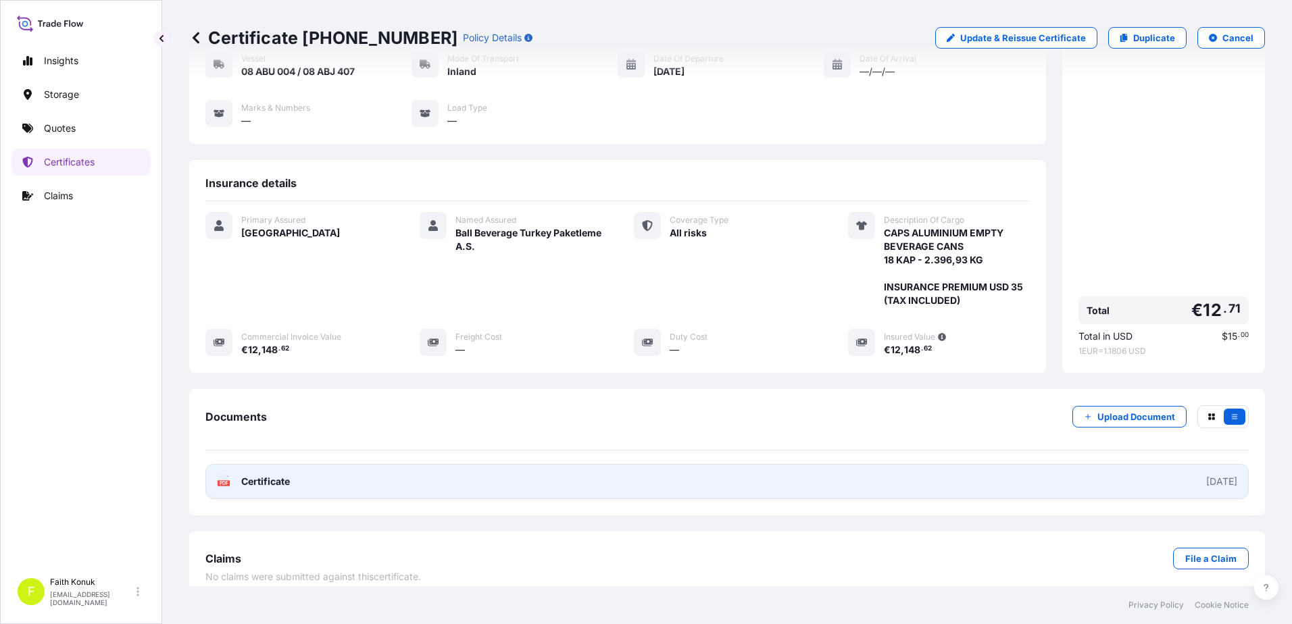
click at [280, 475] on span "Certificate" at bounding box center [265, 482] width 49 height 14
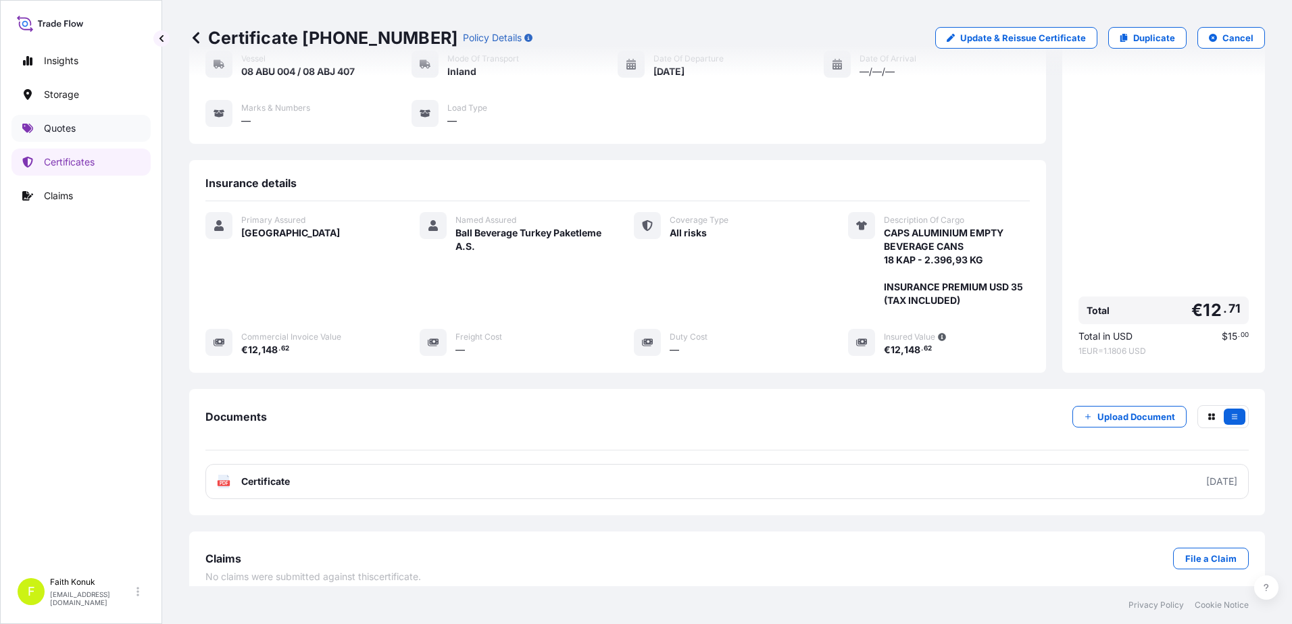
click at [77, 124] on link "Quotes" at bounding box center [80, 128] width 139 height 27
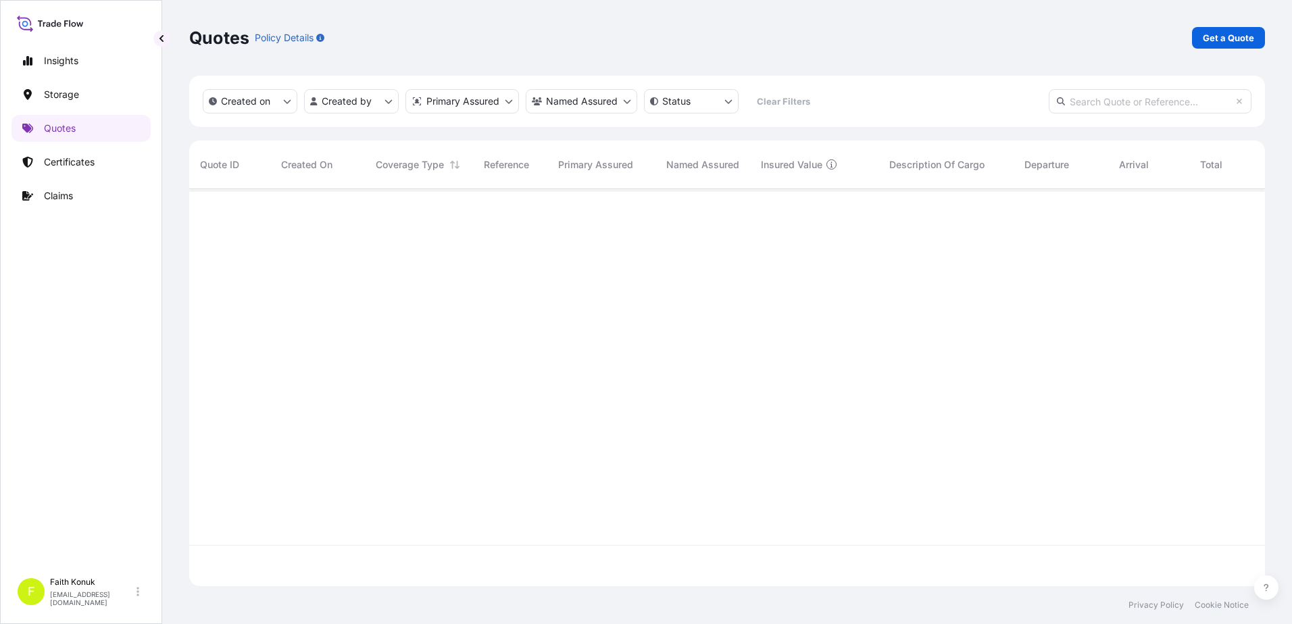
scroll to position [395, 1065]
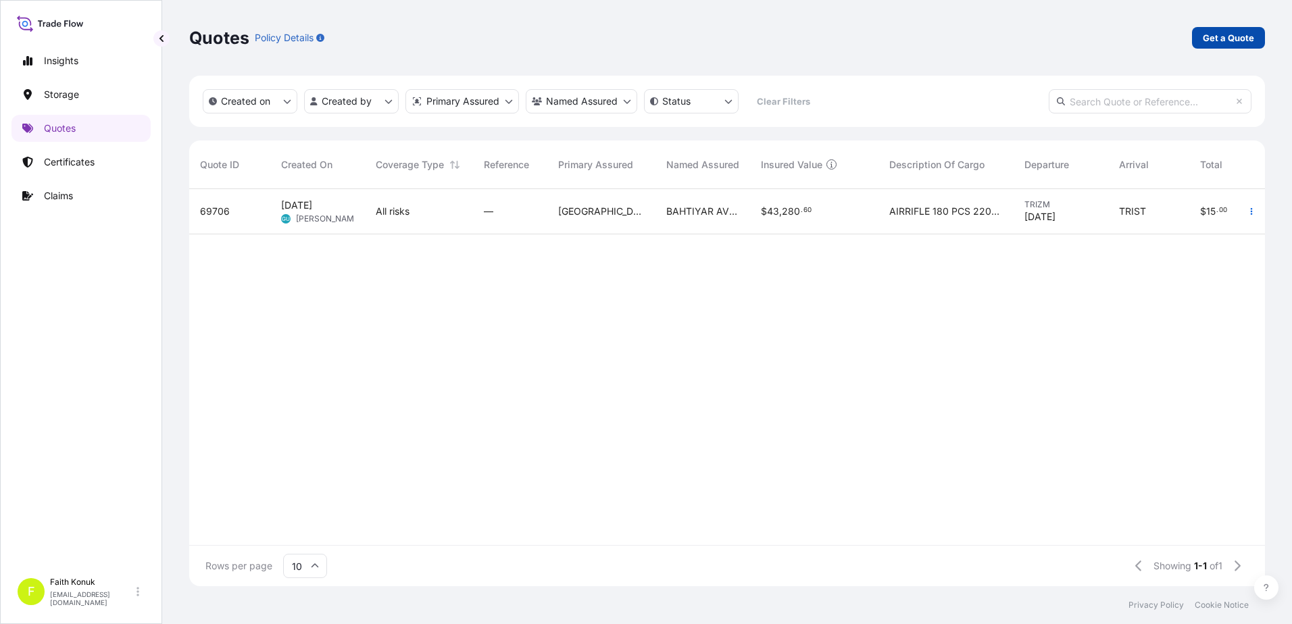
click at [1238, 35] on p "Get a Quote" at bounding box center [1228, 38] width 51 height 14
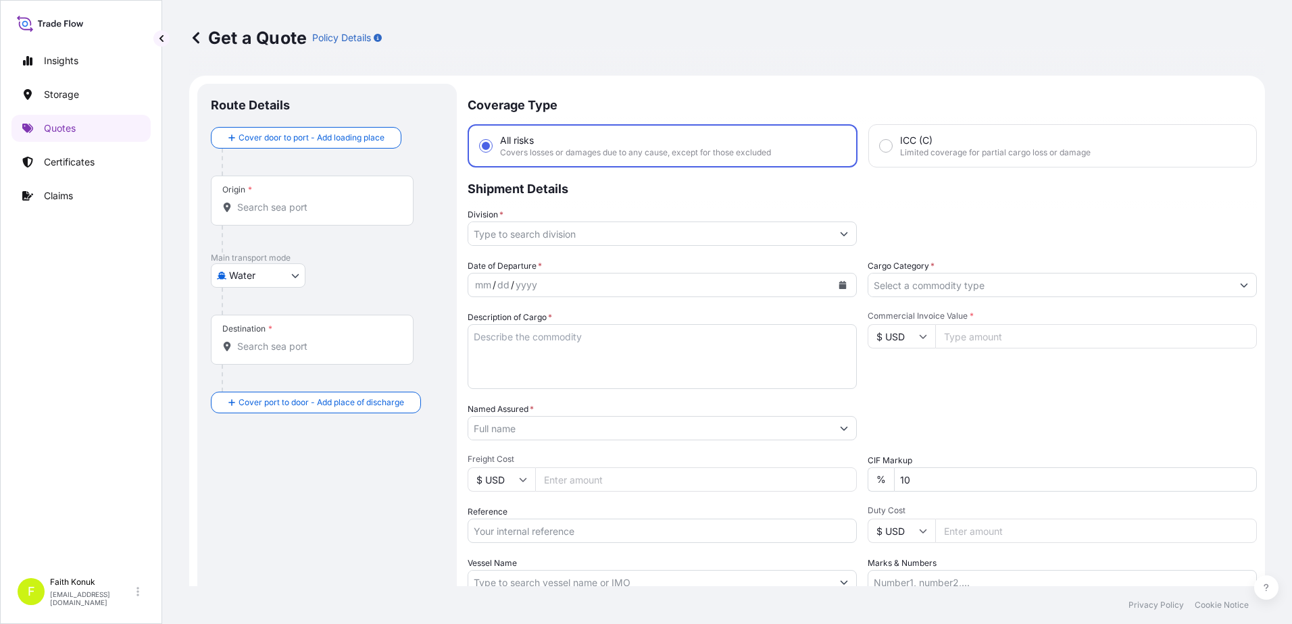
scroll to position [22, 0]
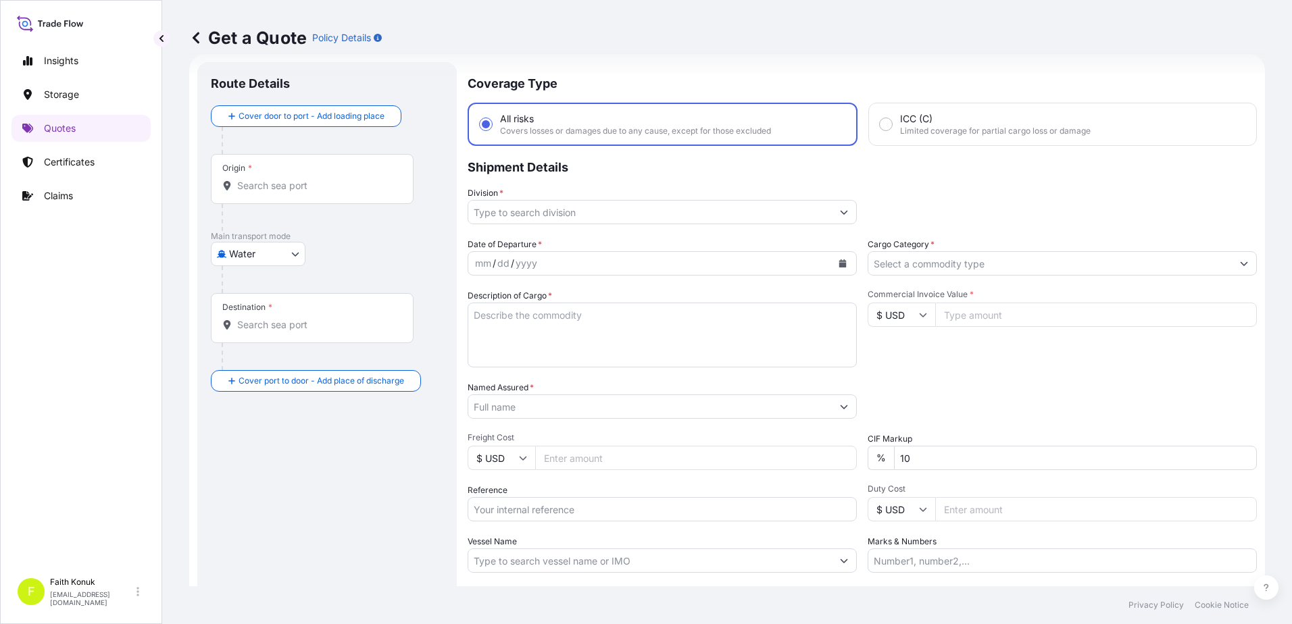
click at [248, 250] on body "Insights Storage Quotes Certificates Claims F [PERSON_NAME] [EMAIL_ADDRESS][DOM…" at bounding box center [646, 312] width 1292 height 624
click at [262, 336] on span "Inland" at bounding box center [249, 338] width 27 height 14
select select "Inland"
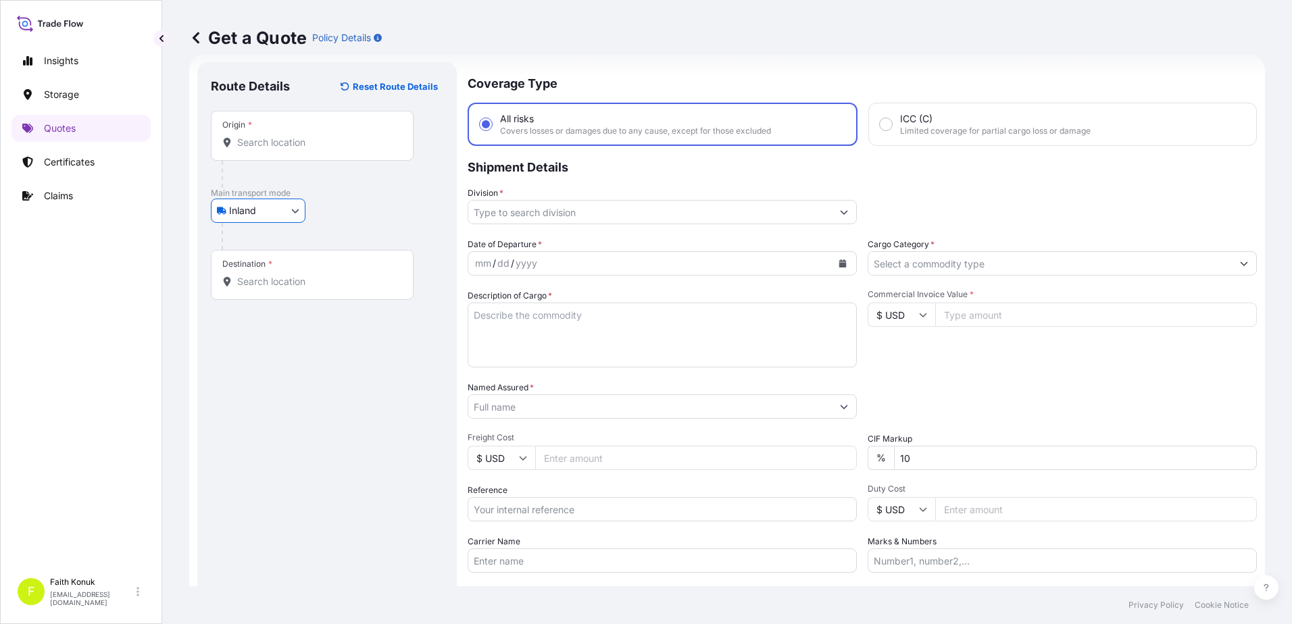
click at [299, 147] on input "Origin *" at bounding box center [316, 143] width 159 height 14
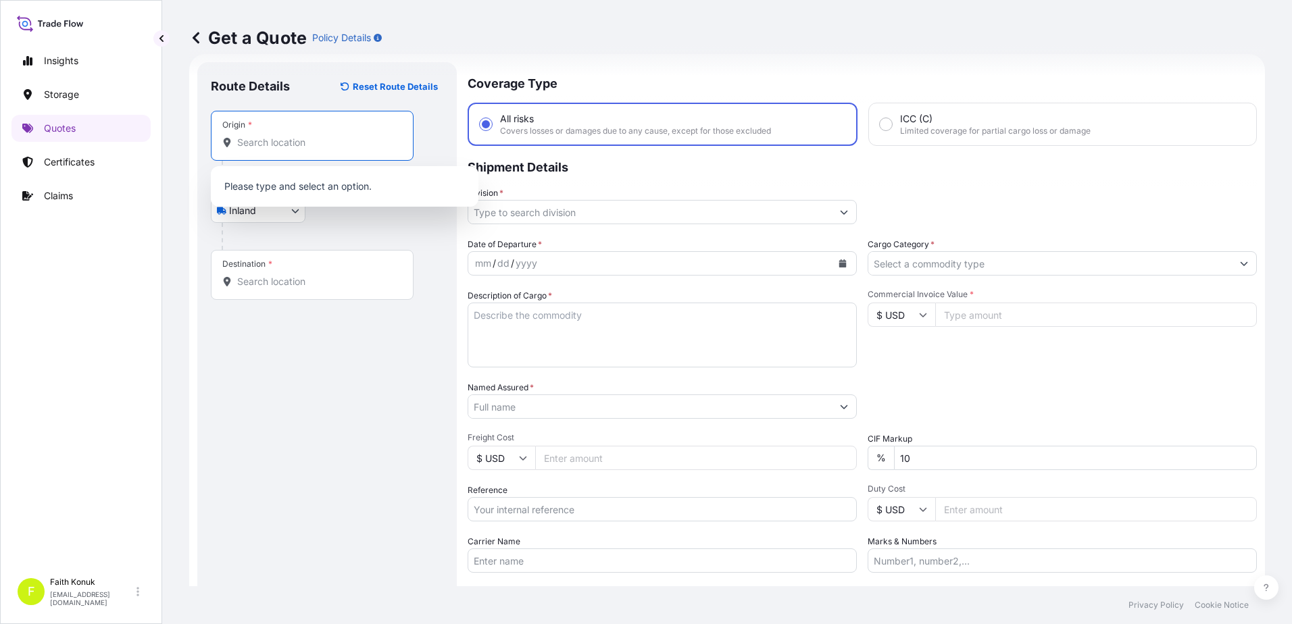
paste input "MANİSA"
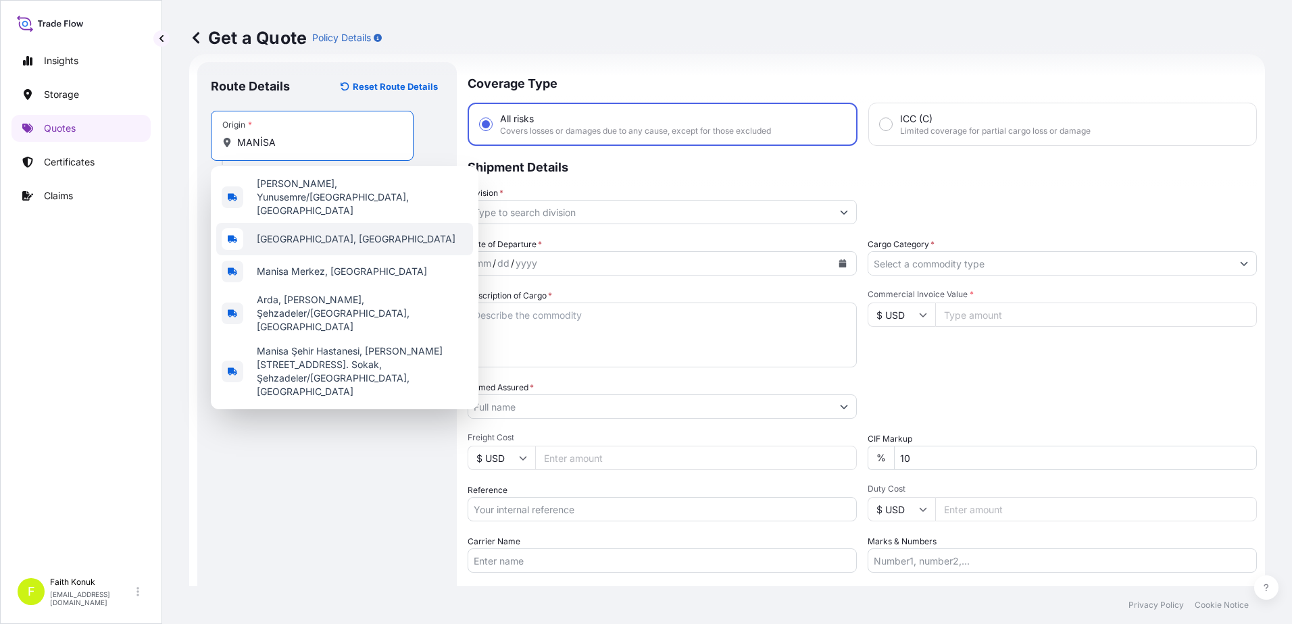
click at [318, 232] on span "[GEOGRAPHIC_DATA], [GEOGRAPHIC_DATA]" at bounding box center [356, 239] width 199 height 14
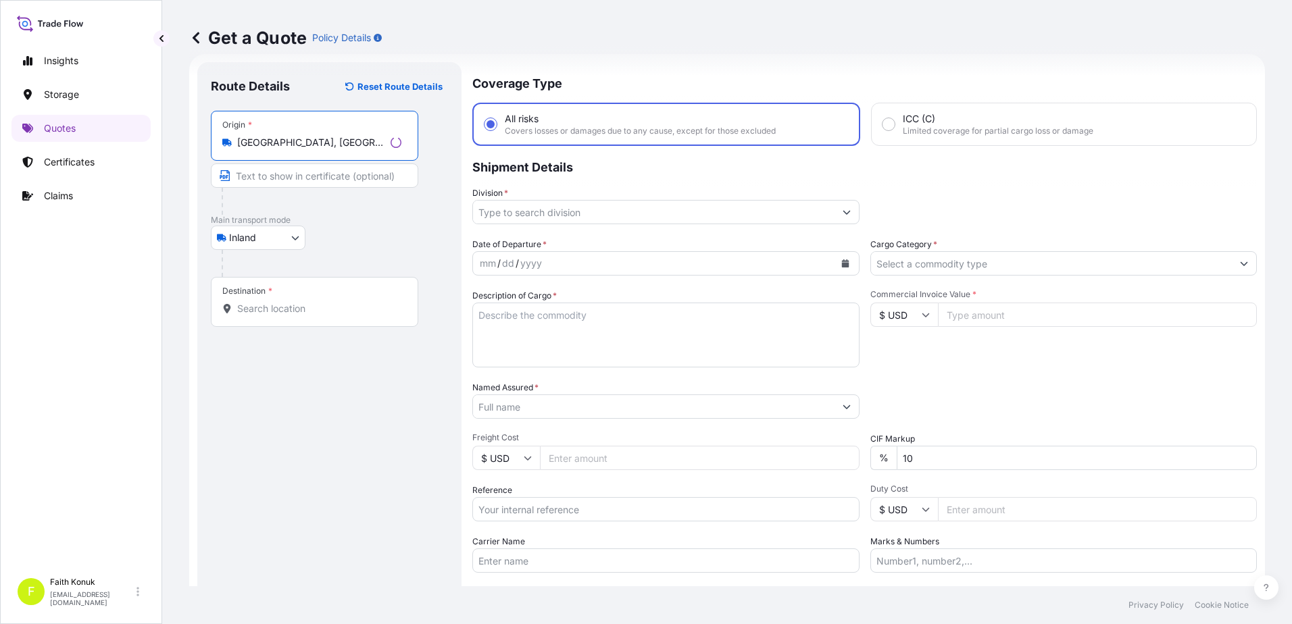
type input "[GEOGRAPHIC_DATA], [GEOGRAPHIC_DATA]"
click at [369, 224] on p "Main transport mode" at bounding box center [329, 220] width 237 height 11
click at [274, 313] on input "Destination *" at bounding box center [316, 309] width 159 height 14
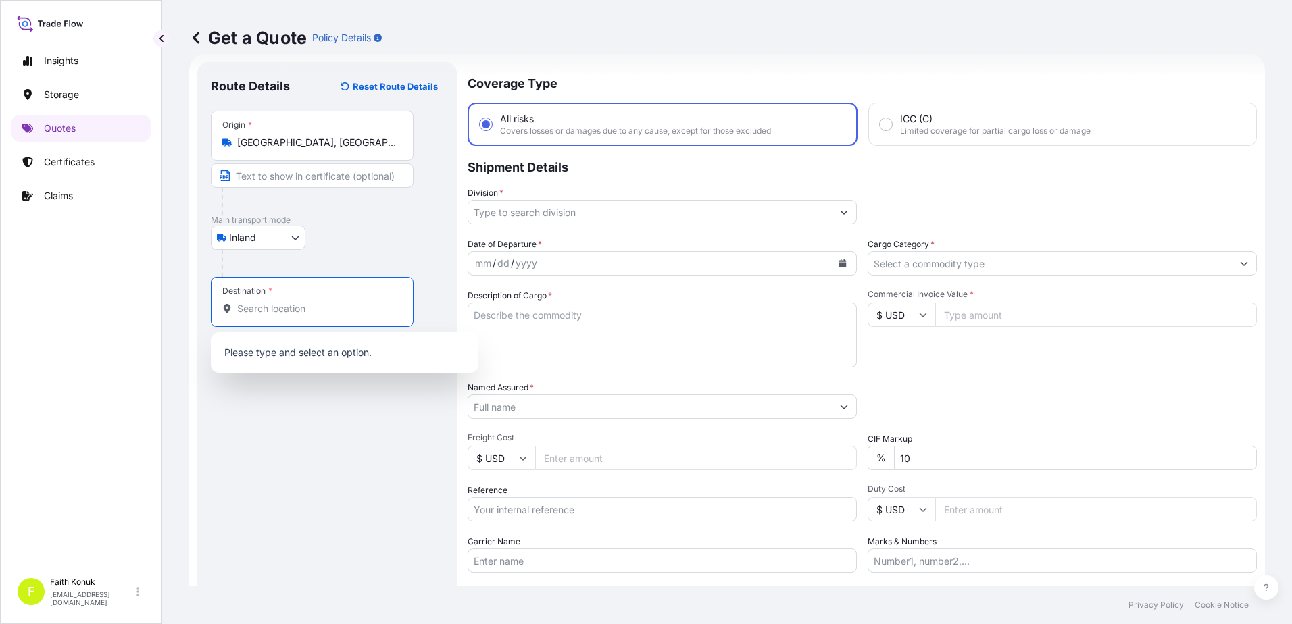
paste input "Nabeghlav"
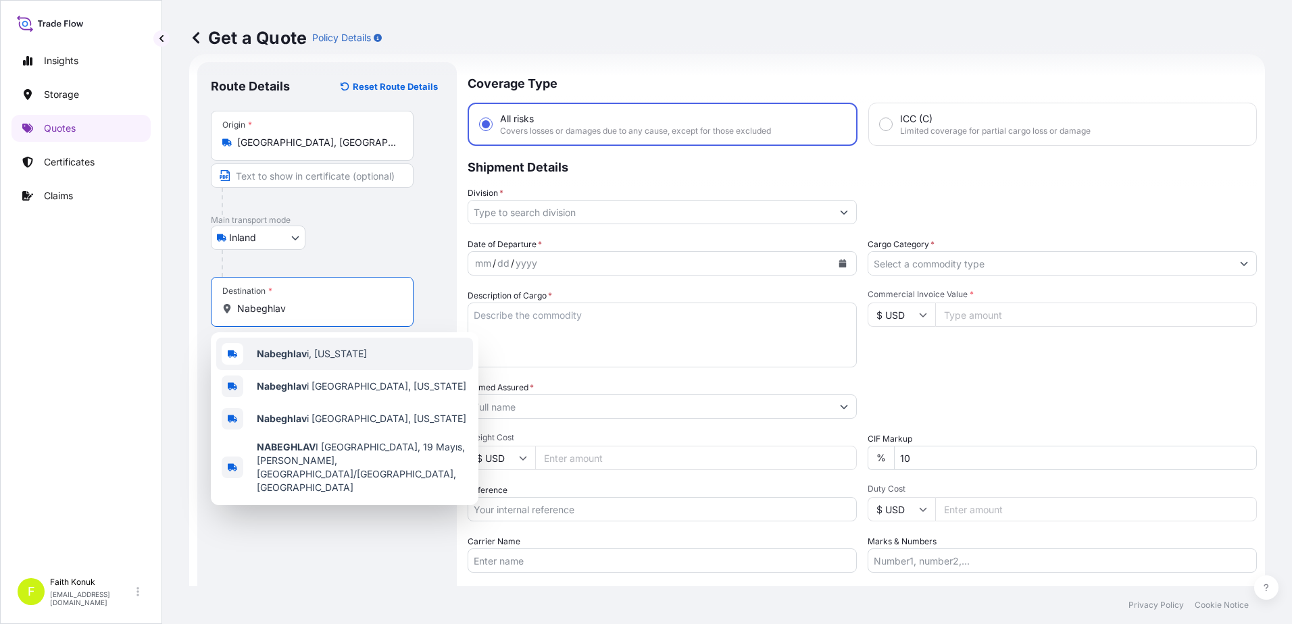
click at [300, 357] on b "Nabeghlav" at bounding box center [282, 353] width 50 height 11
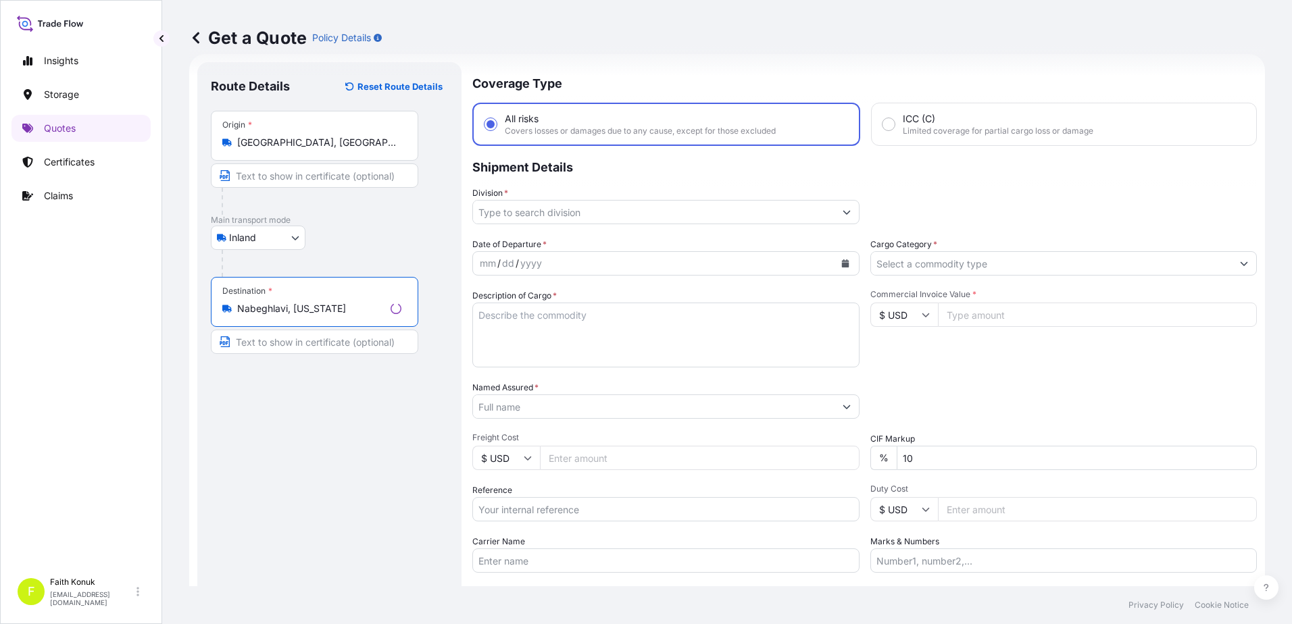
type input "Nabeghlavi, [US_STATE]"
click at [357, 232] on div "Inland Air Water Inland" at bounding box center [327, 238] width 232 height 24
click at [498, 213] on input "Division *" at bounding box center [649, 212] width 363 height 24
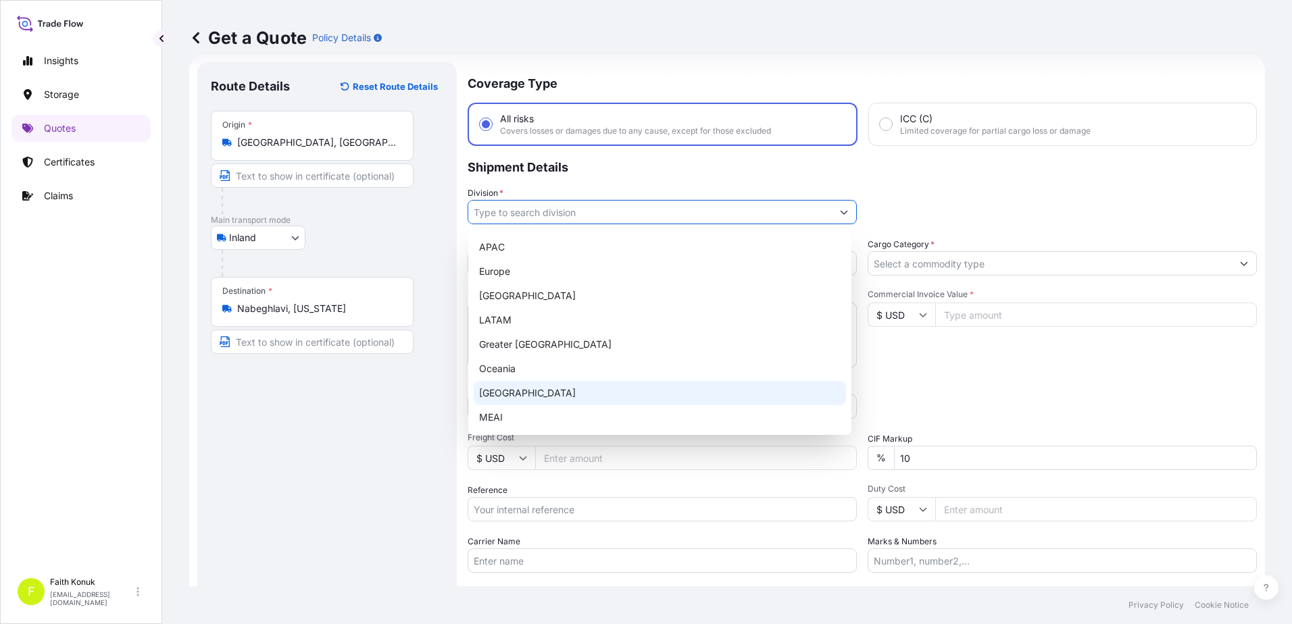
click at [512, 393] on div "[GEOGRAPHIC_DATA]" at bounding box center [660, 393] width 372 height 24
type input "[GEOGRAPHIC_DATA]"
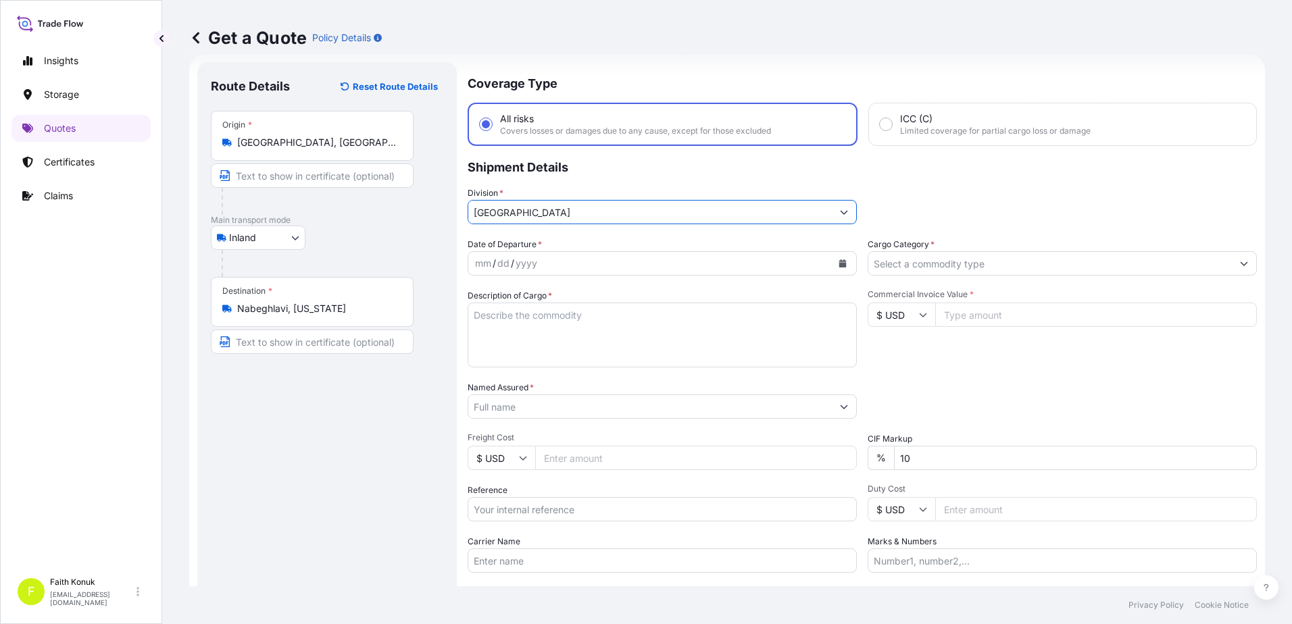
click at [598, 178] on p "Shipment Details" at bounding box center [862, 166] width 789 height 41
click at [833, 258] on button "Calendar" at bounding box center [843, 264] width 22 height 22
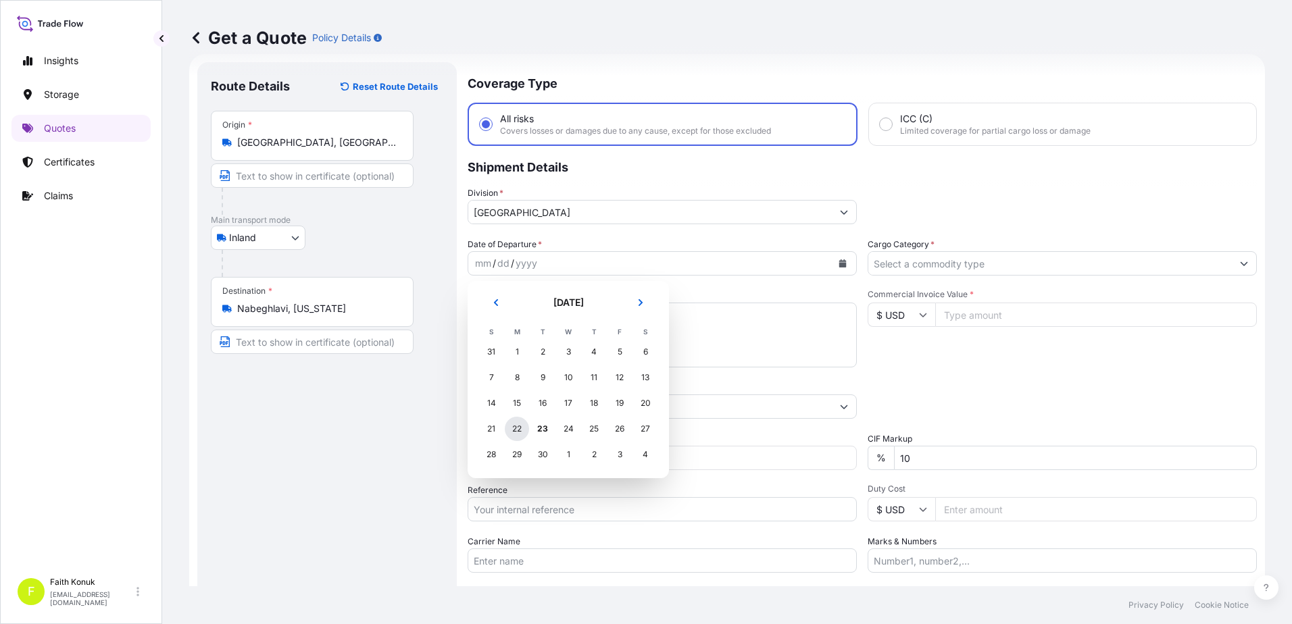
click at [521, 433] on div "22" at bounding box center [517, 429] width 24 height 24
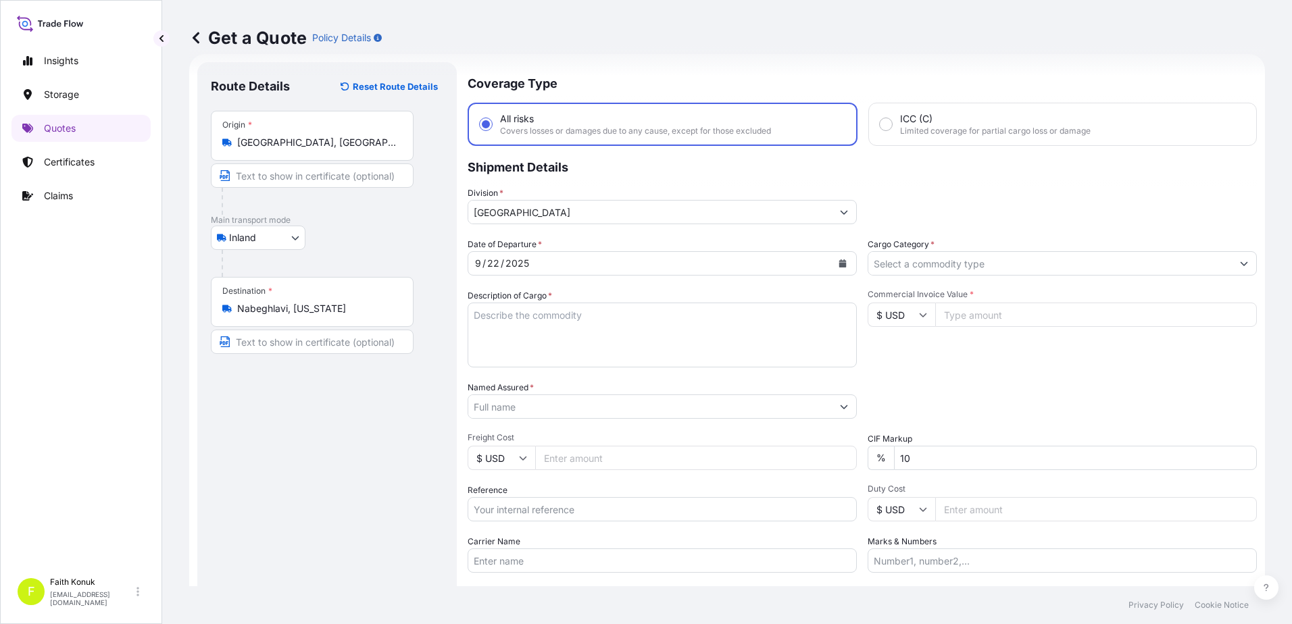
click at [584, 293] on div "Description of Cargo *" at bounding box center [662, 328] width 389 height 78
click at [562, 328] on textarea "Description of Cargo *" at bounding box center [662, 335] width 389 height 65
click at [491, 320] on textarea "Description of Cargo *" at bounding box center [662, 335] width 389 height 65
paste textarea "CAPS ALUMINIUM EMPTY BEVERAGE CANS 18 KAP - 2.396,93 KG"
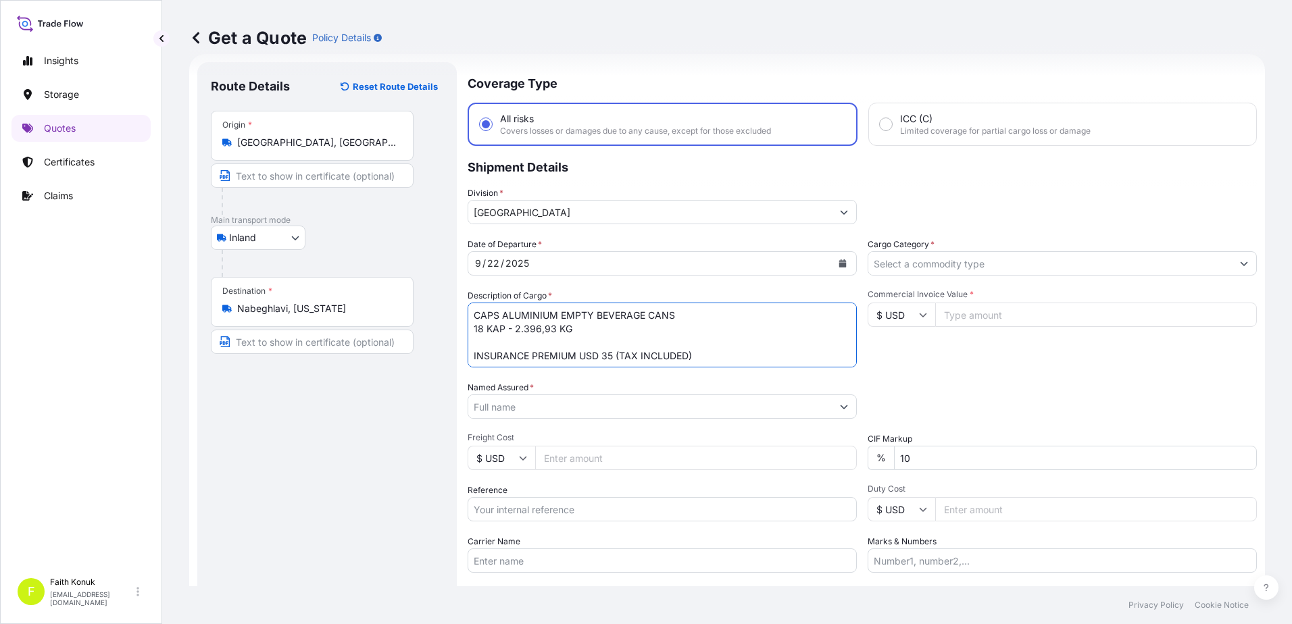
type textarea "CAPS ALUMINIUM EMPTY BEVERAGE CANS 18 KAP - 2.396,93 KG INSURANCE PREMIUM USD 3…"
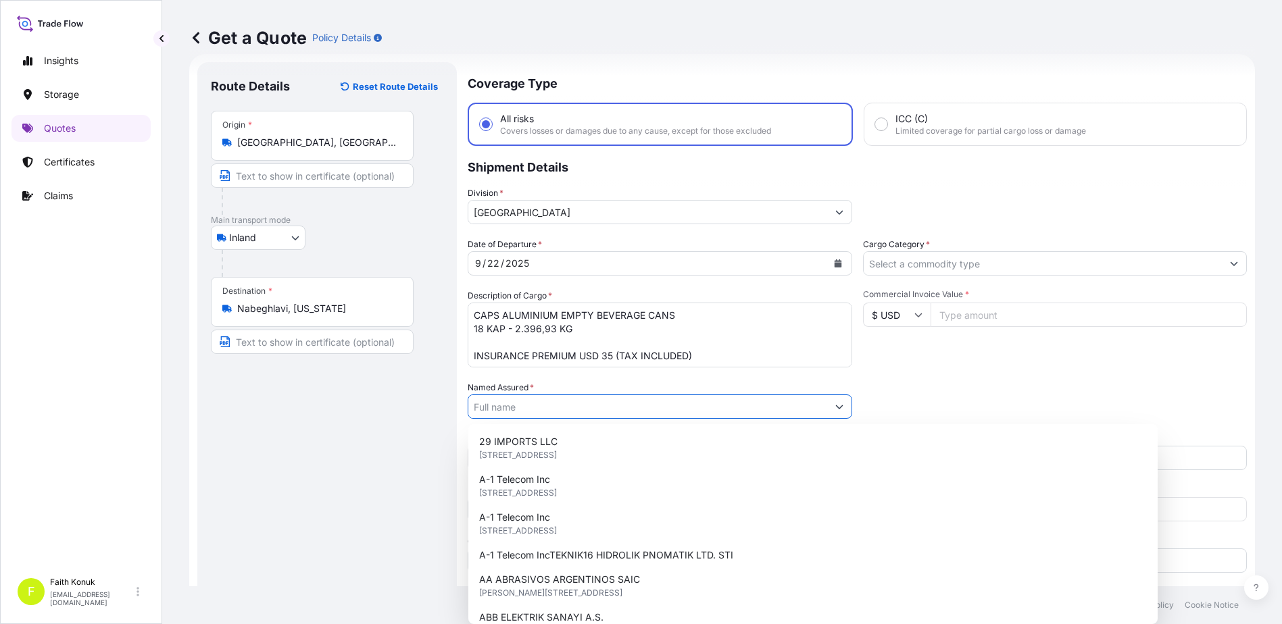
click at [566, 413] on input "Named Assured *" at bounding box center [647, 407] width 359 height 24
paste input "Ball Beverage Turkey Paketleme A.S."
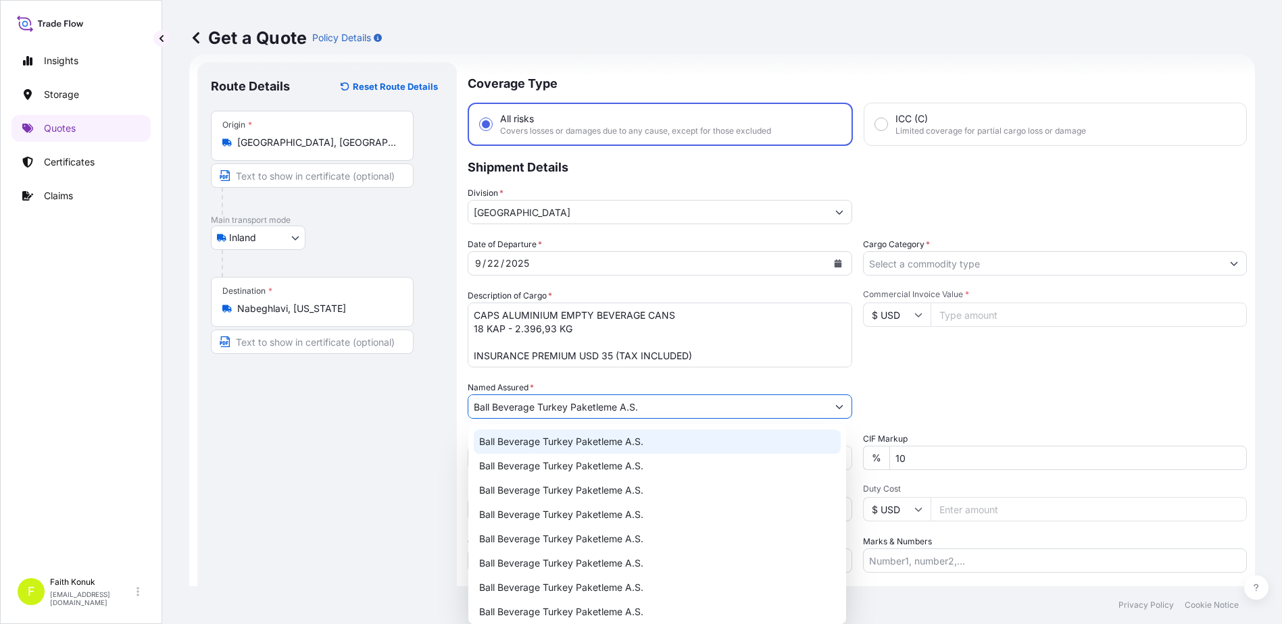
click at [578, 443] on span "Ball Beverage Turkey Paketleme A.S." at bounding box center [561, 442] width 164 height 14
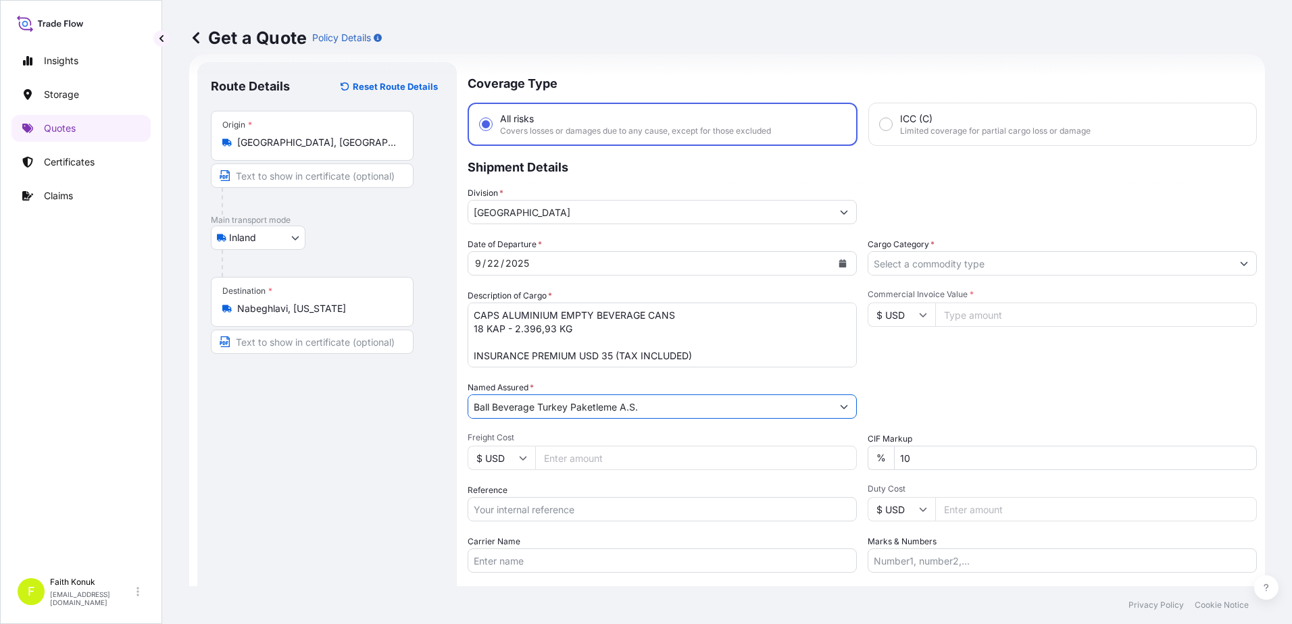
type input "Ball Beverage Turkey Paketleme A.S."
click at [587, 379] on div "Date of Departure * [DATE] Cargo Category * Description of Cargo * CAPS ALUMINI…" at bounding box center [862, 405] width 789 height 335
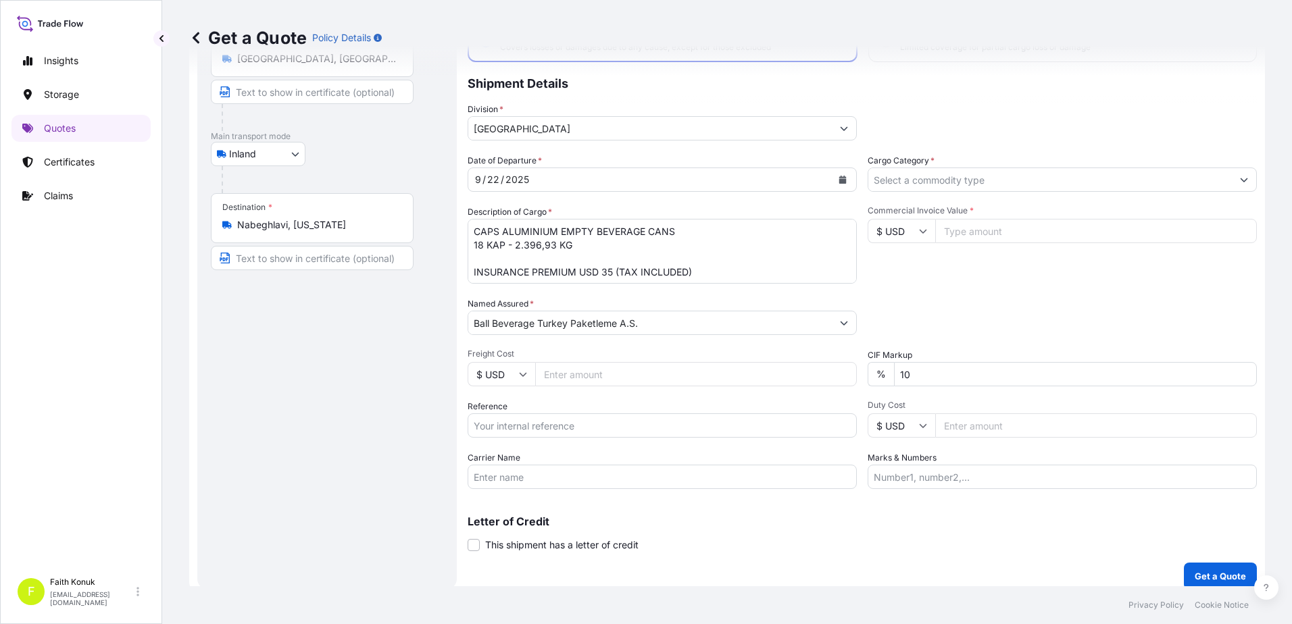
scroll to position [117, 0]
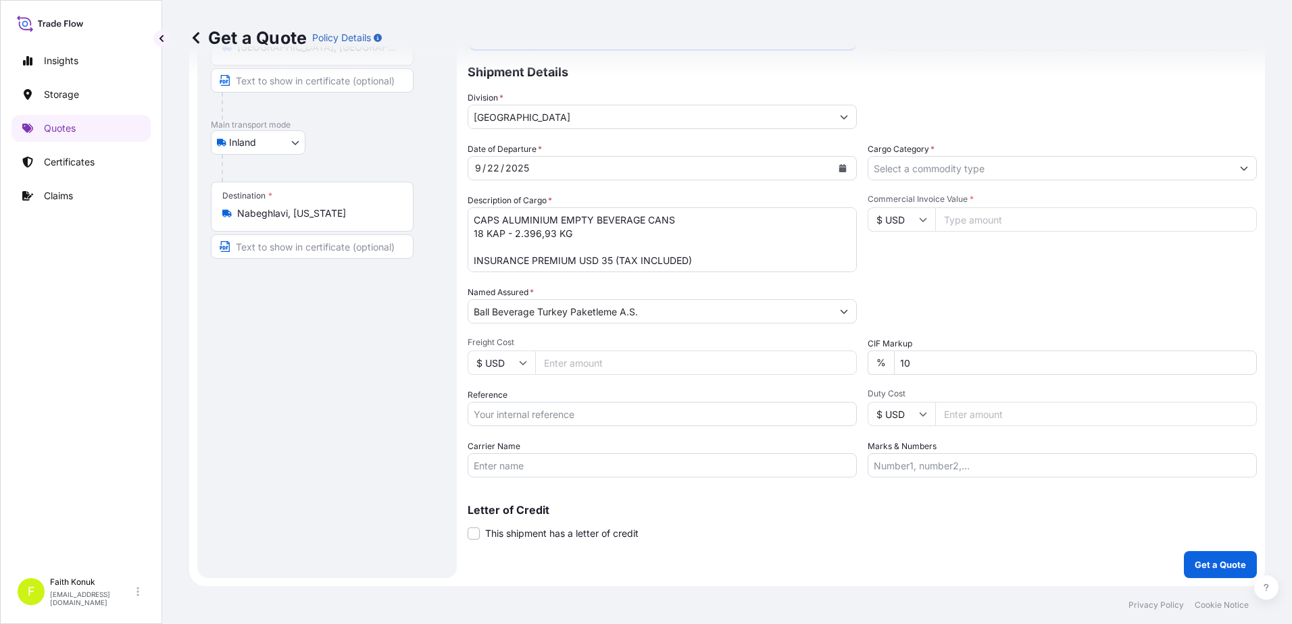
click at [556, 416] on input "Reference" at bounding box center [662, 414] width 389 height 24
paste input "2201781516"
type input "2201781516"
click at [550, 392] on div "Reference 2201781516" at bounding box center [662, 407] width 389 height 38
click at [542, 457] on input "Carrier Name" at bounding box center [662, 465] width 389 height 24
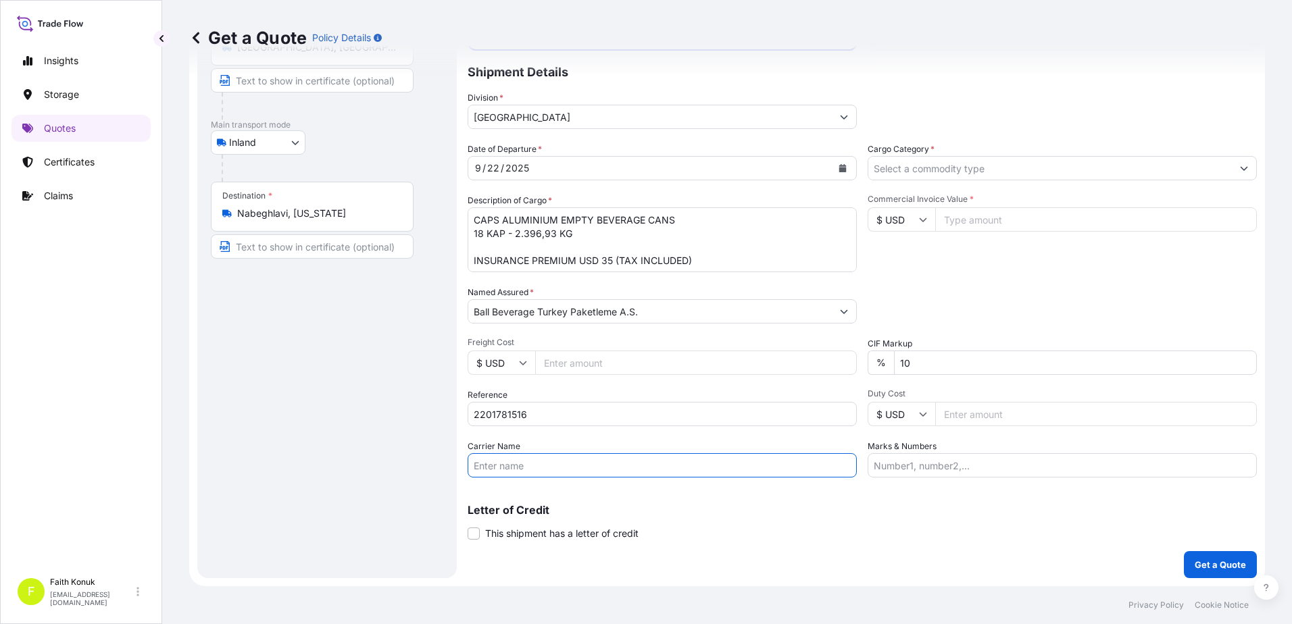
paste input "35 BNZ 504 / 35 BÖN 930"
type input "35 BNZ 504 / 35 BÖN 930"
click at [553, 442] on div "Carrier Name 35 BNZ 504 / 35 BÖN 930" at bounding box center [662, 459] width 389 height 38
click at [904, 161] on input "Cargo Category *" at bounding box center [1049, 168] width 363 height 24
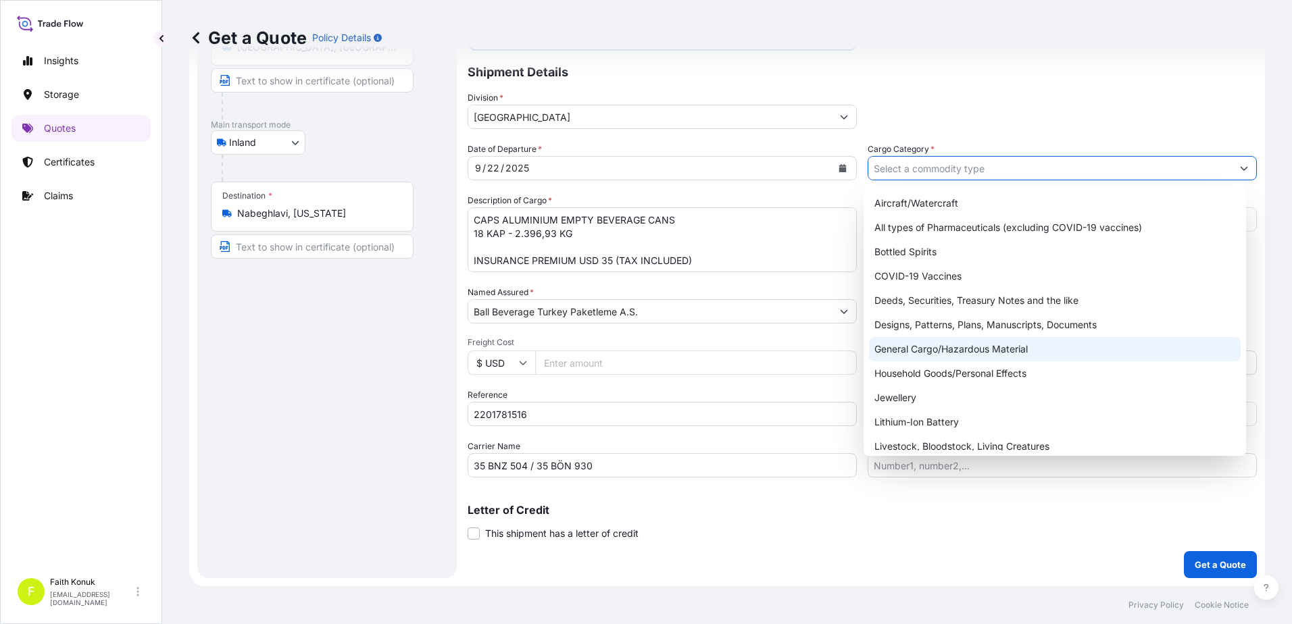
click at [917, 345] on div "General Cargo/Hazardous Material" at bounding box center [1055, 349] width 372 height 24
type input "General Cargo/Hazardous Material"
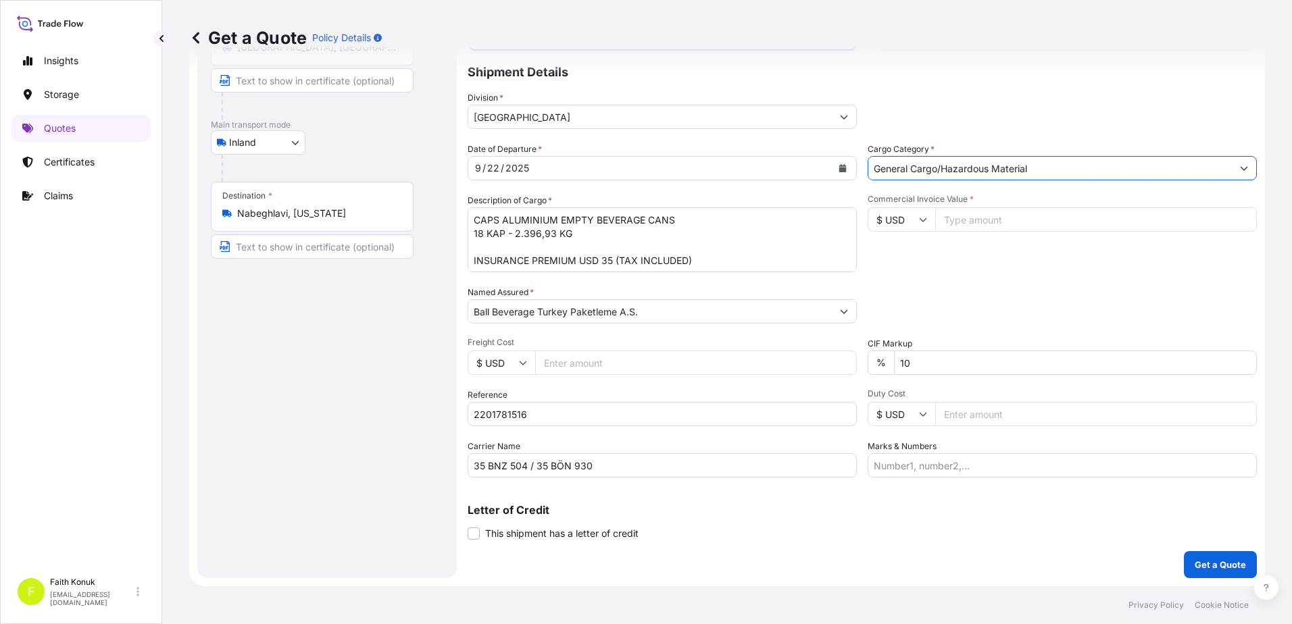
click at [932, 268] on div "Commercial Invoice Value * $ USD" at bounding box center [1062, 233] width 389 height 78
click at [920, 212] on input "$ USD" at bounding box center [902, 219] width 68 height 24
click at [908, 258] on div "€ EUR" at bounding box center [896, 257] width 57 height 26
type input "€ EUR"
click at [965, 220] on input "Commercial Invoice Value *" at bounding box center [1096, 219] width 322 height 24
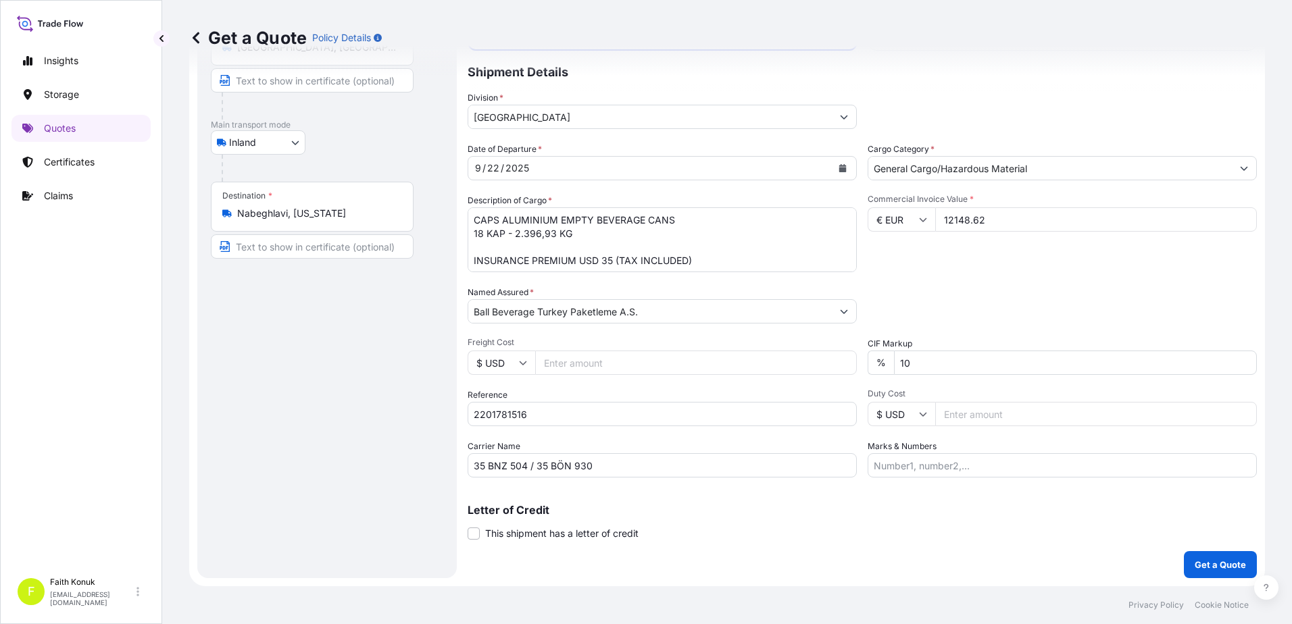
type input "12148.62"
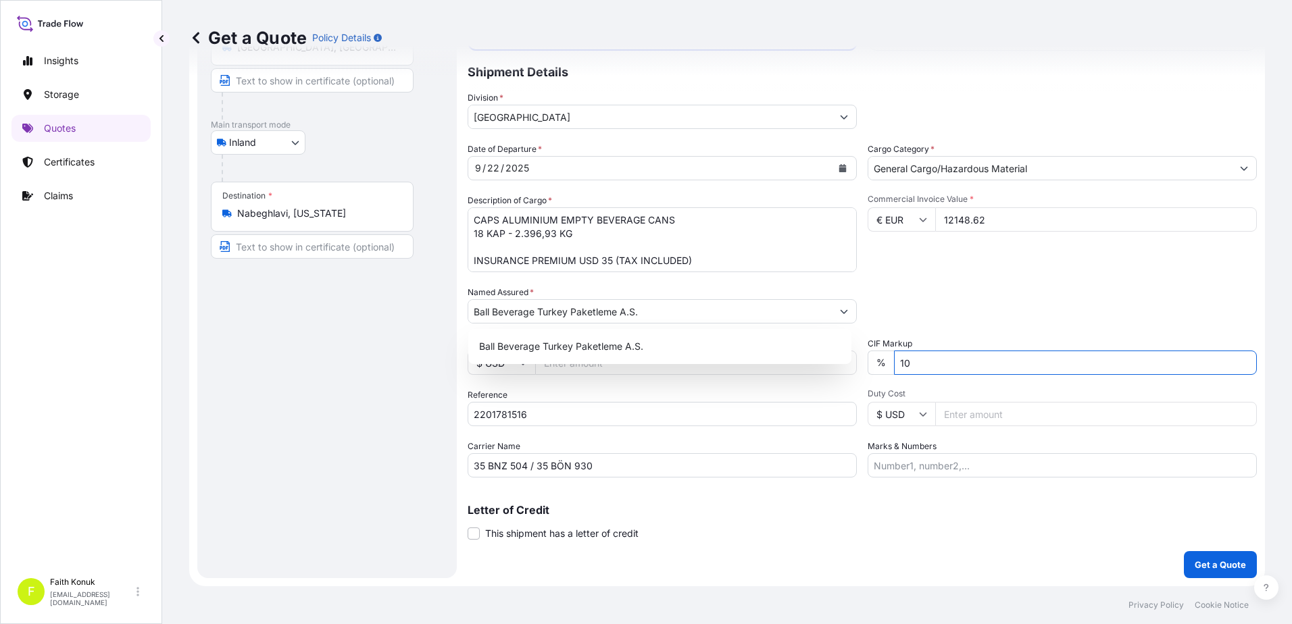
click at [943, 365] on input "10" at bounding box center [1075, 363] width 363 height 24
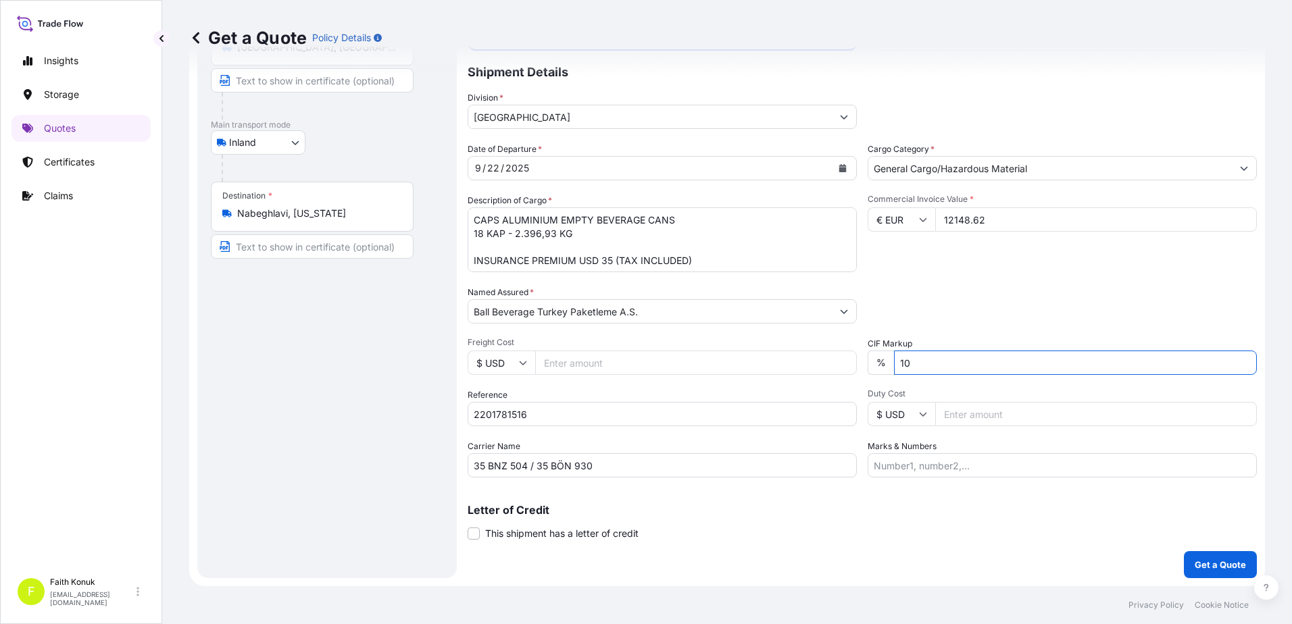
drag, startPoint x: 951, startPoint y: 362, endPoint x: 816, endPoint y: 361, distance: 135.8
click at [816, 361] on div "Date of Departure * [DATE] Cargo Category * General Cargo/Hazardous Material De…" at bounding box center [862, 310] width 789 height 335
type input "0"
click at [958, 293] on div "Packing Category Type to search a container mode Please select a primary mode o…" at bounding box center [1062, 305] width 389 height 38
click at [1203, 559] on p "Get a Quote" at bounding box center [1220, 565] width 51 height 14
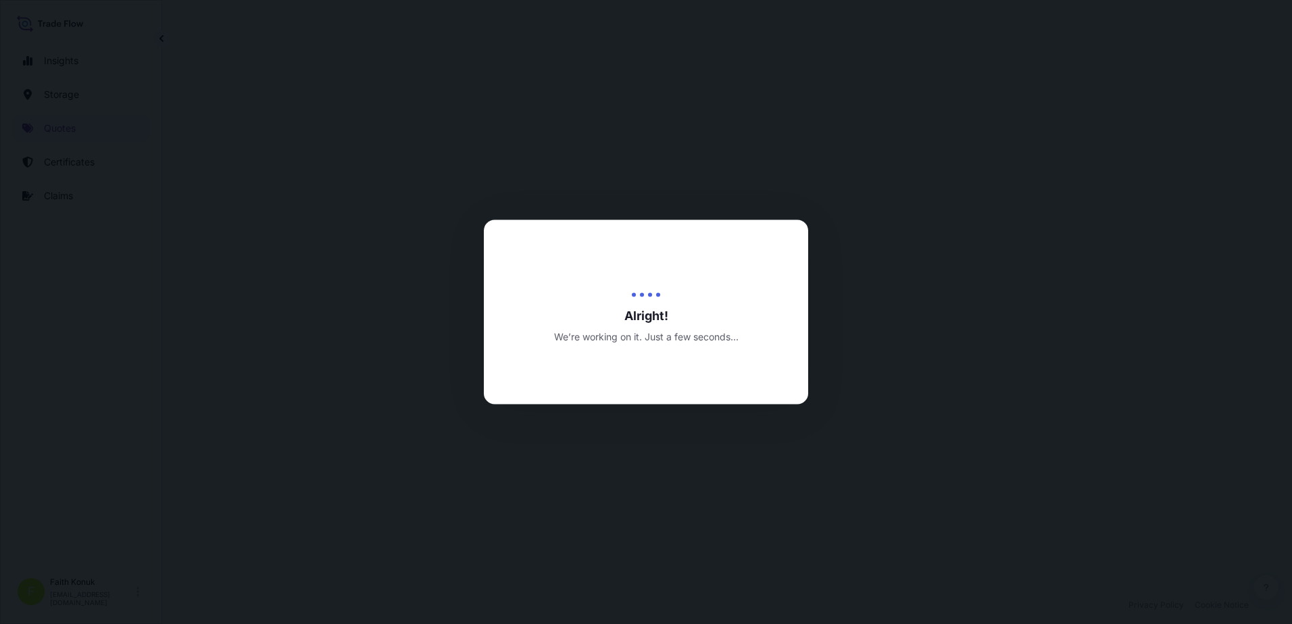
select select "Inland"
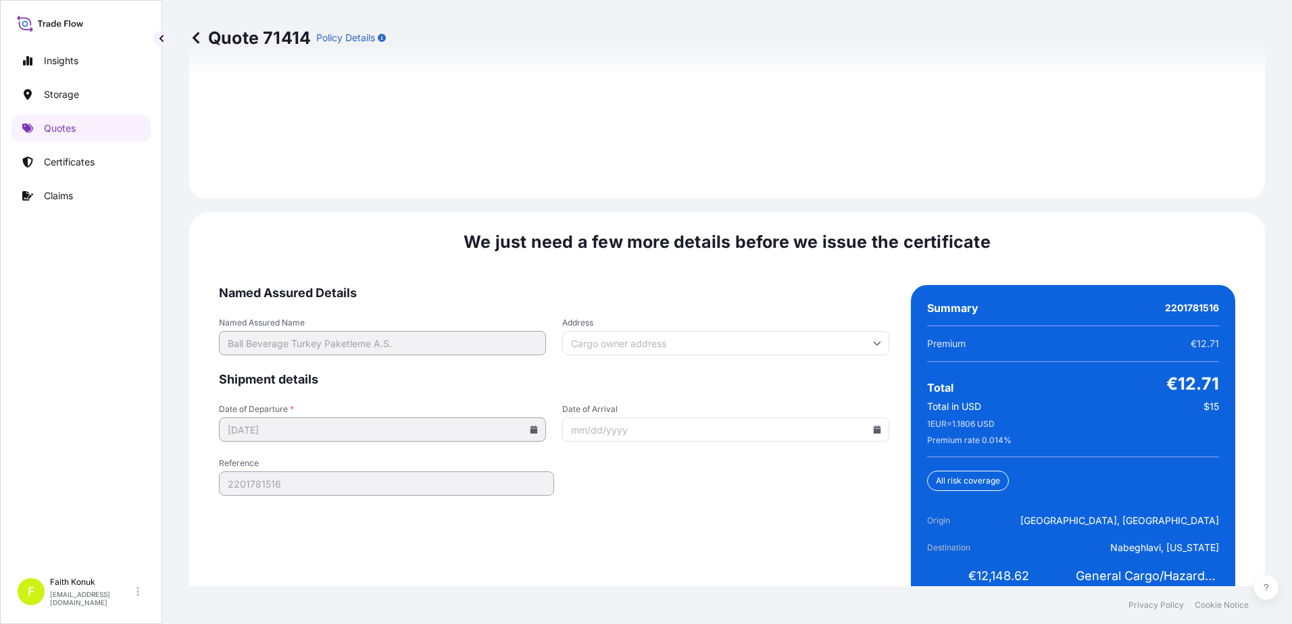
scroll to position [1993, 0]
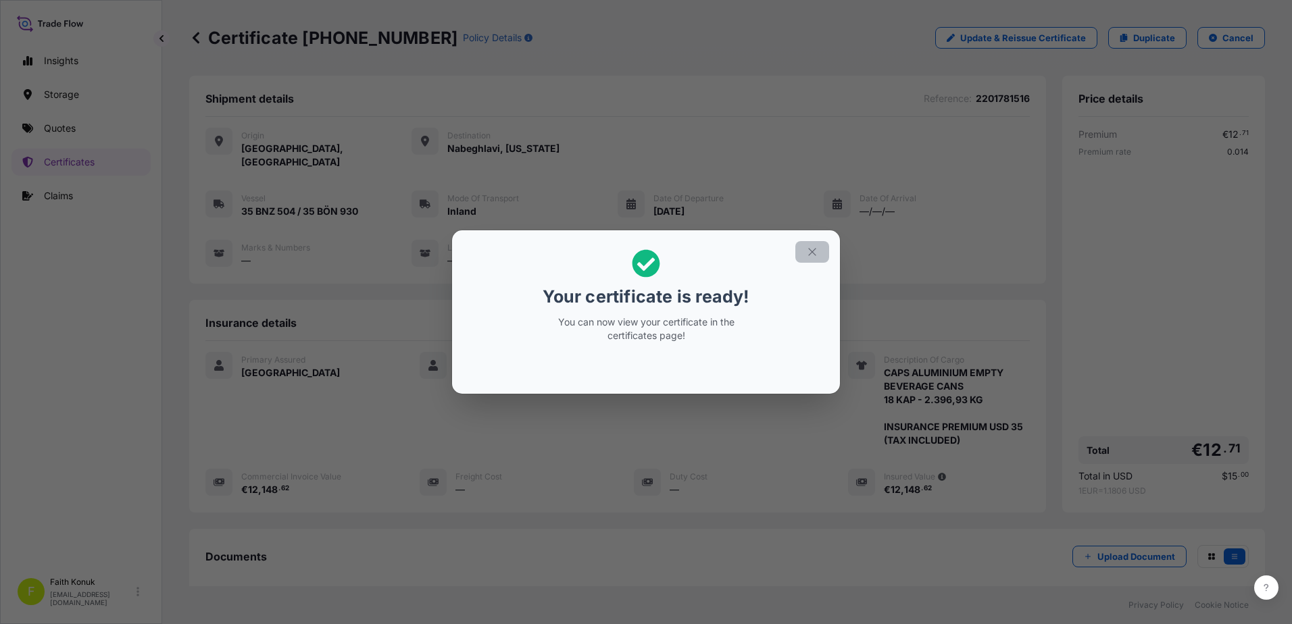
click at [814, 253] on icon "button" at bounding box center [812, 252] width 12 height 12
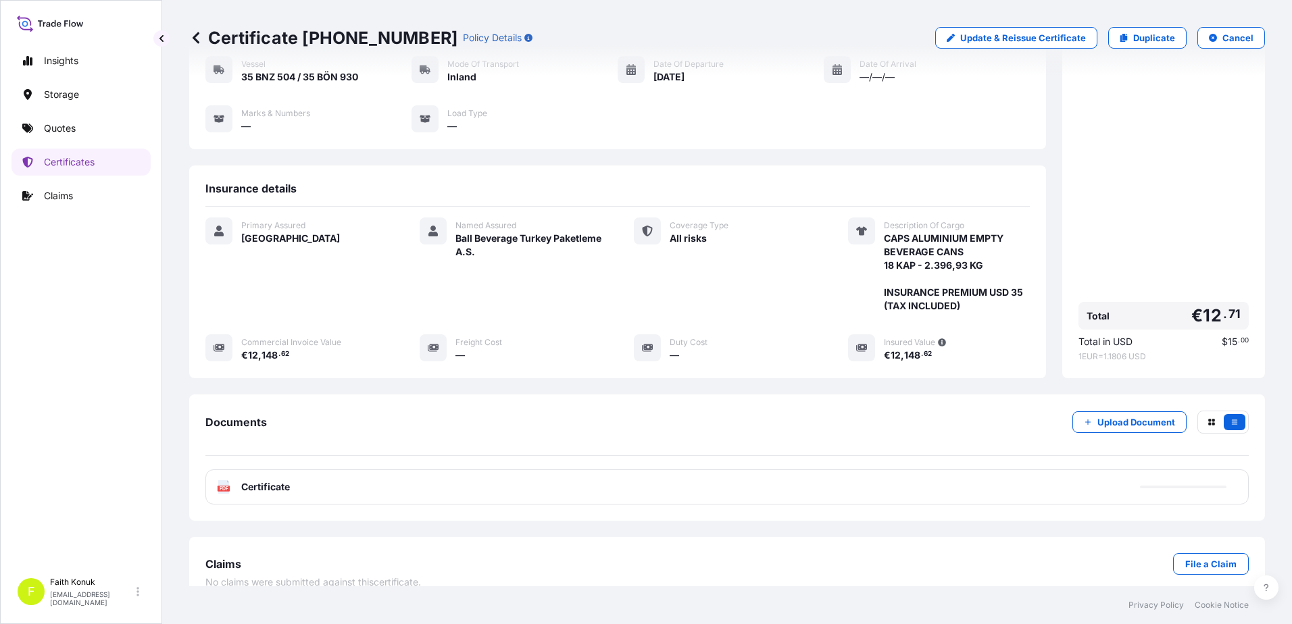
scroll to position [140, 0]
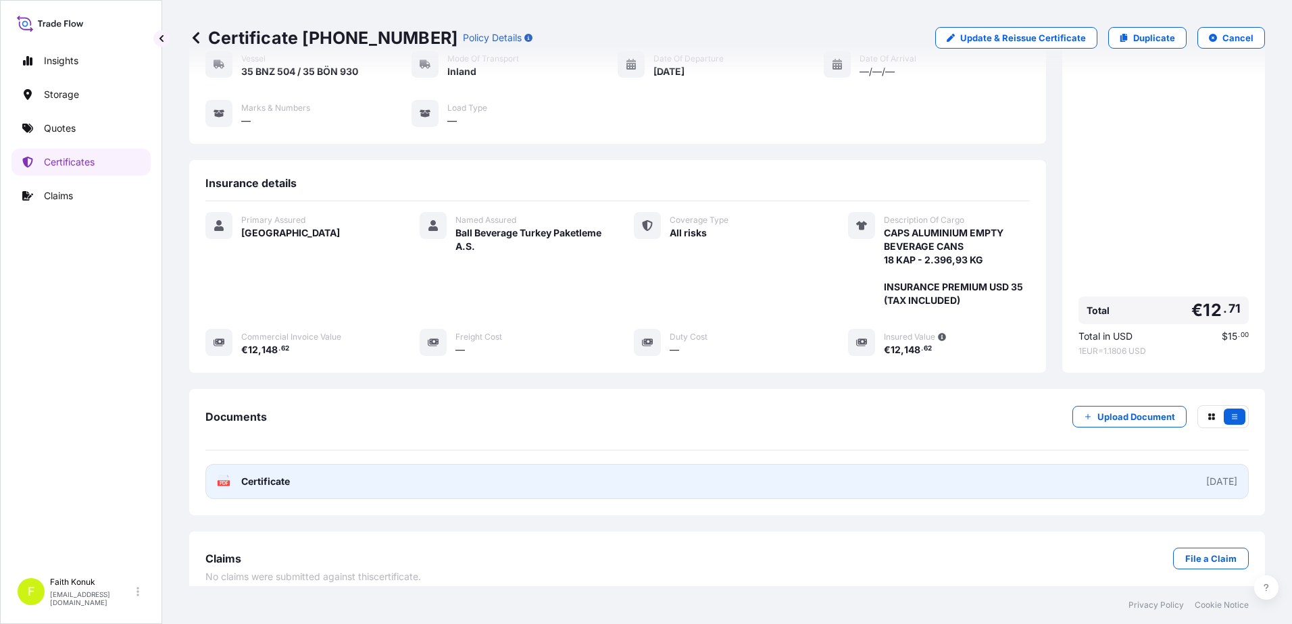
click at [245, 475] on span "Certificate" at bounding box center [265, 482] width 49 height 14
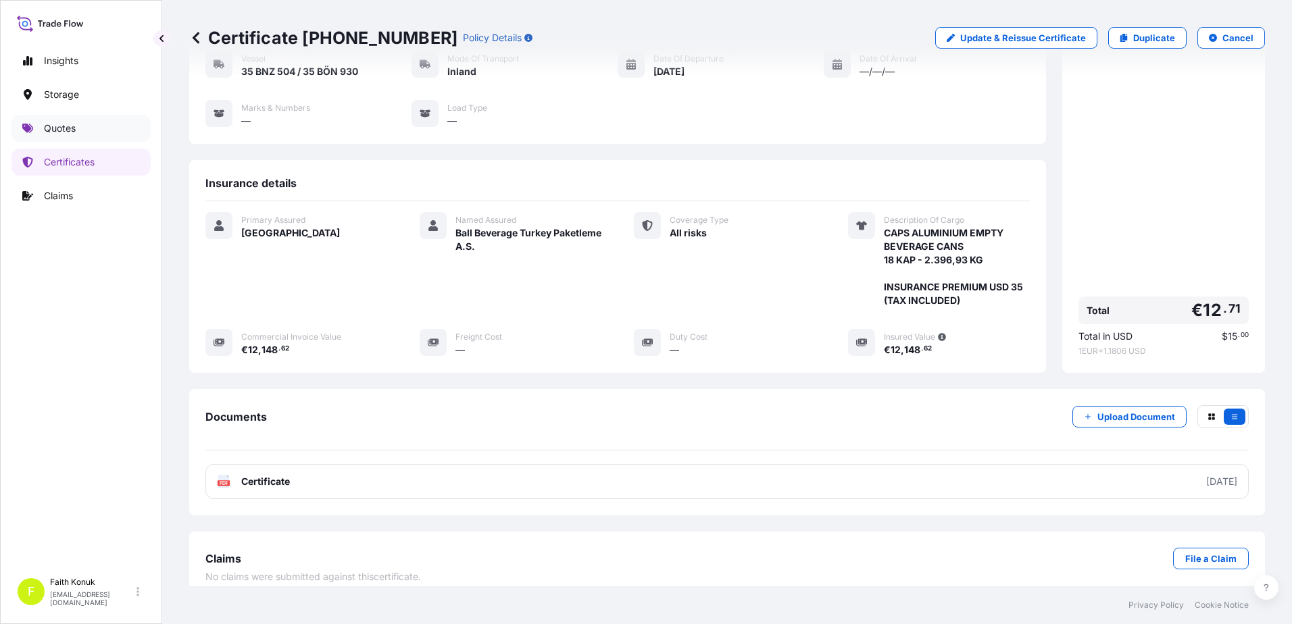
click at [68, 129] on p "Quotes" at bounding box center [60, 129] width 32 height 14
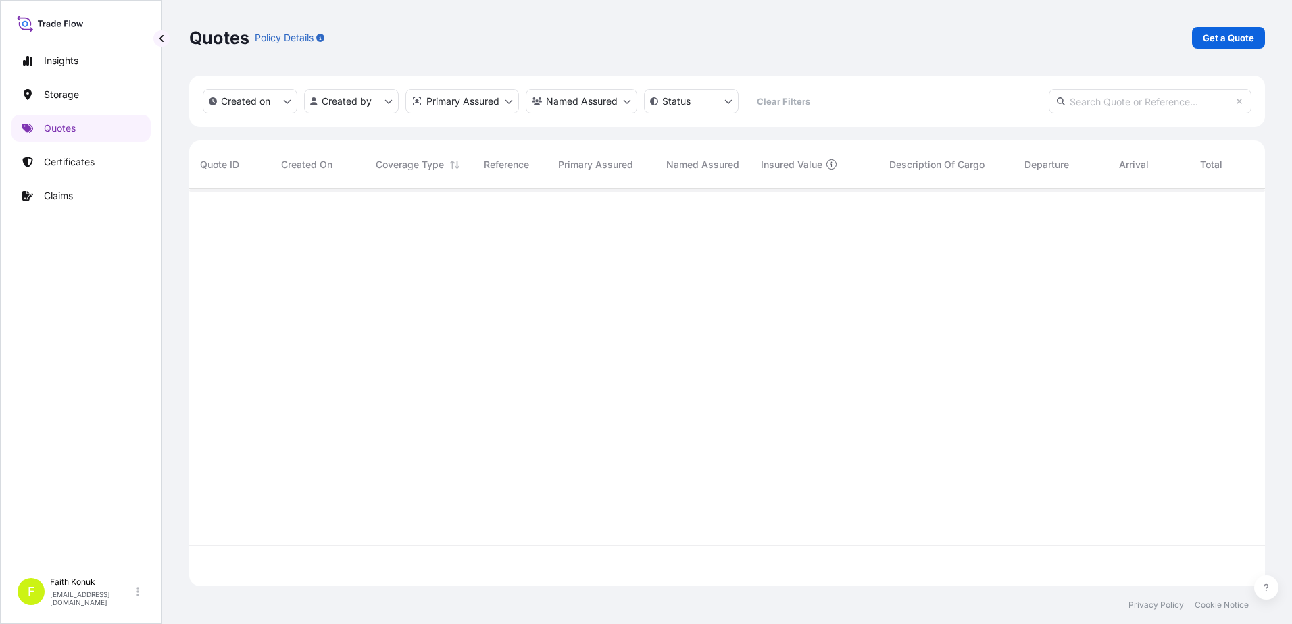
scroll to position [395, 1065]
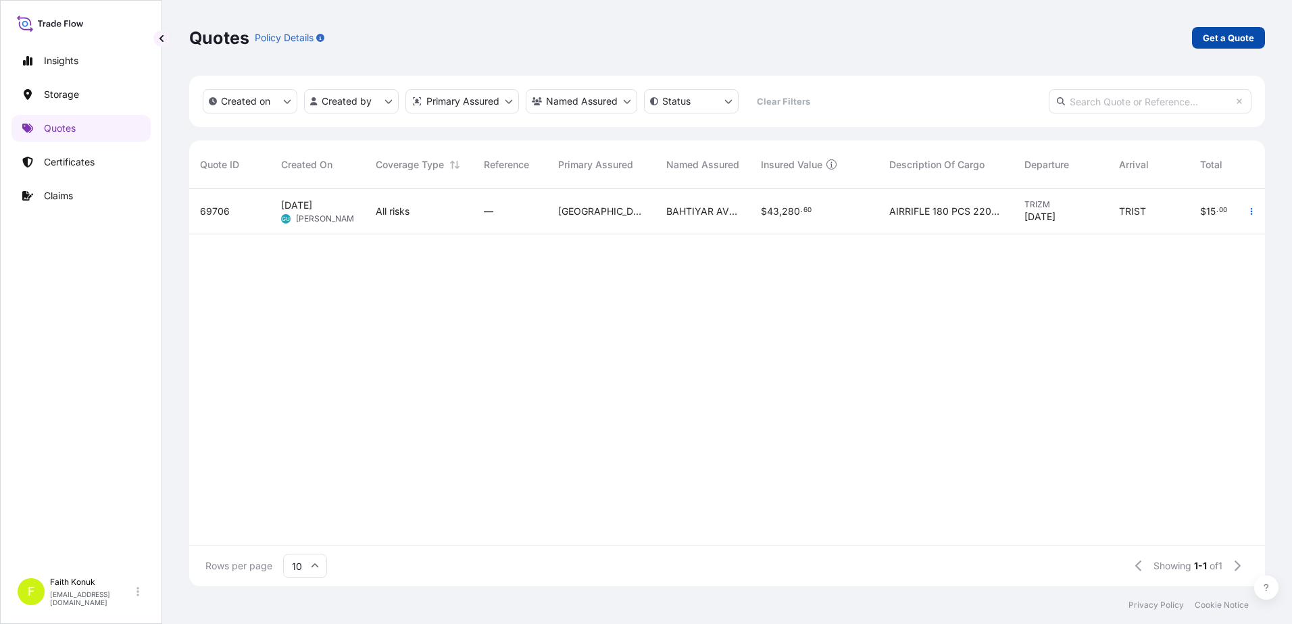
click at [1218, 35] on p "Get a Quote" at bounding box center [1228, 38] width 51 height 14
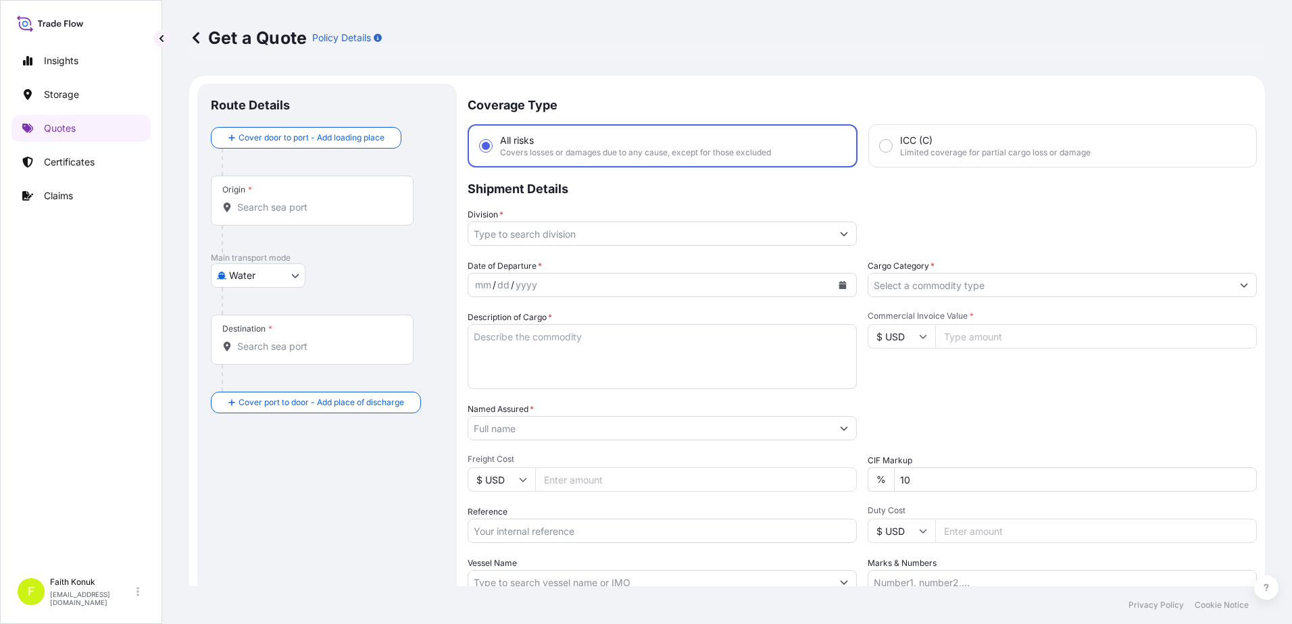
scroll to position [22, 0]
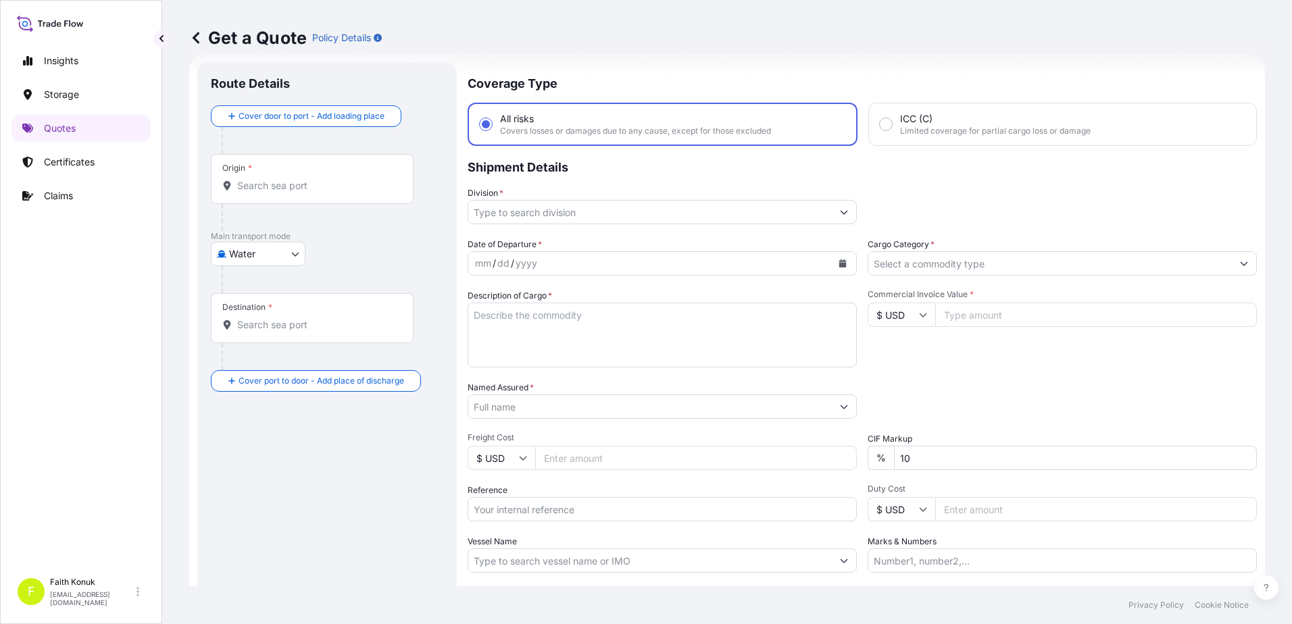
click at [284, 255] on body "Insights Storage Quotes Certificates Claims F [PERSON_NAME] [EMAIL_ADDRESS][DOM…" at bounding box center [646, 312] width 1292 height 624
click at [253, 332] on span "Inland" at bounding box center [249, 338] width 27 height 14
select select "Inland"
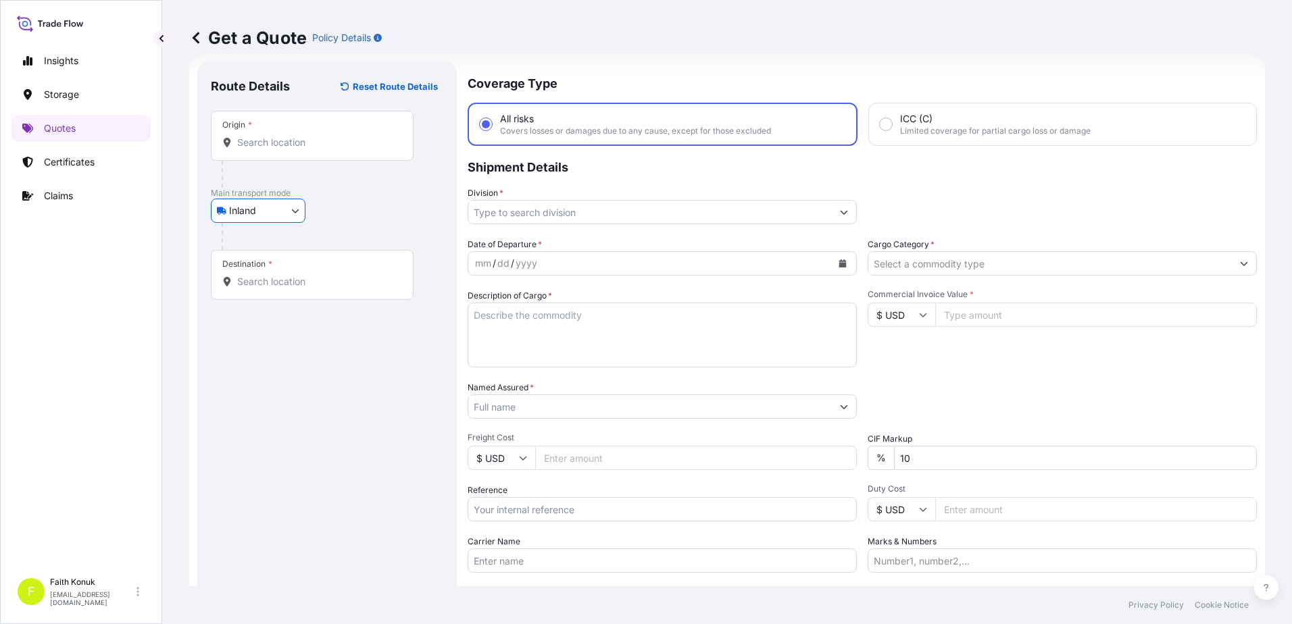
click at [334, 218] on div "Inland Air Water Inland" at bounding box center [327, 211] width 232 height 24
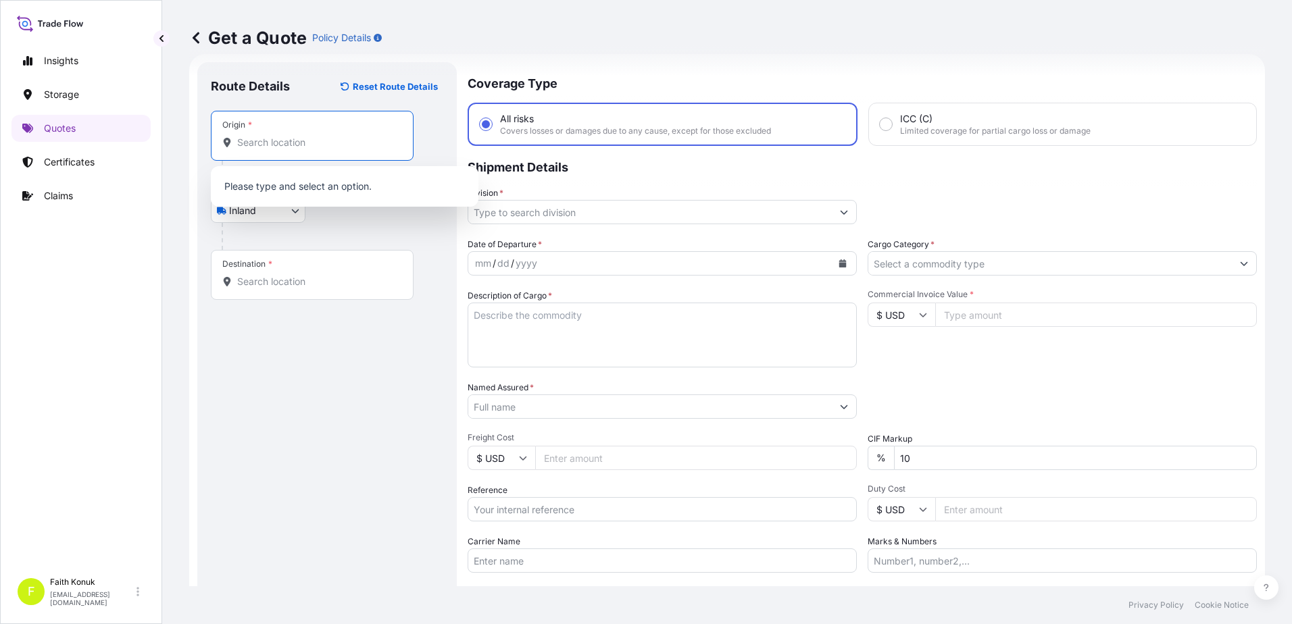
click at [318, 143] on input "Origin *" at bounding box center [316, 143] width 159 height 14
paste input "MANİSA"
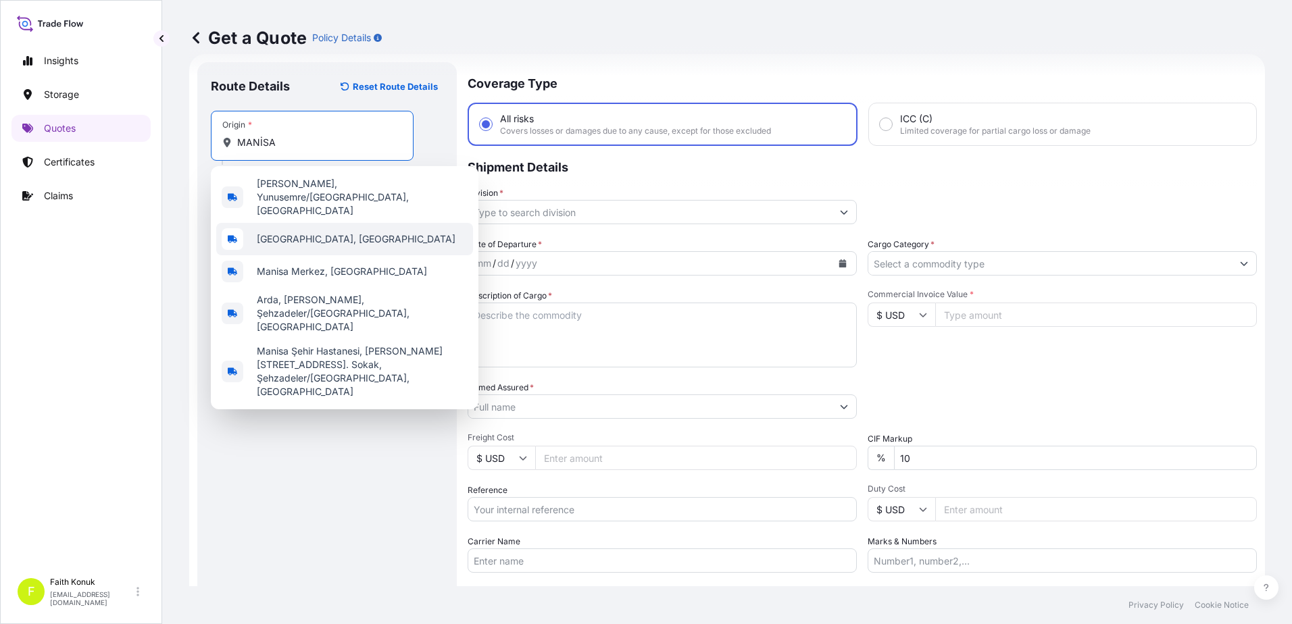
click at [310, 232] on span "[GEOGRAPHIC_DATA], [GEOGRAPHIC_DATA]" at bounding box center [356, 239] width 199 height 14
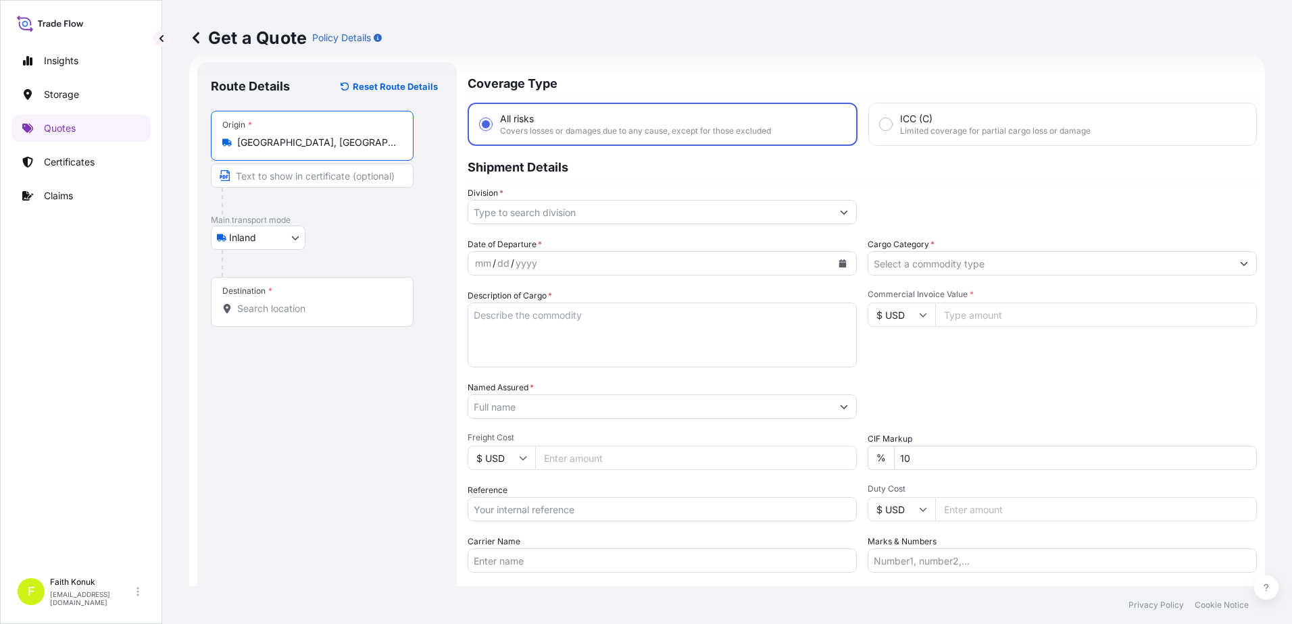
type input "[GEOGRAPHIC_DATA], [GEOGRAPHIC_DATA]"
click at [364, 222] on p "Main transport mode" at bounding box center [327, 220] width 232 height 11
click at [281, 297] on div "Destination *" at bounding box center [312, 302] width 203 height 50
click at [281, 302] on input "Destination *" at bounding box center [316, 309] width 159 height 14
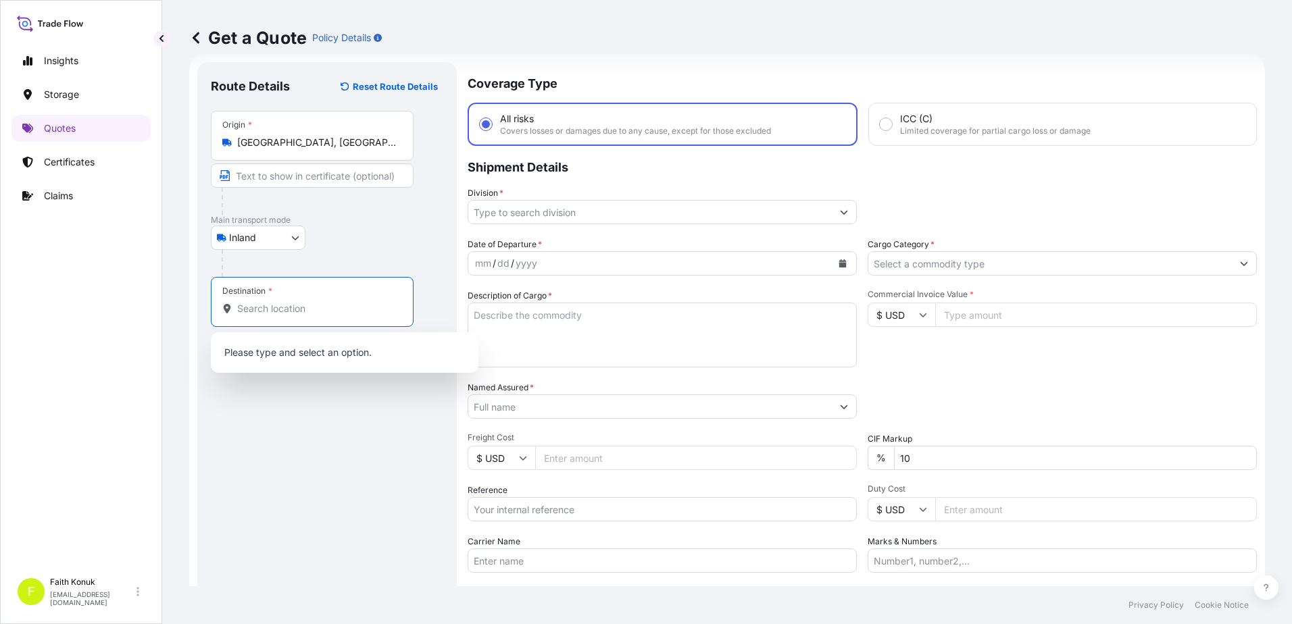
paste input "Nabeghlav"
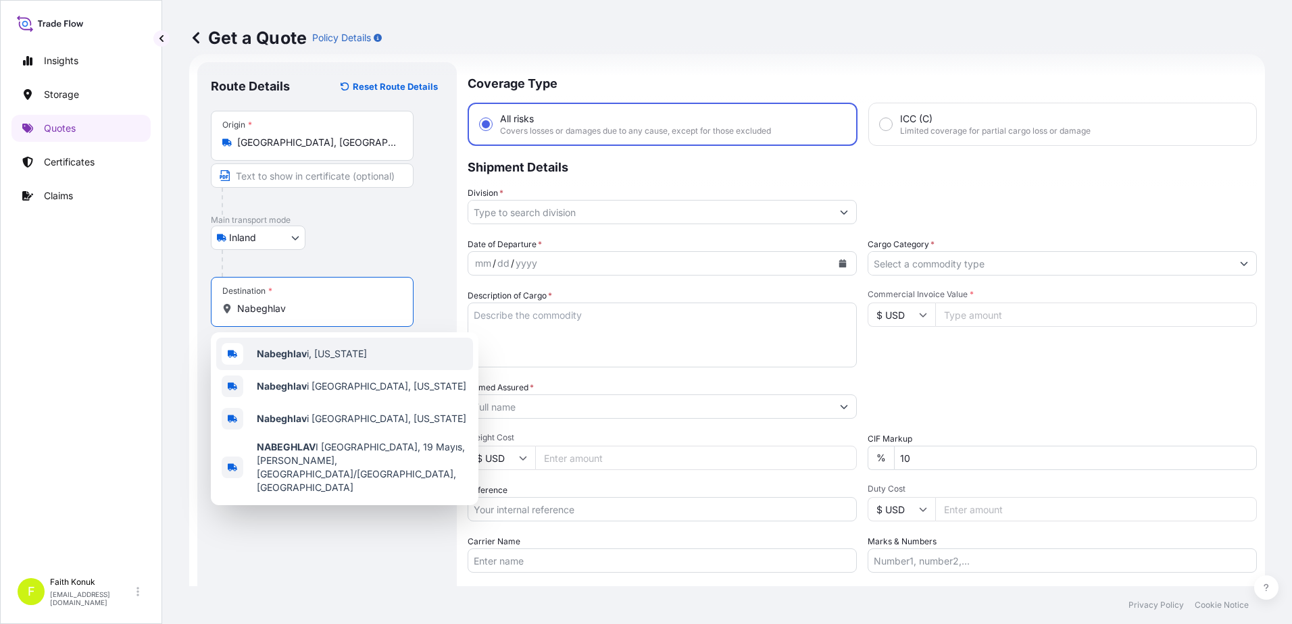
click at [289, 354] on b "Nabeghlav" at bounding box center [282, 353] width 50 height 11
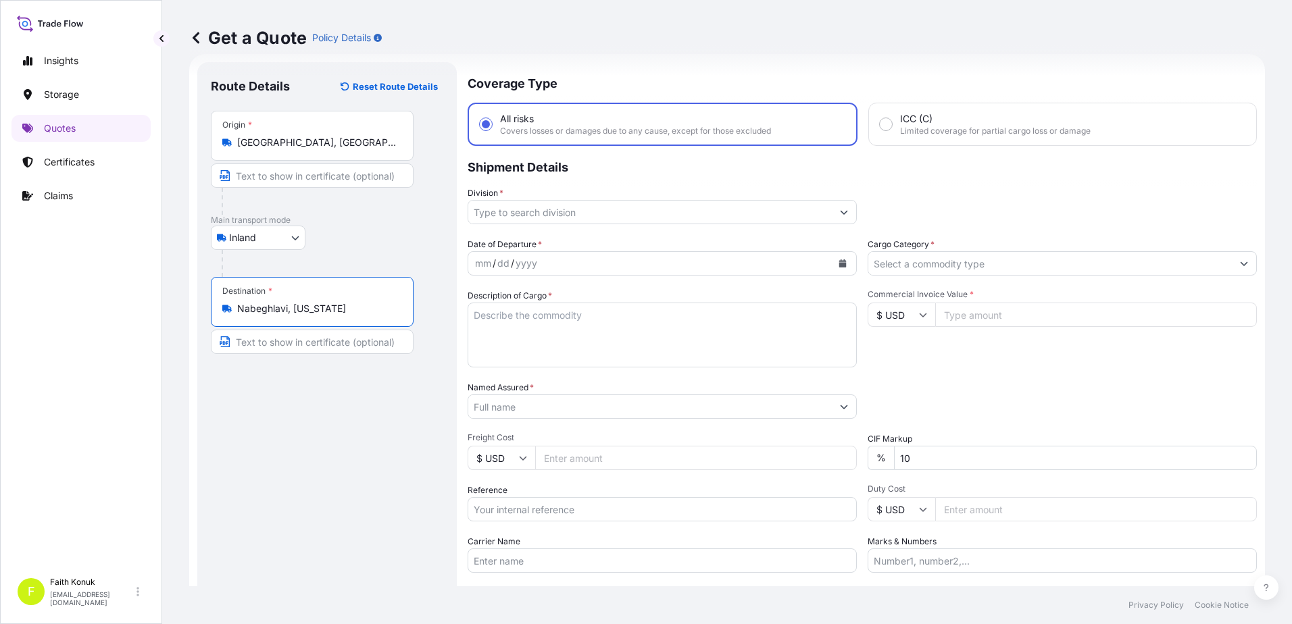
type input "Nabeghlavi, [US_STATE]"
click at [347, 249] on div "Inland Air Water Inland" at bounding box center [327, 238] width 232 height 24
click at [528, 208] on input "Division *" at bounding box center [649, 212] width 363 height 24
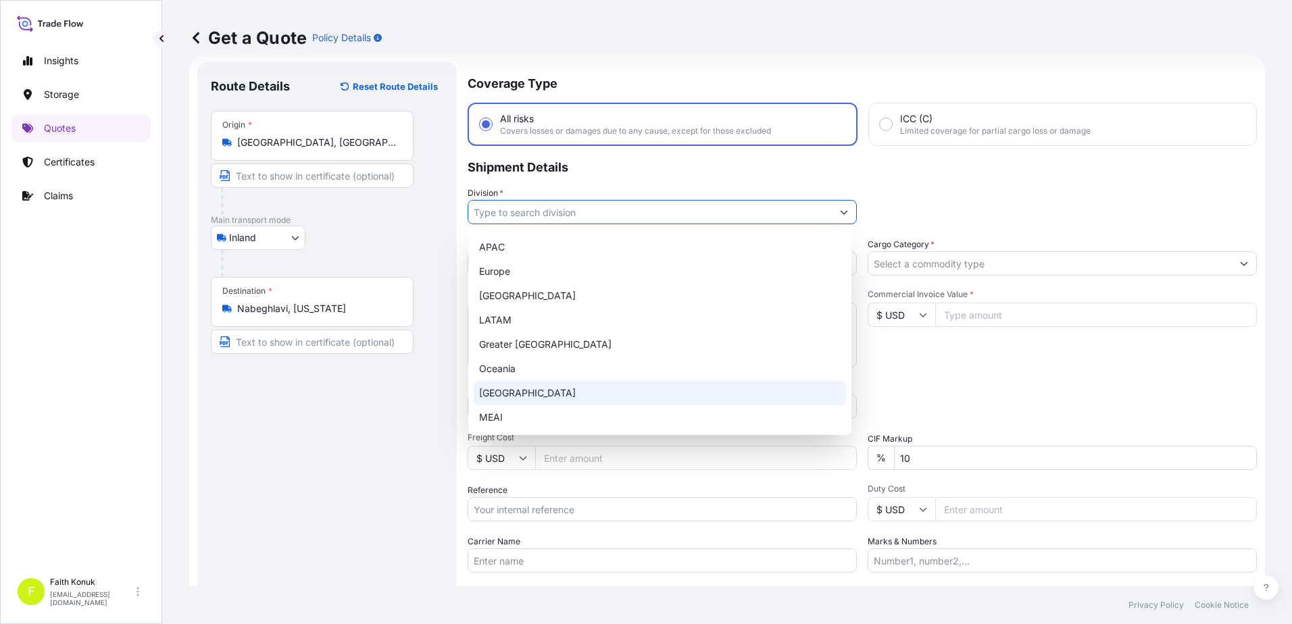
click at [512, 401] on div "[GEOGRAPHIC_DATA]" at bounding box center [660, 393] width 372 height 24
type input "[GEOGRAPHIC_DATA]"
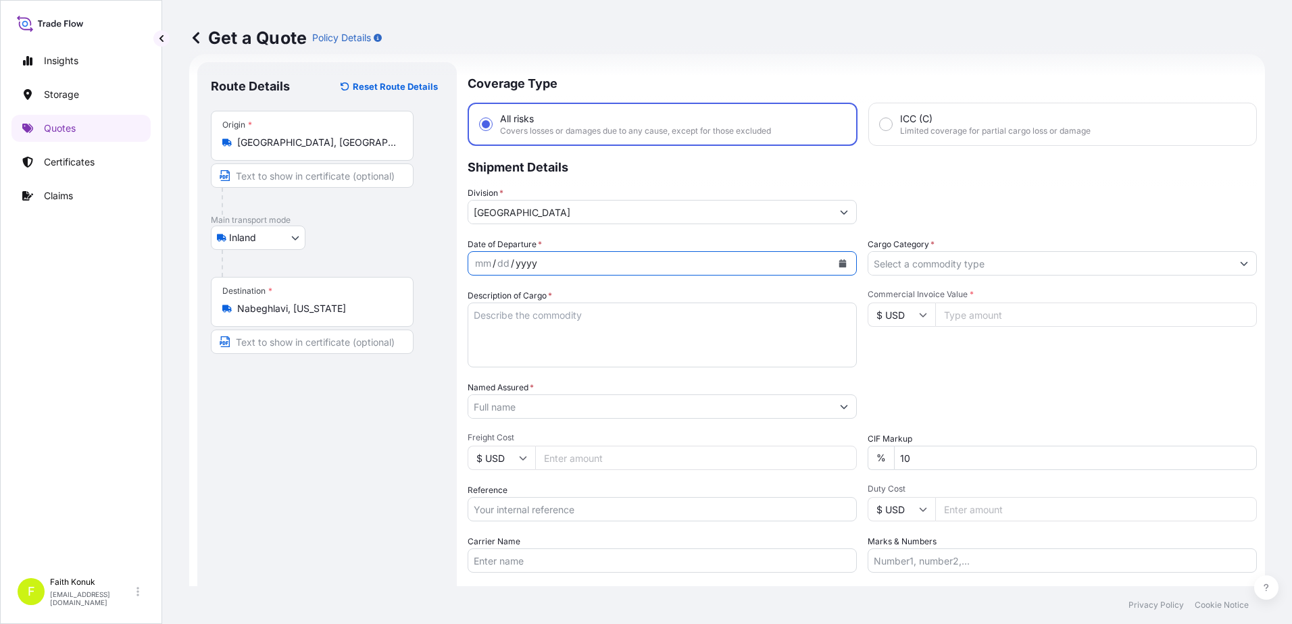
click at [593, 234] on div "Coverage Type All risks Covers losses or damages due to any cause, except for t…" at bounding box center [862, 367] width 789 height 611
click at [847, 265] on button "Calendar" at bounding box center [843, 264] width 22 height 22
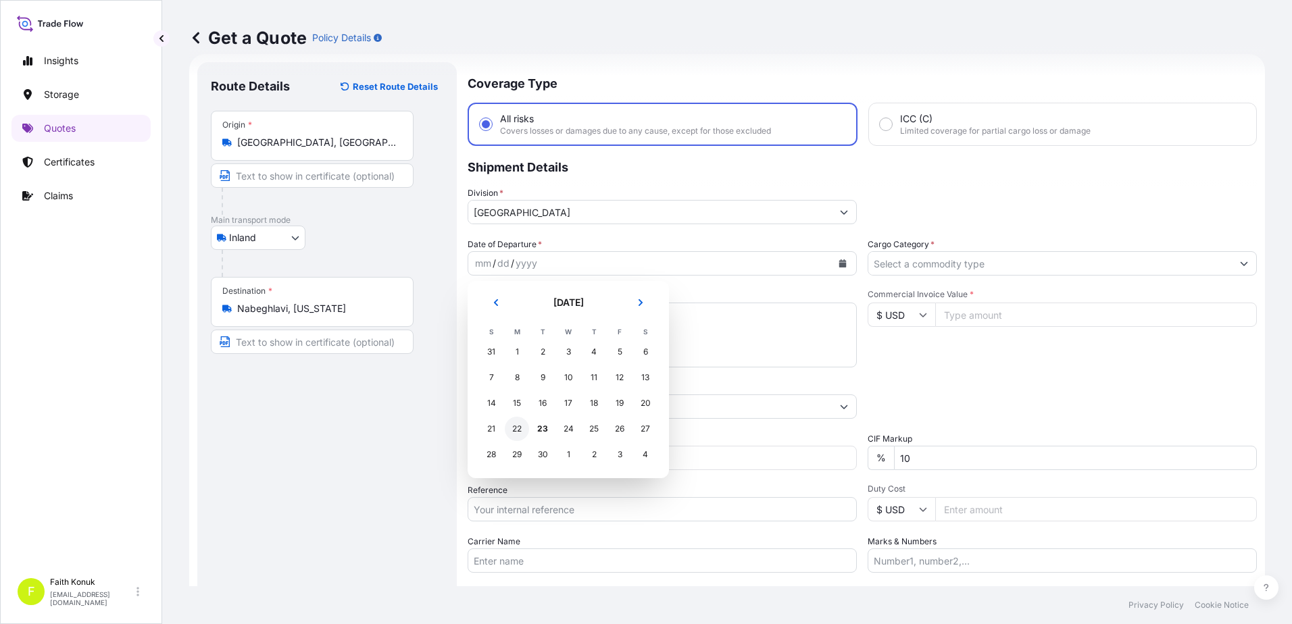
click at [519, 430] on div "22" at bounding box center [517, 429] width 24 height 24
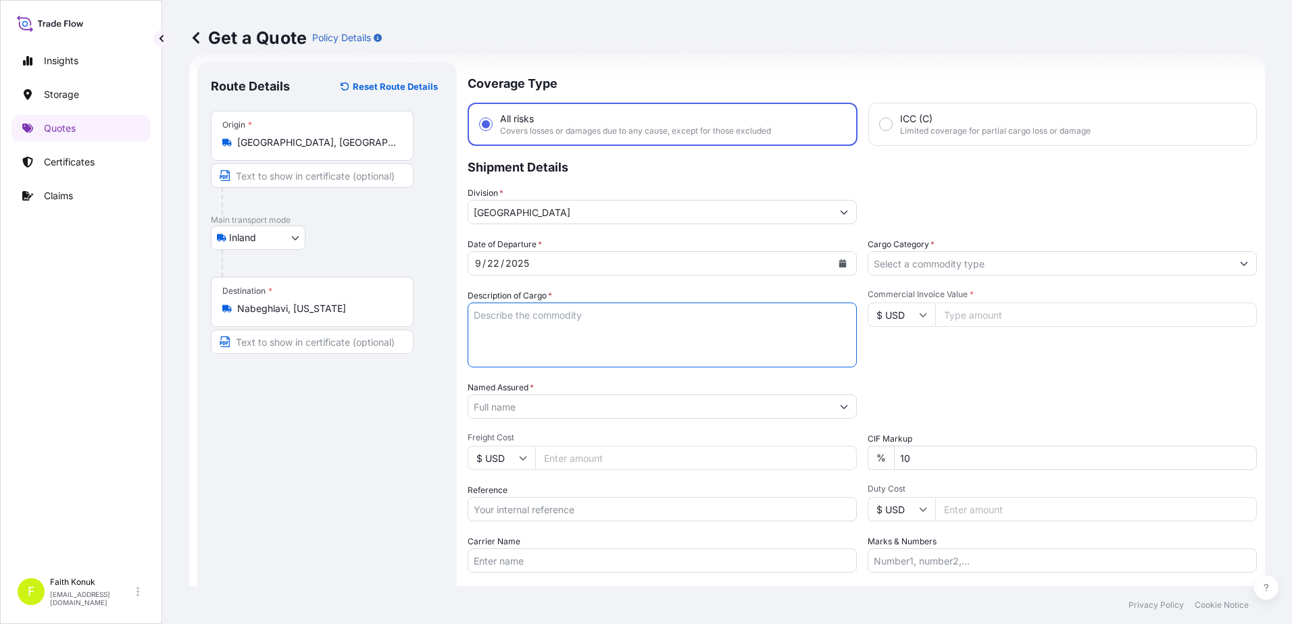
click at [535, 311] on textarea "Description of Cargo *" at bounding box center [662, 335] width 389 height 65
click at [509, 324] on textarea "Description of Cargo *" at bounding box center [662, 335] width 389 height 65
paste textarea "CAPS ALUMINIUM EMPTY BEVERAGE CANS 18 KAP - 2.396,93 KG"
type textarea "CAPS ALUMINIUM EMPTY BEVERAGE CANS 18 KAP - 2.396,93 KG INSURANCE PREMIUM USD 3…"
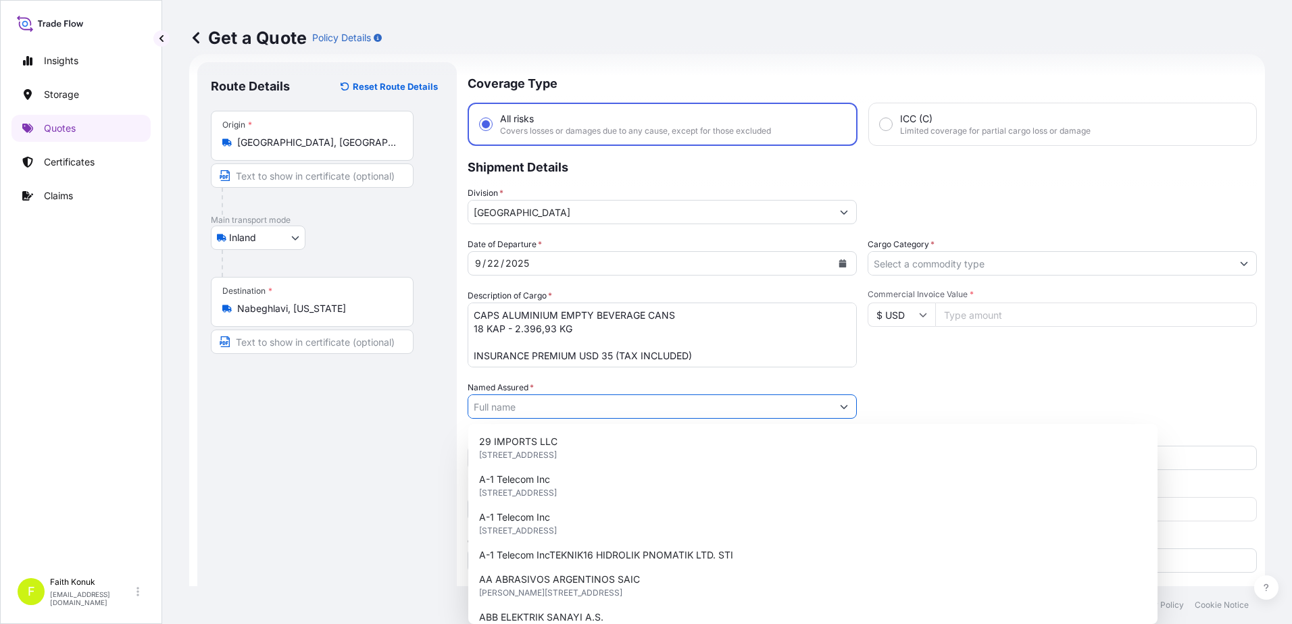
click at [532, 406] on input "Named Assured *" at bounding box center [649, 407] width 363 height 24
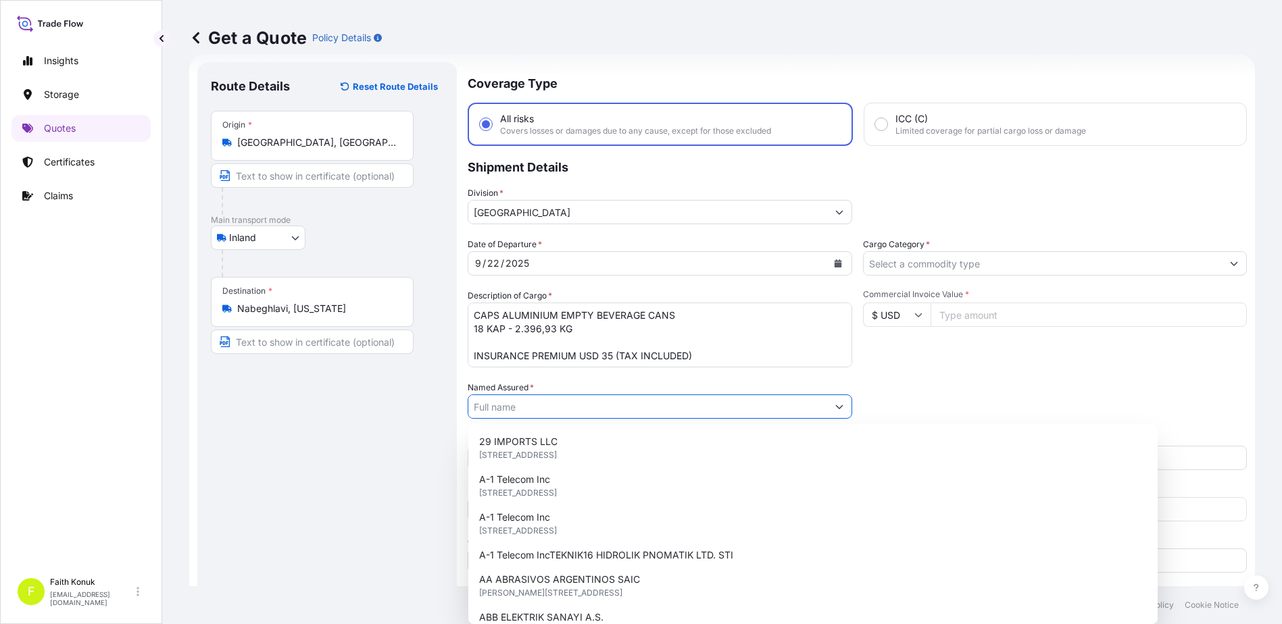
paste input "Ball Beverage Turkey Paketleme A.S."
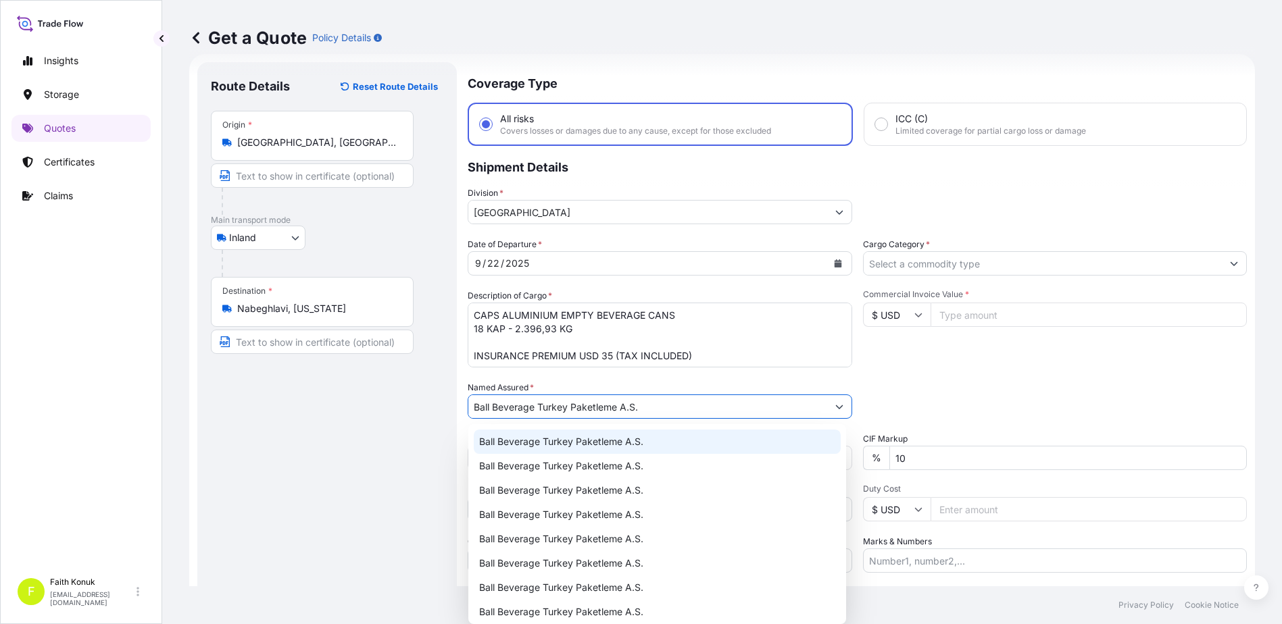
click at [547, 435] on span "Ball Beverage Turkey Paketleme A.S." at bounding box center [561, 442] width 164 height 14
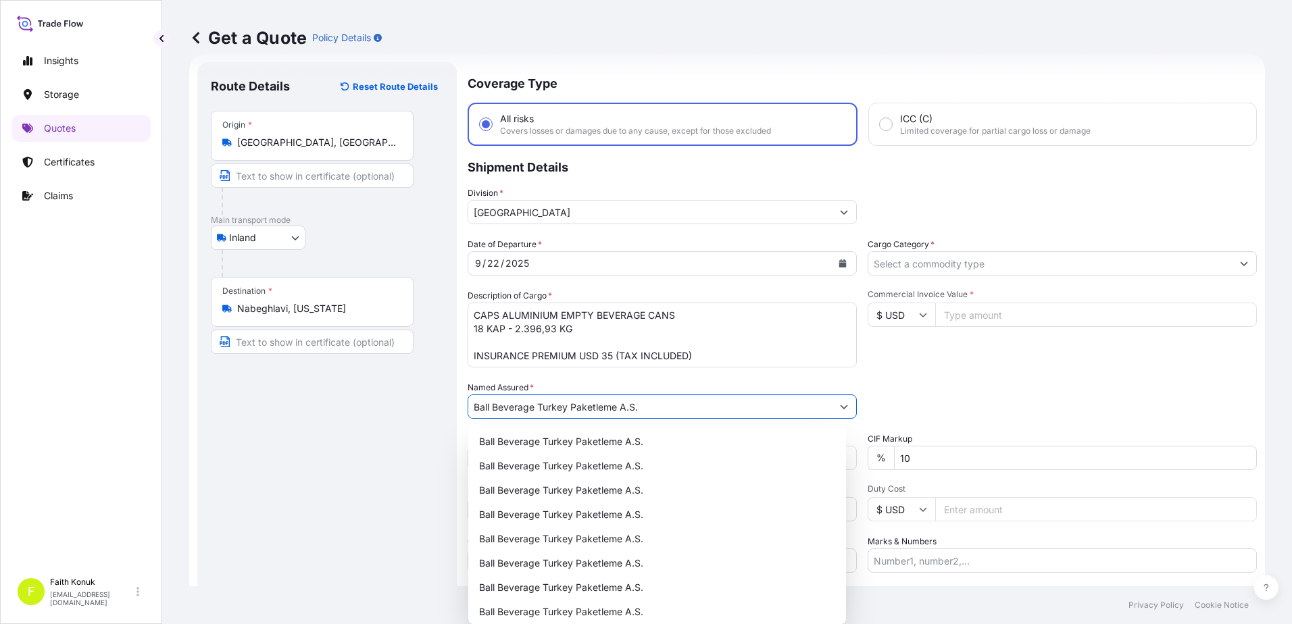
type input "Ball Beverage Turkey Paketleme A.S."
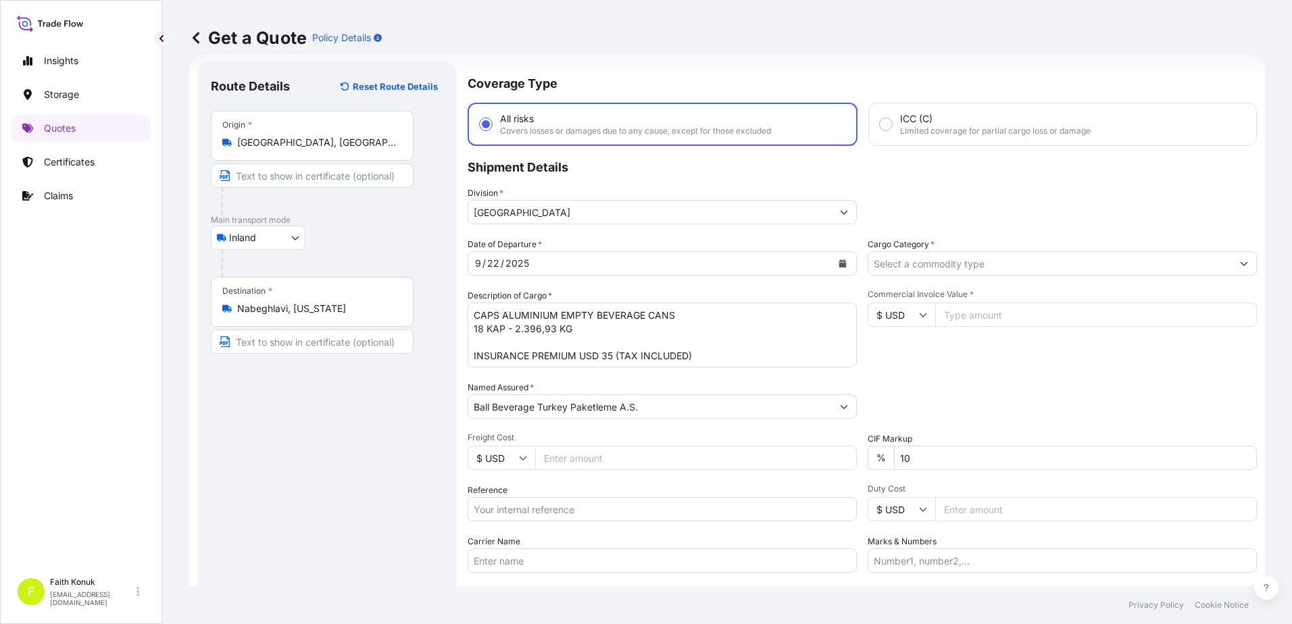
click at [576, 372] on div "Date of Departure * [DATE] Cargo Category * Description of Cargo * CAPS ALUMINI…" at bounding box center [862, 405] width 789 height 335
click at [537, 511] on input "Reference" at bounding box center [662, 509] width 389 height 24
paste input "2201781518"
type input "2201781518"
click at [536, 481] on div "Date of Departure * [DATE] Cargo Category * Description of Cargo * CAPS ALUMINI…" at bounding box center [862, 405] width 789 height 335
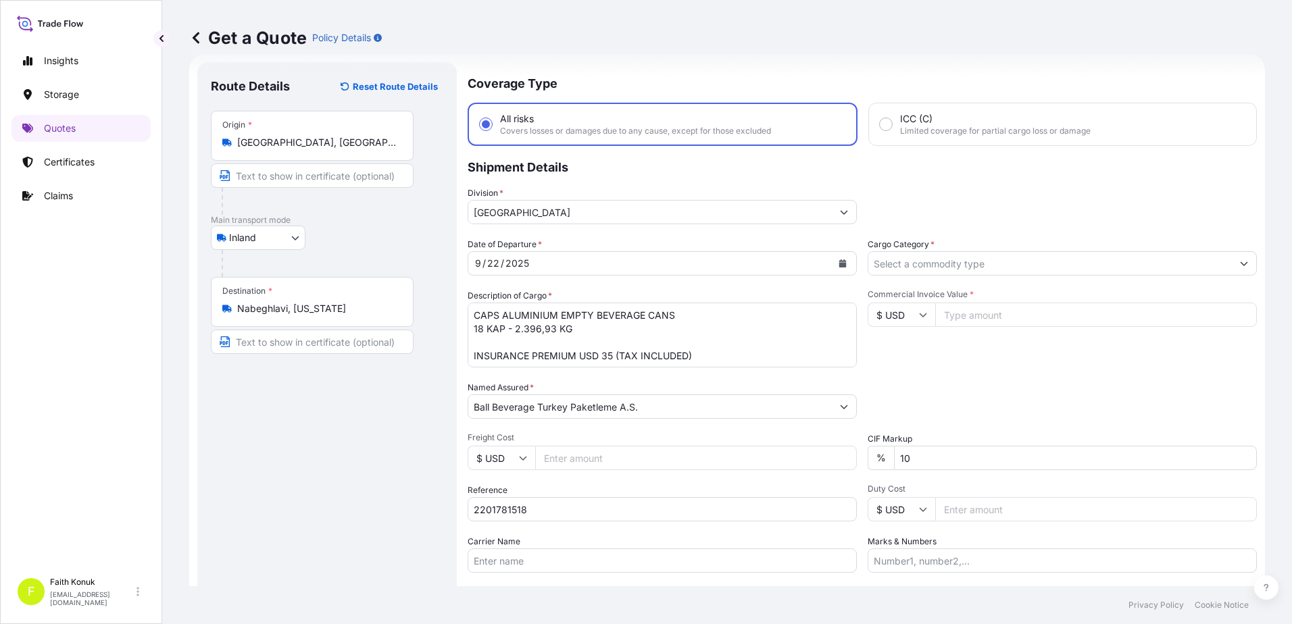
click at [507, 557] on input "Carrier Name" at bounding box center [662, 561] width 389 height 24
paste input "15 AAU 323 / 15 ABE 692"
type input "15 AAU 323 / 15 ABE 692"
click at [570, 536] on div "Carrier Name 15 AAU 323 / 15 ABE 692" at bounding box center [662, 554] width 389 height 38
click at [891, 263] on input "Cargo Category *" at bounding box center [1049, 263] width 363 height 24
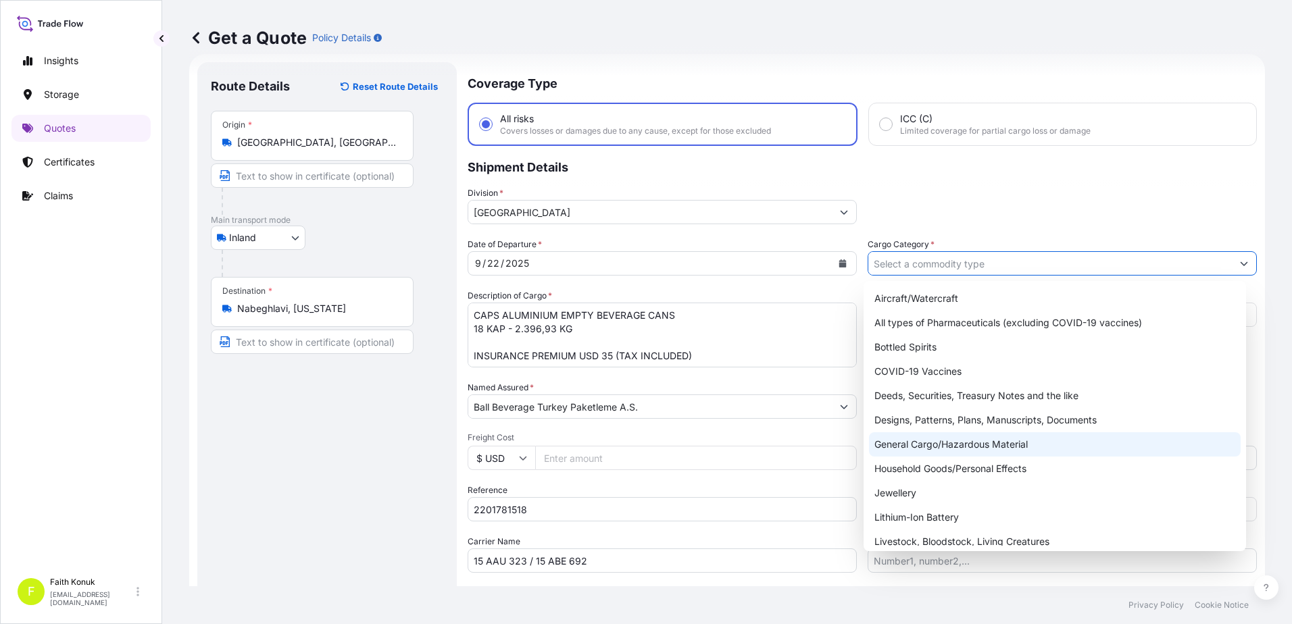
click at [916, 439] on div "General Cargo/Hazardous Material" at bounding box center [1055, 444] width 372 height 24
type input "General Cargo/Hazardous Material"
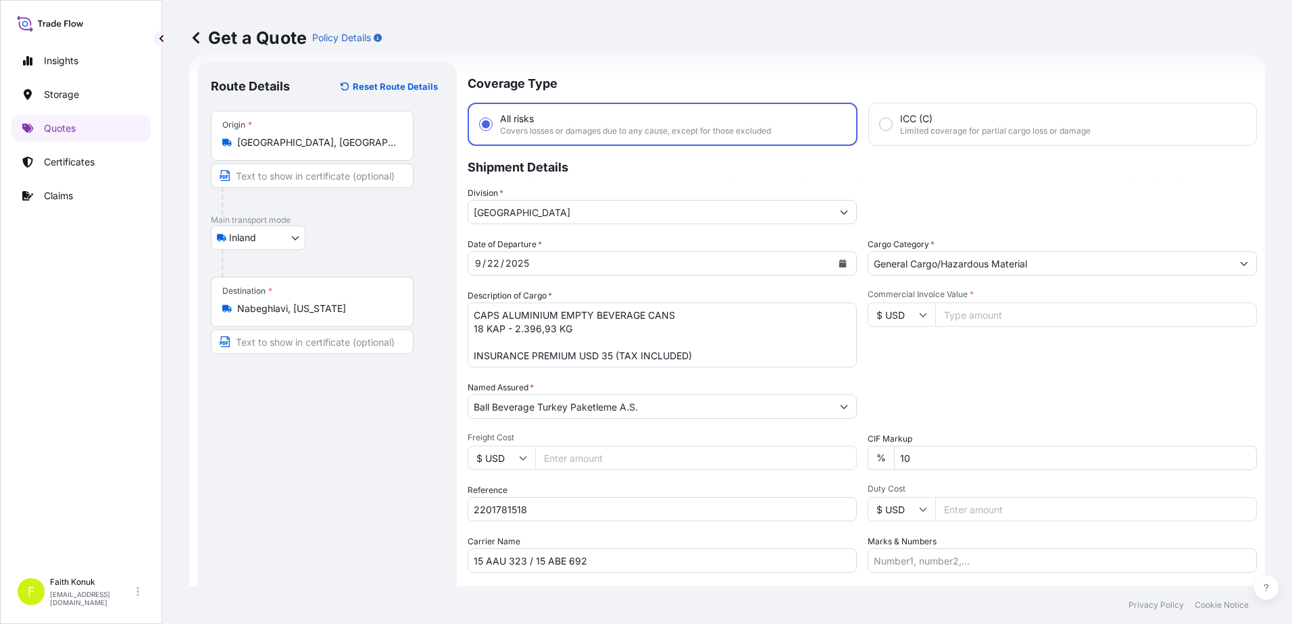
click at [920, 314] on icon at bounding box center [923, 316] width 7 height 4
click at [901, 352] on div "€ EUR" at bounding box center [896, 352] width 57 height 26
type input "€ EUR"
click at [950, 317] on input "Commercial Invoice Value *" at bounding box center [1096, 315] width 322 height 24
type input "12148.62"
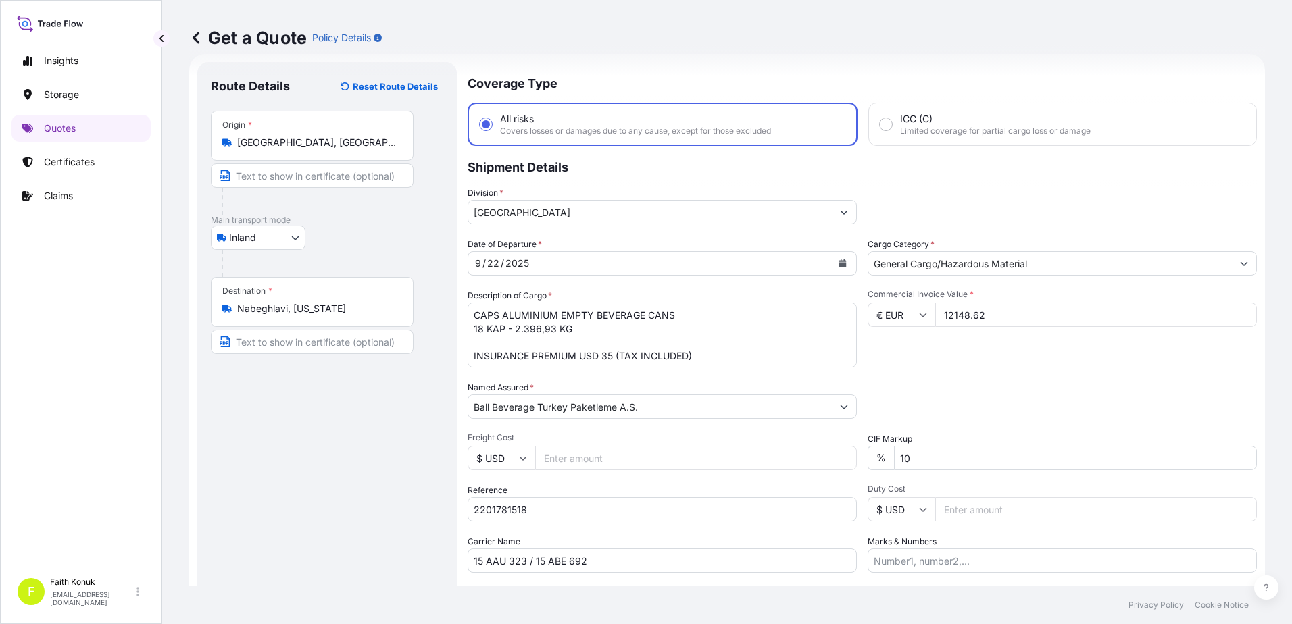
click at [943, 332] on div "Commercial Invoice Value * € EUR 12148.62" at bounding box center [1062, 328] width 389 height 78
drag, startPoint x: 936, startPoint y: 461, endPoint x: 863, endPoint y: 457, distance: 73.7
click at [868, 459] on div "% 10" at bounding box center [1062, 458] width 389 height 24
type input "0"
click at [960, 378] on div "Date of Departure * [DATE] Cargo Category * General Cargo/Hazardous Material De…" at bounding box center [862, 405] width 789 height 335
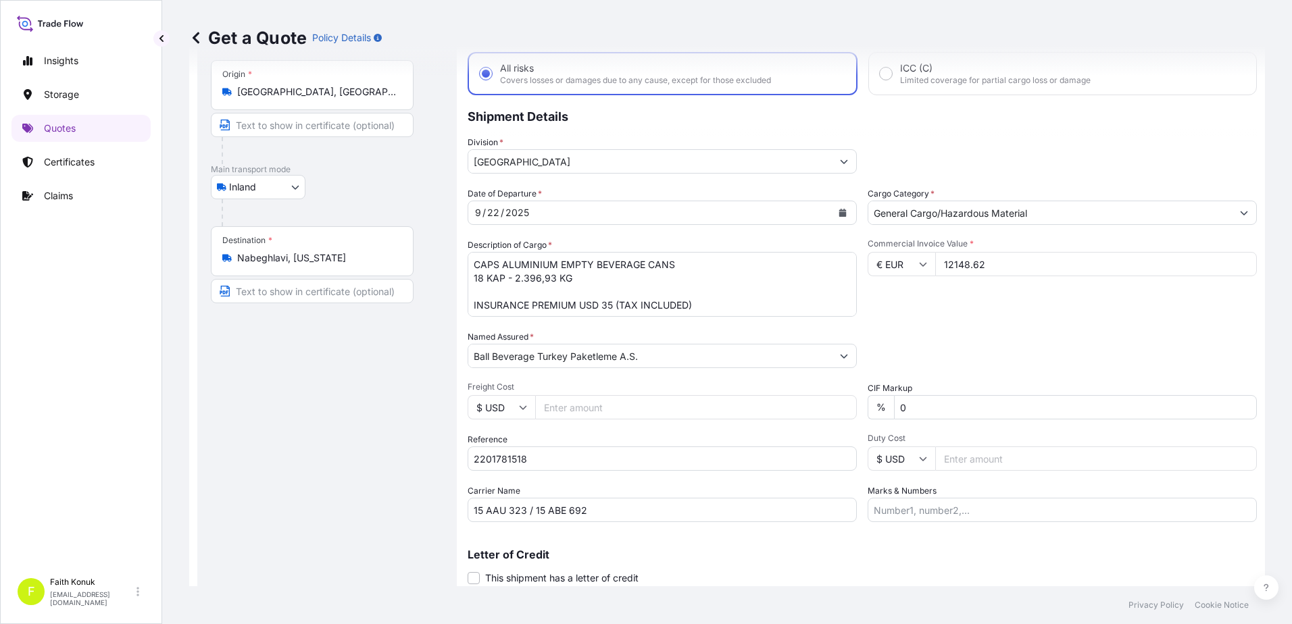
scroll to position [117, 0]
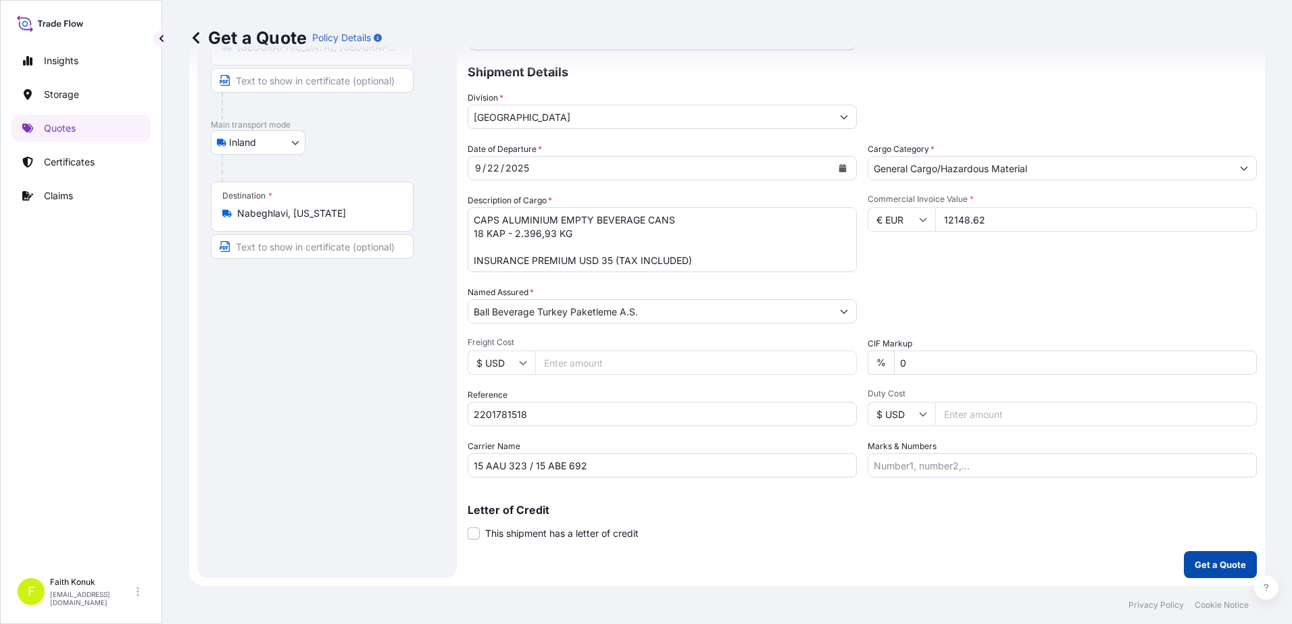
click at [1205, 564] on p "Get a Quote" at bounding box center [1220, 565] width 51 height 14
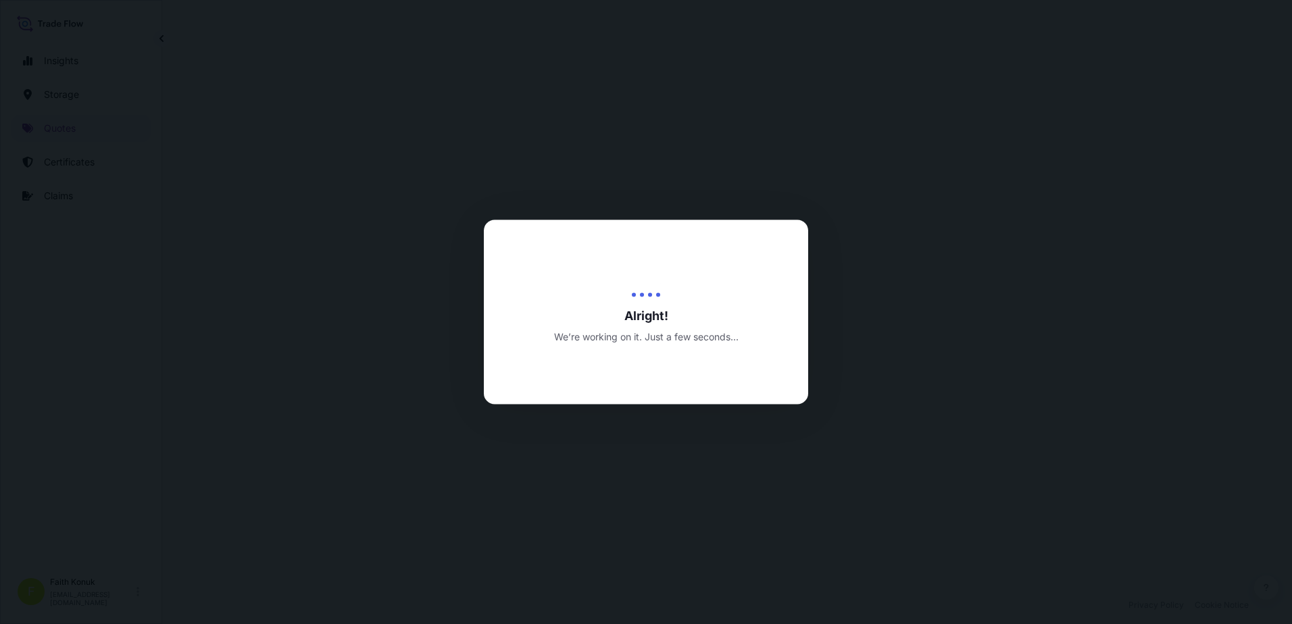
select select "Inland"
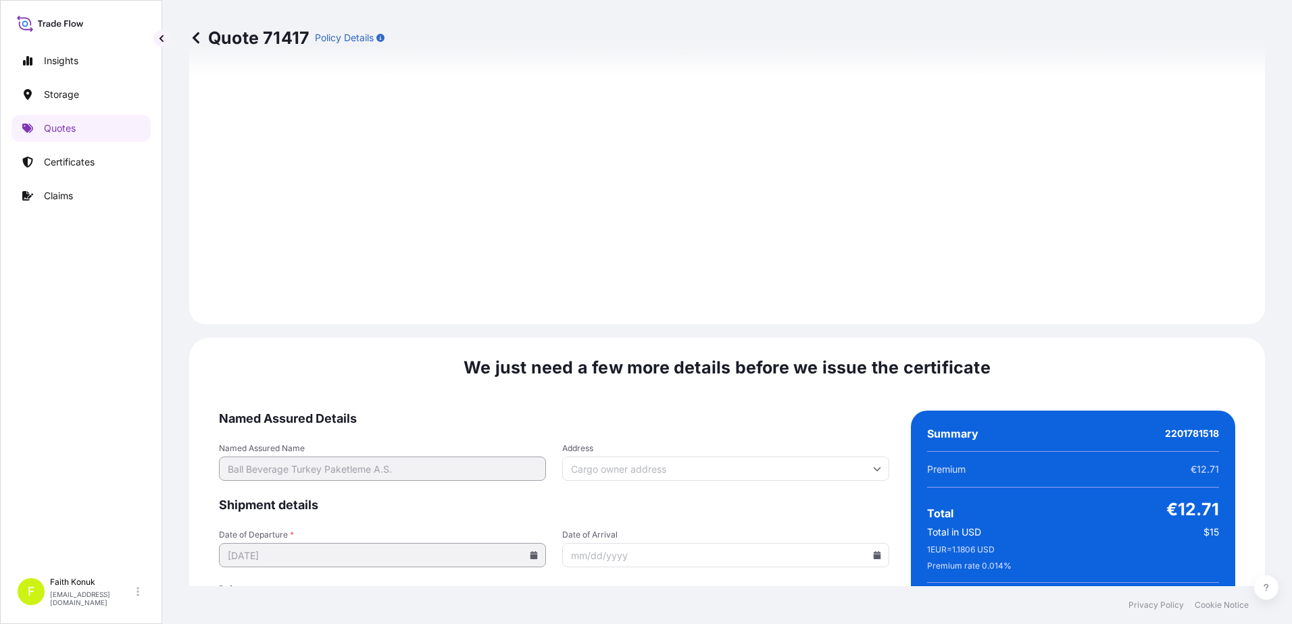
scroll to position [1993, 0]
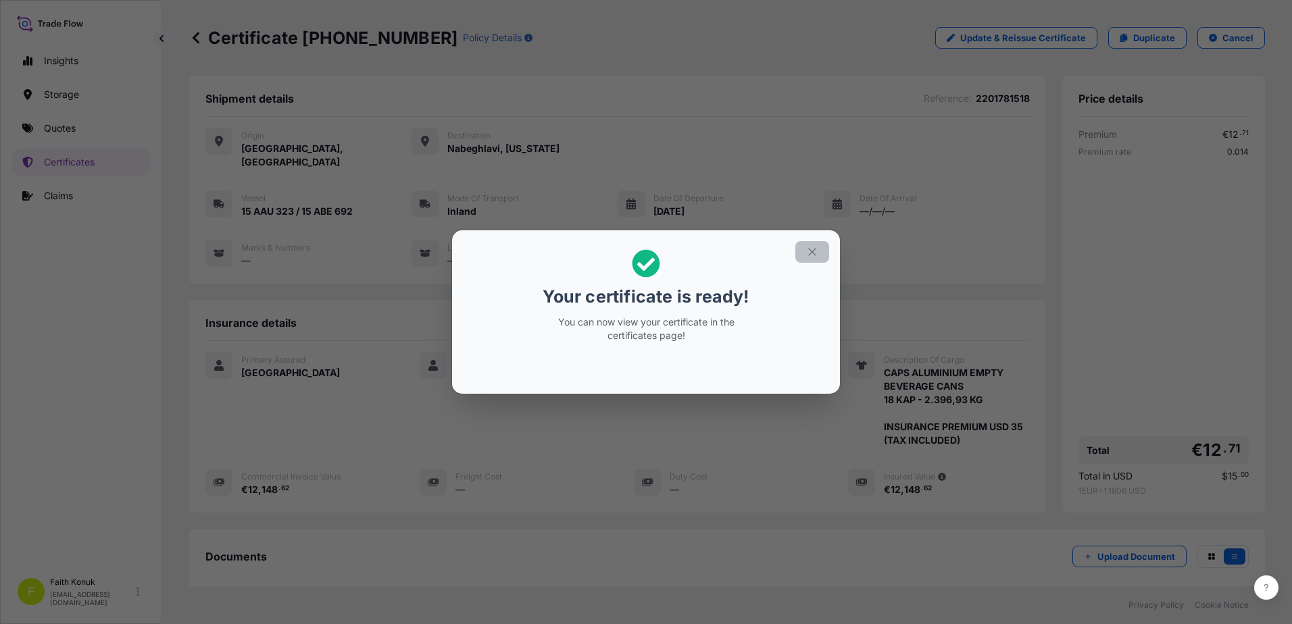
click at [813, 251] on icon "button" at bounding box center [811, 251] width 7 height 7
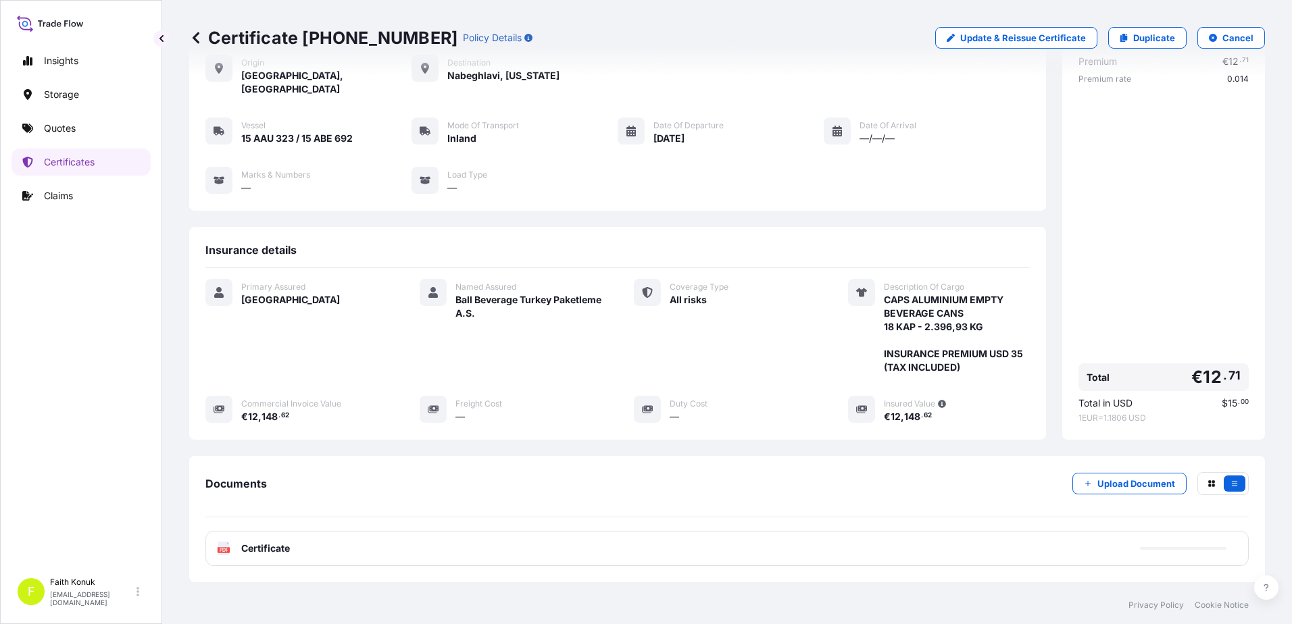
scroll to position [140, 0]
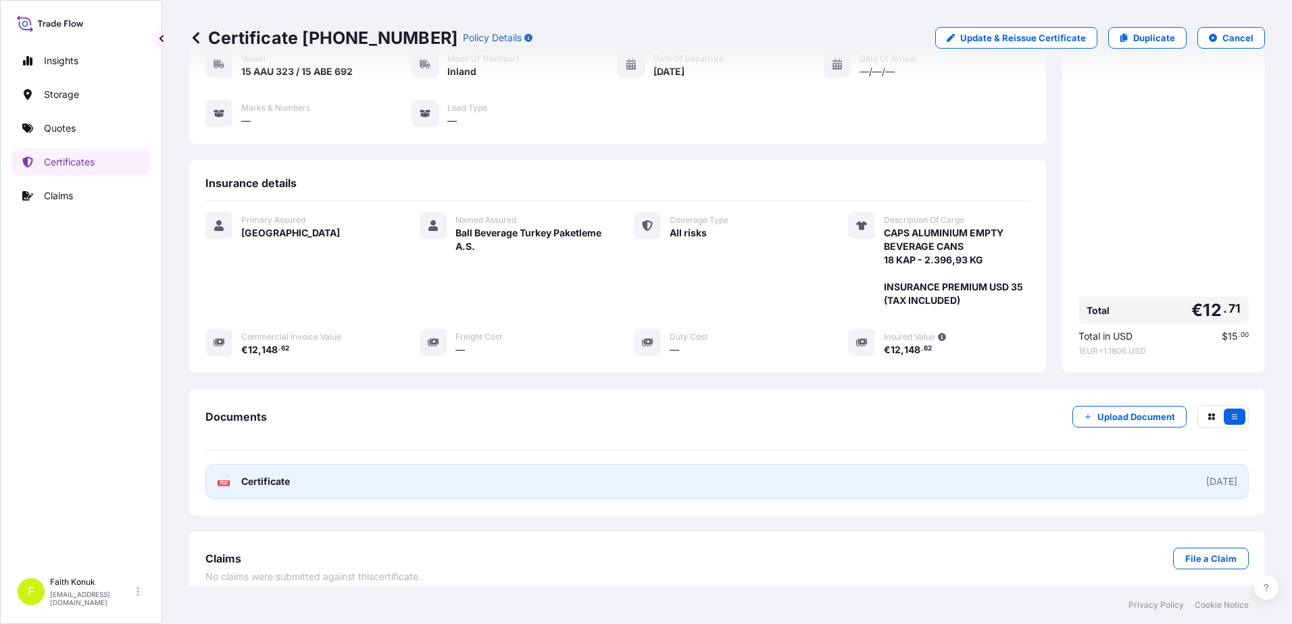
click at [231, 475] on div "PDF Certificate" at bounding box center [253, 482] width 73 height 14
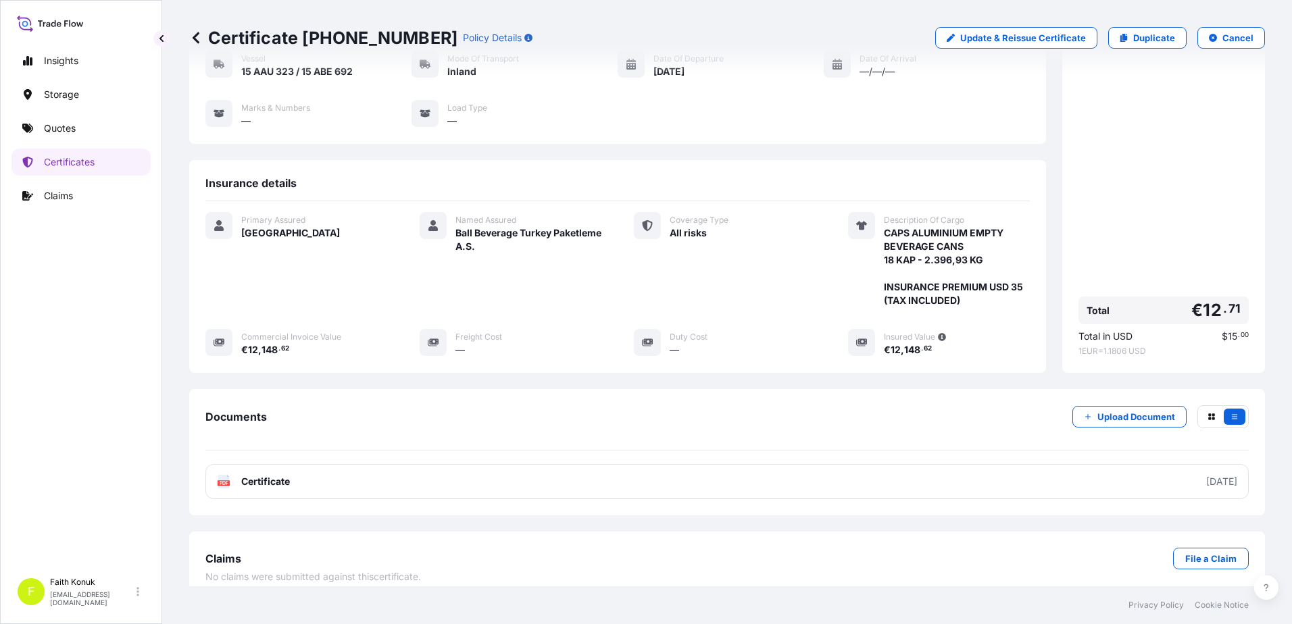
click at [101, 131] on link "Quotes" at bounding box center [80, 128] width 139 height 27
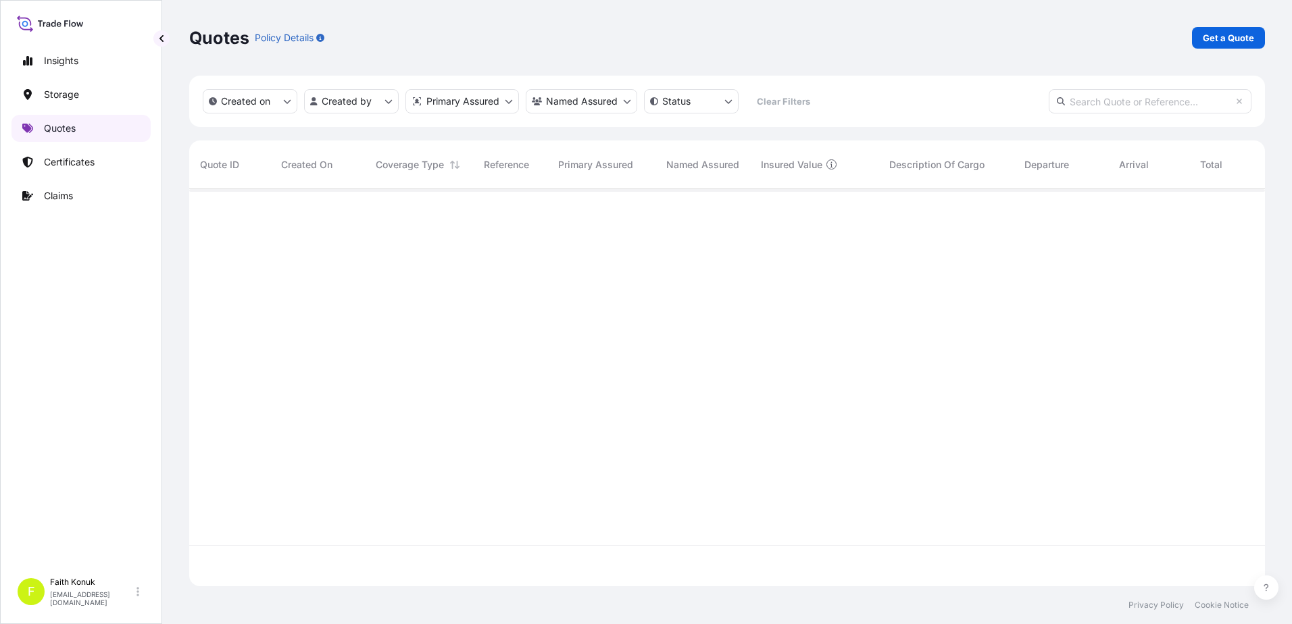
scroll to position [395, 1065]
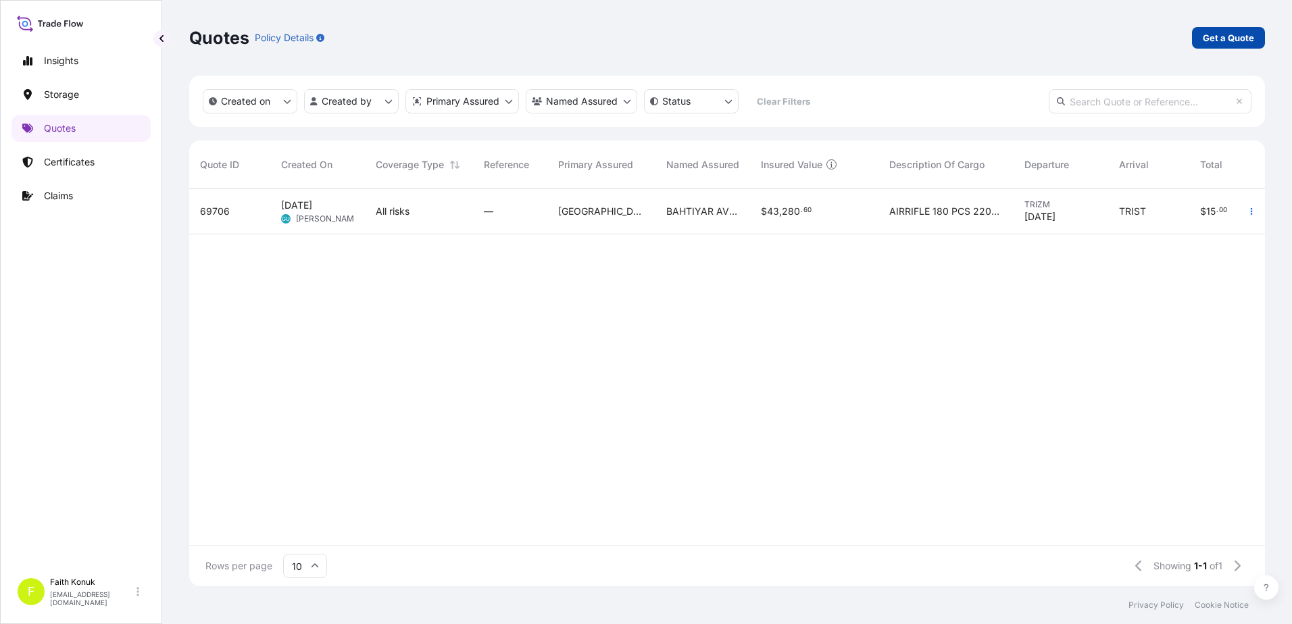
click at [1230, 34] on p "Get a Quote" at bounding box center [1228, 38] width 51 height 14
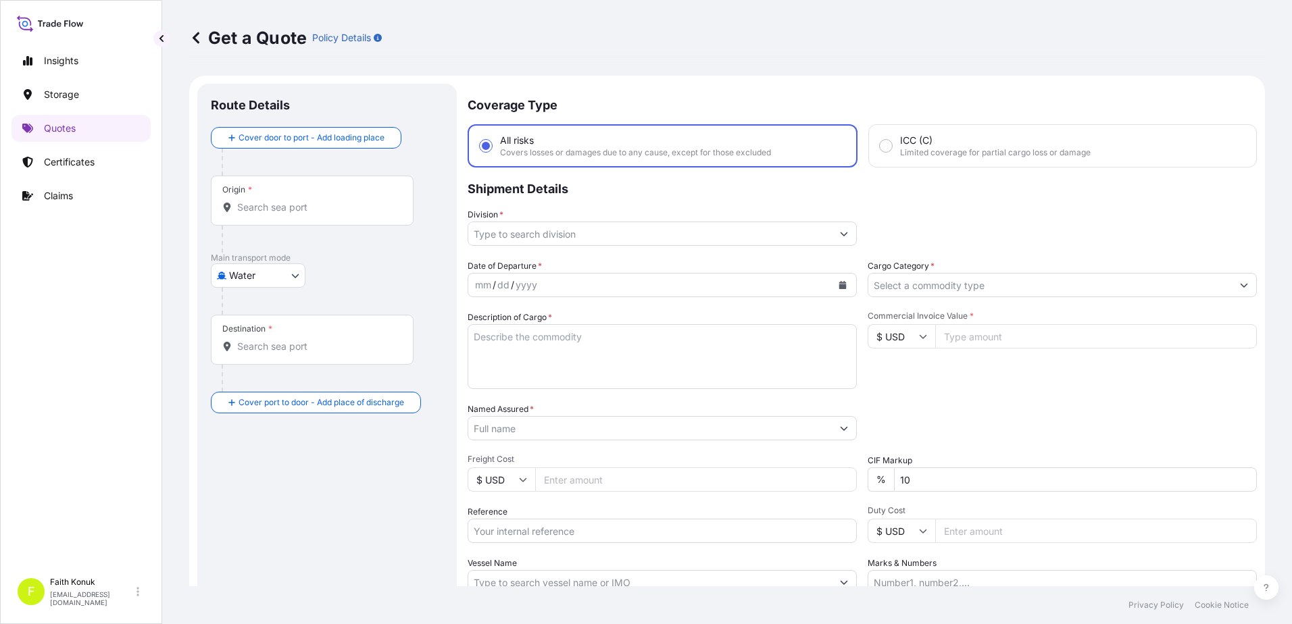
scroll to position [22, 0]
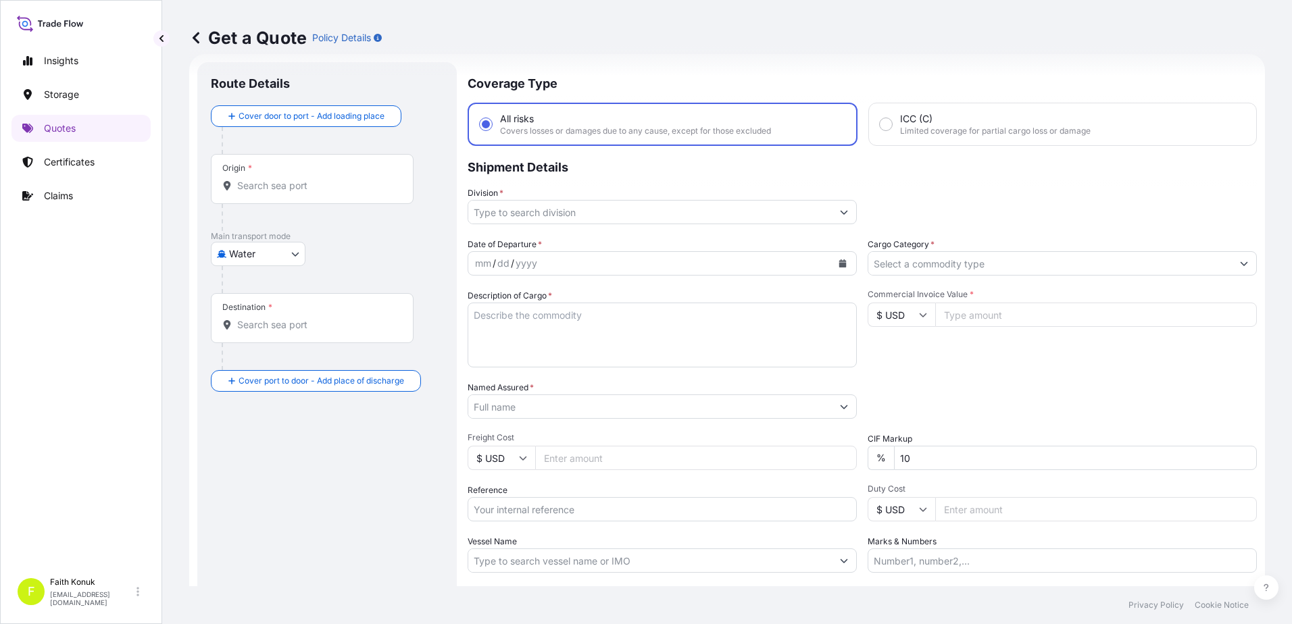
click at [228, 249] on body "Insights Storage Quotes Certificates Claims F [PERSON_NAME] [EMAIL_ADDRESS][DOM…" at bounding box center [646, 312] width 1292 height 624
click at [268, 335] on div "Inland" at bounding box center [258, 338] width 84 height 24
select select "Inland"
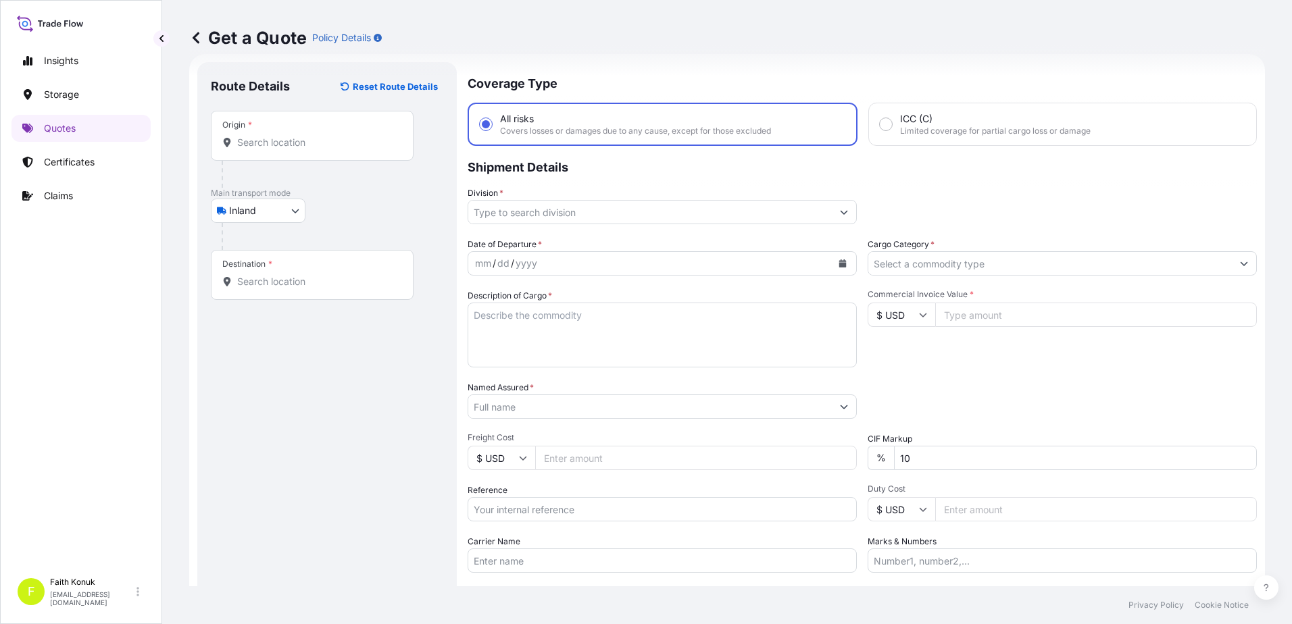
click at [351, 217] on div "Inland Air Water Inland" at bounding box center [327, 211] width 232 height 24
click at [274, 145] on input "Origin *" at bounding box center [316, 143] width 159 height 14
paste input "MANİSA"
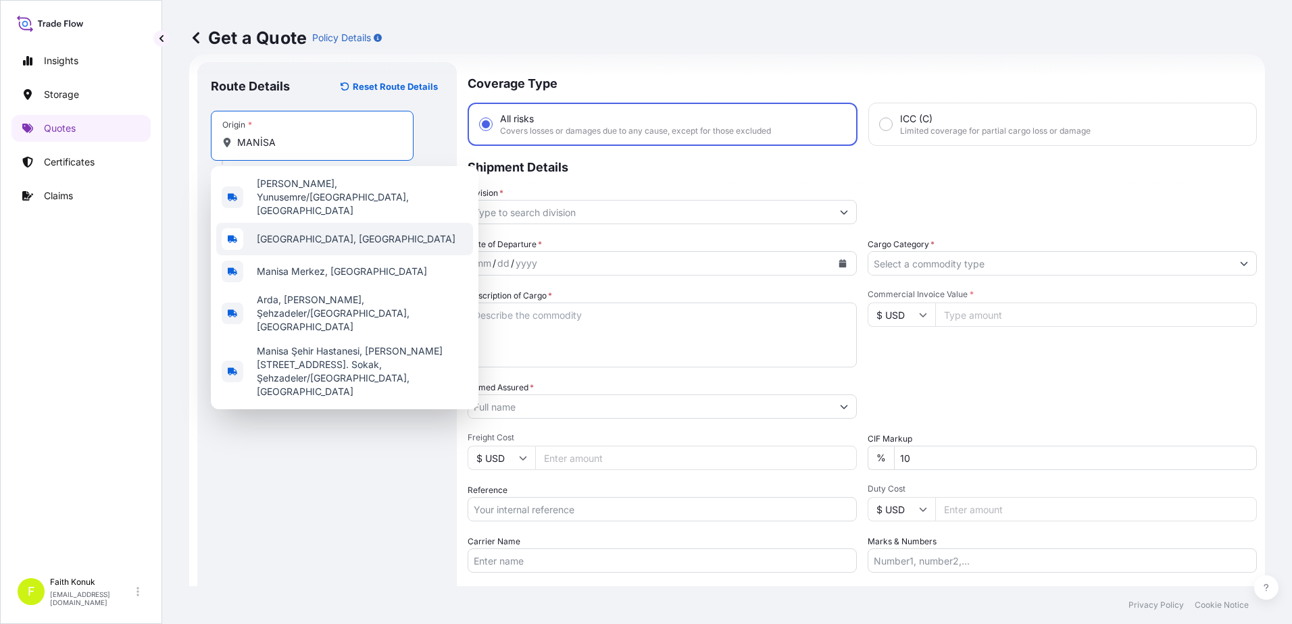
click at [303, 232] on span "[GEOGRAPHIC_DATA], [GEOGRAPHIC_DATA]" at bounding box center [356, 239] width 199 height 14
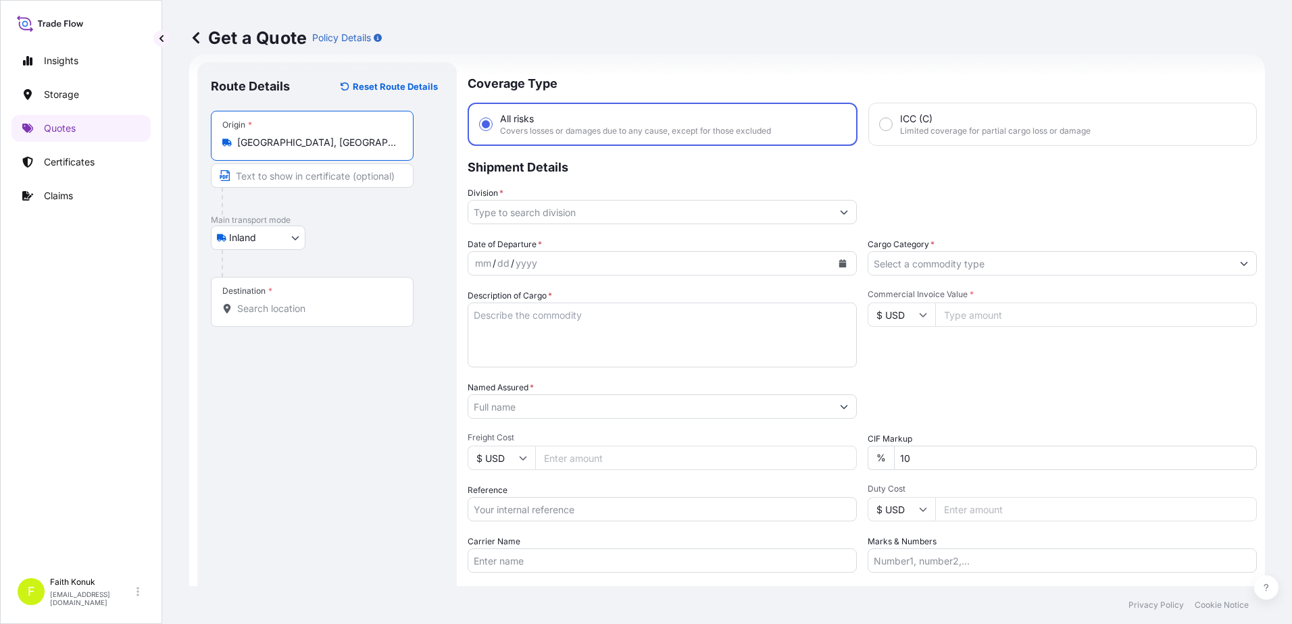
type input "[GEOGRAPHIC_DATA], [GEOGRAPHIC_DATA]"
click at [370, 241] on div "Inland Air Water Inland" at bounding box center [327, 238] width 232 height 24
click at [366, 310] on input "Destination *" at bounding box center [316, 309] width 159 height 14
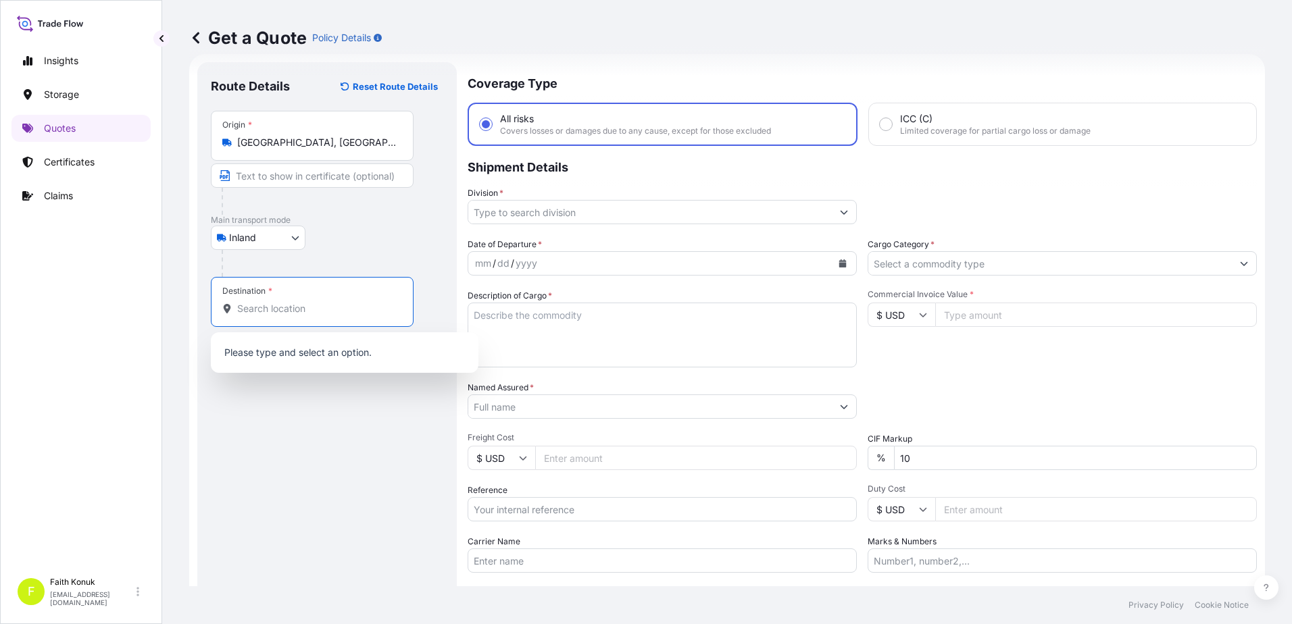
paste input "Nabeghlav"
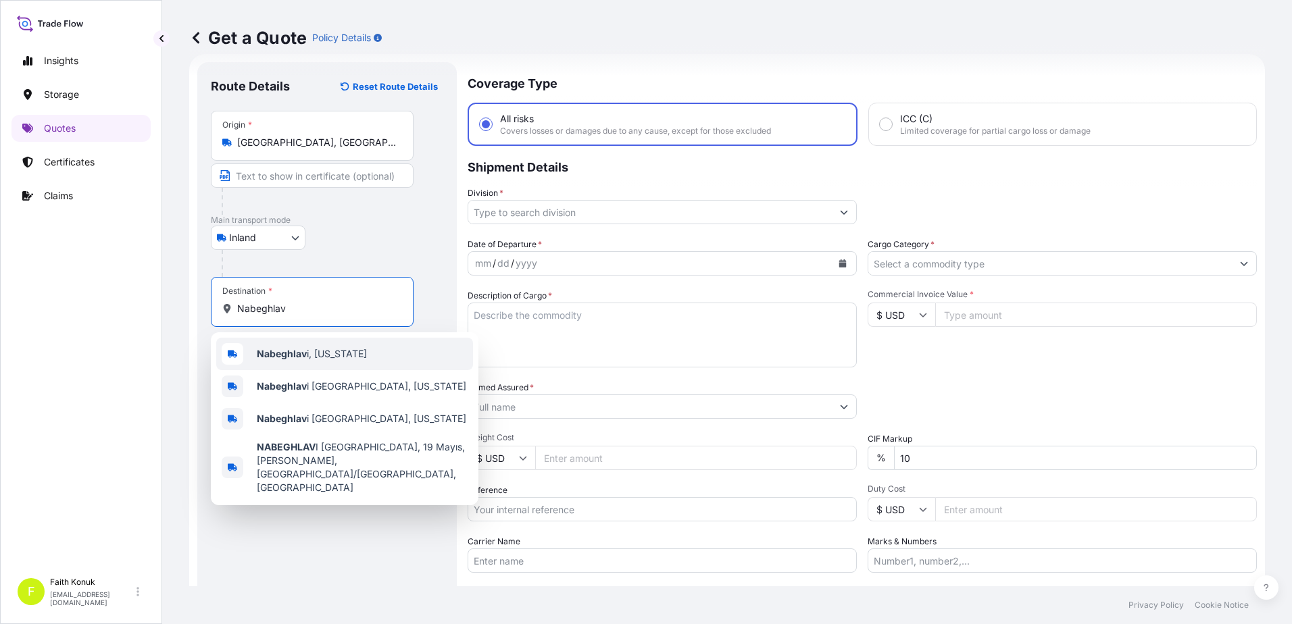
click at [348, 359] on span "Nabeghlav i, [US_STATE]" at bounding box center [312, 354] width 110 height 14
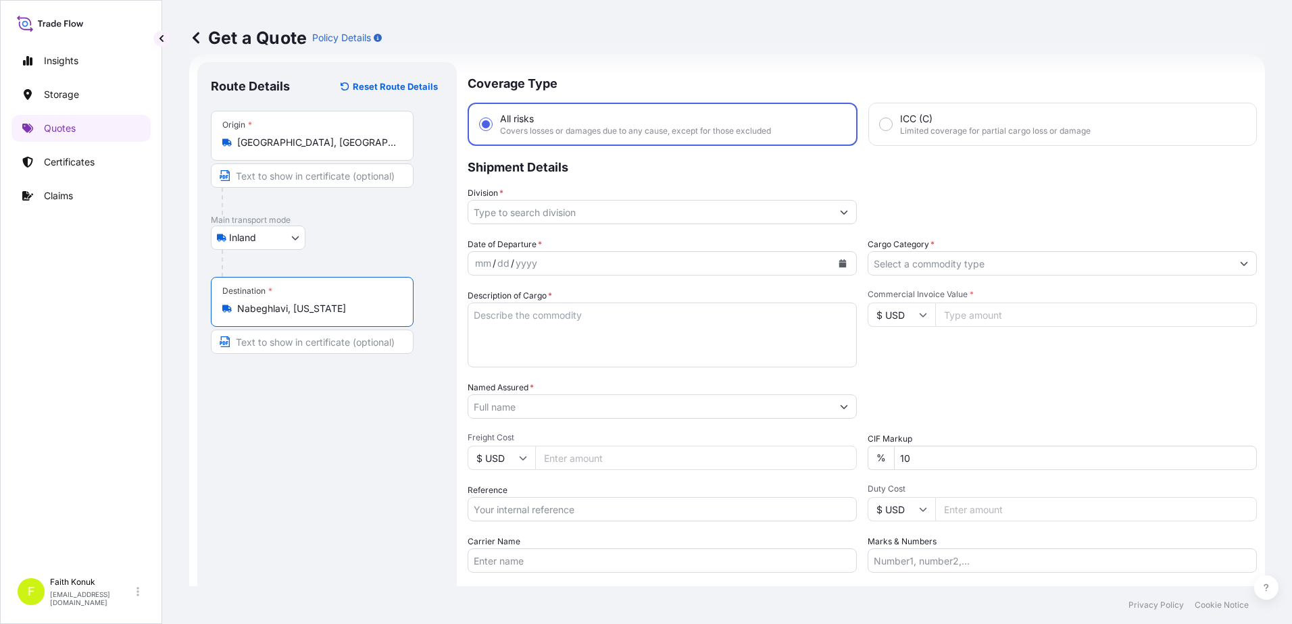
type input "Nabeghlavi, [US_STATE]"
click at [381, 246] on div "Inland Air Water Inland" at bounding box center [327, 238] width 232 height 24
click at [536, 210] on input "Division *" at bounding box center [649, 212] width 363 height 24
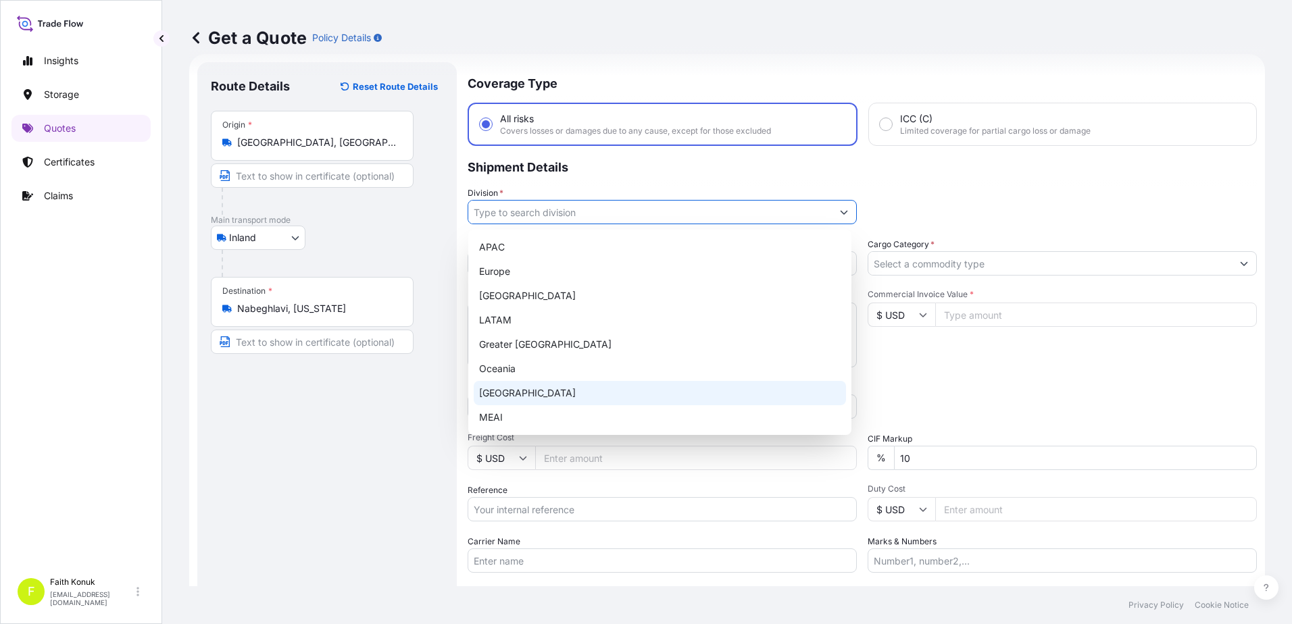
click at [516, 389] on div "[GEOGRAPHIC_DATA]" at bounding box center [660, 393] width 372 height 24
type input "[GEOGRAPHIC_DATA]"
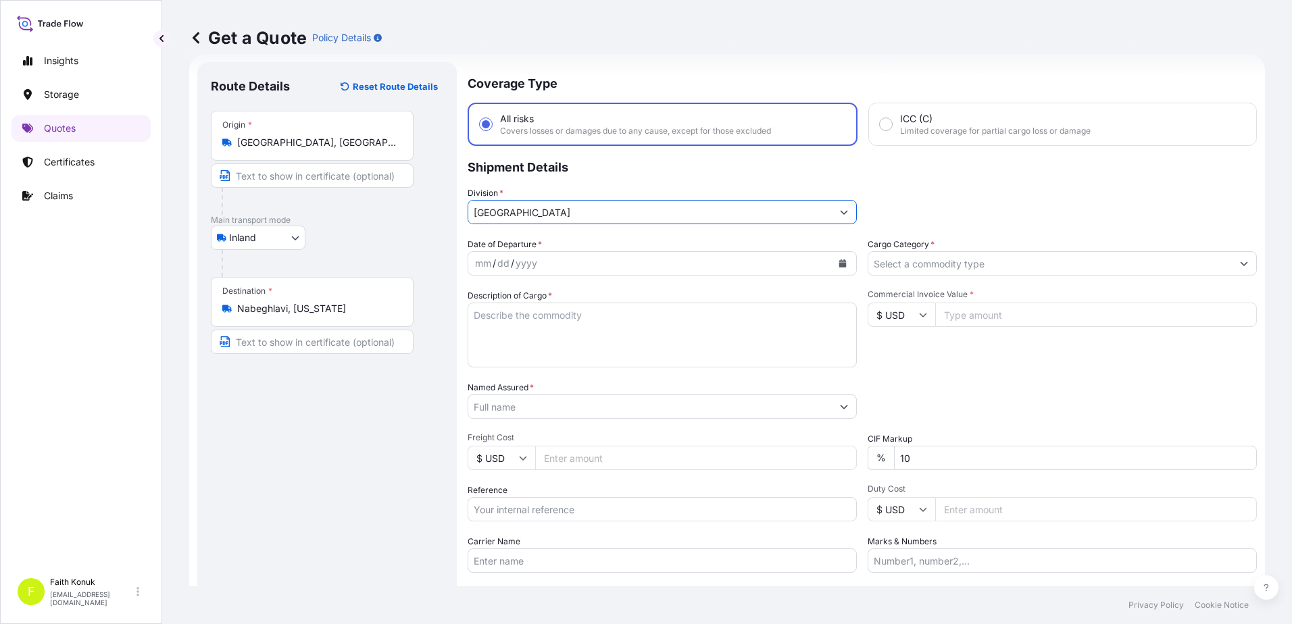
click at [568, 191] on div "Division * [GEOGRAPHIC_DATA]" at bounding box center [662, 205] width 389 height 38
click at [839, 264] on icon "Calendar" at bounding box center [842, 263] width 7 height 8
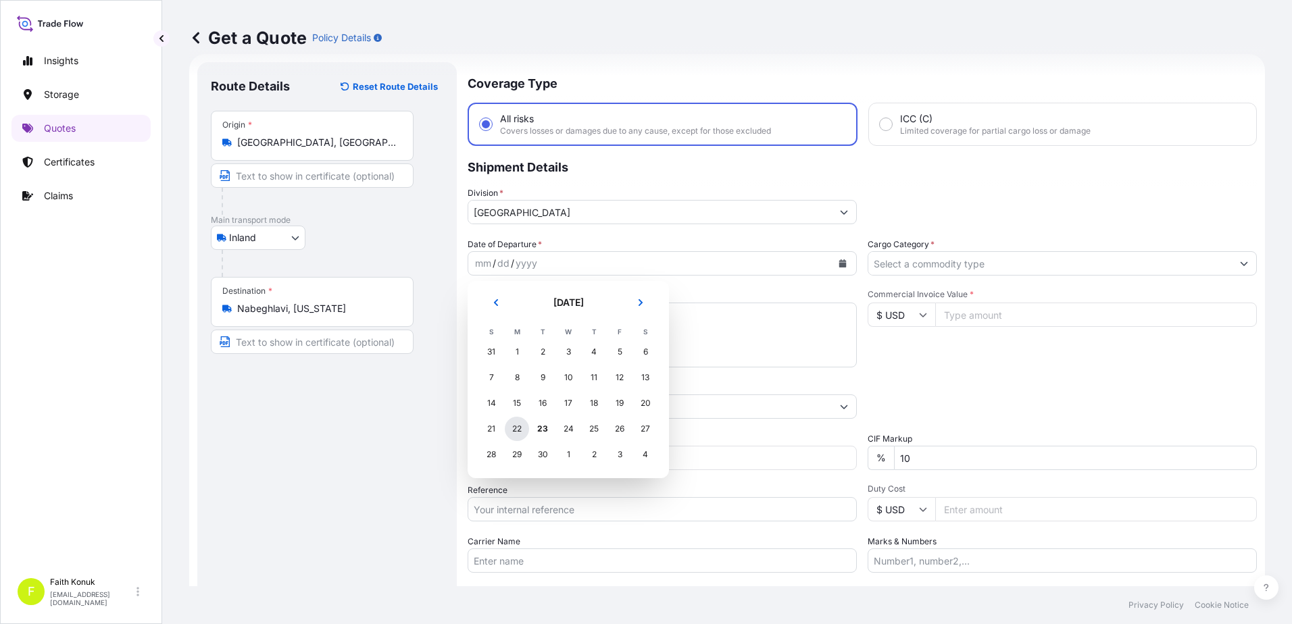
click at [509, 424] on div "22" at bounding box center [517, 429] width 24 height 24
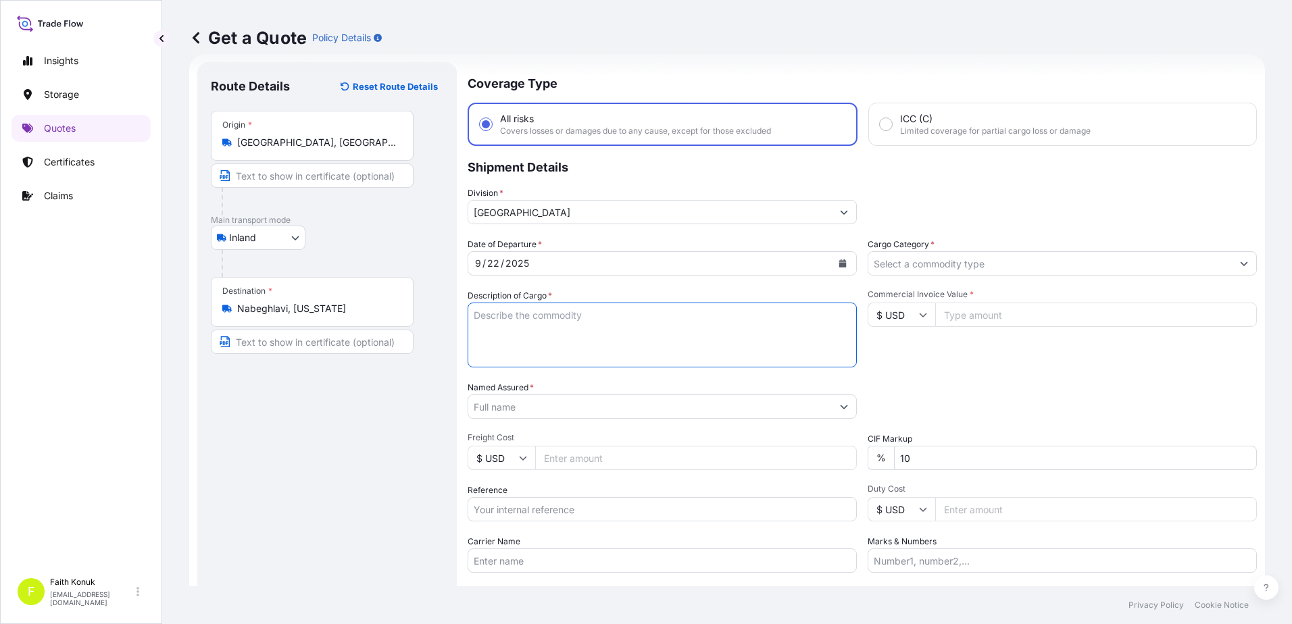
click at [517, 310] on textarea "Description of Cargo *" at bounding box center [662, 335] width 389 height 65
click at [503, 317] on textarea "Description of Cargo *" at bounding box center [662, 335] width 389 height 65
paste textarea "CAPS ALUMINIUM EMPTY BEVERAGE CANS 18 KAP - 2.396,93 KG"
type textarea "CAPS ALUMINIUM EMPTY BEVERAGE CANS 18 KAP - 2.396,93 KG INSURANCE PREMIUM USD 3…"
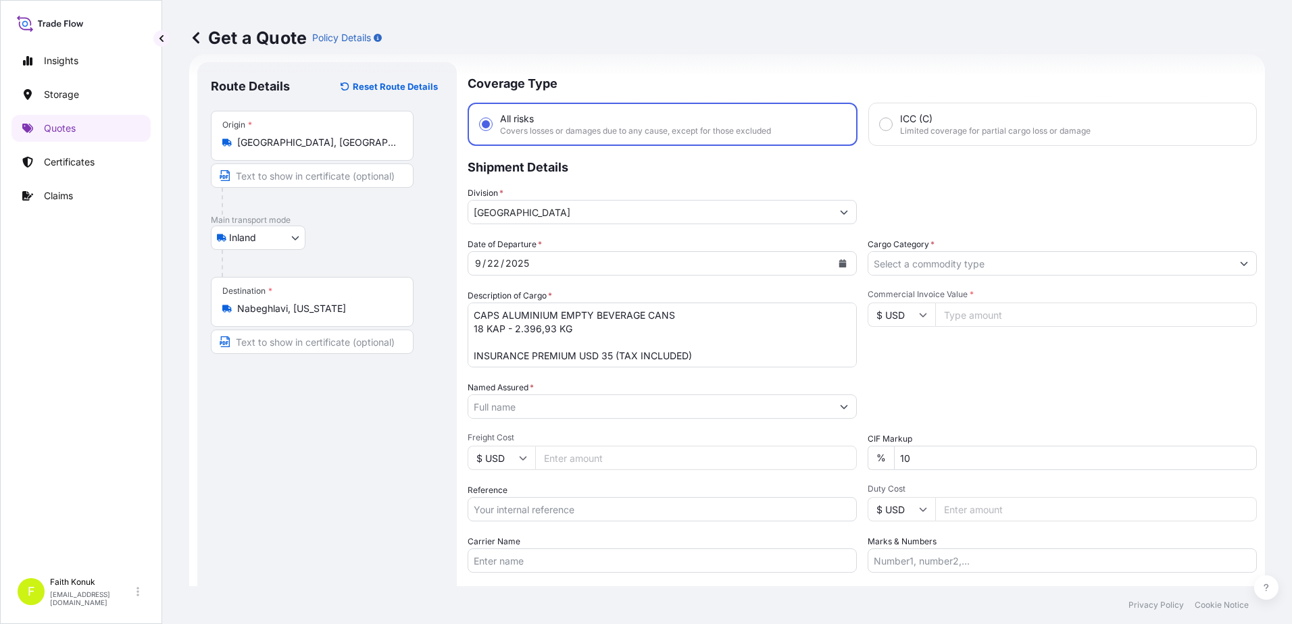
click at [506, 410] on input "Named Assured *" at bounding box center [649, 407] width 363 height 24
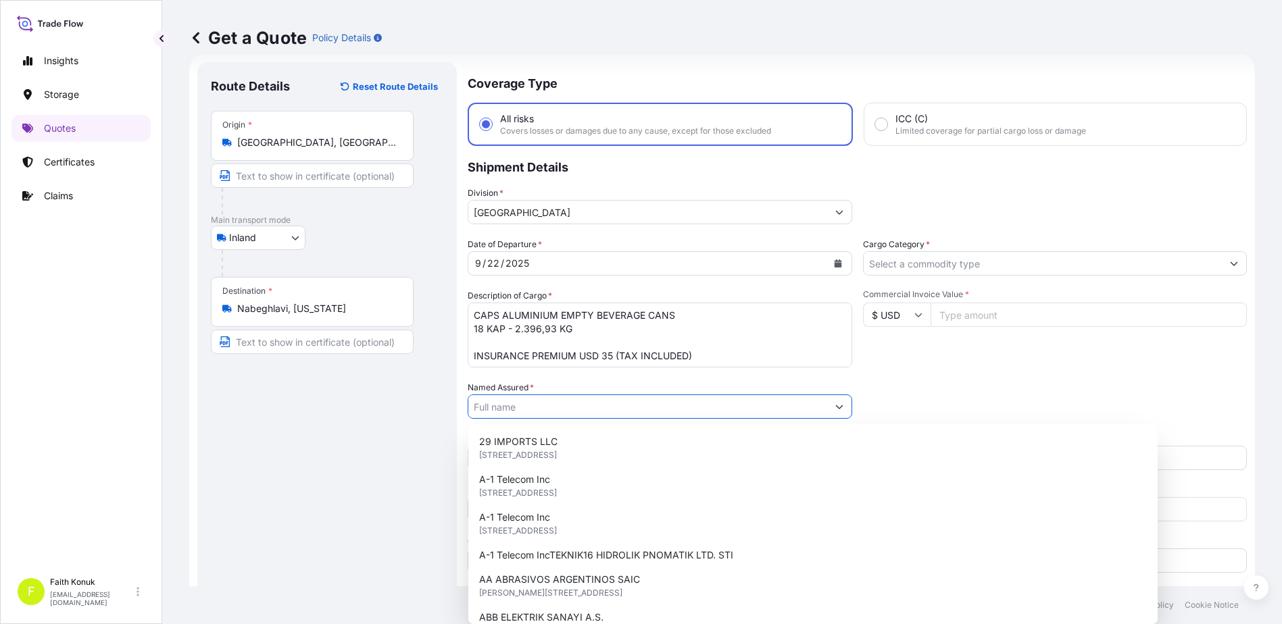
paste input "Ball Beverage Turkey Paketleme A.S."
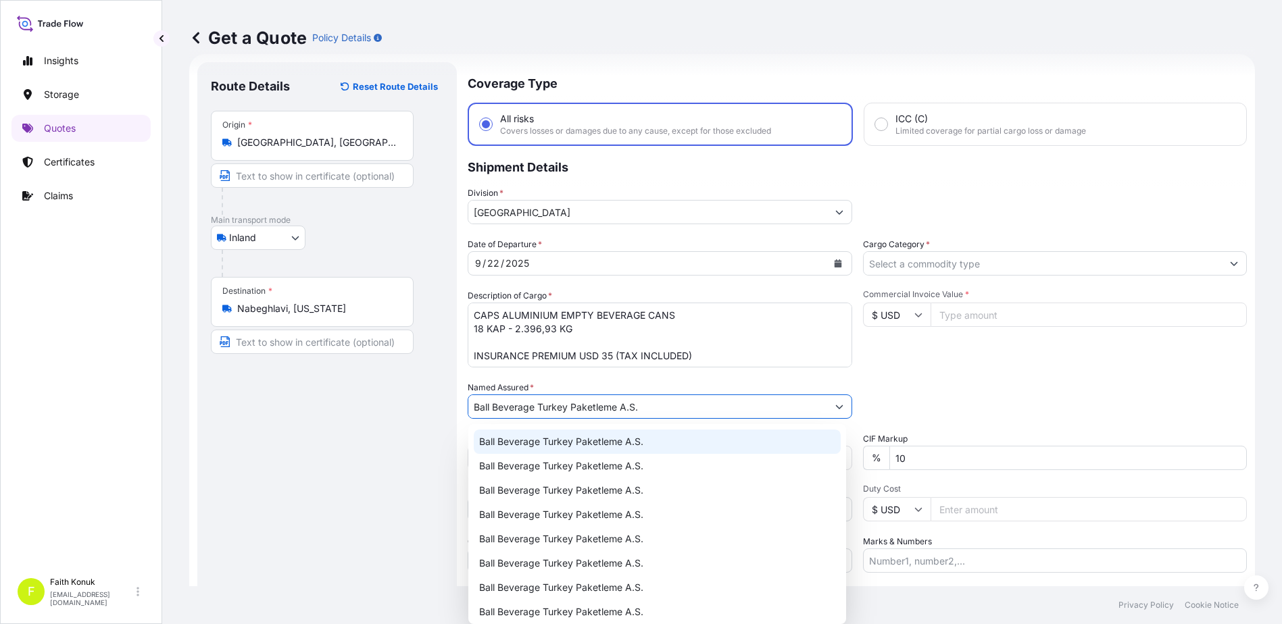
click at [541, 439] on span "Ball Beverage Turkey Paketleme A.S." at bounding box center [561, 442] width 164 height 14
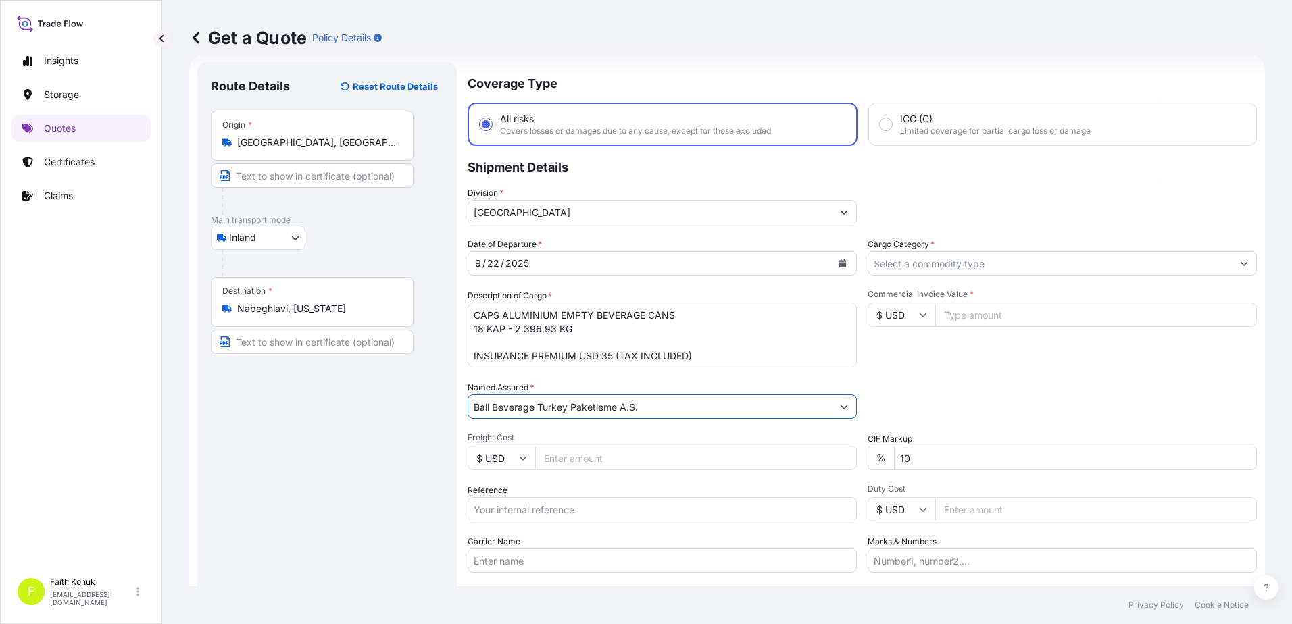
type input "Ball Beverage Turkey Paketleme A.S."
click at [583, 372] on div "Date of Departure * [DATE] Cargo Category * Description of Cargo * CAPS ALUMINI…" at bounding box center [862, 405] width 789 height 335
click at [544, 506] on input "Reference" at bounding box center [662, 509] width 389 height 24
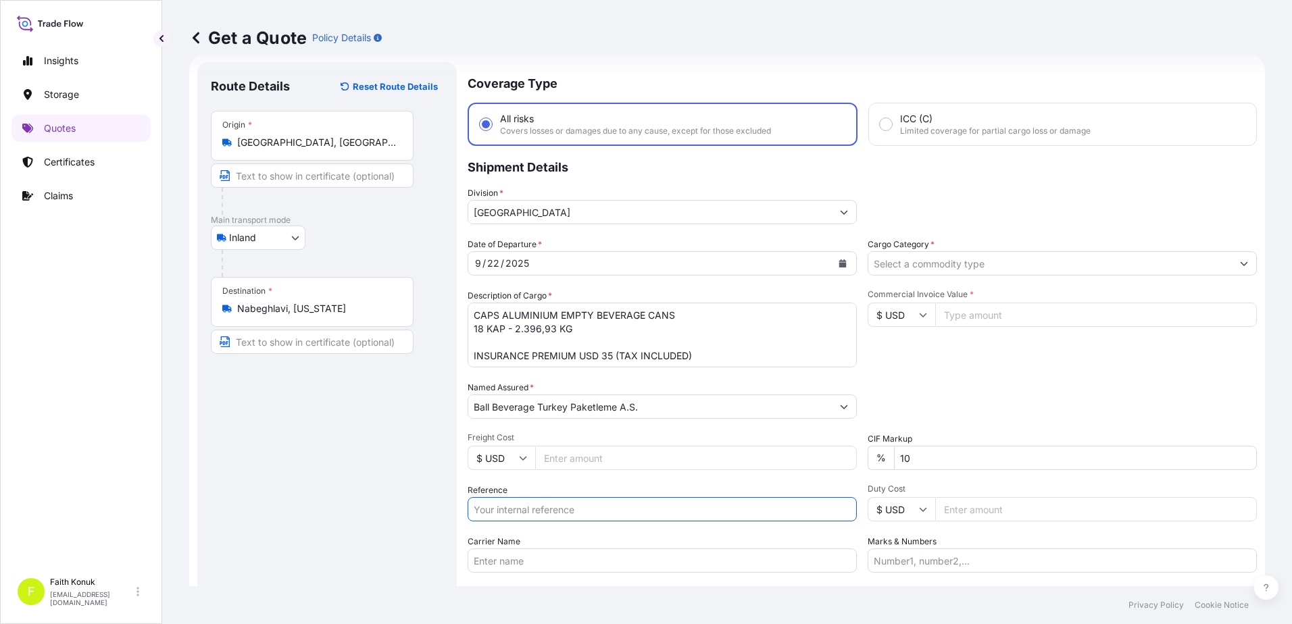
paste input "2201781474"
type input "2201781474"
drag, startPoint x: 559, startPoint y: 484, endPoint x: 436, endPoint y: 437, distance: 130.9
click at [559, 484] on div "Reference 2201781474" at bounding box center [662, 503] width 389 height 38
click at [551, 558] on input "Carrier Name" at bounding box center [662, 561] width 389 height 24
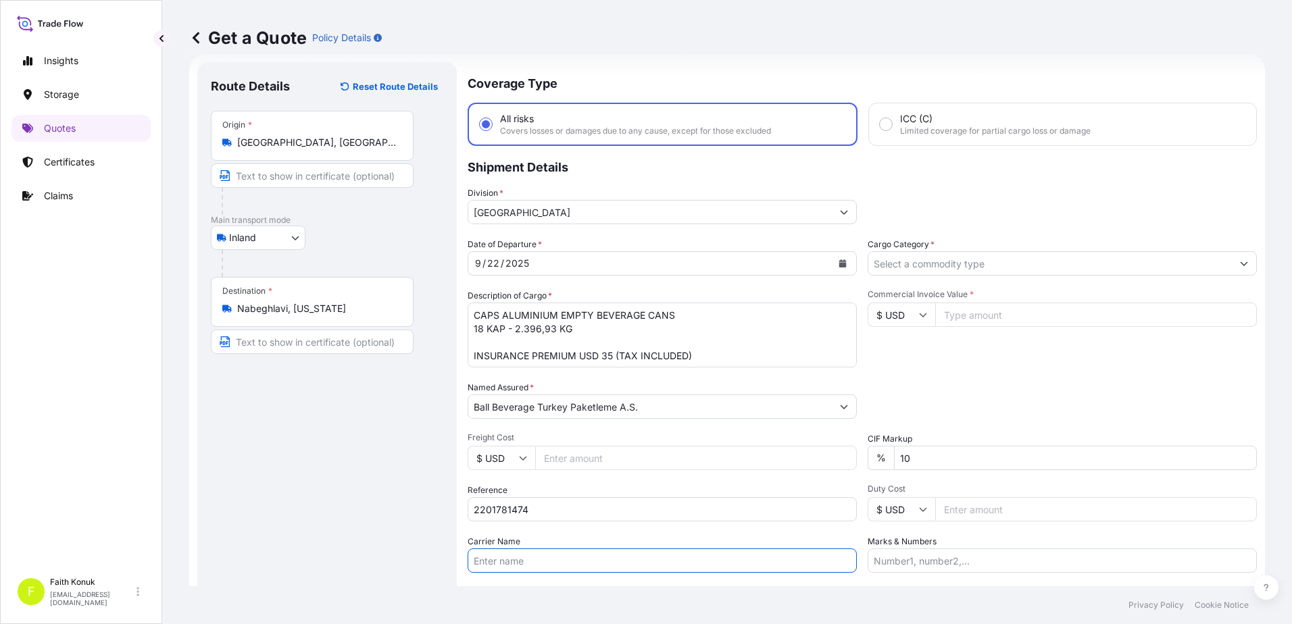
paste input "08 ABF 633 / 08 ABG 884"
type input "08 ABF 633 / 08 ABG 884"
click at [626, 482] on div "Date of Departure * [DATE] Cargo Category * Description of Cargo * CAPS ALUMINI…" at bounding box center [862, 405] width 789 height 335
click at [922, 265] on input "Cargo Category *" at bounding box center [1049, 263] width 363 height 24
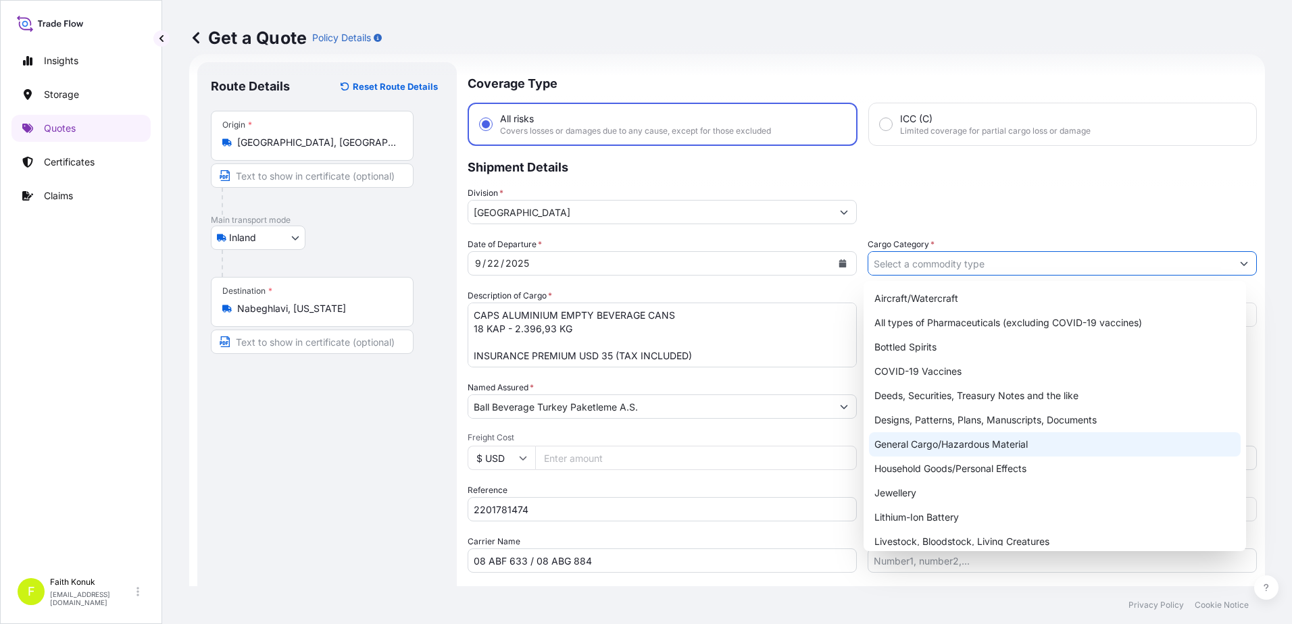
click at [919, 444] on div "General Cargo/Hazardous Material" at bounding box center [1055, 444] width 372 height 24
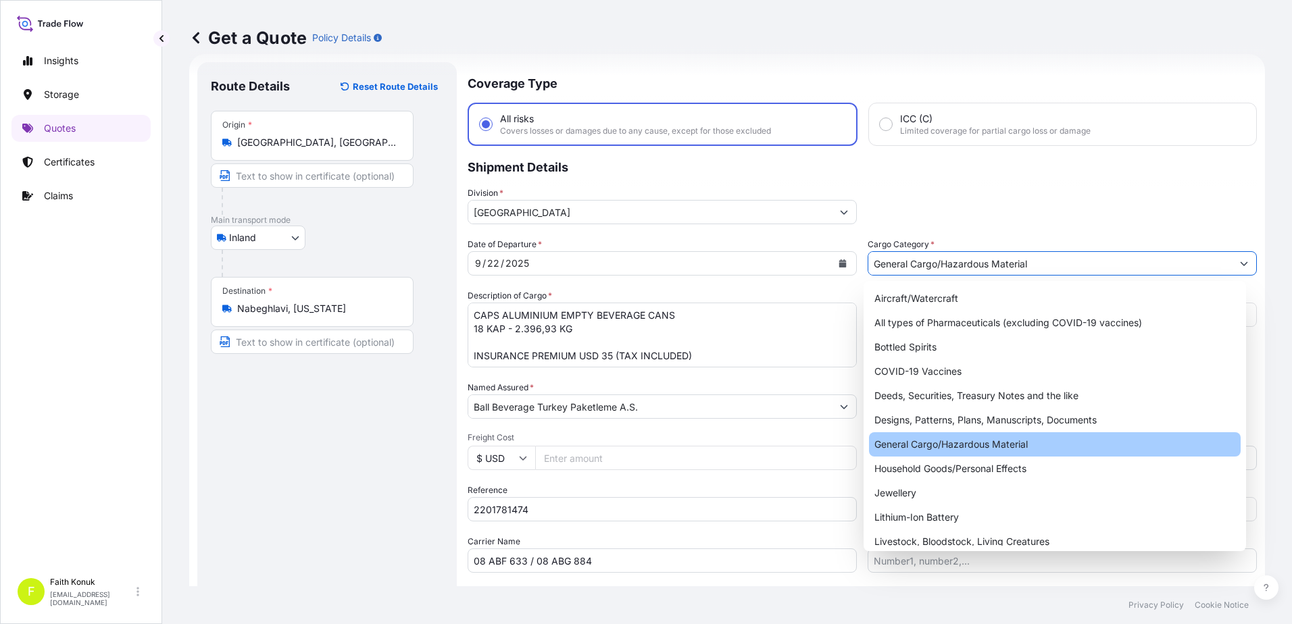
type input "General Cargo/Hazardous Material"
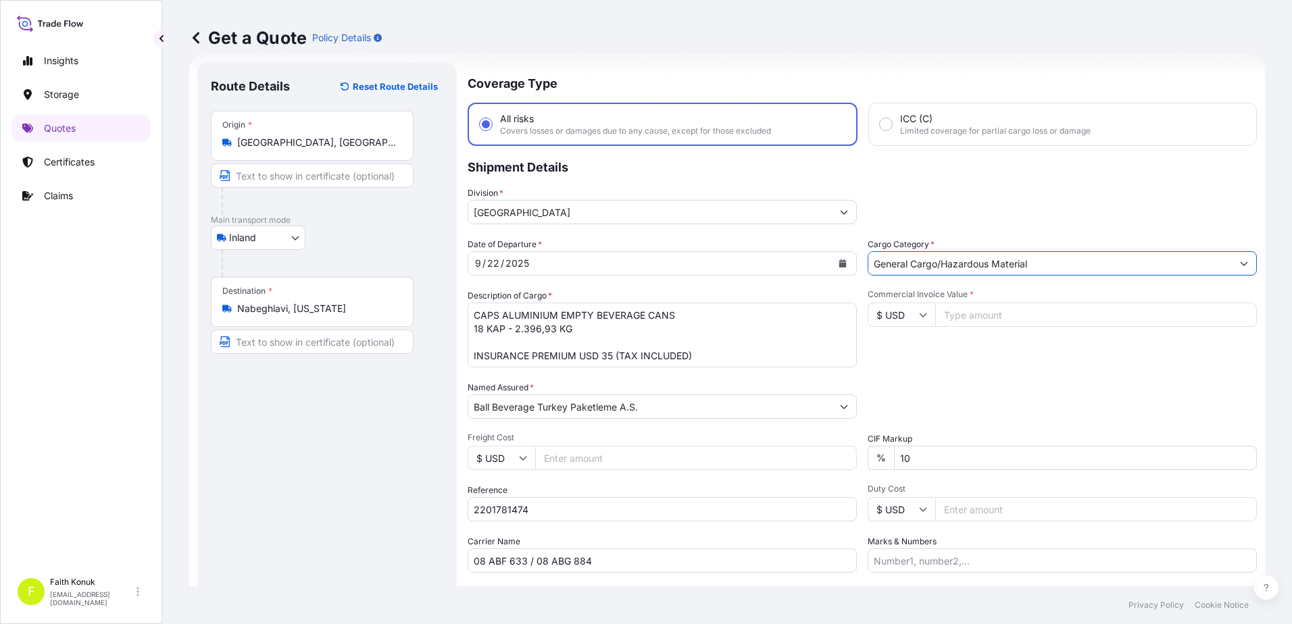
click at [928, 353] on div "Commercial Invoice Value * $ USD" at bounding box center [1062, 328] width 389 height 78
click at [920, 311] on icon at bounding box center [923, 315] width 8 height 8
click at [906, 353] on div "€ EUR" at bounding box center [896, 352] width 57 height 26
type input "€ EUR"
click at [968, 311] on input "Commercial Invoice Value *" at bounding box center [1096, 315] width 322 height 24
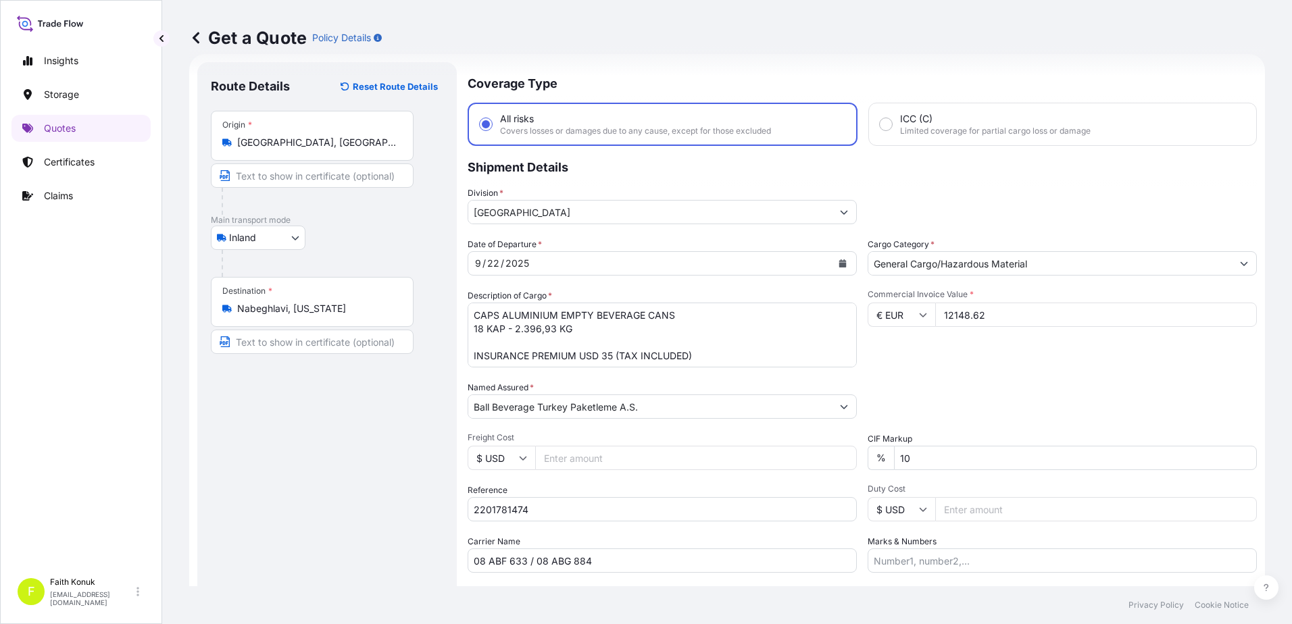
type input "12148.62"
drag, startPoint x: 936, startPoint y: 463, endPoint x: 811, endPoint y: 453, distance: 125.4
click at [800, 461] on div "Date of Departure * [DATE] Cargo Category * General Cargo/Hazardous Material De…" at bounding box center [862, 405] width 789 height 335
type input "0"
click at [1038, 391] on div "Packing Category Type to search a container mode Please select a primary mode o…" at bounding box center [1062, 400] width 389 height 38
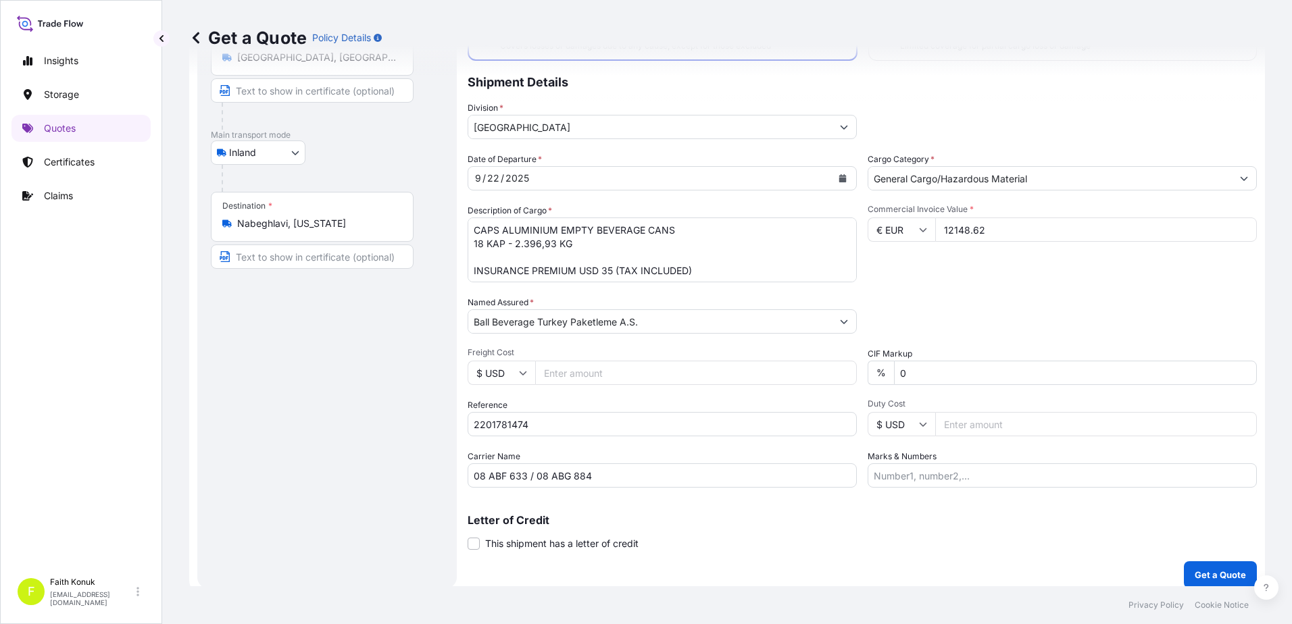
scroll to position [117, 0]
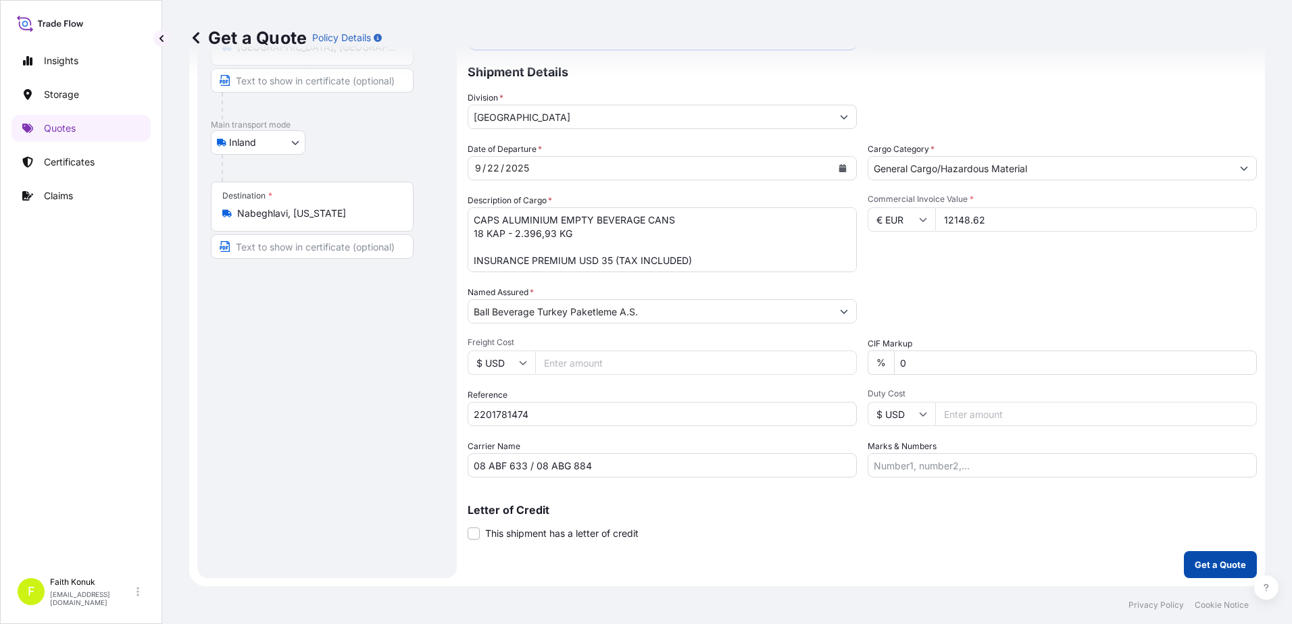
click at [1201, 563] on p "Get a Quote" at bounding box center [1220, 565] width 51 height 14
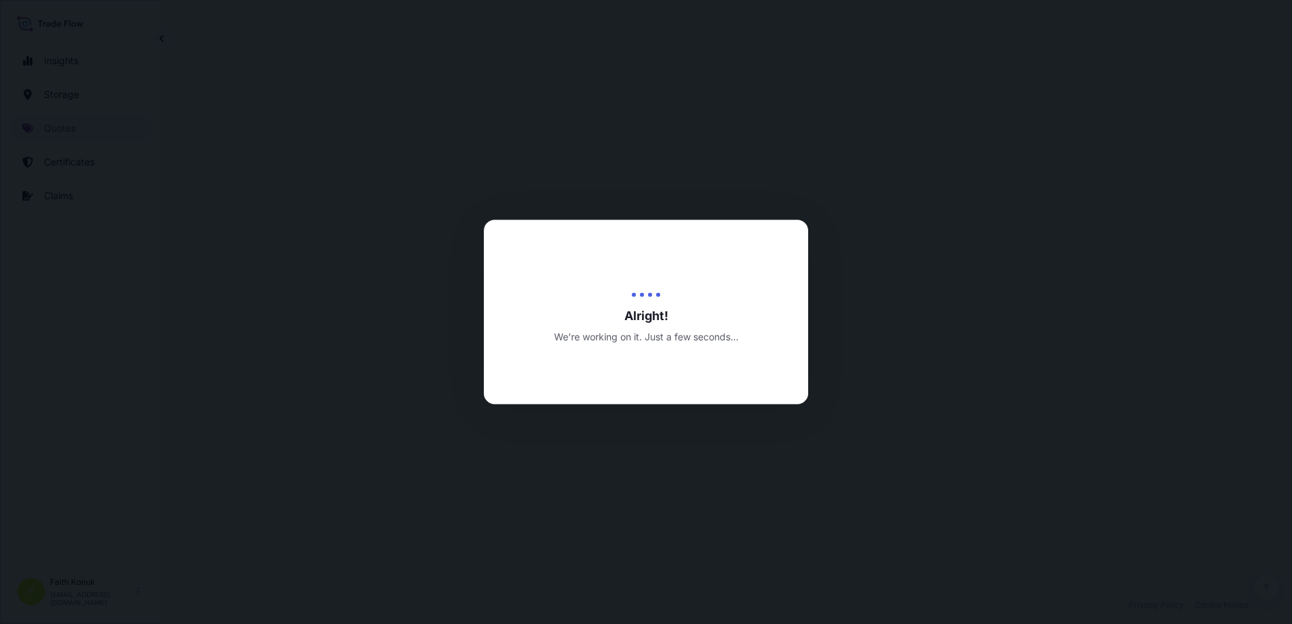
select select "Inland"
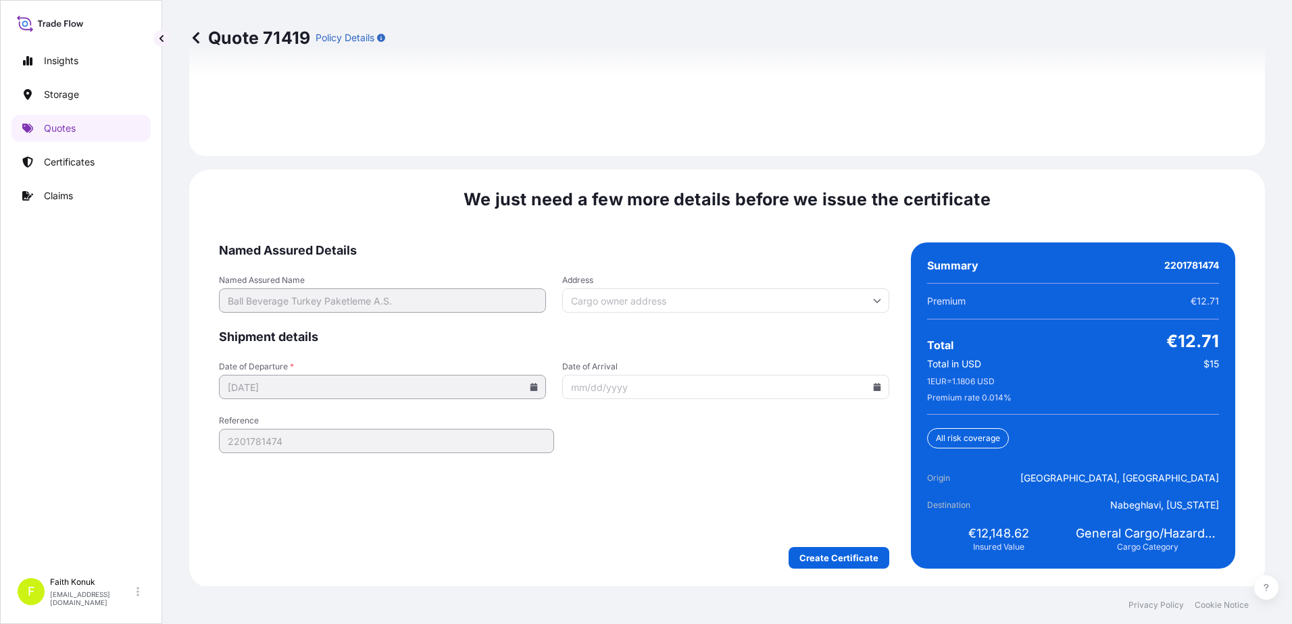
scroll to position [1993, 0]
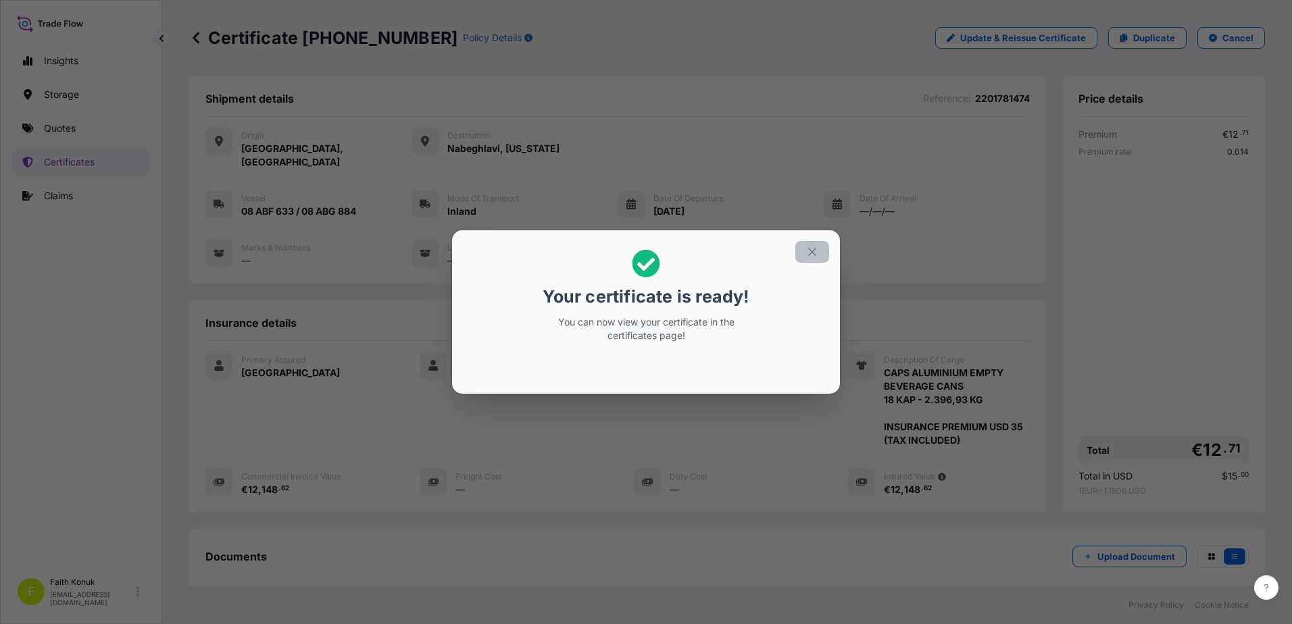
click at [814, 257] on icon "button" at bounding box center [812, 252] width 12 height 12
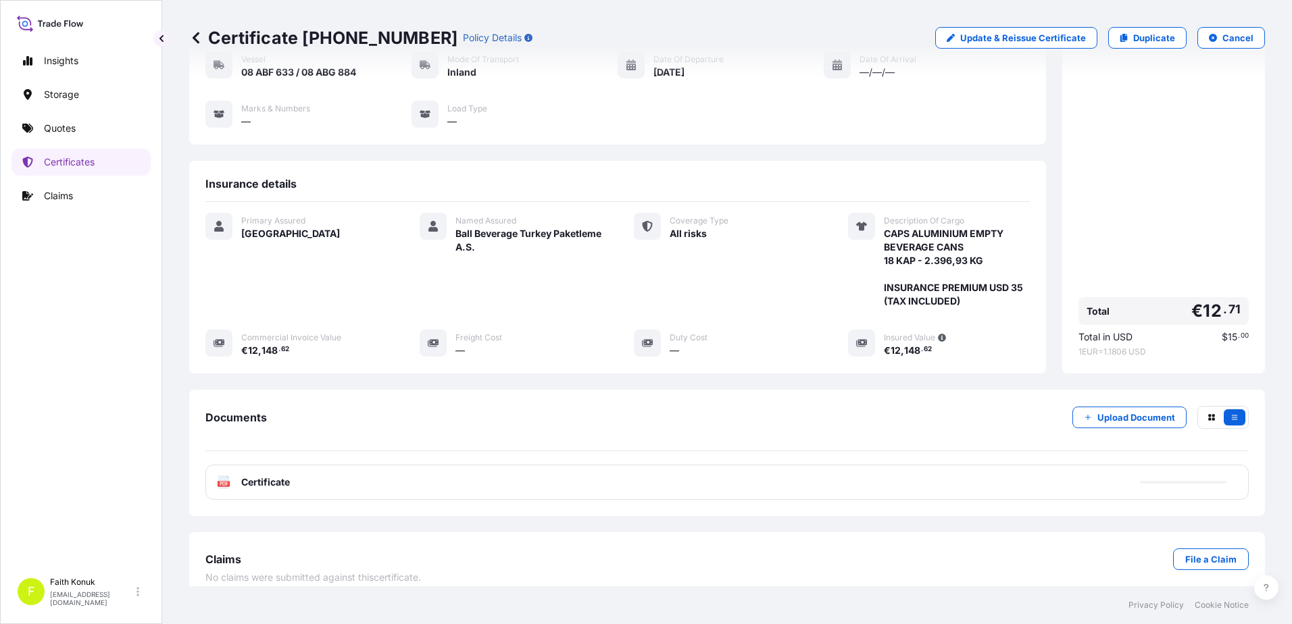
scroll to position [140, 0]
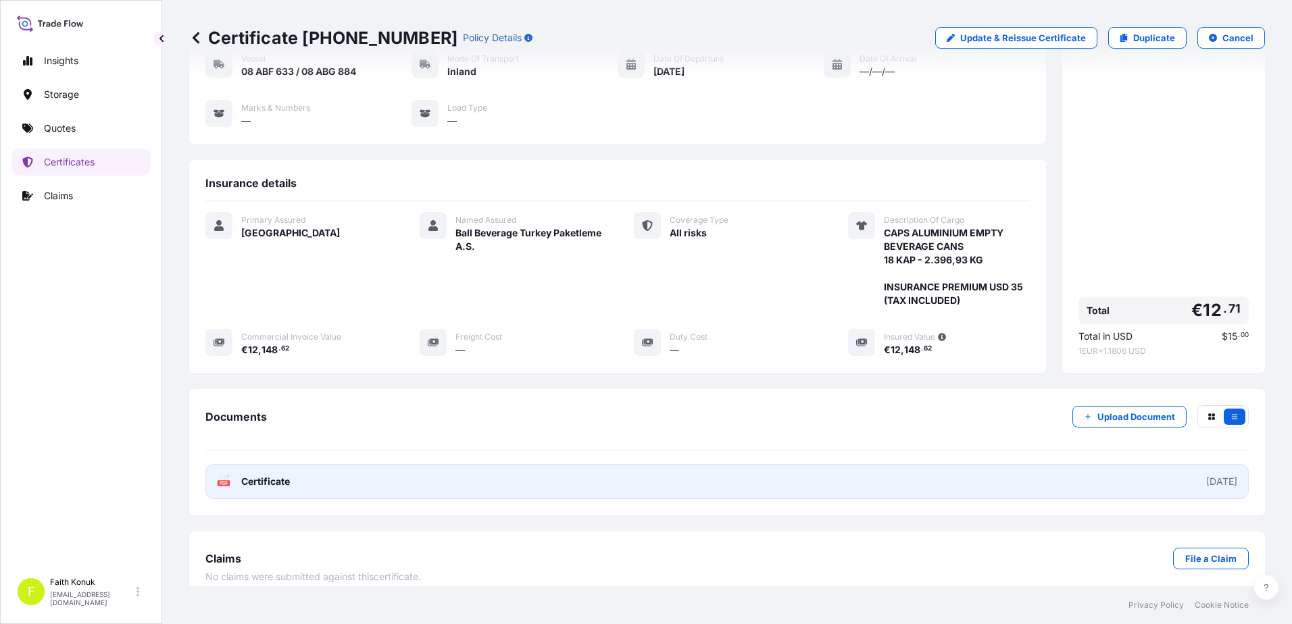
click at [216, 468] on link "PDF Certificate [DATE]" at bounding box center [726, 481] width 1043 height 35
